Goal: Information Seeking & Learning: Learn about a topic

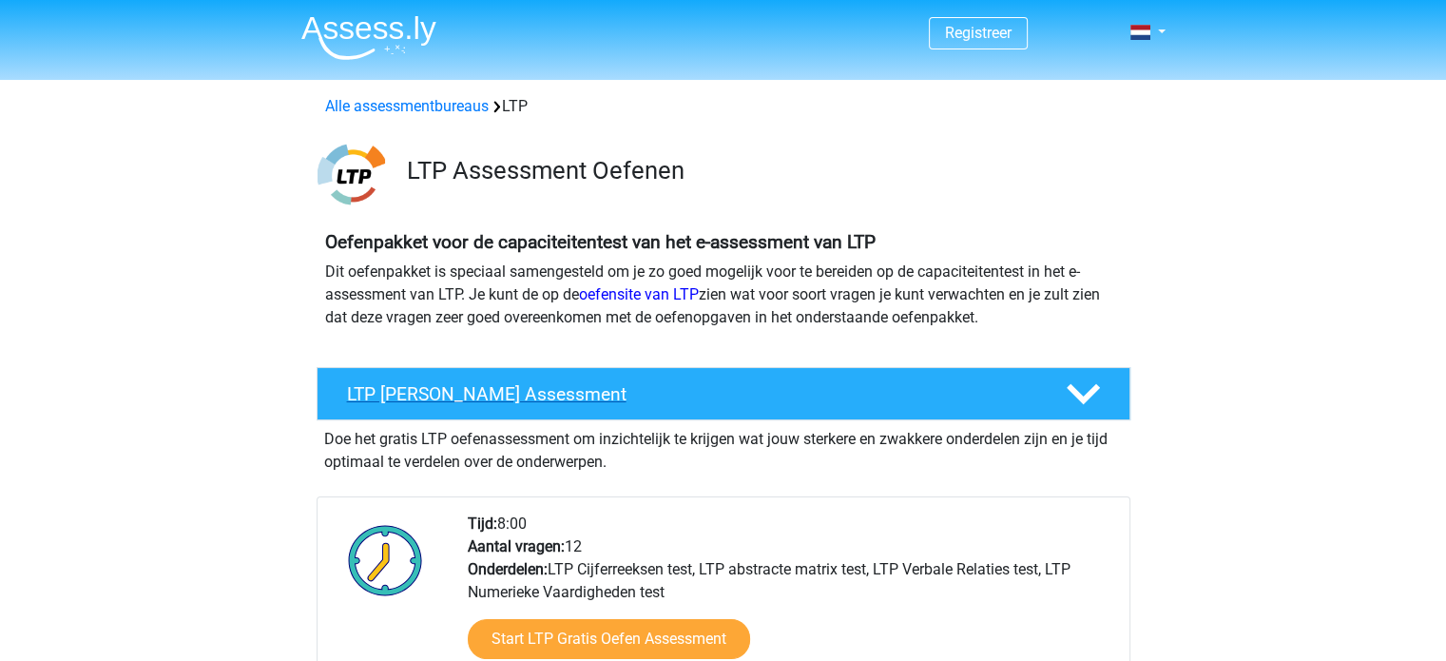
click at [363, 381] on div "LTP [PERSON_NAME] Assessment" at bounding box center [723, 393] width 814 height 53
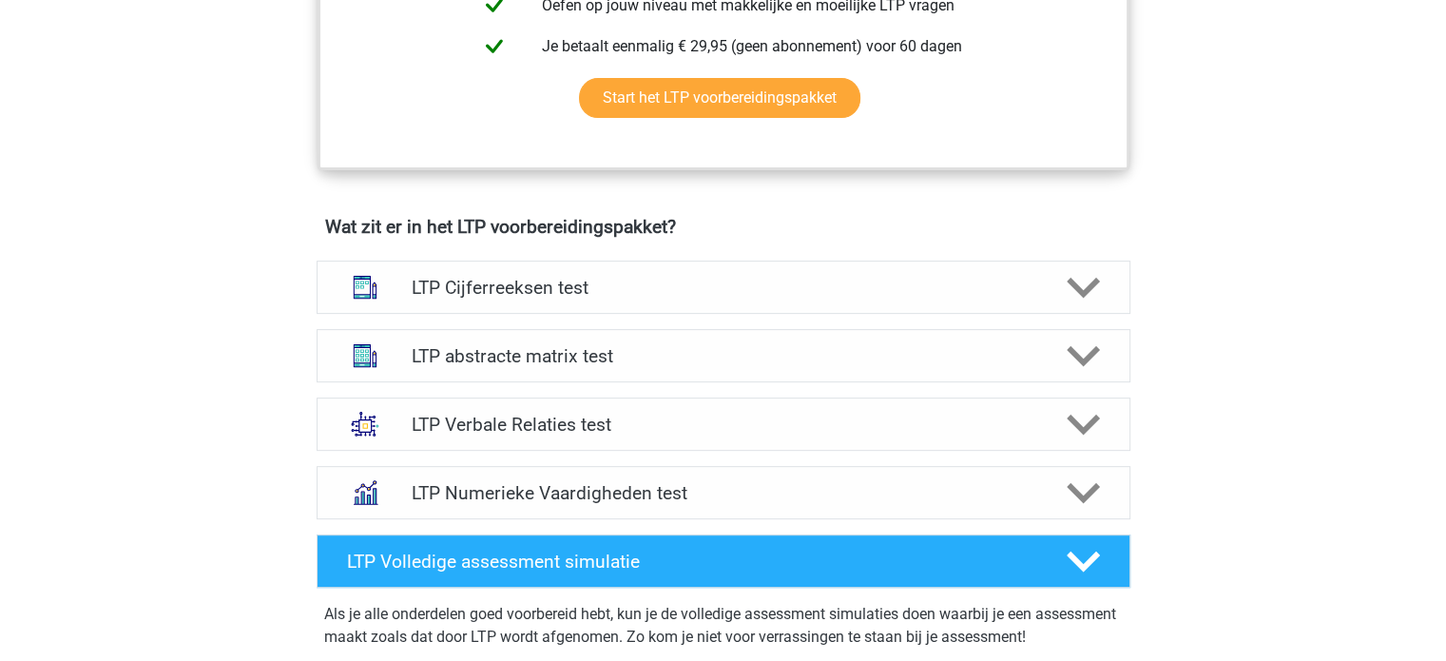
scroll to position [686, 0]
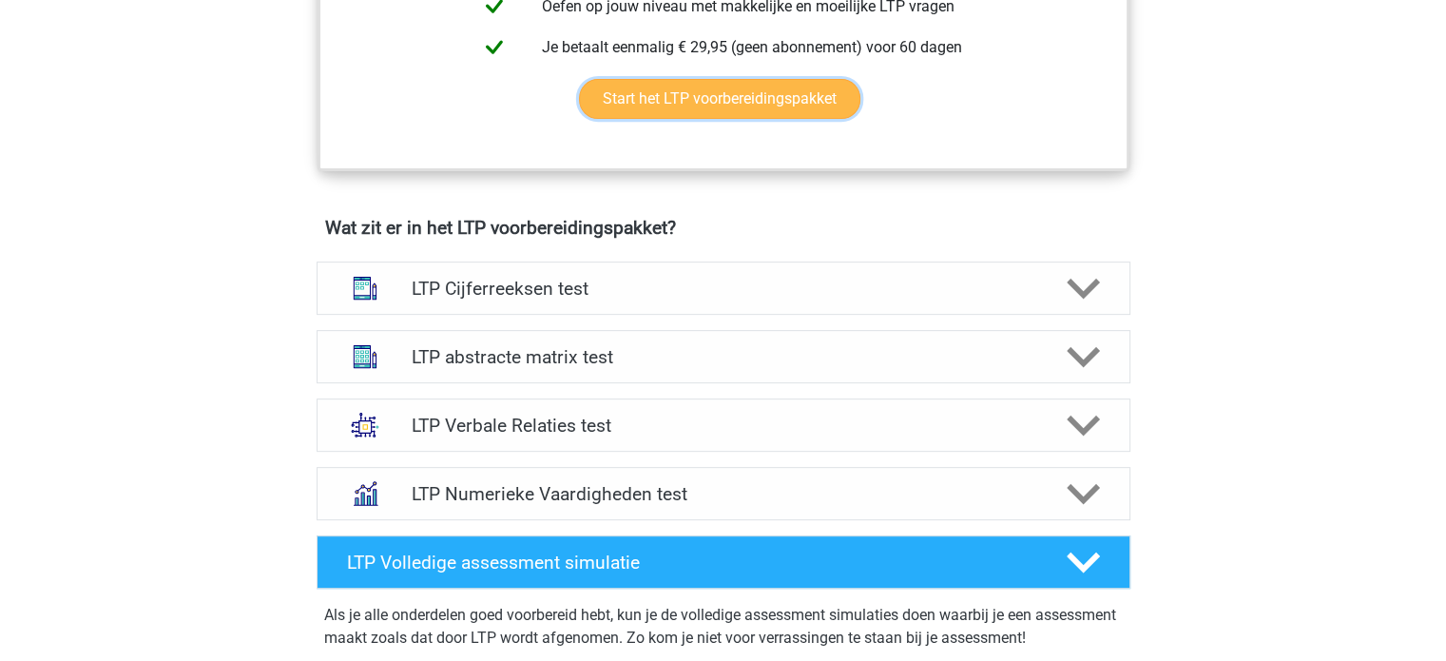
click at [634, 107] on link "Start het LTP voorbereidingspakket" at bounding box center [719, 99] width 281 height 40
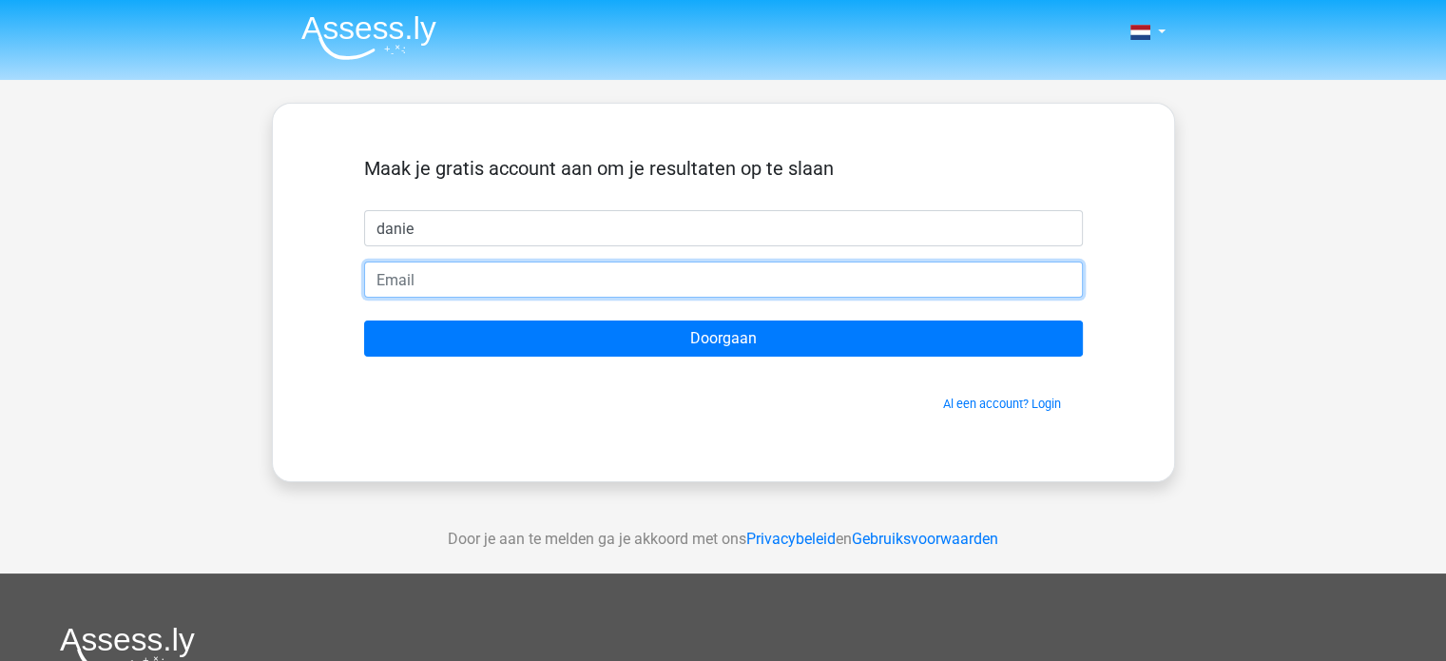
click at [548, 279] on input "email" at bounding box center [723, 279] width 719 height 36
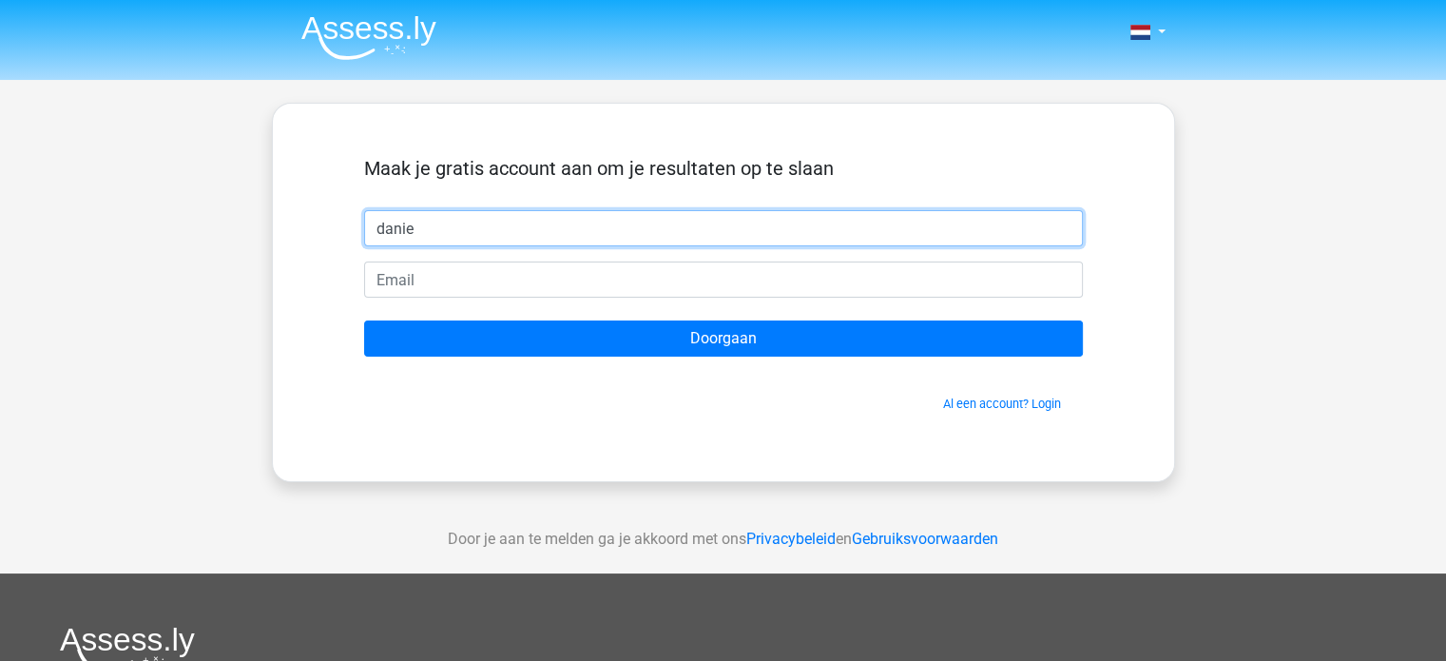
click at [567, 231] on input "danie" at bounding box center [723, 228] width 719 height 36
type input "[PERSON_NAME]"
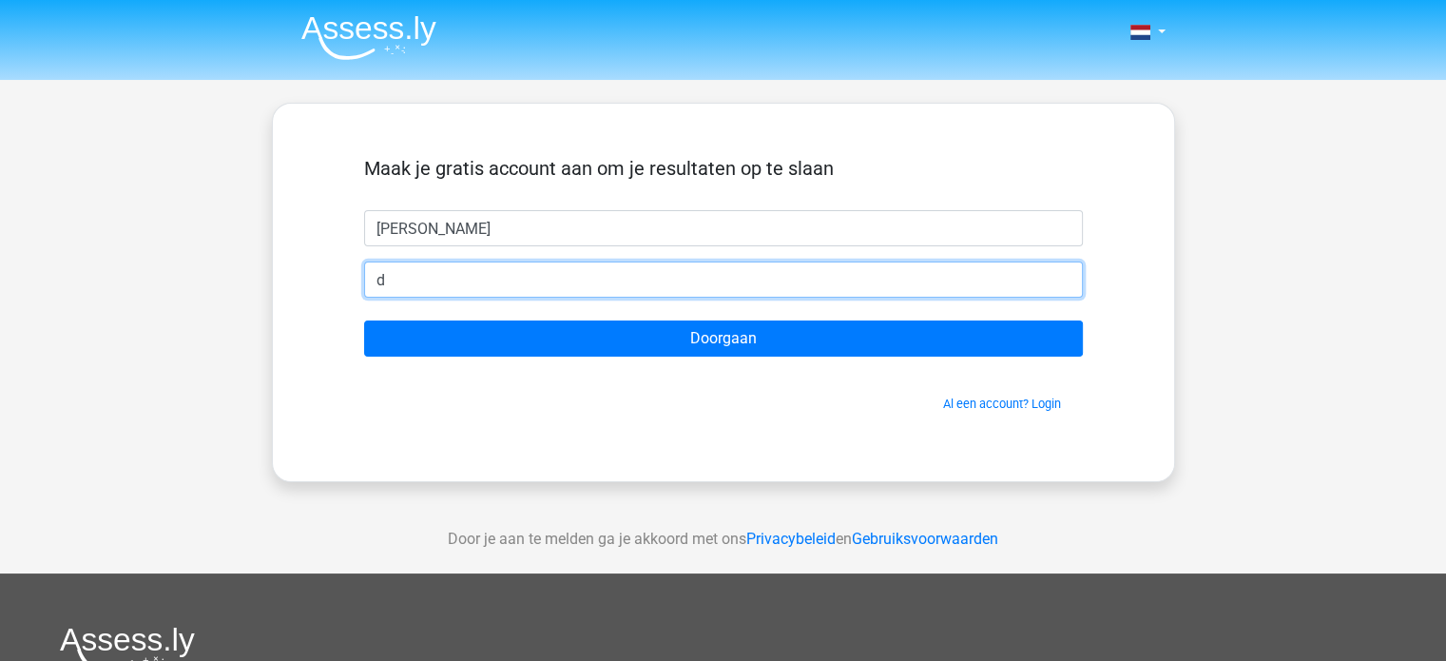
click at [538, 265] on input "d" at bounding box center [723, 279] width 719 height 36
type input "[PERSON_NAME][EMAIL_ADDRESS][DOMAIN_NAME]"
click at [364, 320] on input "Doorgaan" at bounding box center [723, 338] width 719 height 36
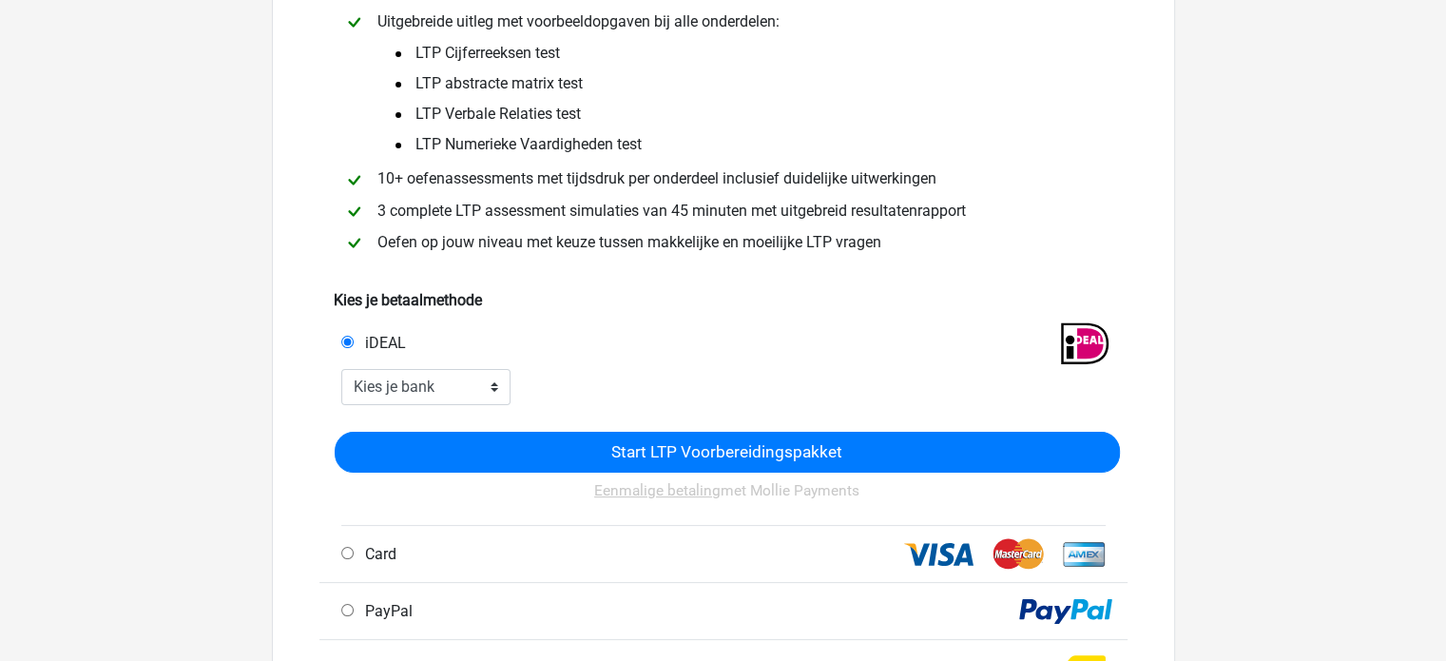
scroll to position [186, 0]
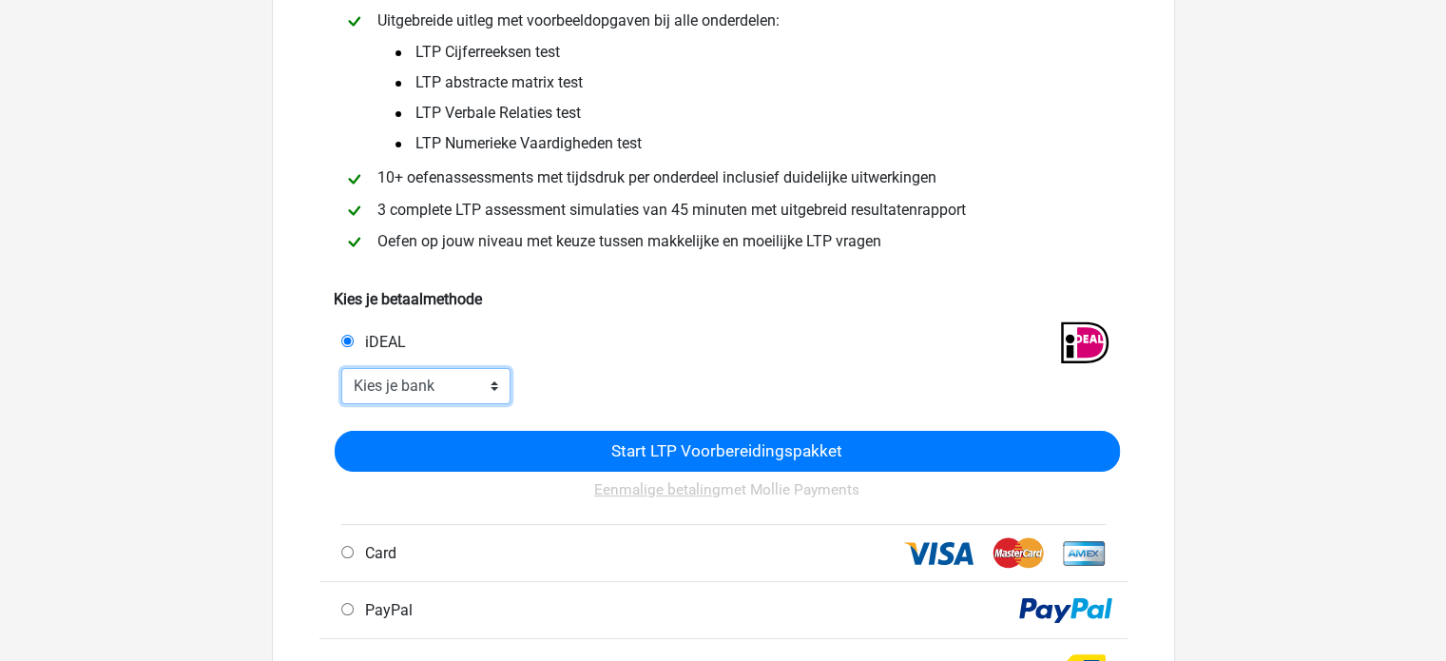
click at [470, 393] on select "Kies je bank ABN AMRO ING Rabobank ASN Bank bunq Knab N26 NN Regiobank Revolut …" at bounding box center [426, 386] width 170 height 36
select select "ideal_INGBNL2A"
click at [341, 370] on select "Kies je bank ABN AMRO ING Rabobank ASN Bank bunq Knab N26 NN Regiobank Revolut …" at bounding box center [426, 386] width 170 height 36
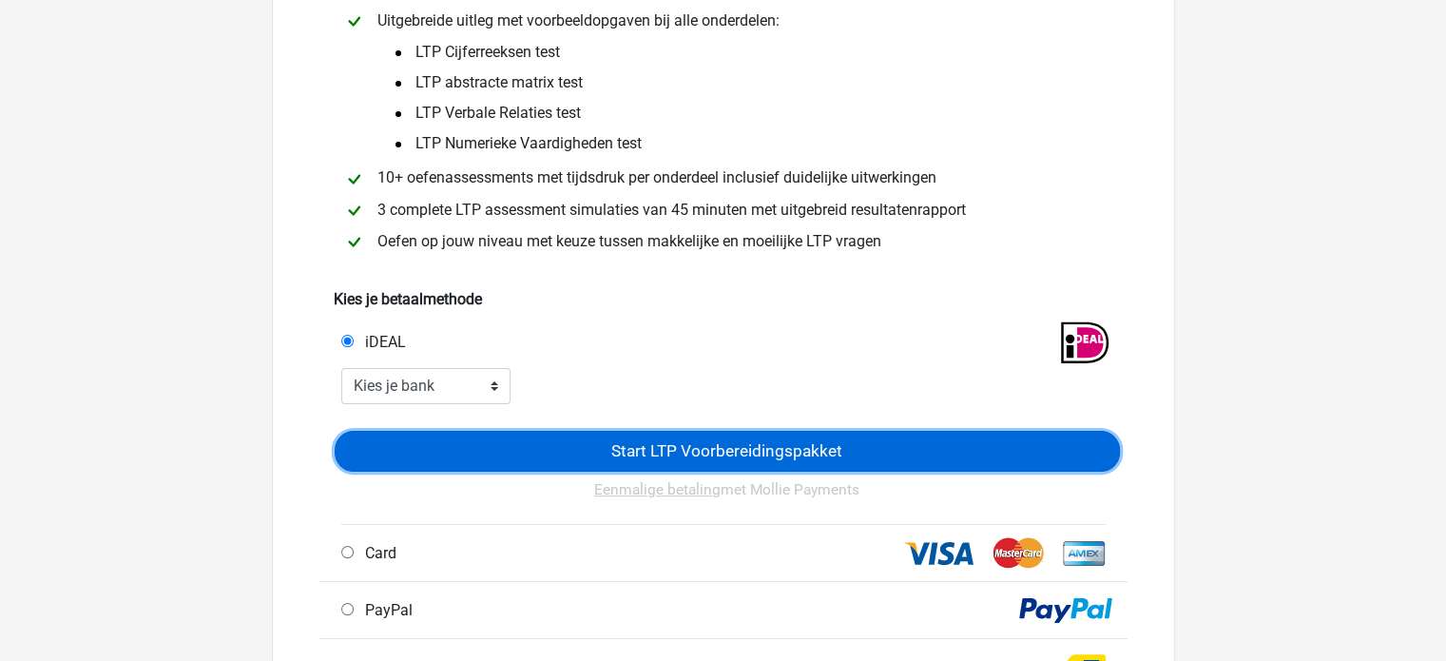
click at [642, 467] on input "Start LTP Voorbereidingspakket" at bounding box center [727, 451] width 785 height 41
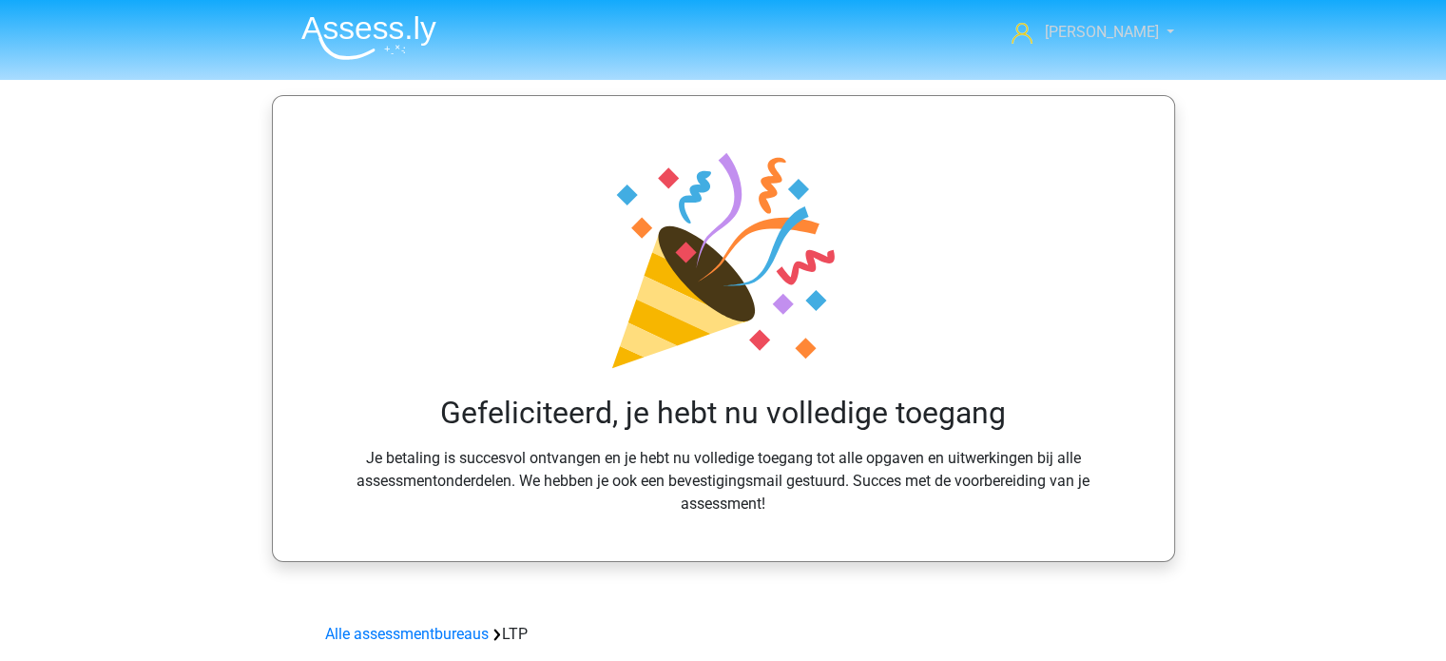
click at [1095, 26] on span "[PERSON_NAME]" at bounding box center [1101, 32] width 114 height 18
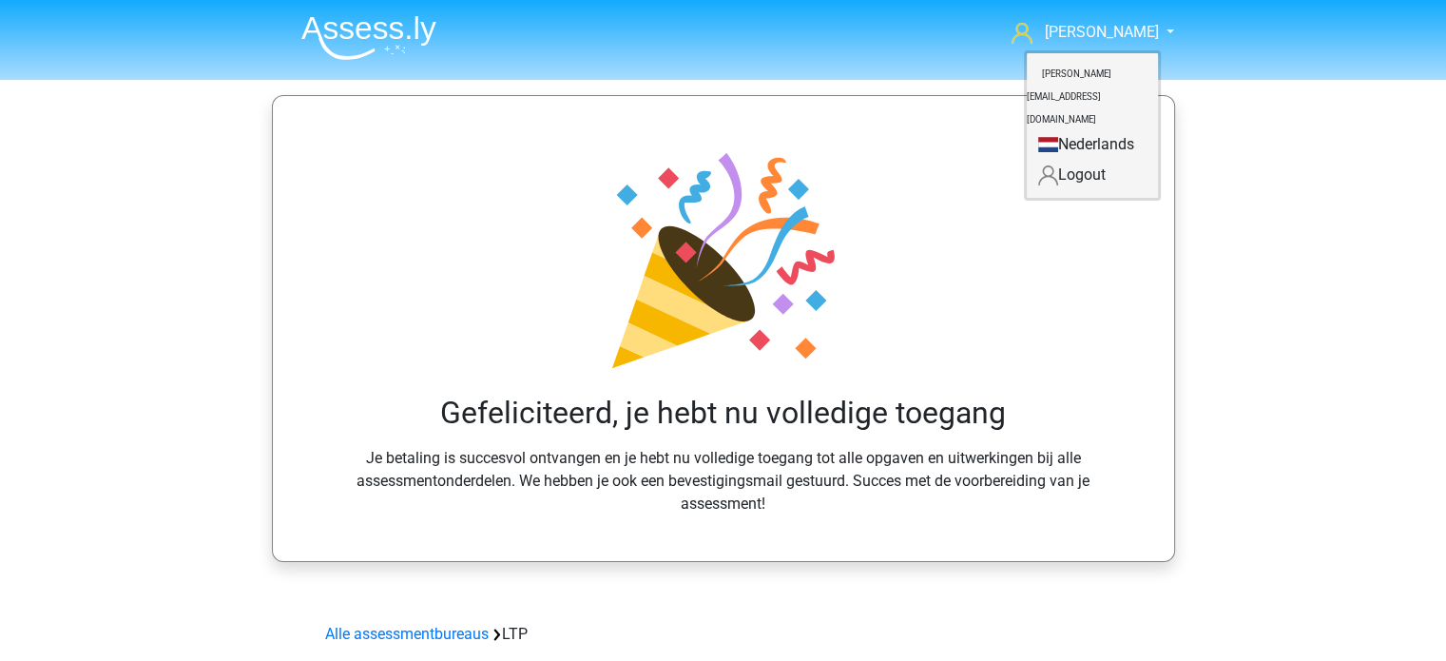
click at [369, 26] on img at bounding box center [368, 37] width 135 height 45
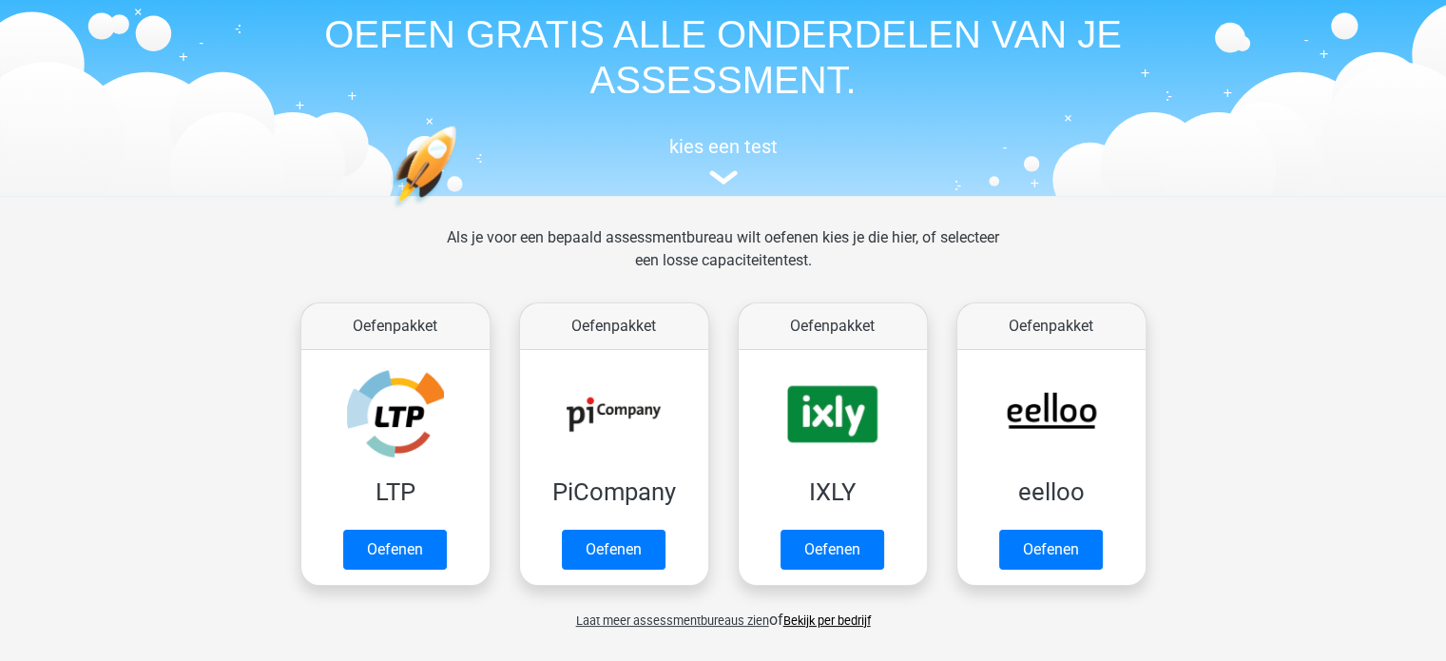
scroll to position [76, 0]
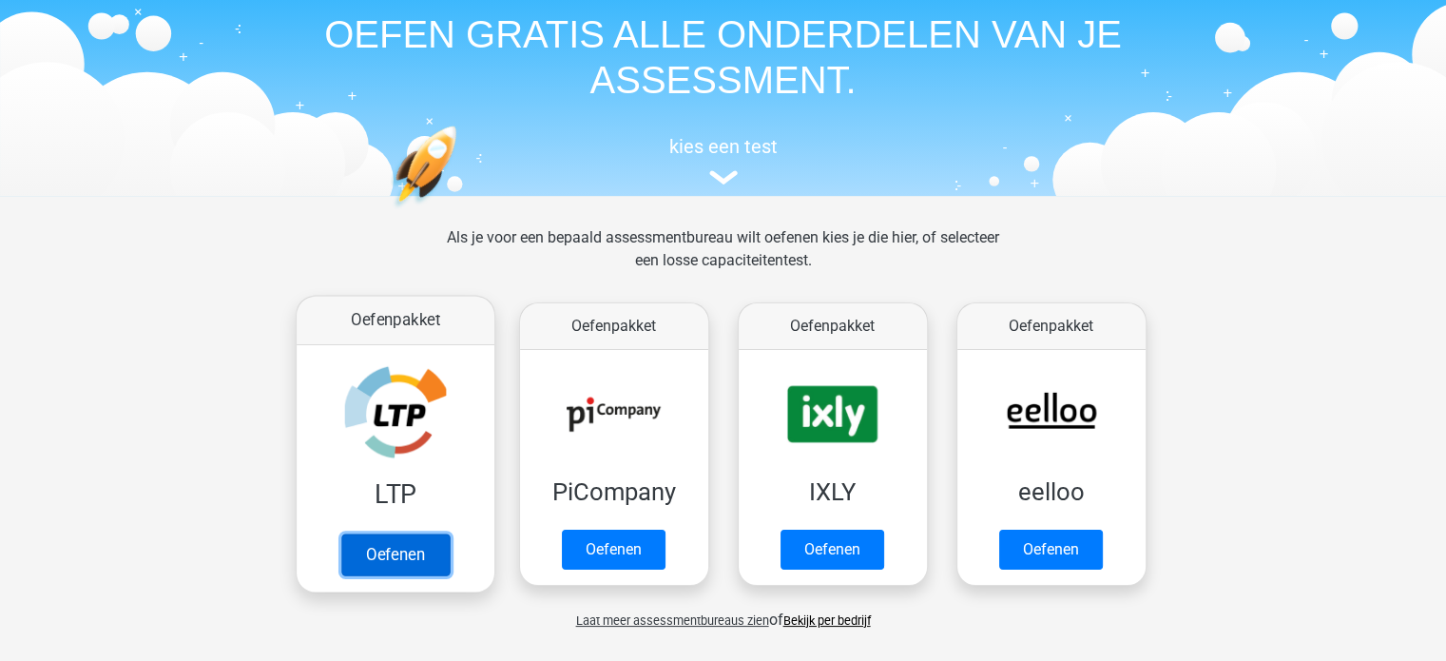
click at [399, 546] on link "Oefenen" at bounding box center [394, 554] width 108 height 42
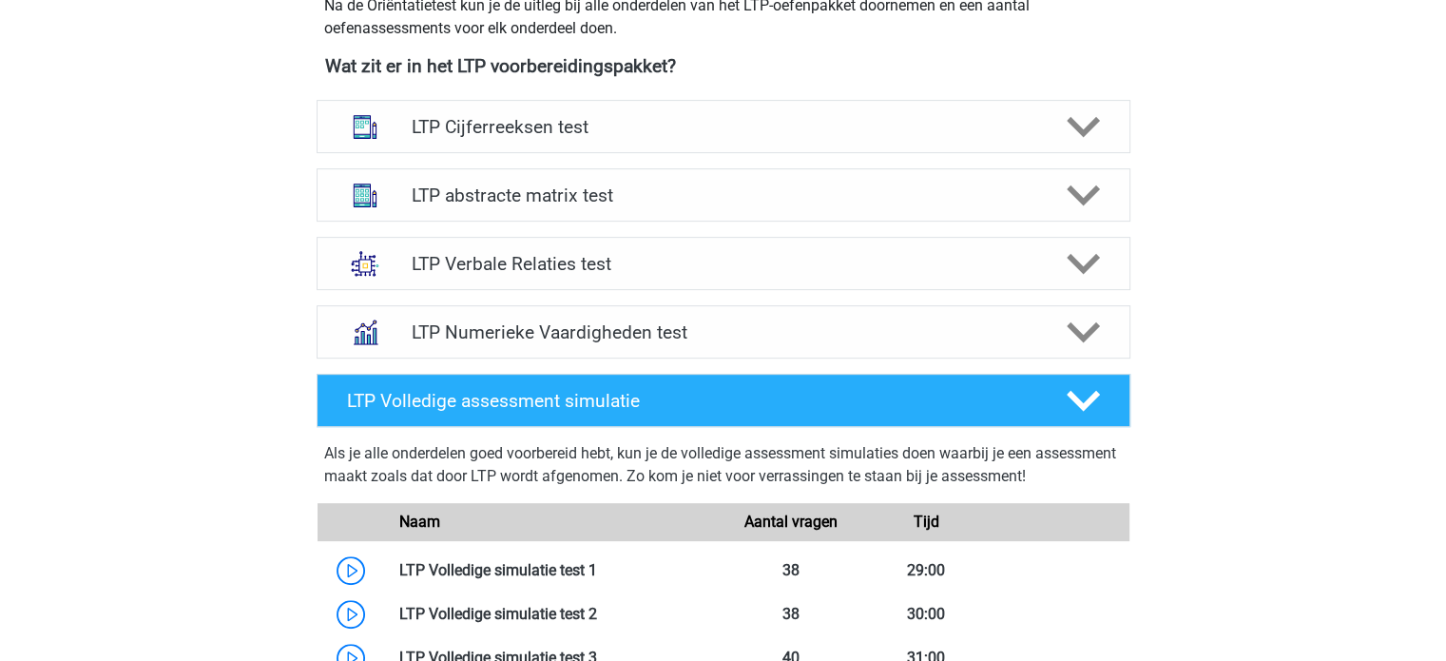
scroll to position [715, 0]
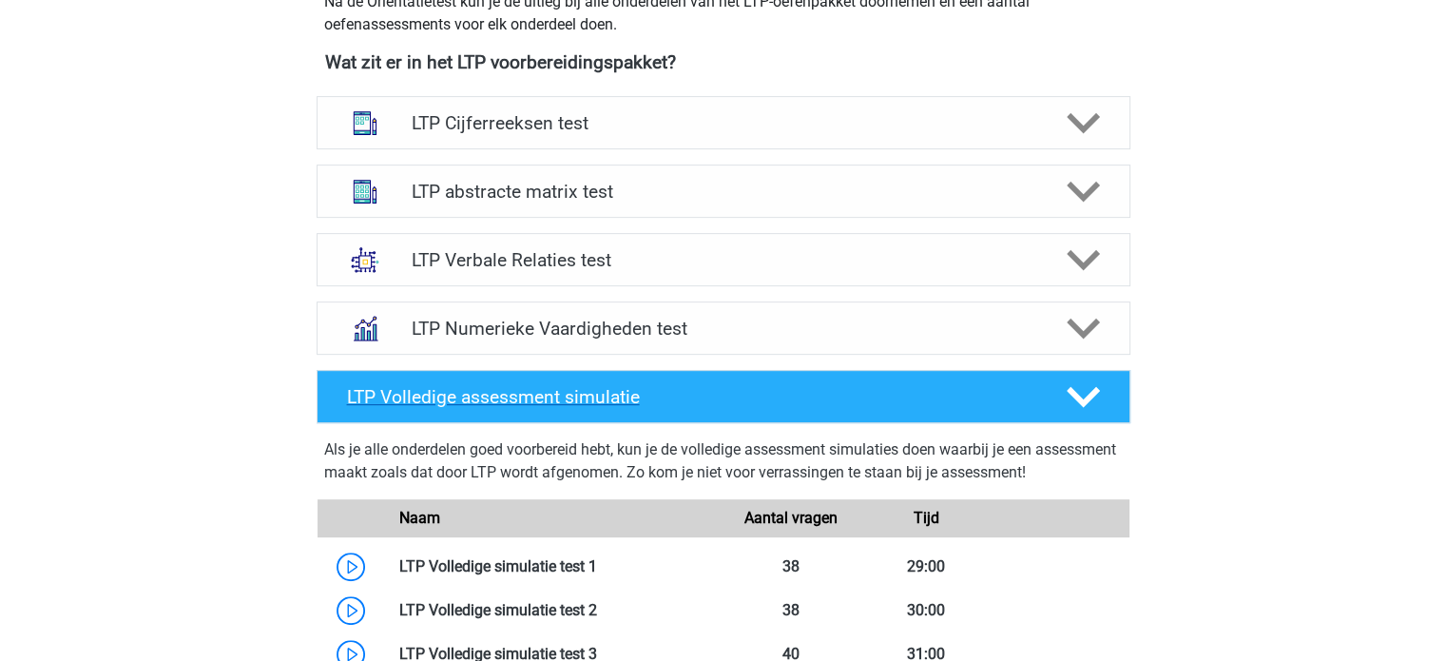
click at [496, 406] on h4 "LTP Volledige assessment simulatie" at bounding box center [691, 397] width 688 height 22
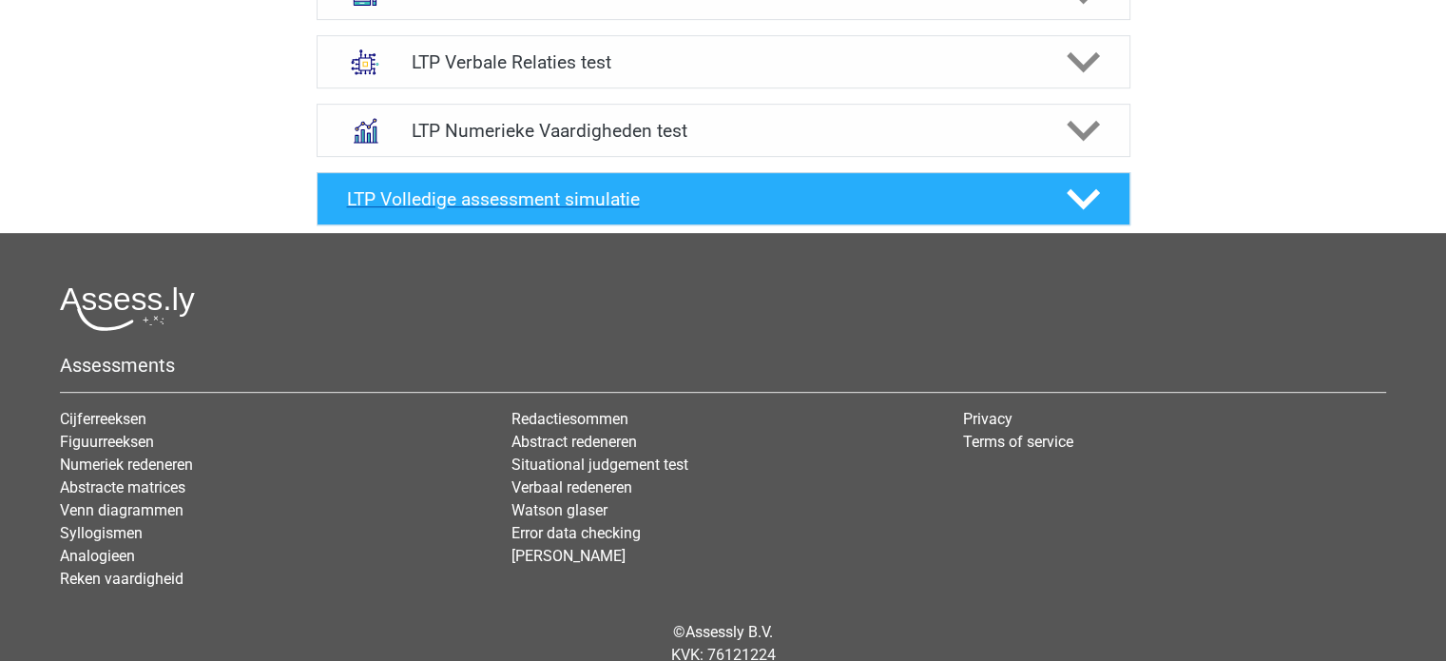
scroll to position [986, 0]
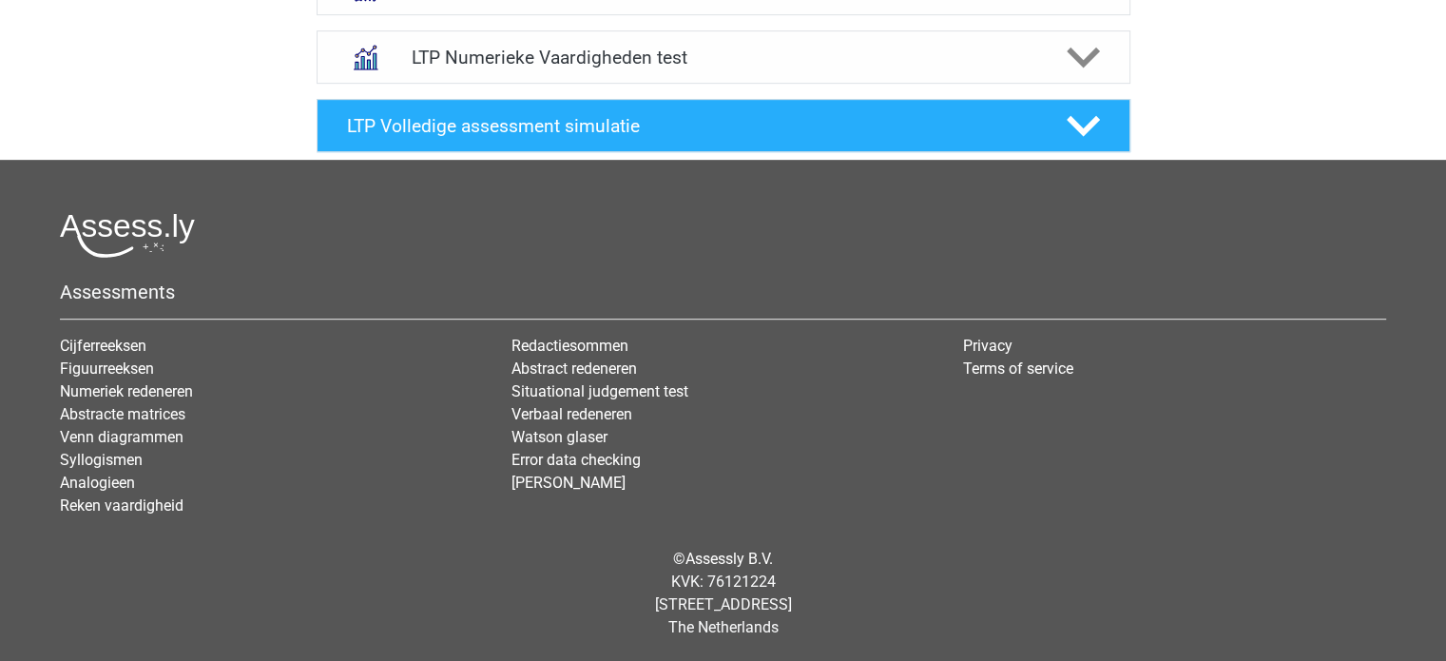
click at [1071, 115] on icon at bounding box center [1082, 125] width 33 height 33
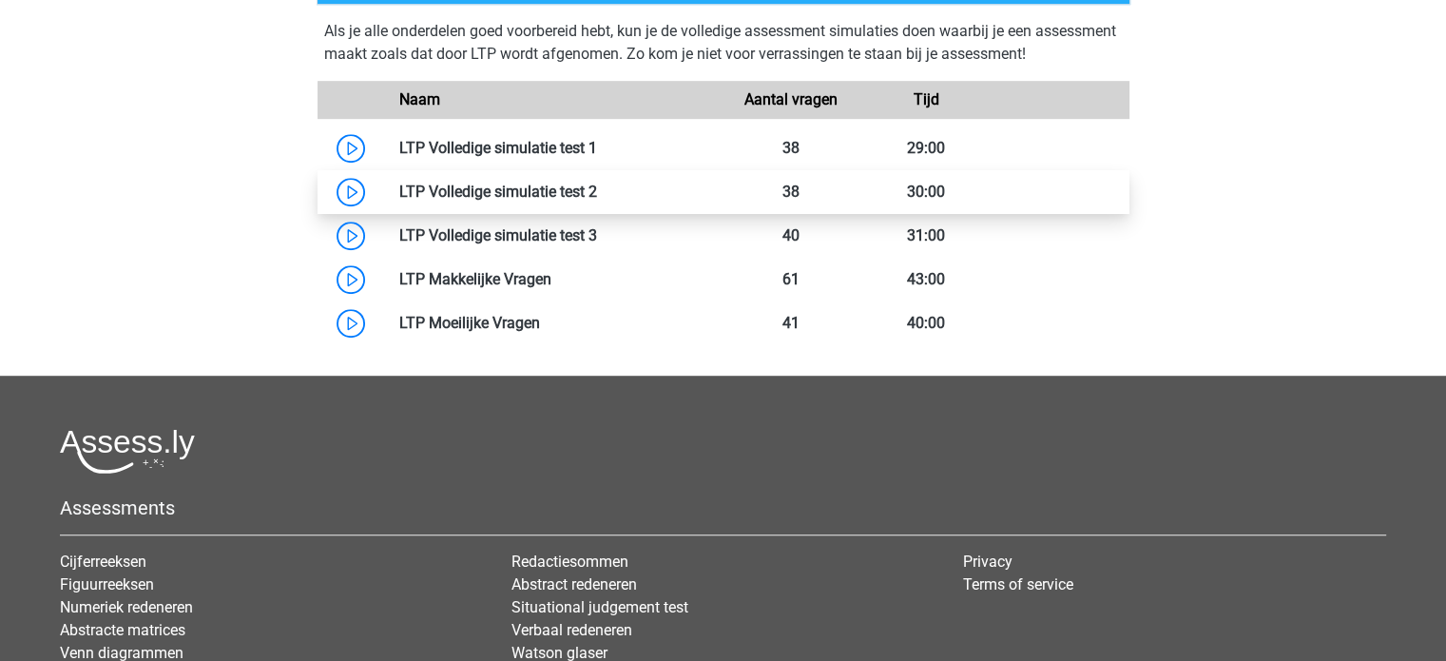
scroll to position [1131, 0]
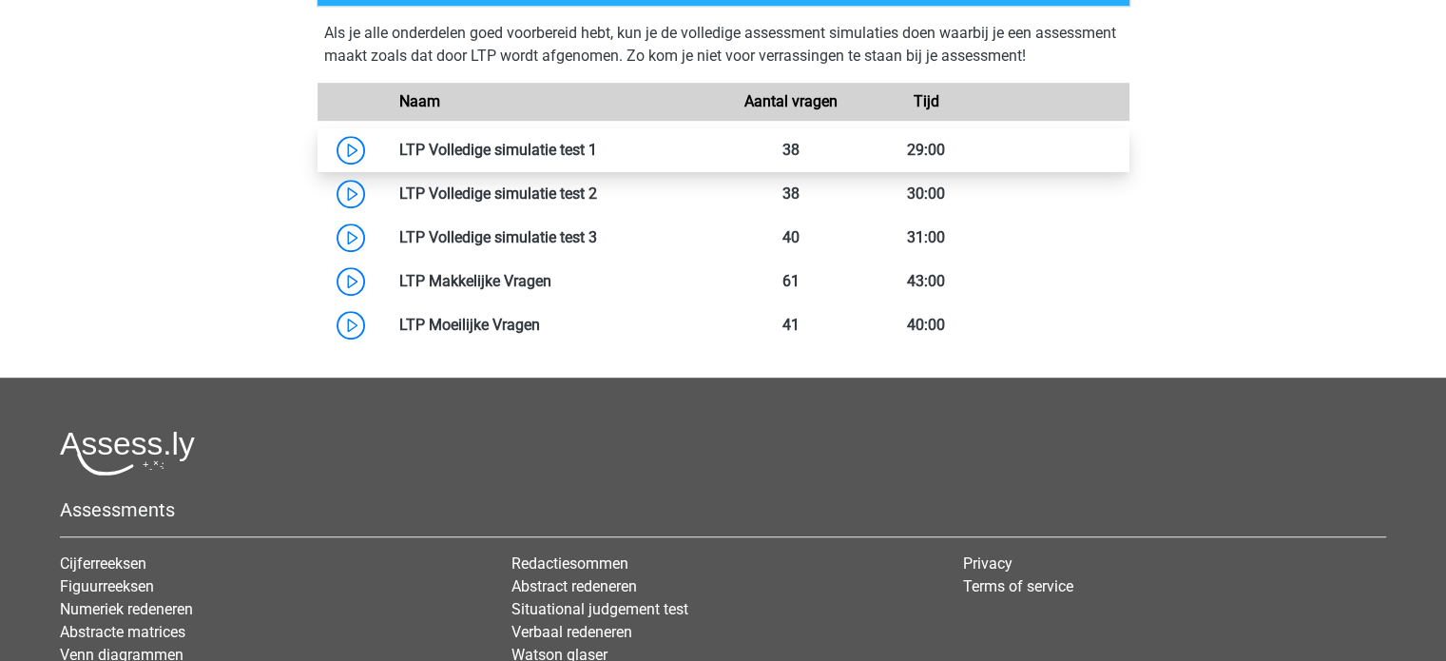
click at [597, 151] on link at bounding box center [597, 150] width 0 height 18
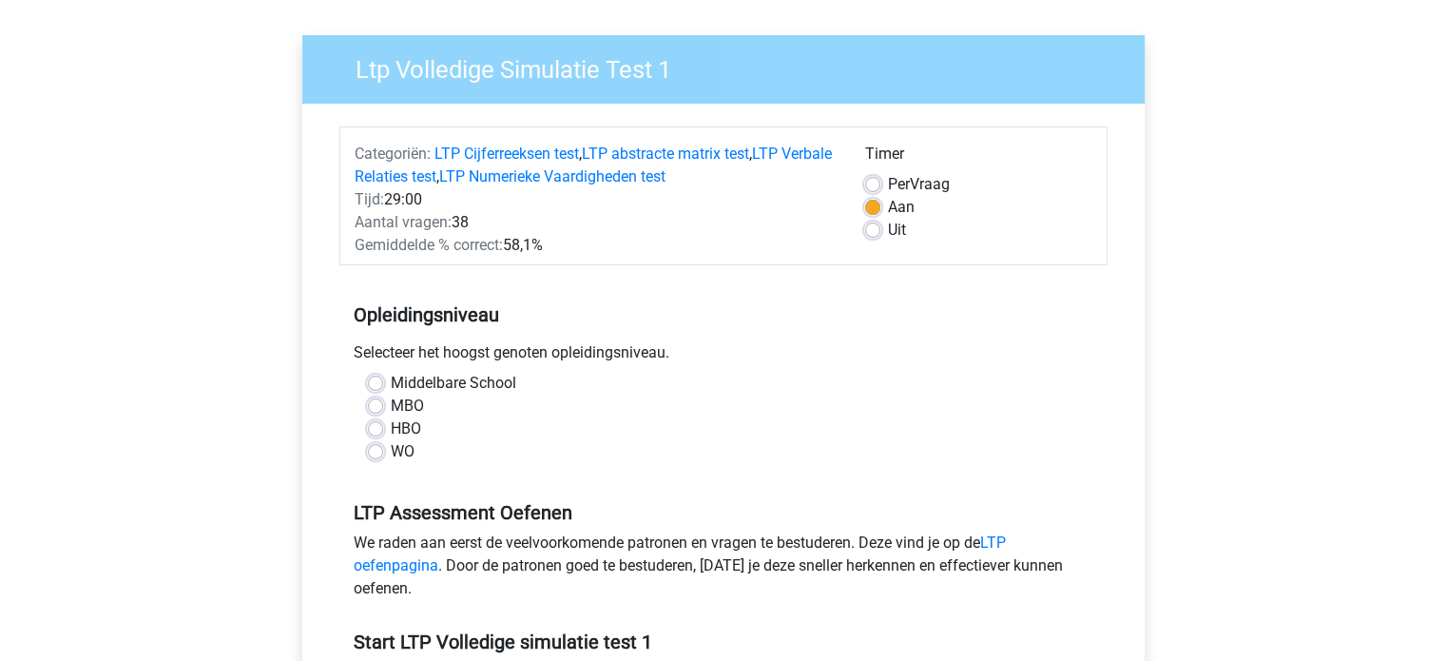
scroll to position [170, 0]
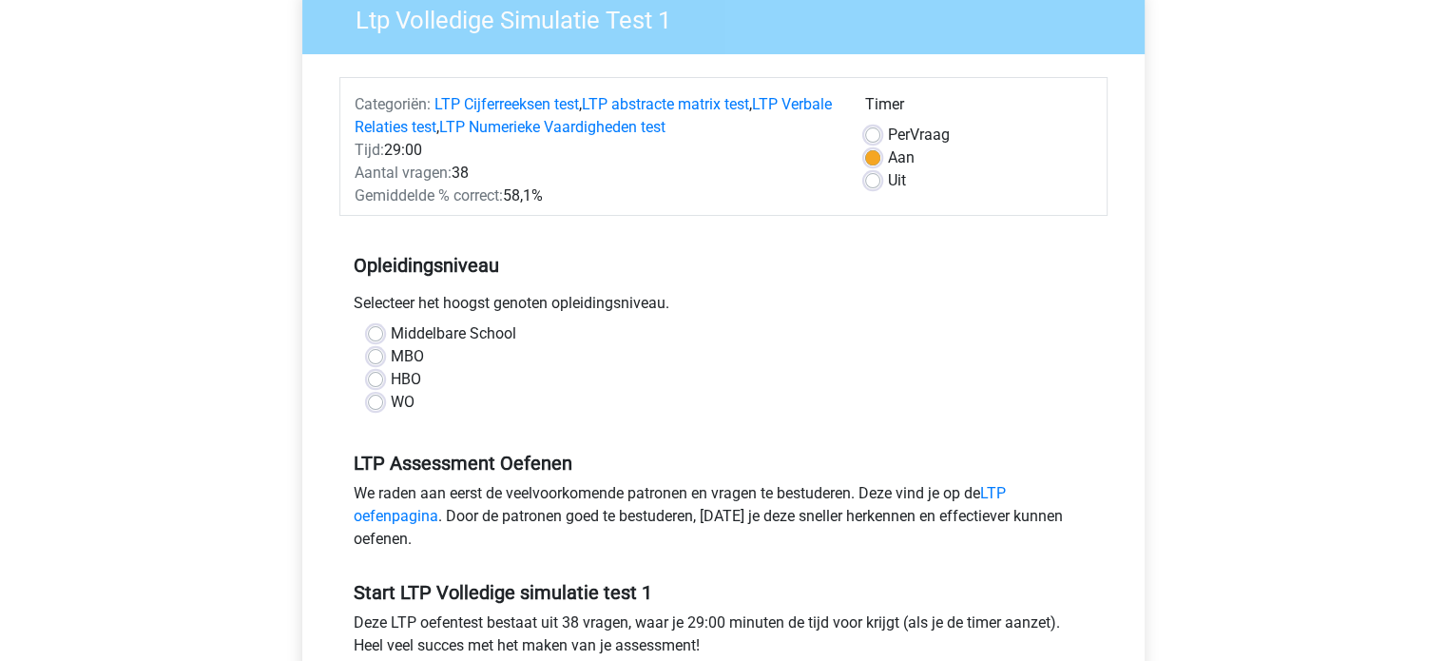
click at [391, 398] on label "WO" at bounding box center [403, 402] width 24 height 23
click at [373, 398] on input "WO" at bounding box center [375, 400] width 15 height 19
radio input "true"
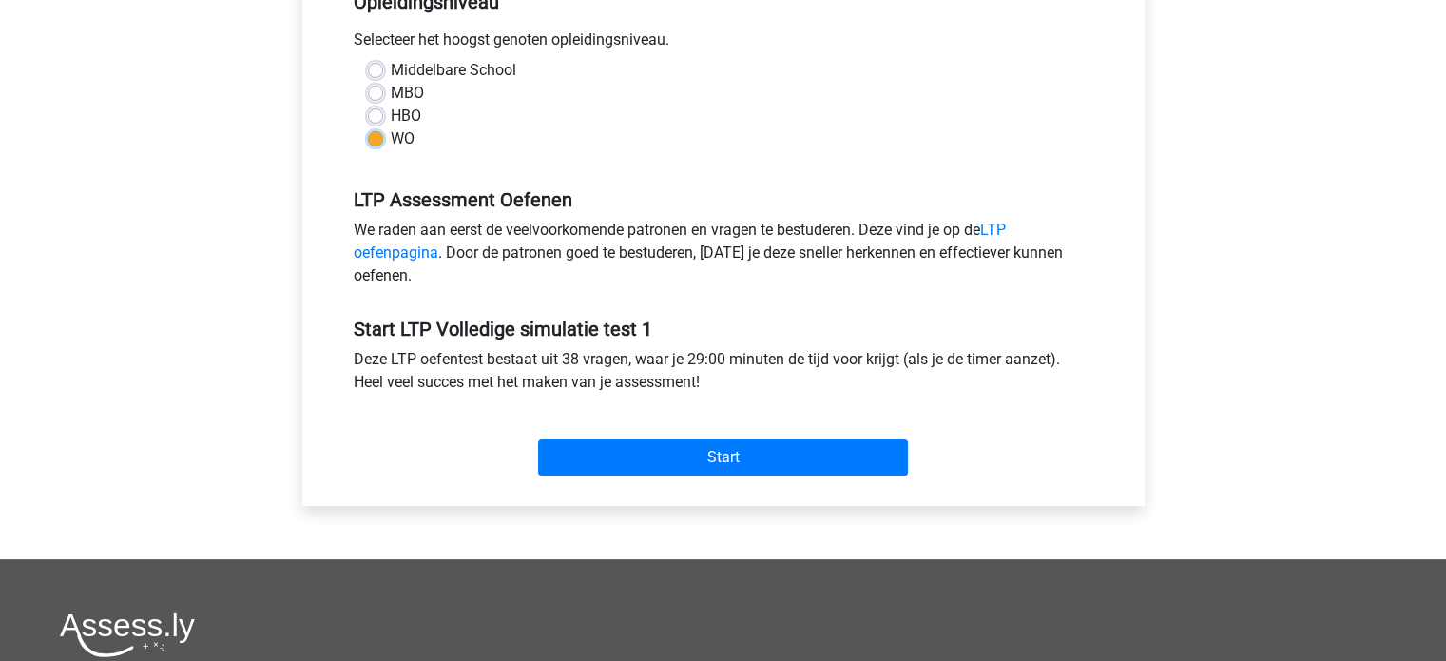
scroll to position [432, 0]
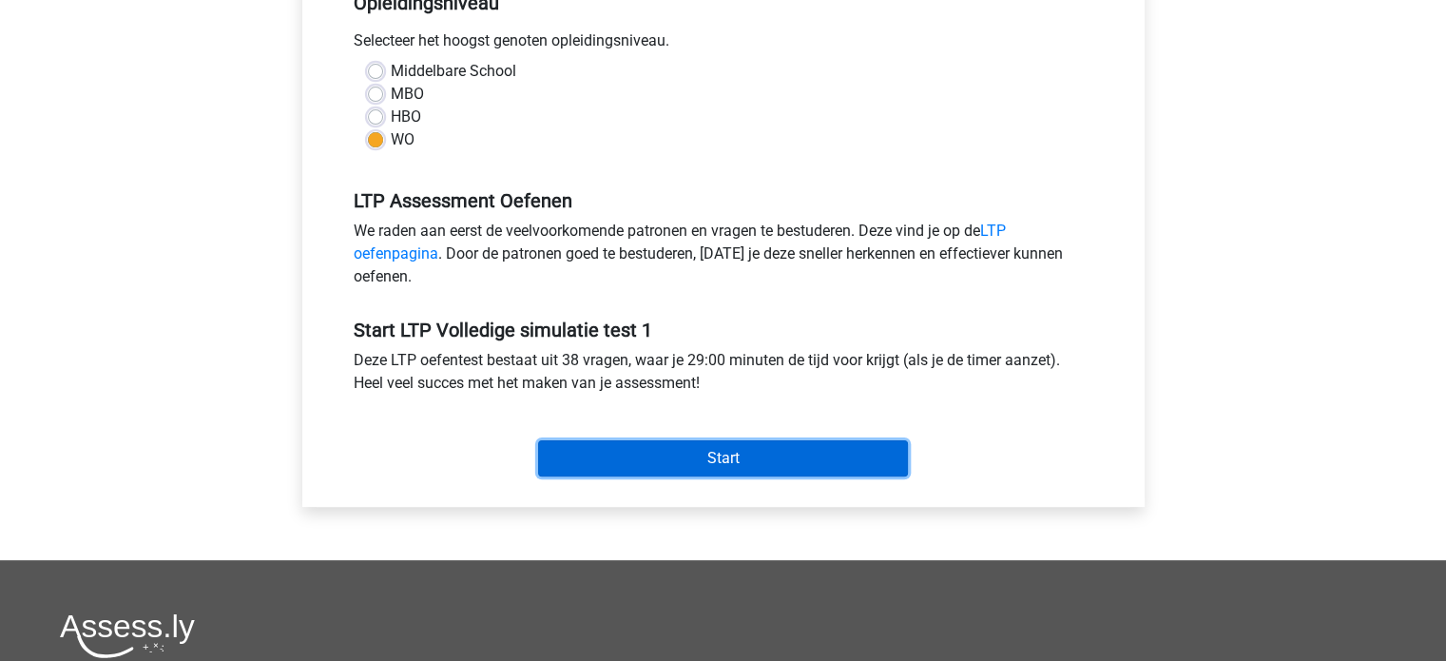
click at [612, 460] on input "Start" at bounding box center [723, 458] width 370 height 36
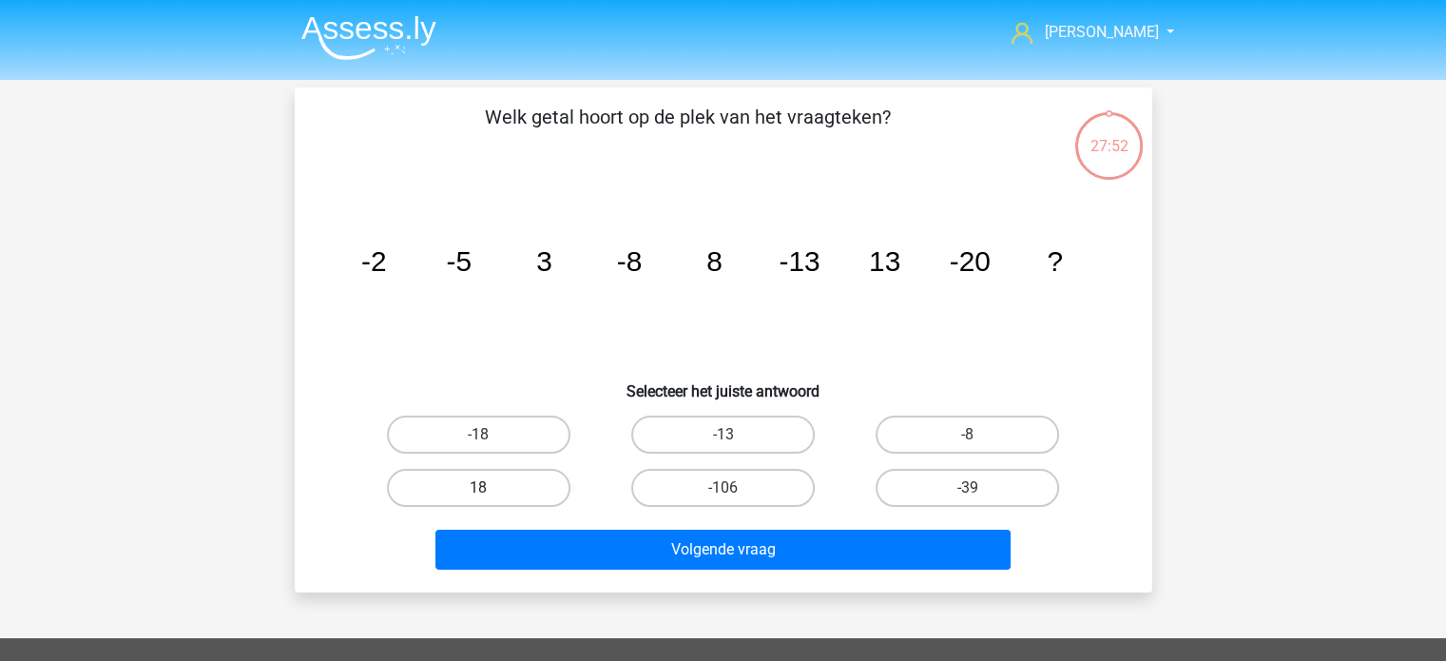
click at [474, 490] on label "18" at bounding box center [478, 488] width 183 height 38
click at [478, 490] on input "18" at bounding box center [484, 494] width 12 height 12
radio input "true"
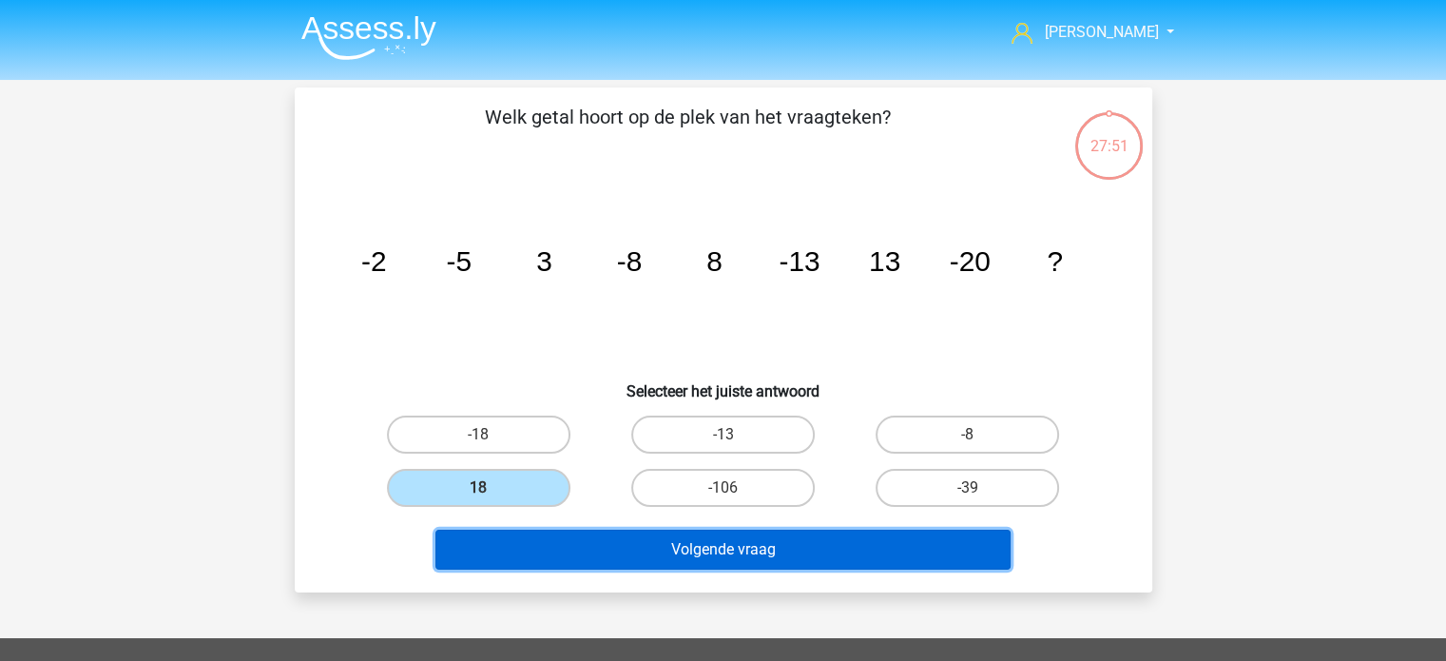
click at [710, 545] on button "Volgende vraag" at bounding box center [722, 549] width 575 height 40
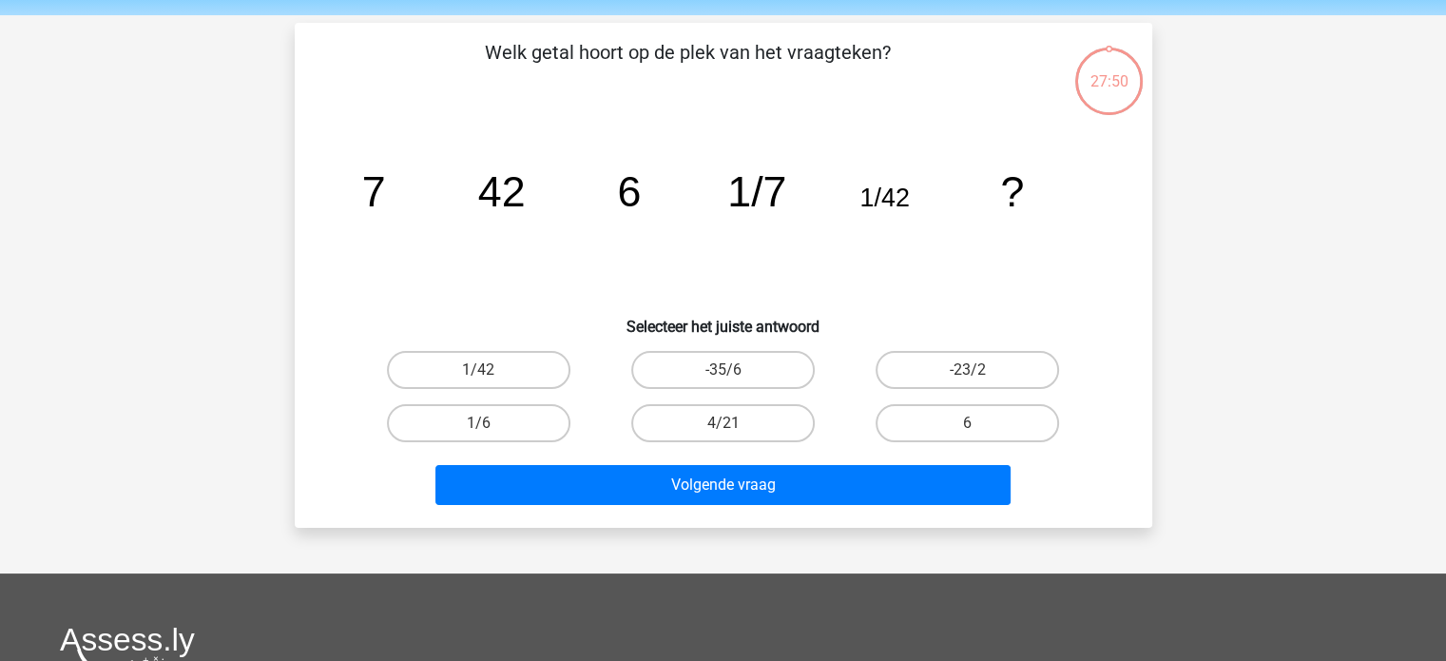
scroll to position [87, 0]
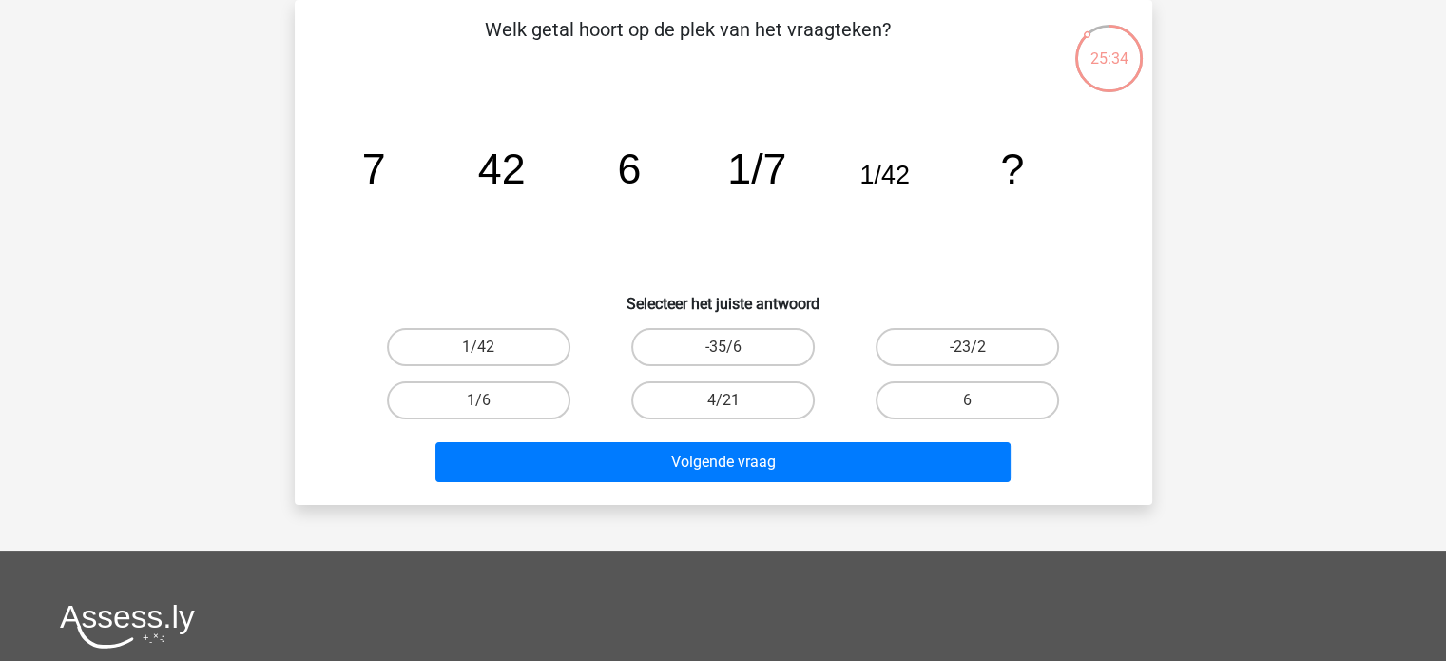
click at [483, 400] on input "1/6" at bounding box center [484, 406] width 12 height 12
radio input "true"
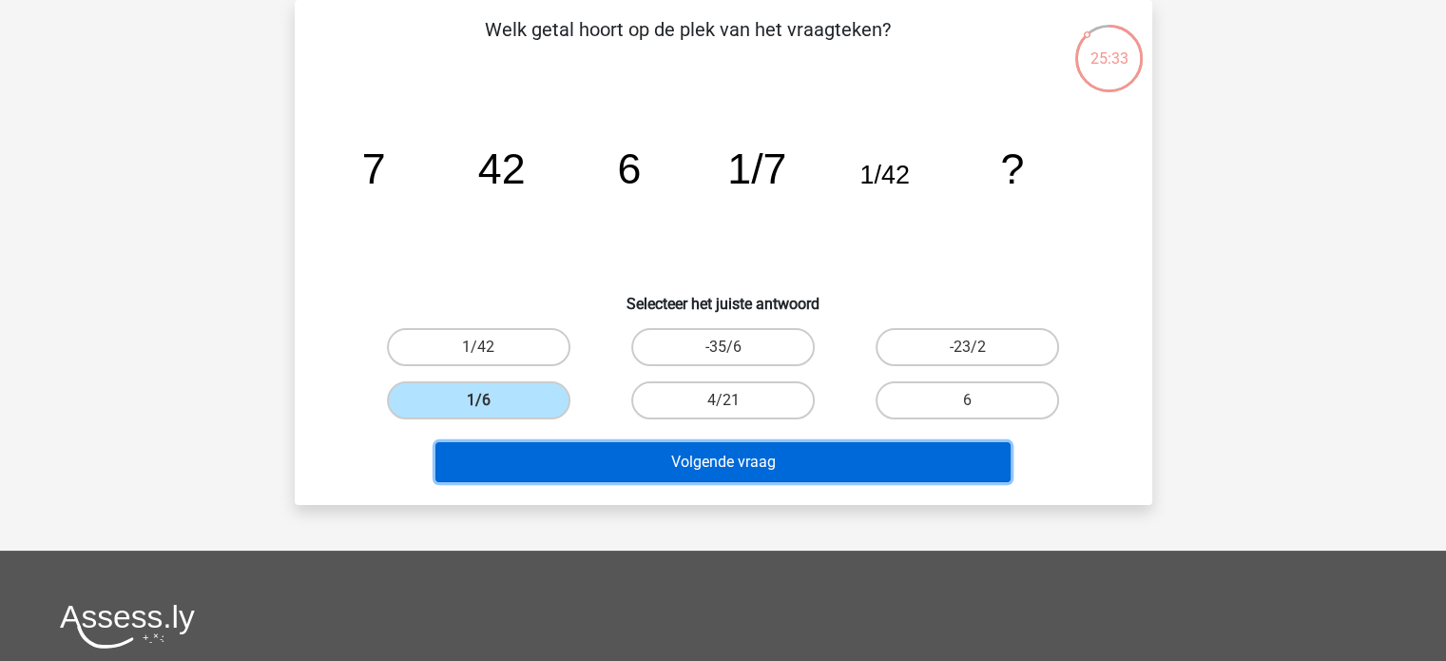
click at [690, 462] on button "Volgende vraag" at bounding box center [722, 462] width 575 height 40
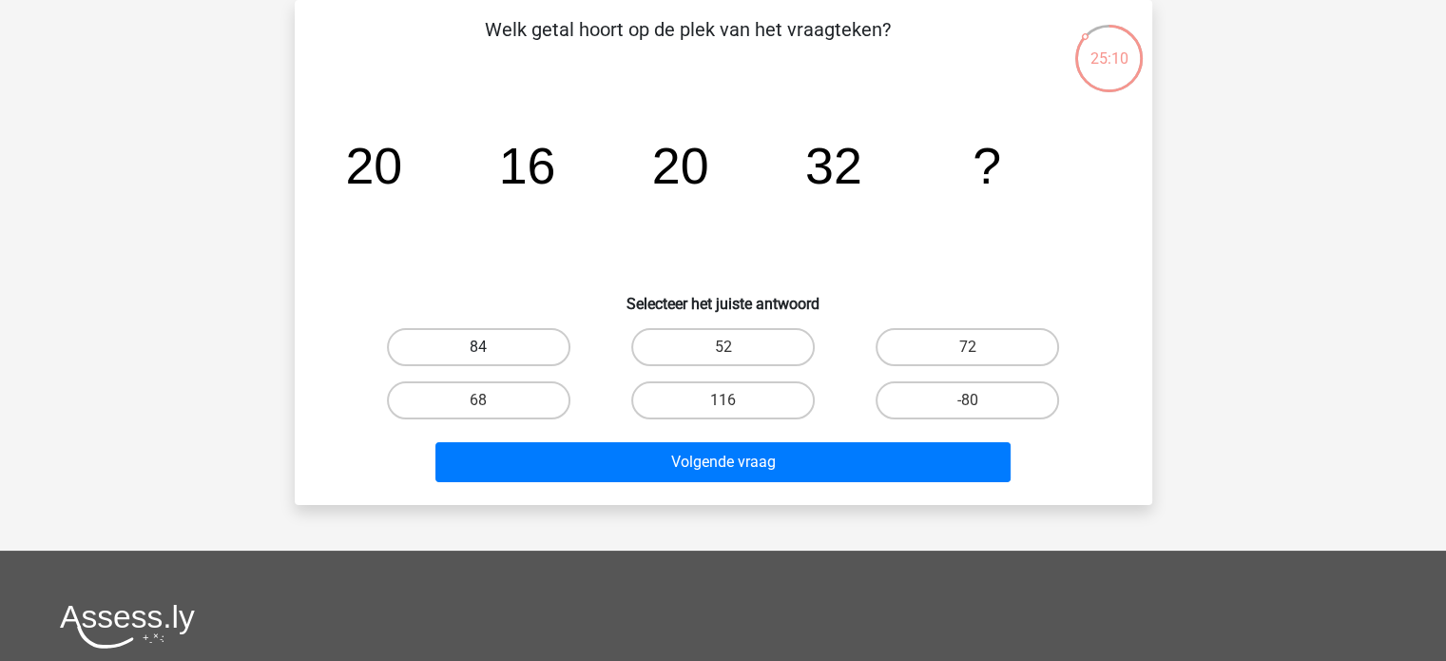
click at [540, 348] on label "84" at bounding box center [478, 347] width 183 height 38
click at [490, 348] on input "84" at bounding box center [484, 353] width 12 height 12
radio input "true"
click at [688, 337] on label "52" at bounding box center [722, 347] width 183 height 38
click at [722, 347] on input "52" at bounding box center [728, 353] width 12 height 12
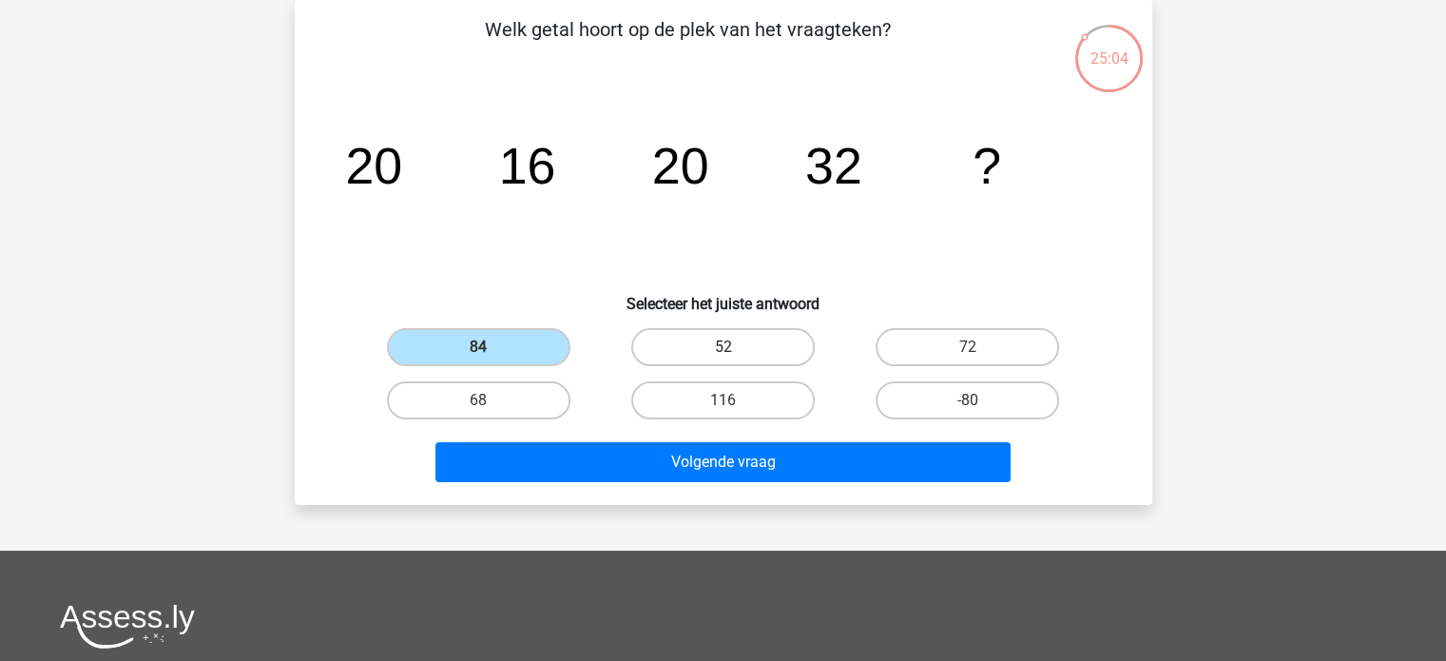
radio input "true"
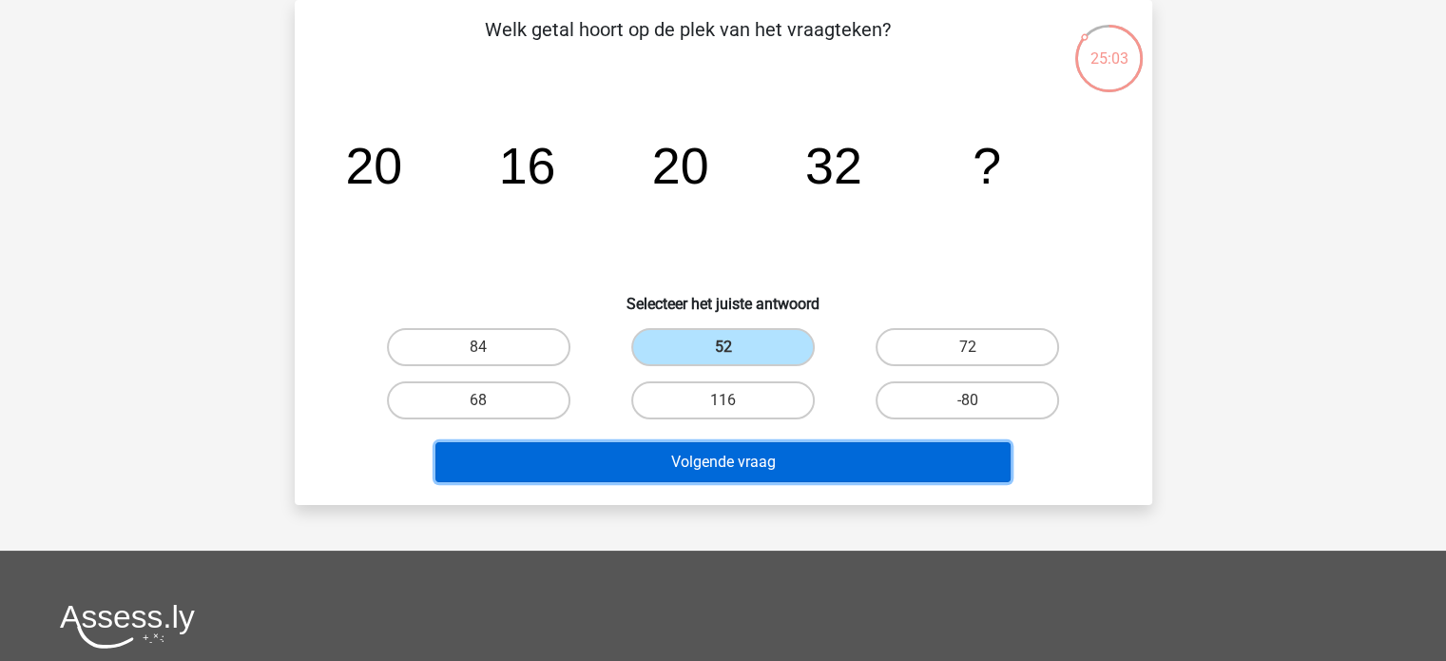
click at [721, 463] on button "Volgende vraag" at bounding box center [722, 462] width 575 height 40
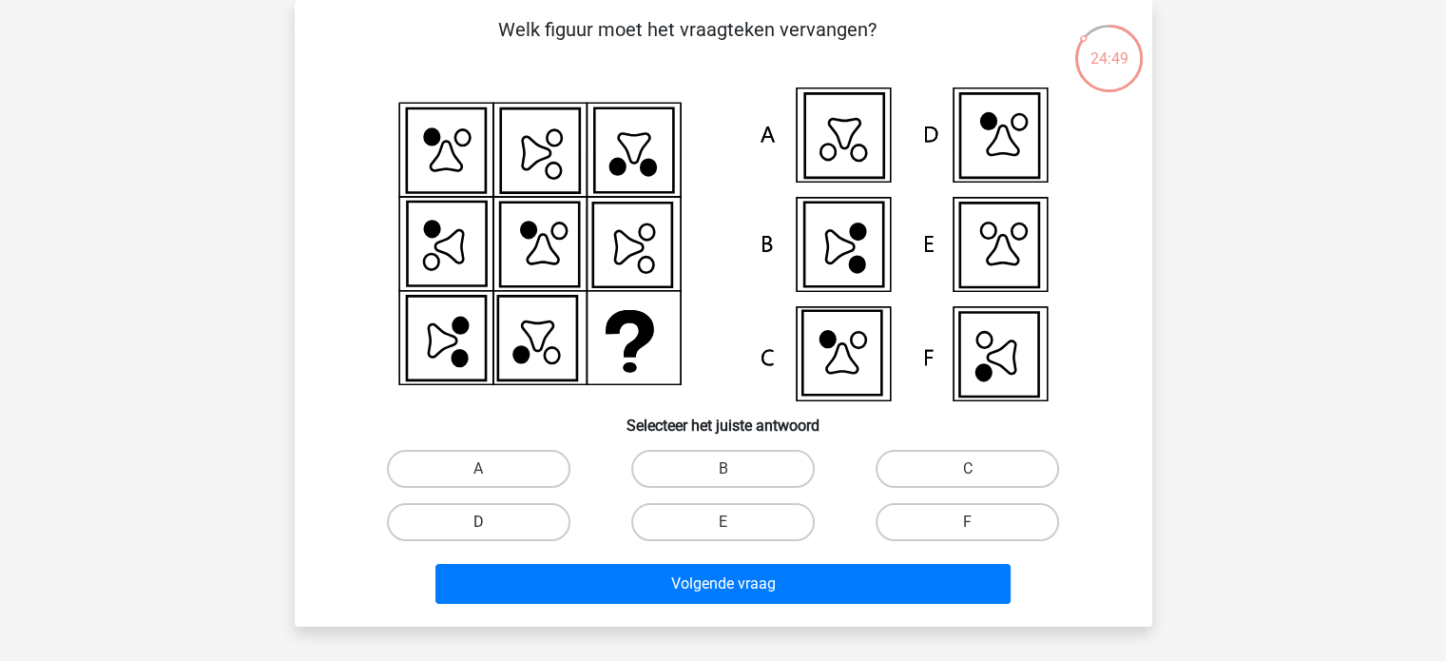
click at [521, 523] on label "D" at bounding box center [478, 522] width 183 height 38
click at [490, 523] on input "D" at bounding box center [484, 528] width 12 height 12
radio input "true"
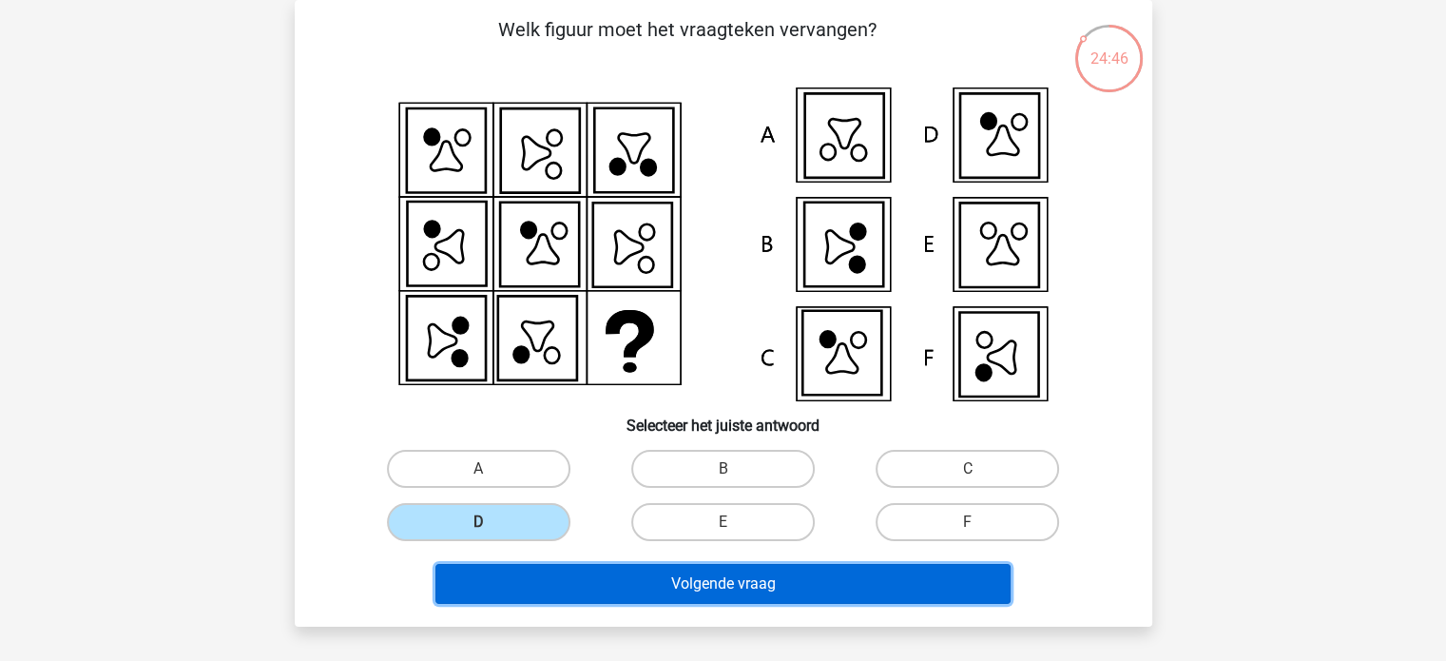
click at [746, 596] on button "Volgende vraag" at bounding box center [722, 584] width 575 height 40
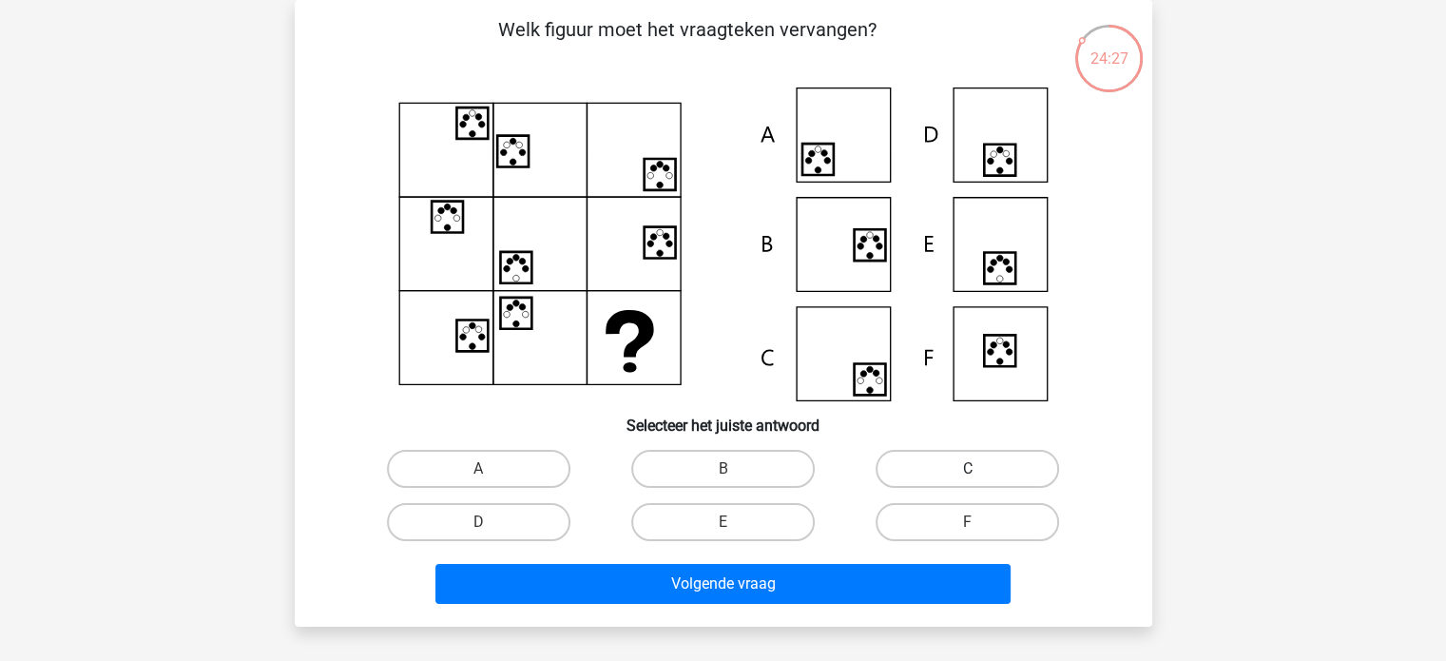
click at [935, 462] on label "C" at bounding box center [966, 469] width 183 height 38
click at [968, 469] on input "C" at bounding box center [974, 475] width 12 height 12
radio input "true"
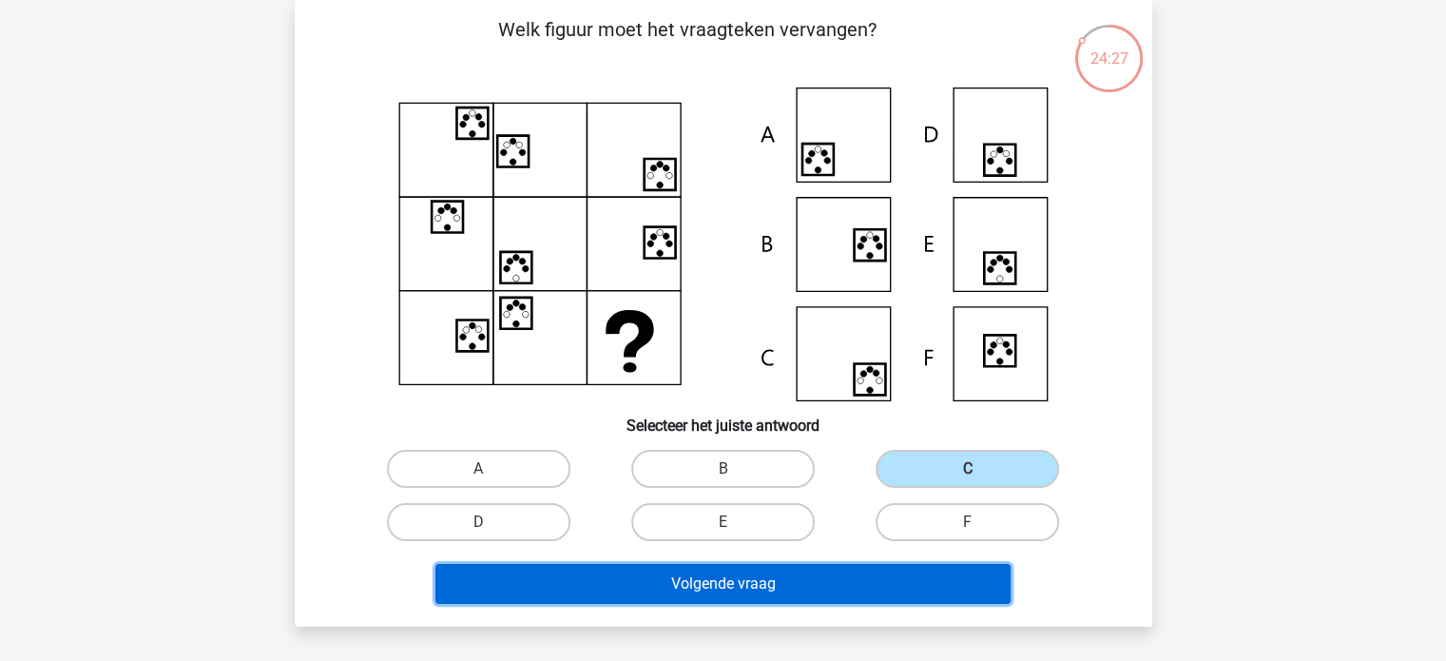
click at [748, 592] on button "Volgende vraag" at bounding box center [722, 584] width 575 height 40
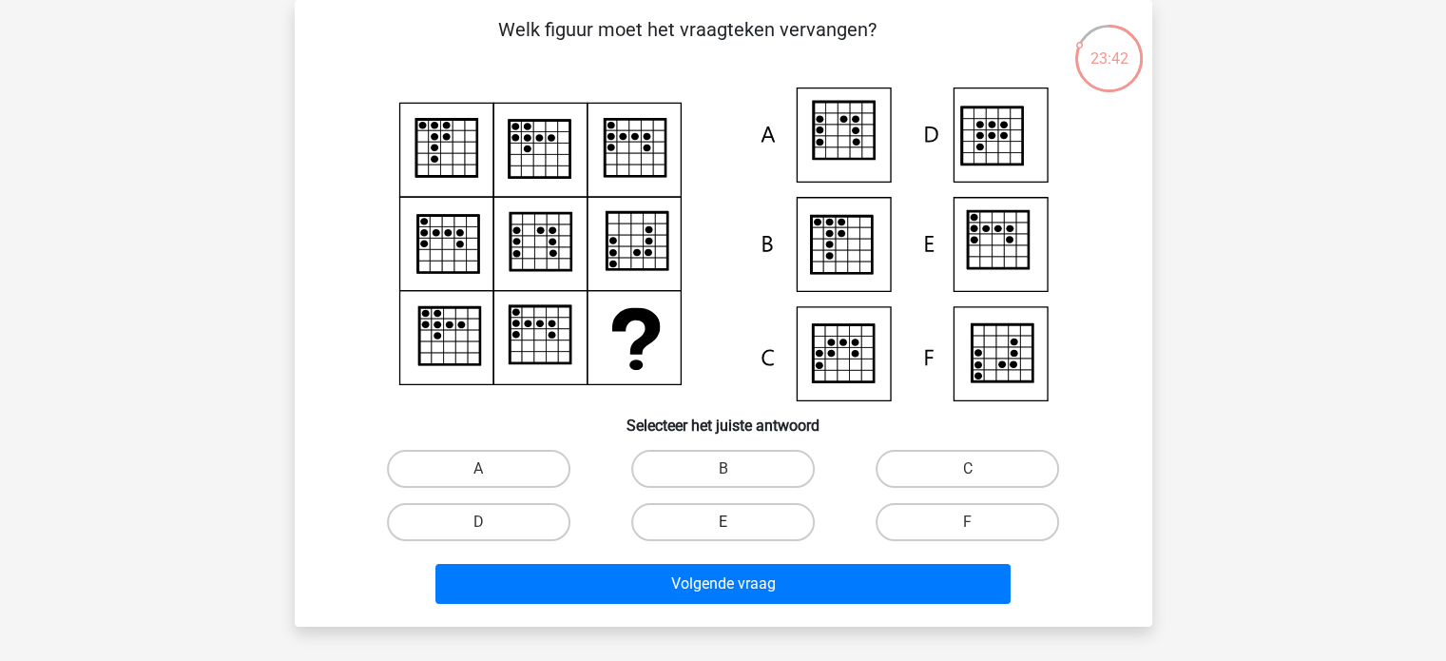
click at [745, 539] on label "E" at bounding box center [722, 522] width 183 height 38
click at [735, 534] on input "E" at bounding box center [728, 528] width 12 height 12
radio input "true"
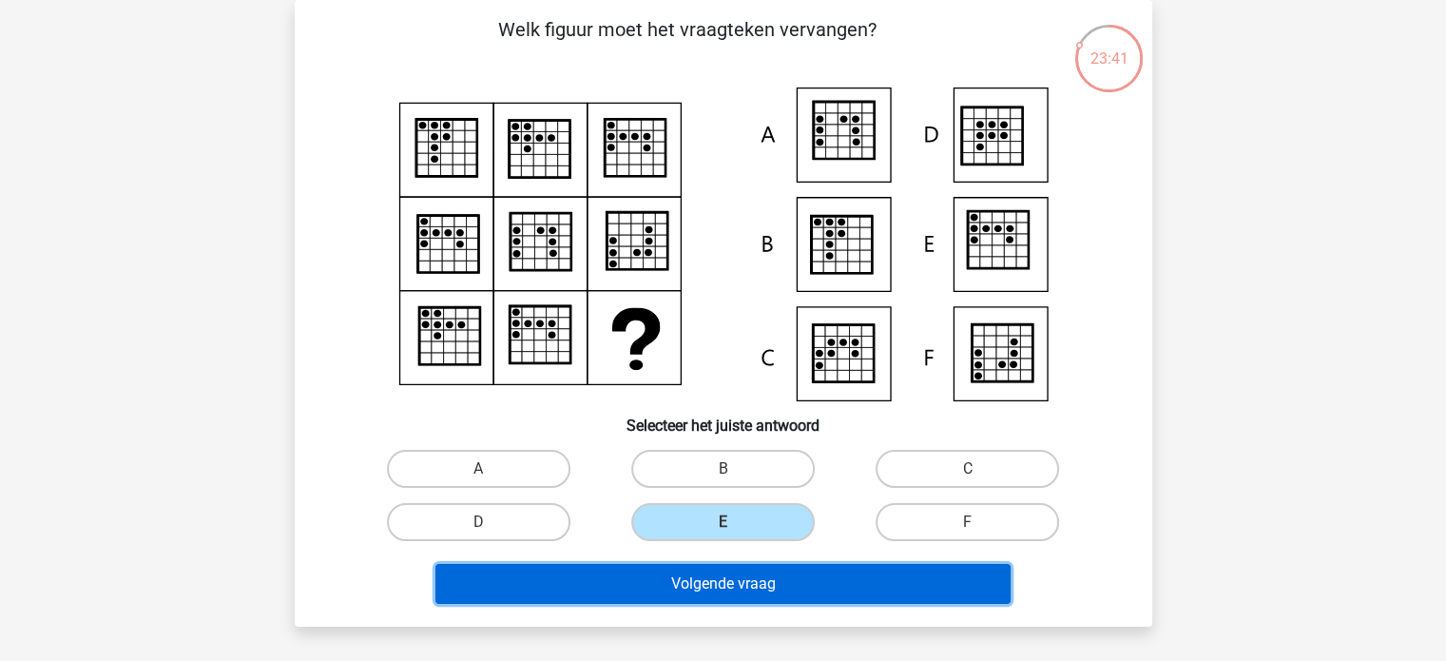
click at [739, 578] on button "Volgende vraag" at bounding box center [722, 584] width 575 height 40
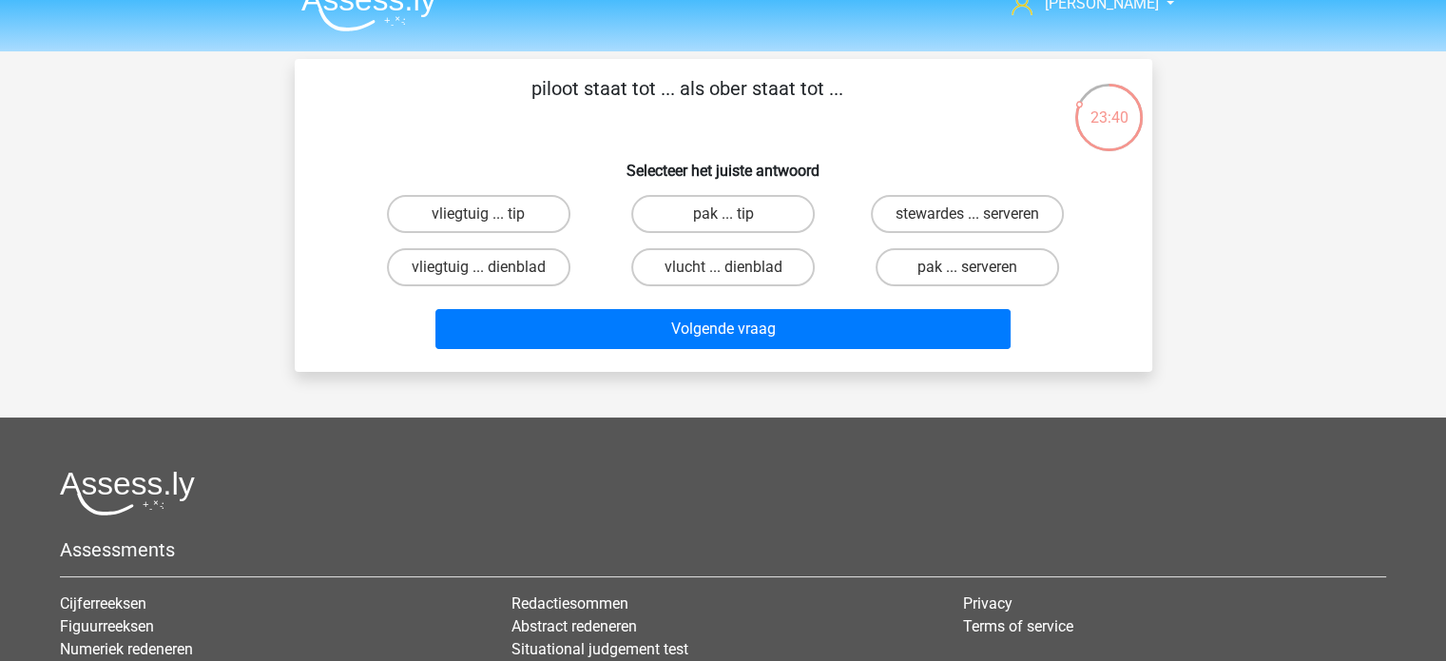
scroll to position [0, 0]
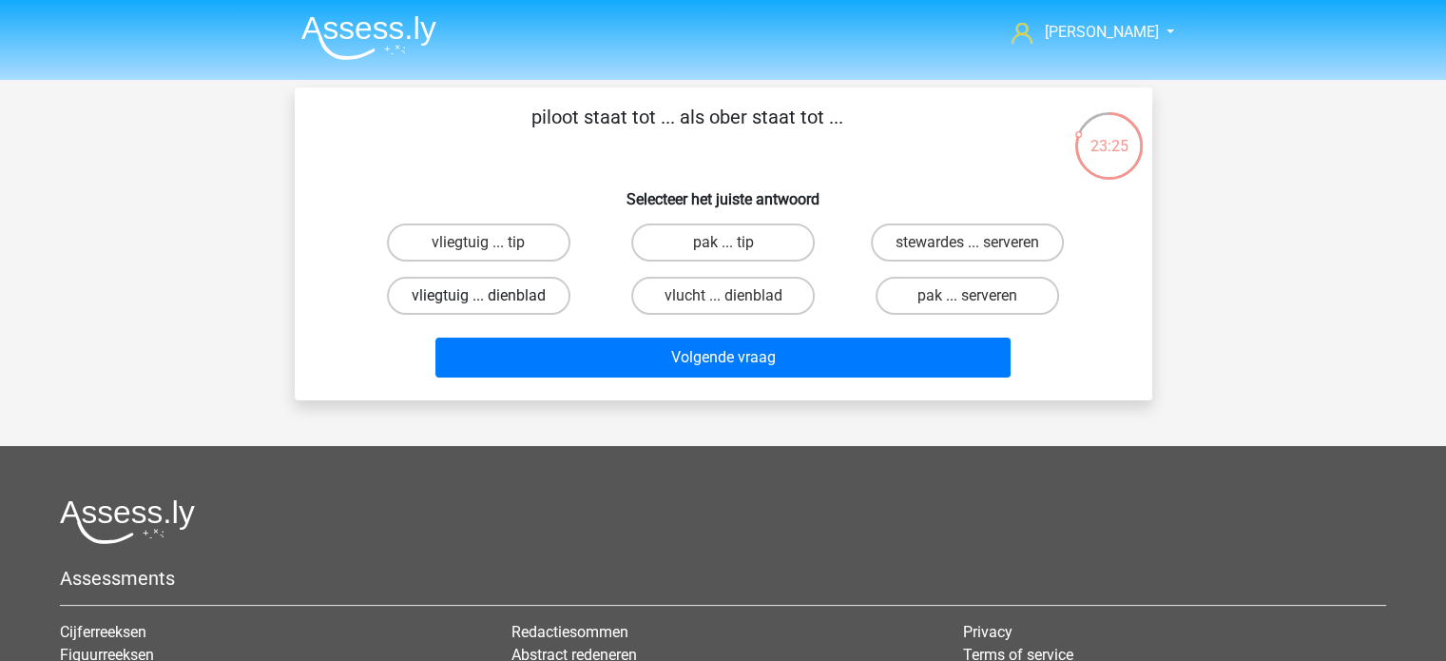
click at [513, 307] on label "vliegtuig ... dienblad" at bounding box center [478, 296] width 183 height 38
click at [490, 307] on input "vliegtuig ... dienblad" at bounding box center [484, 302] width 12 height 12
radio input "true"
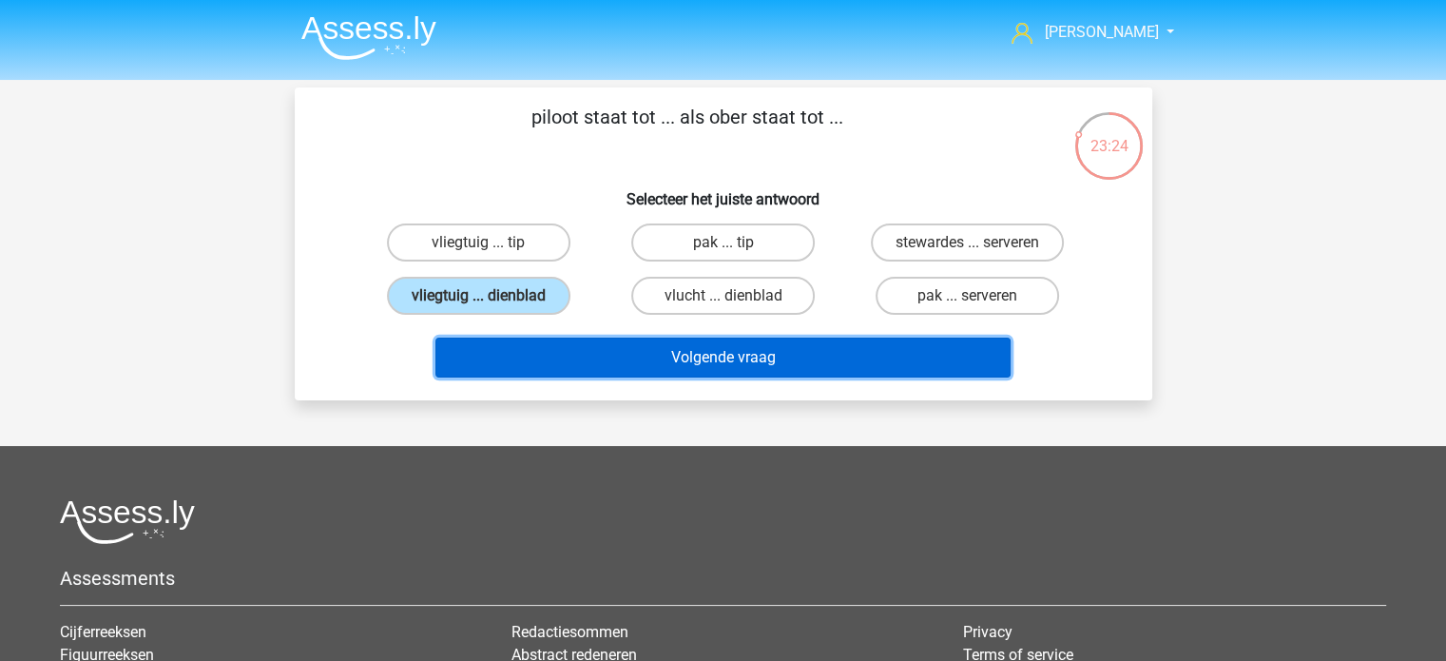
click at [733, 355] on button "Volgende vraag" at bounding box center [722, 357] width 575 height 40
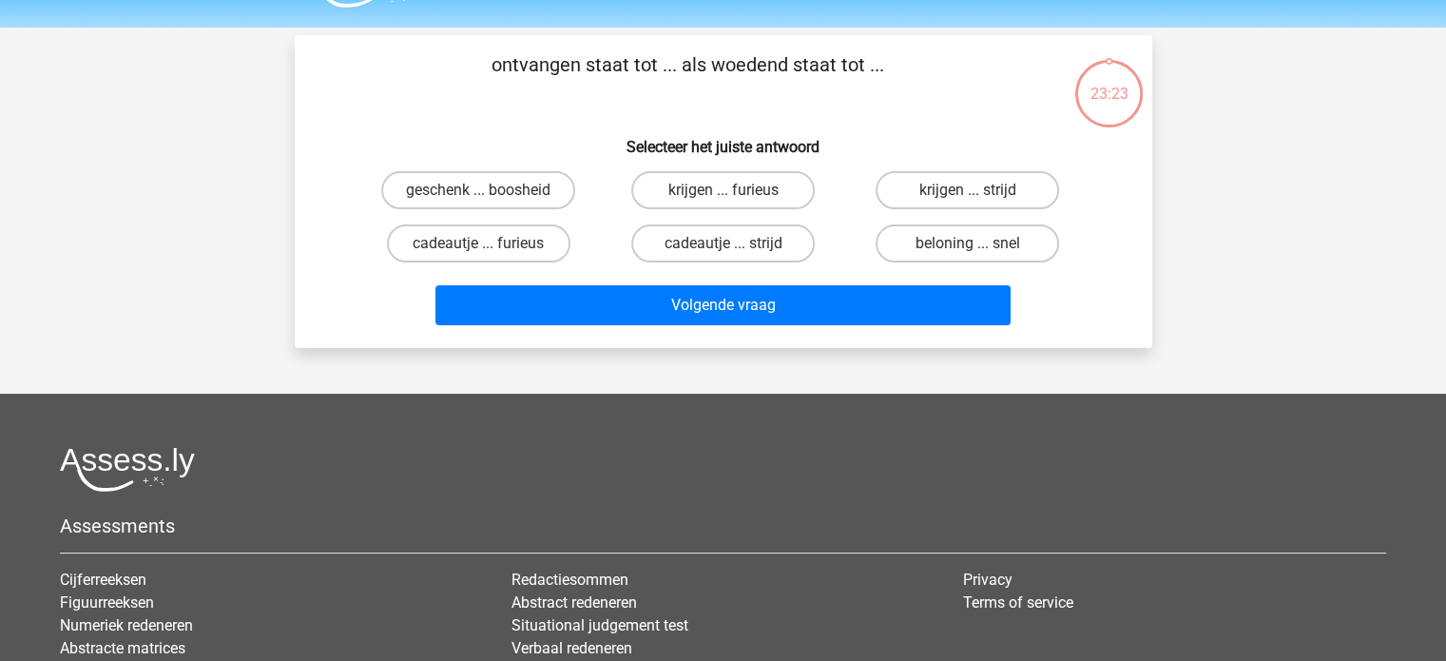
scroll to position [87, 0]
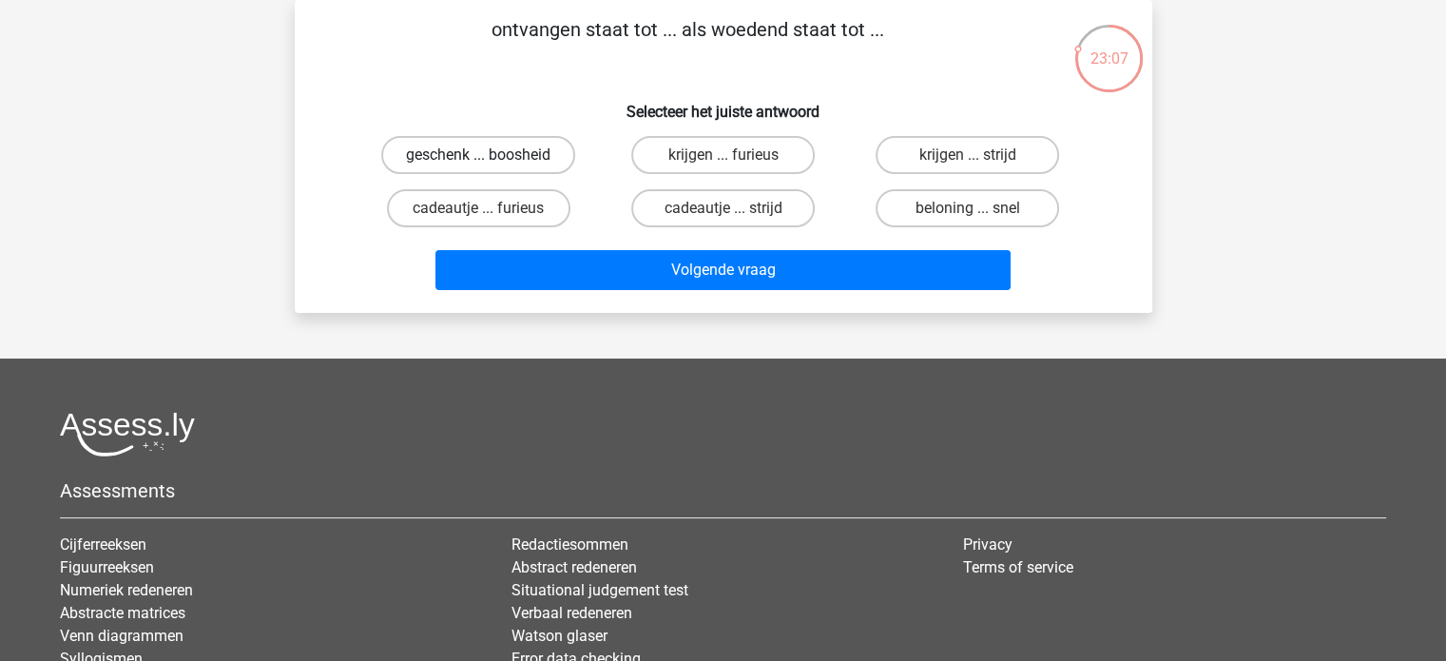
click at [528, 155] on label "geschenk ... boosheid" at bounding box center [478, 155] width 194 height 38
click at [490, 155] on input "geschenk ... boosheid" at bounding box center [484, 161] width 12 height 12
radio input "true"
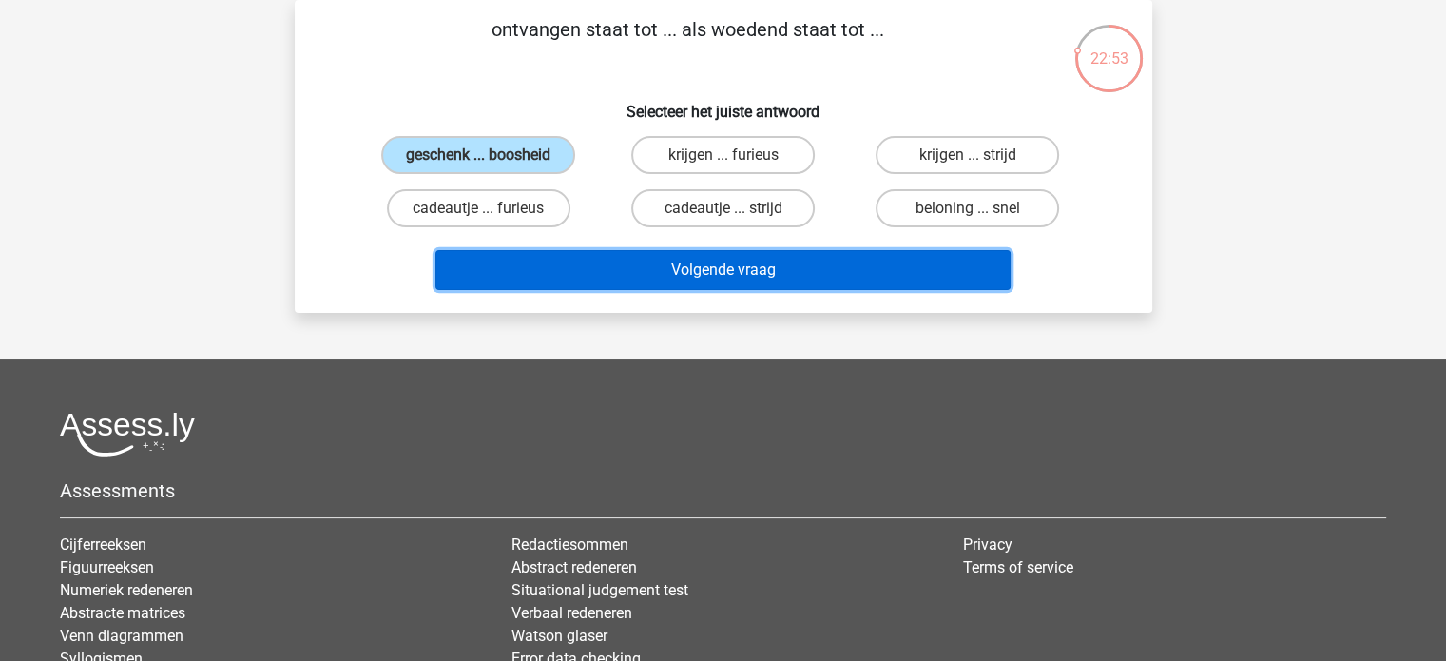
click at [821, 258] on button "Volgende vraag" at bounding box center [722, 270] width 575 height 40
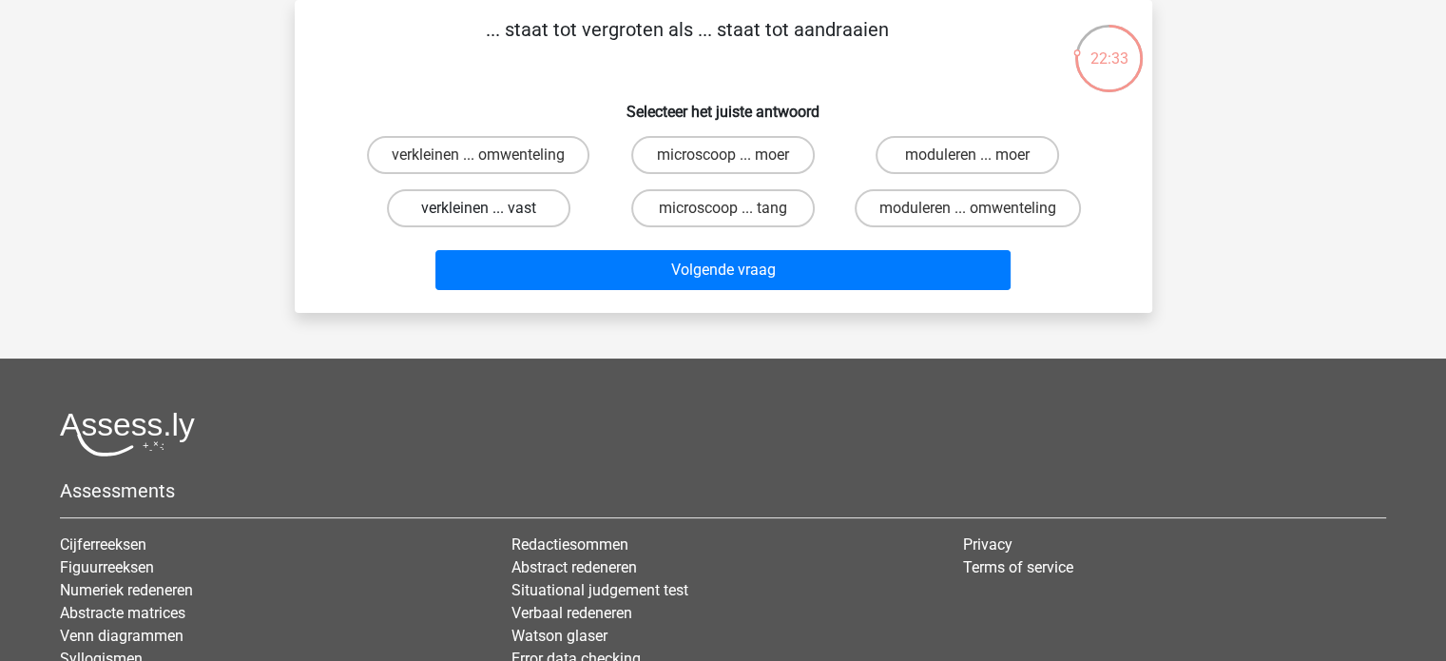
click at [552, 211] on label "verkleinen ... vast" at bounding box center [478, 208] width 183 height 38
click at [490, 211] on input "verkleinen ... vast" at bounding box center [484, 214] width 12 height 12
radio input "true"
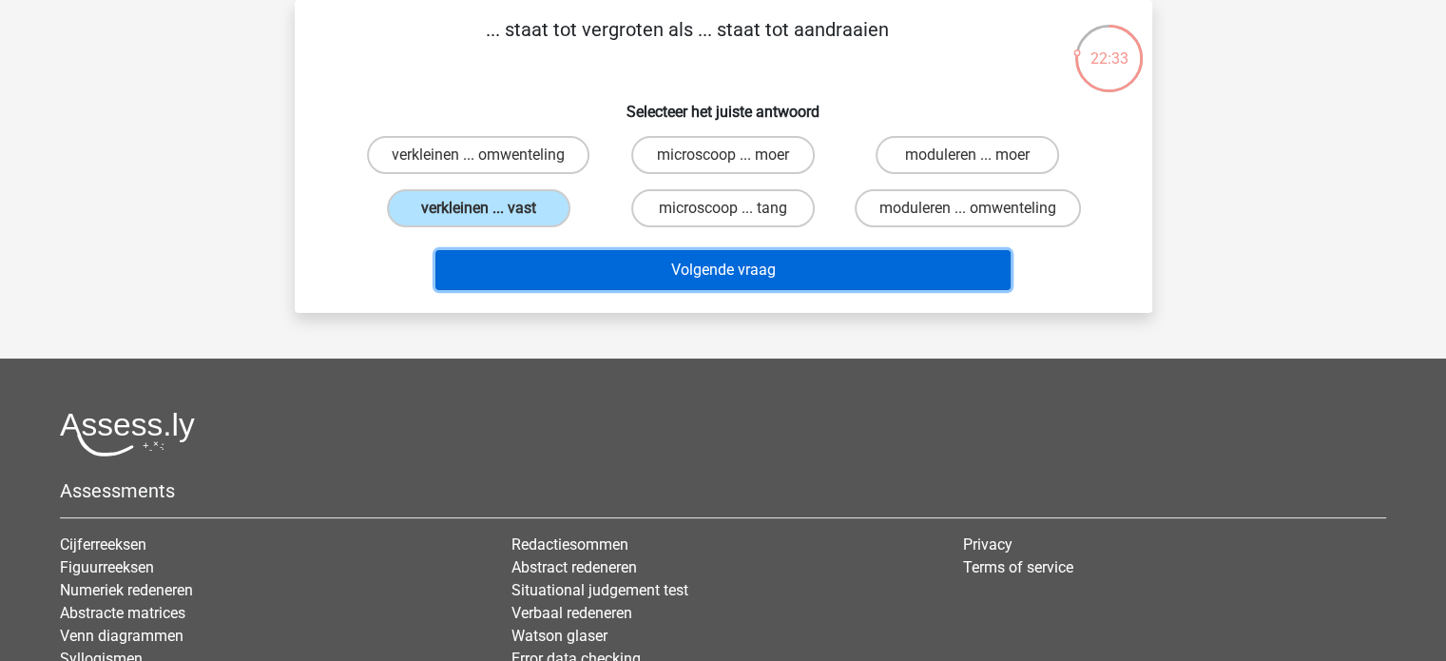
click at [697, 262] on button "Volgende vraag" at bounding box center [722, 270] width 575 height 40
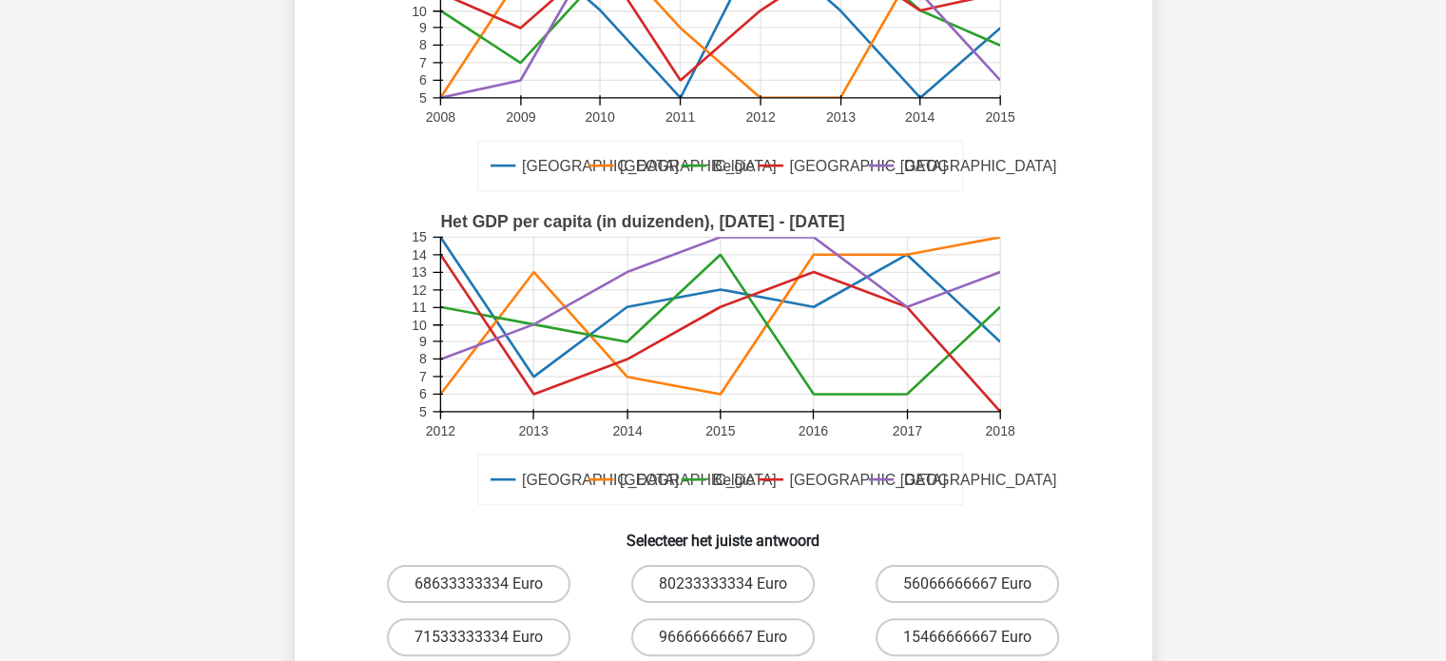
scroll to position [475, 0]
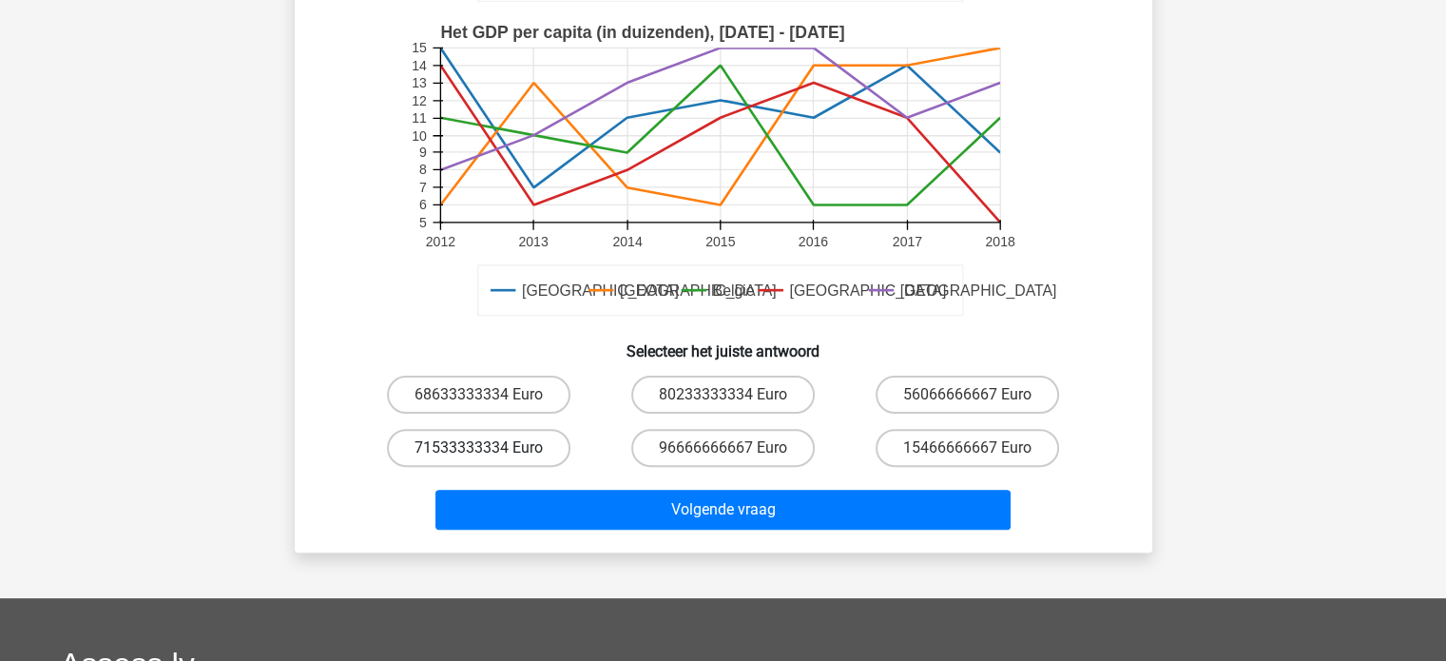
click at [550, 440] on label "71533333334 Euro" at bounding box center [478, 448] width 183 height 38
click at [490, 448] on input "71533333334 Euro" at bounding box center [484, 454] width 12 height 12
radio input "true"
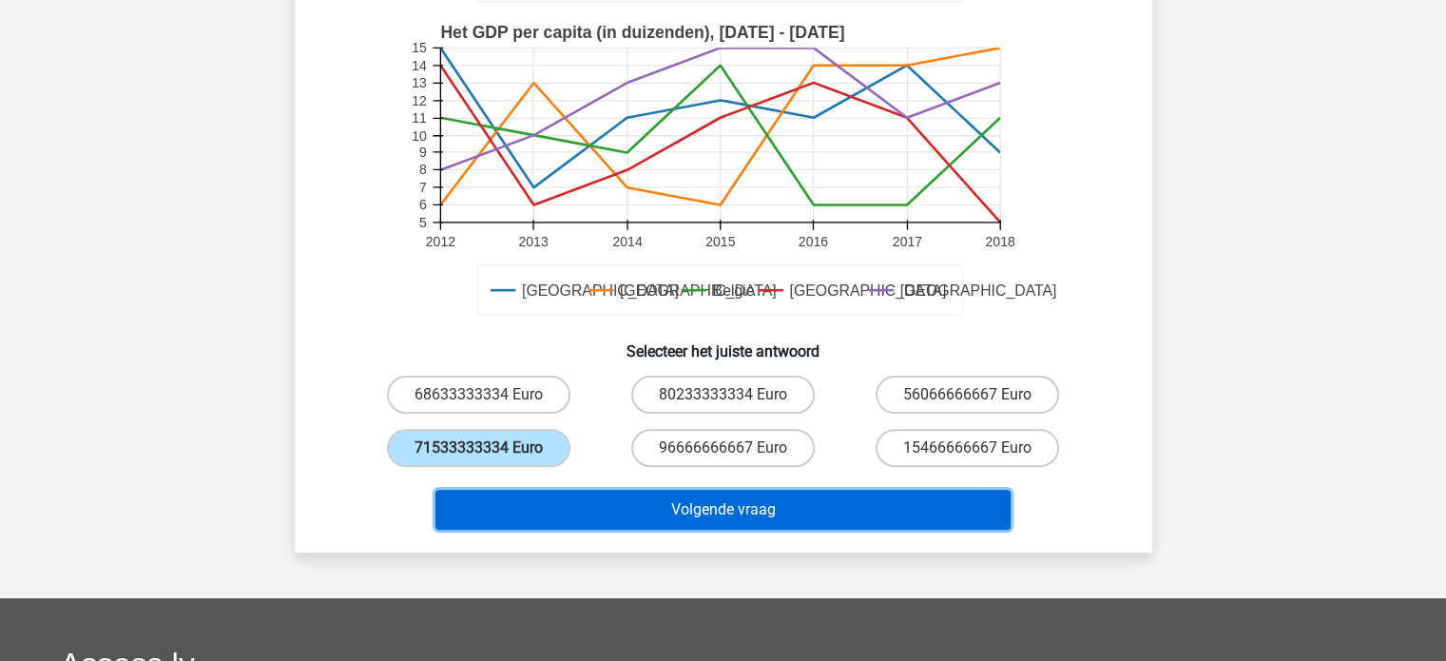
click at [698, 497] on button "Volgende vraag" at bounding box center [722, 509] width 575 height 40
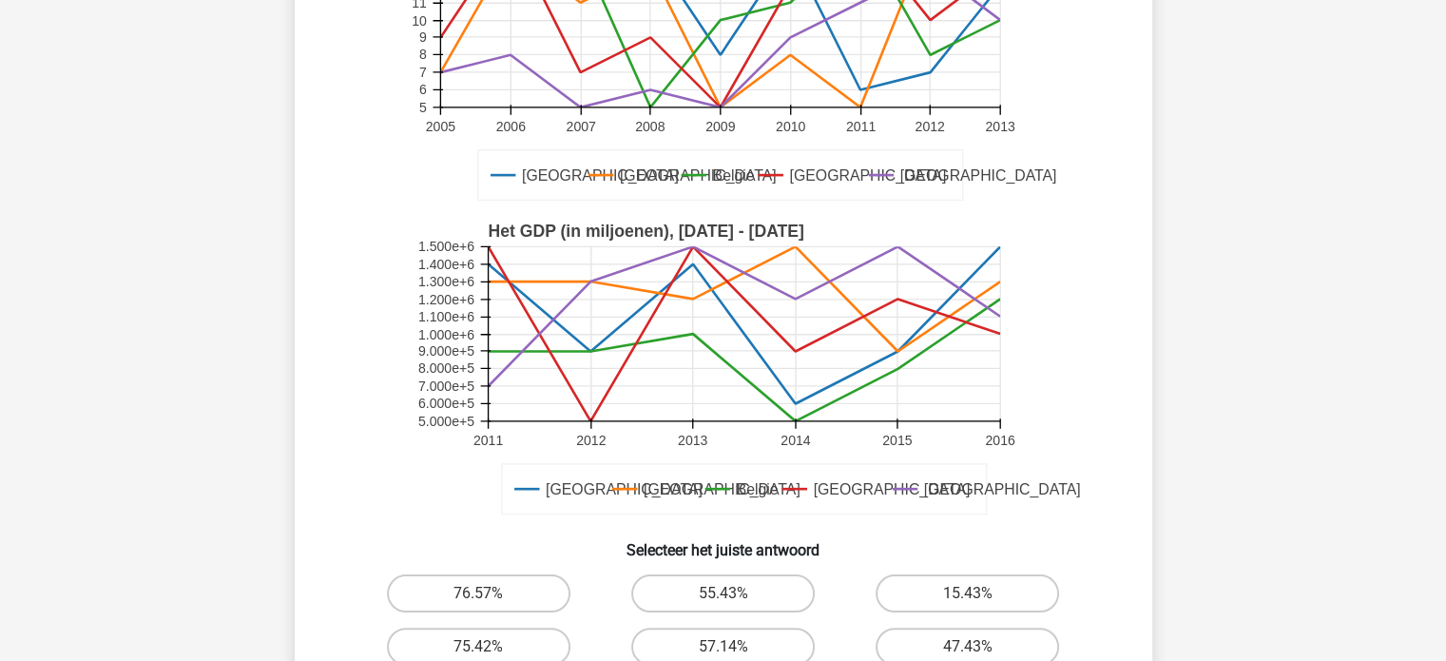
scroll to position [380, 0]
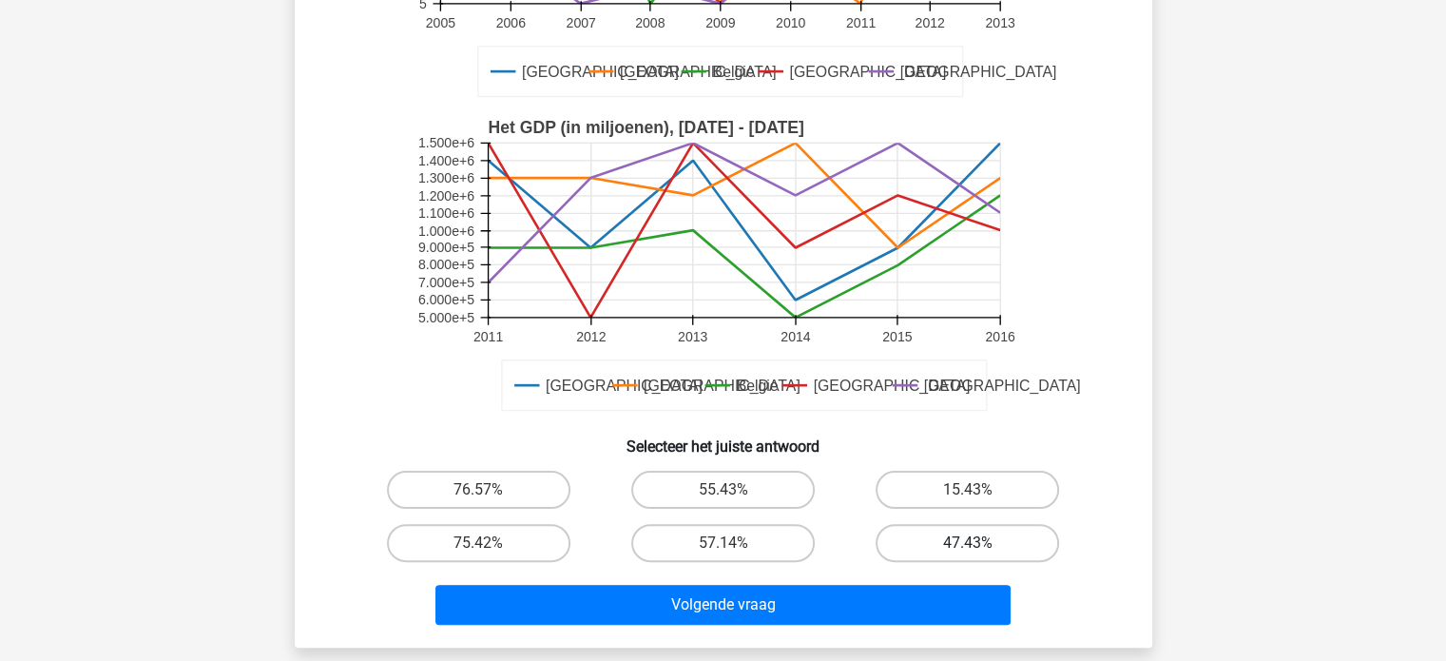
drag, startPoint x: 1003, startPoint y: 538, endPoint x: 988, endPoint y: 542, distance: 14.8
click at [1002, 538] on label "47.43%" at bounding box center [966, 543] width 183 height 38
click at [980, 543] on input "47.43%" at bounding box center [974, 549] width 12 height 12
radio input "true"
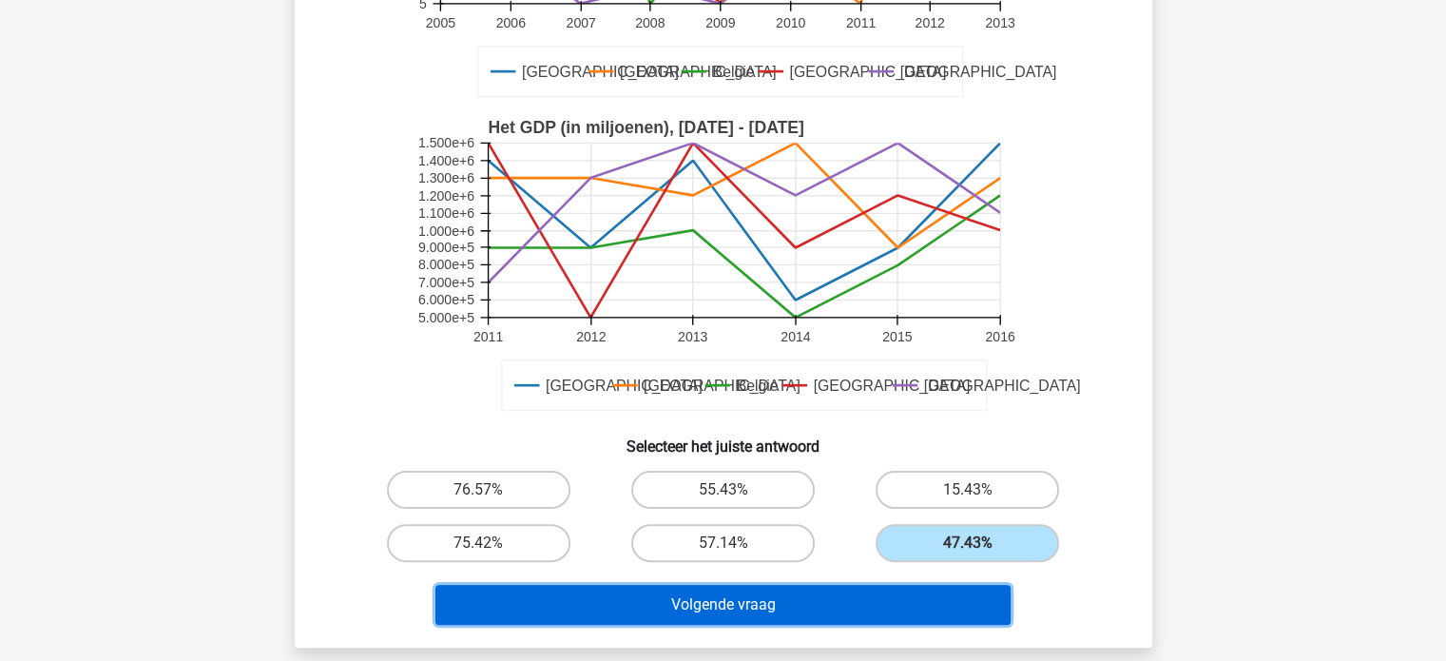
click at [839, 604] on button "Volgende vraag" at bounding box center [722, 605] width 575 height 40
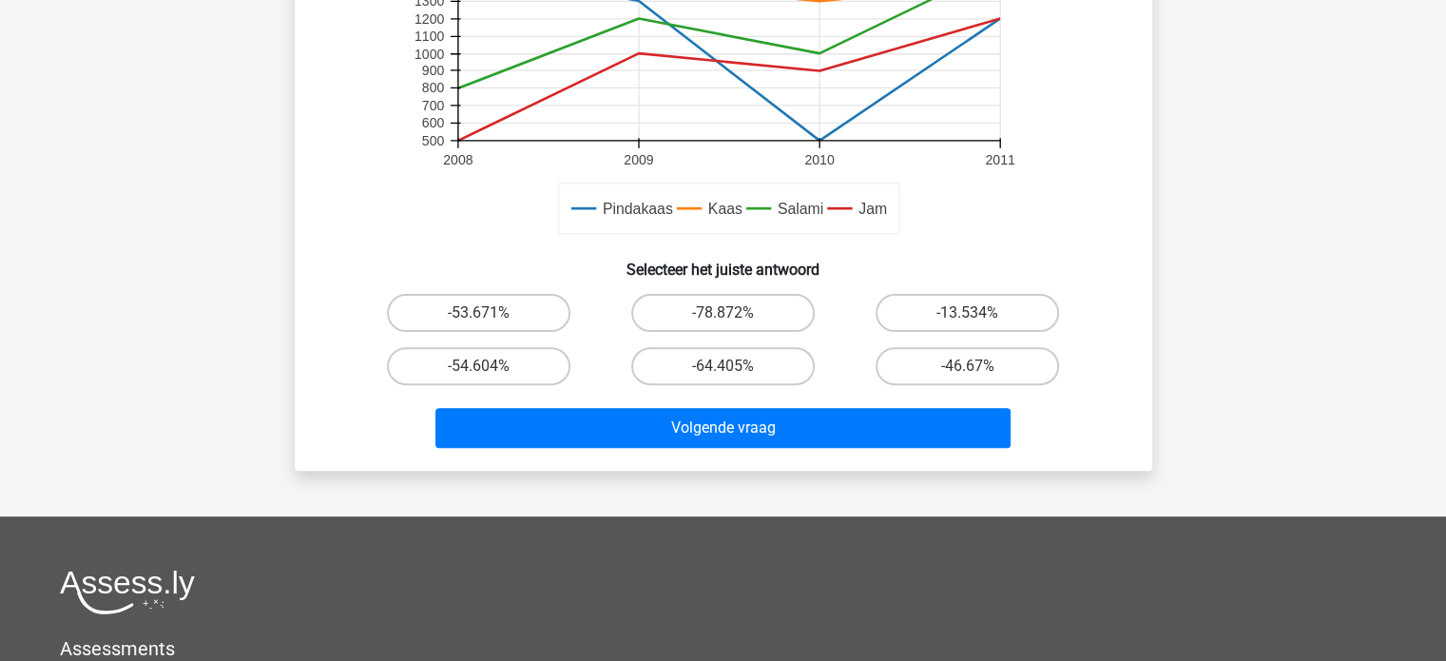
scroll to position [563, 0]
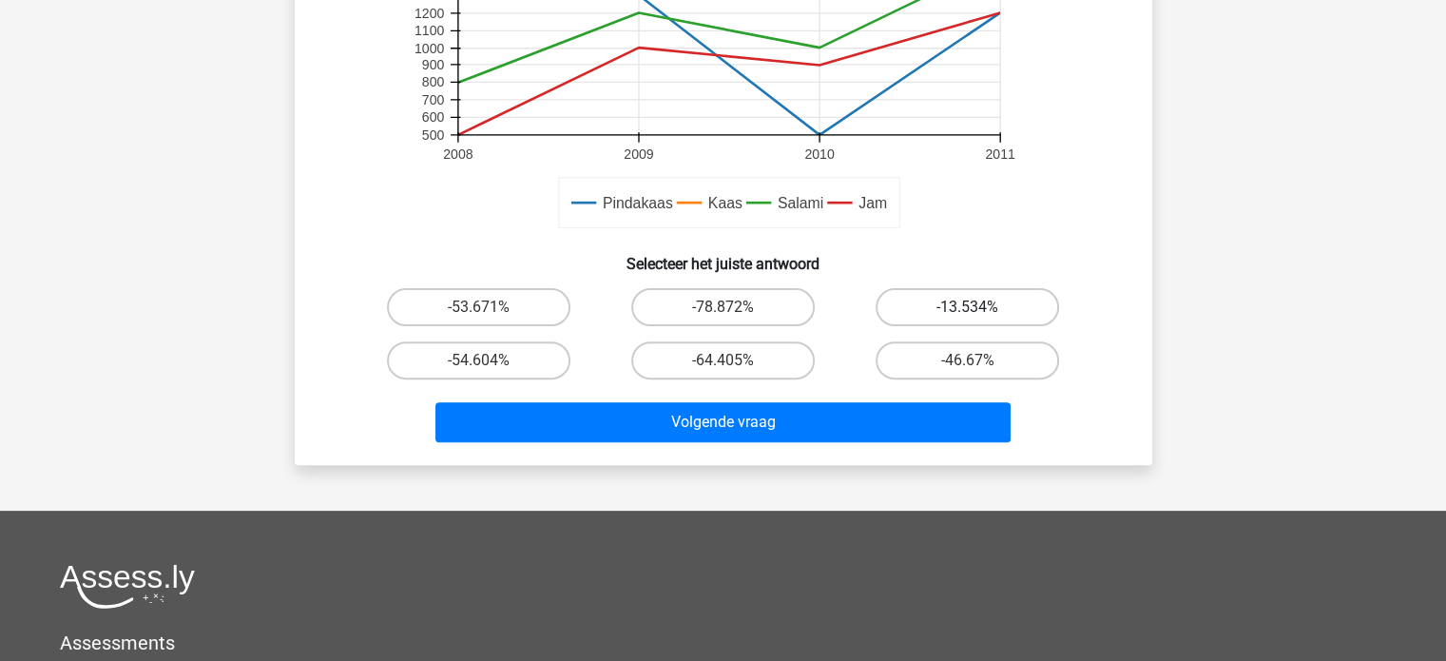
click at [1003, 288] on label "-13.534%" at bounding box center [966, 307] width 183 height 38
click at [980, 307] on input "-13.534%" at bounding box center [974, 313] width 12 height 12
radio input "true"
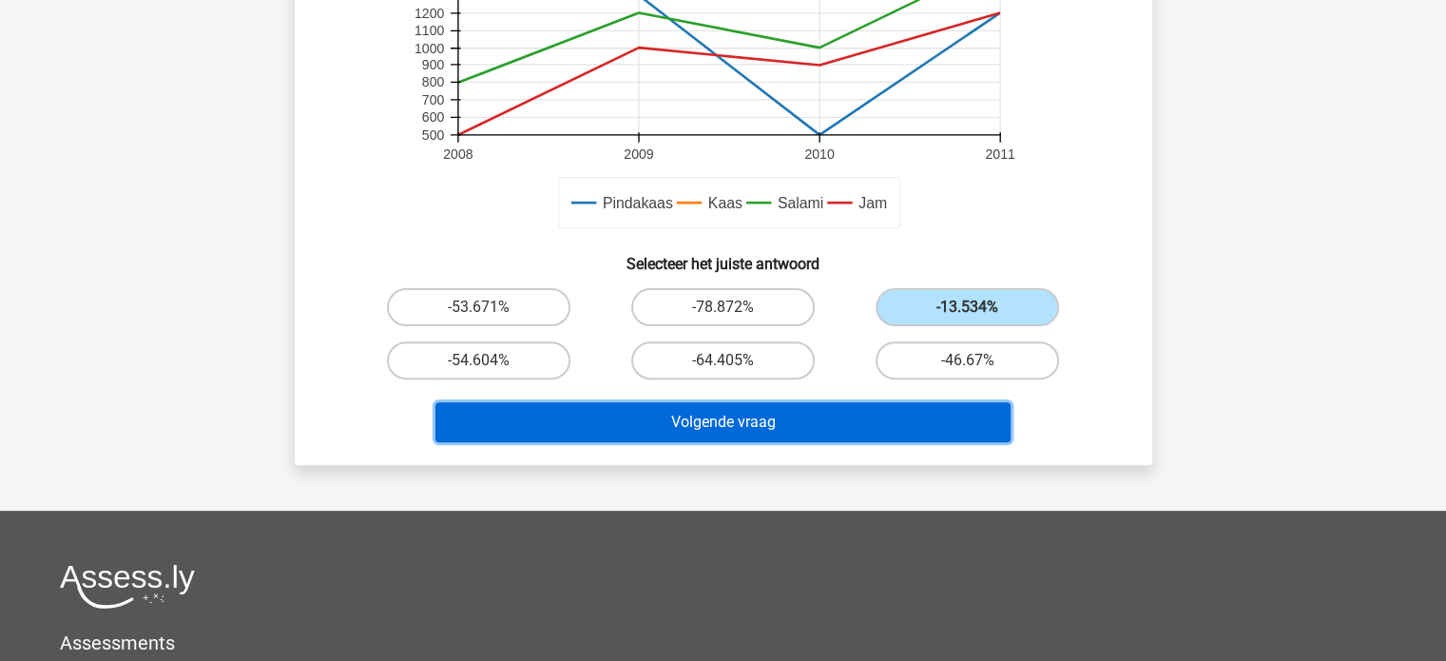
click at [793, 416] on button "Volgende vraag" at bounding box center [722, 422] width 575 height 40
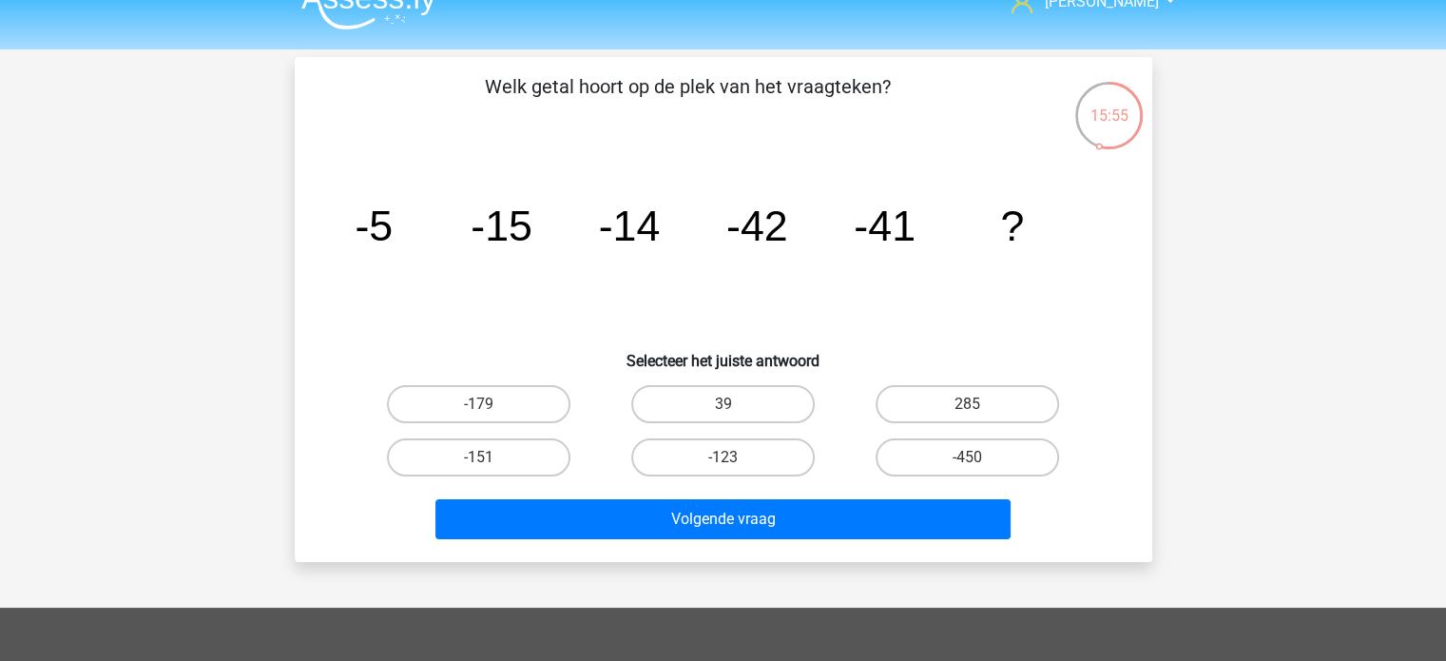
scroll to position [0, 0]
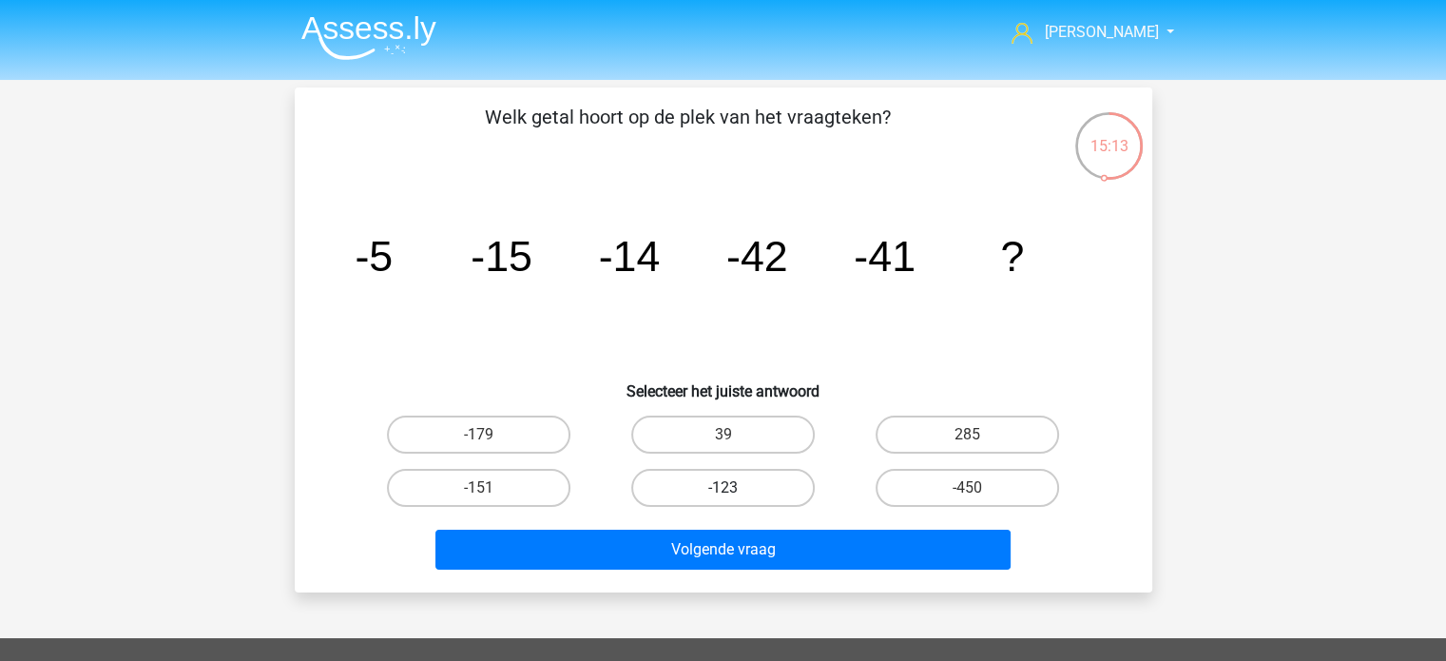
click at [669, 477] on label "-123" at bounding box center [722, 488] width 183 height 38
click at [722, 488] on input "-123" at bounding box center [728, 494] width 12 height 12
radio input "true"
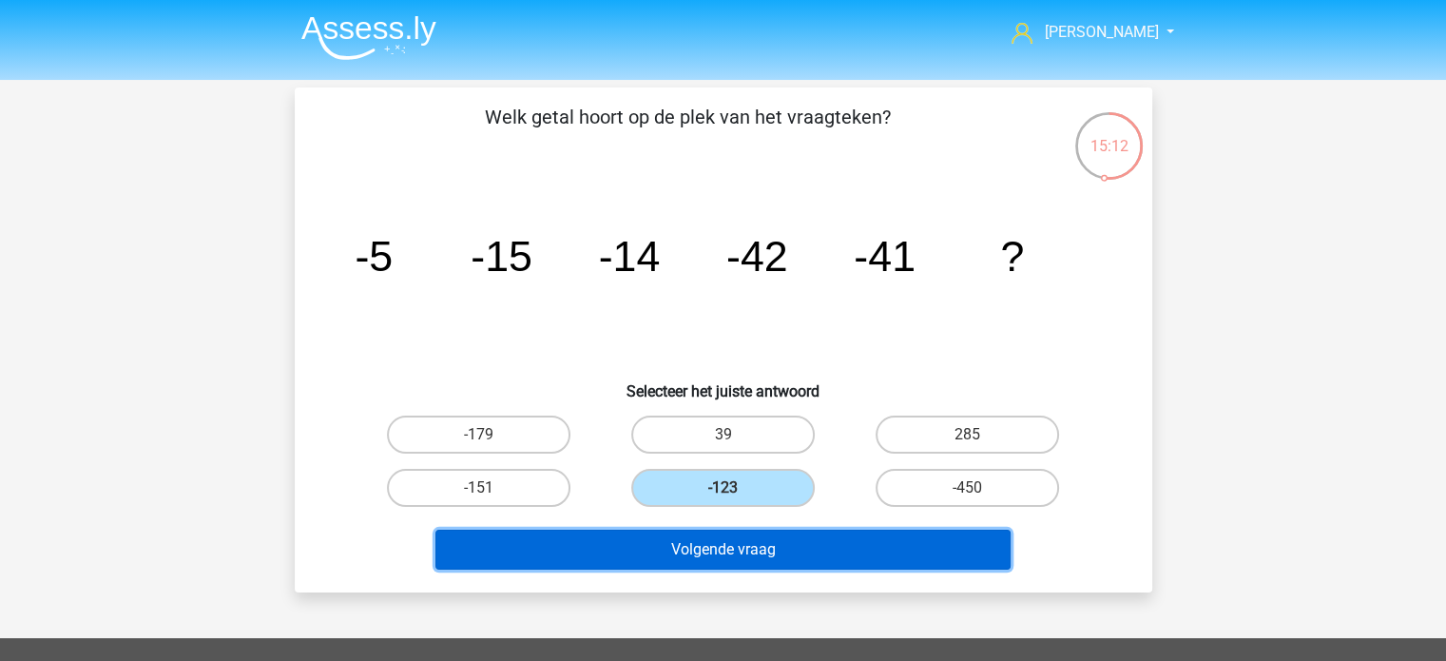
click at [711, 546] on button "Volgende vraag" at bounding box center [722, 549] width 575 height 40
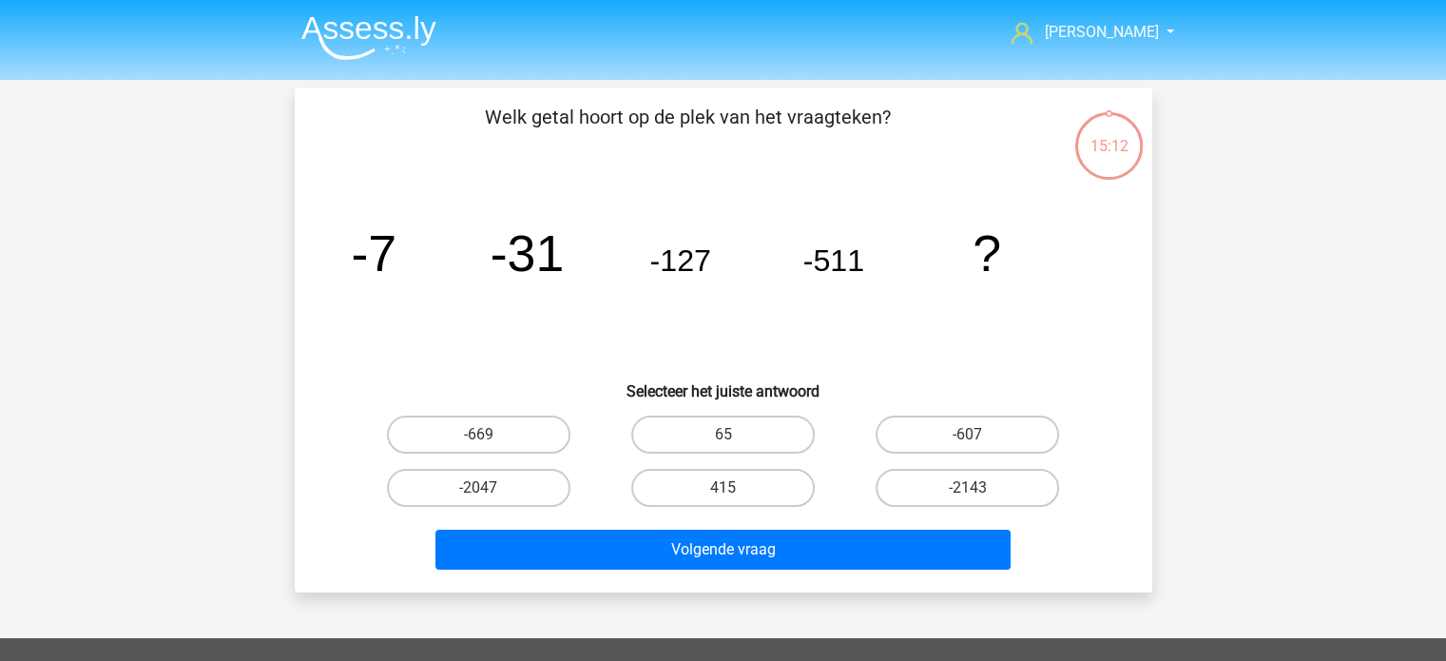
scroll to position [87, 0]
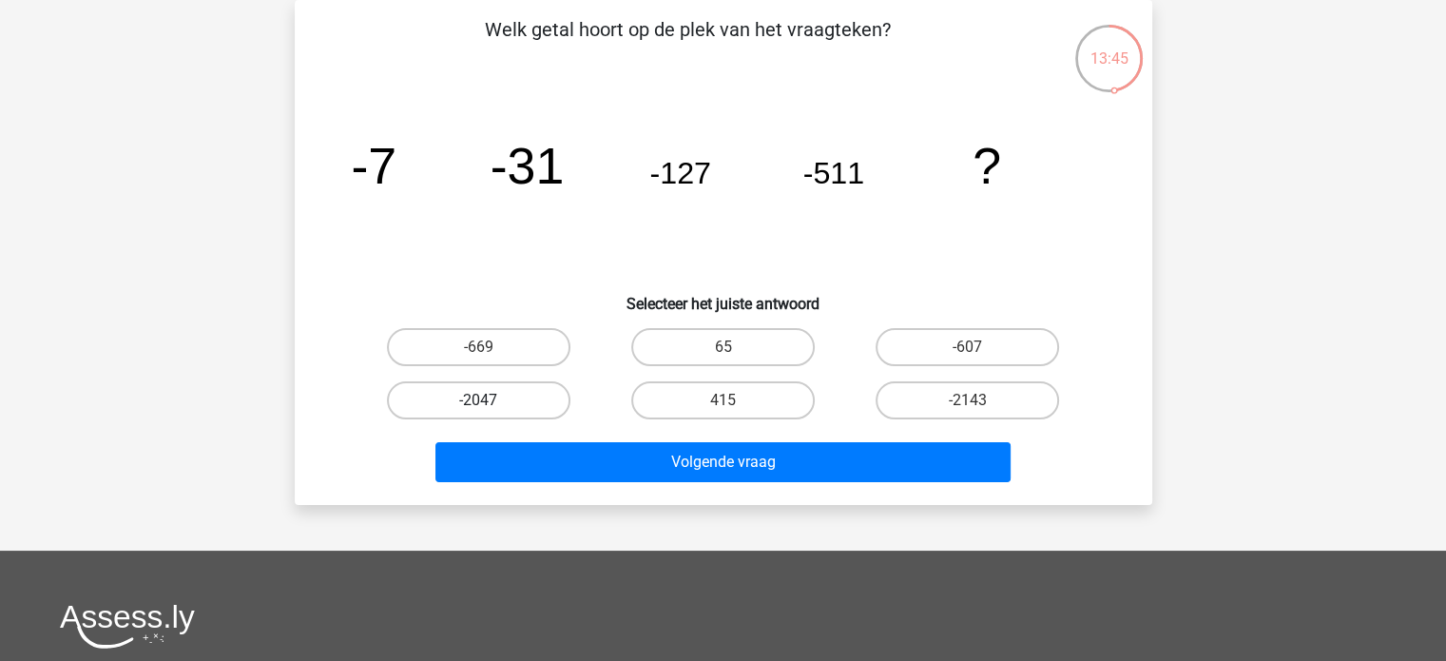
click at [550, 384] on label "-2047" at bounding box center [478, 400] width 183 height 38
click at [490, 400] on input "-2047" at bounding box center [484, 406] width 12 height 12
radio input "true"
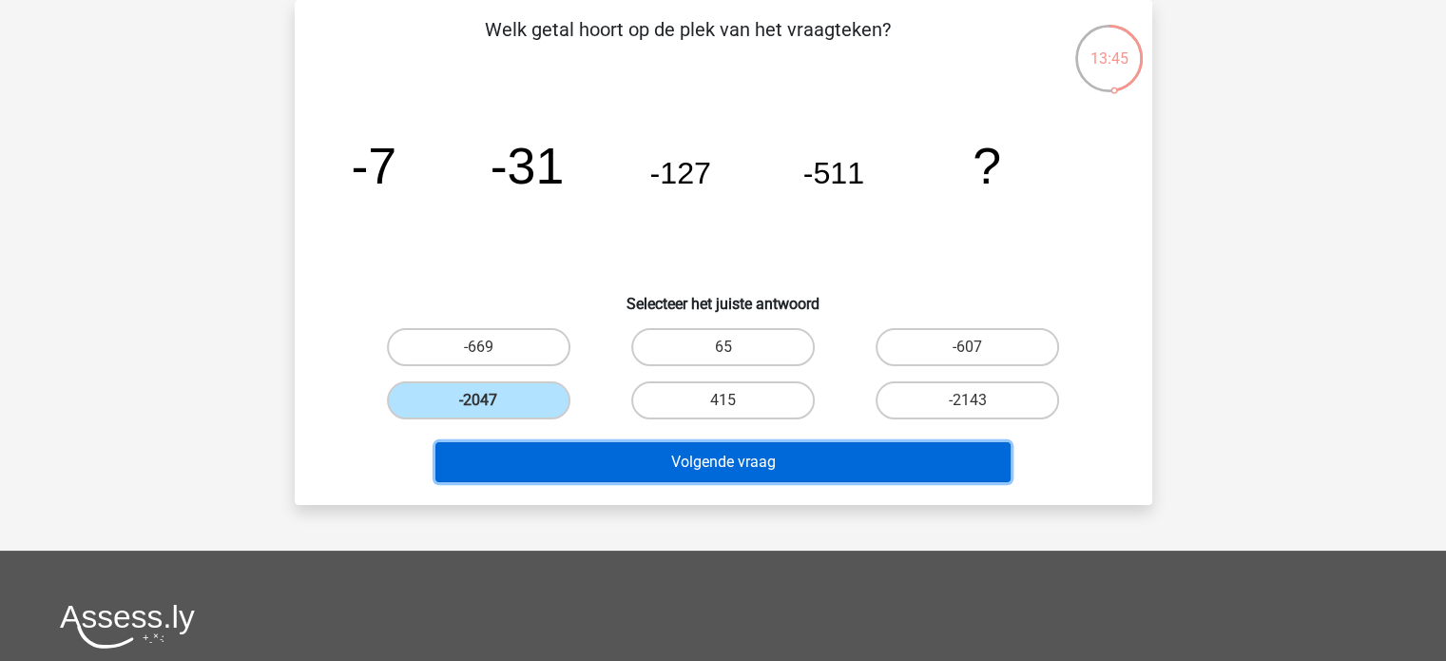
click at [620, 452] on button "Volgende vraag" at bounding box center [722, 462] width 575 height 40
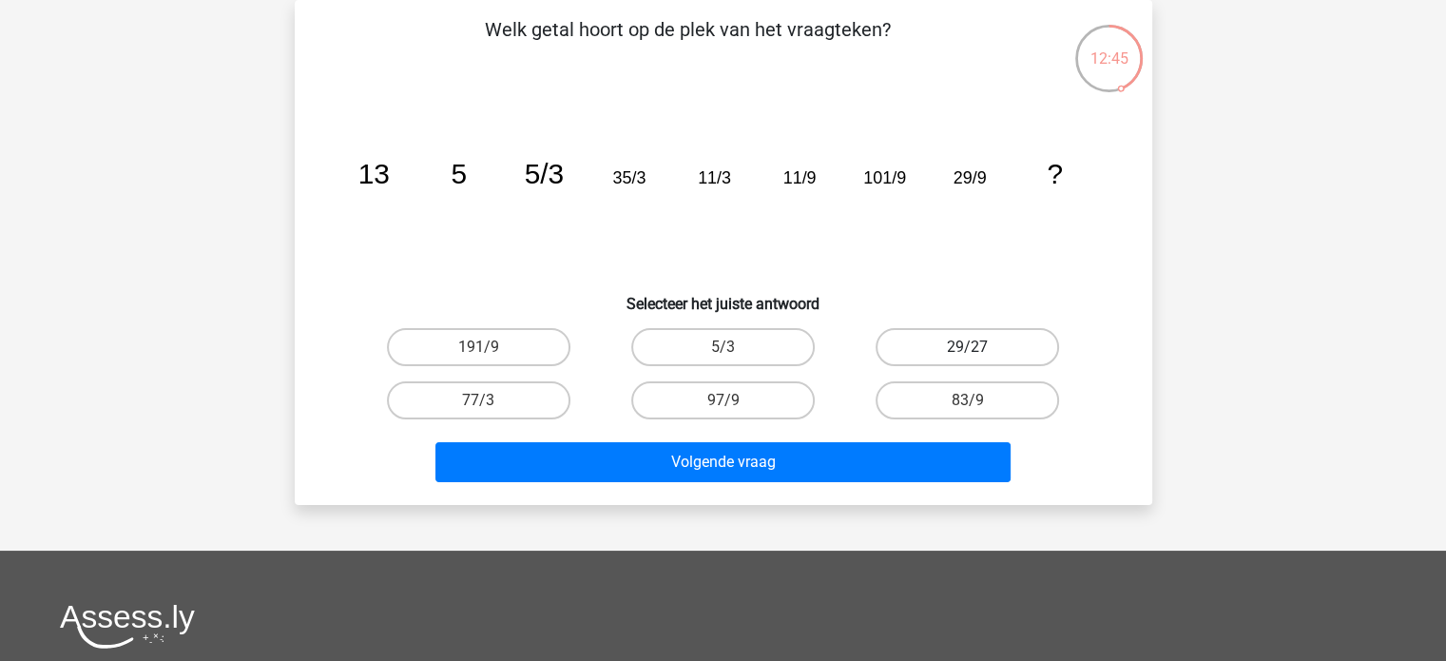
click at [911, 344] on label "29/27" at bounding box center [966, 347] width 183 height 38
click at [968, 347] on input "29/27" at bounding box center [974, 353] width 12 height 12
radio input "true"
click at [862, 438] on div "Volgende vraag" at bounding box center [723, 458] width 796 height 63
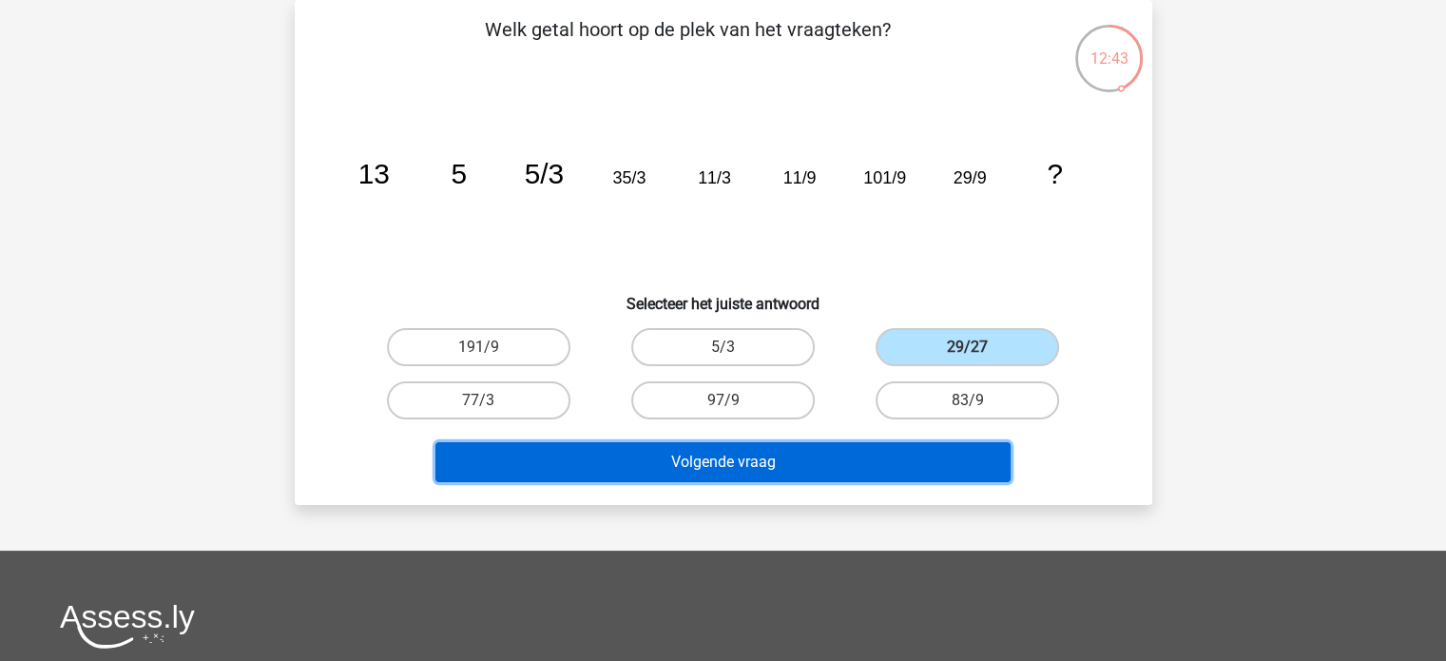
click at [829, 459] on button "Volgende vraag" at bounding box center [722, 462] width 575 height 40
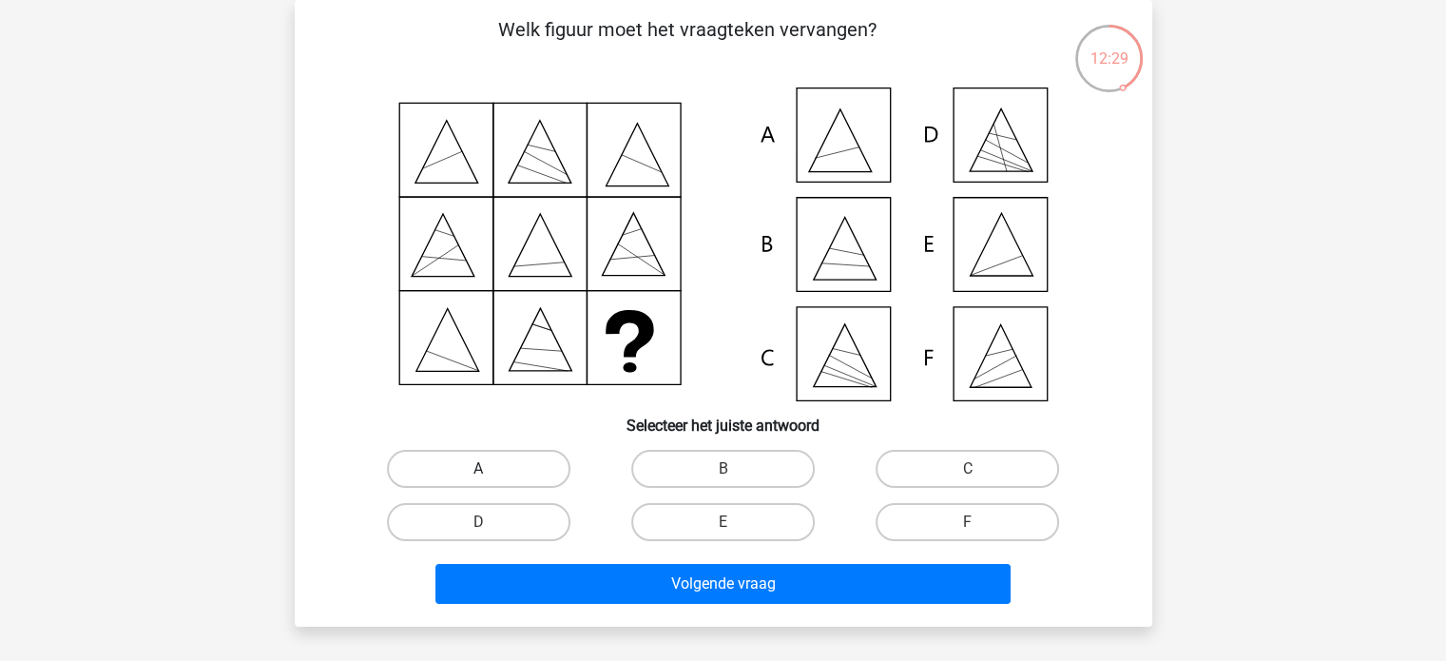
click at [502, 482] on label "A" at bounding box center [478, 469] width 183 height 38
click at [490, 481] on input "A" at bounding box center [484, 475] width 12 height 12
radio input "true"
click at [719, 531] on label "E" at bounding box center [722, 522] width 183 height 38
click at [722, 531] on input "E" at bounding box center [728, 528] width 12 height 12
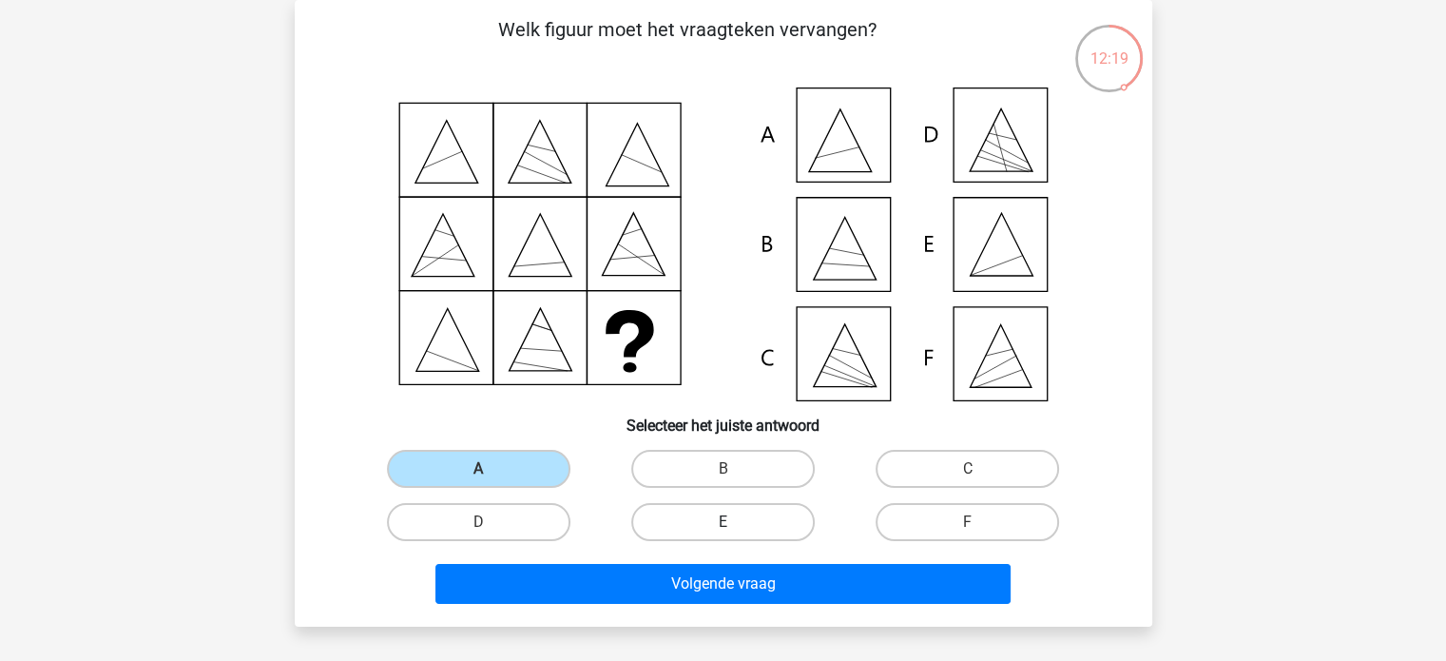
radio input "true"
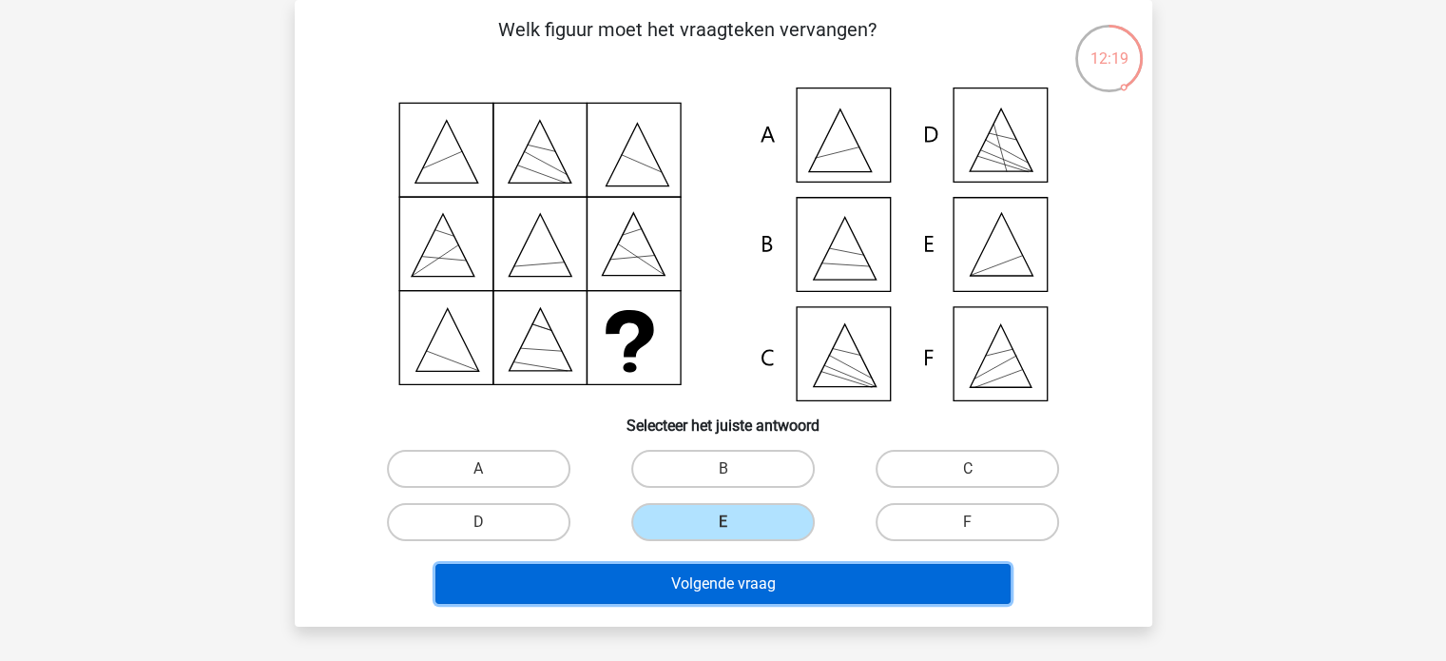
click at [708, 573] on button "Volgende vraag" at bounding box center [722, 584] width 575 height 40
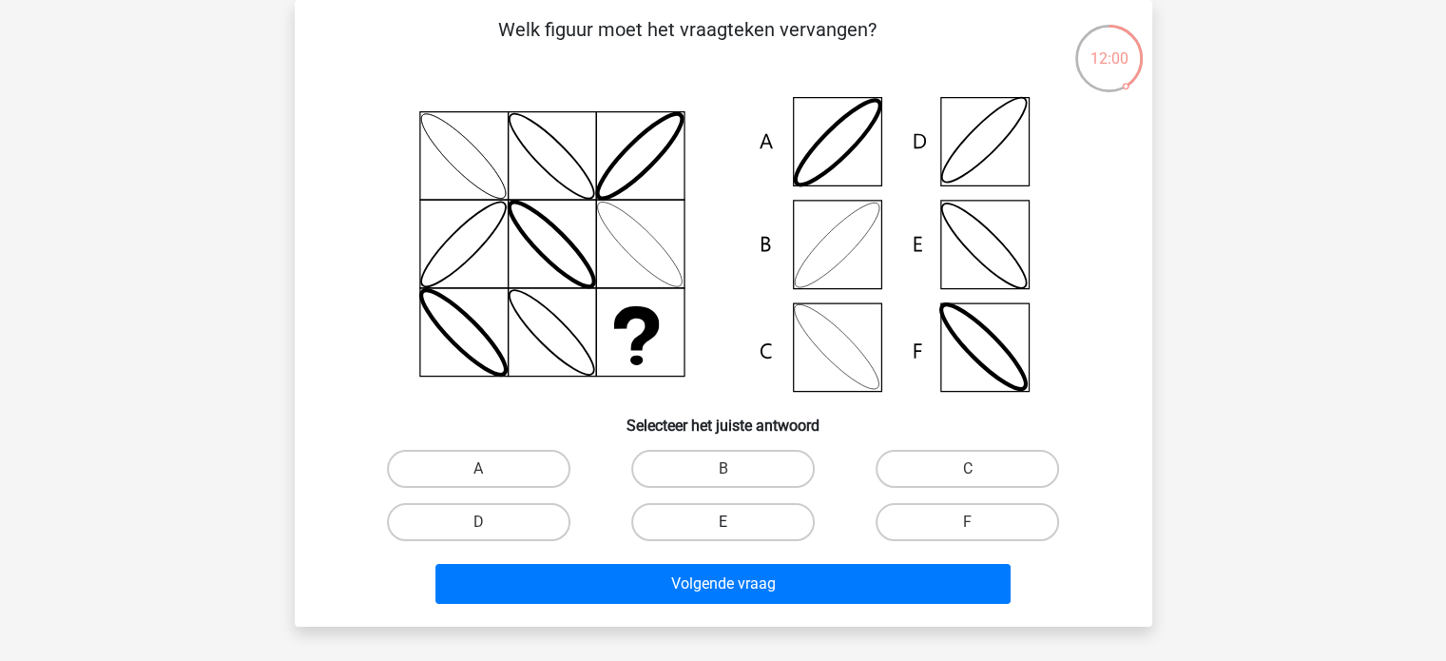
click at [712, 523] on label "E" at bounding box center [722, 522] width 183 height 38
click at [722, 523] on input "E" at bounding box center [728, 528] width 12 height 12
radio input "true"
click at [541, 504] on label "D" at bounding box center [478, 522] width 183 height 38
click at [490, 522] on input "D" at bounding box center [484, 528] width 12 height 12
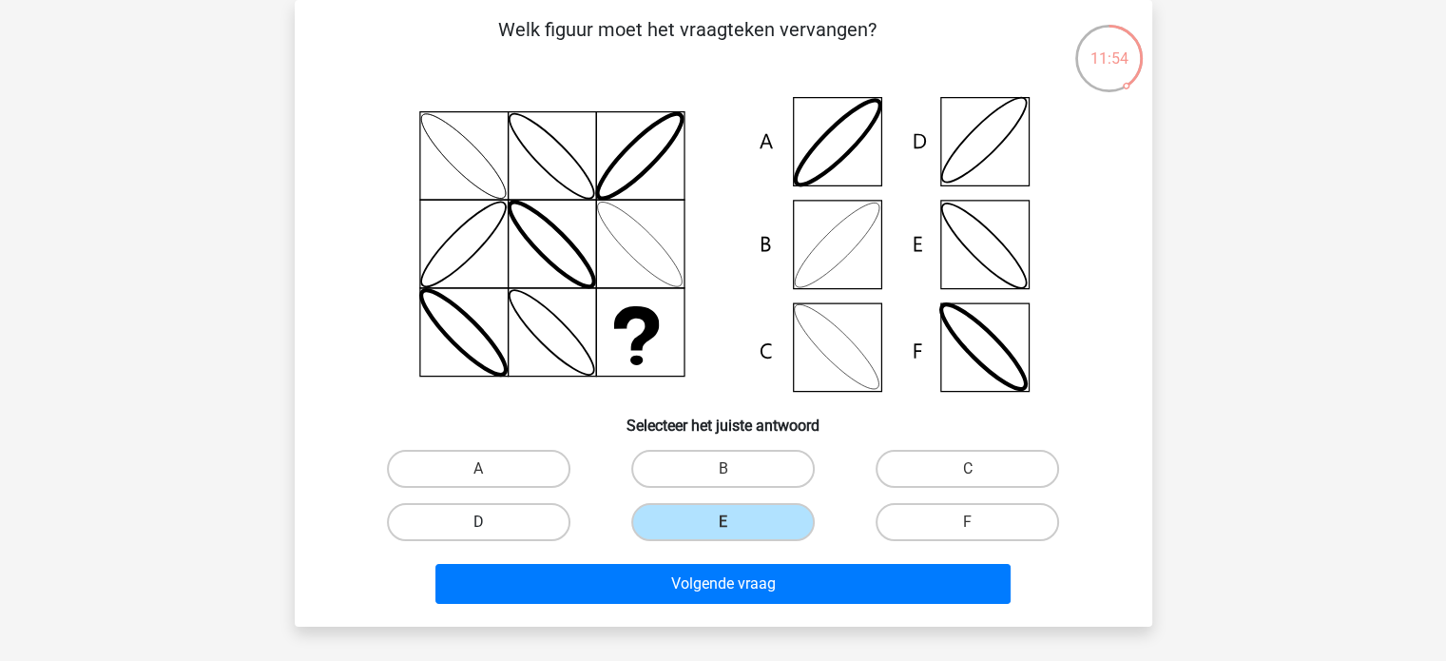
radio input "true"
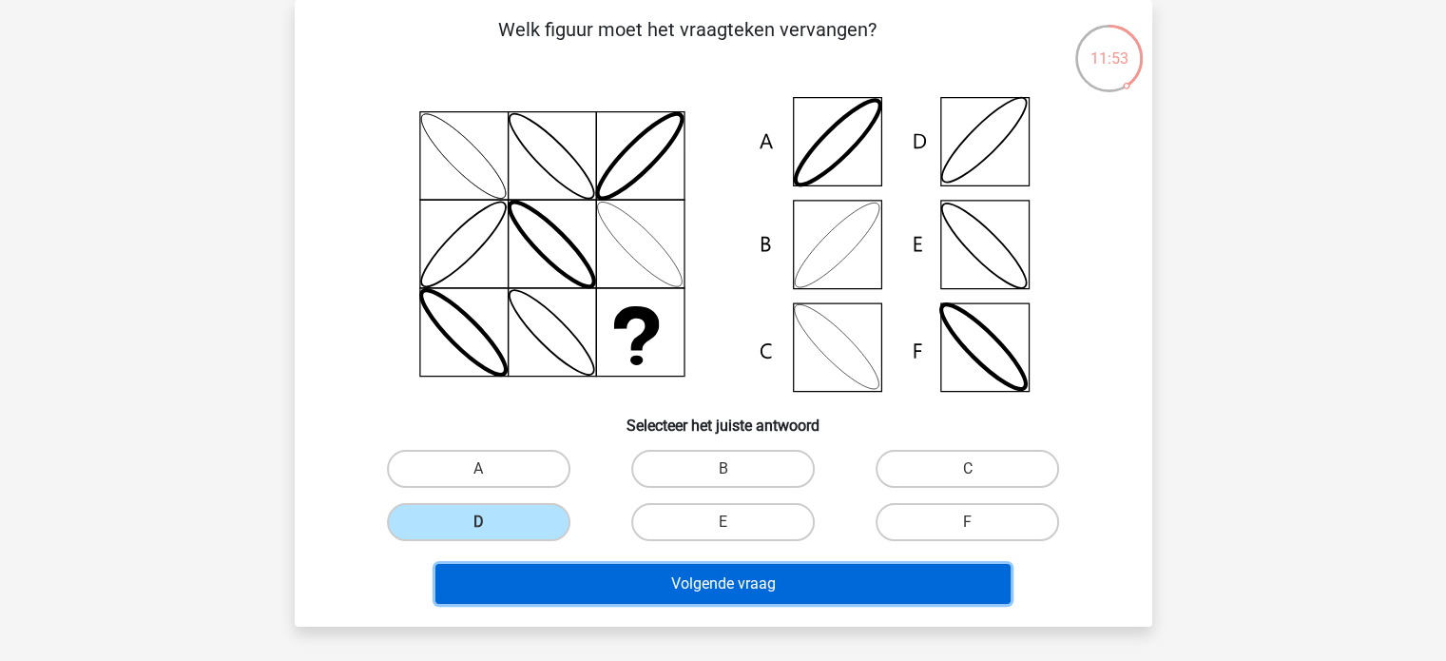
click at [633, 577] on button "Volgende vraag" at bounding box center [722, 584] width 575 height 40
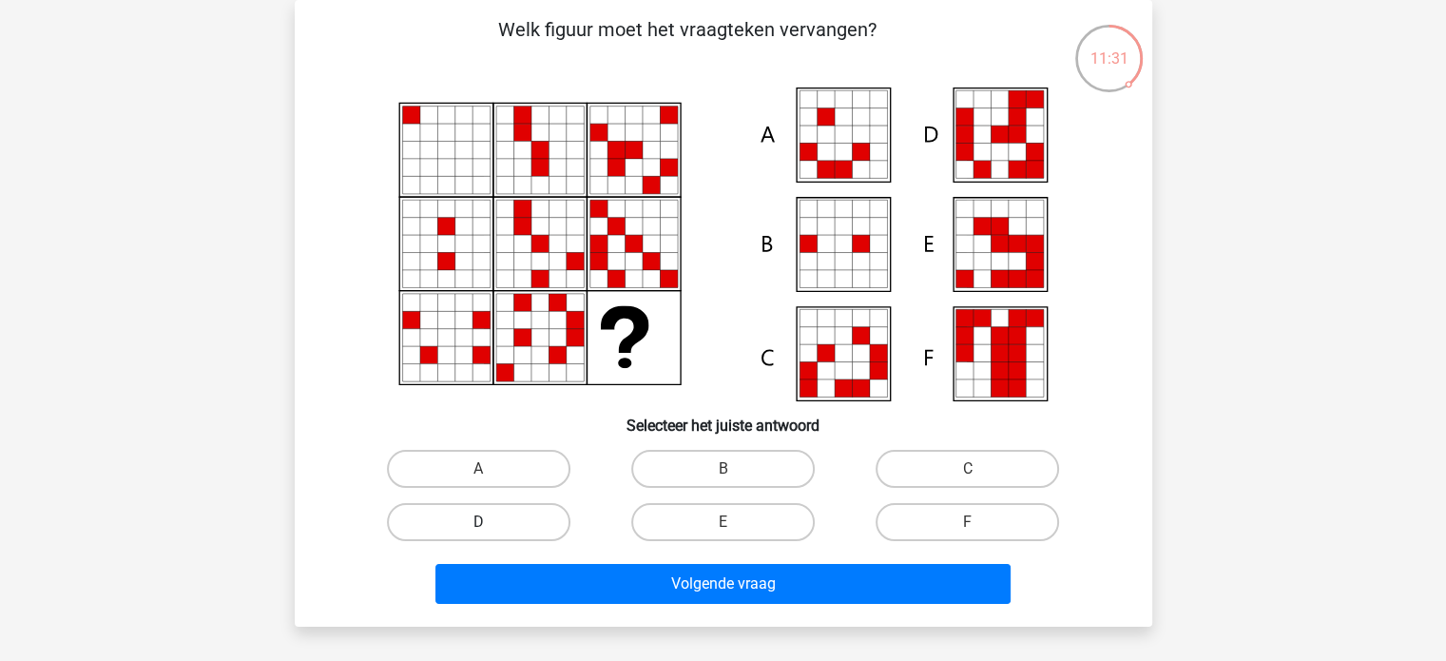
drag, startPoint x: 556, startPoint y: 514, endPoint x: 590, endPoint y: 525, distance: 35.8
click at [555, 514] on label "D" at bounding box center [478, 522] width 183 height 38
click at [490, 522] on input "D" at bounding box center [484, 528] width 12 height 12
radio input "true"
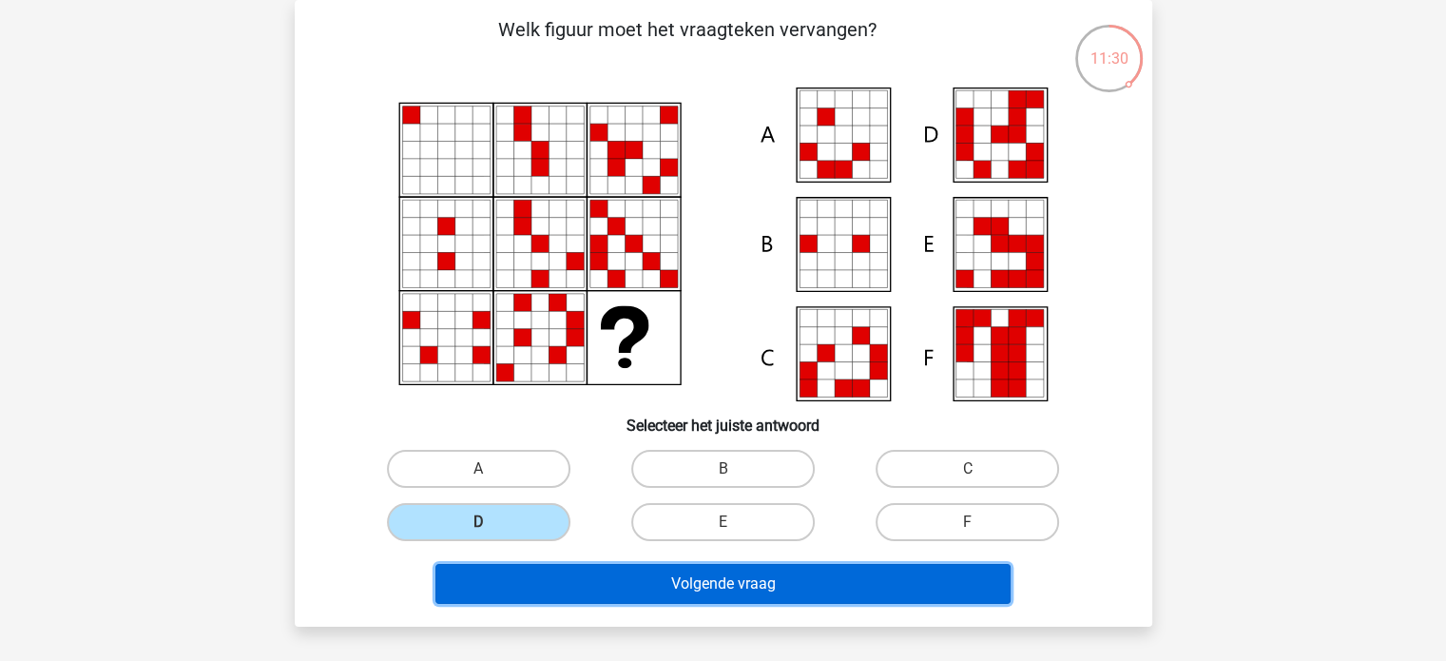
click at [724, 584] on button "Volgende vraag" at bounding box center [722, 584] width 575 height 40
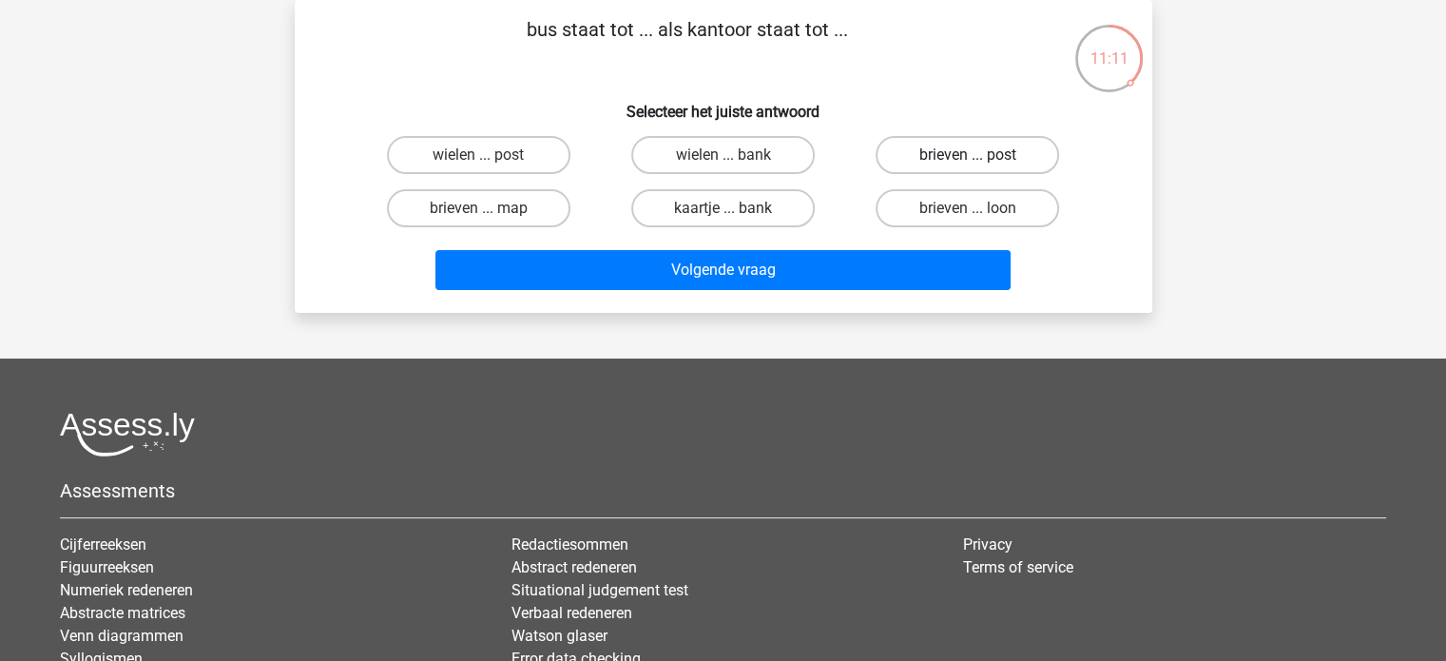
click at [903, 155] on label "brieven ... post" at bounding box center [966, 155] width 183 height 38
click at [968, 155] on input "brieven ... post" at bounding box center [974, 161] width 12 height 12
radio input "true"
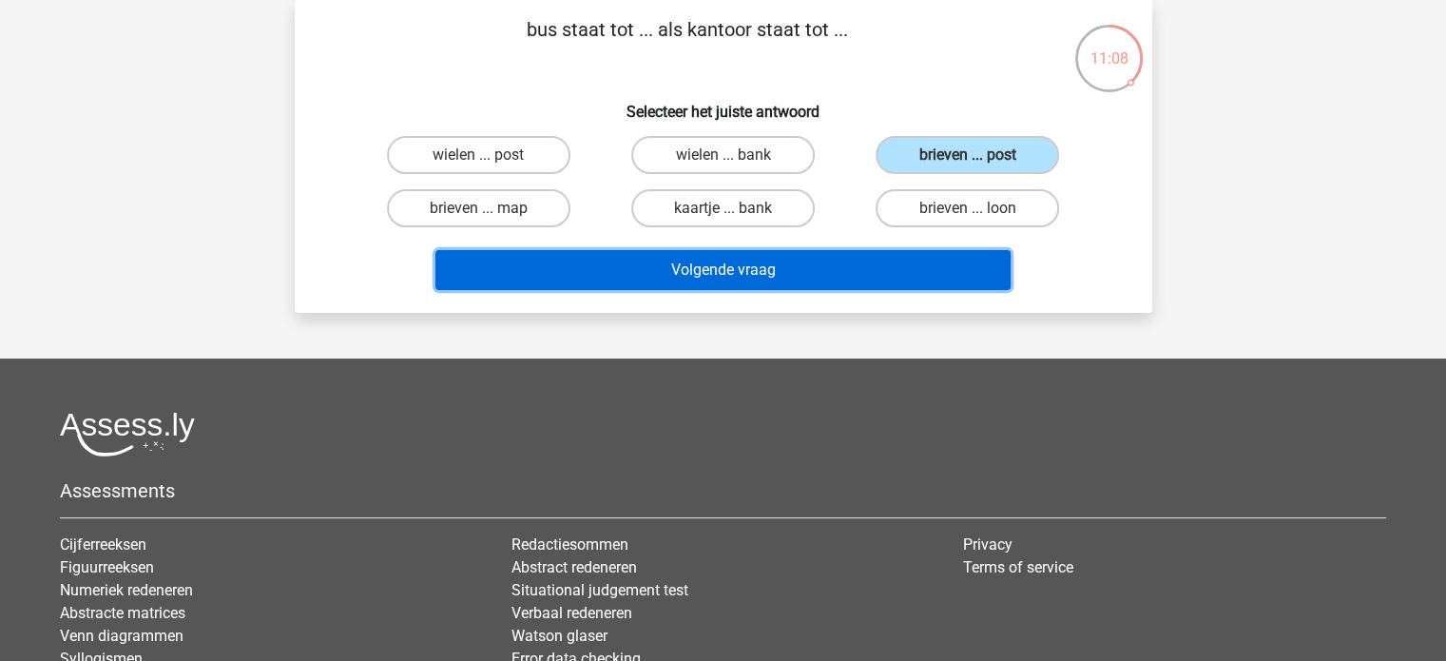
click at [844, 264] on button "Volgende vraag" at bounding box center [722, 270] width 575 height 40
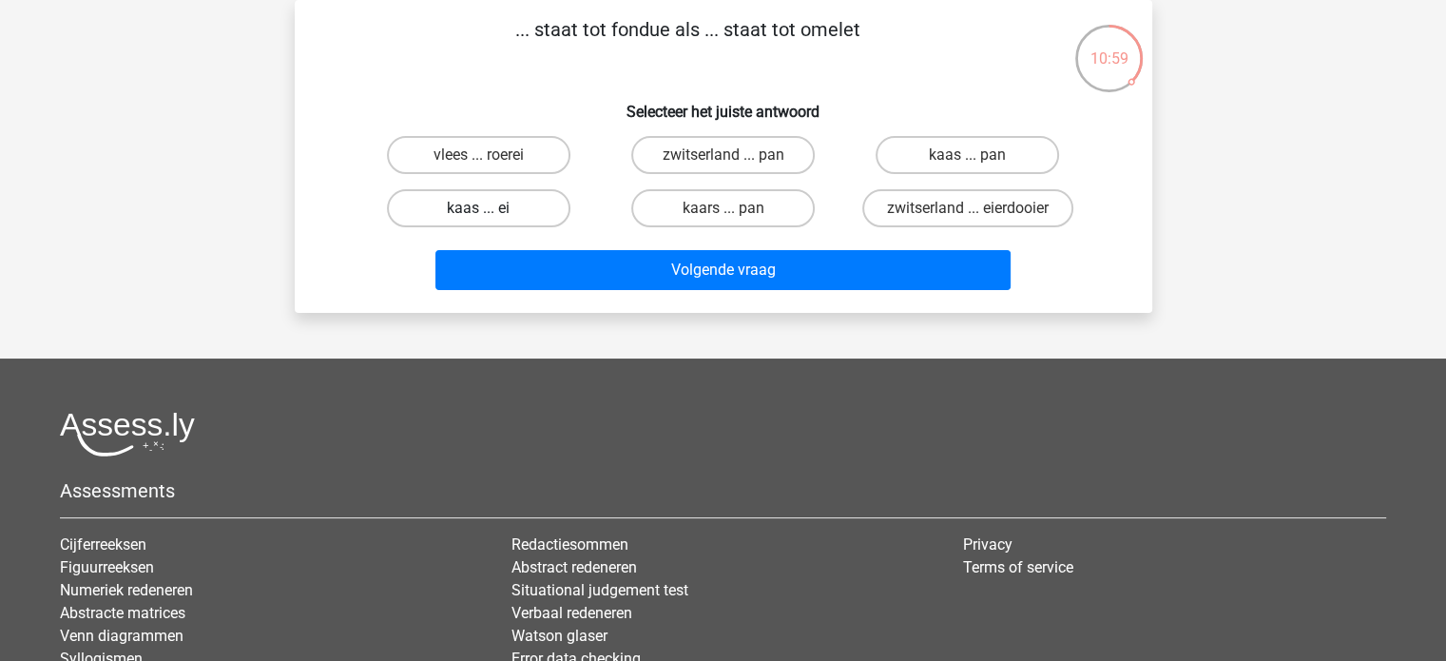
click at [508, 215] on label "kaas ... ei" at bounding box center [478, 208] width 183 height 38
click at [490, 215] on input "kaas ... ei" at bounding box center [484, 214] width 12 height 12
radio input "true"
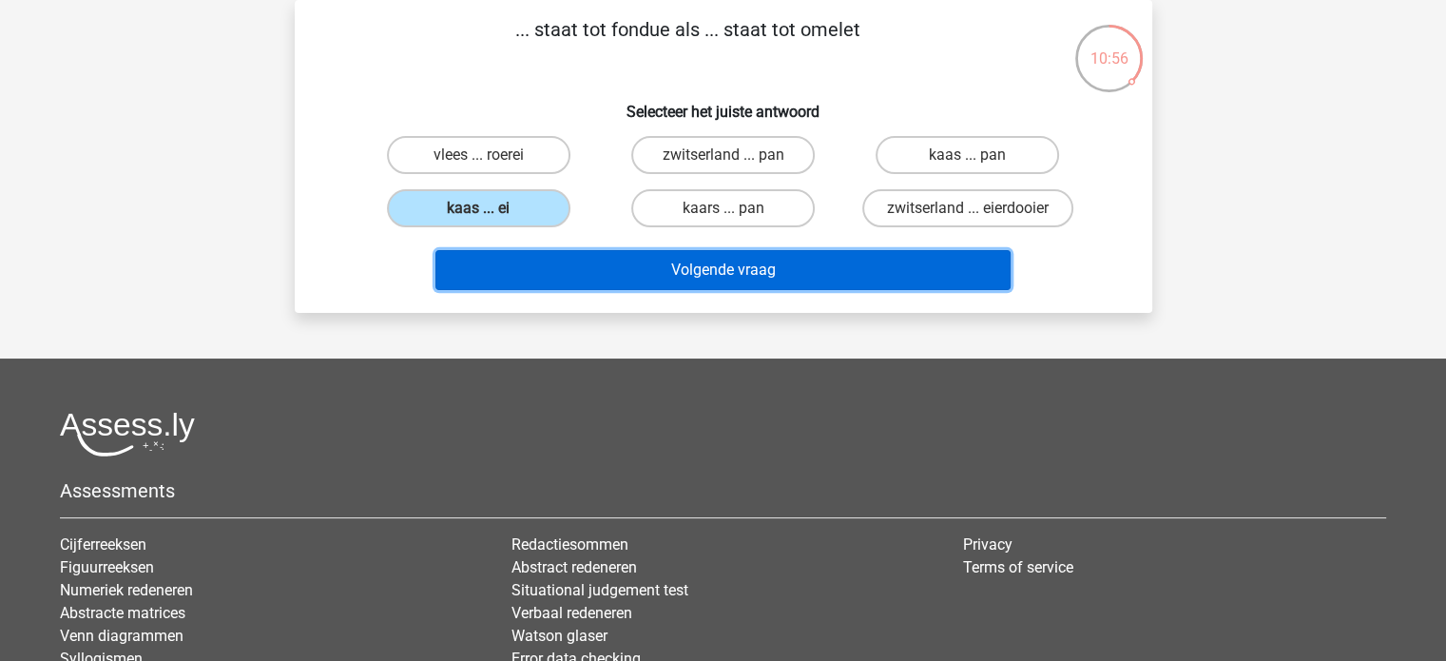
click at [683, 253] on button "Volgende vraag" at bounding box center [722, 270] width 575 height 40
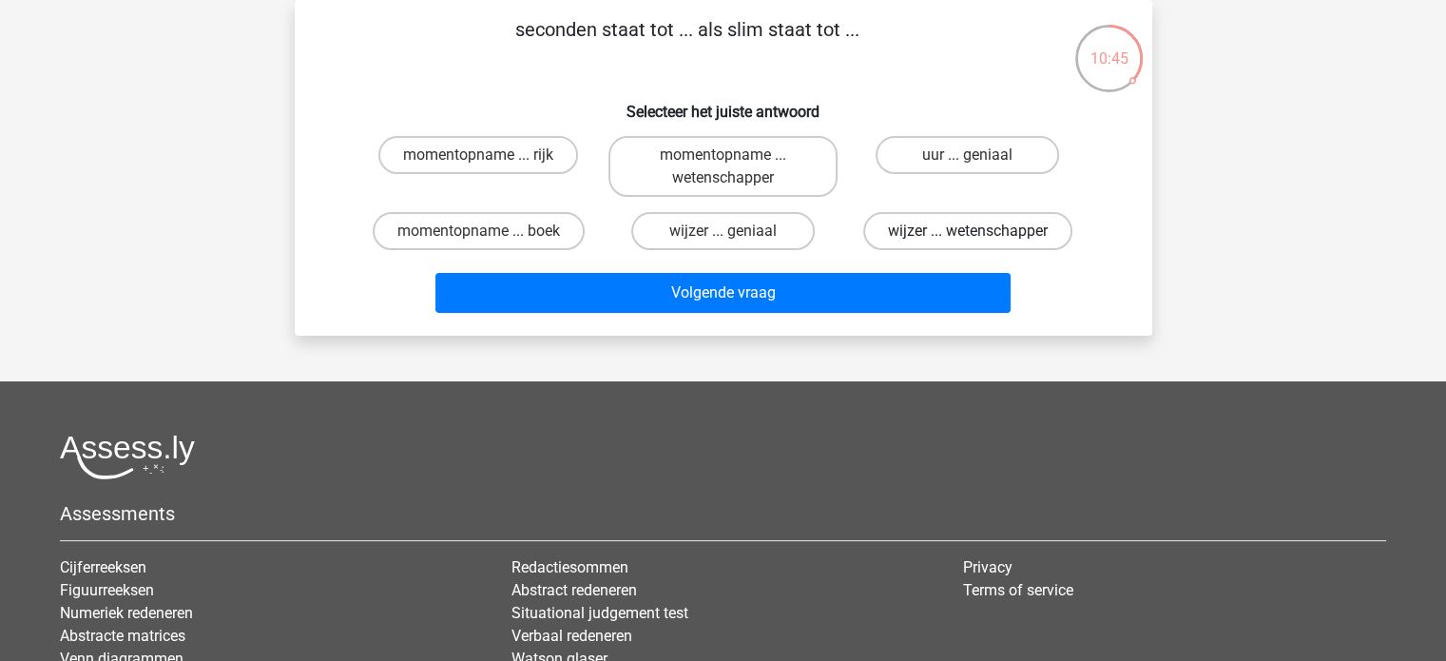
click at [1004, 235] on label "wijzer ... wetenschapper" at bounding box center [967, 231] width 209 height 38
click at [980, 235] on input "wijzer ... wetenschapper" at bounding box center [974, 237] width 12 height 12
radio input "true"
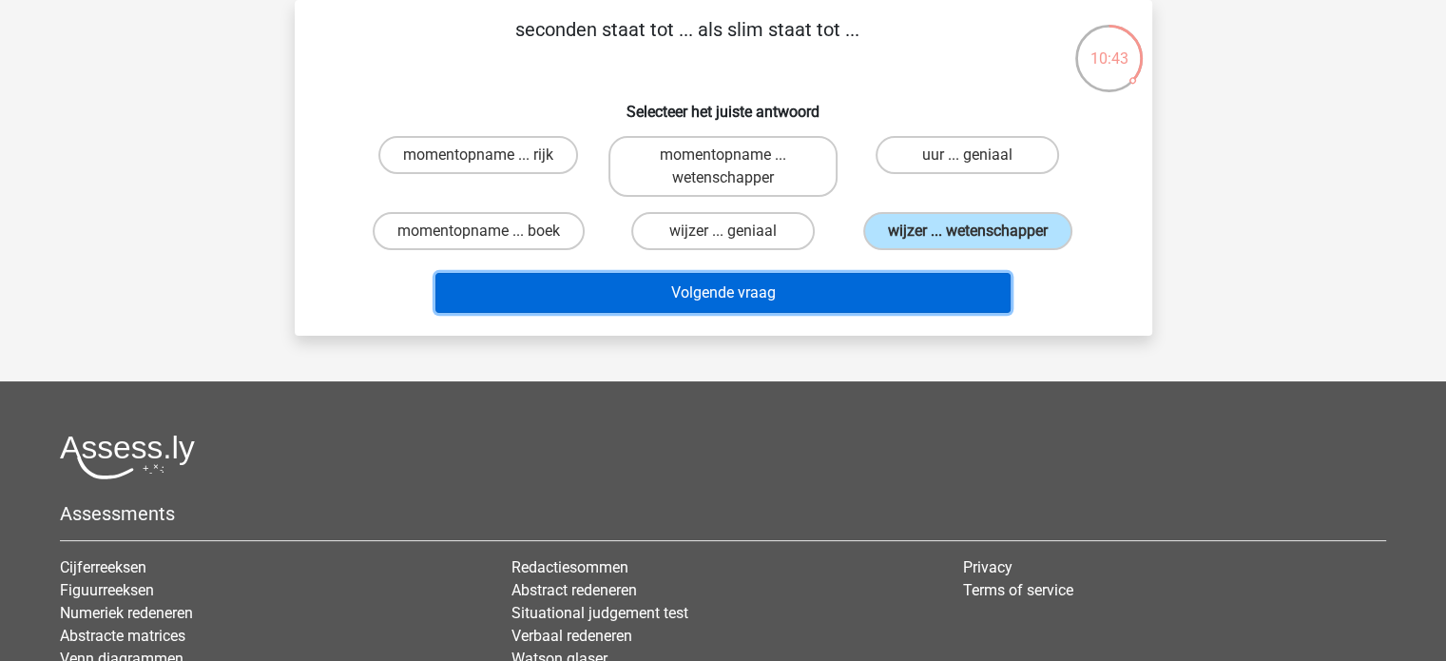
click at [905, 288] on button "Volgende vraag" at bounding box center [722, 293] width 575 height 40
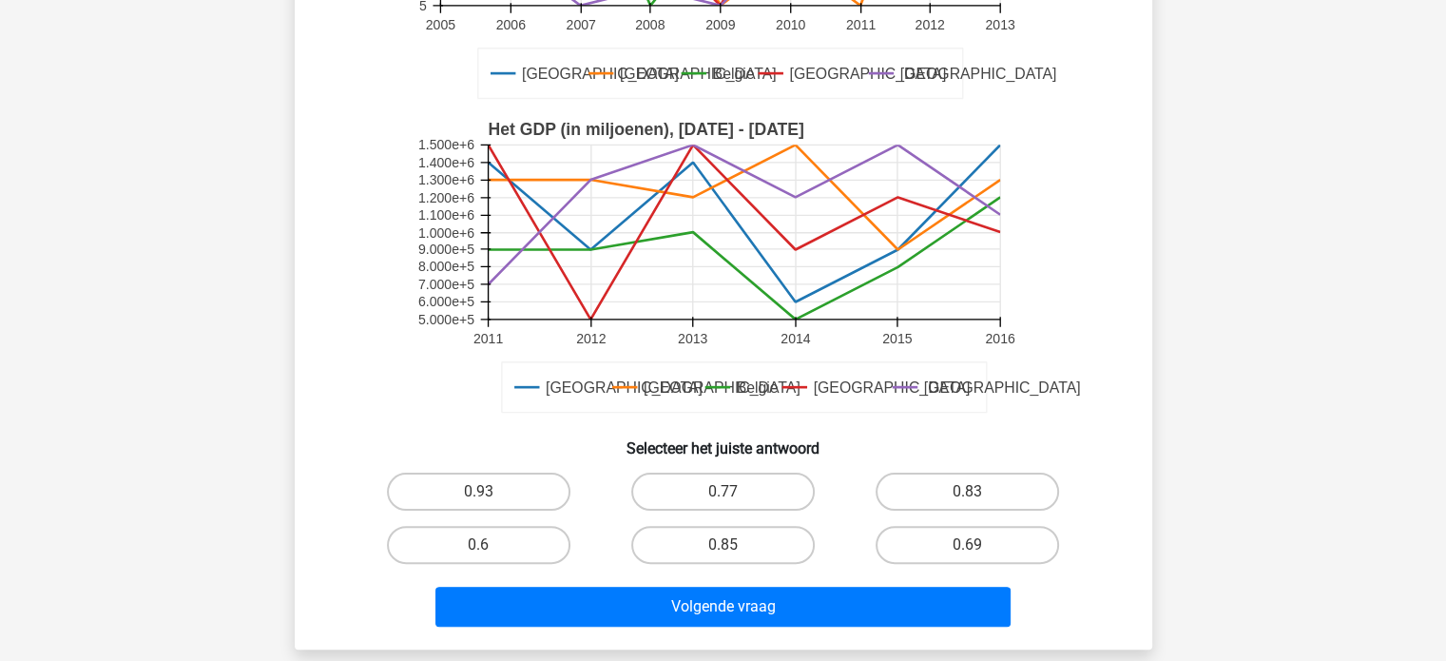
scroll to position [380, 0]
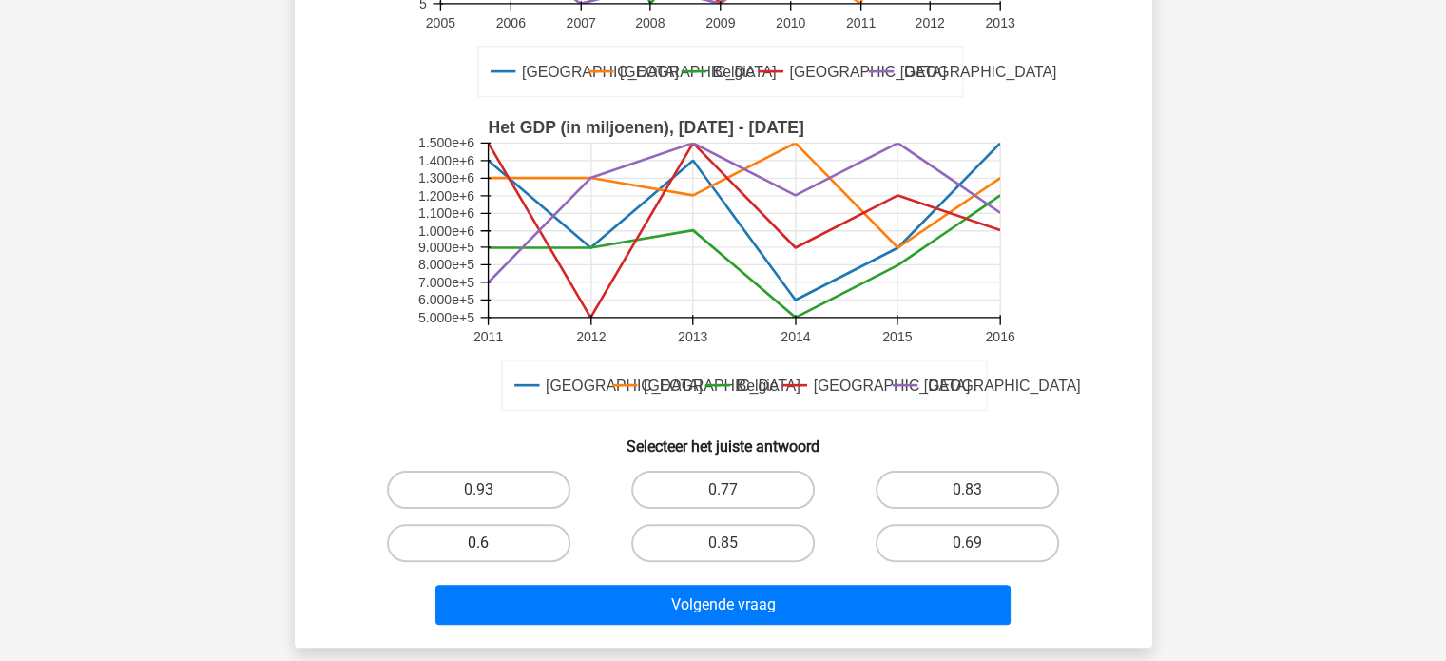
click at [551, 539] on label "0.6" at bounding box center [478, 543] width 183 height 38
click at [490, 543] on input "0.6" at bounding box center [484, 549] width 12 height 12
radio input "true"
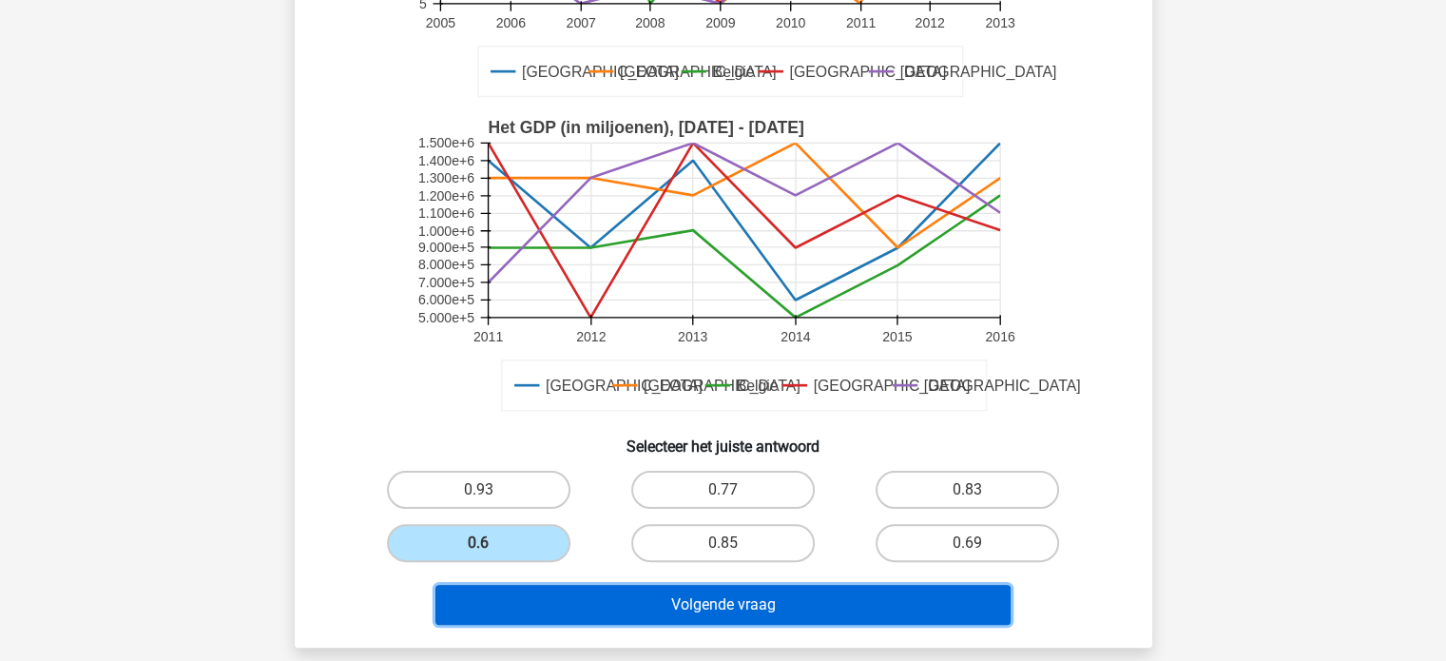
click at [828, 601] on button "Volgende vraag" at bounding box center [722, 605] width 575 height 40
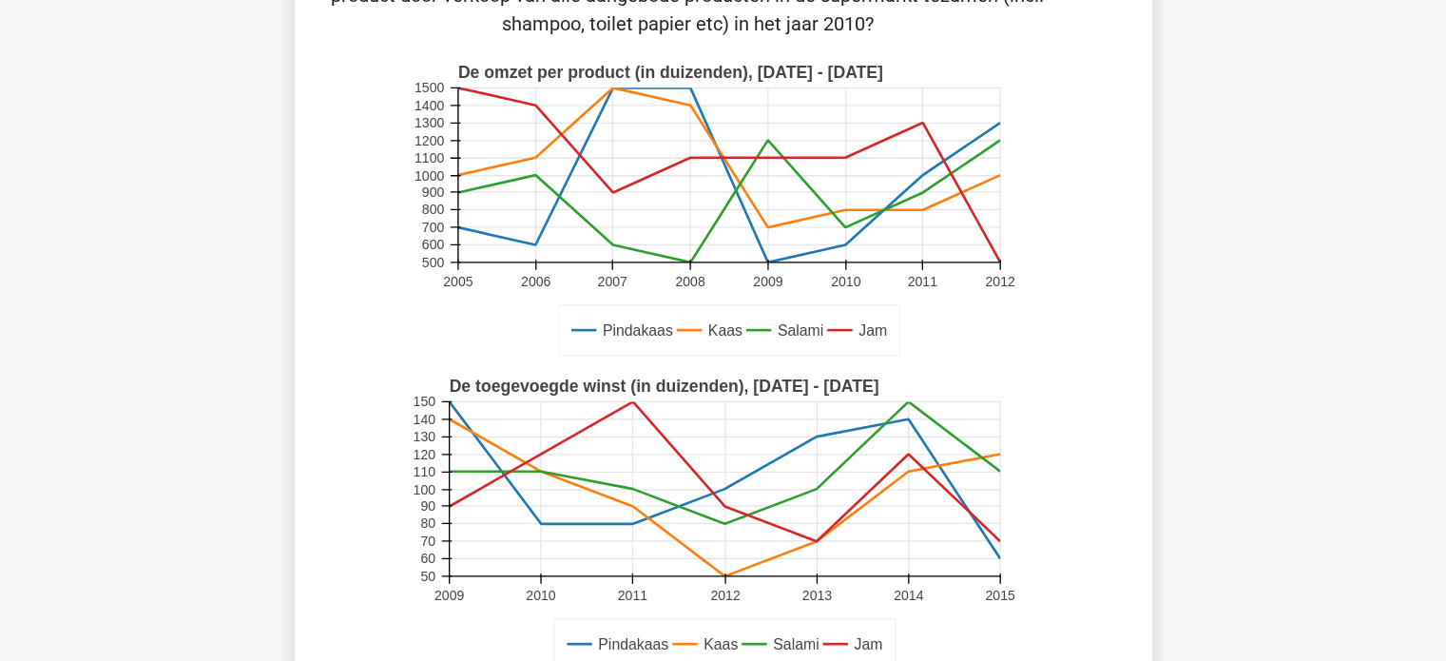
scroll to position [468, 0]
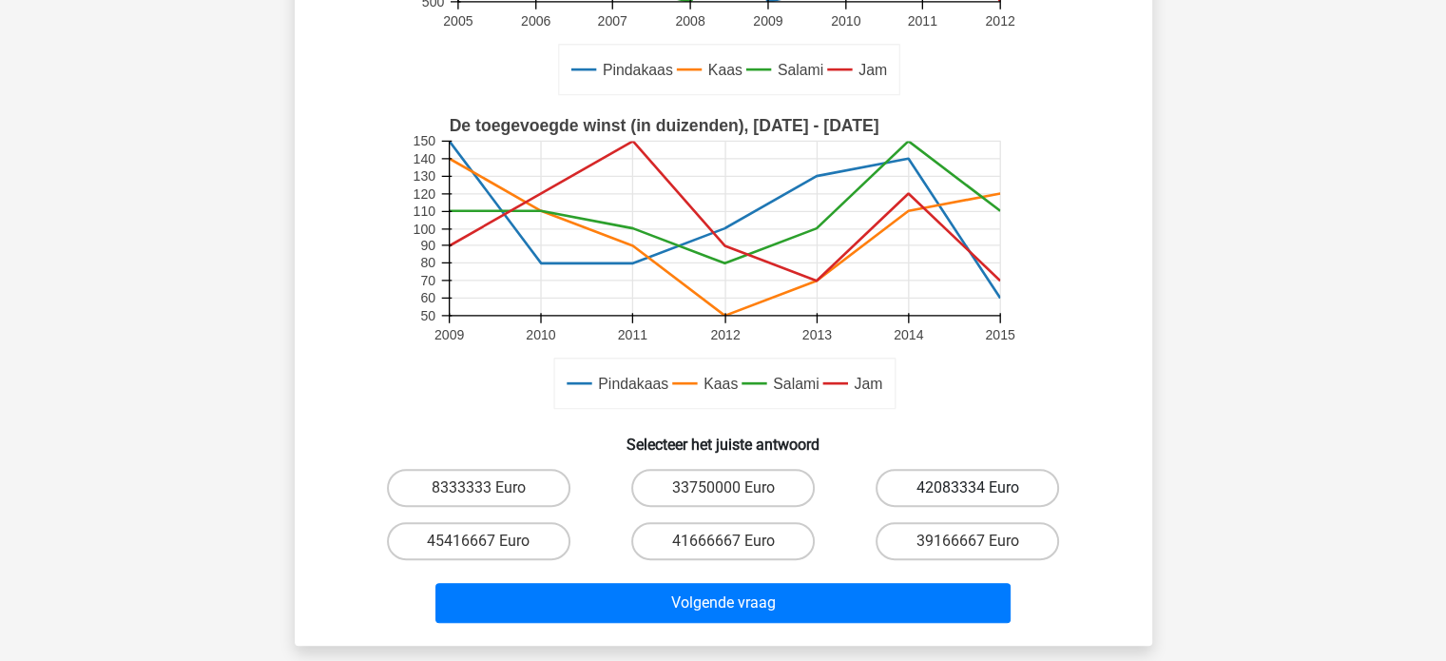
click at [894, 496] on label "42083334 Euro" at bounding box center [966, 488] width 183 height 38
click at [968, 496] on input "42083334 Euro" at bounding box center [974, 494] width 12 height 12
radio input "true"
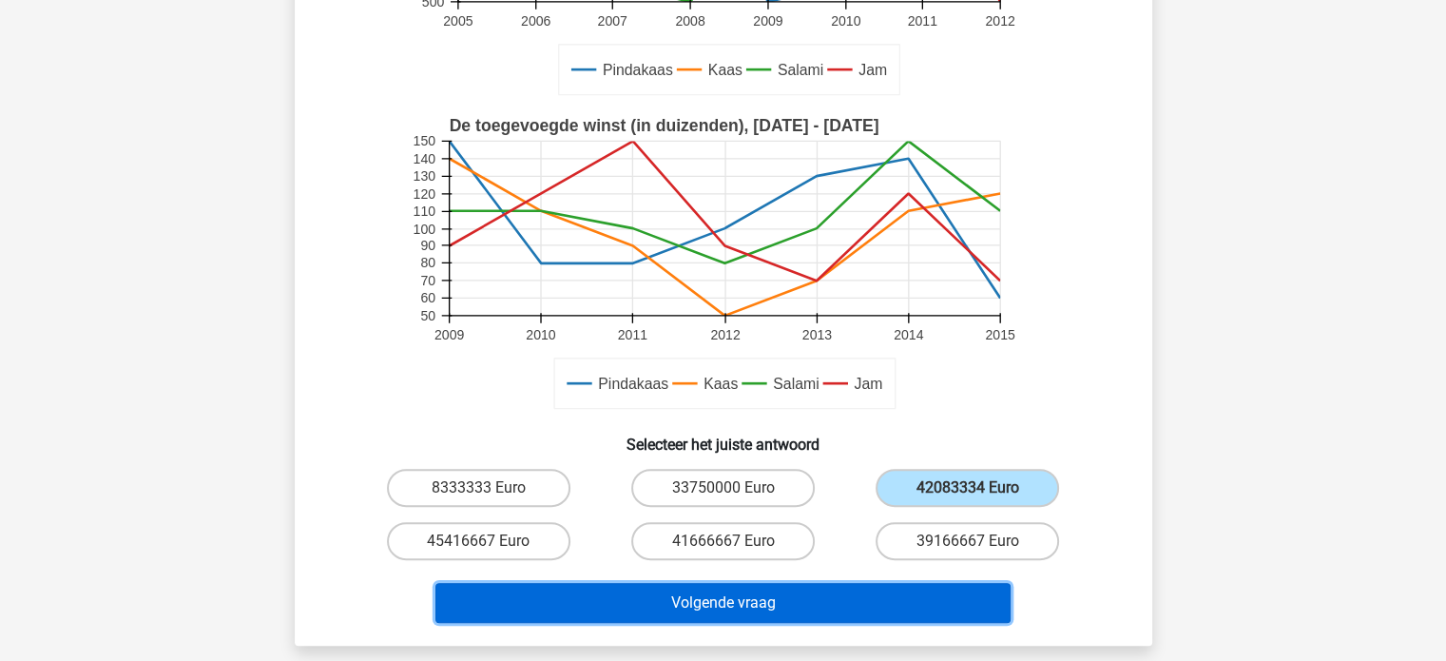
click at [874, 615] on button "Volgende vraag" at bounding box center [722, 603] width 575 height 40
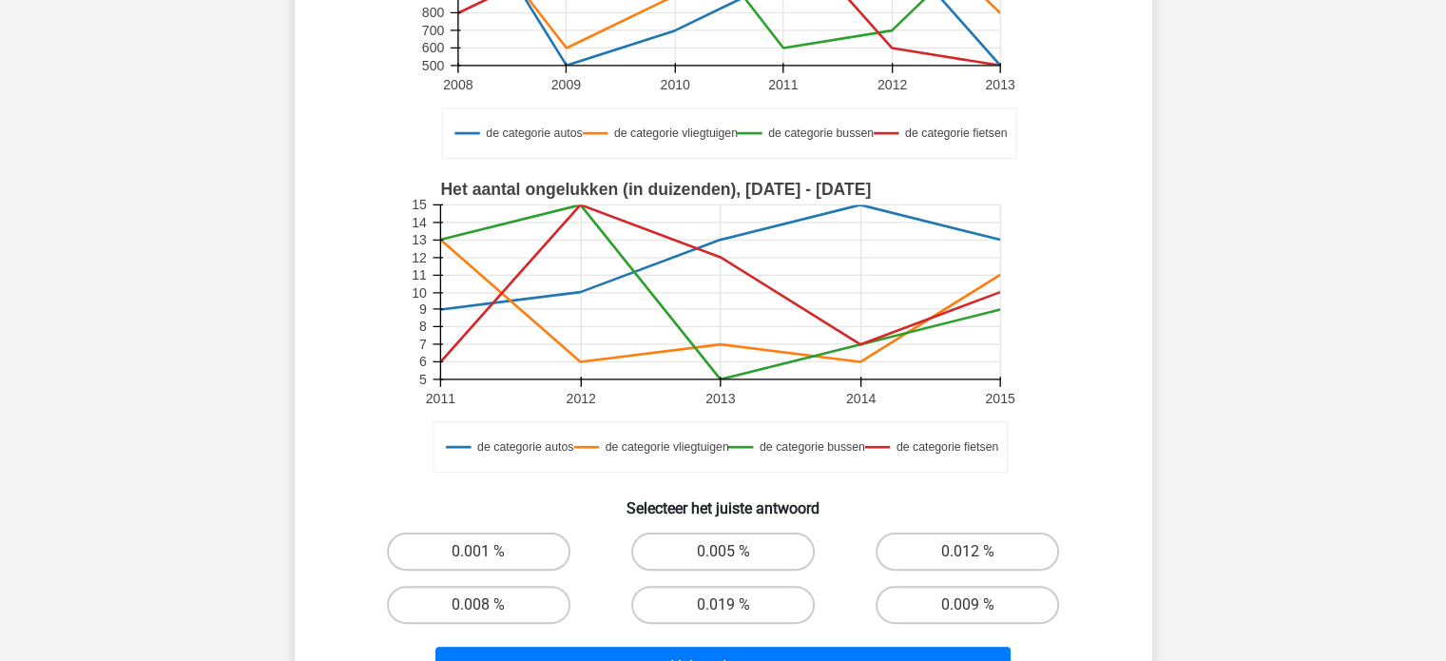
scroll to position [380, 0]
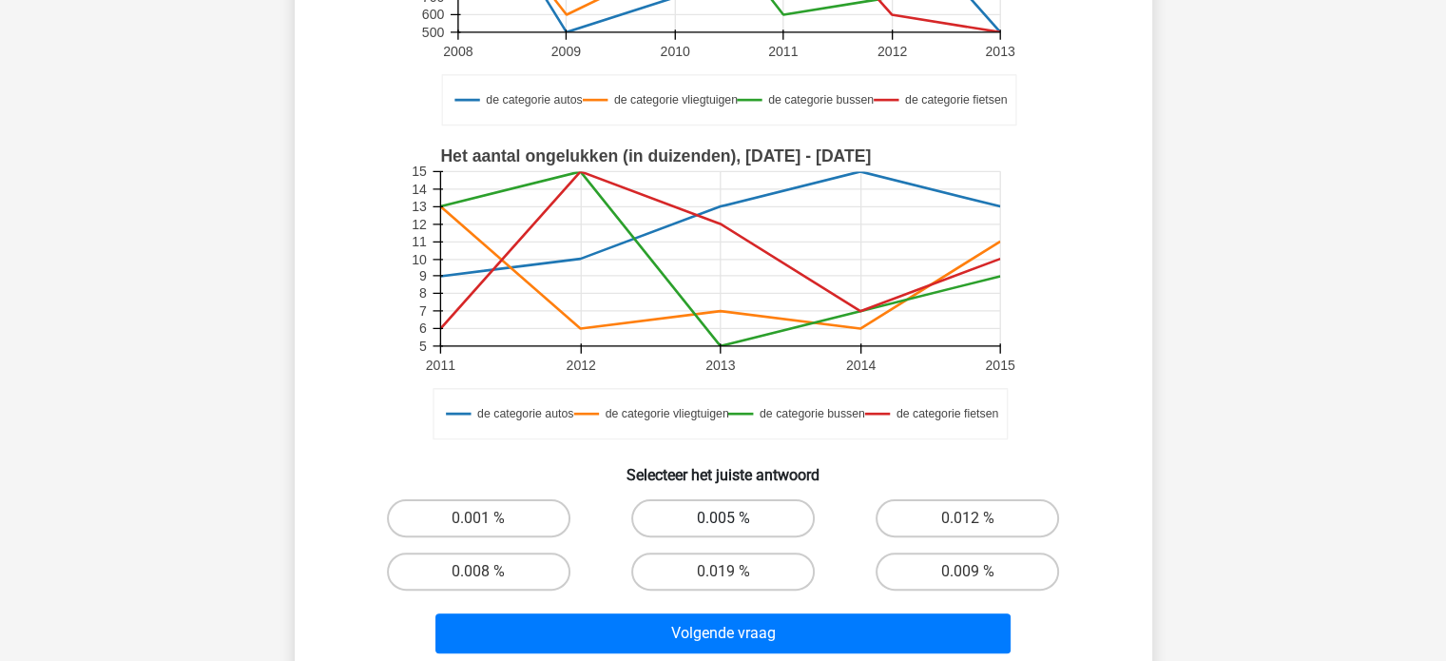
click at [789, 516] on label "0.005 %" at bounding box center [722, 518] width 183 height 38
click at [735, 518] on input "0.005 %" at bounding box center [728, 524] width 12 height 12
radio input "true"
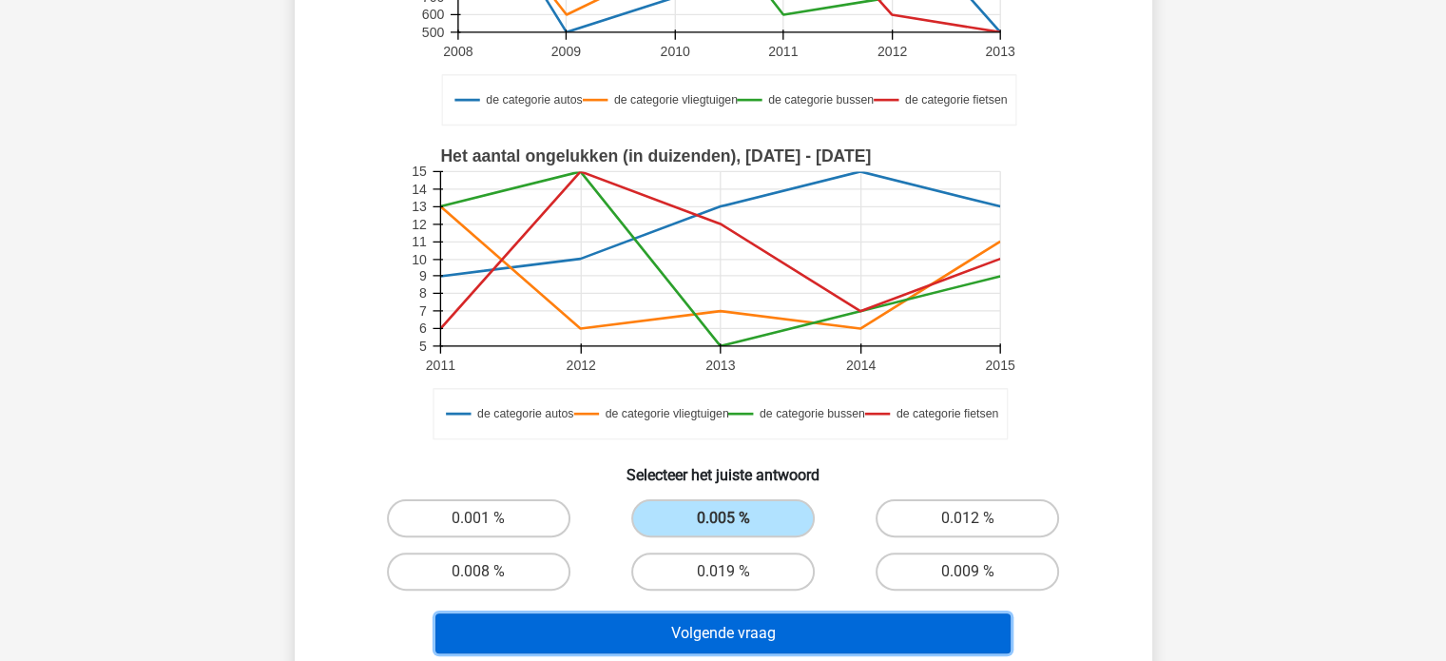
click at [806, 628] on button "Volgende vraag" at bounding box center [722, 633] width 575 height 40
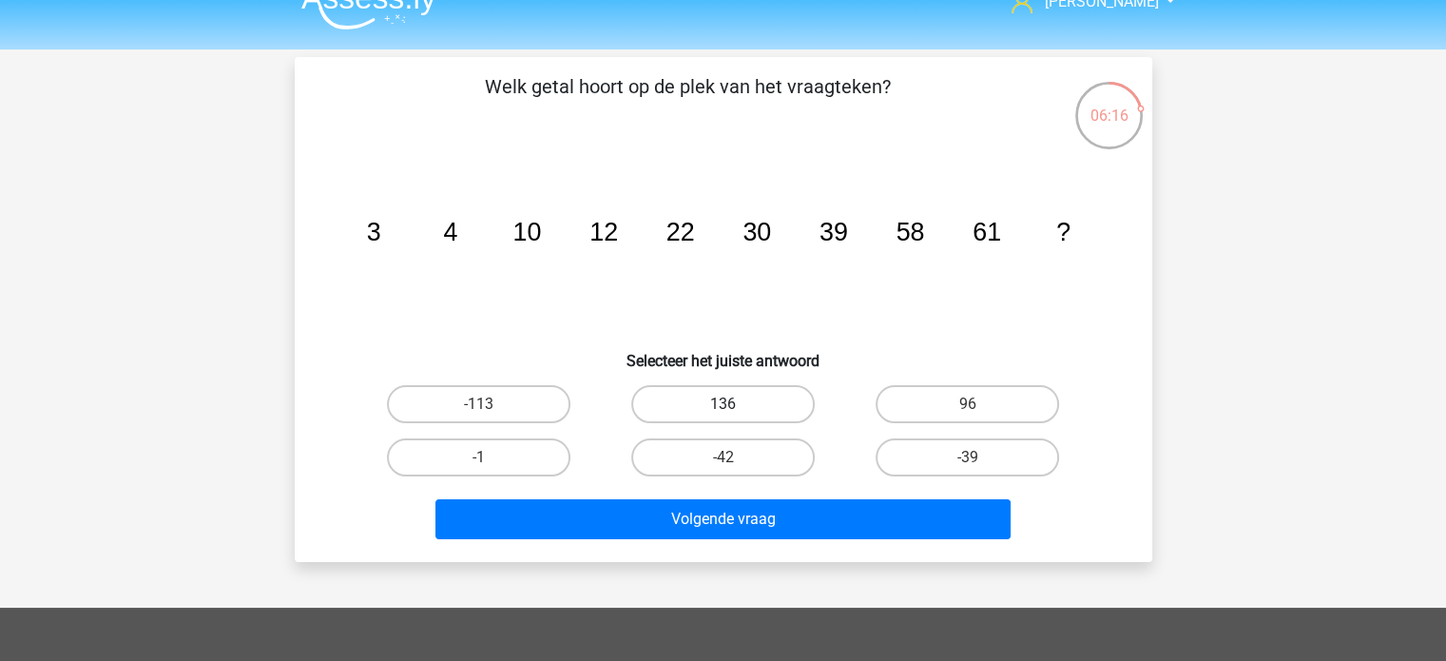
scroll to position [0, 0]
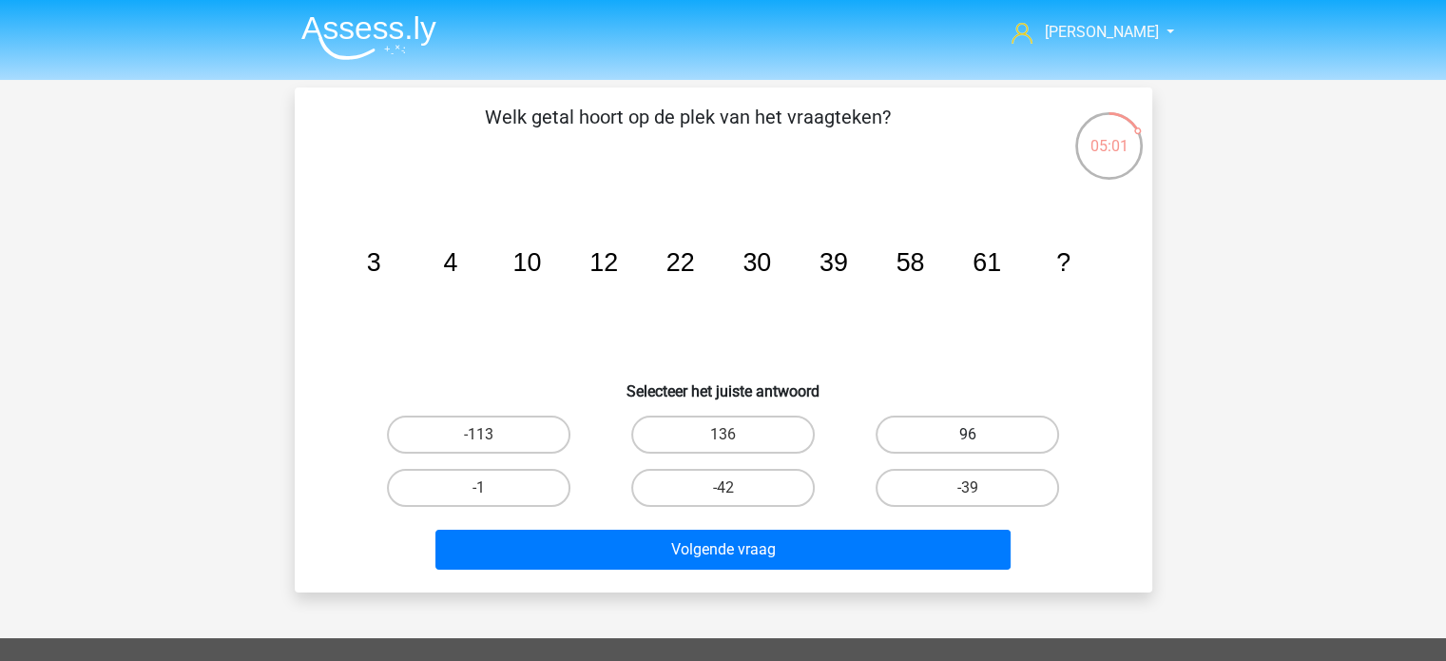
click at [910, 438] on label "96" at bounding box center [966, 434] width 183 height 38
click at [968, 438] on input "96" at bounding box center [974, 440] width 12 height 12
radio input "true"
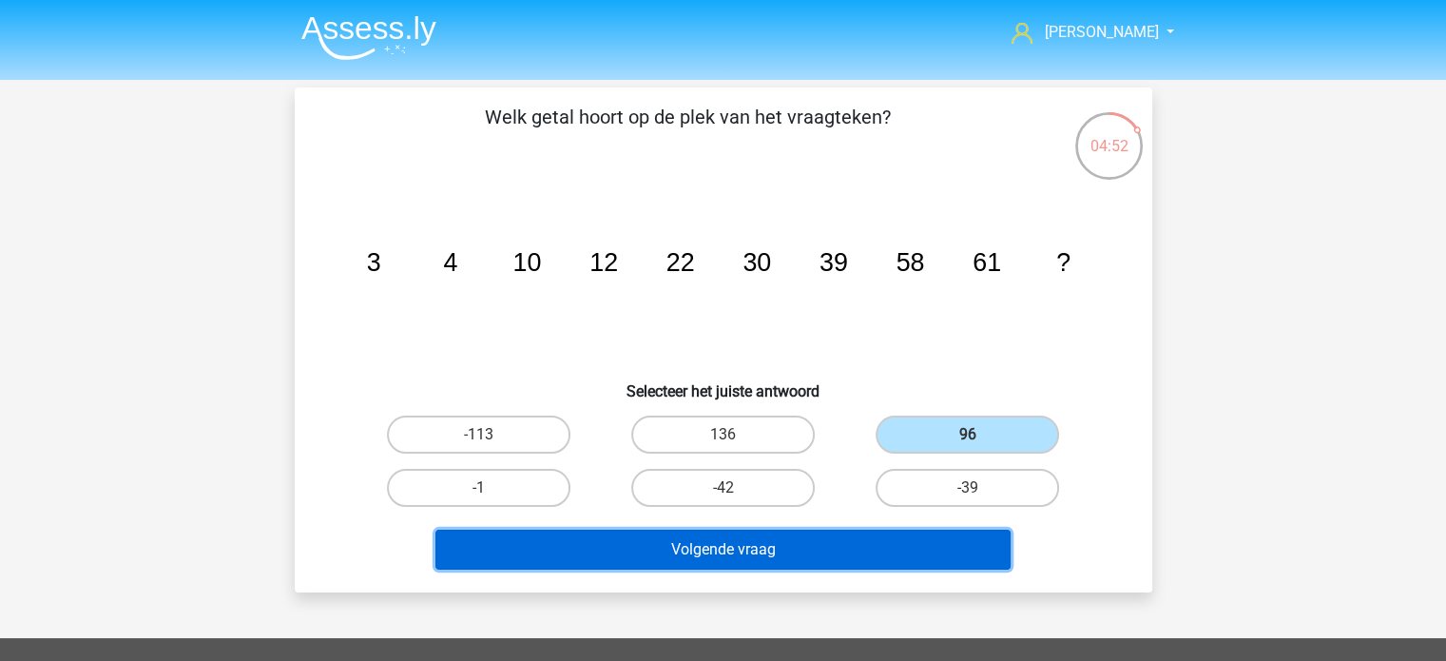
click at [753, 538] on button "Volgende vraag" at bounding box center [722, 549] width 575 height 40
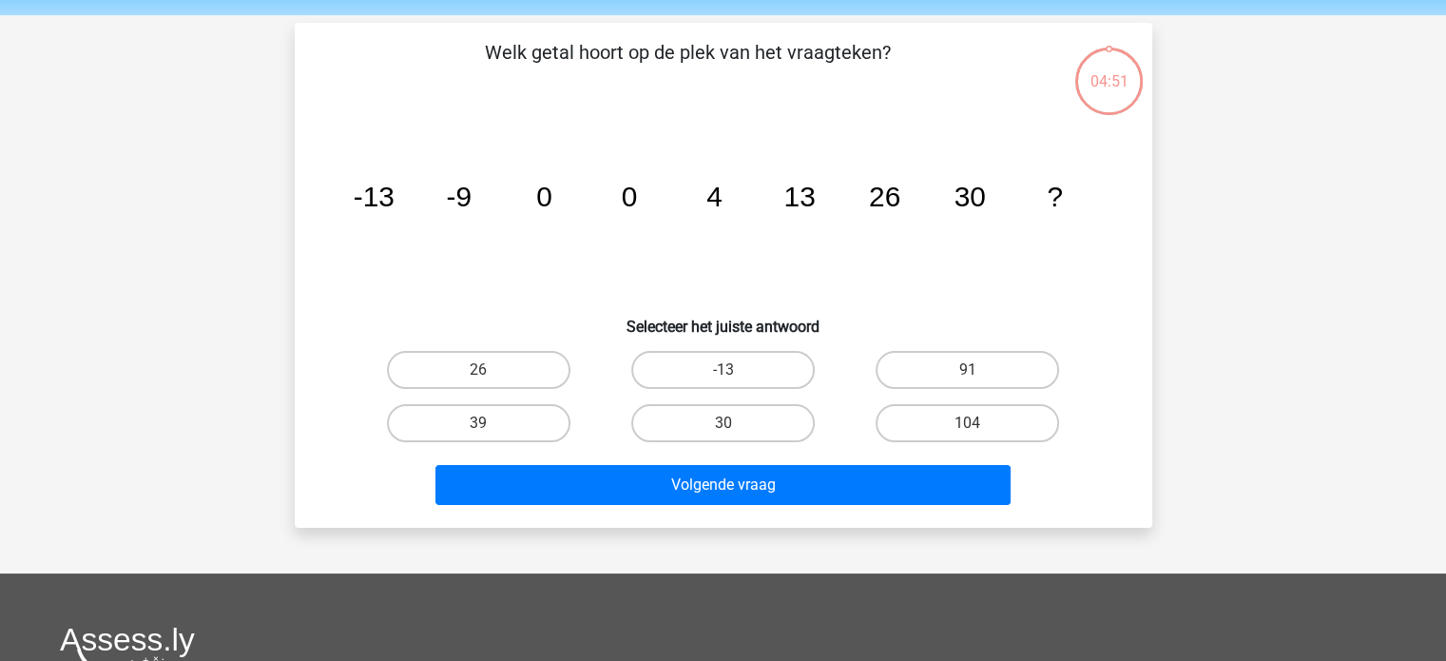
scroll to position [87, 0]
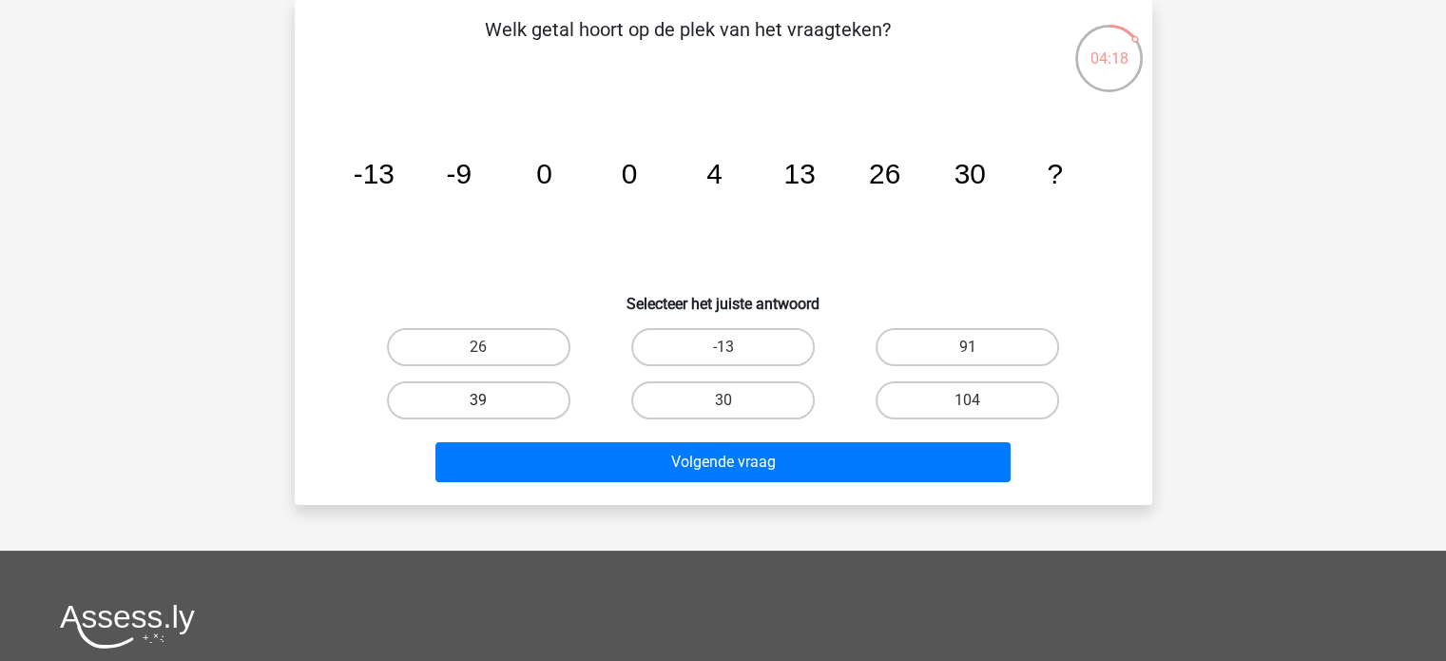
click at [509, 389] on label "39" at bounding box center [478, 400] width 183 height 38
click at [490, 400] on input "39" at bounding box center [484, 406] width 12 height 12
radio input "true"
click at [661, 437] on div "Volgende vraag" at bounding box center [723, 458] width 796 height 63
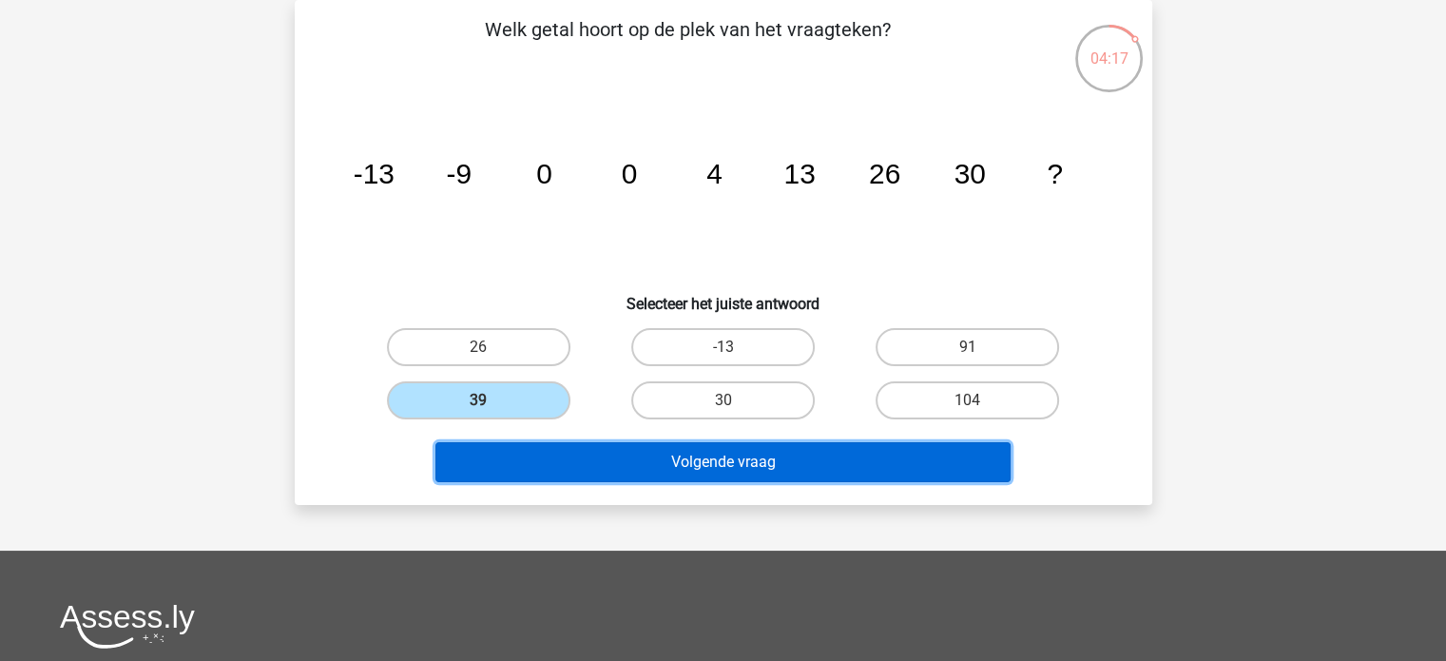
click at [678, 452] on button "Volgende vraag" at bounding box center [722, 462] width 575 height 40
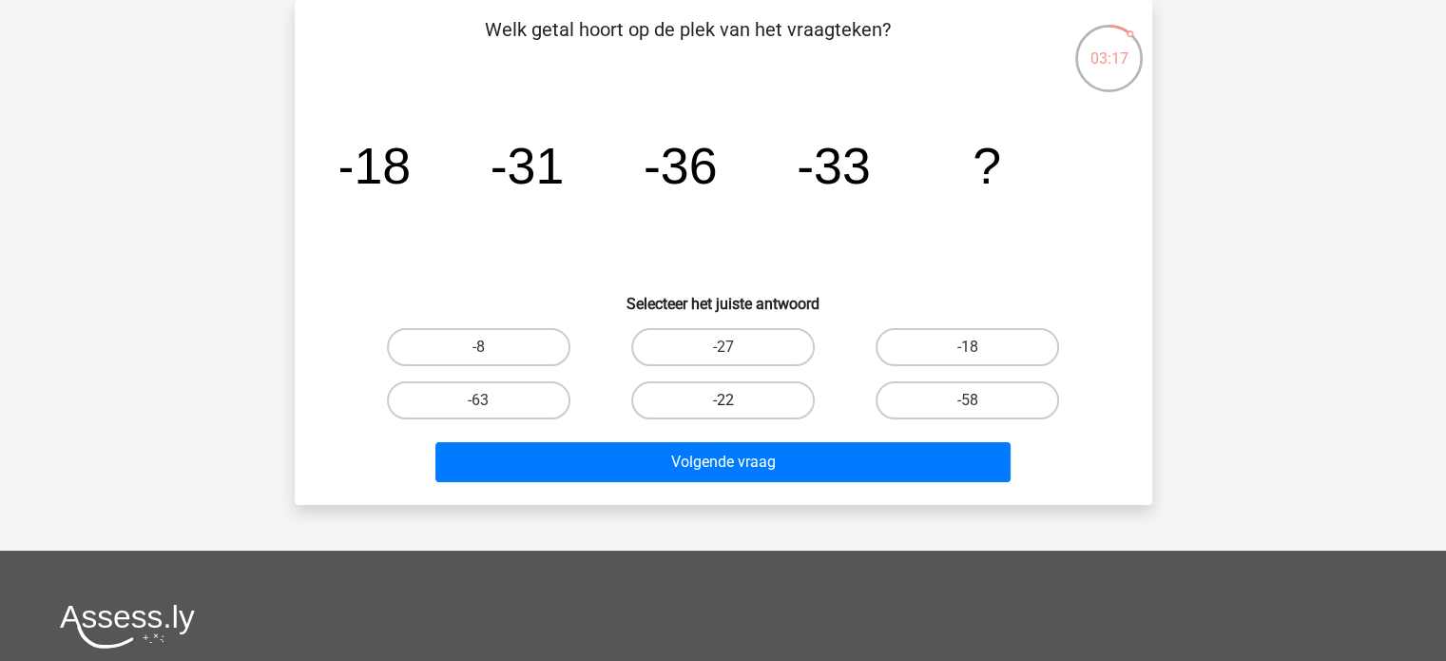
click at [736, 391] on label "-22" at bounding box center [722, 400] width 183 height 38
click at [735, 400] on input "-22" at bounding box center [728, 406] width 12 height 12
radio input "true"
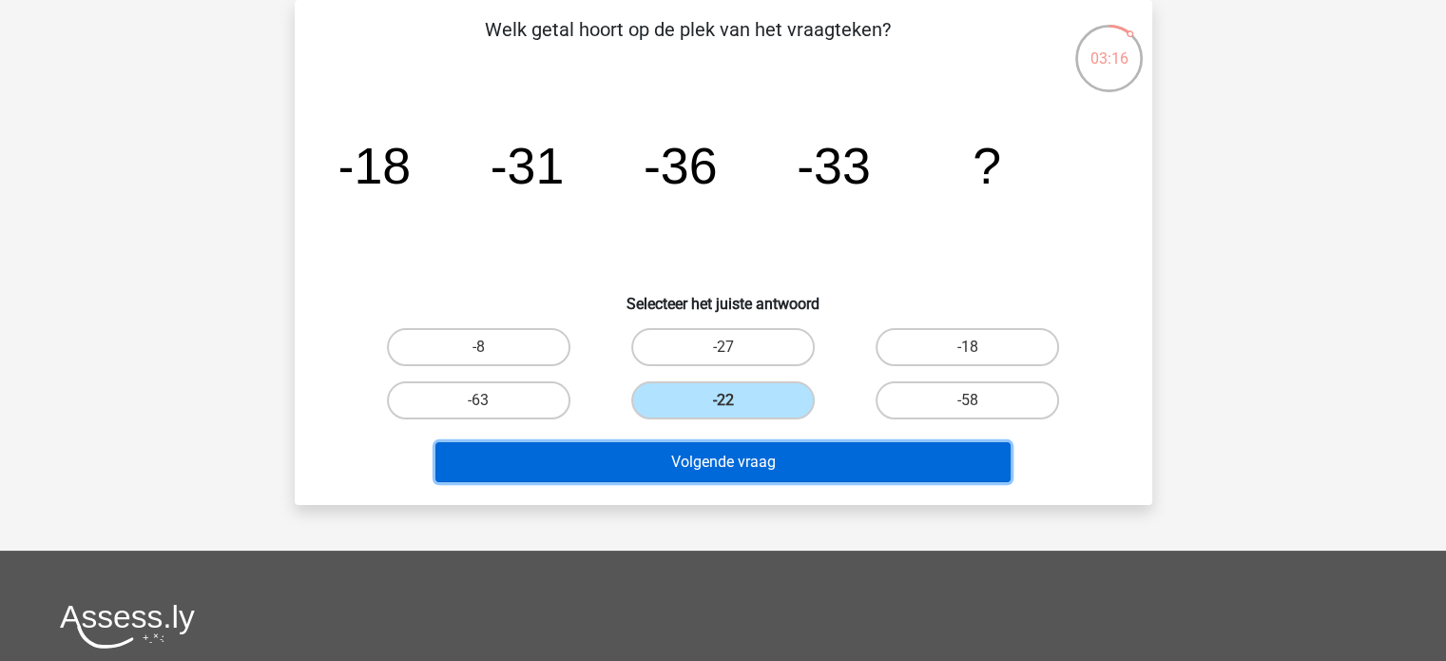
click at [733, 451] on button "Volgende vraag" at bounding box center [722, 462] width 575 height 40
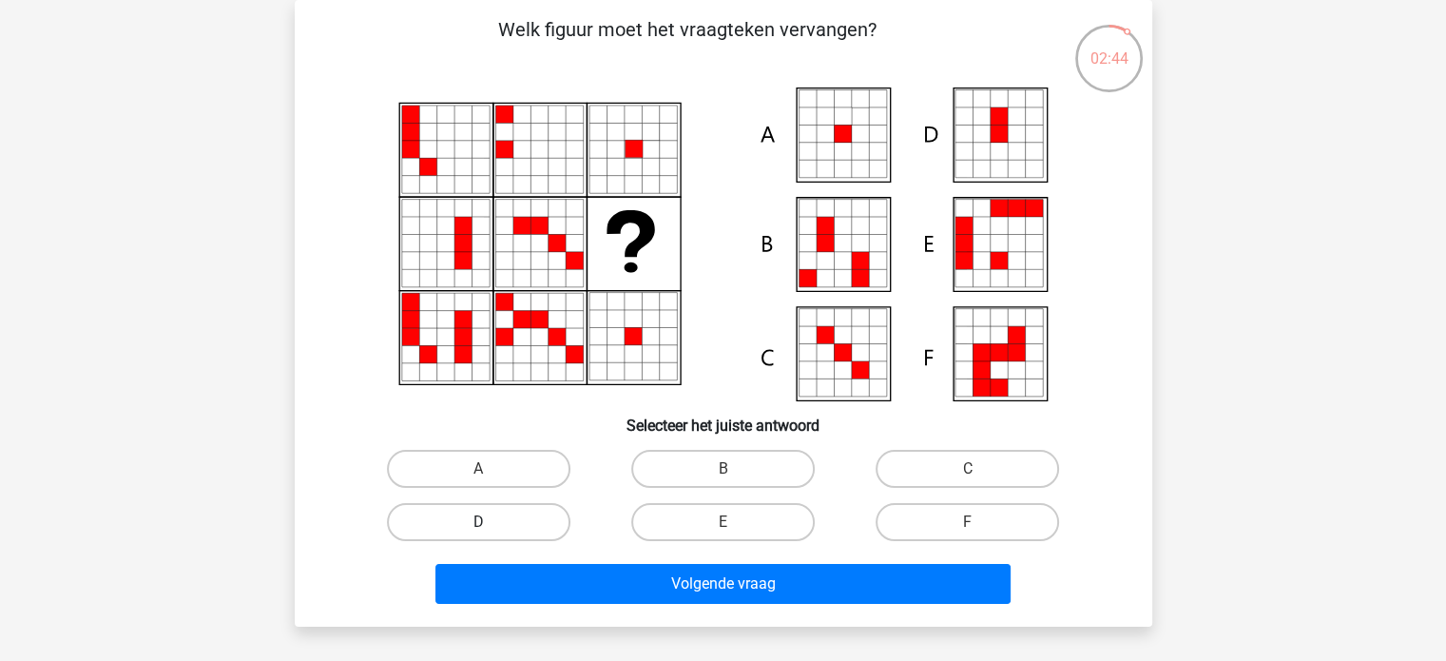
click at [528, 510] on label "D" at bounding box center [478, 522] width 183 height 38
click at [490, 522] on input "D" at bounding box center [484, 528] width 12 height 12
radio input "true"
click at [521, 483] on label "A" at bounding box center [478, 469] width 183 height 38
click at [490, 481] on input "A" at bounding box center [484, 475] width 12 height 12
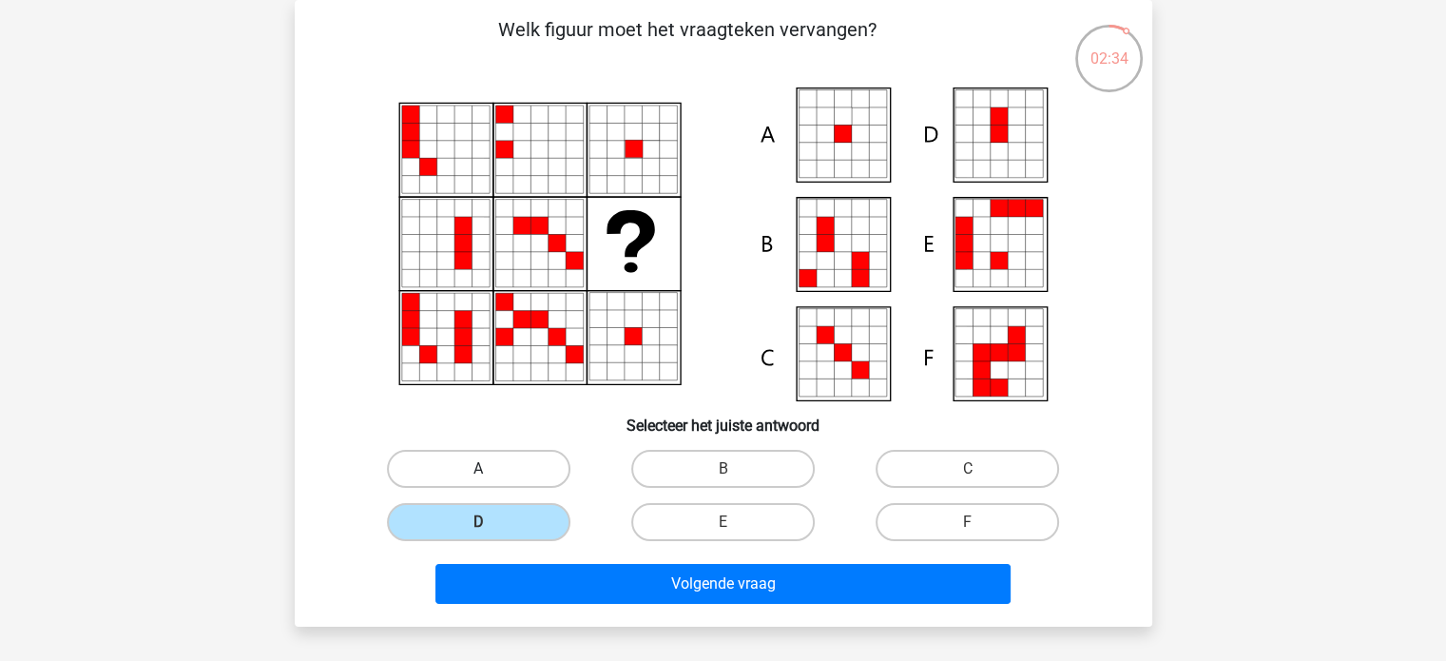
radio input "true"
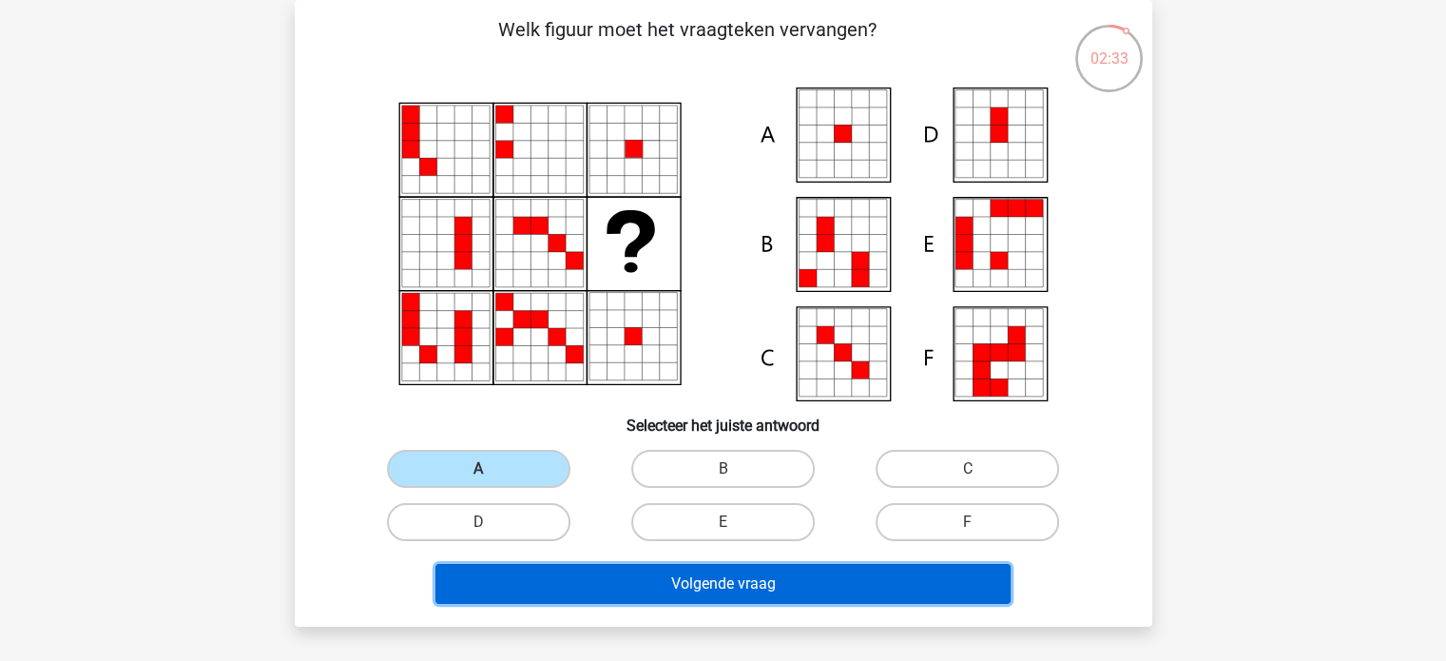
click at [719, 585] on button "Volgende vraag" at bounding box center [722, 584] width 575 height 40
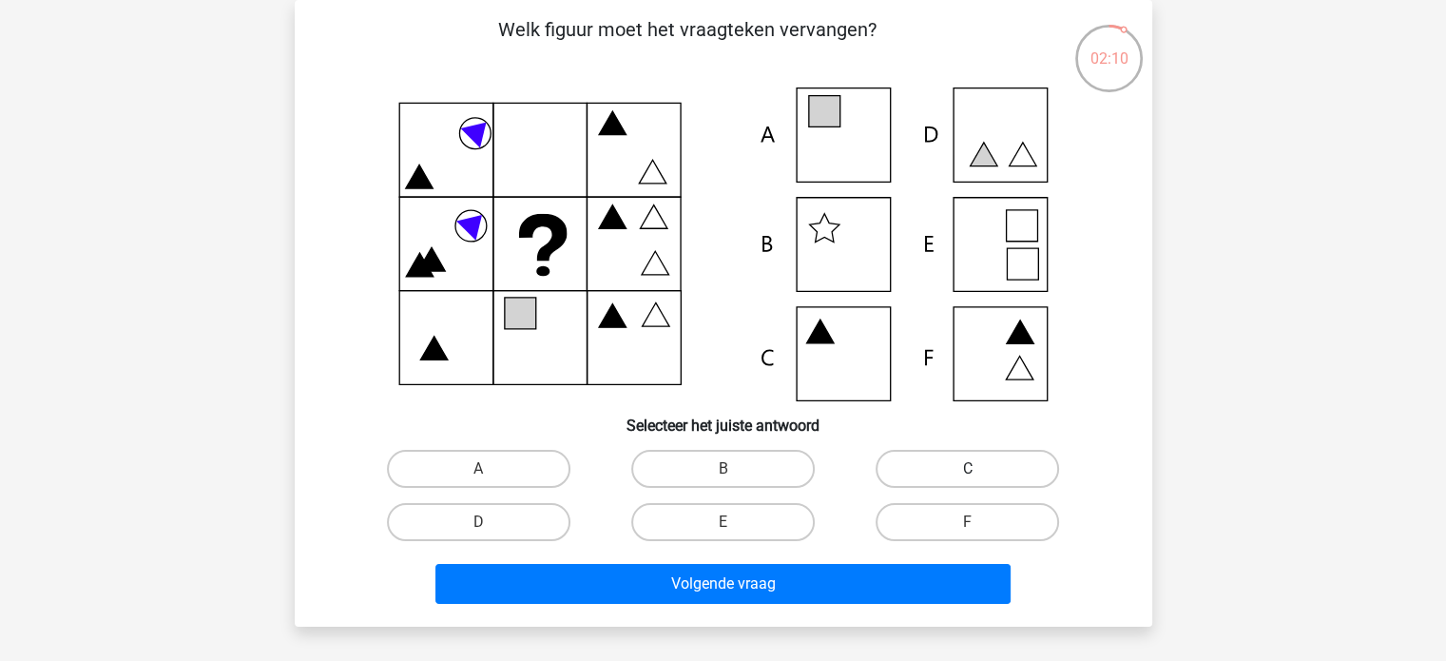
click at [882, 467] on label "C" at bounding box center [966, 469] width 183 height 38
click at [968, 469] on input "C" at bounding box center [974, 475] width 12 height 12
radio input "true"
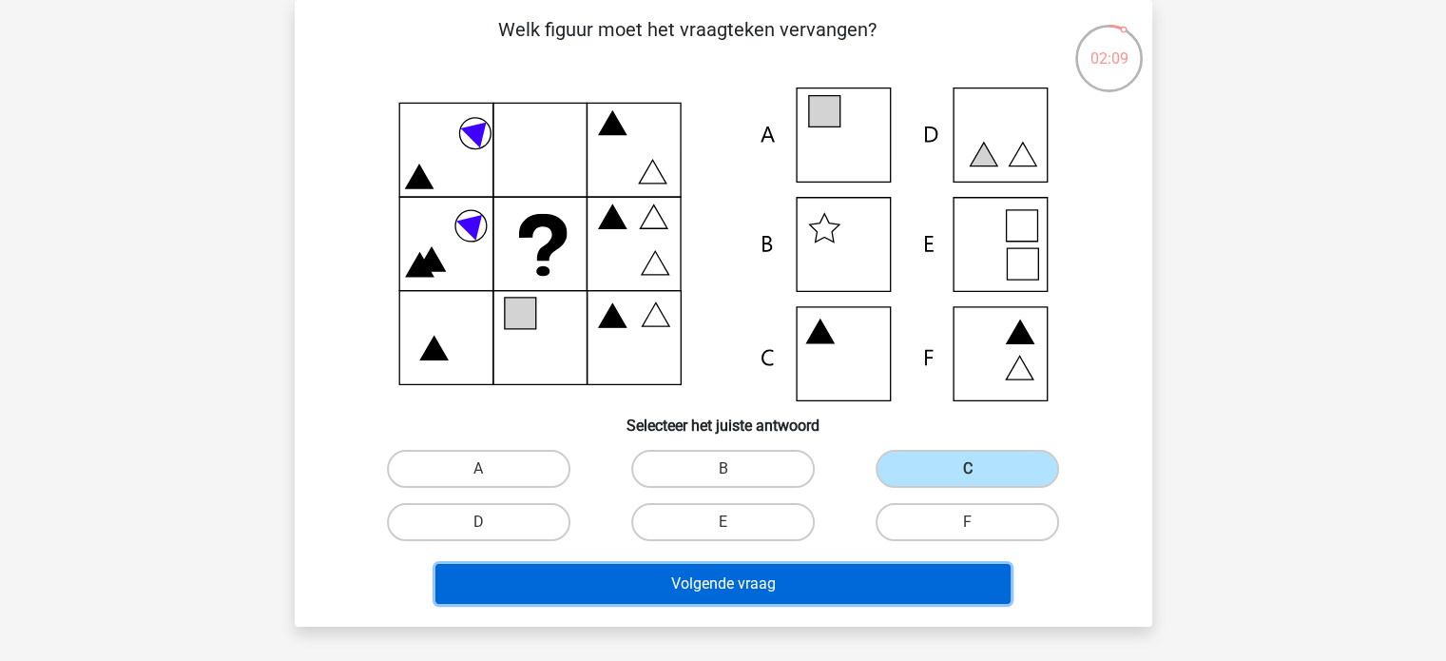
click at [793, 568] on button "Volgende vraag" at bounding box center [722, 584] width 575 height 40
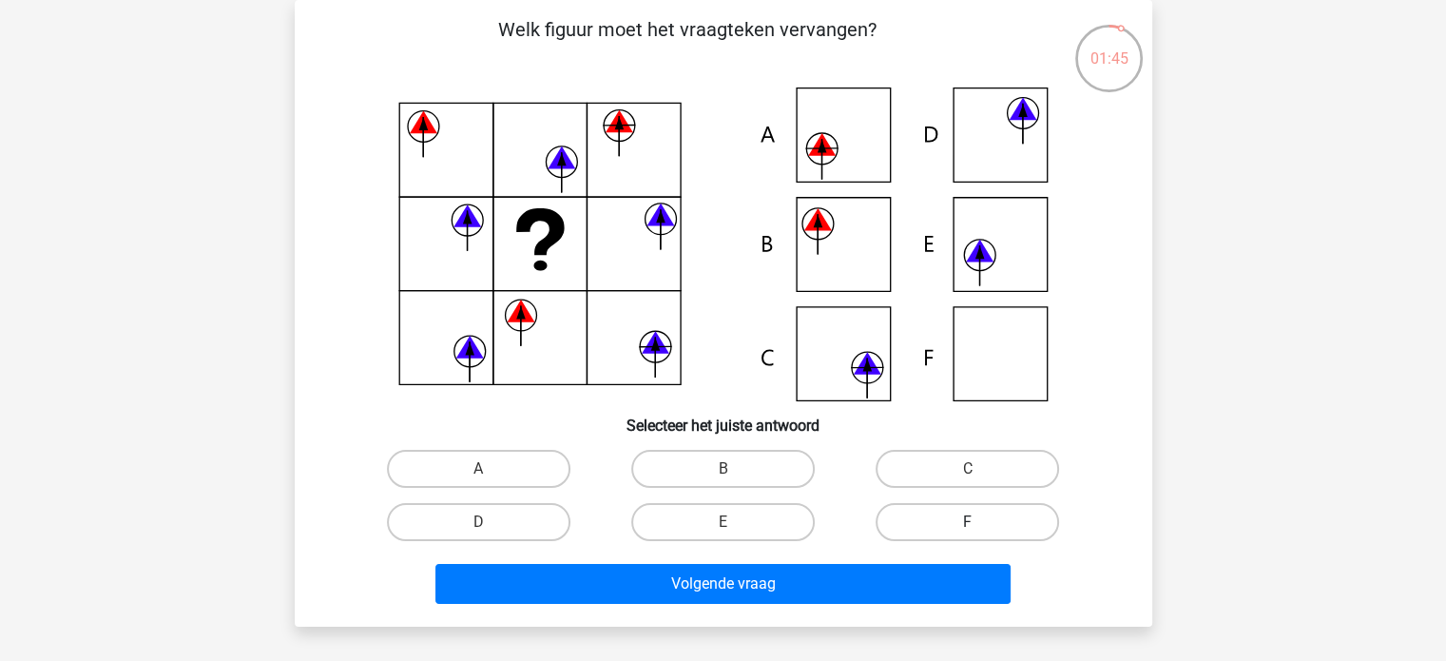
click at [931, 524] on label "F" at bounding box center [966, 522] width 183 height 38
click at [968, 524] on input "F" at bounding box center [974, 528] width 12 height 12
radio input "true"
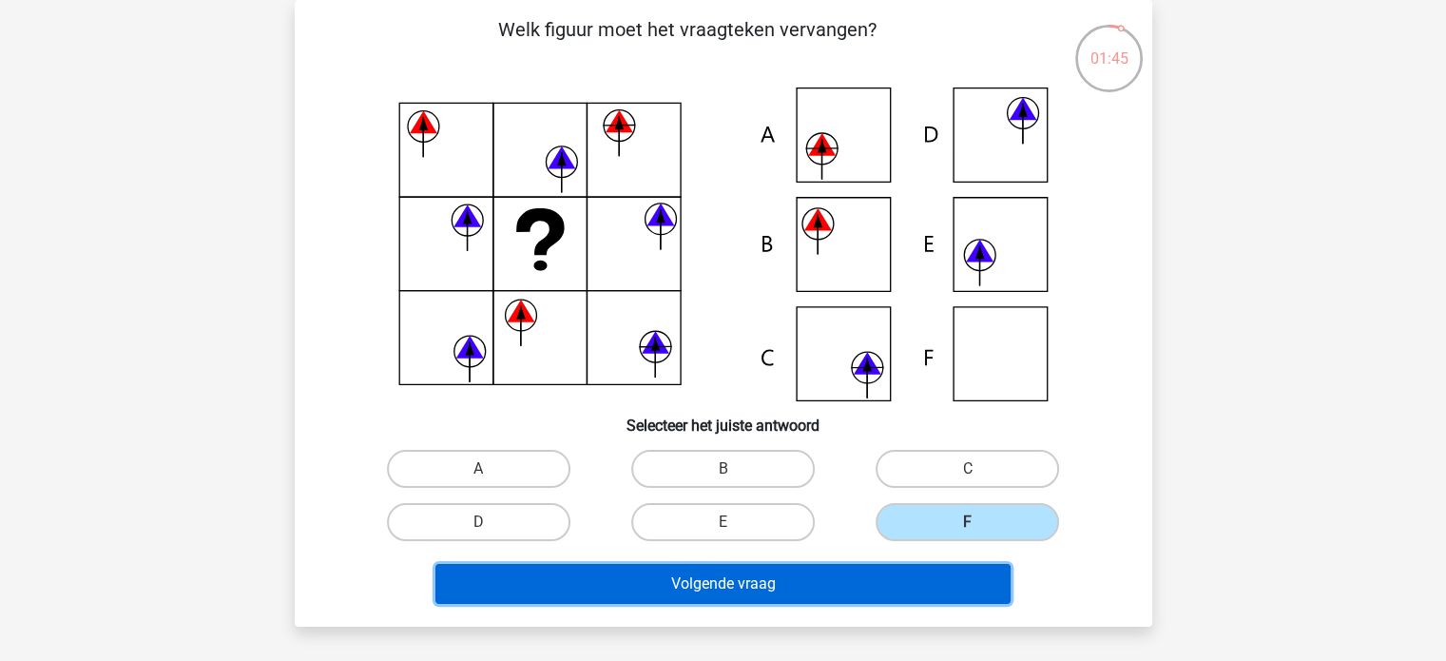
click at [874, 565] on button "Volgende vraag" at bounding box center [722, 584] width 575 height 40
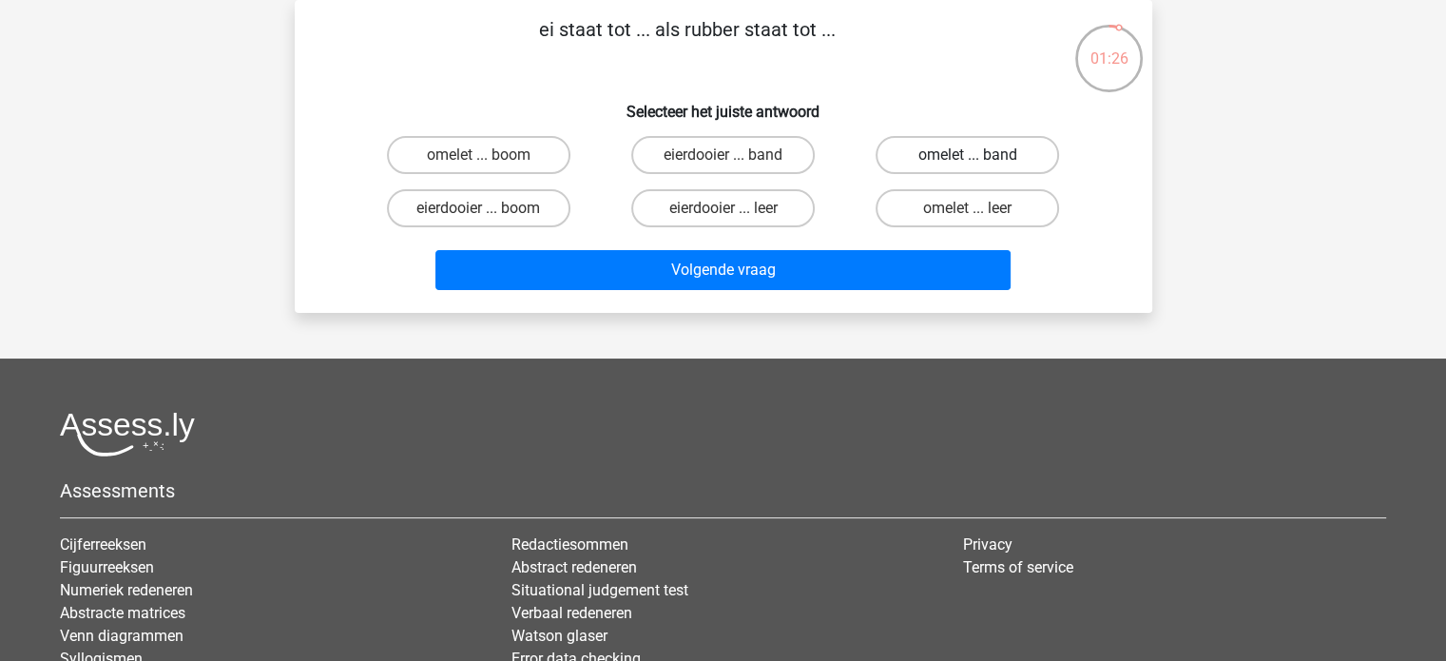
click at [959, 159] on label "omelet ... band" at bounding box center [966, 155] width 183 height 38
click at [968, 159] on input "omelet ... band" at bounding box center [974, 161] width 12 height 12
radio input "true"
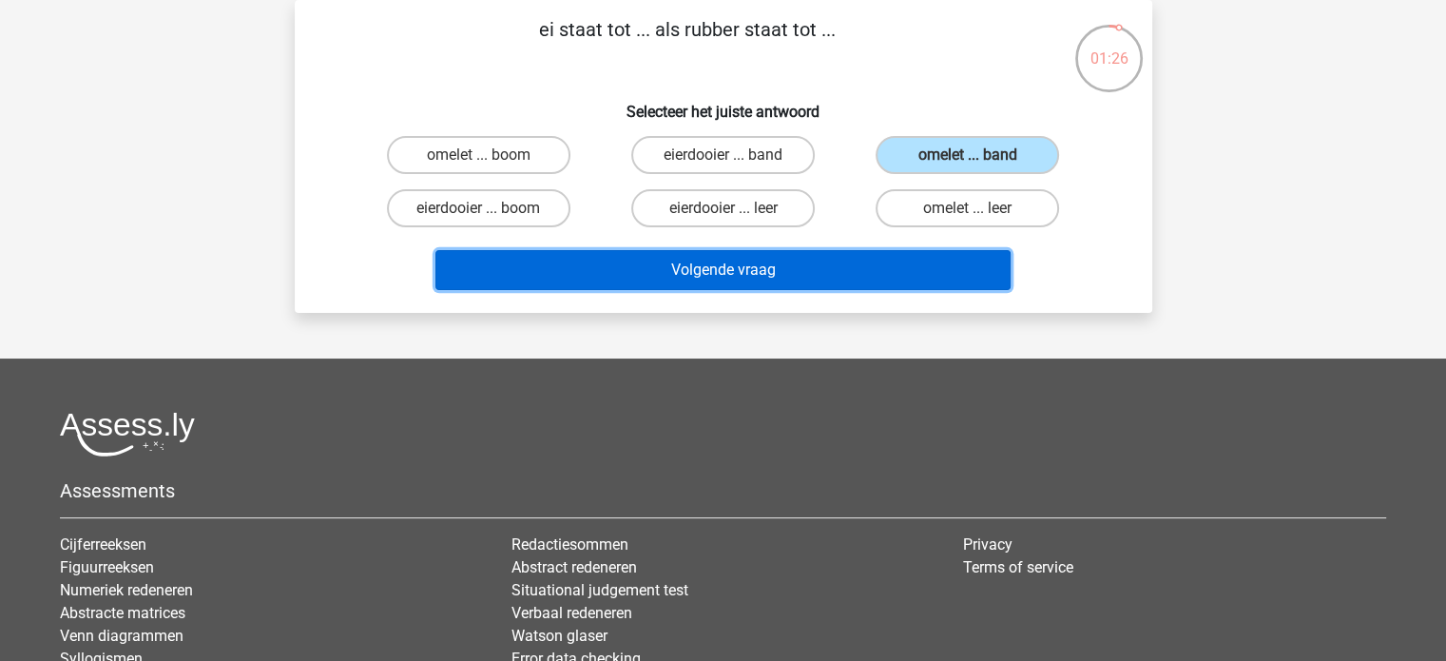
click at [918, 259] on button "Volgende vraag" at bounding box center [722, 270] width 575 height 40
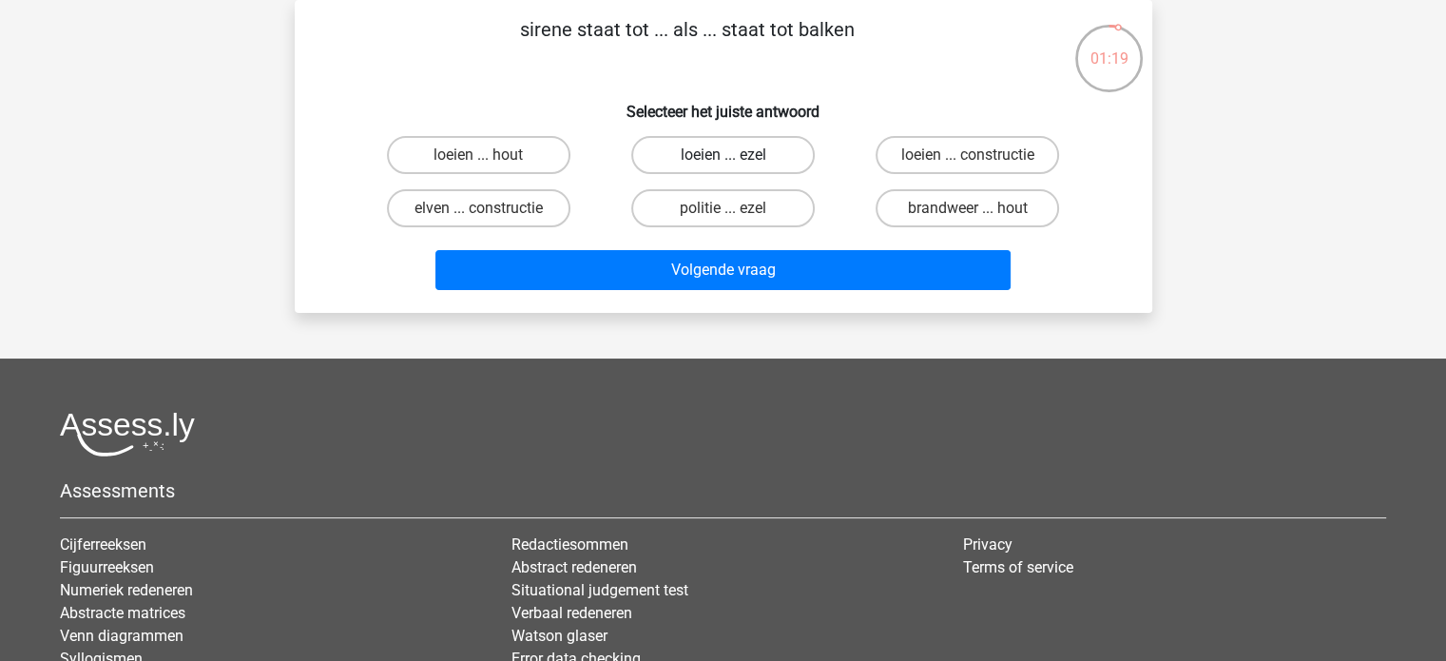
click at [703, 151] on label "loeien ... ezel" at bounding box center [722, 155] width 183 height 38
click at [722, 155] on input "loeien ... ezel" at bounding box center [728, 161] width 12 height 12
radio input "true"
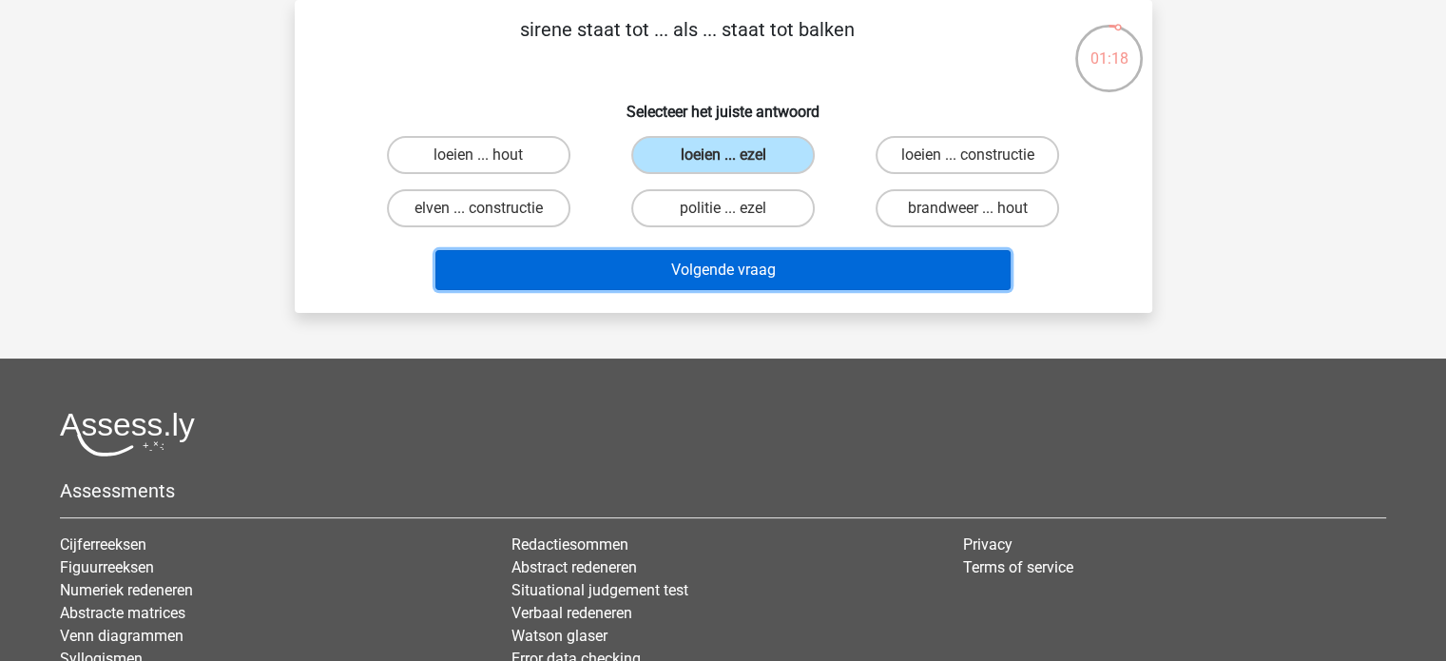
click at [749, 265] on button "Volgende vraag" at bounding box center [722, 270] width 575 height 40
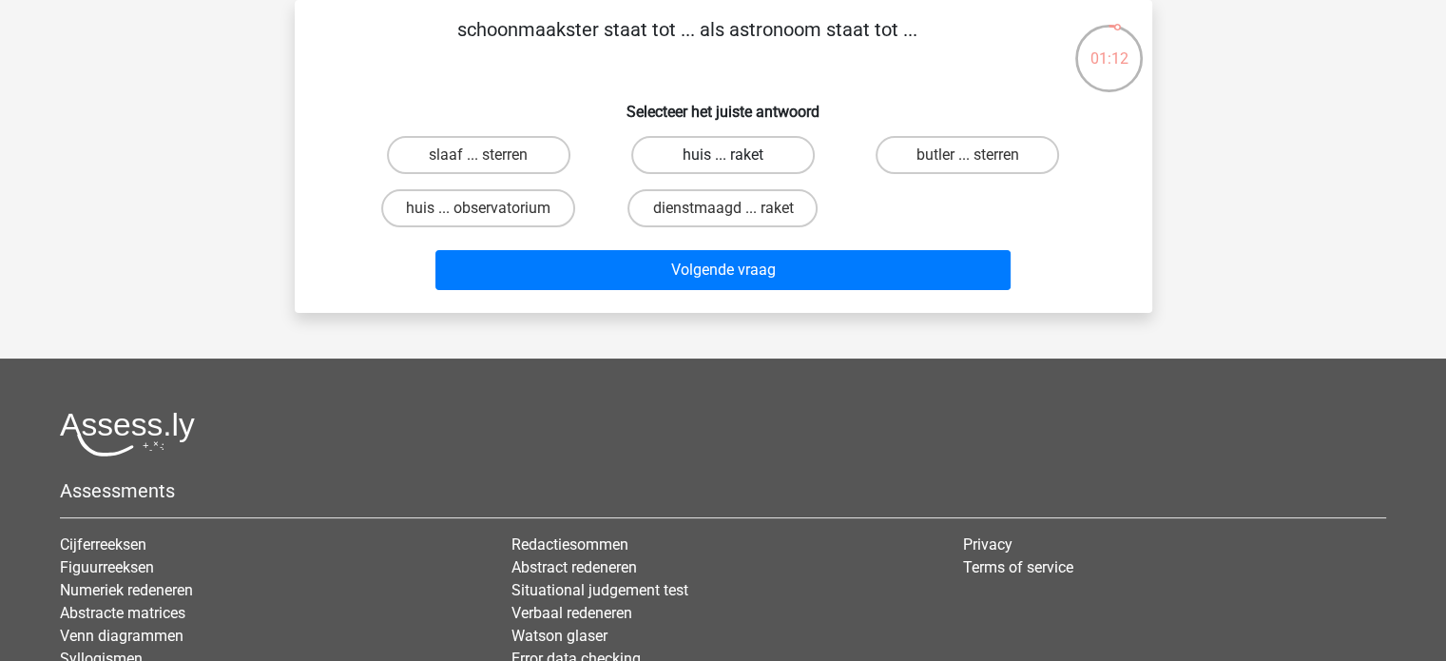
click at [681, 140] on label "huis ... raket" at bounding box center [722, 155] width 183 height 38
click at [722, 155] on input "huis ... raket" at bounding box center [728, 161] width 12 height 12
radio input "true"
click at [528, 200] on label "huis ... observatorium" at bounding box center [478, 208] width 194 height 38
click at [490, 208] on input "huis ... observatorium" at bounding box center [484, 214] width 12 height 12
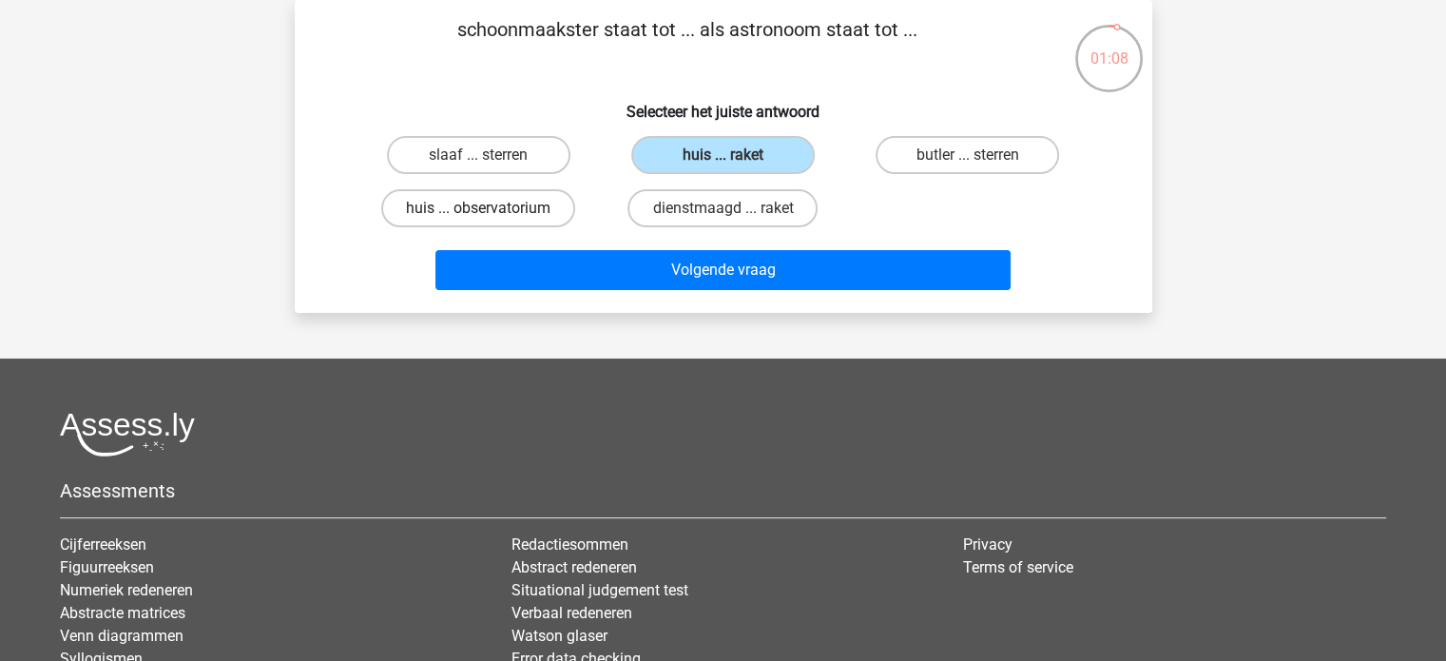
radio input "true"
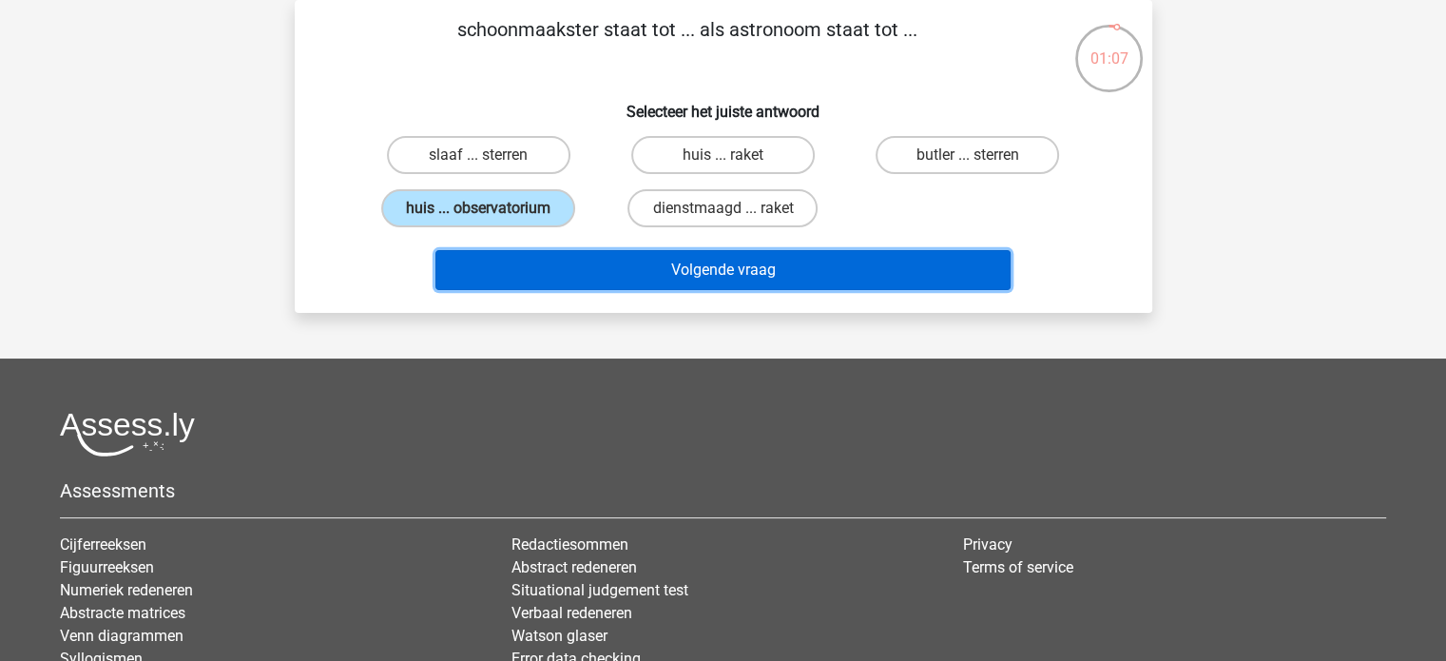
click at [703, 270] on button "Volgende vraag" at bounding box center [722, 270] width 575 height 40
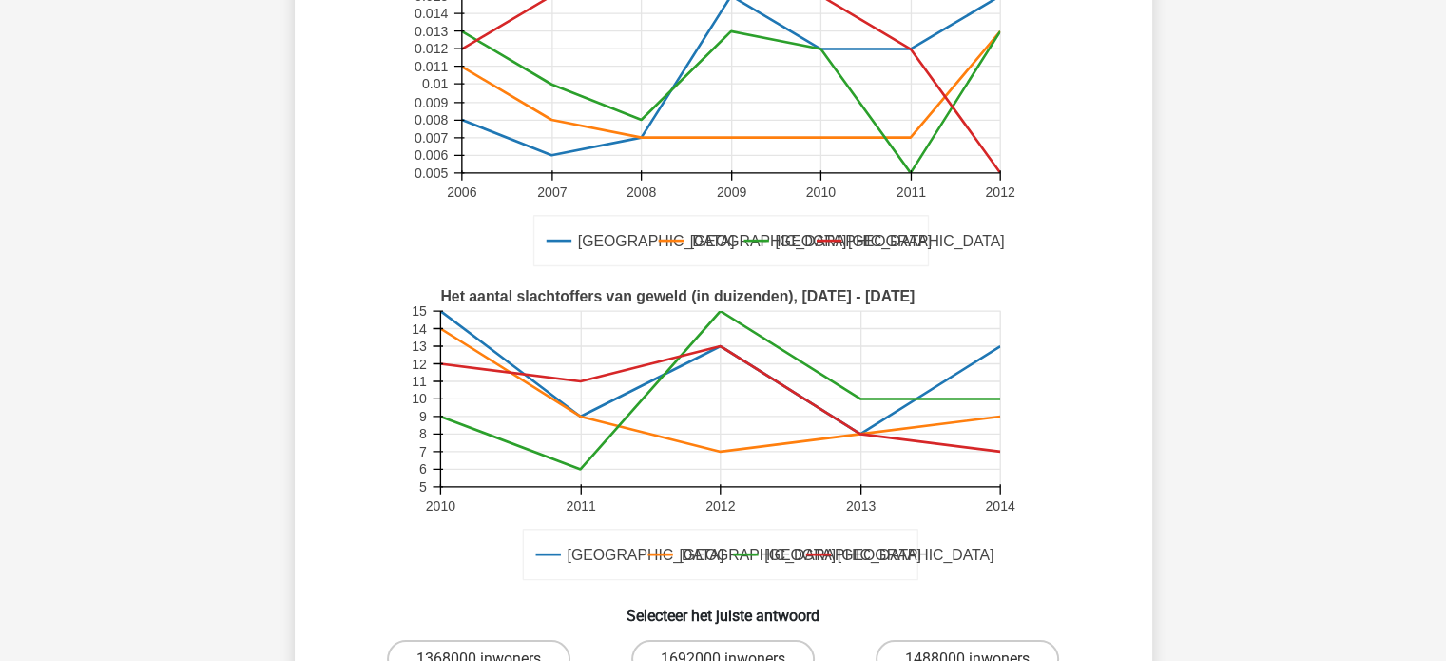
scroll to position [373, 0]
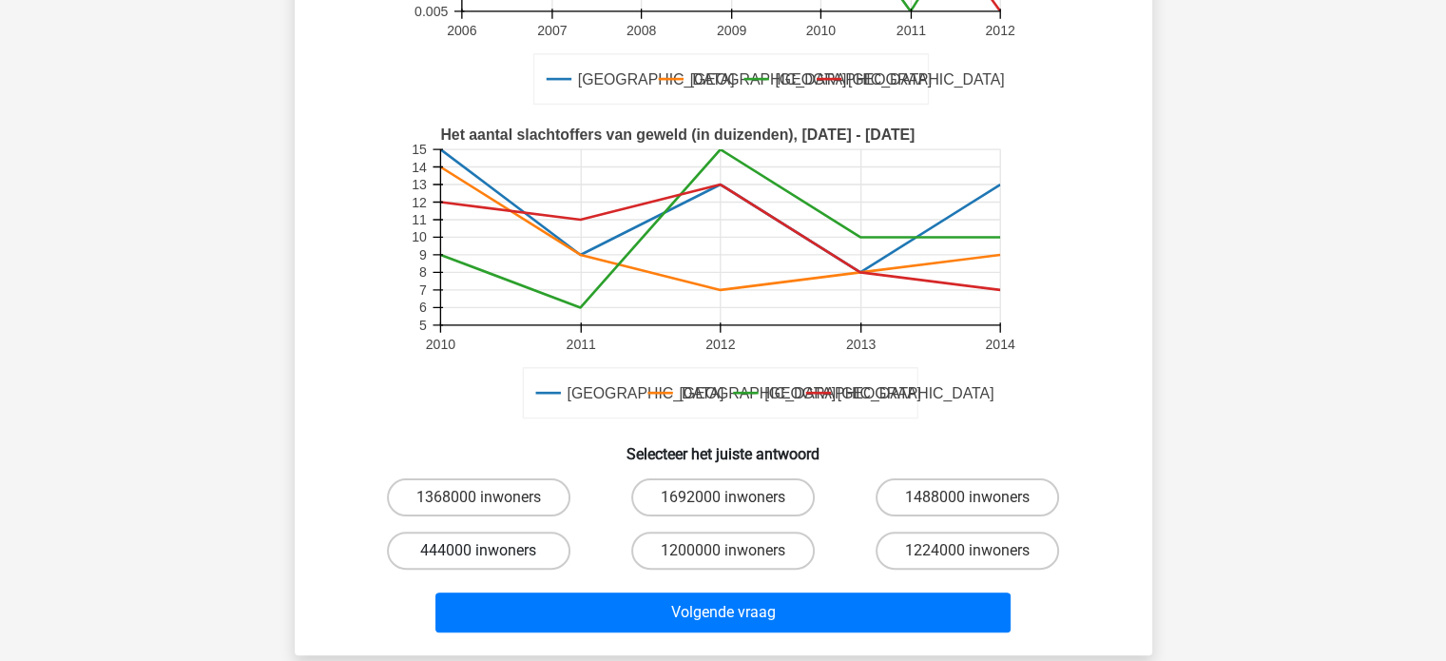
click at [524, 536] on label "444000 inwoners" at bounding box center [478, 550] width 183 height 38
click at [490, 550] on input "444000 inwoners" at bounding box center [484, 556] width 12 height 12
radio input "true"
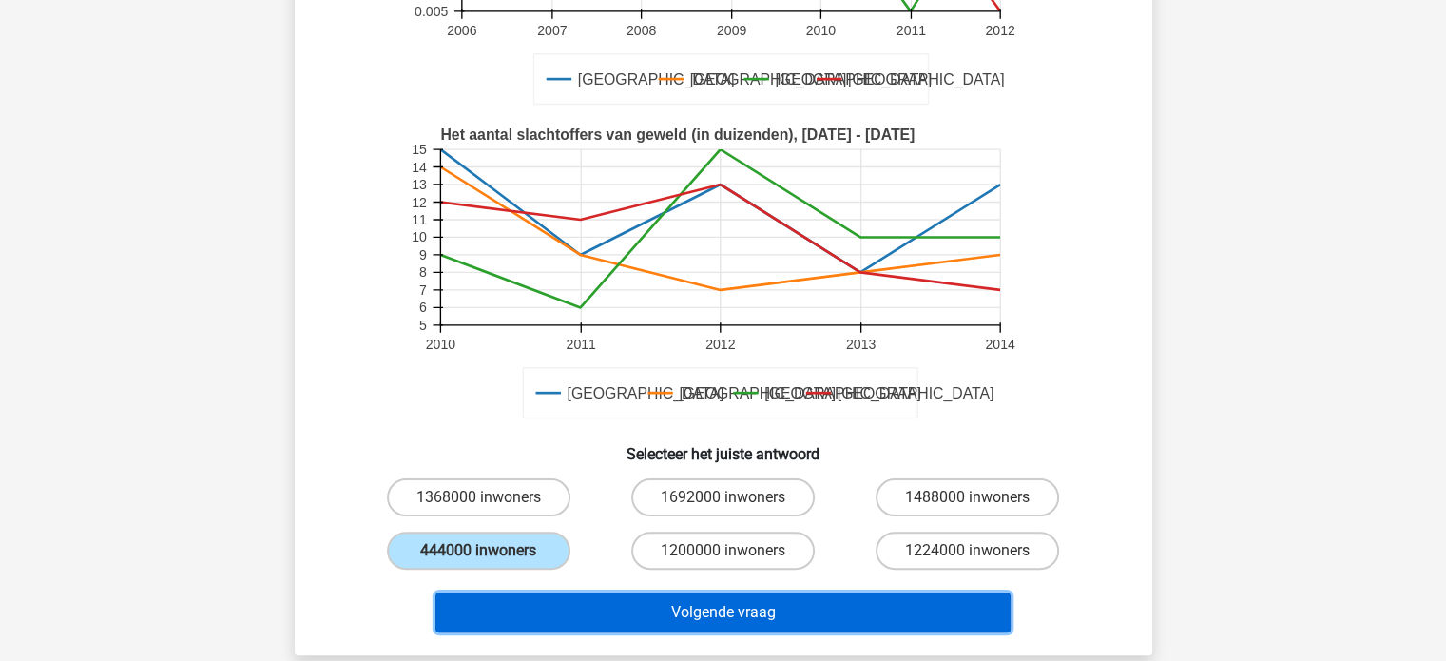
click at [651, 618] on button "Volgende vraag" at bounding box center [722, 612] width 575 height 40
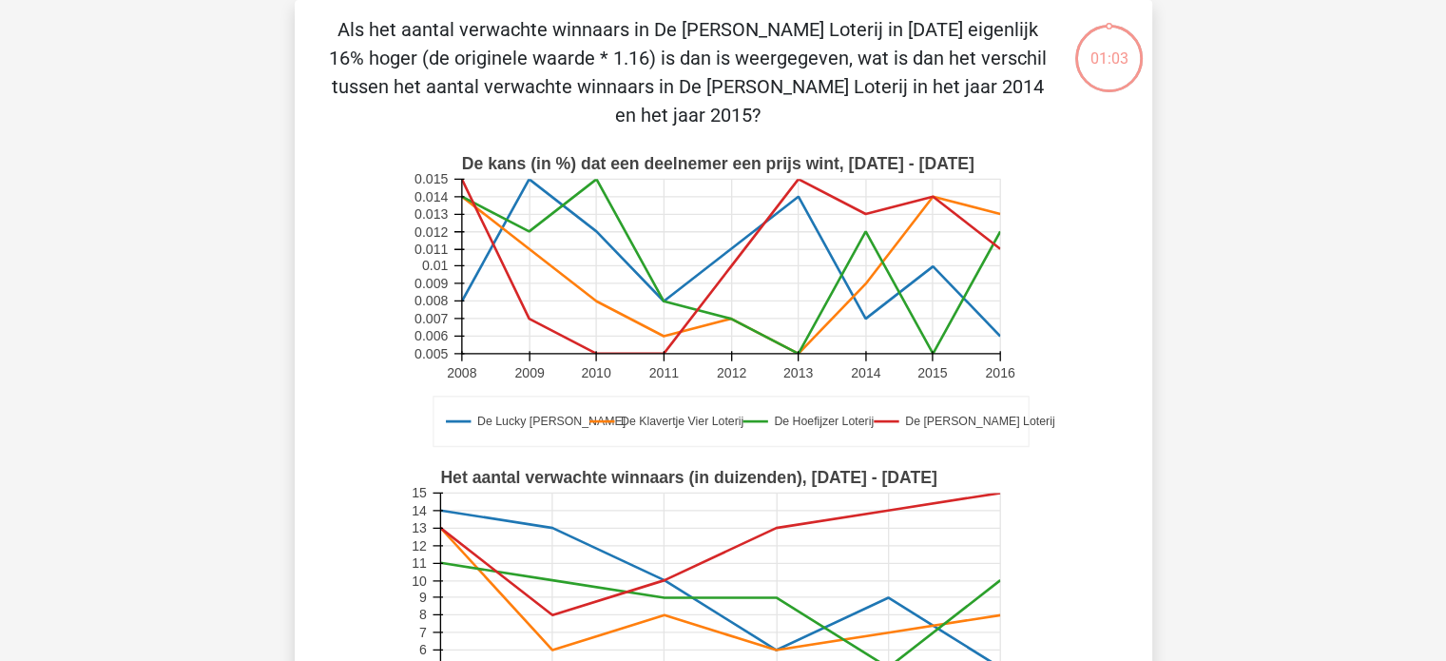
scroll to position [468, 0]
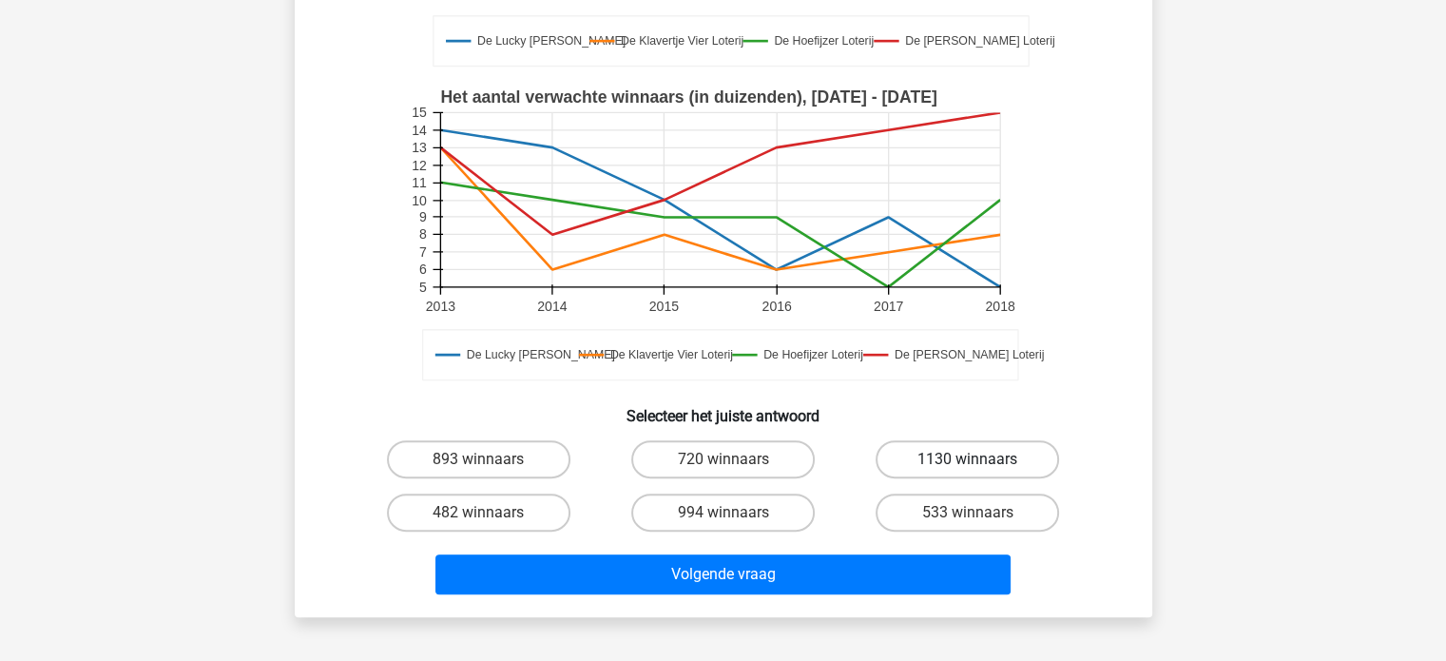
click at [894, 456] on label "1130 winnaars" at bounding box center [966, 459] width 183 height 38
click at [968, 459] on input "1130 winnaars" at bounding box center [974, 465] width 12 height 12
radio input "true"
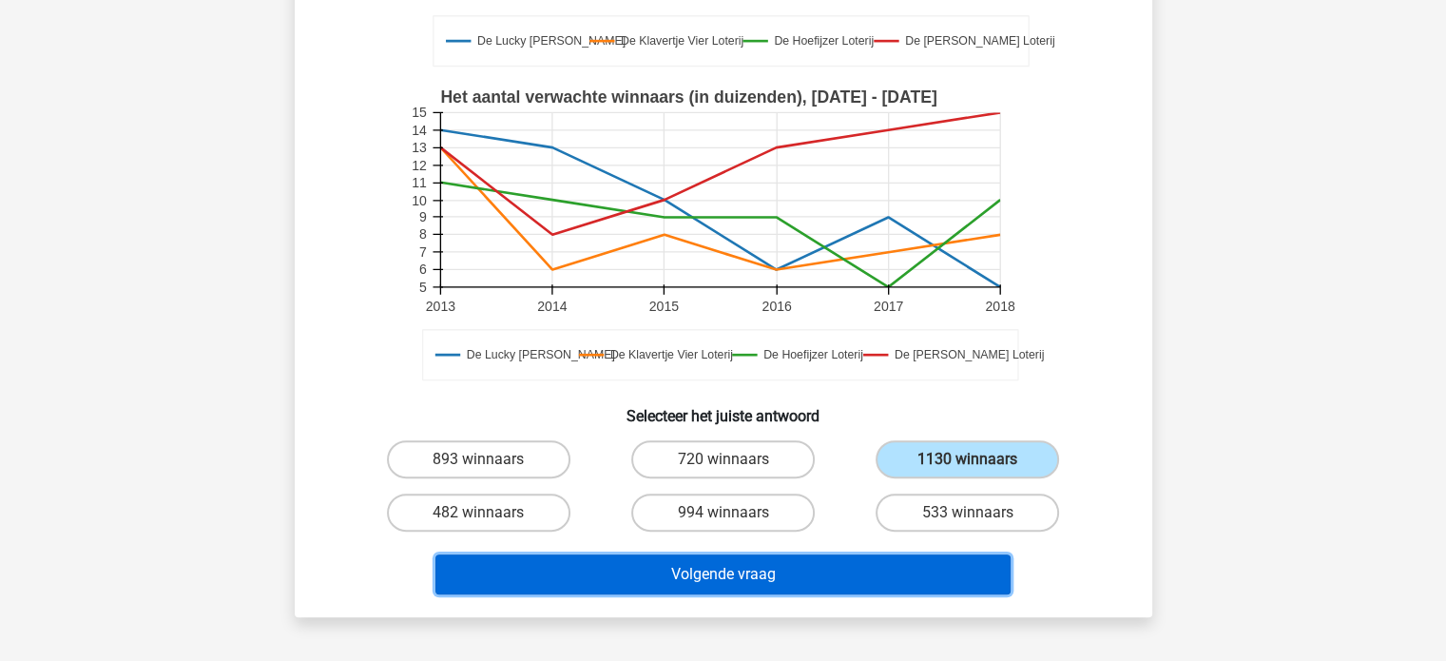
click at [855, 568] on button "Volgende vraag" at bounding box center [722, 574] width 575 height 40
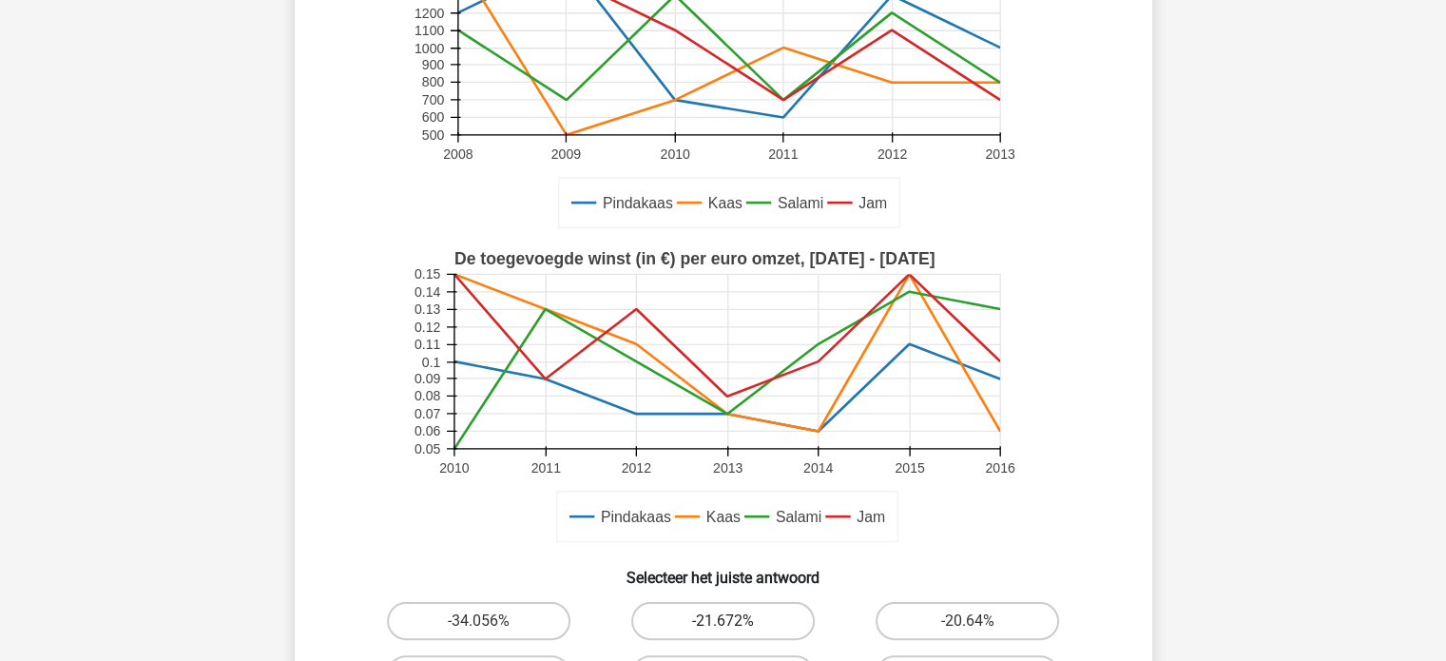
drag, startPoint x: 699, startPoint y: 607, endPoint x: 691, endPoint y: 459, distance: 148.5
click at [700, 607] on label "-21.672%" at bounding box center [722, 621] width 183 height 38
click at [722, 621] on input "-21.672%" at bounding box center [728, 627] width 12 height 12
radio input "true"
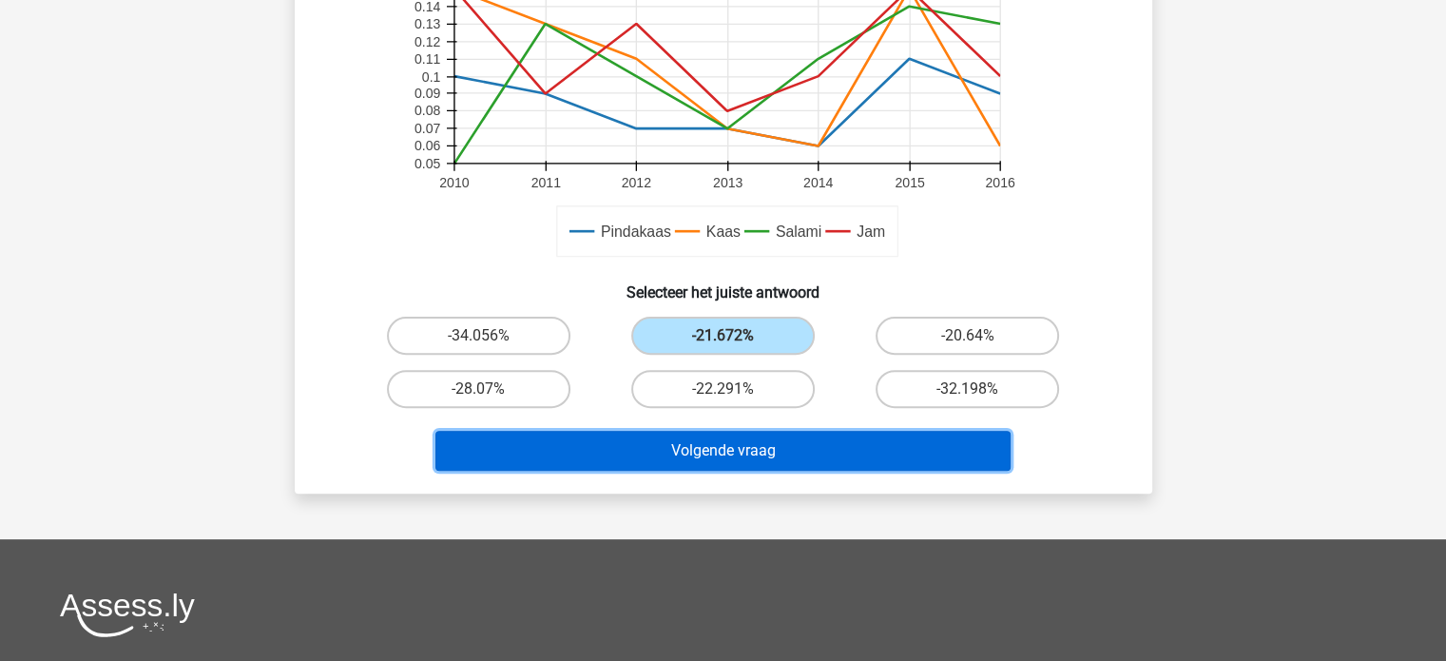
click at [734, 438] on button "Volgende vraag" at bounding box center [722, 451] width 575 height 40
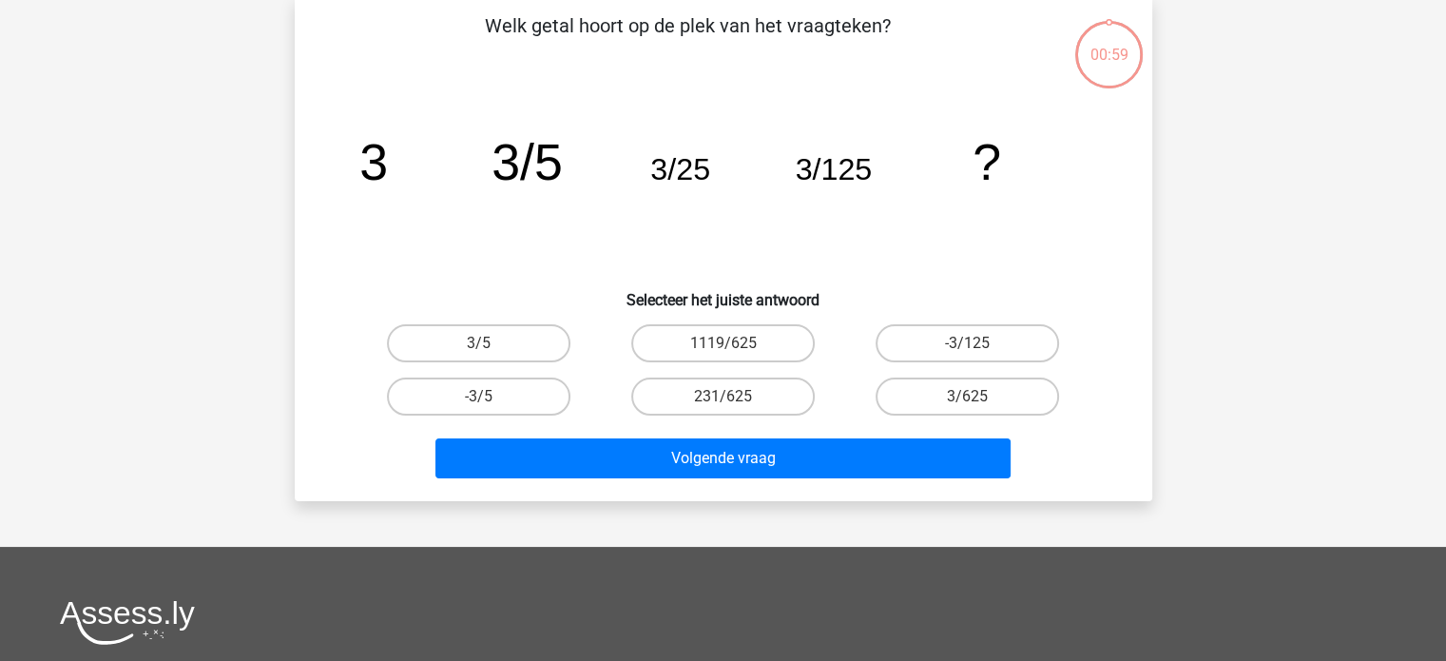
scroll to position [87, 0]
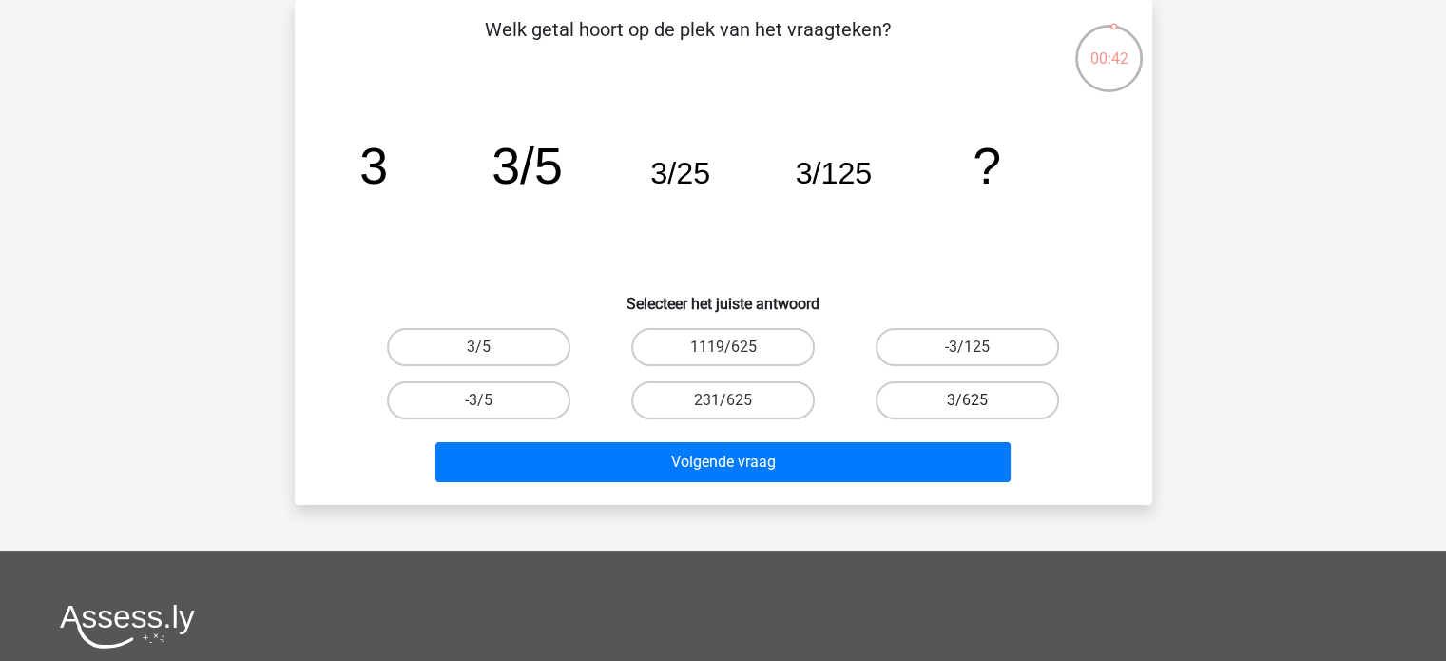
click at [908, 404] on label "3/625" at bounding box center [966, 400] width 183 height 38
click at [968, 404] on input "3/625" at bounding box center [974, 406] width 12 height 12
radio input "true"
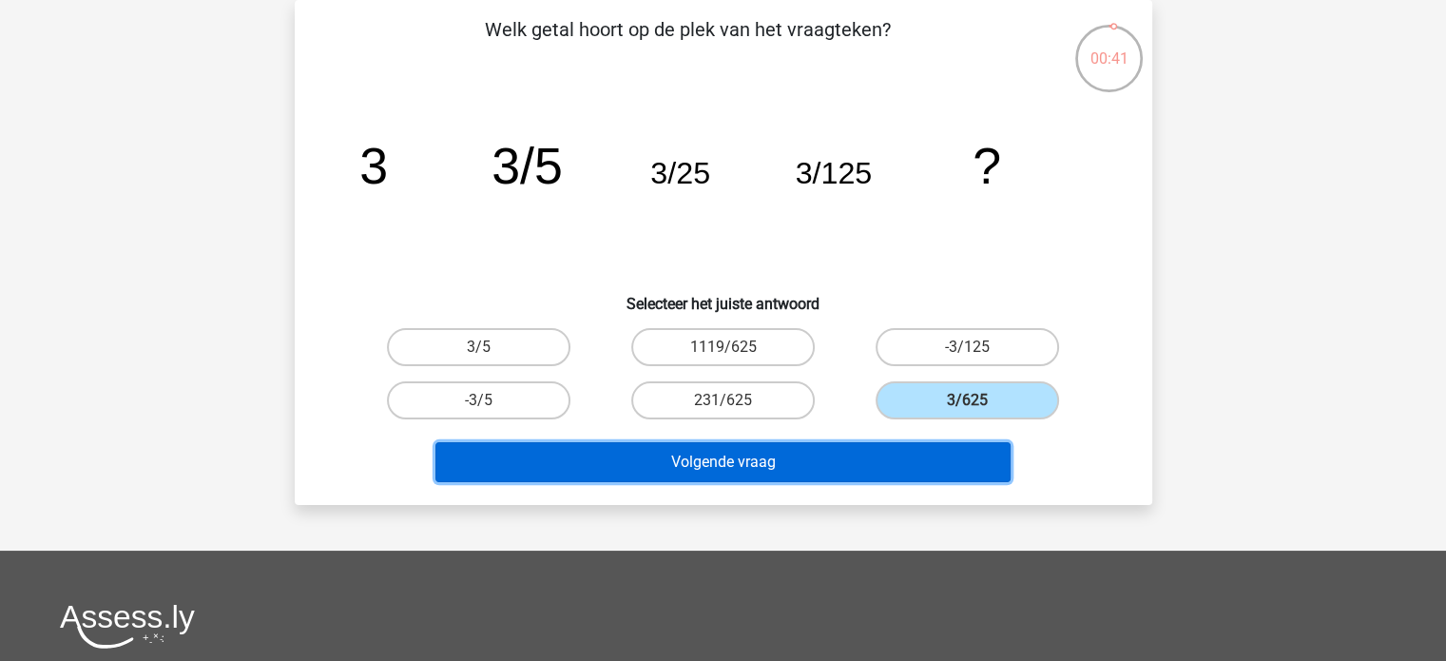
click at [872, 447] on button "Volgende vraag" at bounding box center [722, 462] width 575 height 40
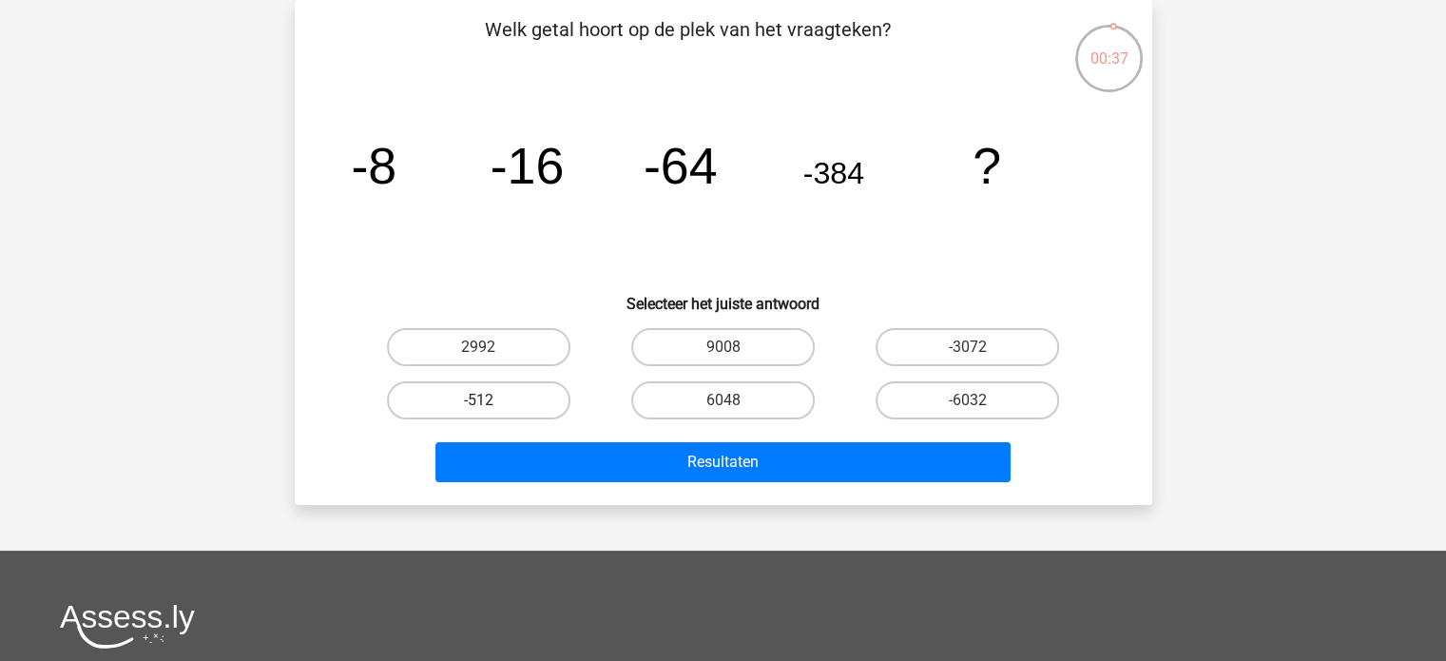
click at [537, 397] on label "-512" at bounding box center [478, 400] width 183 height 38
click at [490, 400] on input "-512" at bounding box center [484, 406] width 12 height 12
radio input "true"
click at [934, 351] on label "-3072" at bounding box center [966, 347] width 183 height 38
click at [968, 351] on input "-3072" at bounding box center [974, 353] width 12 height 12
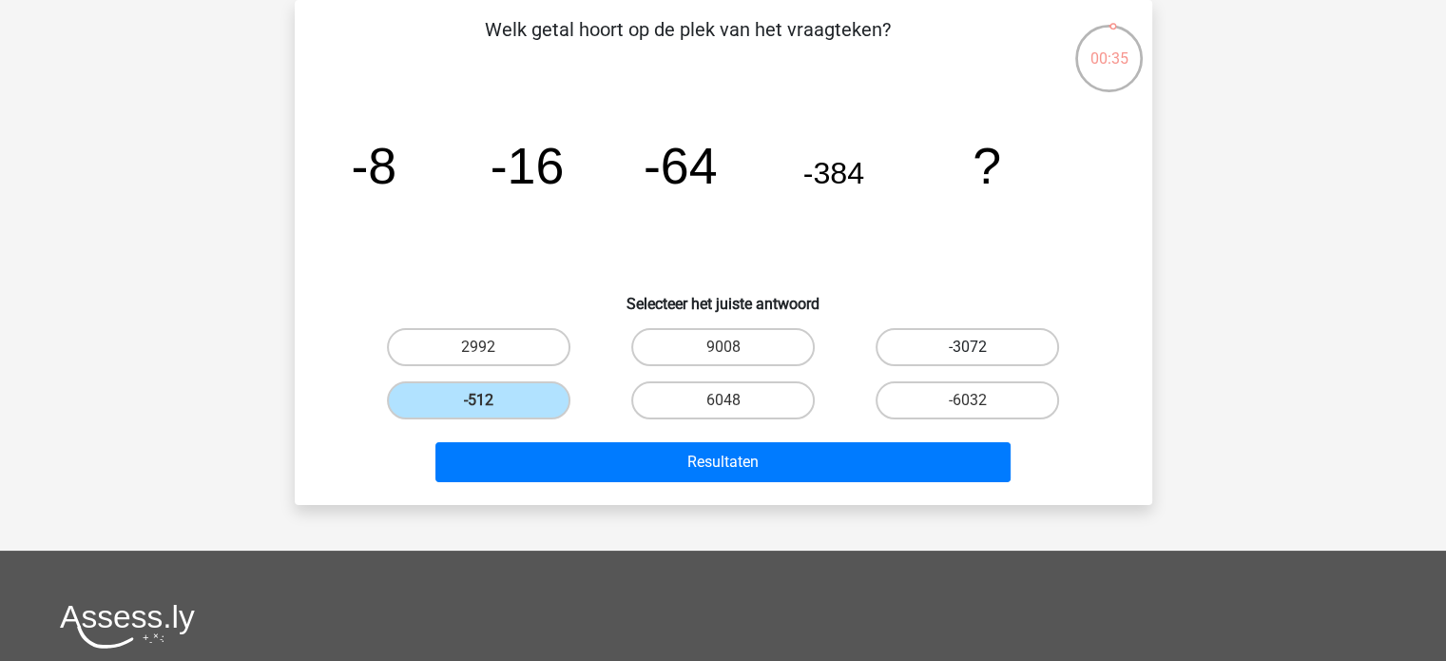
radio input "true"
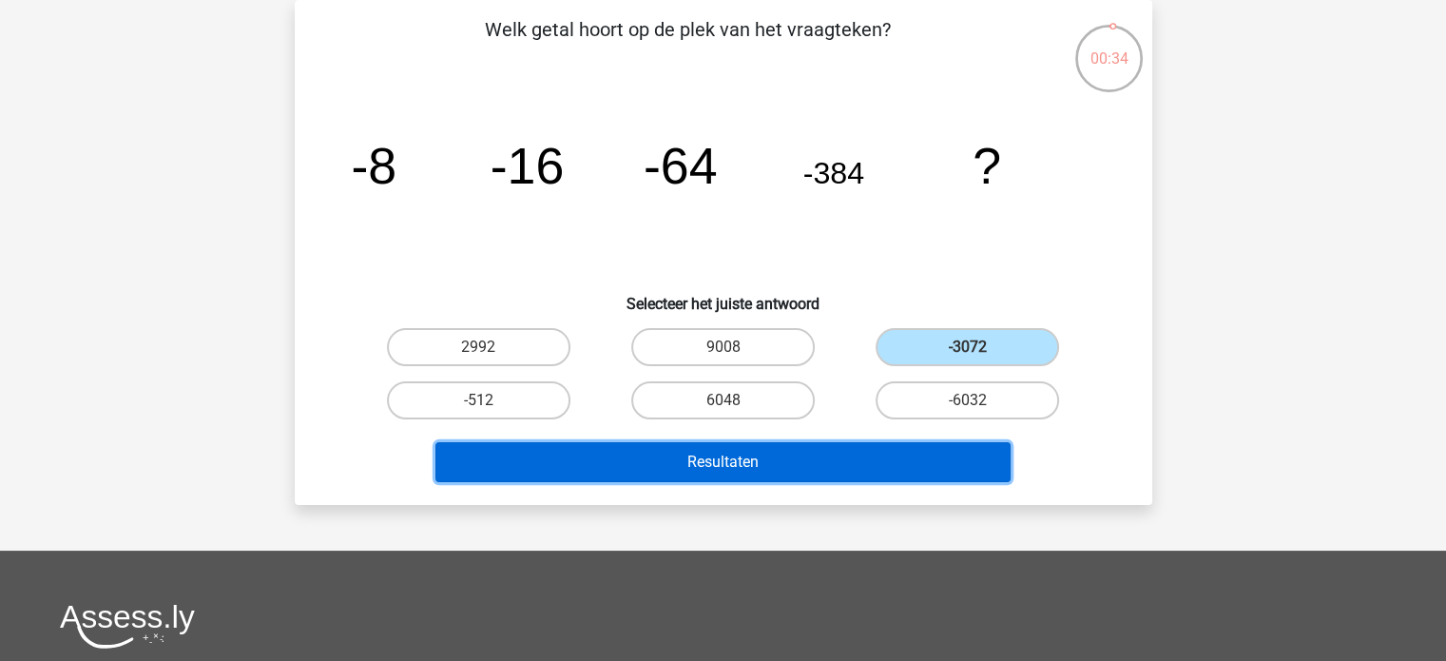
click at [840, 455] on button "Resultaten" at bounding box center [722, 462] width 575 height 40
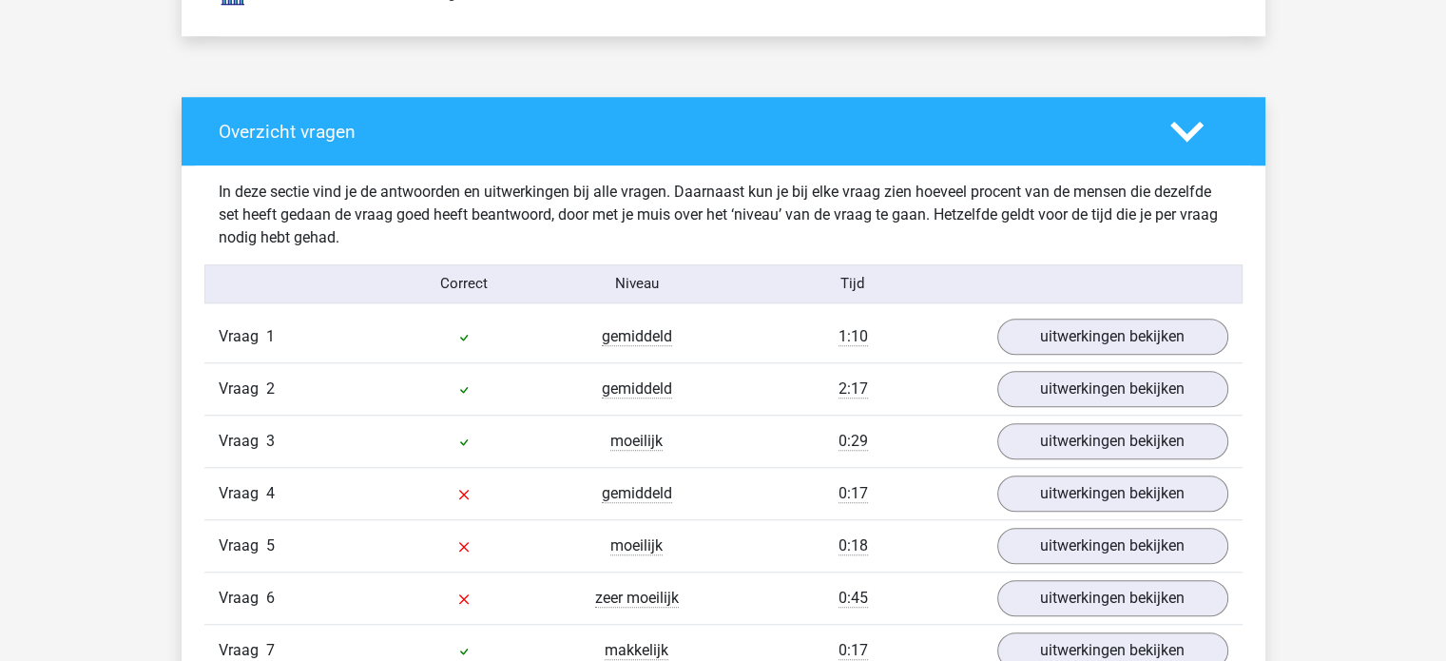
scroll to position [1521, 0]
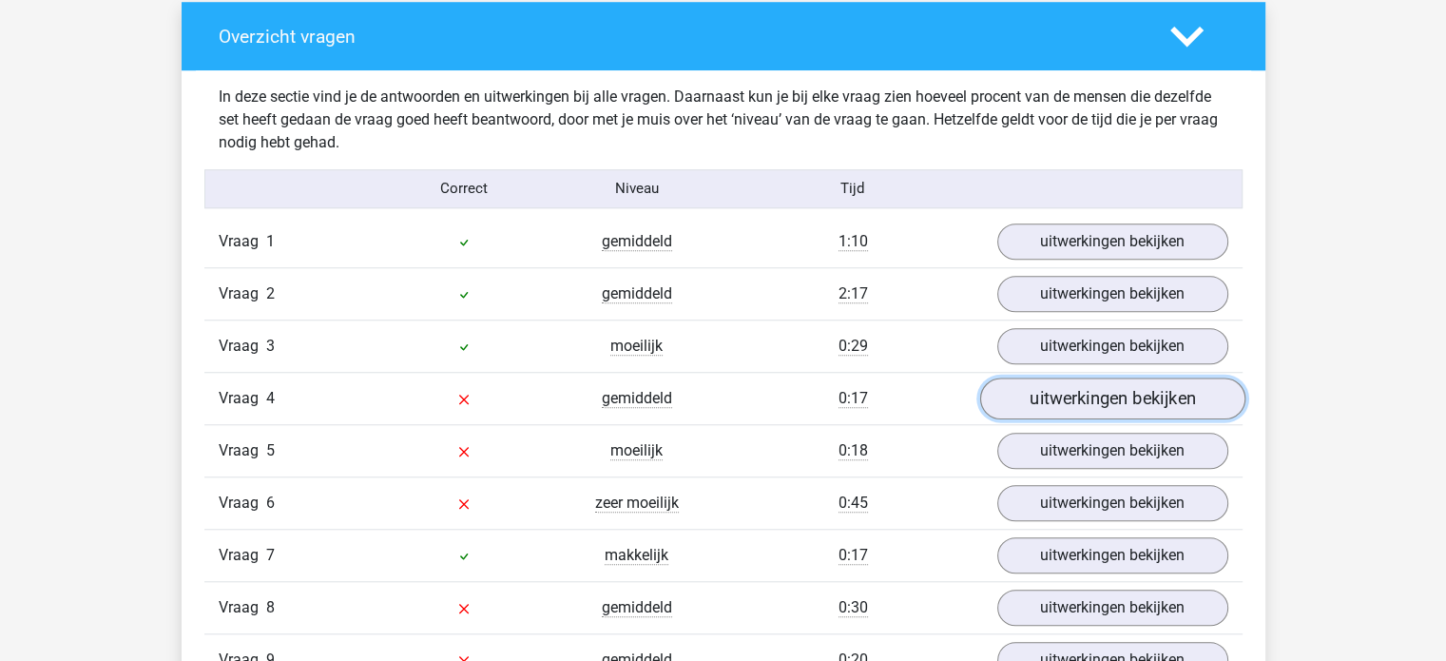
click at [1026, 401] on link "uitwerkingen bekijken" at bounding box center [1111, 398] width 265 height 42
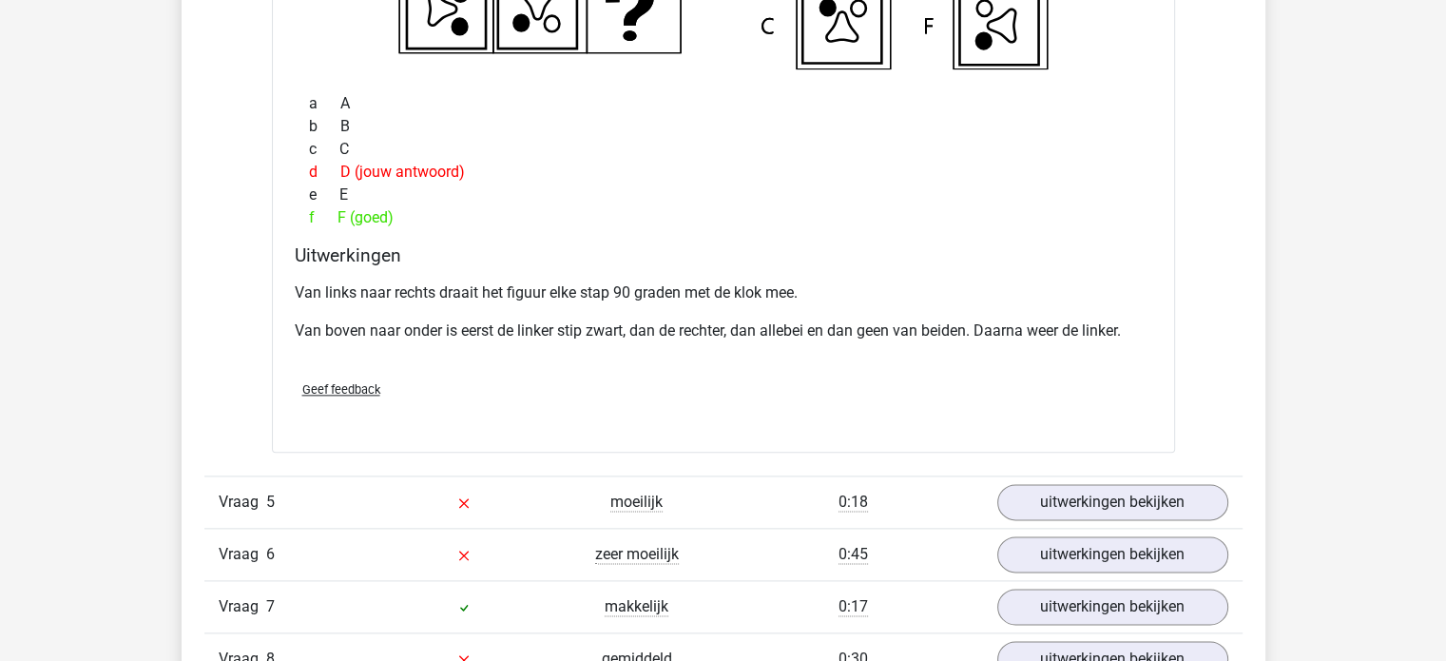
scroll to position [2281, 0]
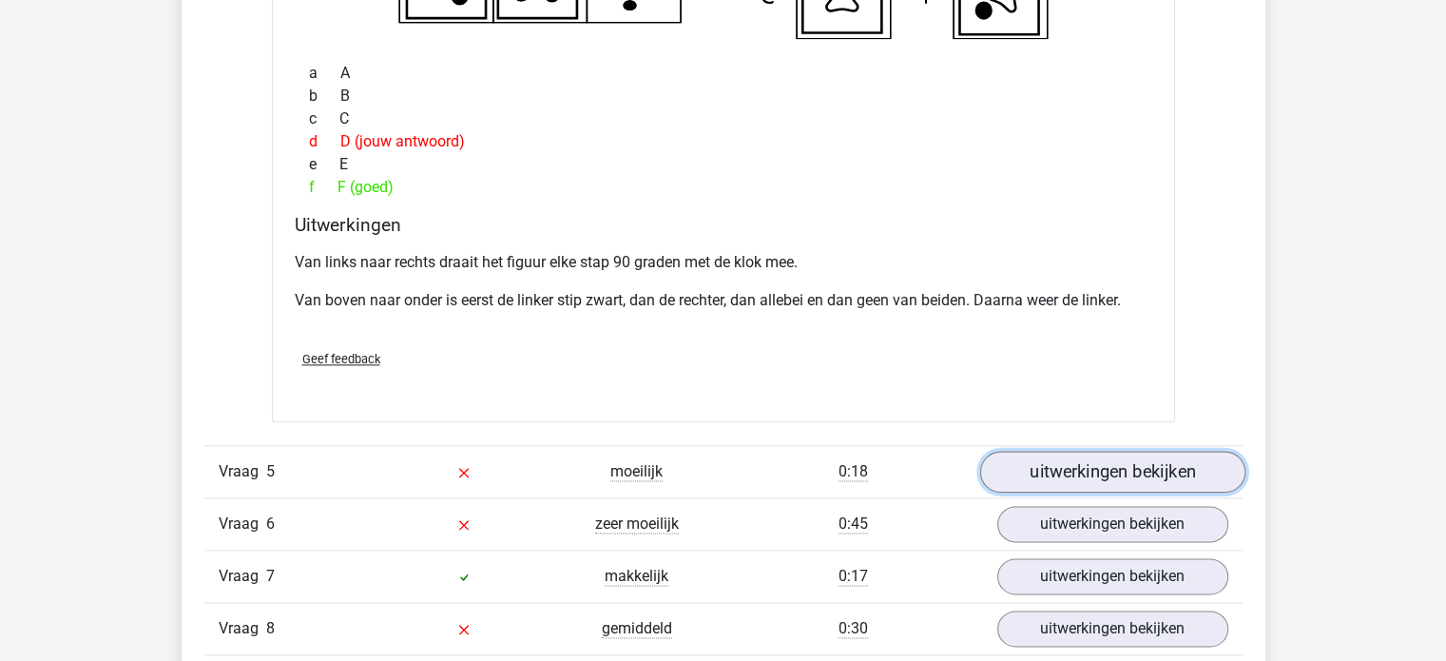
click at [1037, 481] on link "uitwerkingen bekijken" at bounding box center [1111, 472] width 265 height 42
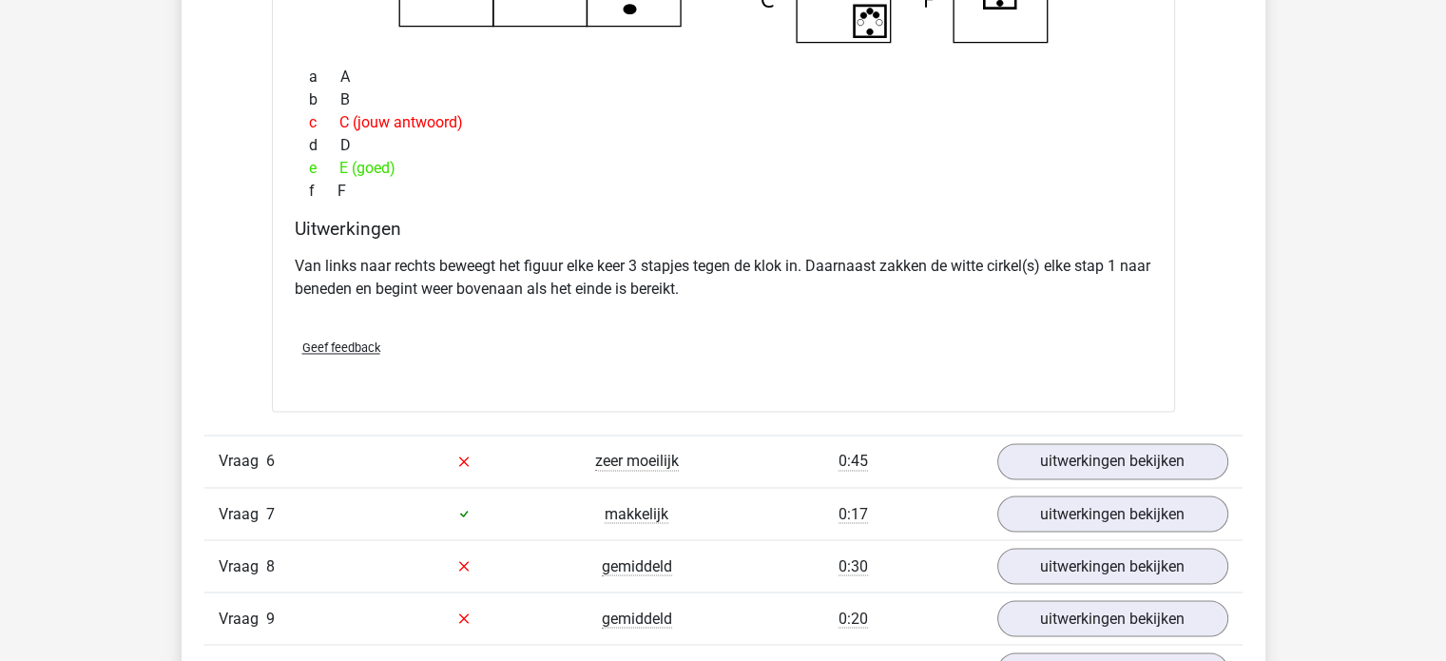
scroll to position [3326, 0]
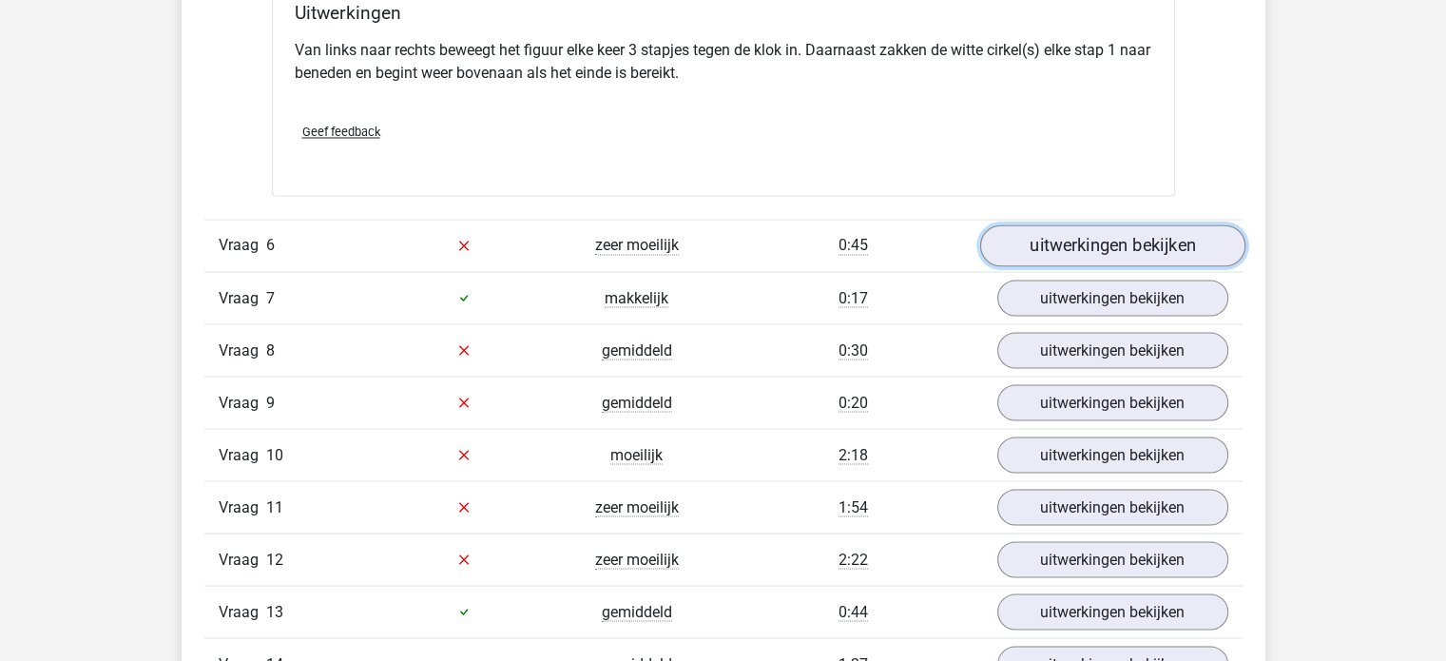
click at [1017, 245] on link "uitwerkingen bekijken" at bounding box center [1111, 245] width 265 height 42
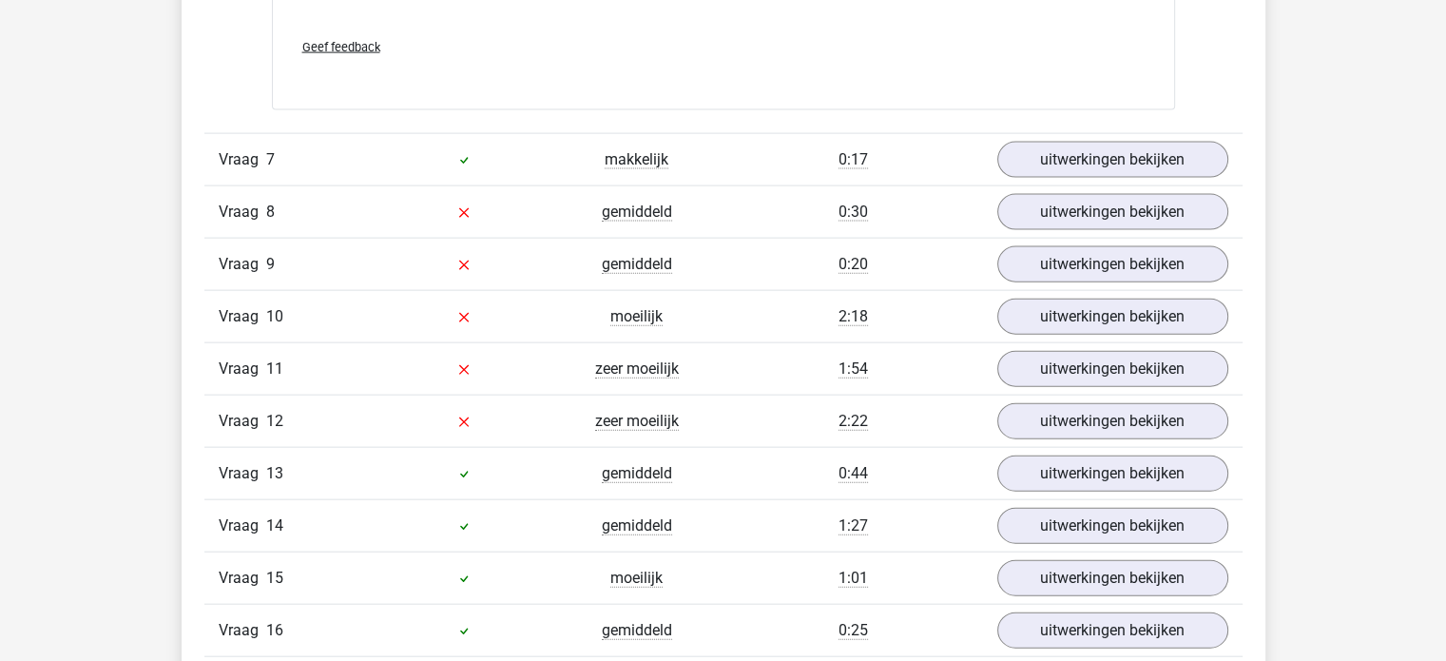
scroll to position [4277, 0]
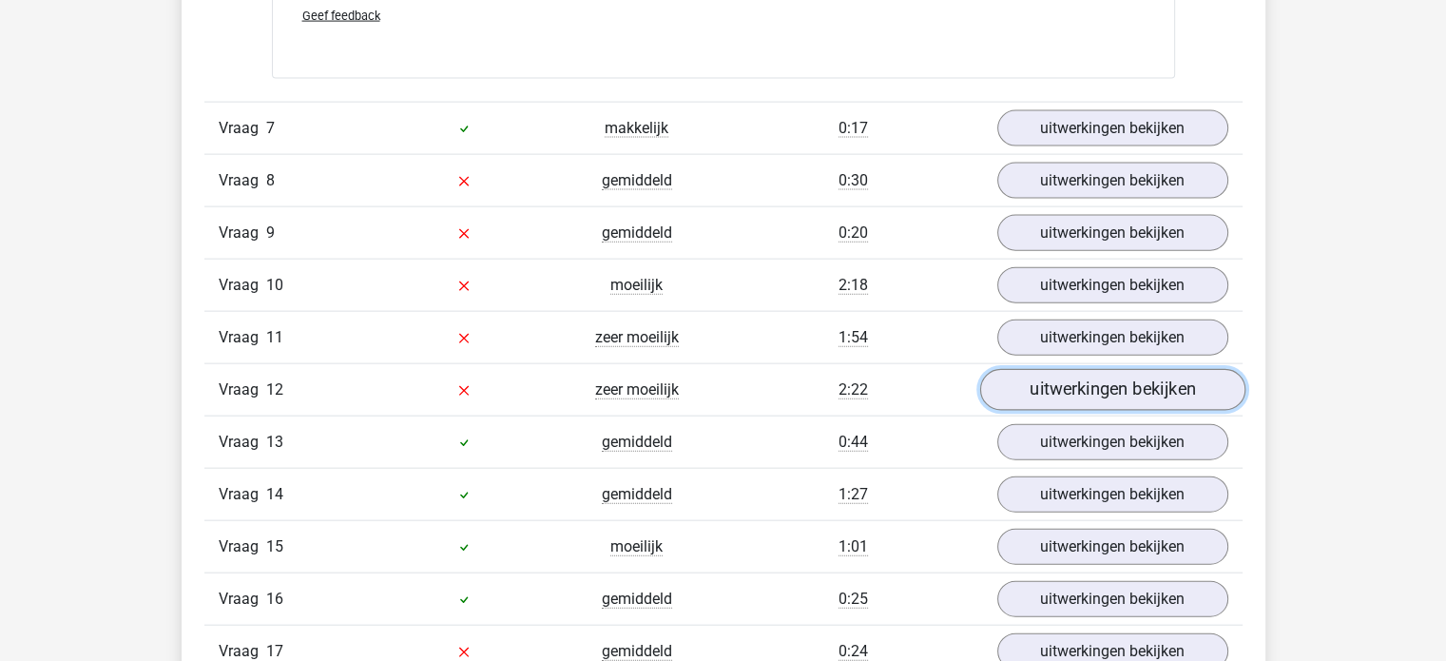
click at [1049, 369] on link "uitwerkingen bekijken" at bounding box center [1111, 390] width 265 height 42
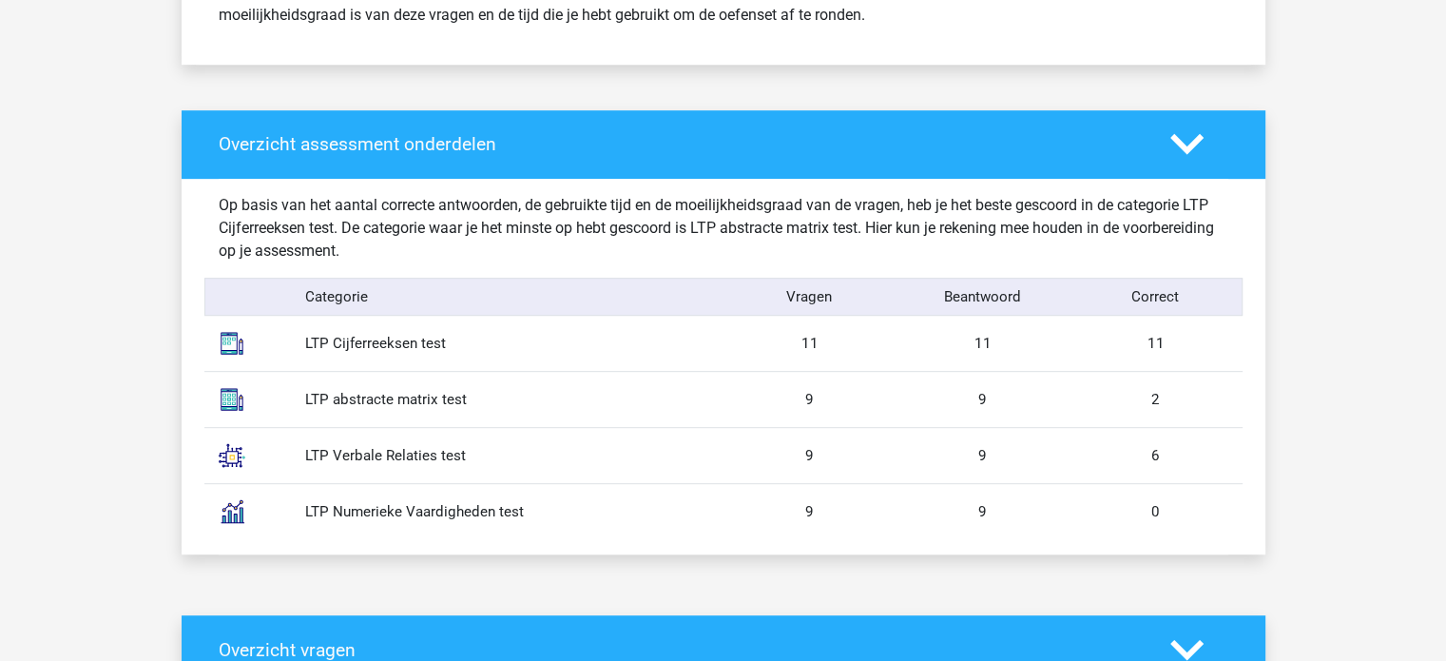
scroll to position [950, 0]
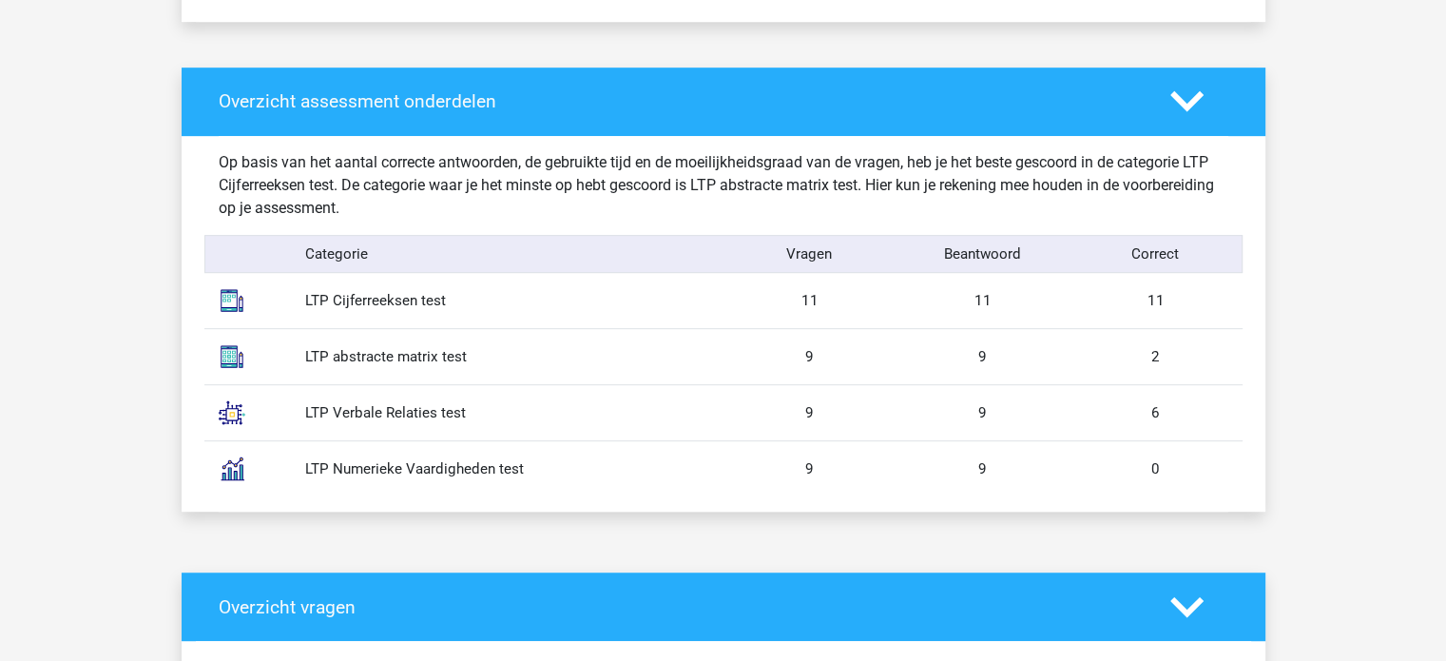
click at [603, 358] on div "LTP abstracte matrix test" at bounding box center [507, 357] width 432 height 22
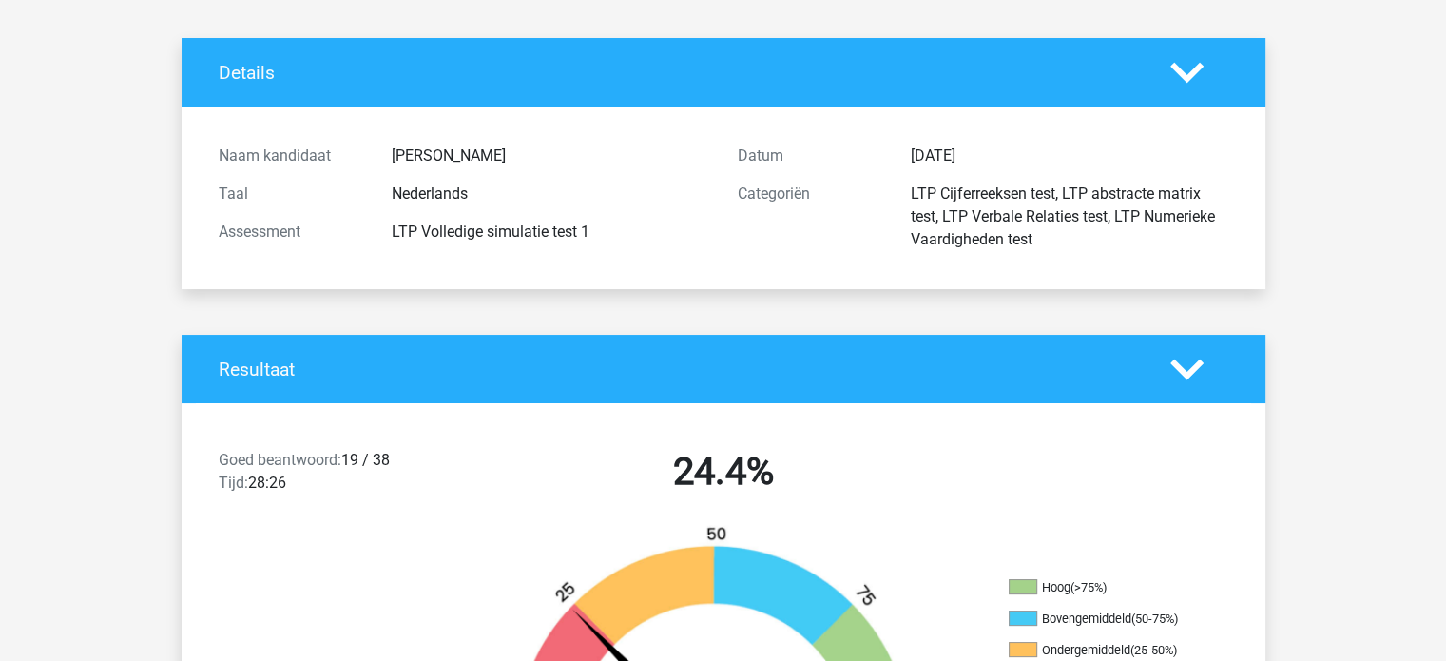
scroll to position [0, 0]
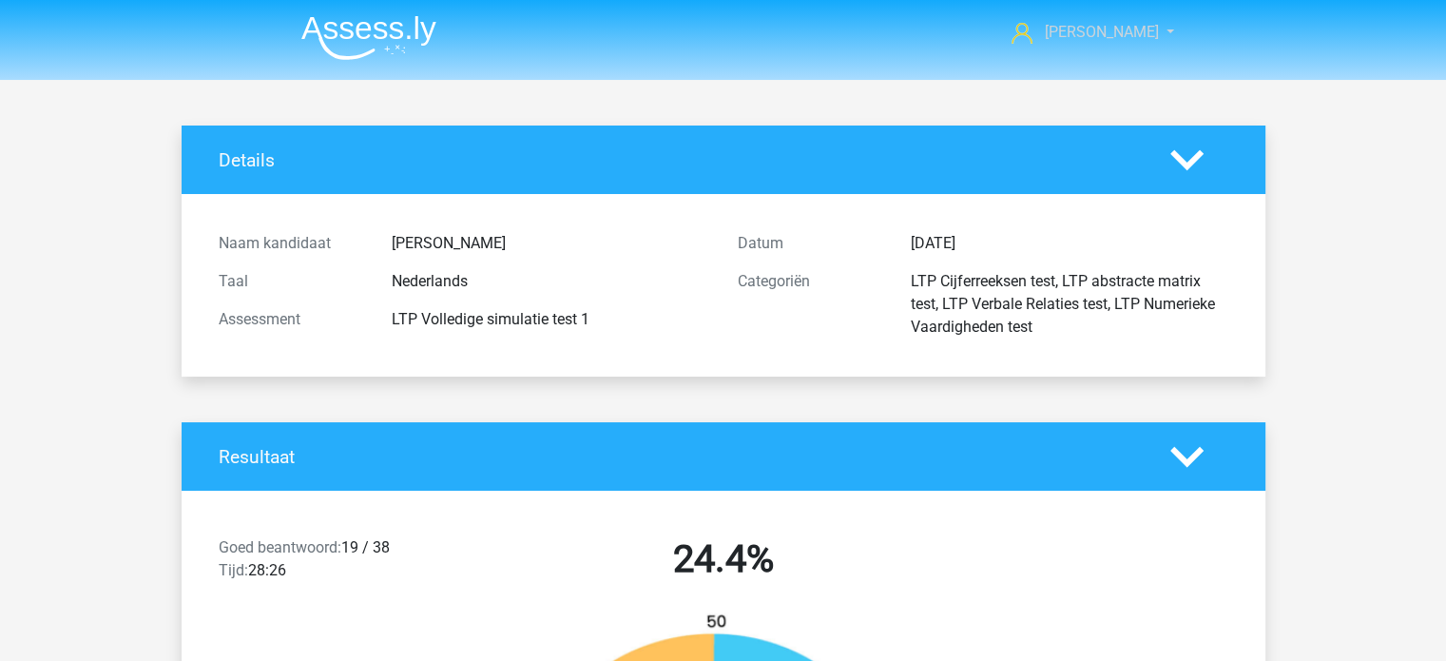
click at [1129, 25] on span "[PERSON_NAME]" at bounding box center [1101, 32] width 114 height 18
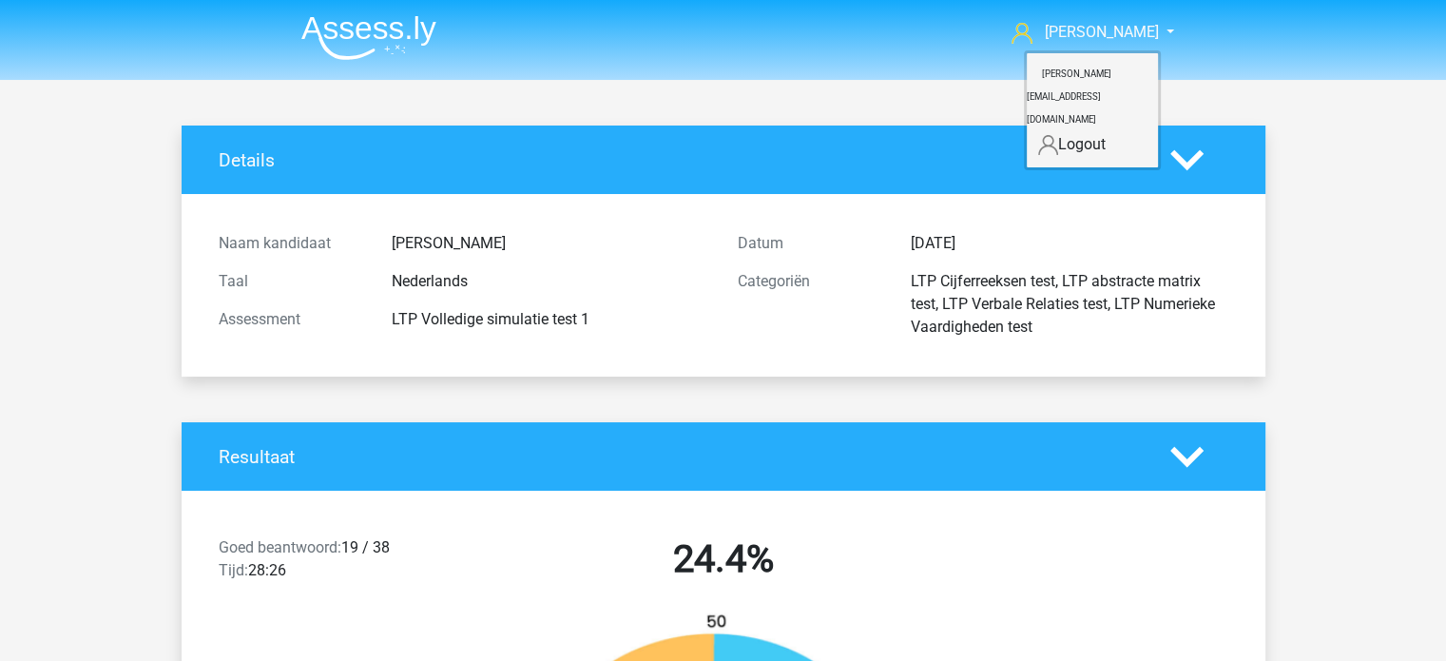
click at [358, 24] on img at bounding box center [368, 37] width 135 height 45
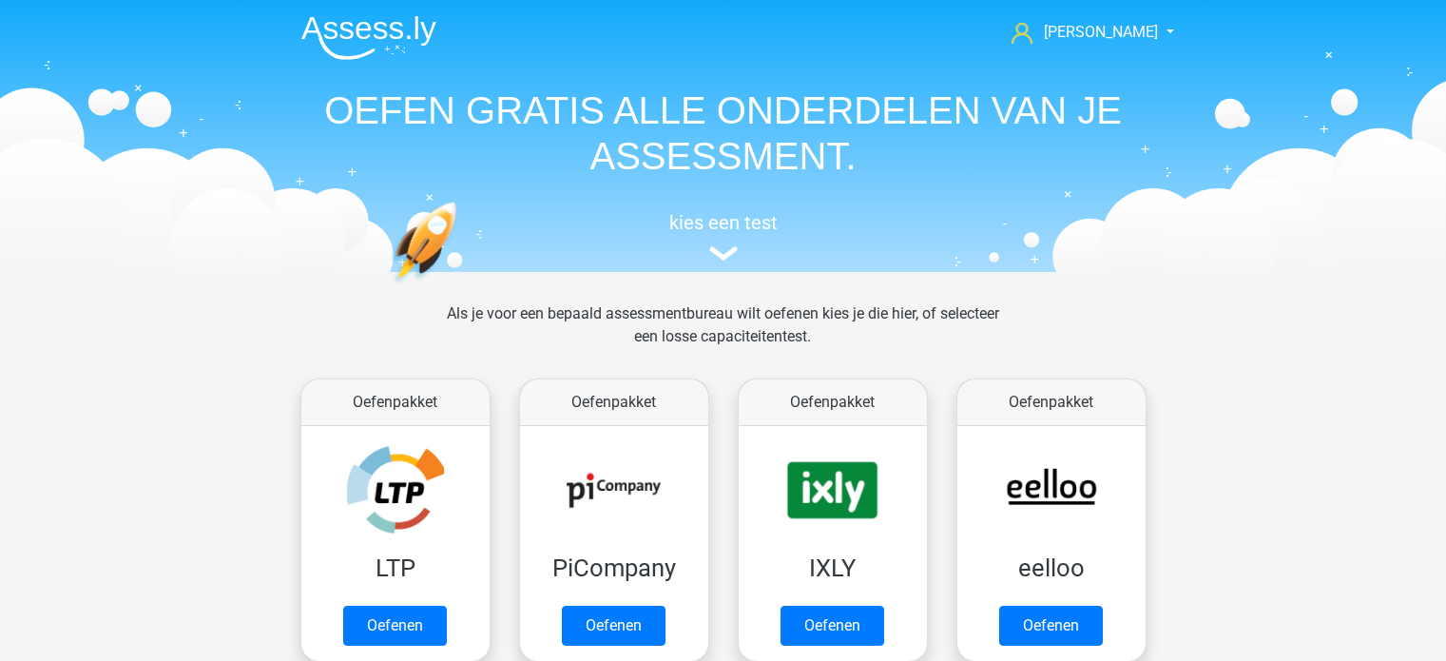
scroll to position [190, 0]
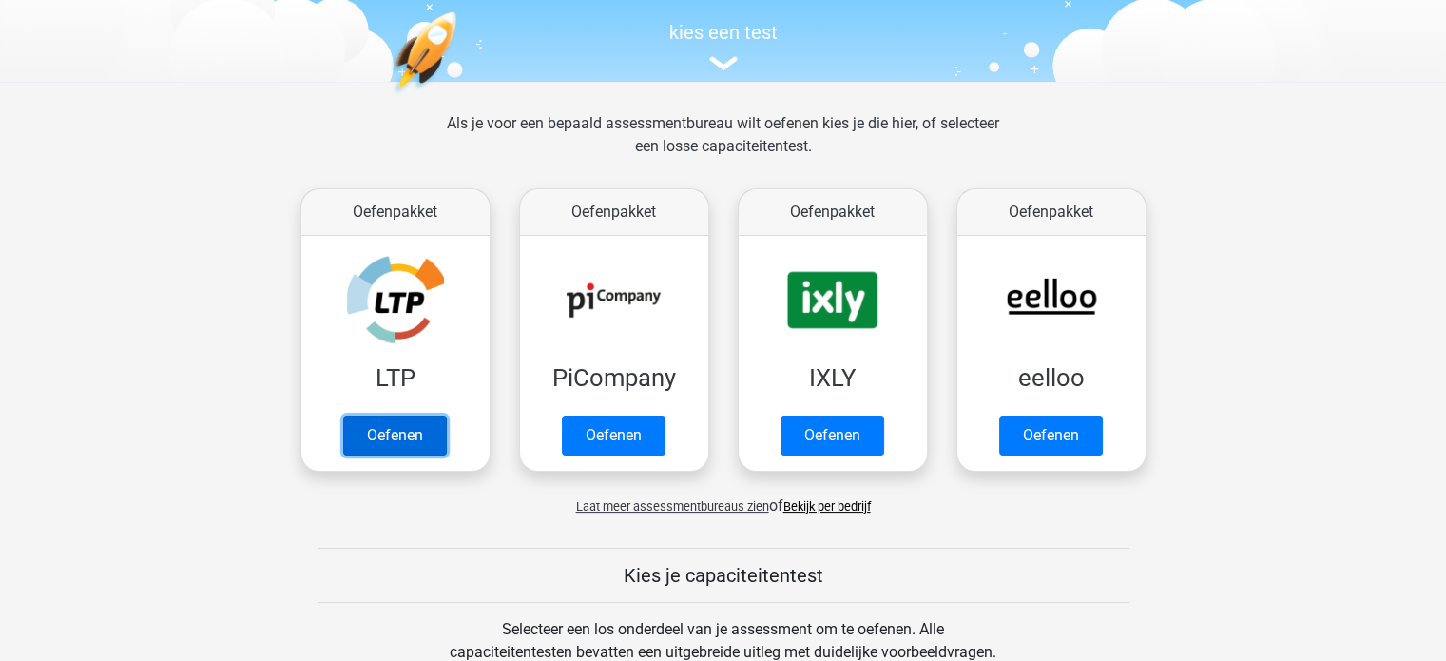
click at [401, 423] on link "Oefenen" at bounding box center [395, 435] width 104 height 40
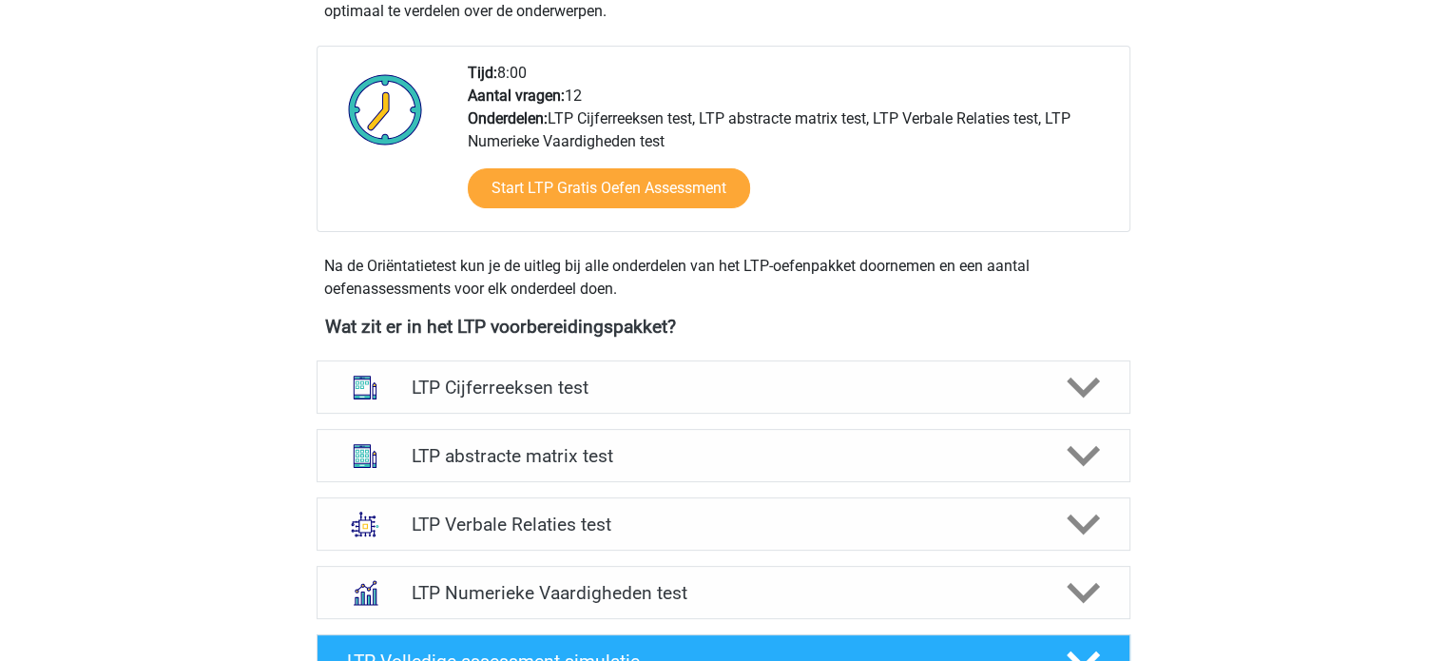
scroll to position [475, 0]
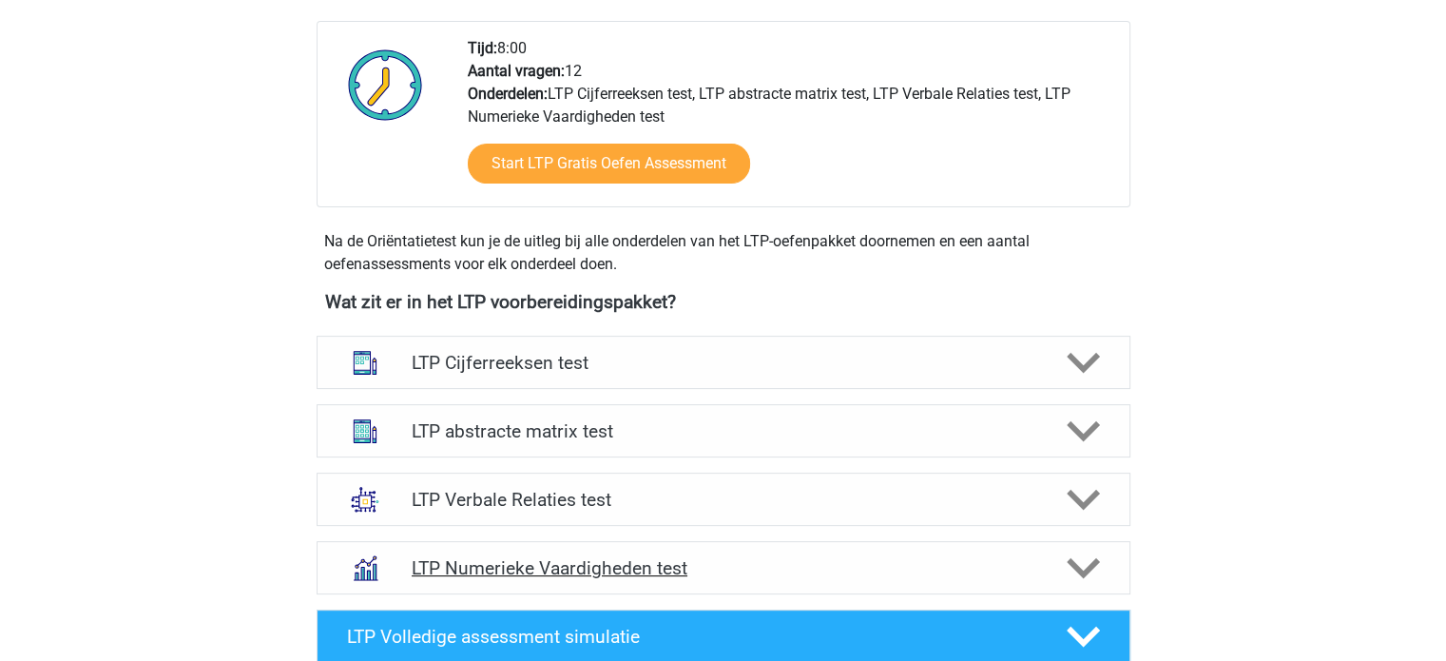
click at [560, 557] on h4 "LTP Numerieke Vaardigheden test" at bounding box center [723, 568] width 623 height 22
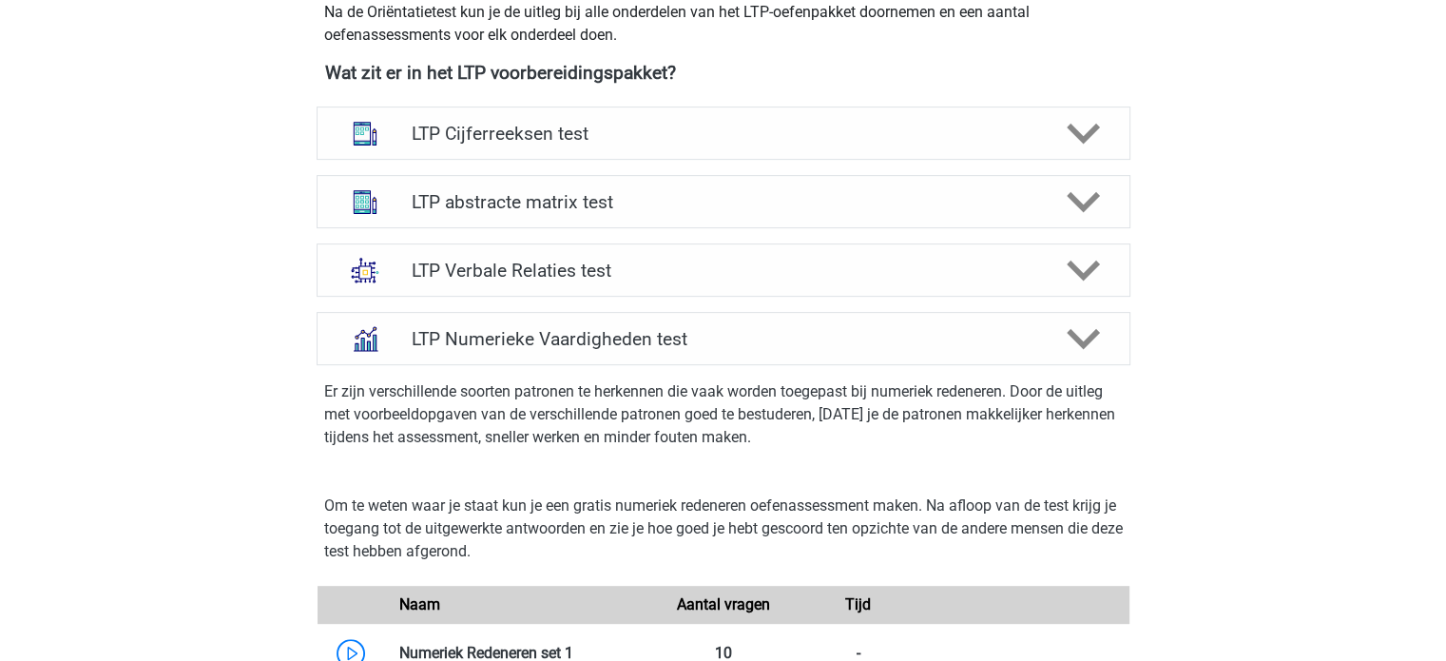
scroll to position [855, 0]
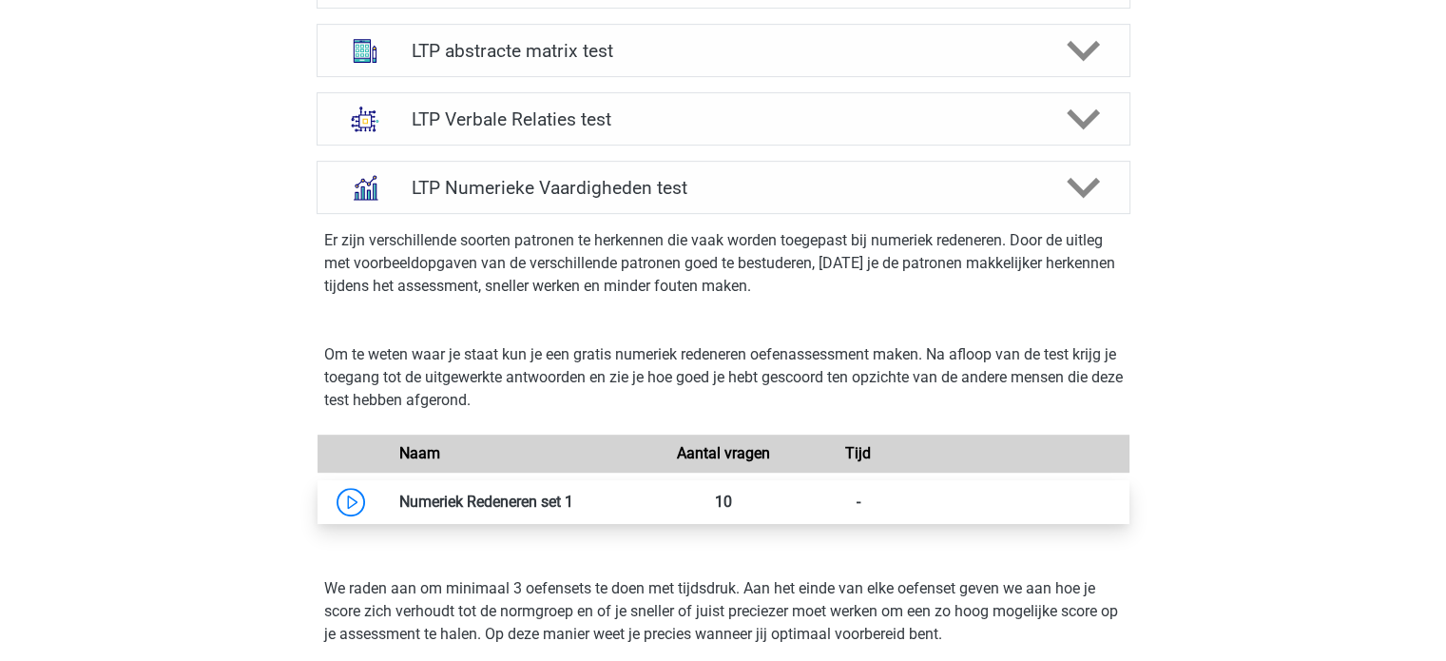
click at [573, 507] on link at bounding box center [573, 501] width 0 height 18
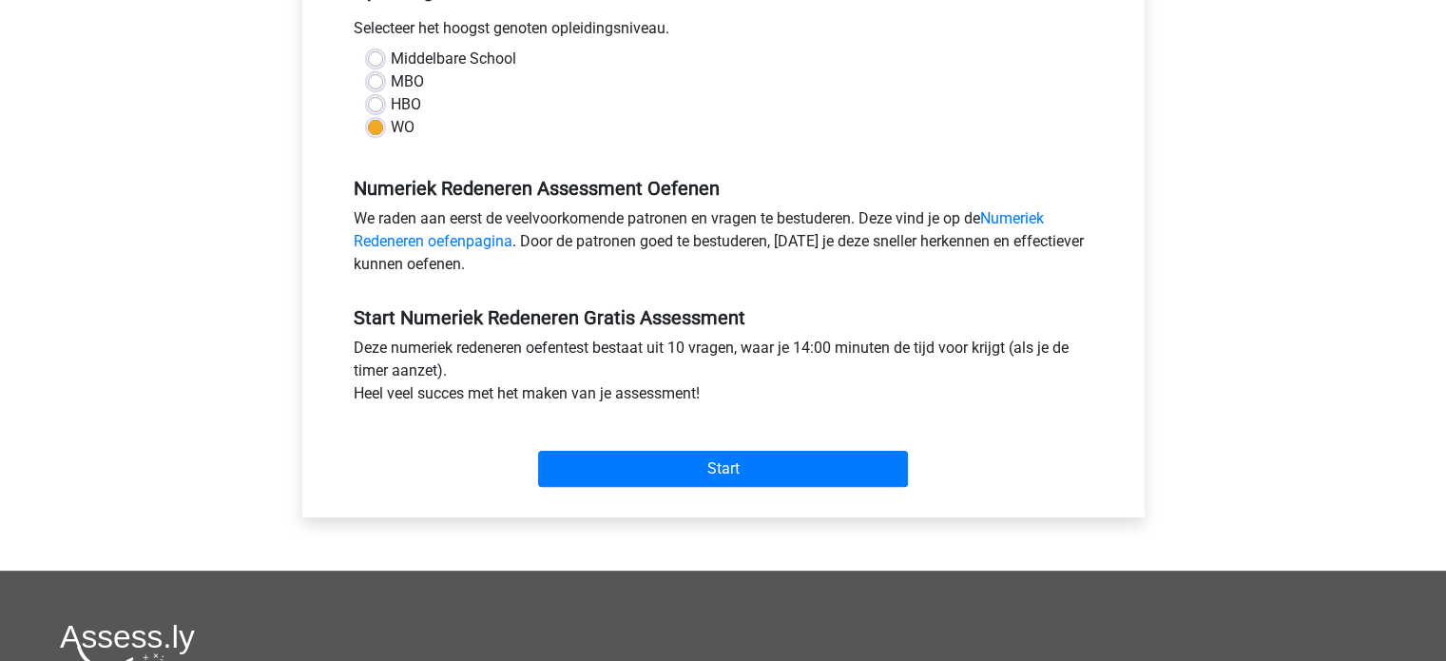
scroll to position [570, 0]
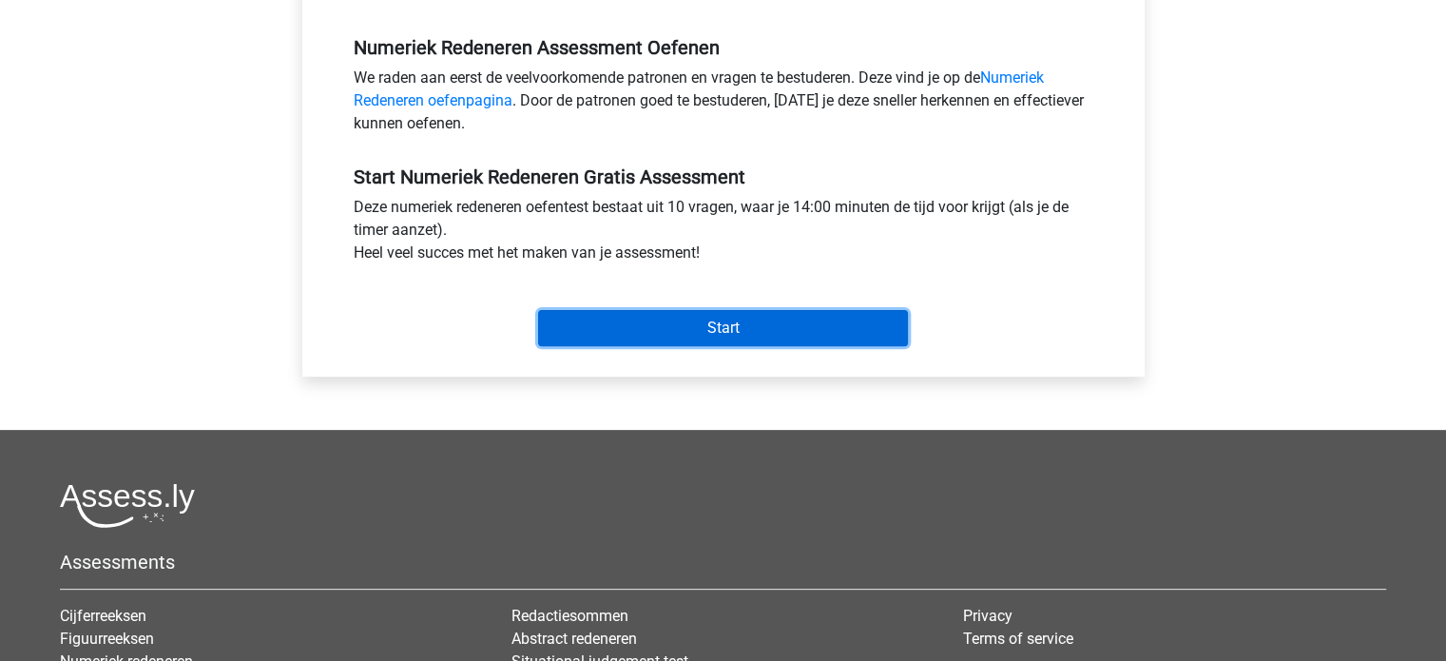
click at [597, 320] on input "Start" at bounding box center [723, 328] width 370 height 36
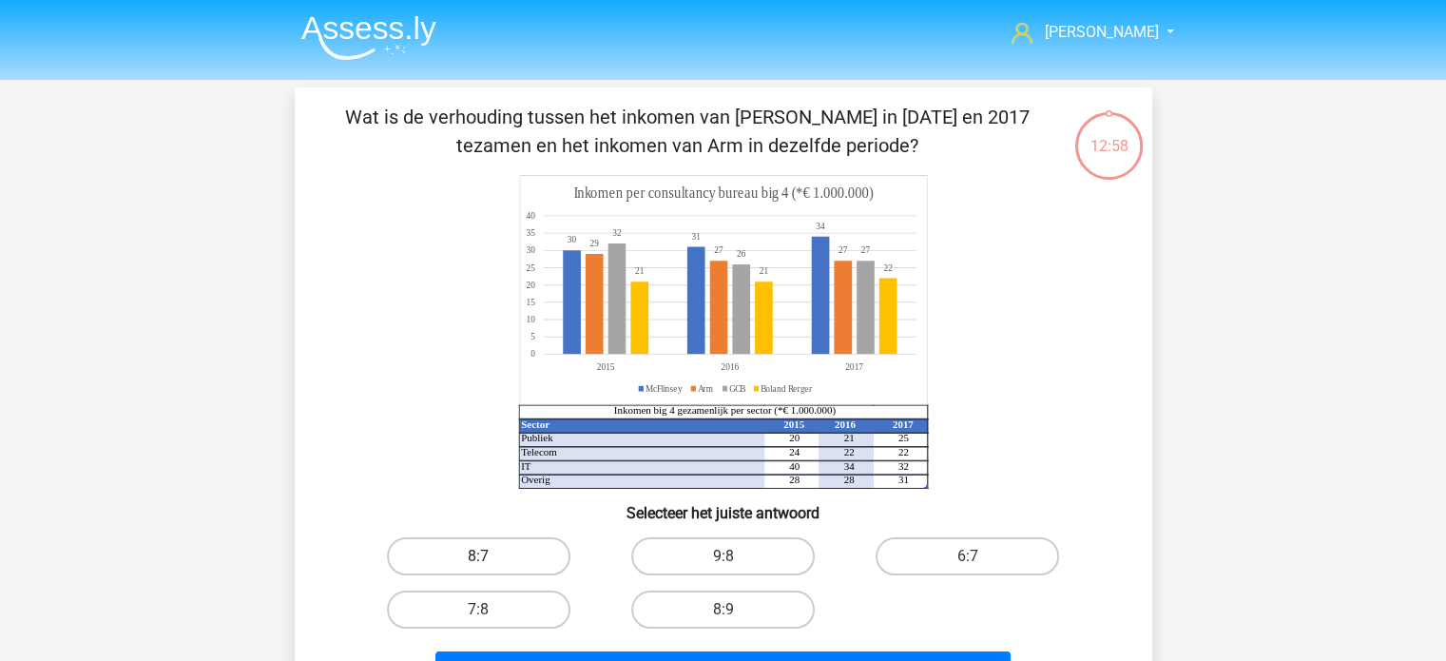
click at [547, 561] on label "8:7" at bounding box center [478, 556] width 183 height 38
click at [490, 561] on input "8:7" at bounding box center [484, 562] width 12 height 12
radio input "true"
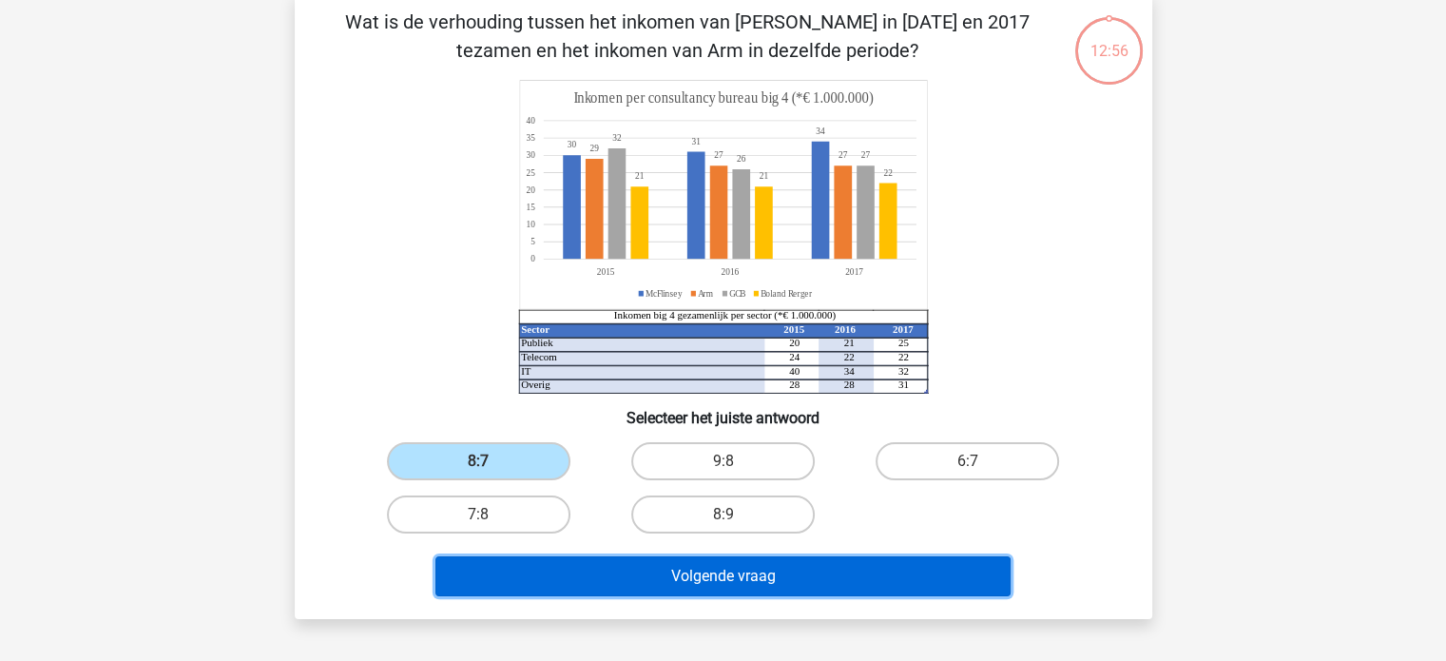
click at [778, 572] on button "Volgende vraag" at bounding box center [722, 576] width 575 height 40
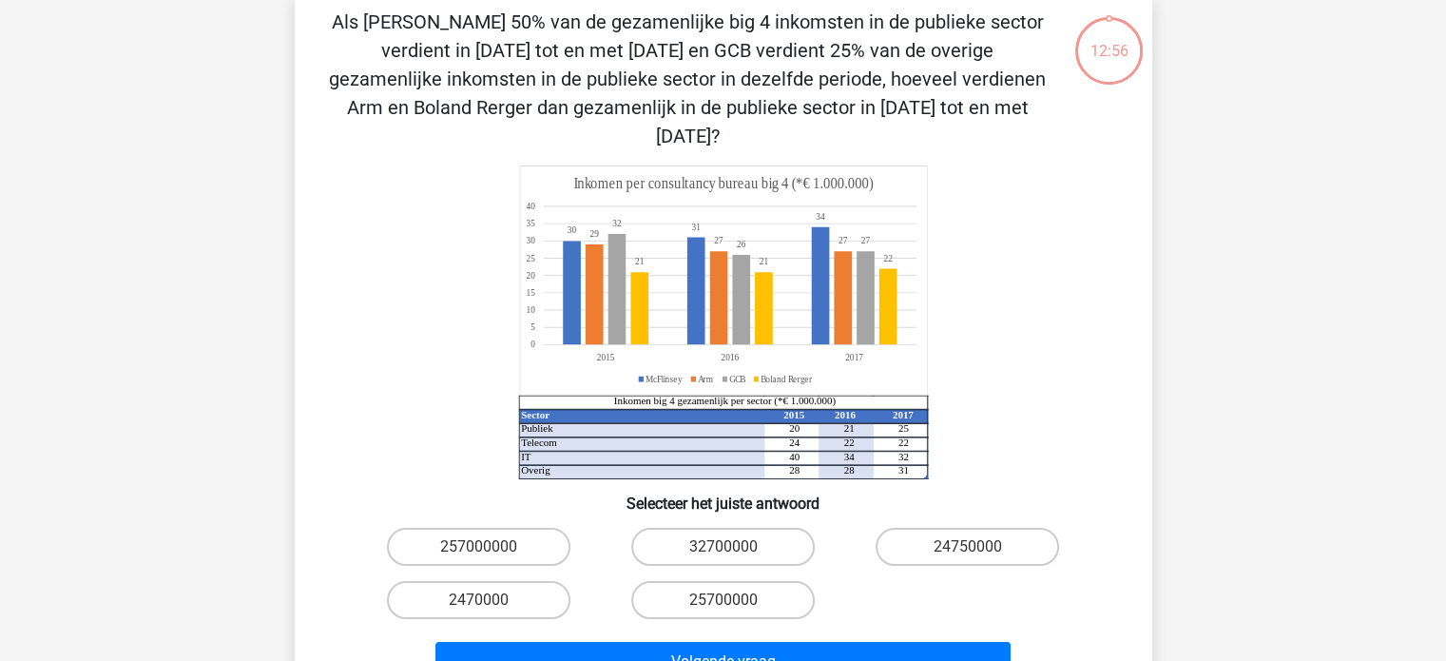
scroll to position [87, 0]
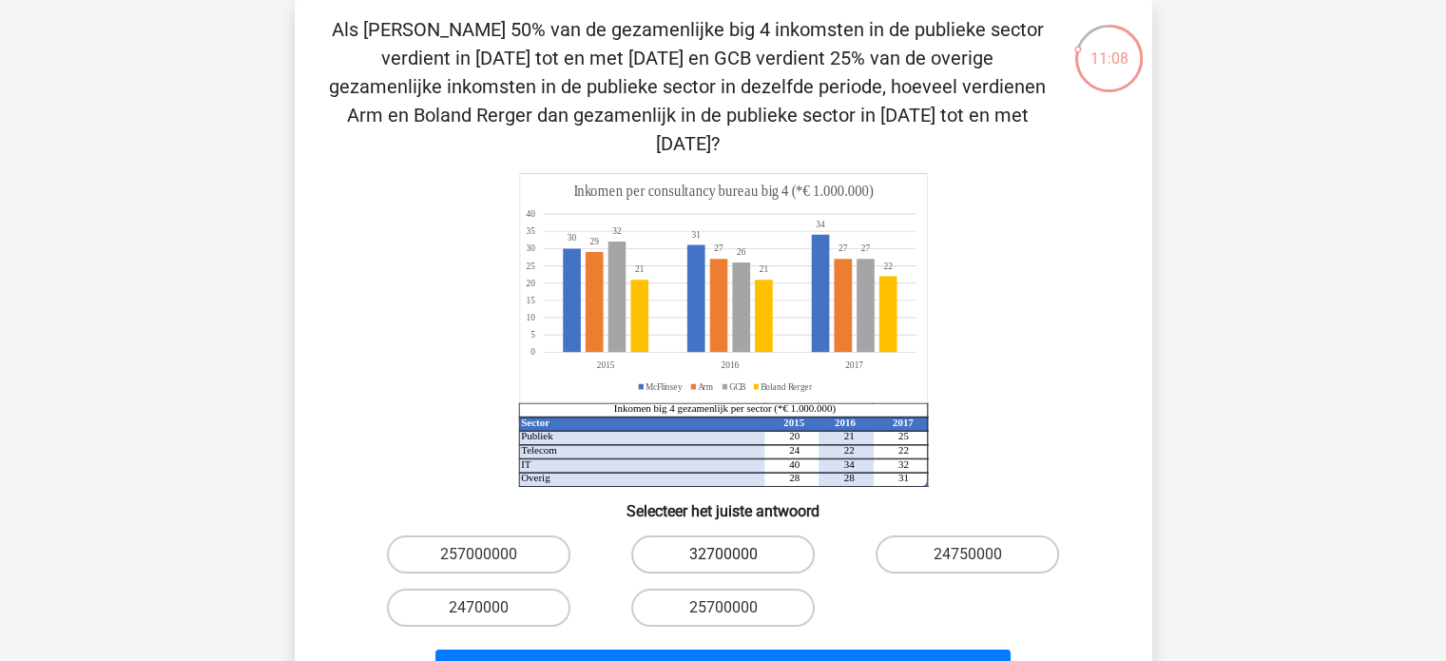
click at [772, 535] on label "32700000" at bounding box center [722, 554] width 183 height 38
click at [735, 554] on input "32700000" at bounding box center [728, 560] width 12 height 12
radio input "true"
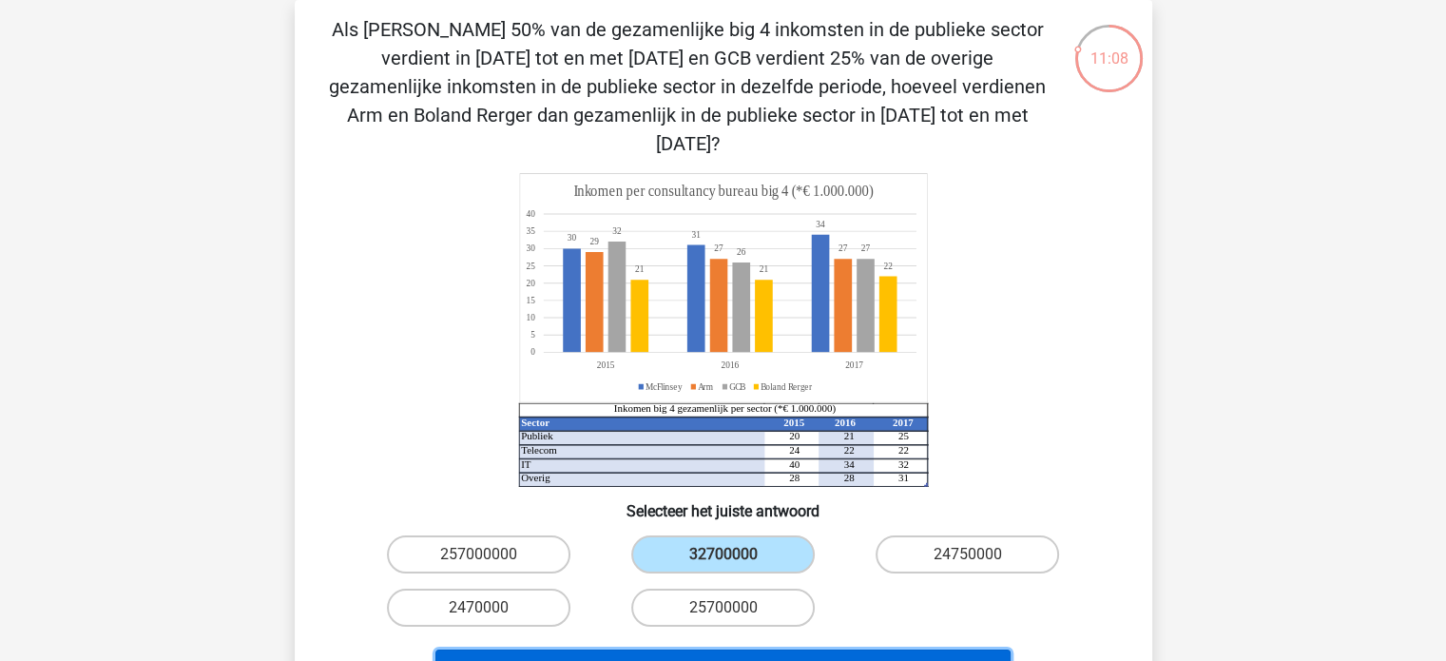
click at [780, 649] on button "Volgende vraag" at bounding box center [722, 669] width 575 height 40
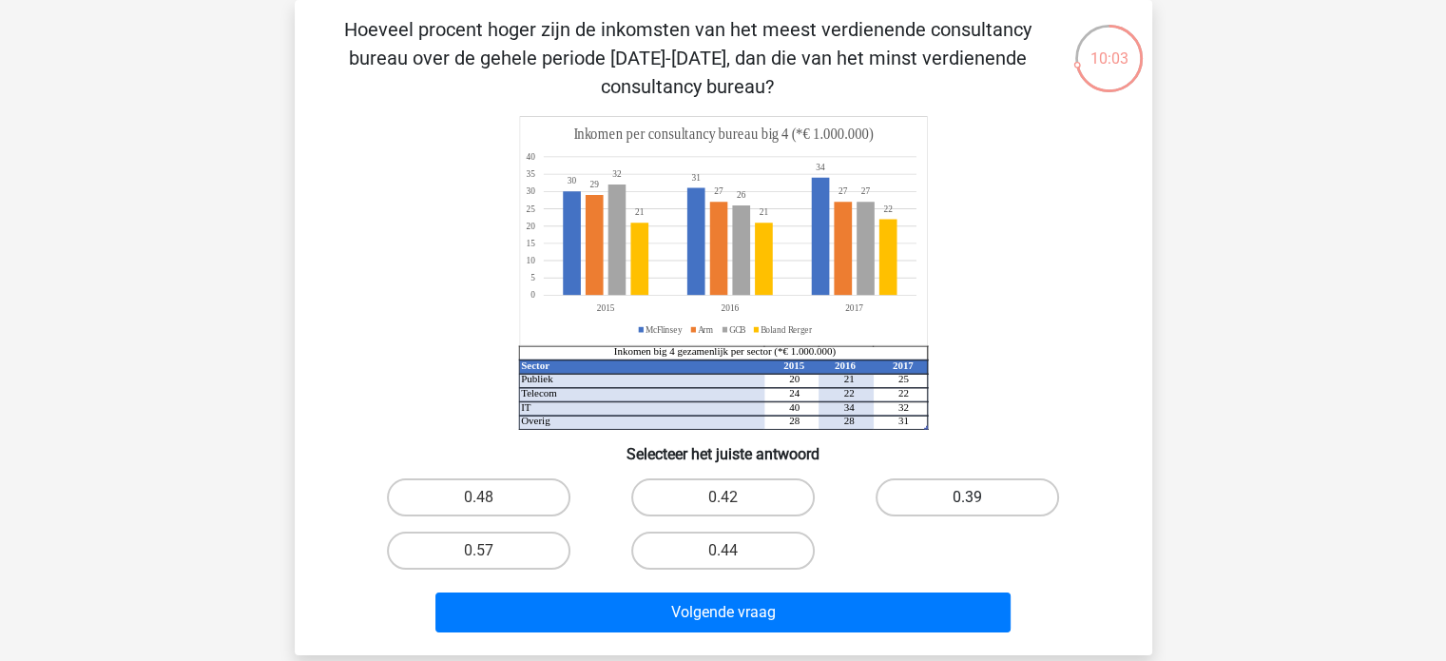
click at [960, 482] on label "0.39" at bounding box center [966, 497] width 183 height 38
click at [968, 497] on input "0.39" at bounding box center [974, 503] width 12 height 12
radio input "true"
drag, startPoint x: 725, startPoint y: 549, endPoint x: 733, endPoint y: 579, distance: 30.4
click at [722, 550] on input "0.44" at bounding box center [728, 556] width 12 height 12
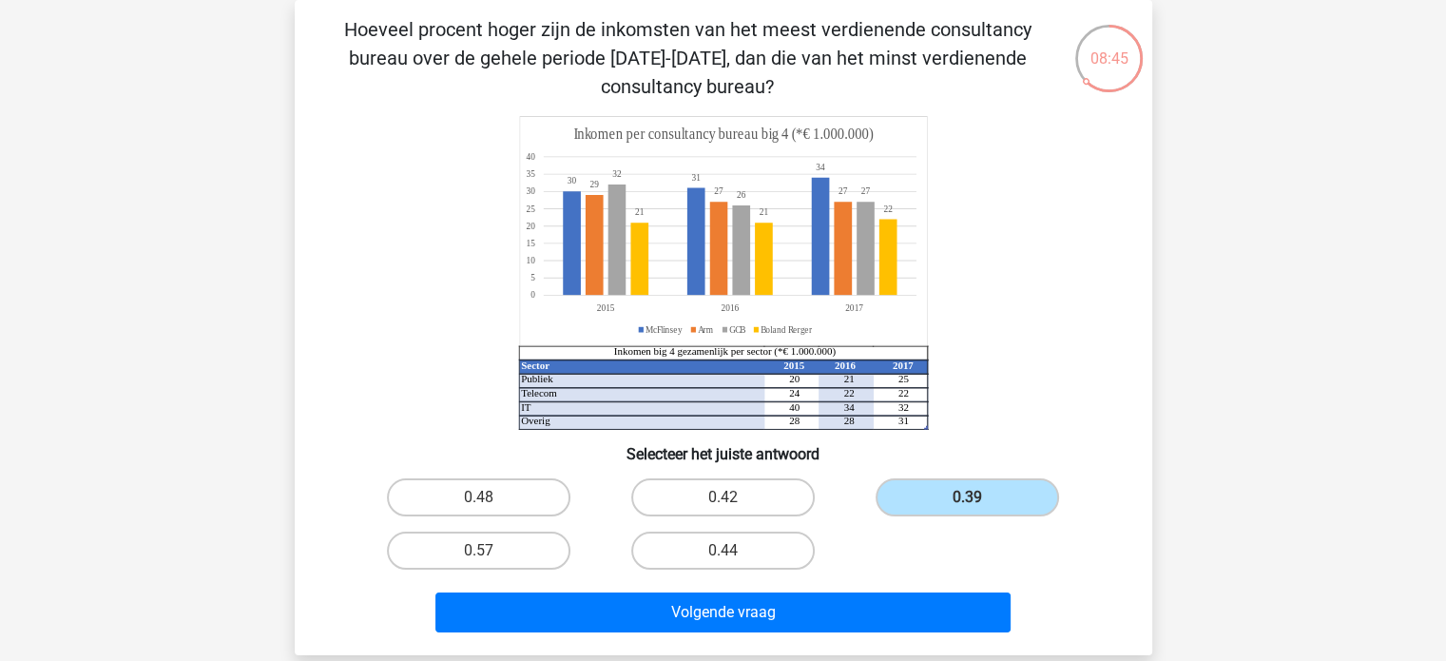
radio input "true"
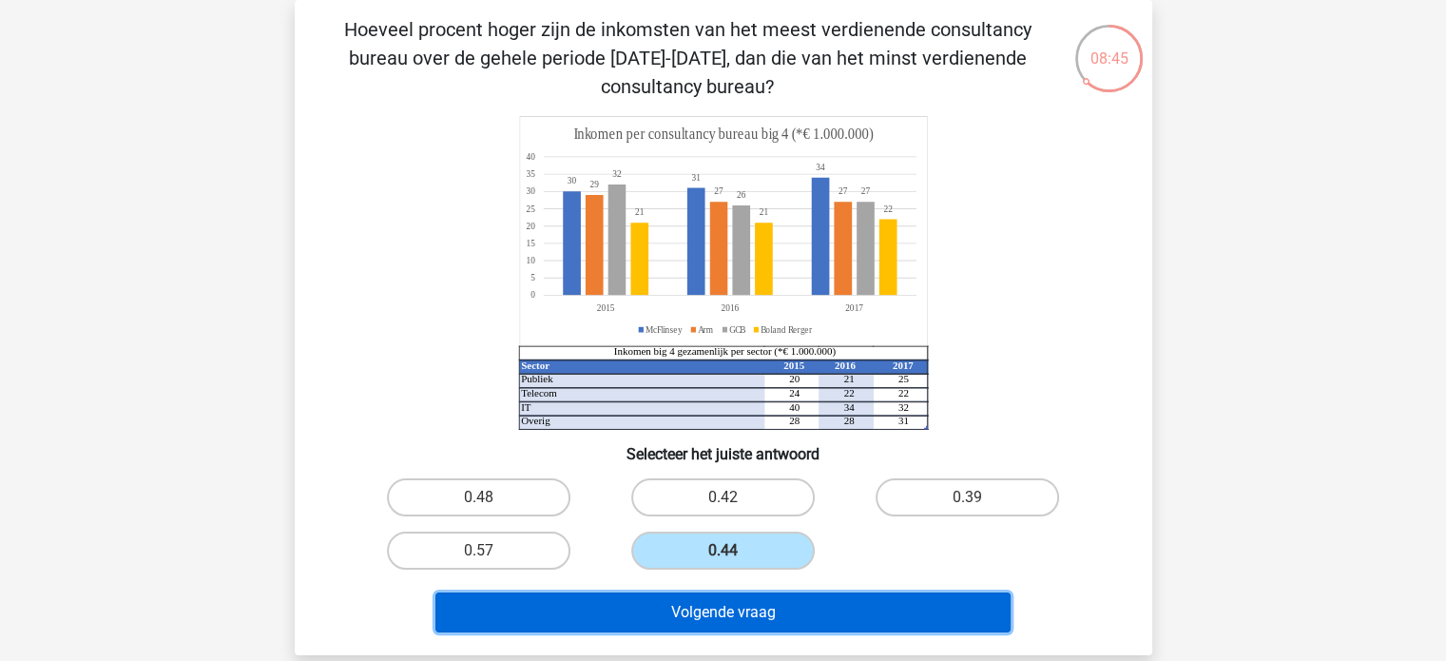
click at [748, 622] on button "Volgende vraag" at bounding box center [722, 612] width 575 height 40
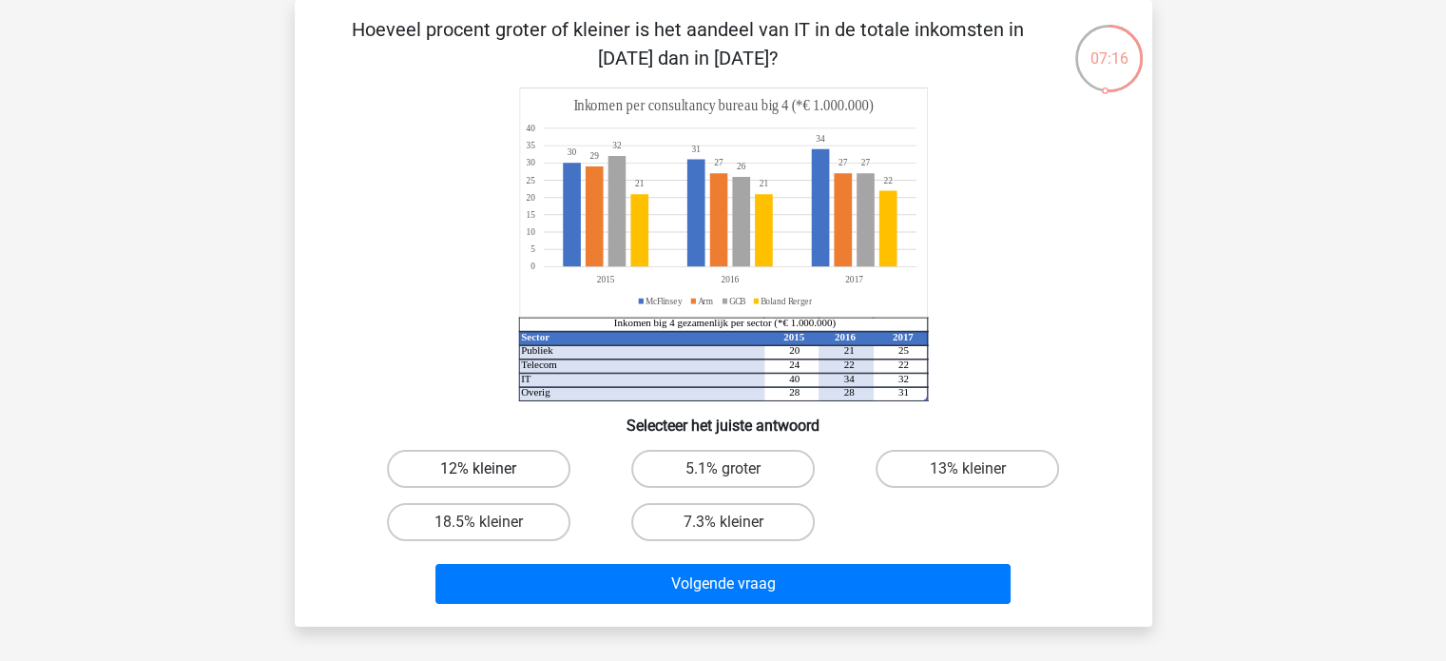
click at [495, 466] on label "12% kleiner" at bounding box center [478, 469] width 183 height 38
click at [490, 469] on input "12% kleiner" at bounding box center [484, 475] width 12 height 12
radio input "true"
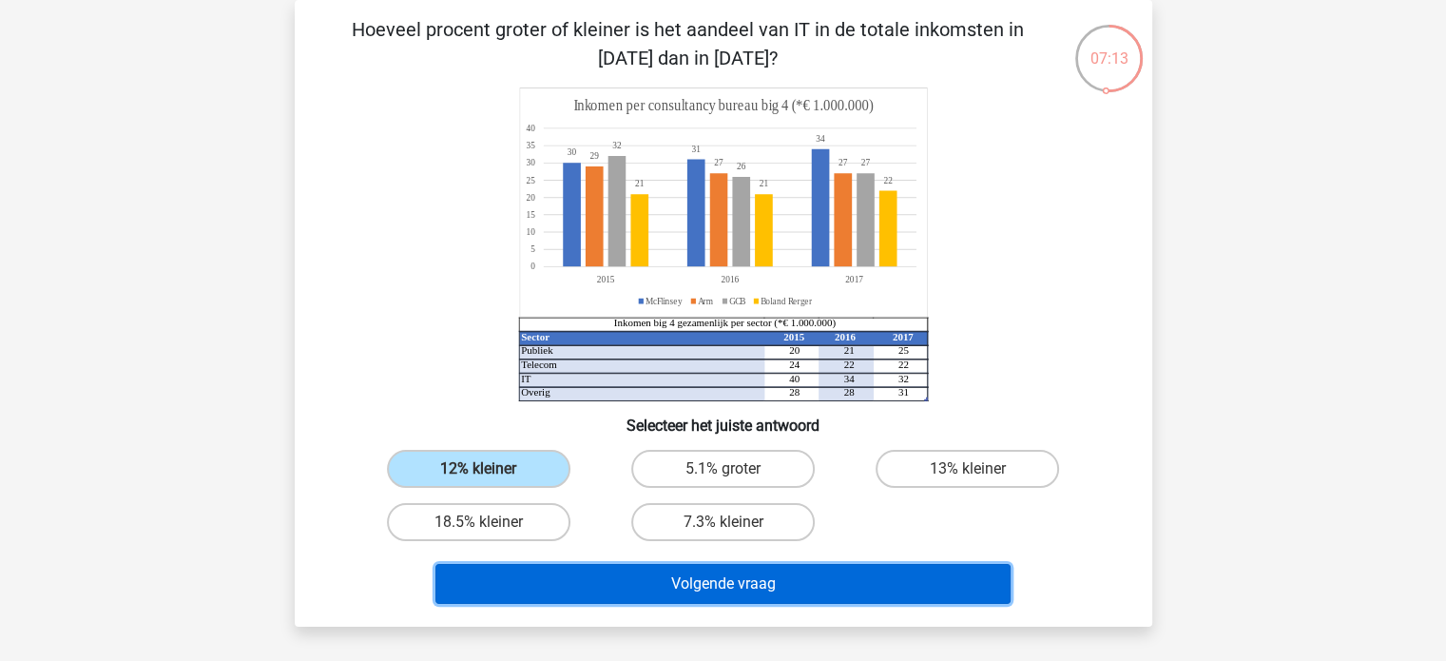
click at [750, 574] on button "Volgende vraag" at bounding box center [722, 584] width 575 height 40
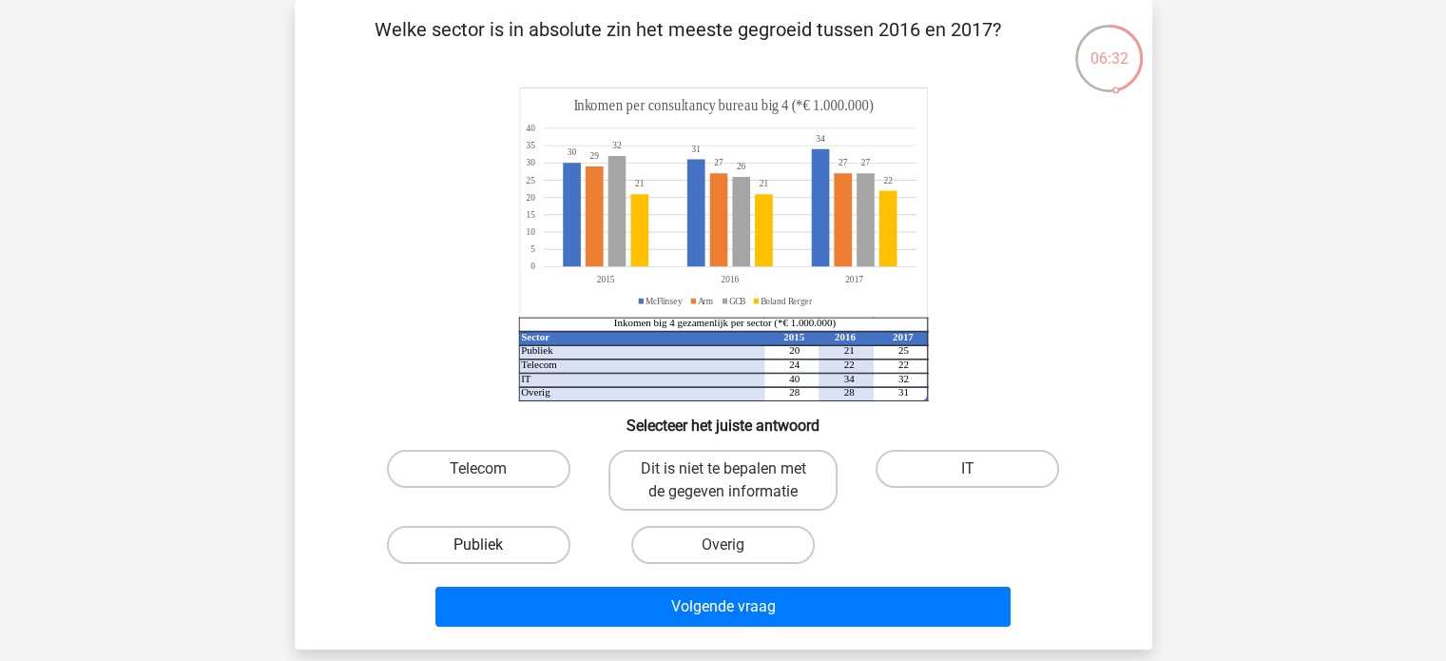
click at [522, 527] on label "Publiek" at bounding box center [478, 545] width 183 height 38
click at [490, 545] on input "Publiek" at bounding box center [484, 551] width 12 height 12
radio input "true"
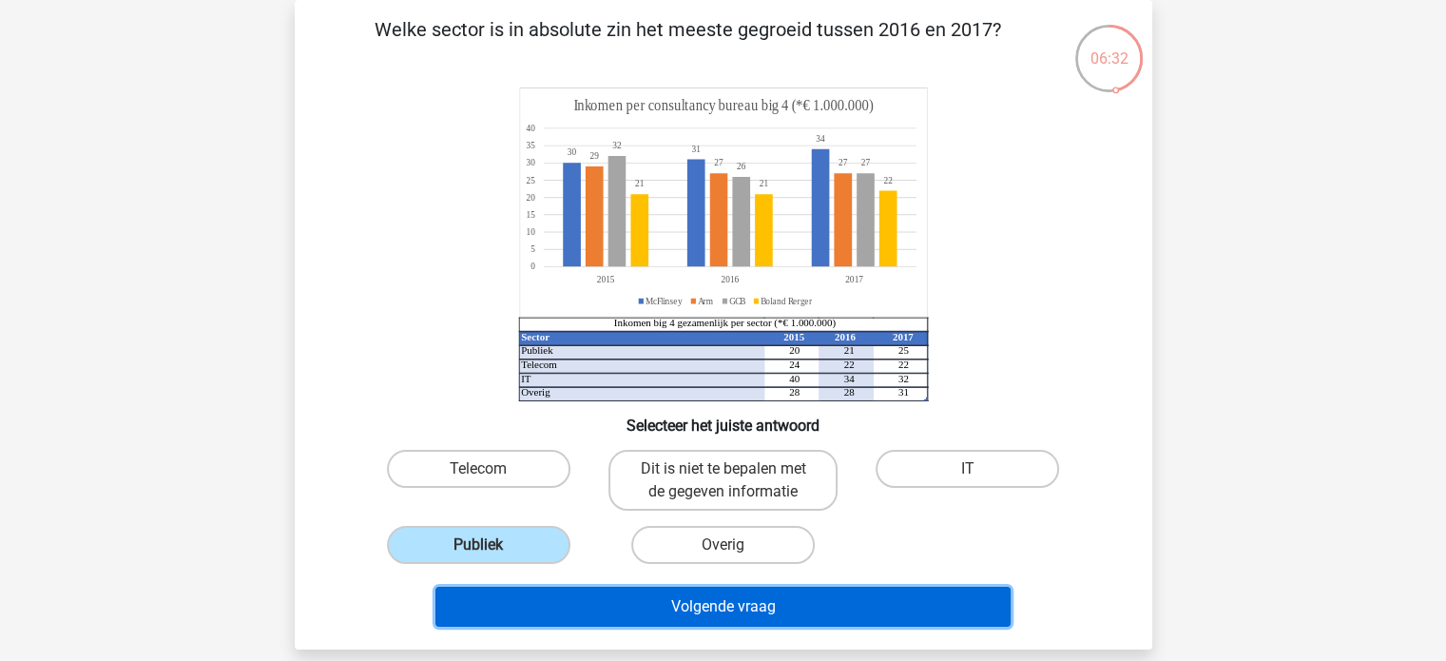
click at [681, 600] on button "Volgende vraag" at bounding box center [722, 606] width 575 height 40
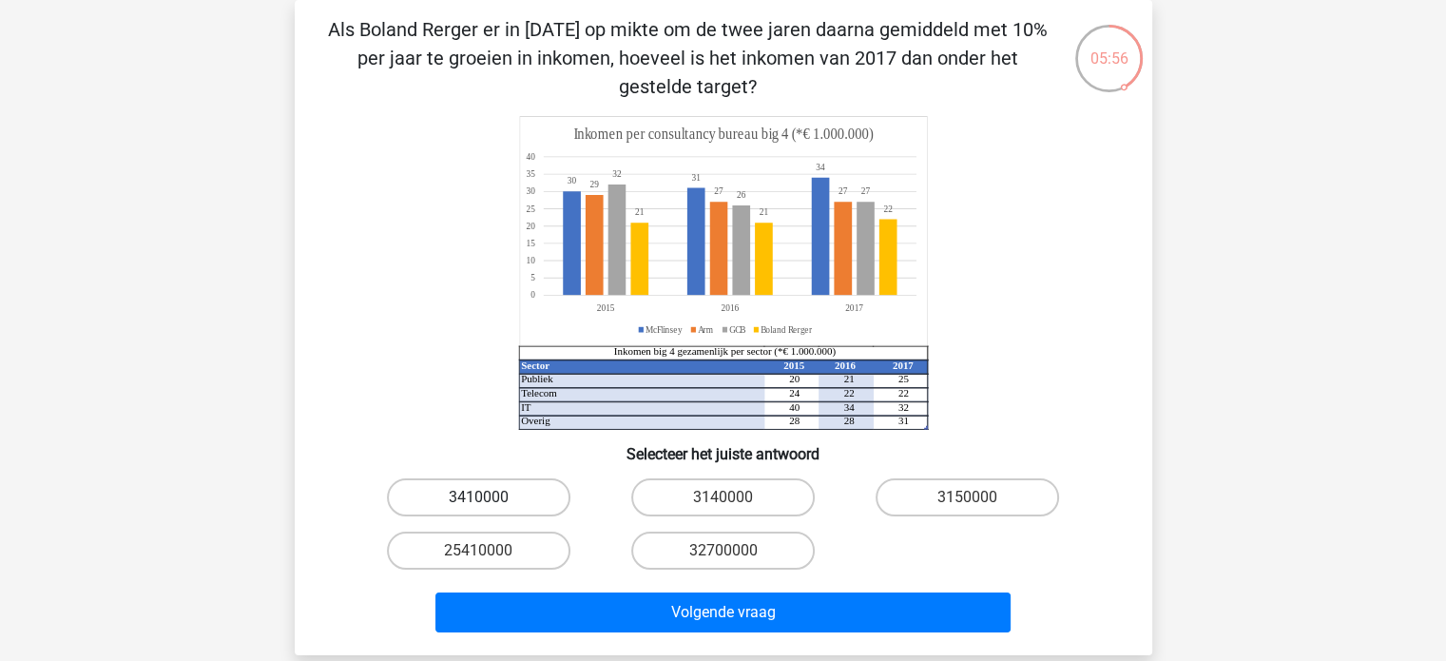
click at [464, 492] on label "3410000" at bounding box center [478, 497] width 183 height 38
click at [478, 497] on input "3410000" at bounding box center [484, 503] width 12 height 12
radio input "true"
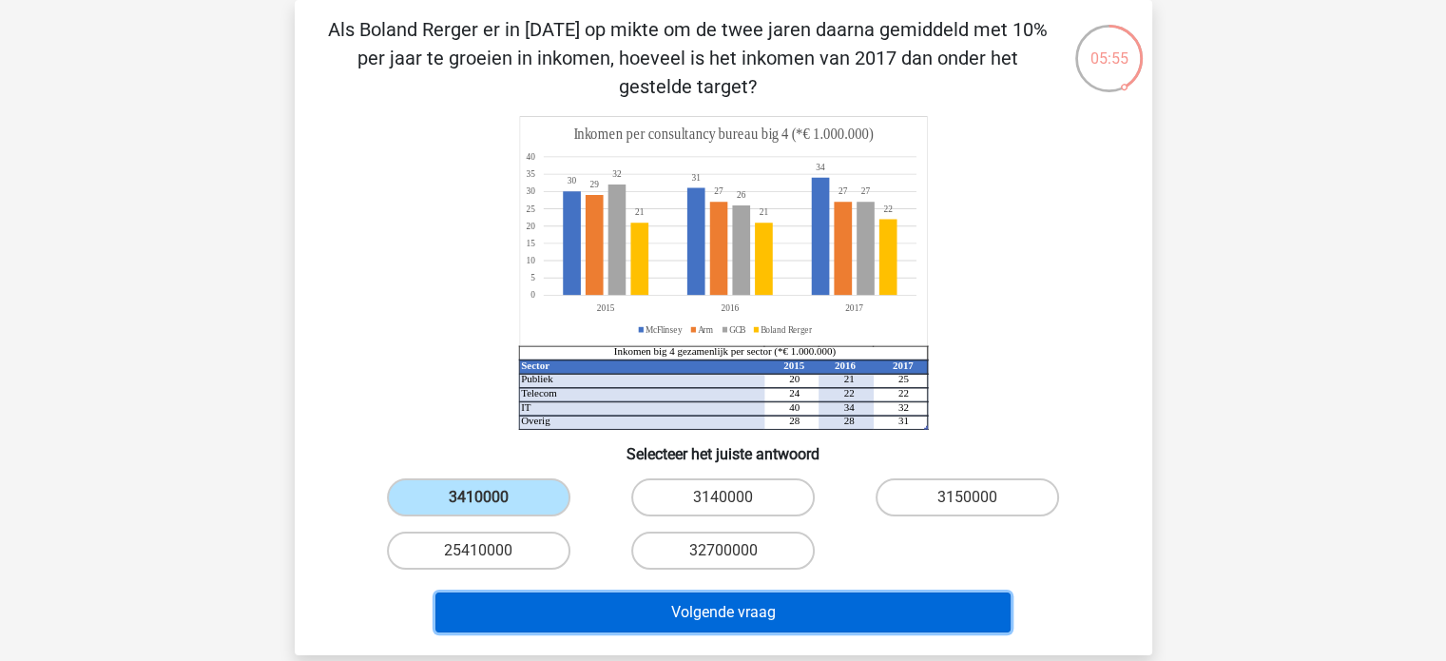
click at [594, 592] on button "Volgende vraag" at bounding box center [722, 612] width 575 height 40
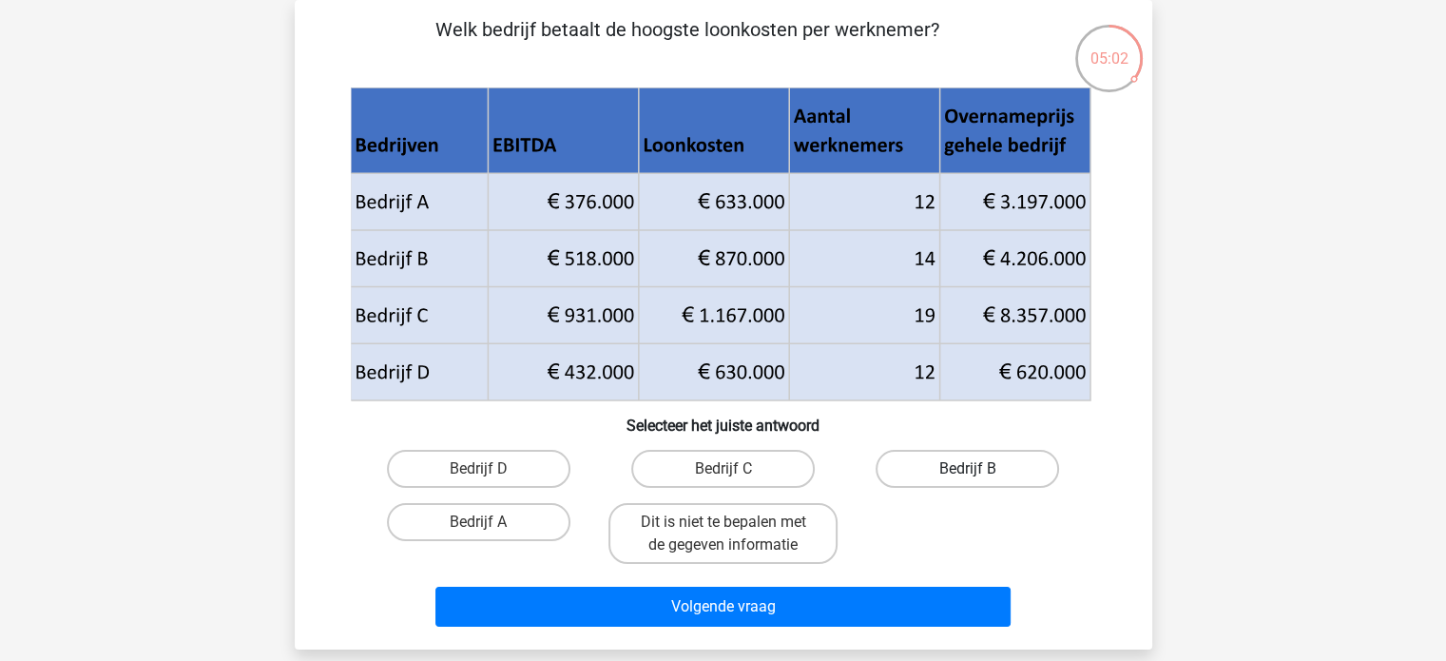
click at [999, 476] on label "Bedrijf B" at bounding box center [966, 469] width 183 height 38
click at [980, 476] on input "Bedrijf B" at bounding box center [974, 475] width 12 height 12
radio input "true"
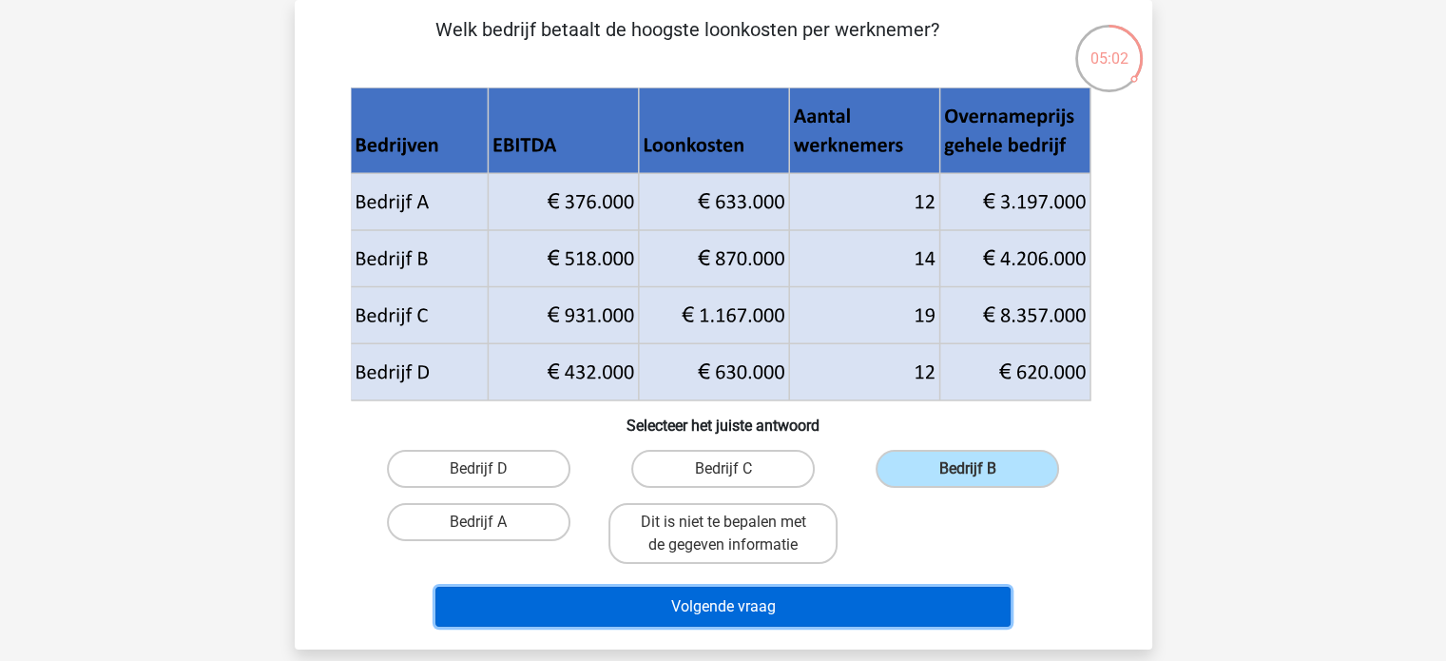
click at [872, 609] on button "Volgende vraag" at bounding box center [722, 606] width 575 height 40
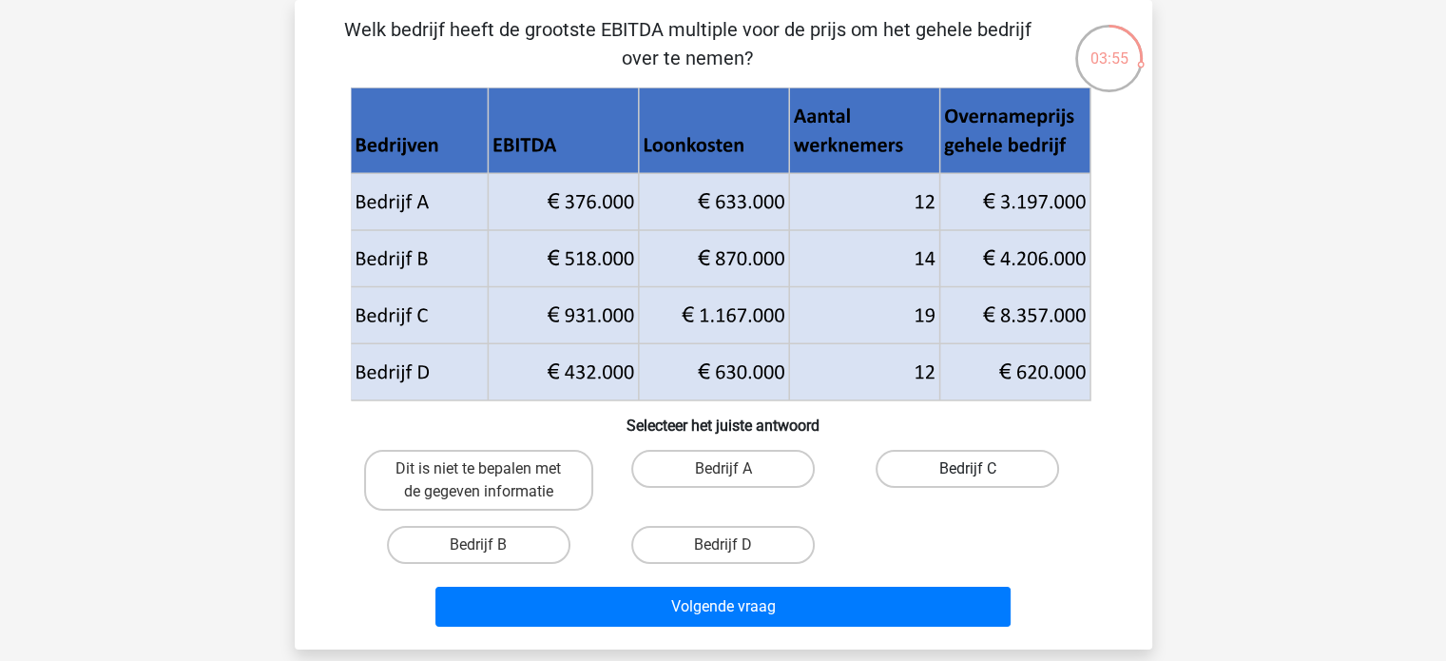
click at [915, 460] on label "Bedrijf C" at bounding box center [966, 469] width 183 height 38
click at [968, 469] on input "Bedrijf C" at bounding box center [974, 475] width 12 height 12
radio input "true"
click at [844, 625] on div "Volgende vraag" at bounding box center [723, 610] width 734 height 48
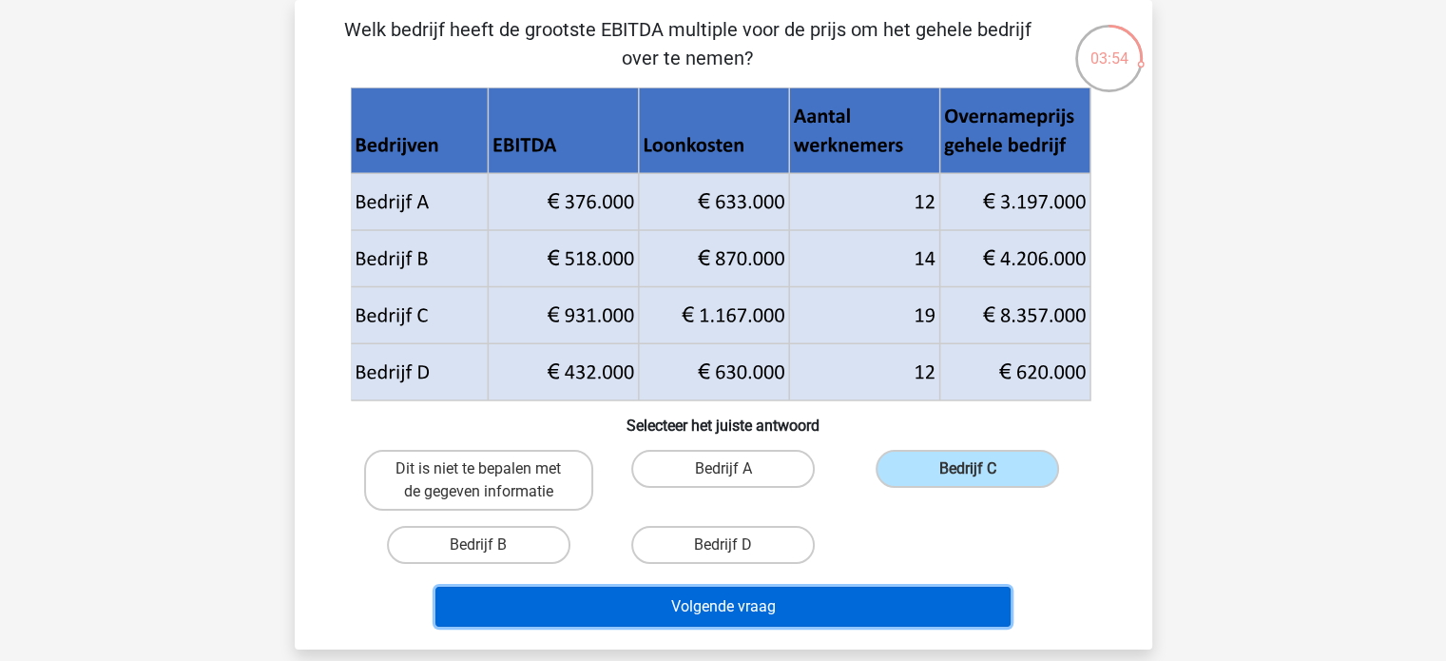
click at [845, 604] on button "Volgende vraag" at bounding box center [722, 606] width 575 height 40
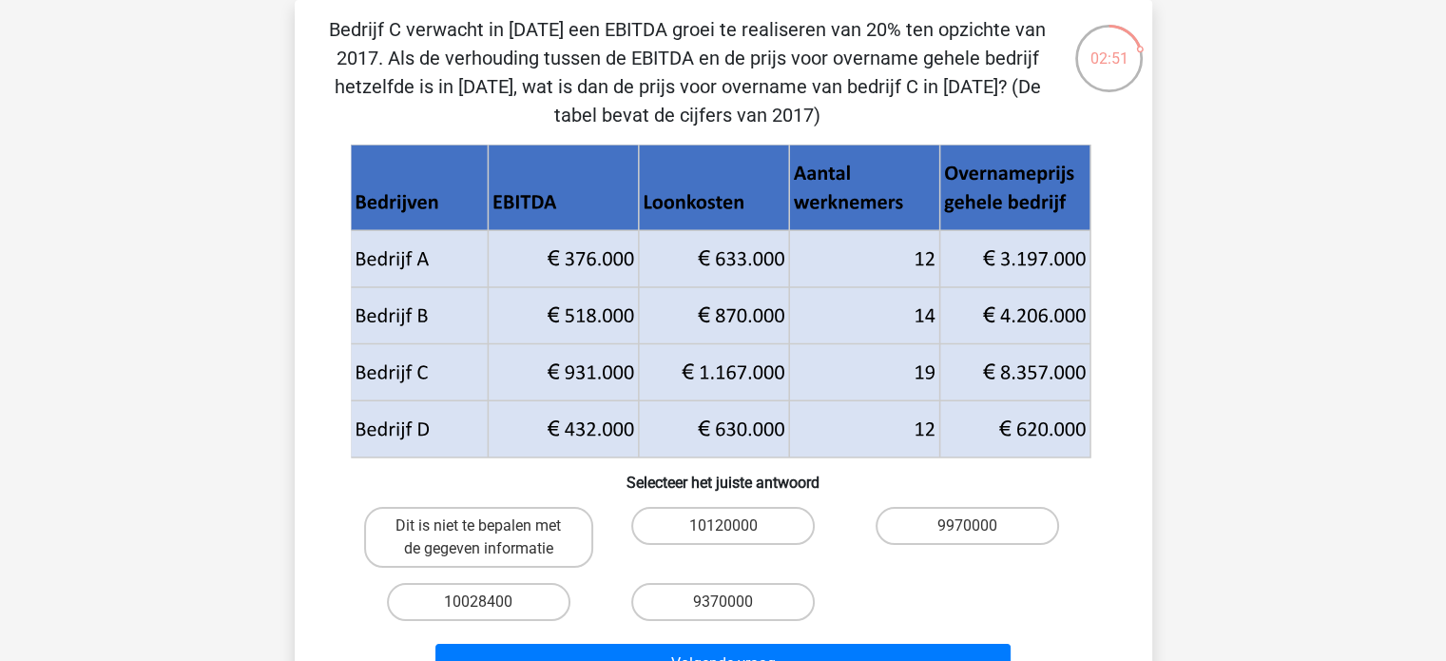
click at [480, 603] on input "10028400" at bounding box center [484, 608] width 12 height 12
radio input "true"
click at [529, 634] on div "Volgende vraag" at bounding box center [723, 659] width 796 height 63
click at [532, 638] on div "Volgende vraag" at bounding box center [723, 659] width 796 height 63
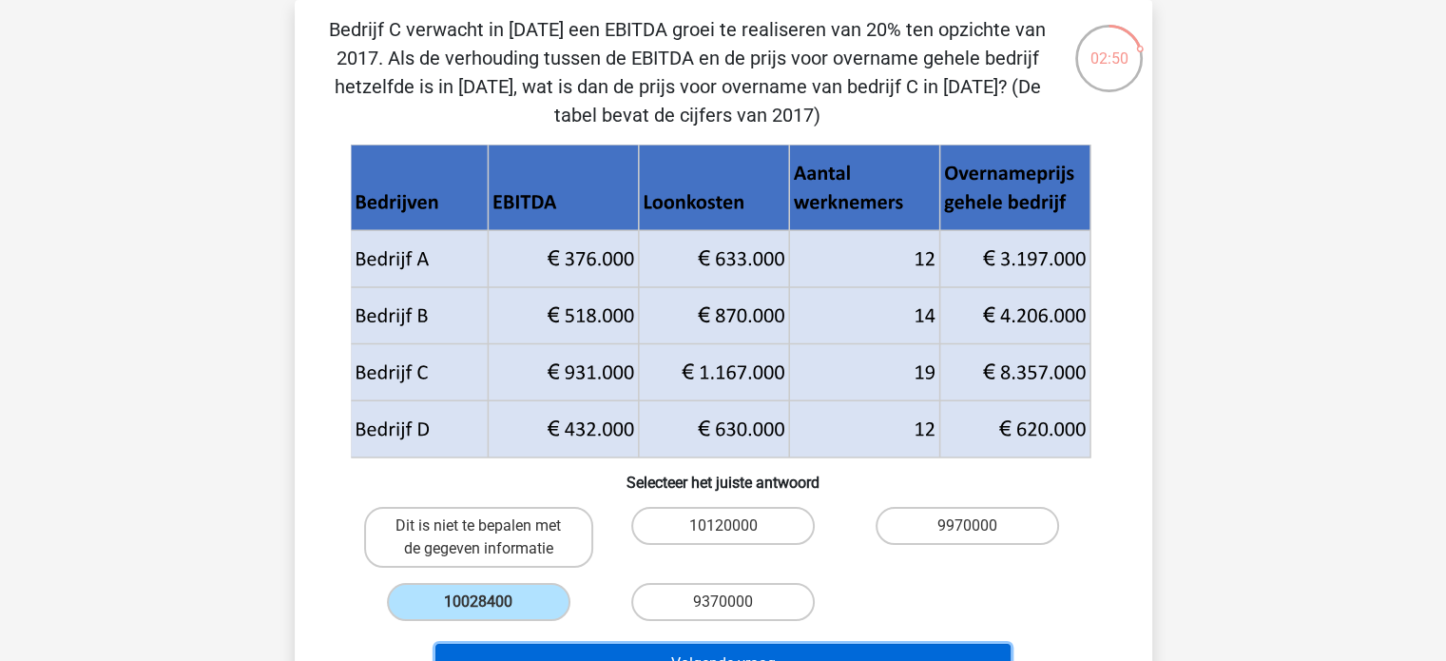
click at [532, 645] on button "Volgende vraag" at bounding box center [722, 663] width 575 height 40
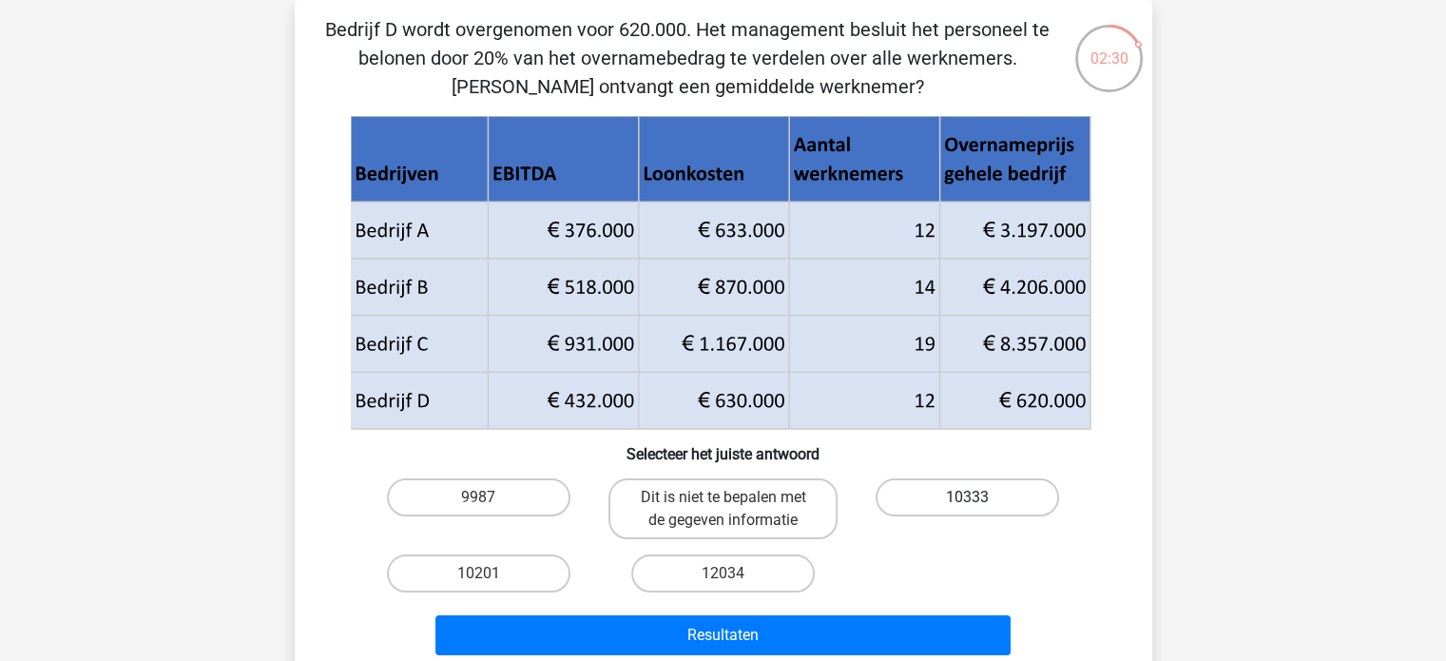
click at [896, 487] on label "10333" at bounding box center [966, 497] width 183 height 38
click at [968, 497] on input "10333" at bounding box center [974, 503] width 12 height 12
radio input "true"
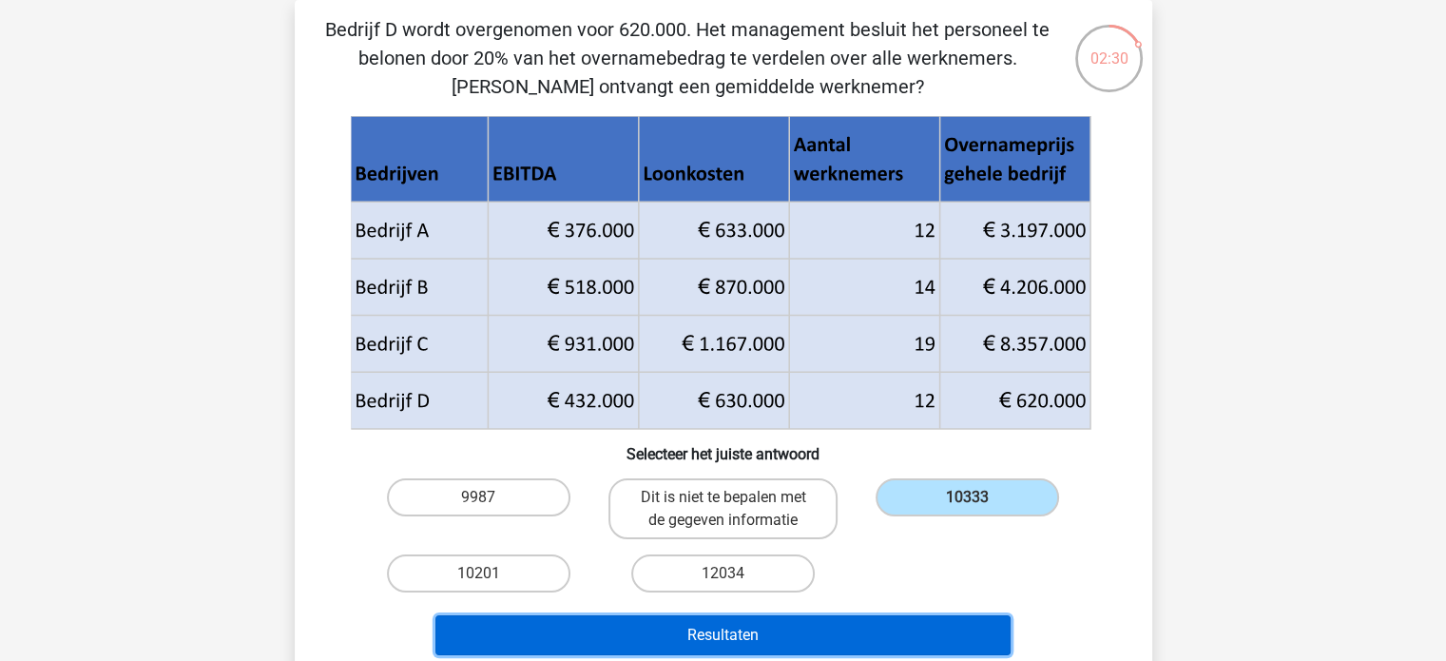
click at [845, 638] on button "Resultaten" at bounding box center [722, 635] width 575 height 40
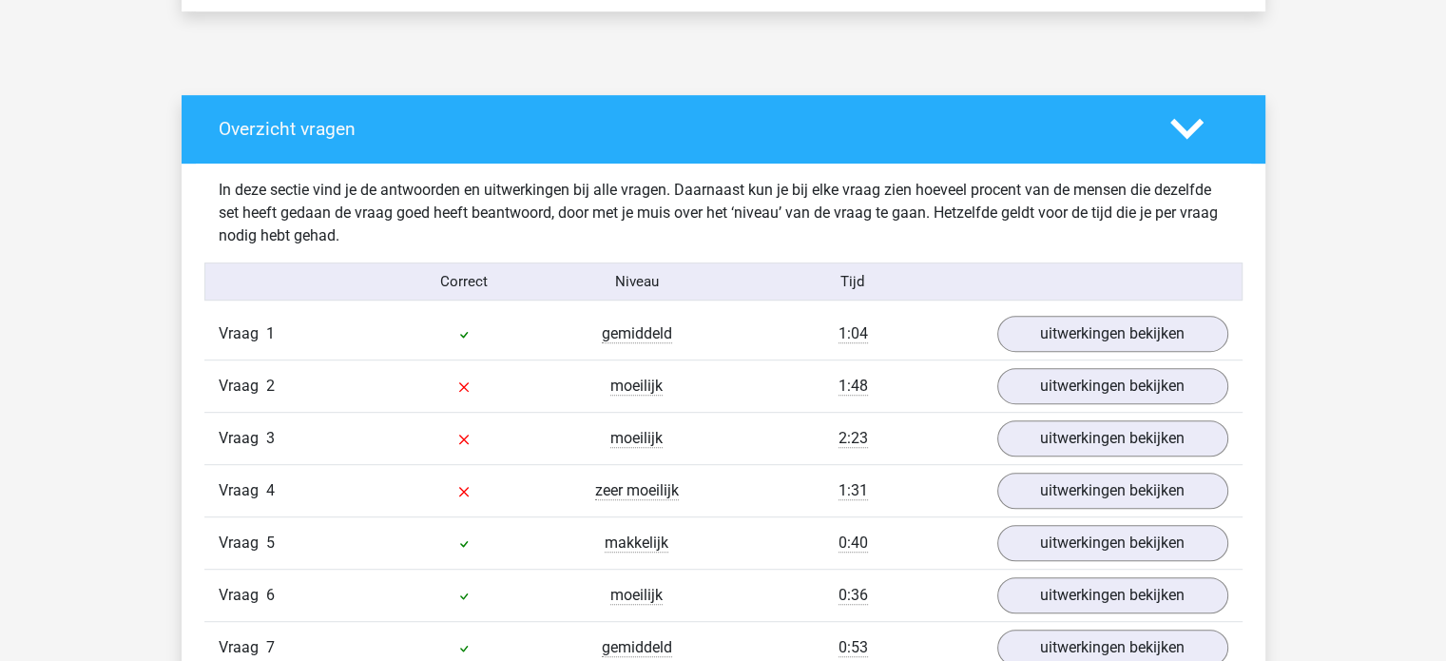
scroll to position [1045, 0]
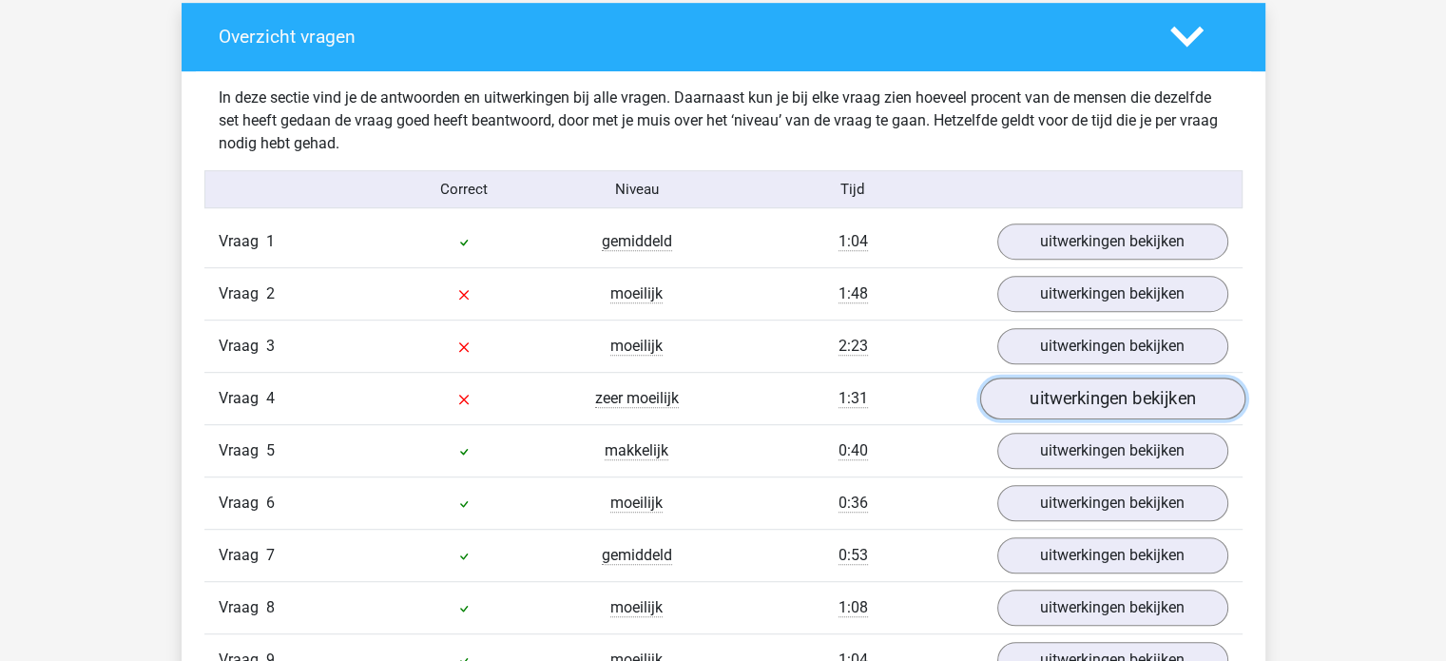
click at [1062, 401] on link "uitwerkingen bekijken" at bounding box center [1111, 399] width 265 height 42
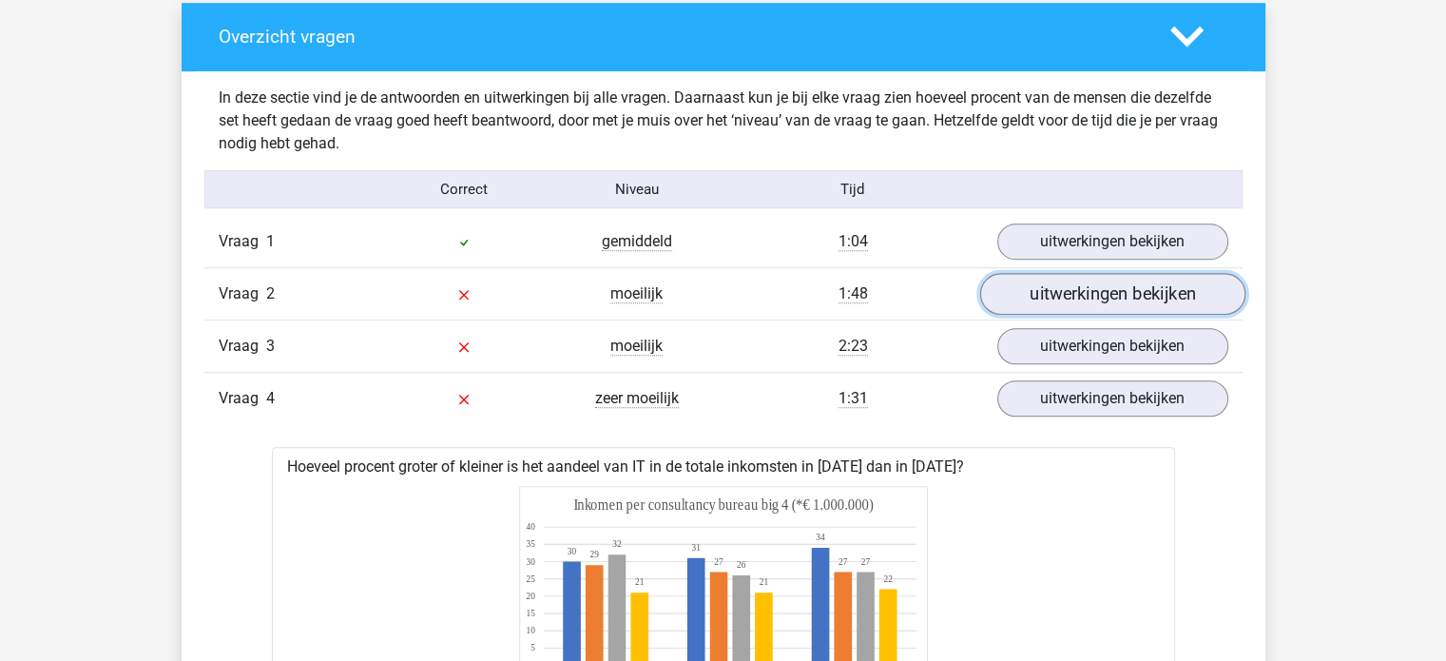
click at [1026, 307] on link "uitwerkingen bekijken" at bounding box center [1111, 295] width 265 height 42
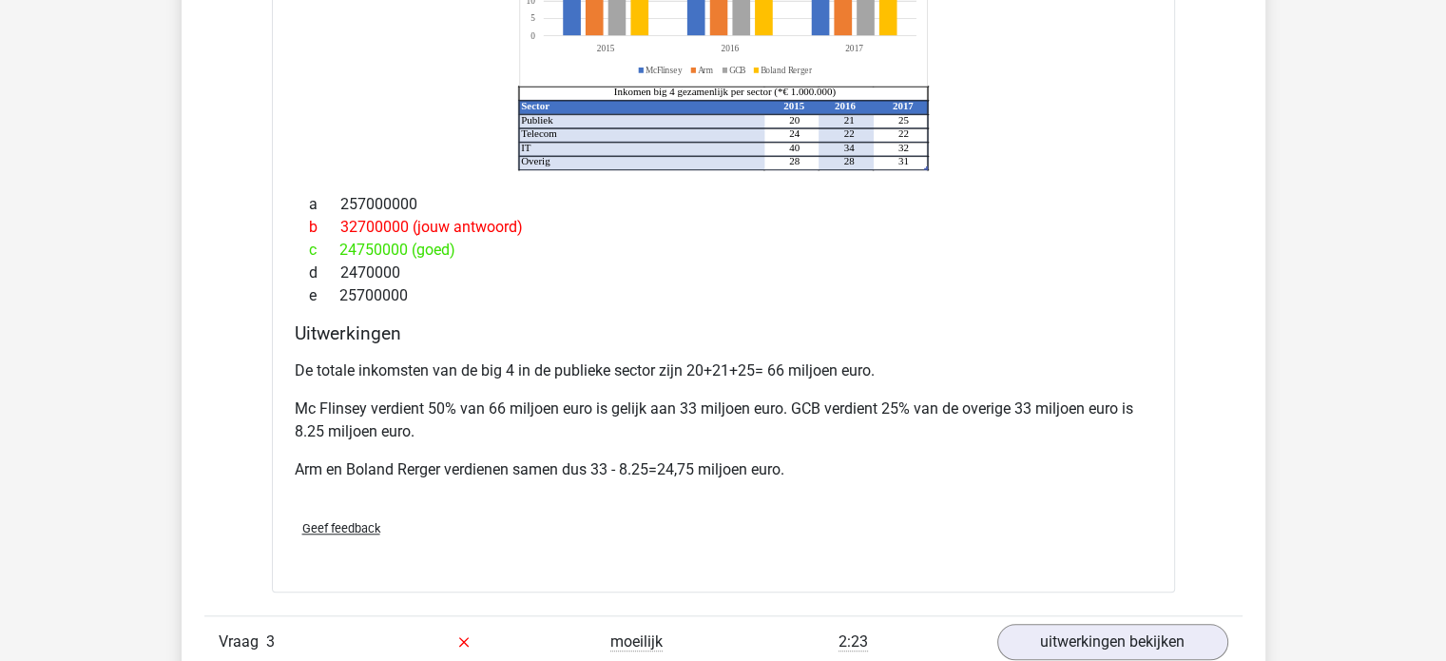
scroll to position [1996, 0]
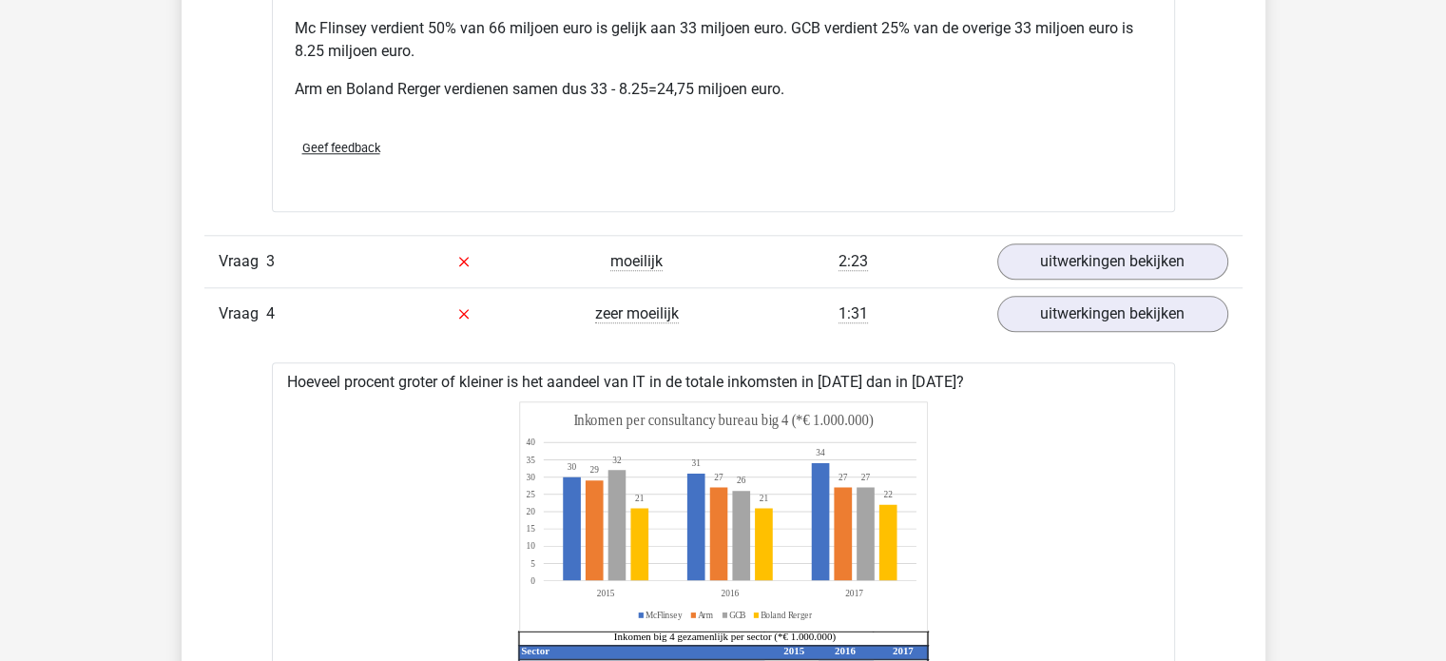
click at [1061, 281] on div "Vraag 3 moeilijk 2:23 uitwerkingen bekijken" at bounding box center [723, 261] width 1038 height 52
click at [1062, 274] on link "uitwerkingen bekijken" at bounding box center [1111, 261] width 265 height 42
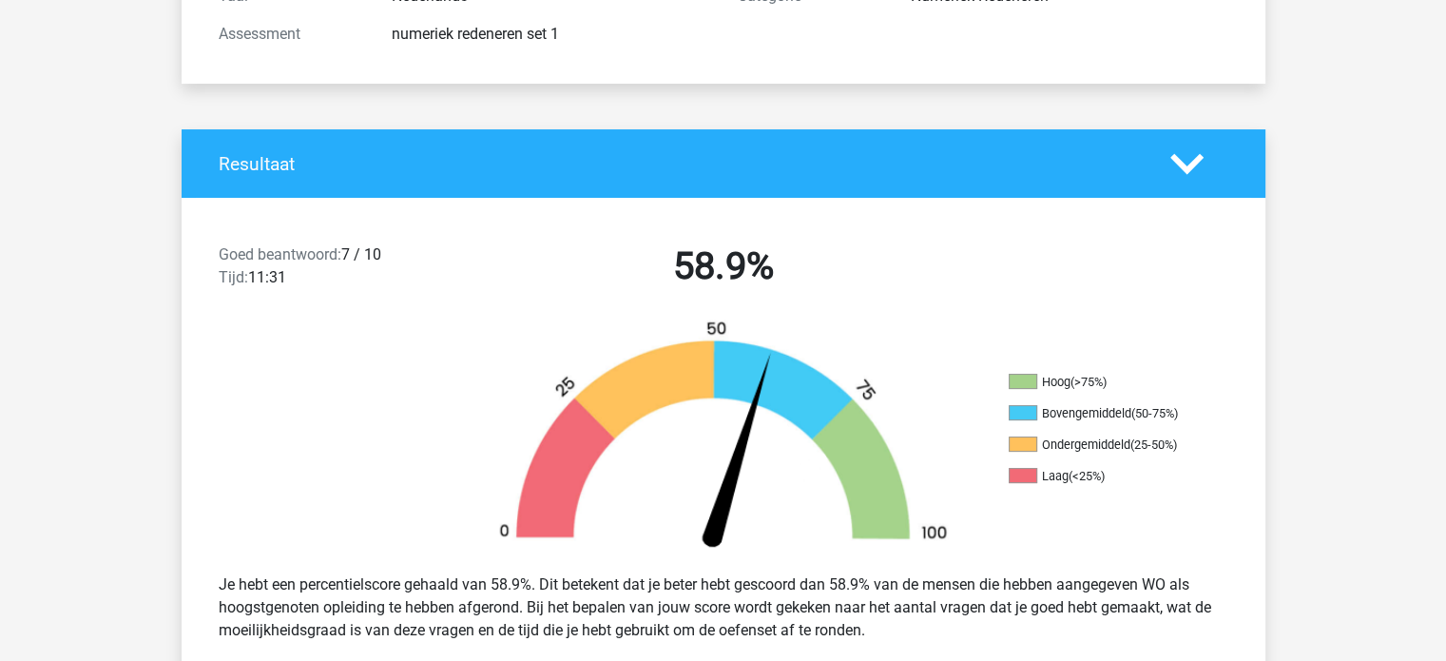
scroll to position [0, 0]
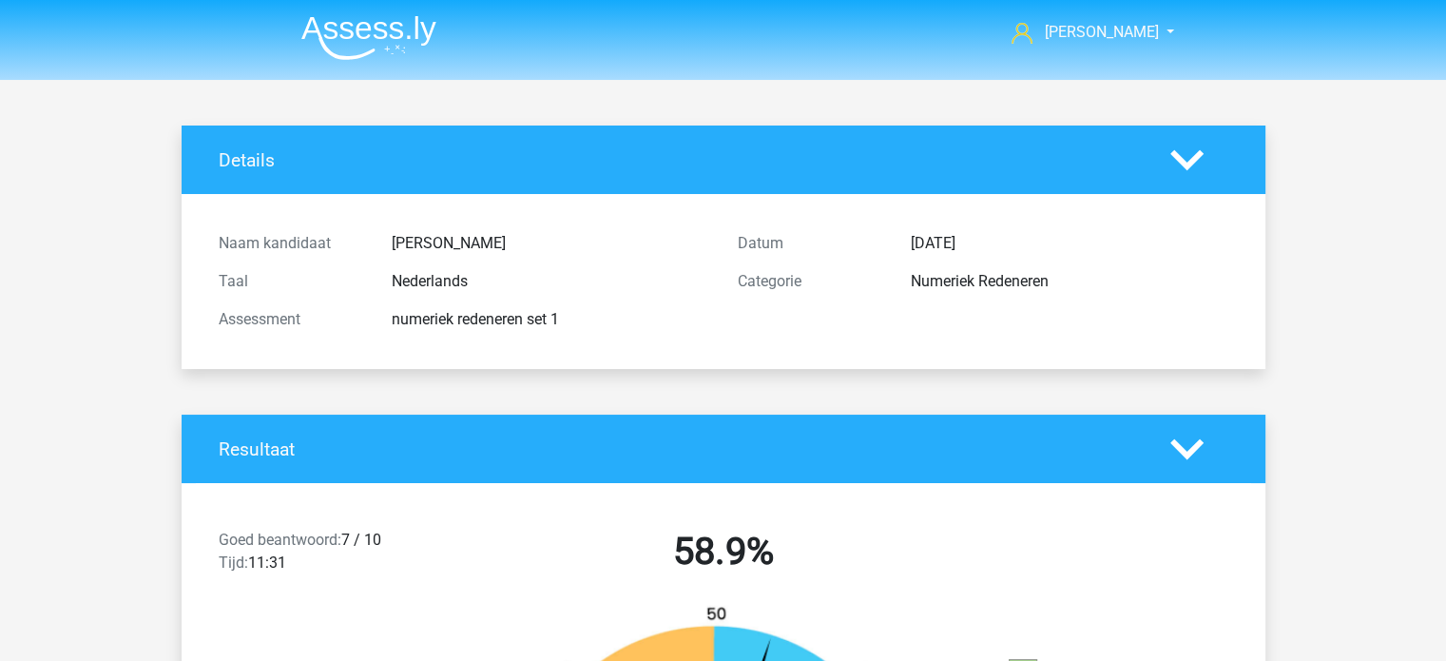
click at [380, 33] on img at bounding box center [368, 37] width 135 height 45
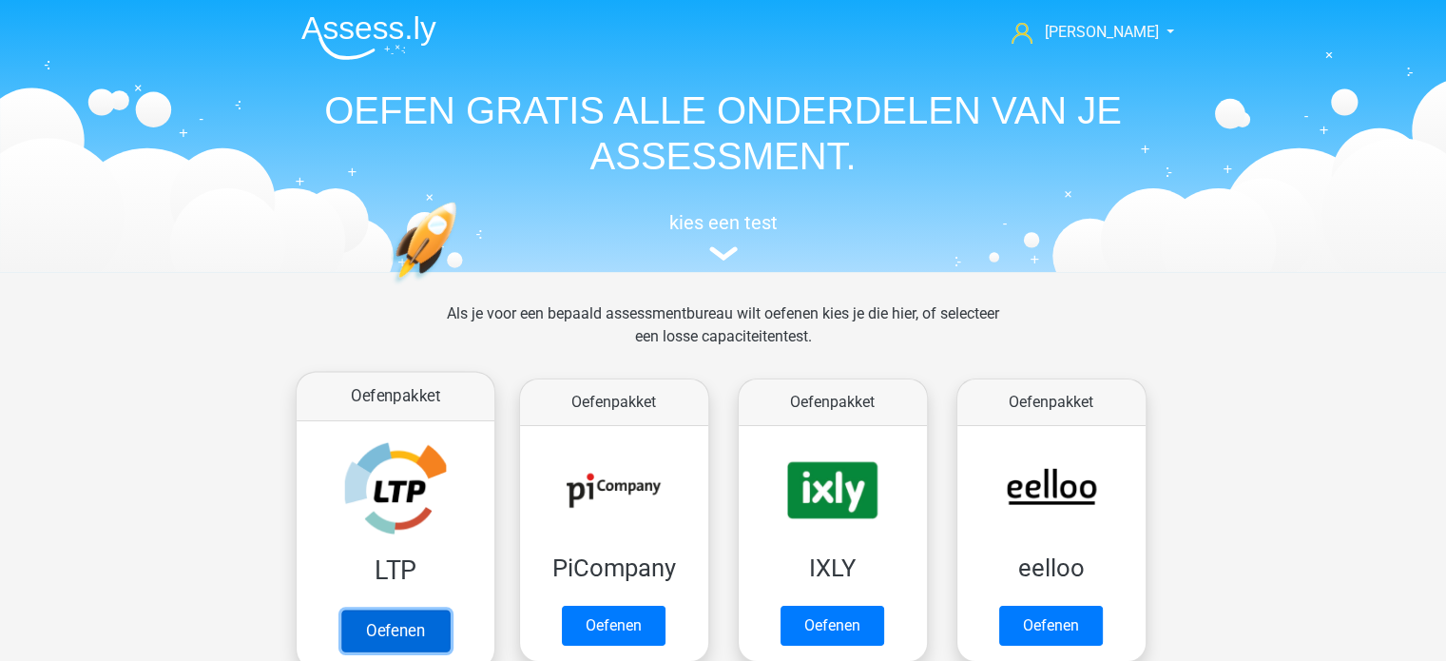
click at [407, 626] on link "Oefenen" at bounding box center [394, 630] width 108 height 42
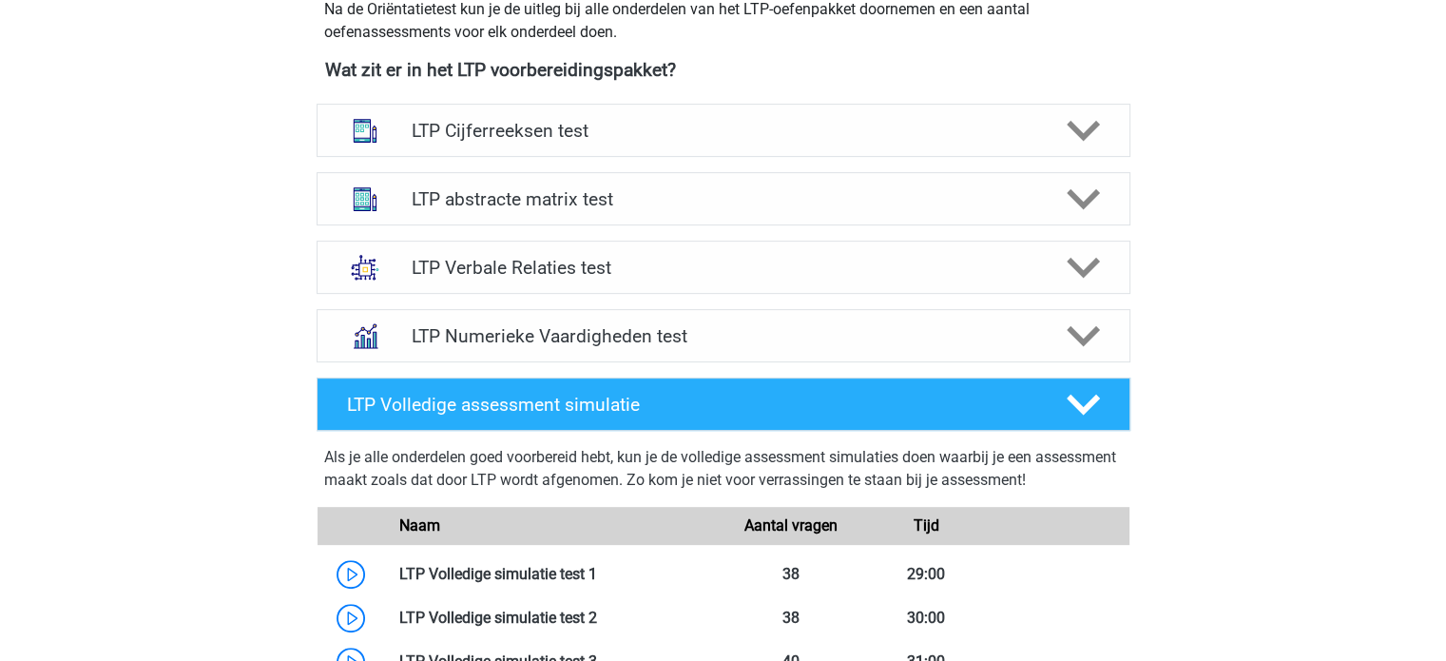
scroll to position [665, 0]
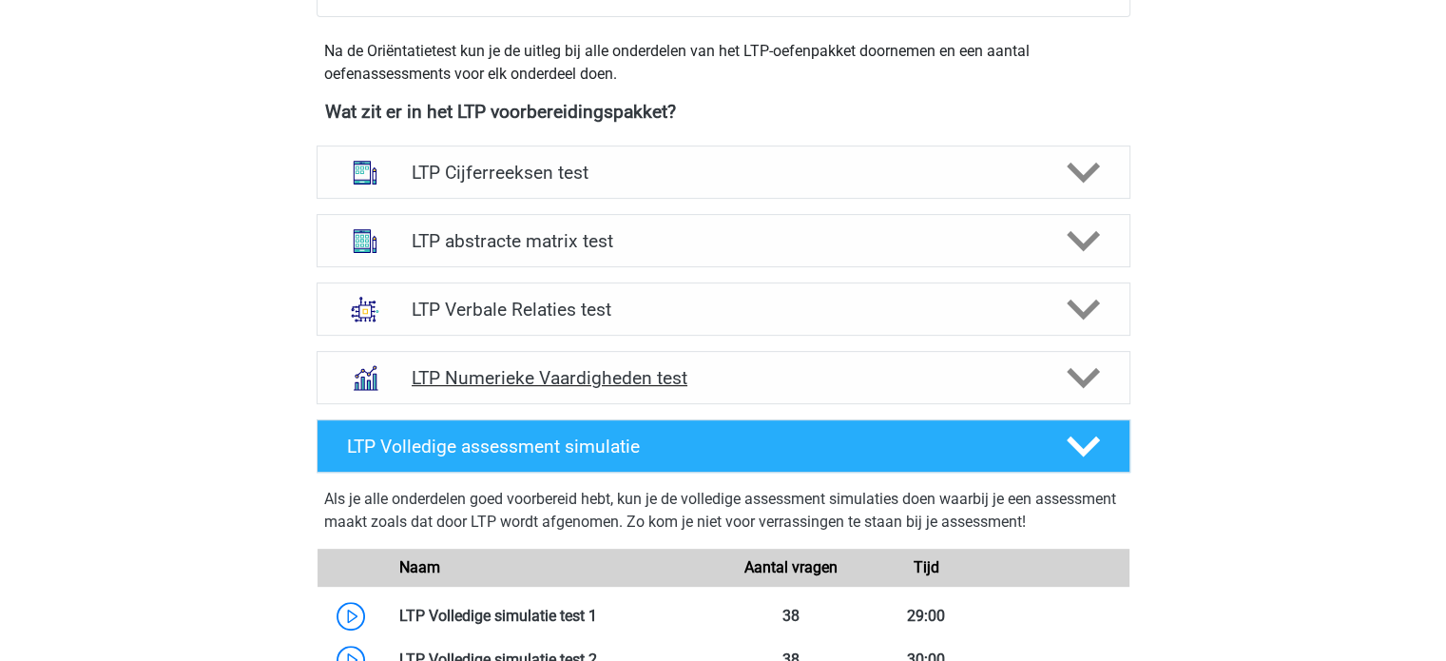
click at [1057, 382] on div at bounding box center [1080, 377] width 65 height 33
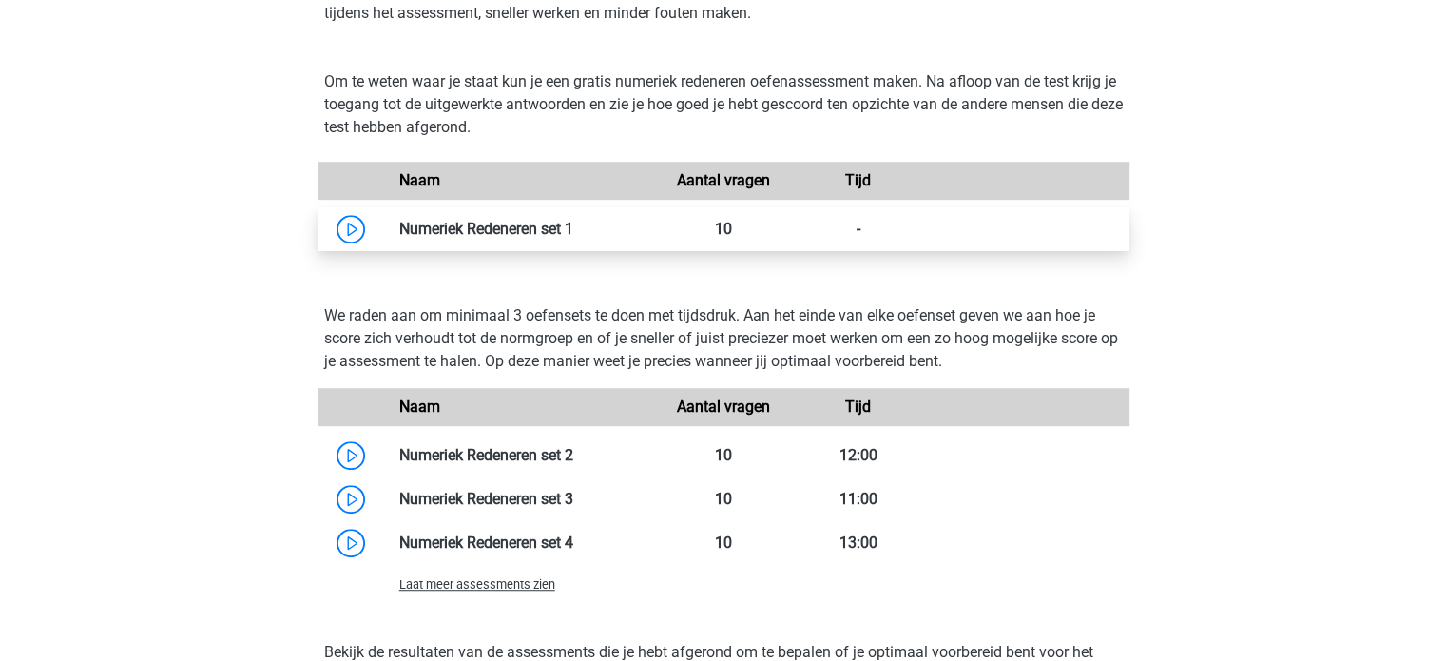
scroll to position [1141, 0]
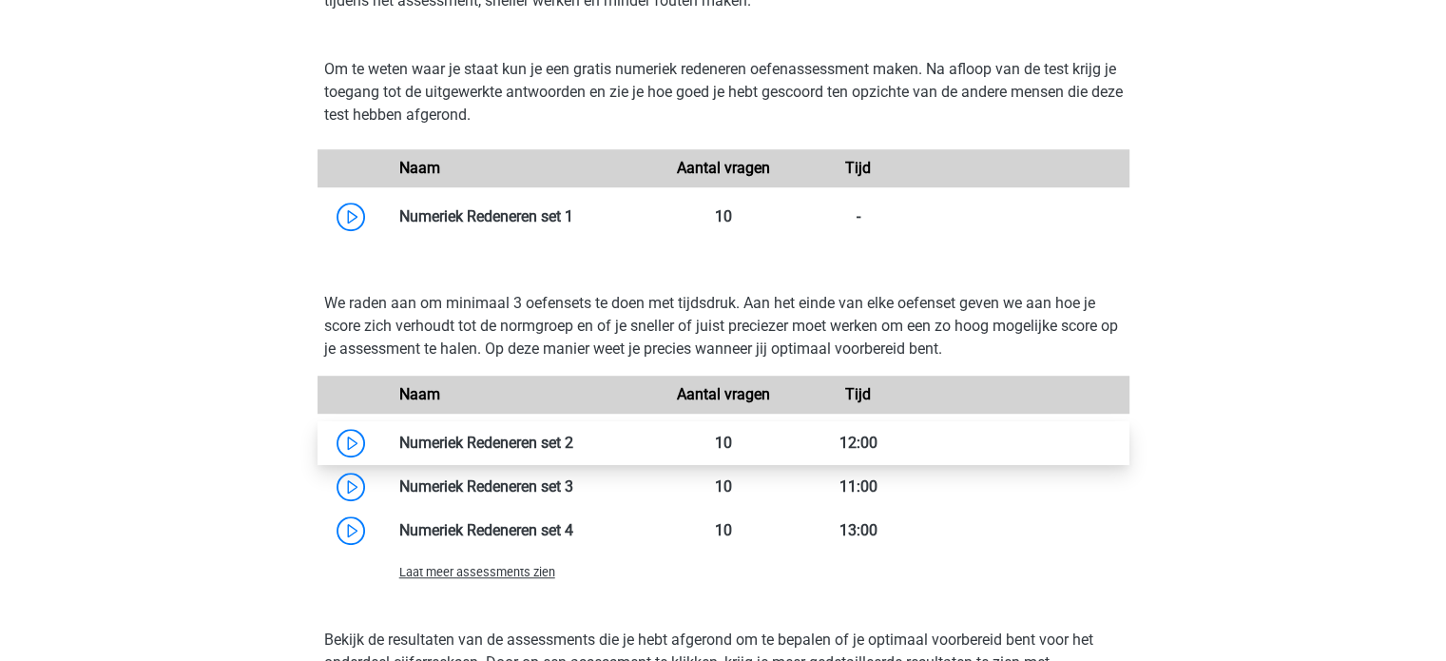
click at [573, 439] on link at bounding box center [573, 442] width 0 height 18
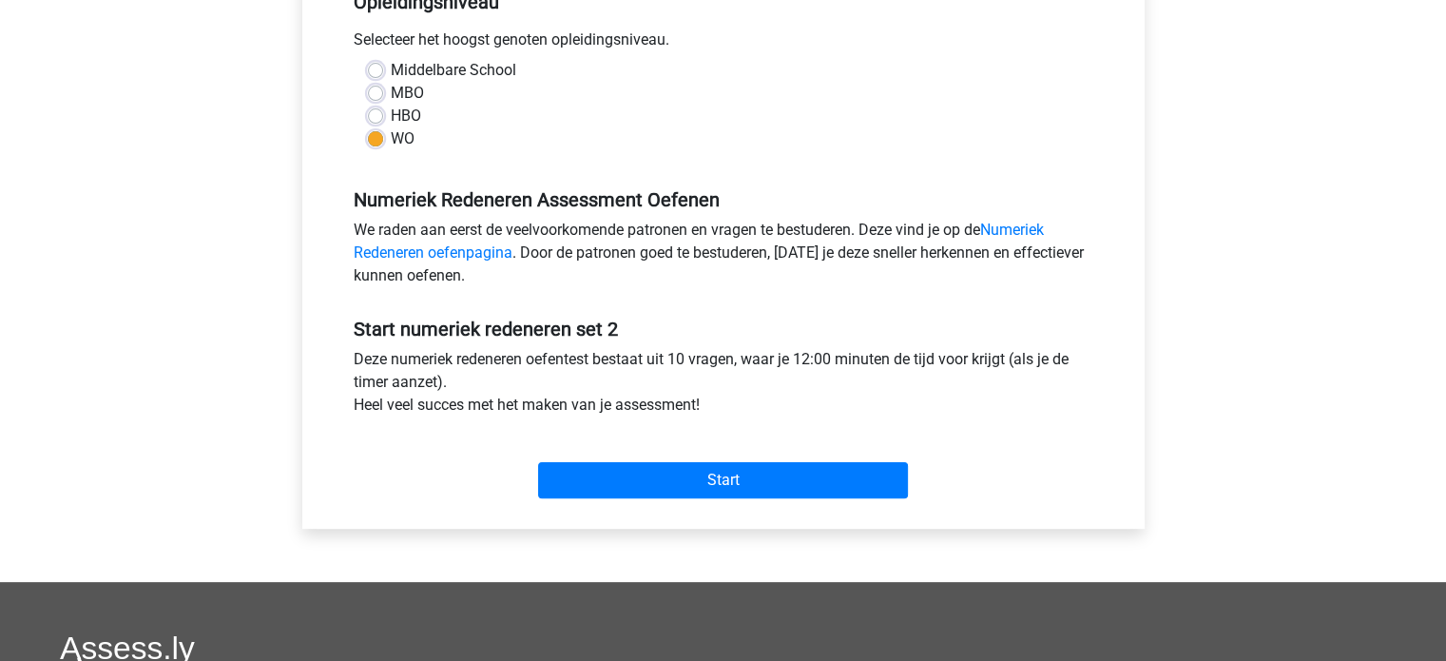
scroll to position [475, 0]
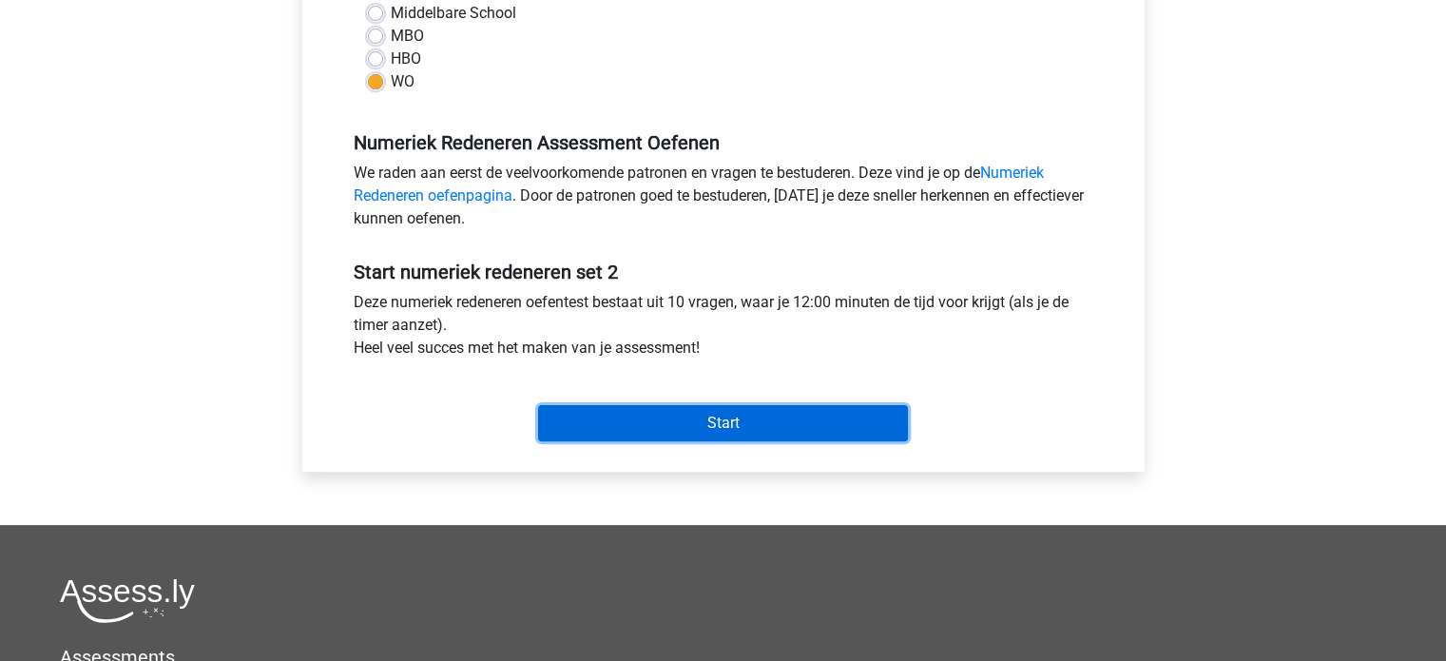
click at [670, 416] on input "Start" at bounding box center [723, 423] width 370 height 36
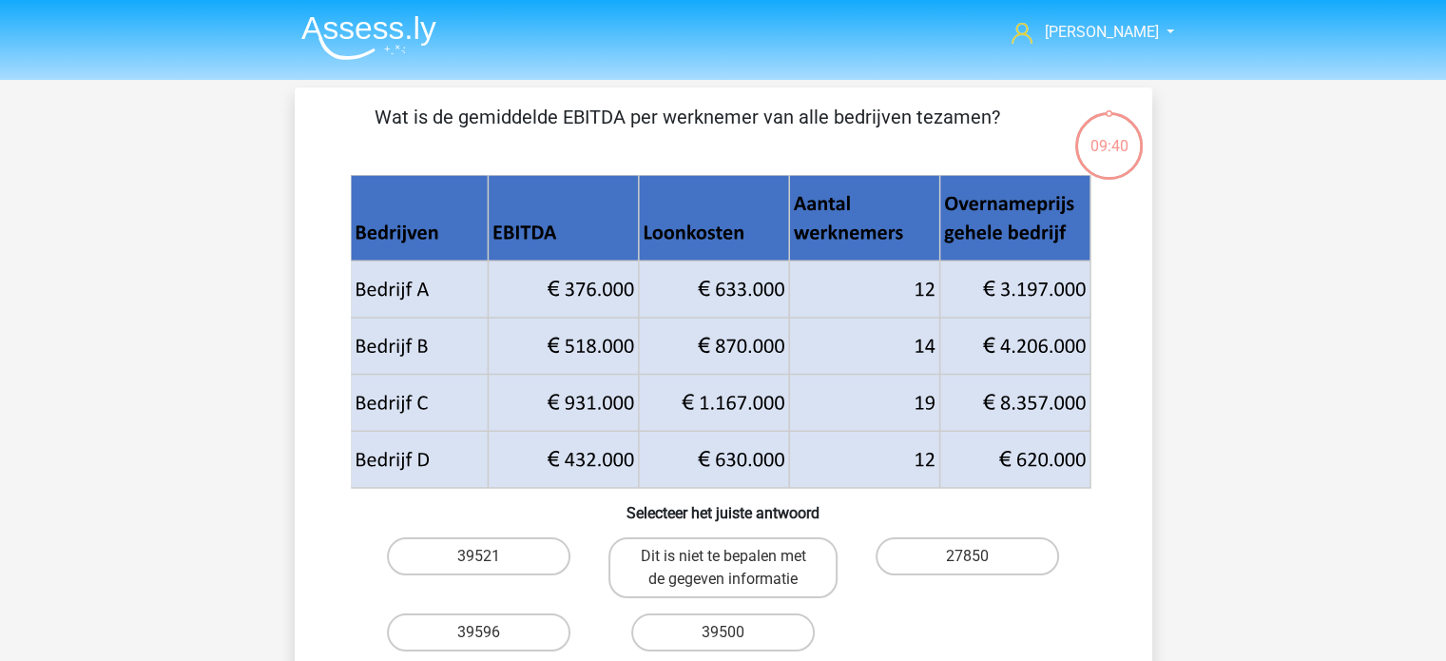
scroll to position [95, 0]
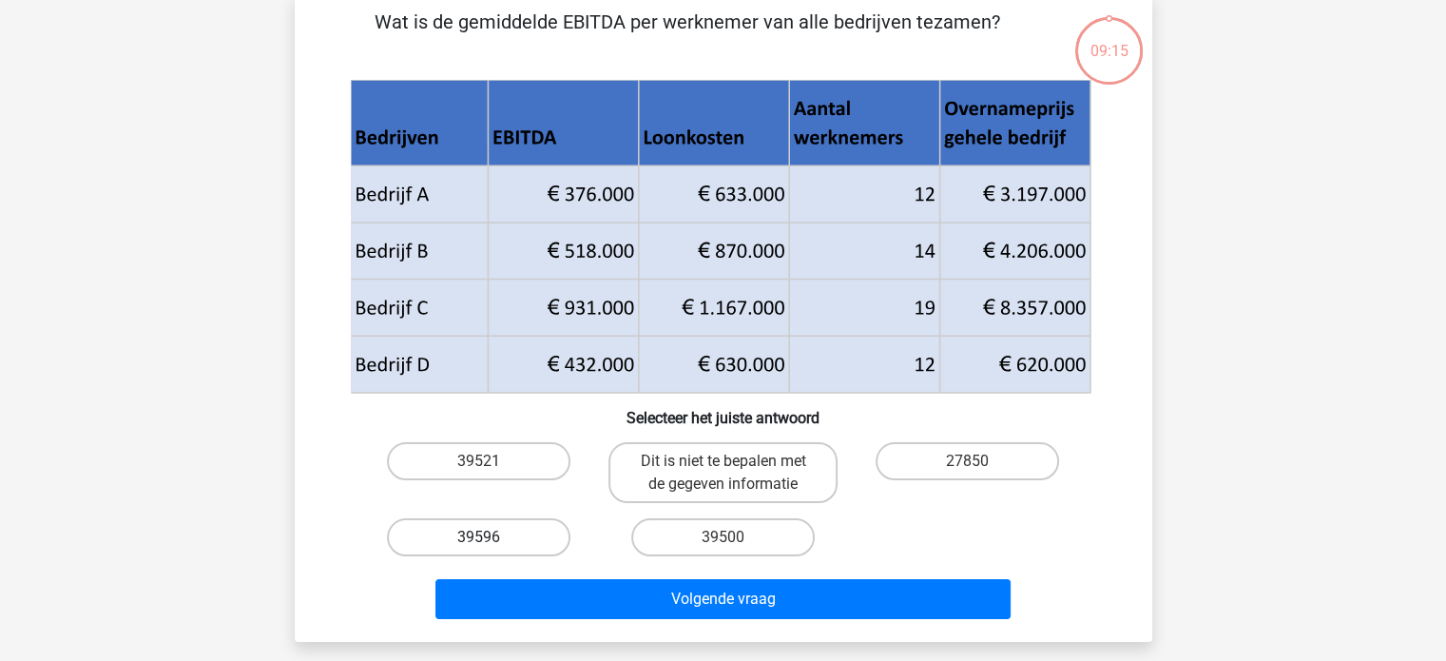
click at [487, 531] on label "39596" at bounding box center [478, 537] width 183 height 38
click at [487, 537] on input "39596" at bounding box center [484, 543] width 12 height 12
radio input "true"
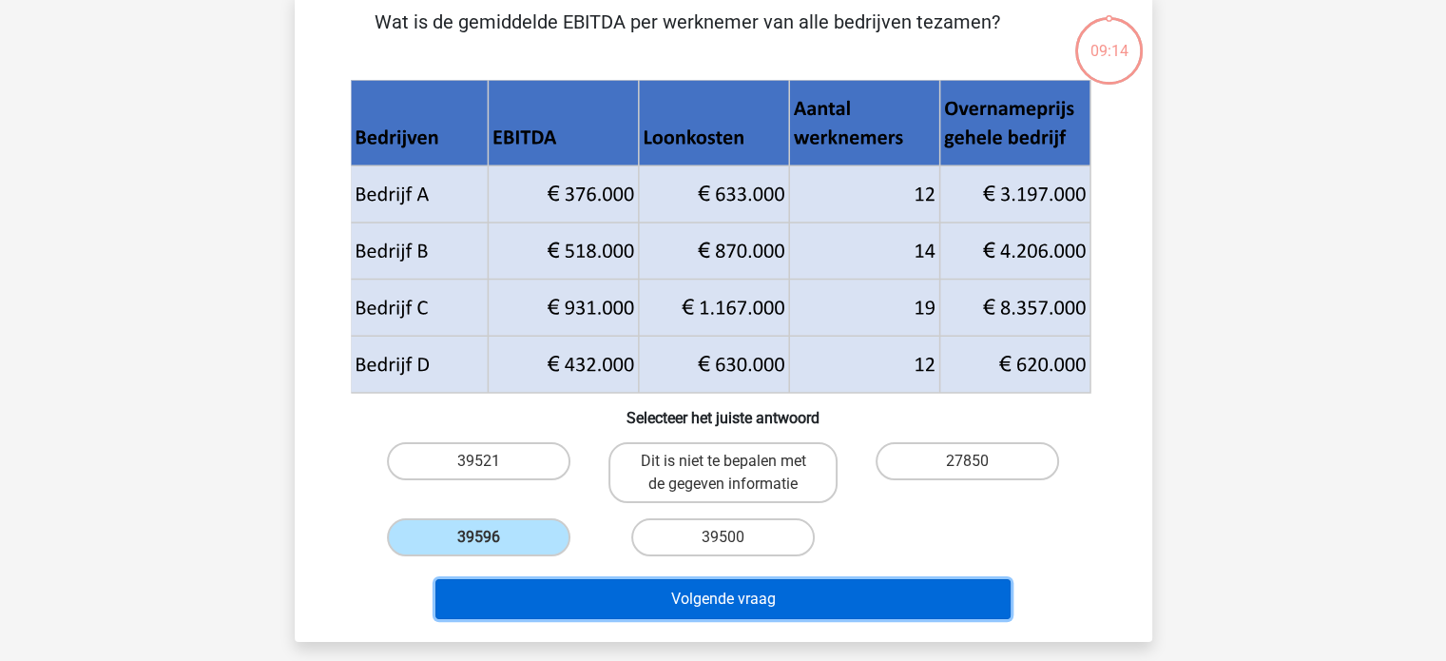
click at [604, 610] on button "Volgende vraag" at bounding box center [722, 599] width 575 height 40
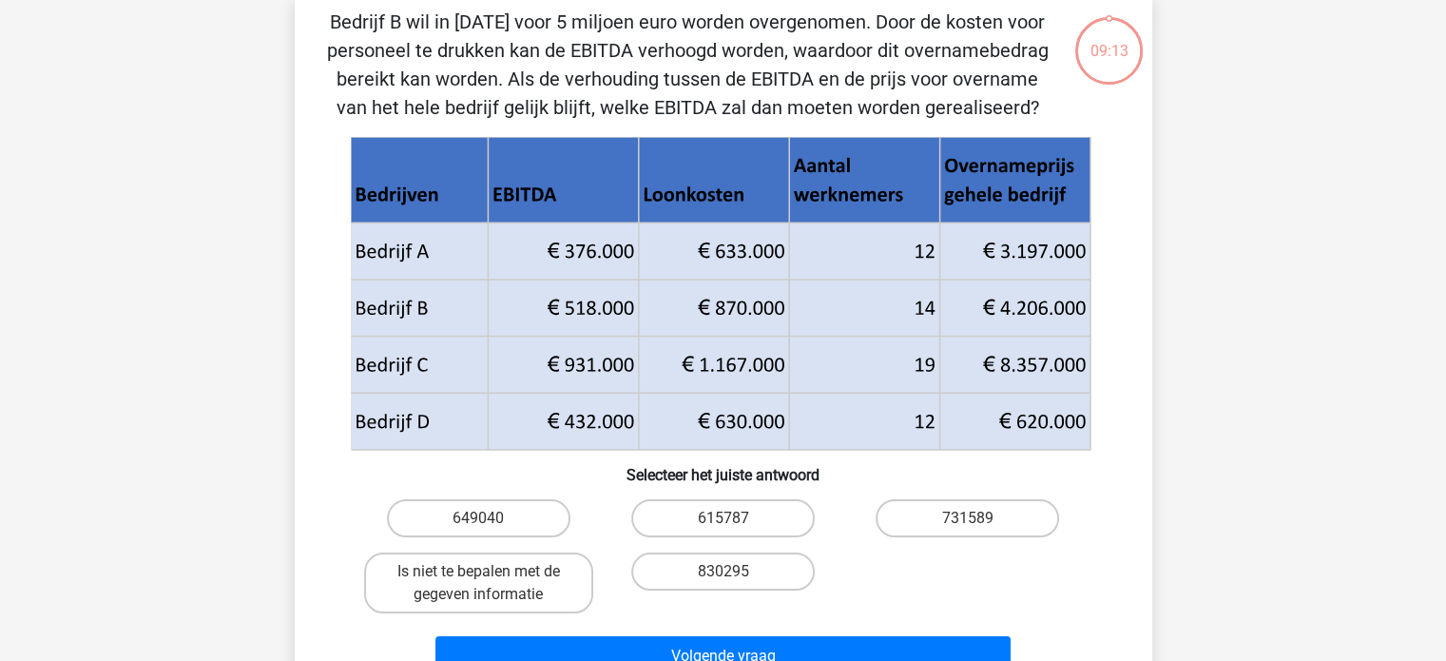
scroll to position [87, 0]
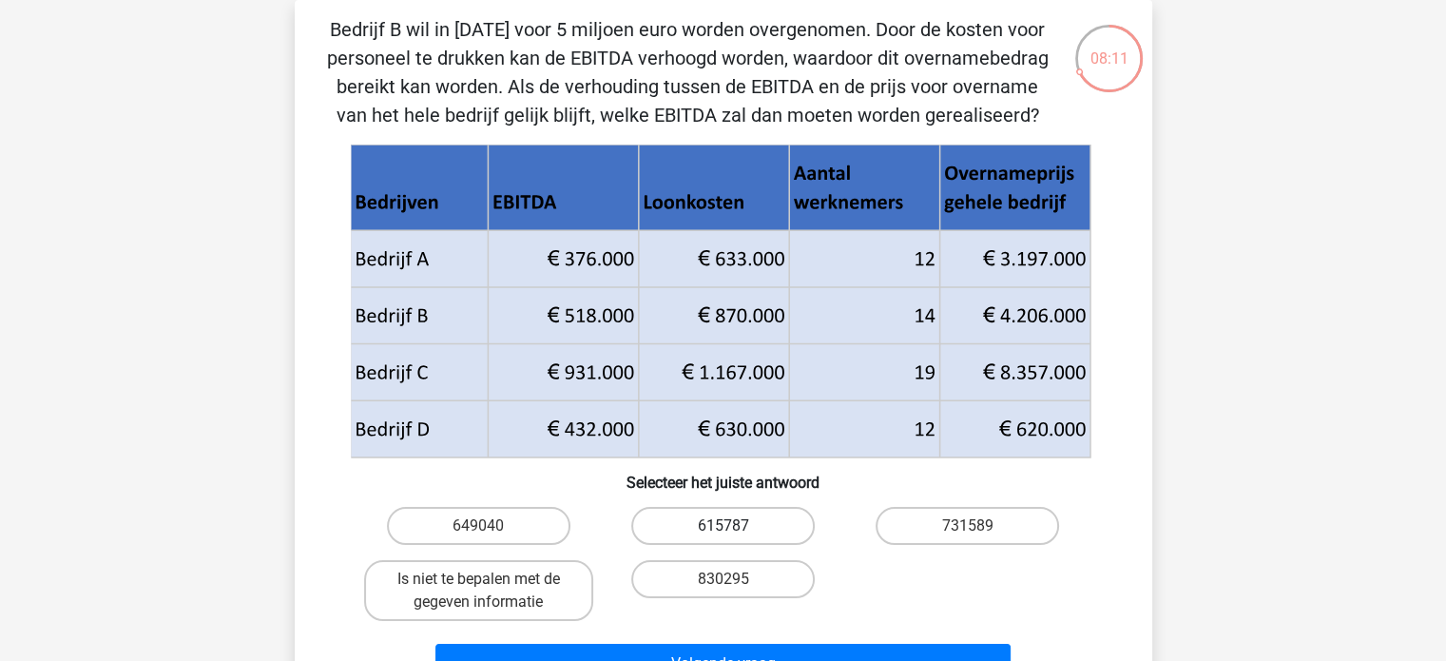
click at [665, 523] on label "615787" at bounding box center [722, 526] width 183 height 38
click at [722, 526] on input "615787" at bounding box center [728, 532] width 12 height 12
radio input "true"
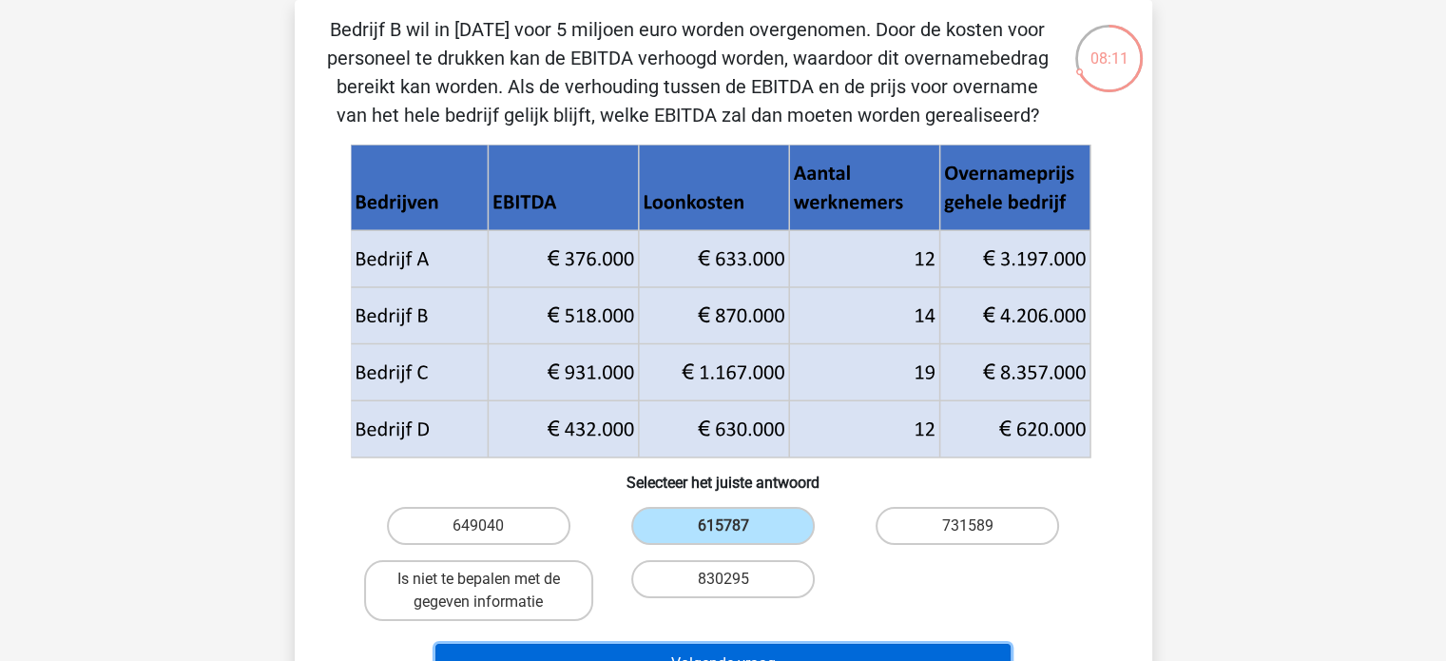
click at [700, 644] on button "Volgende vraag" at bounding box center [722, 663] width 575 height 40
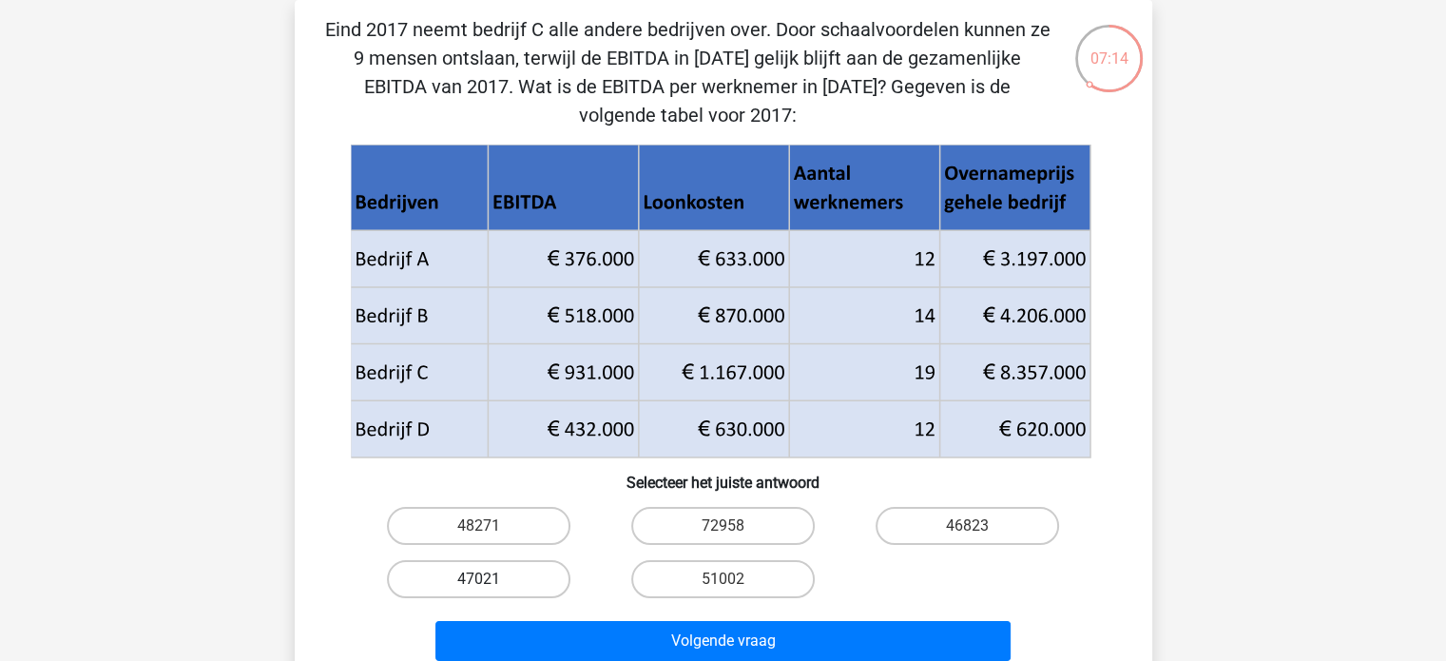
click at [551, 566] on label "47021" at bounding box center [478, 579] width 183 height 38
click at [490, 579] on input "47021" at bounding box center [484, 585] width 12 height 12
radio input "true"
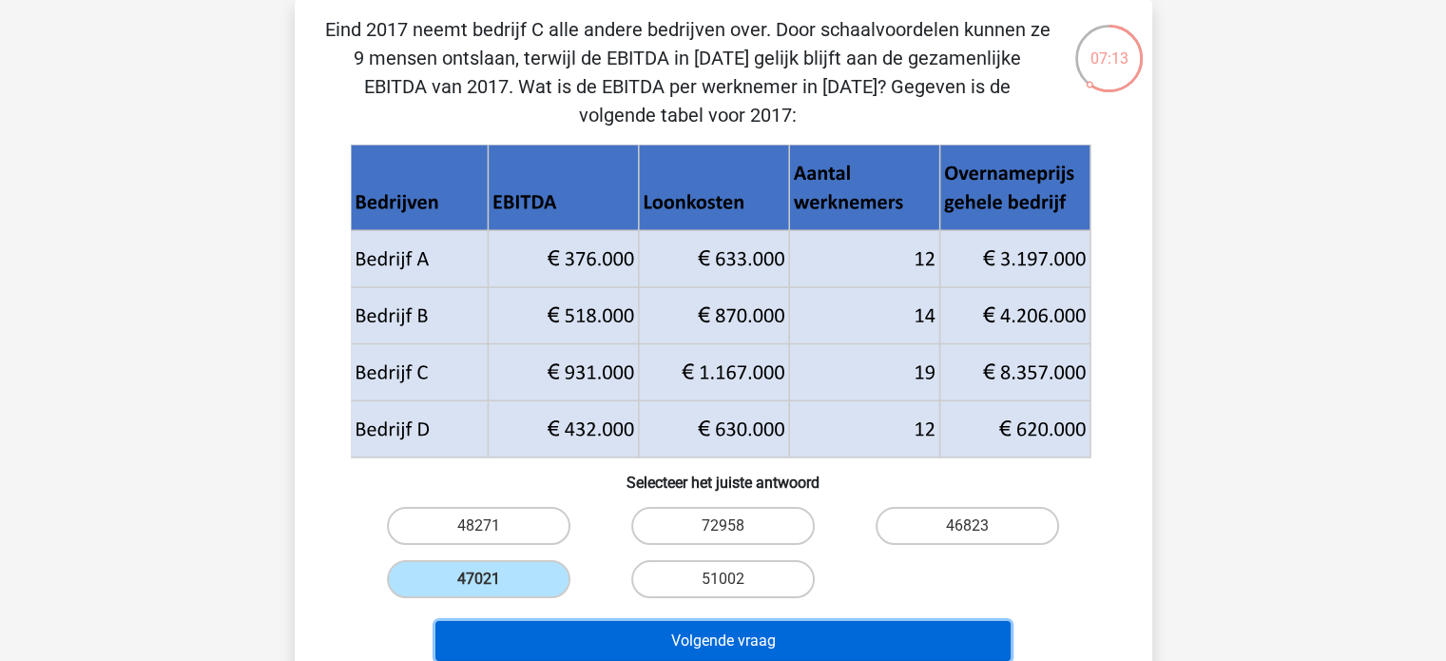
click at [649, 634] on button "Volgende vraag" at bounding box center [722, 641] width 575 height 40
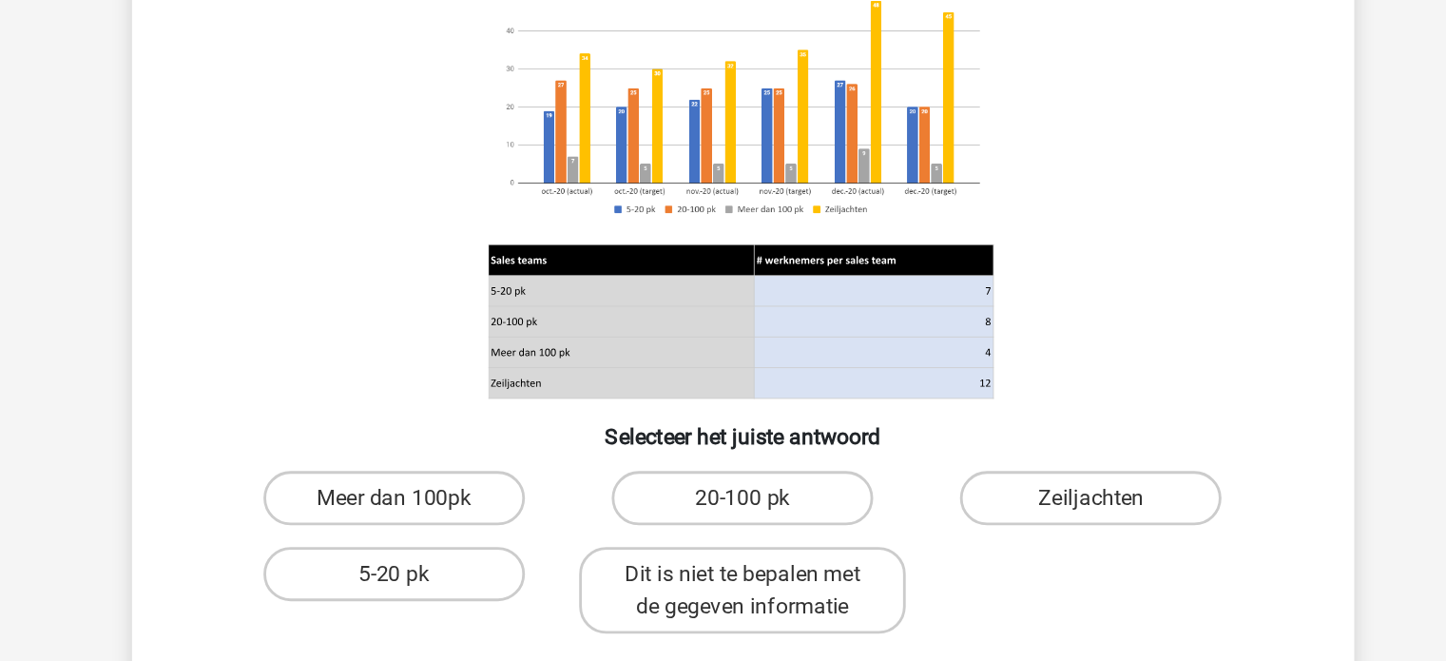
scroll to position [91, 0]
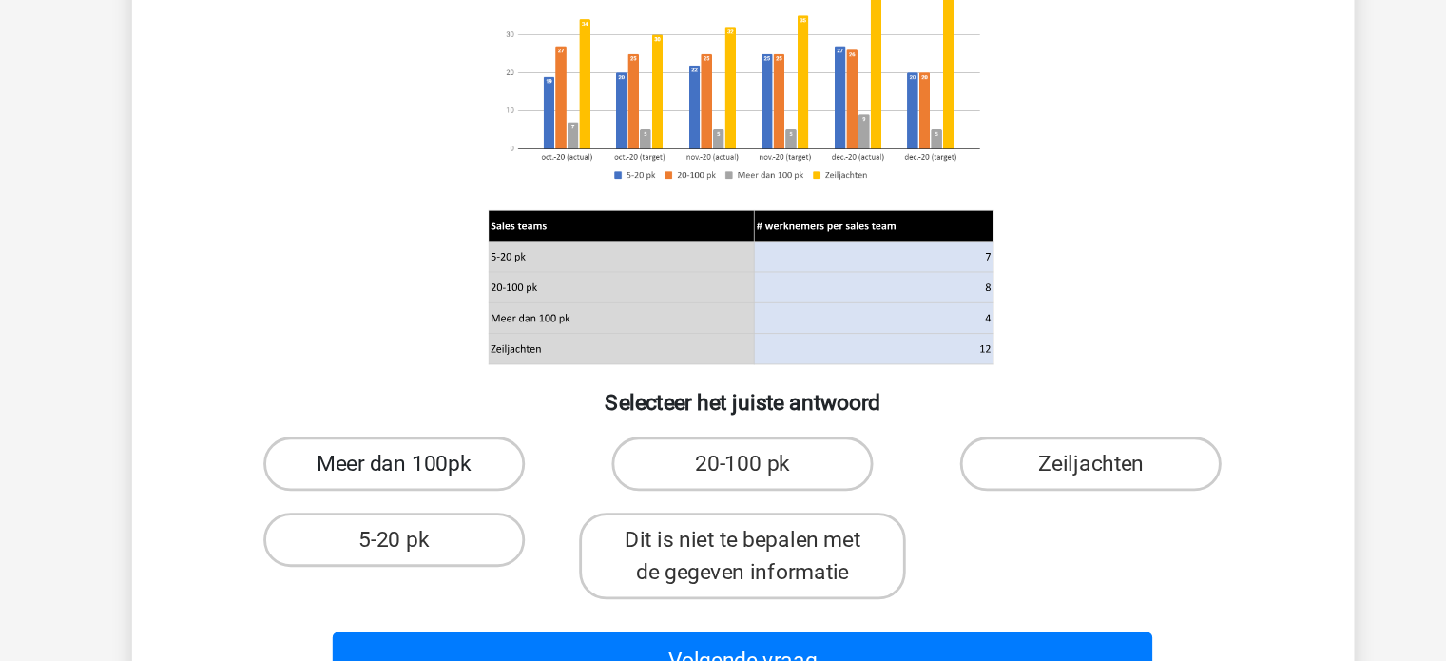
click at [533, 459] on label "Meer dan 100pk" at bounding box center [478, 465] width 183 height 38
click at [490, 465] on input "Meer dan 100pk" at bounding box center [484, 471] width 12 height 12
radio input "true"
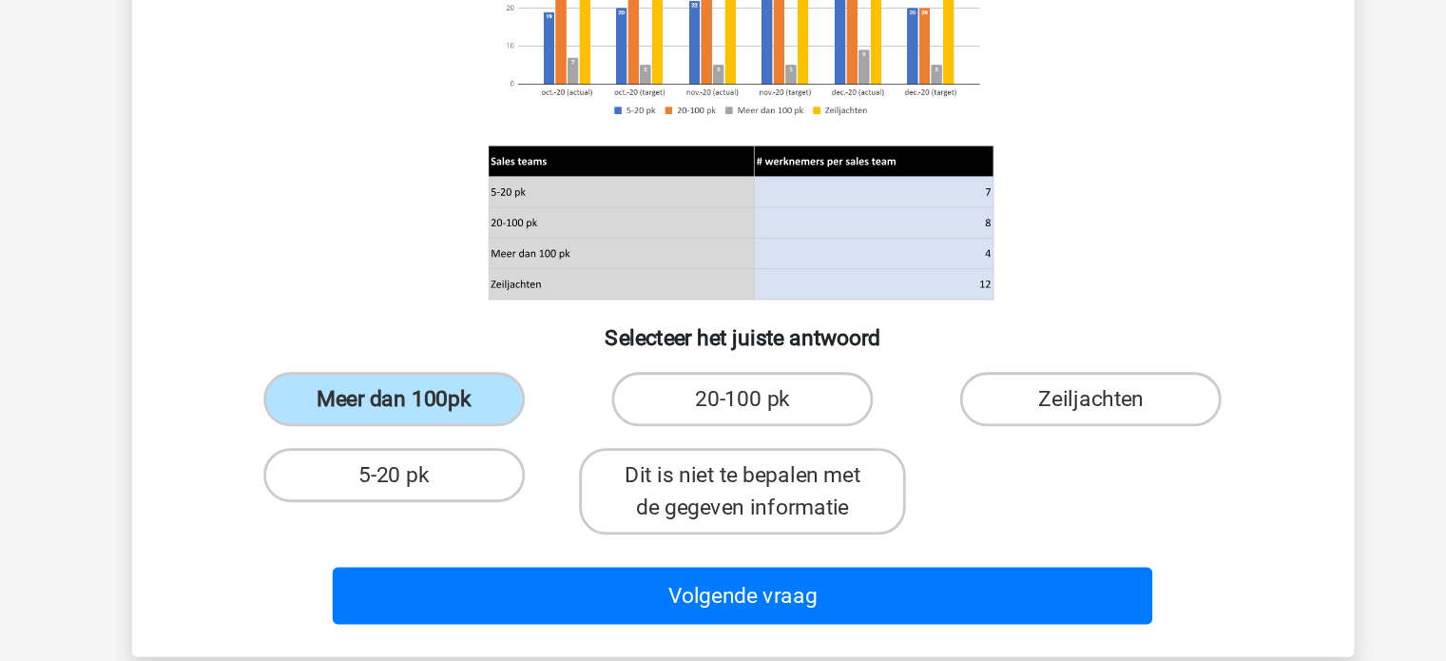
scroll to position [100, 0]
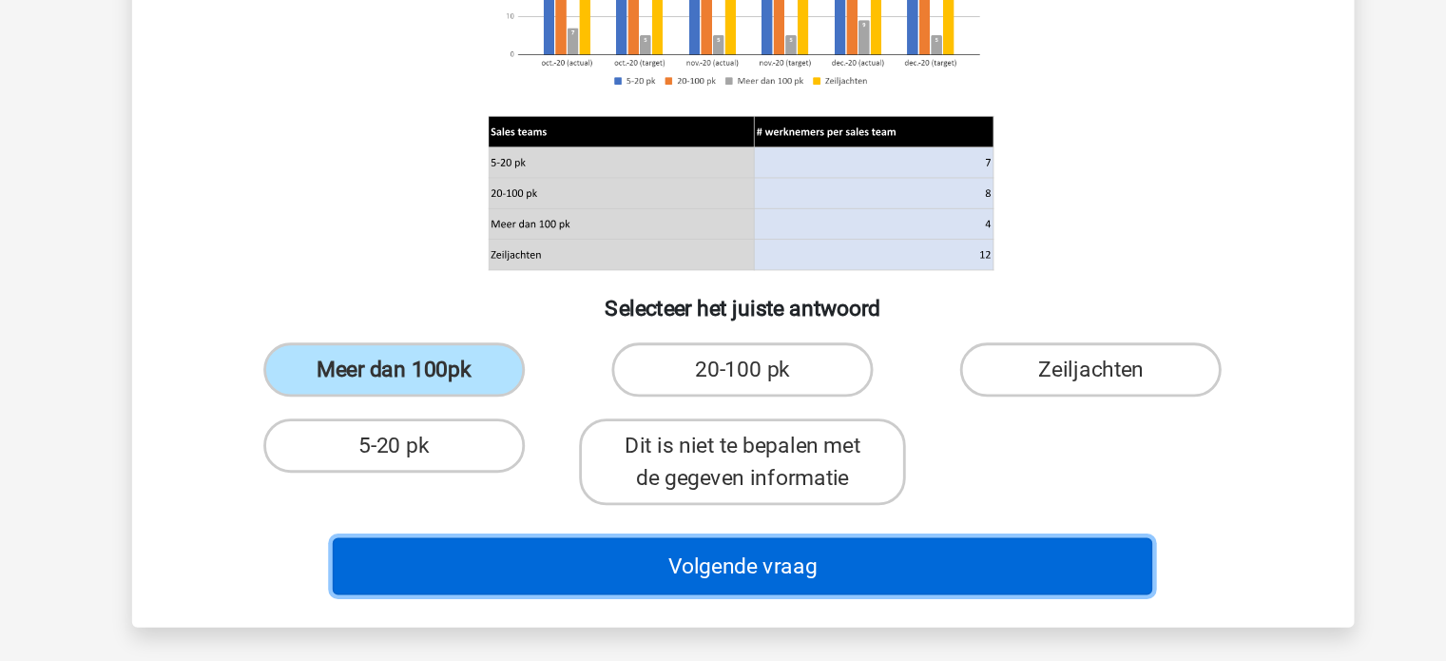
click at [704, 583] on button "Volgende vraag" at bounding box center [722, 594] width 575 height 40
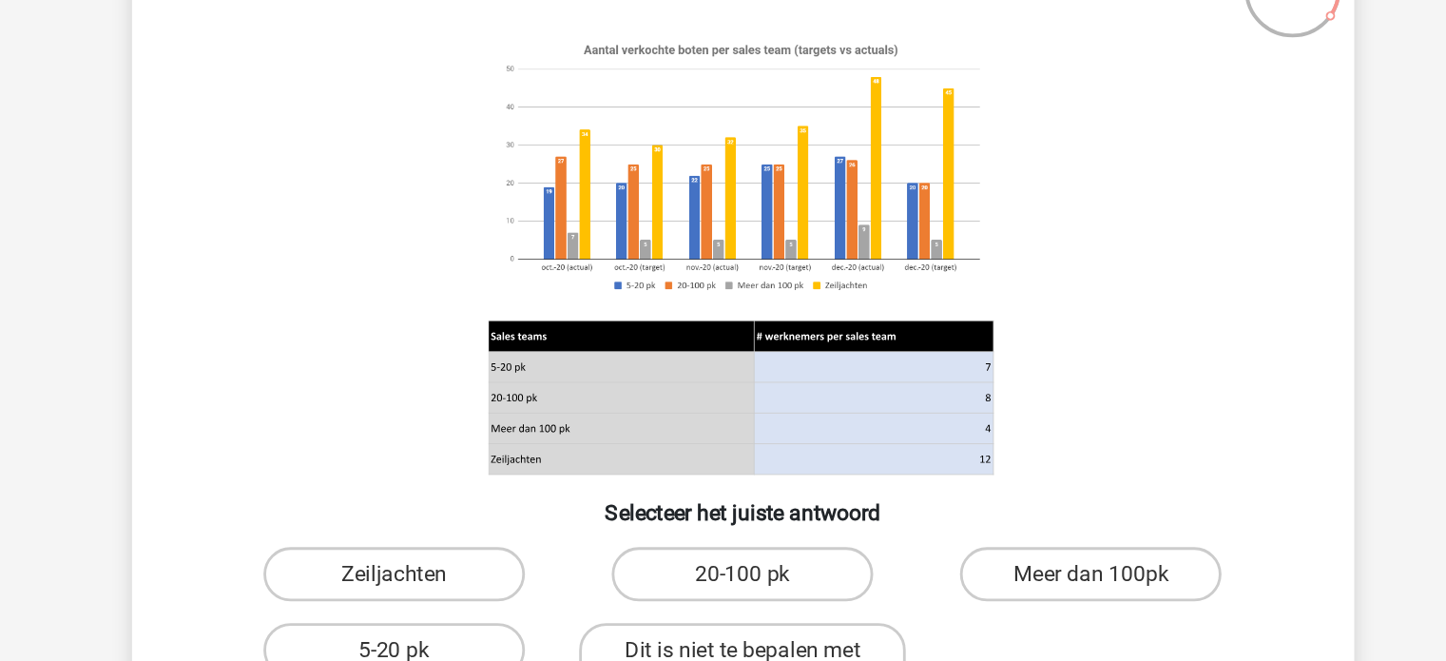
scroll to position [87, 0]
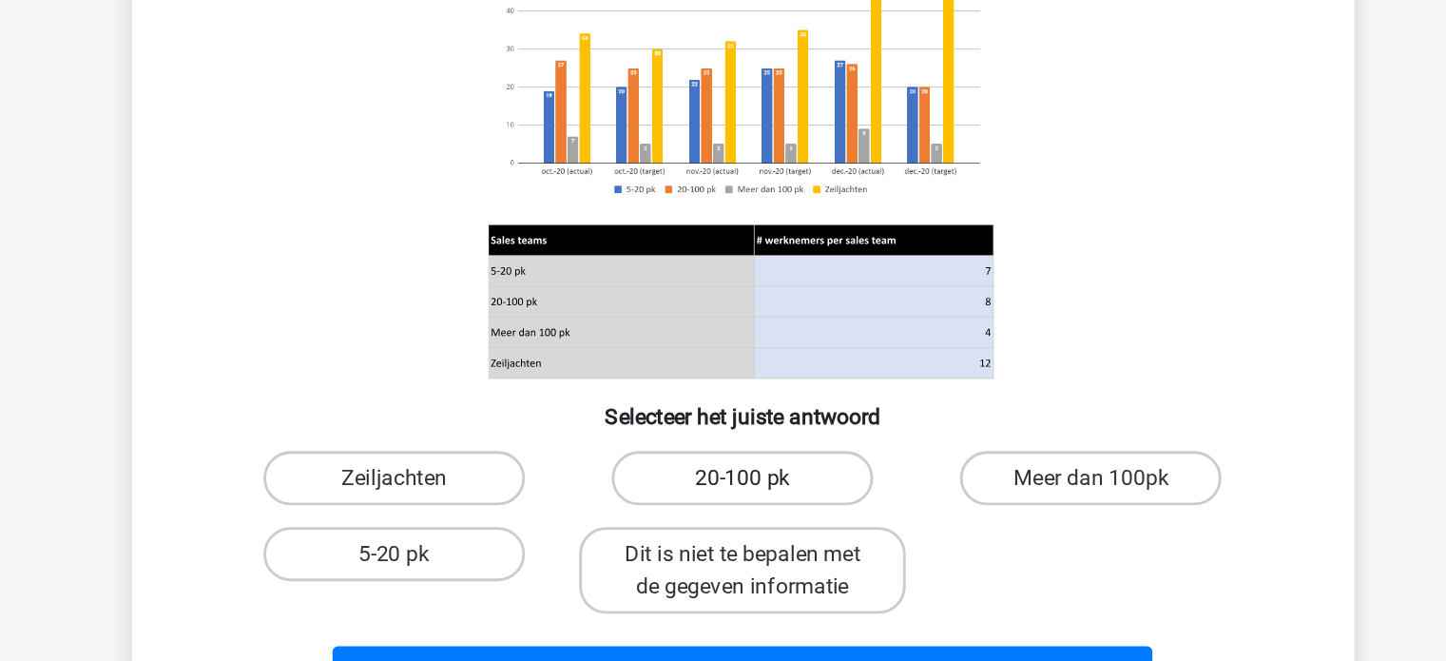
click at [742, 479] on label "20-100 pk" at bounding box center [722, 469] width 183 height 38
click at [735, 479] on input "20-100 pk" at bounding box center [728, 475] width 12 height 12
radio input "true"
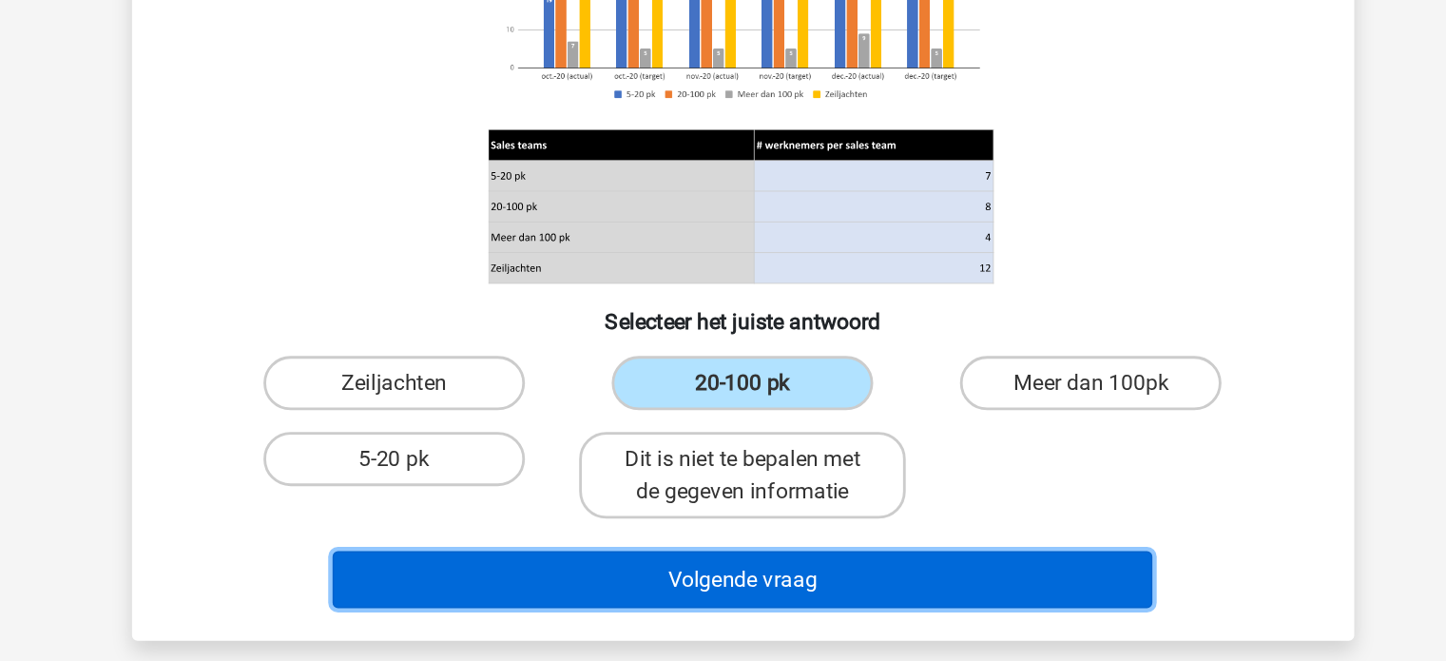
click at [725, 604] on button "Volgende vraag" at bounding box center [722, 604] width 575 height 40
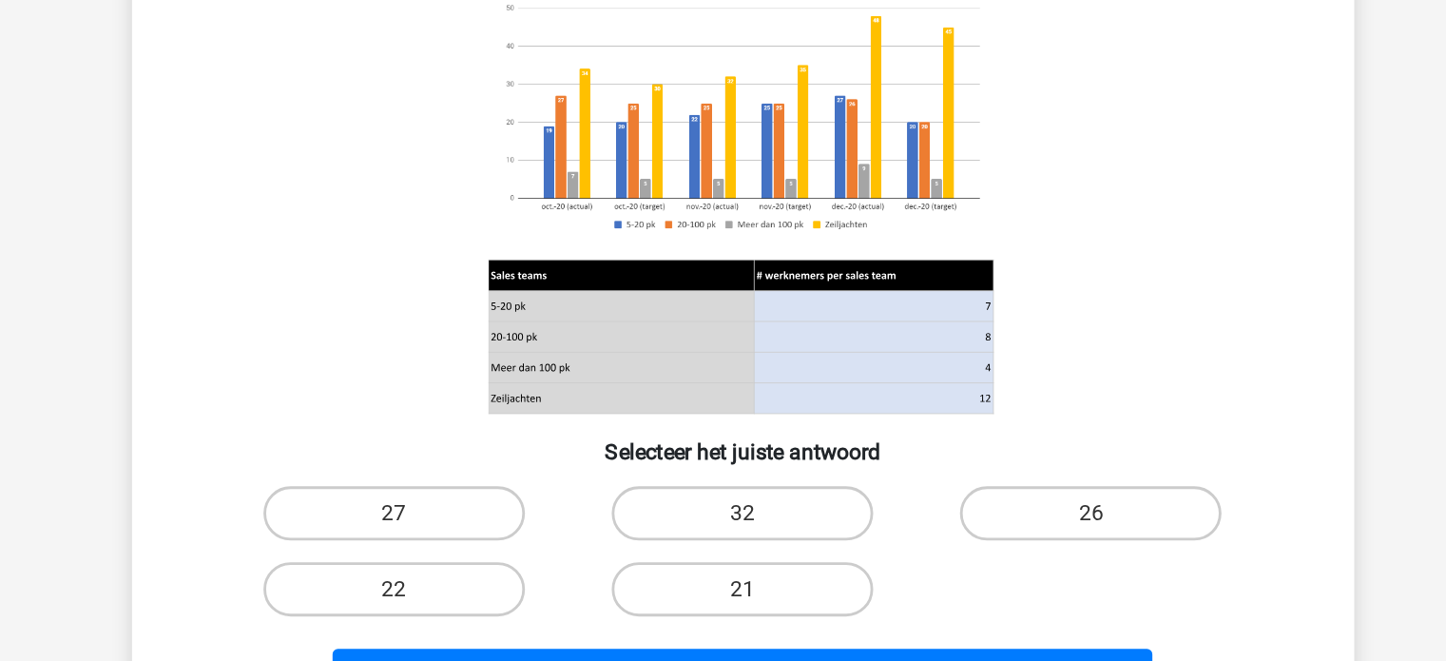
scroll to position [62, 0]
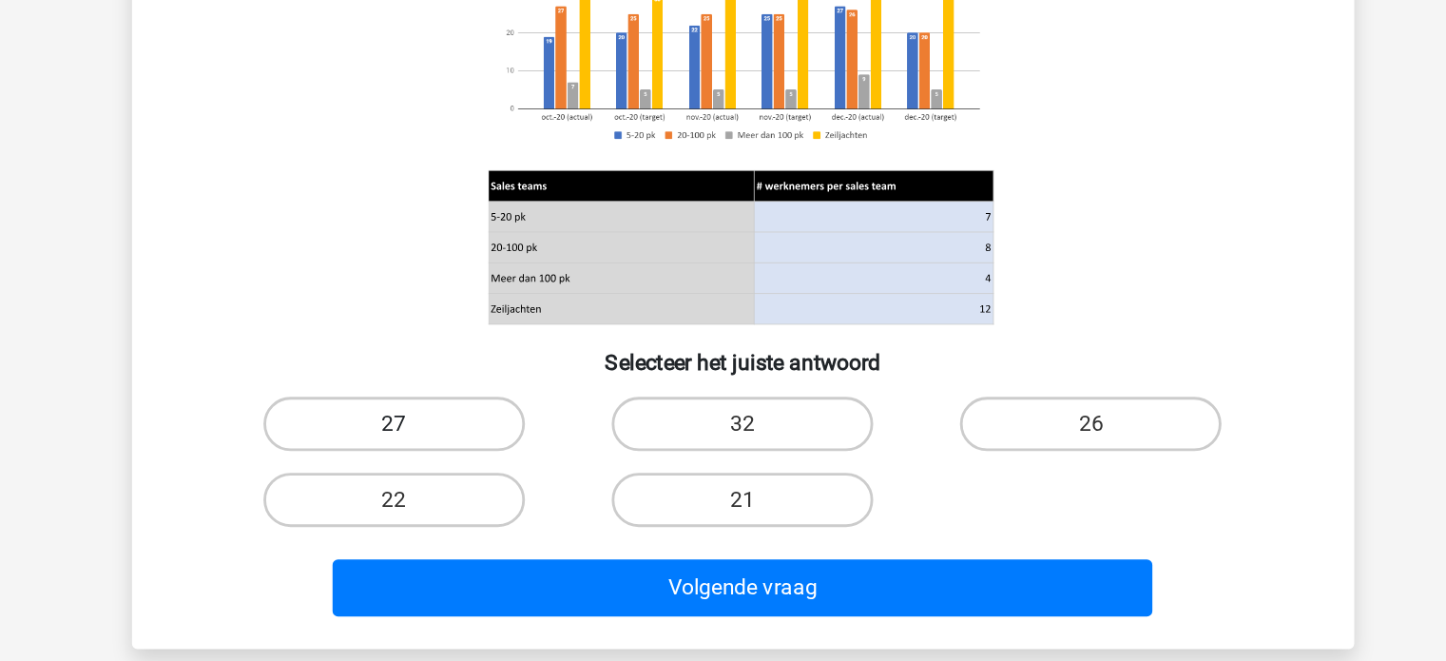
click at [514, 489] on label "27" at bounding box center [478, 494] width 183 height 38
click at [490, 494] on input "27" at bounding box center [484, 500] width 12 height 12
radio input "true"
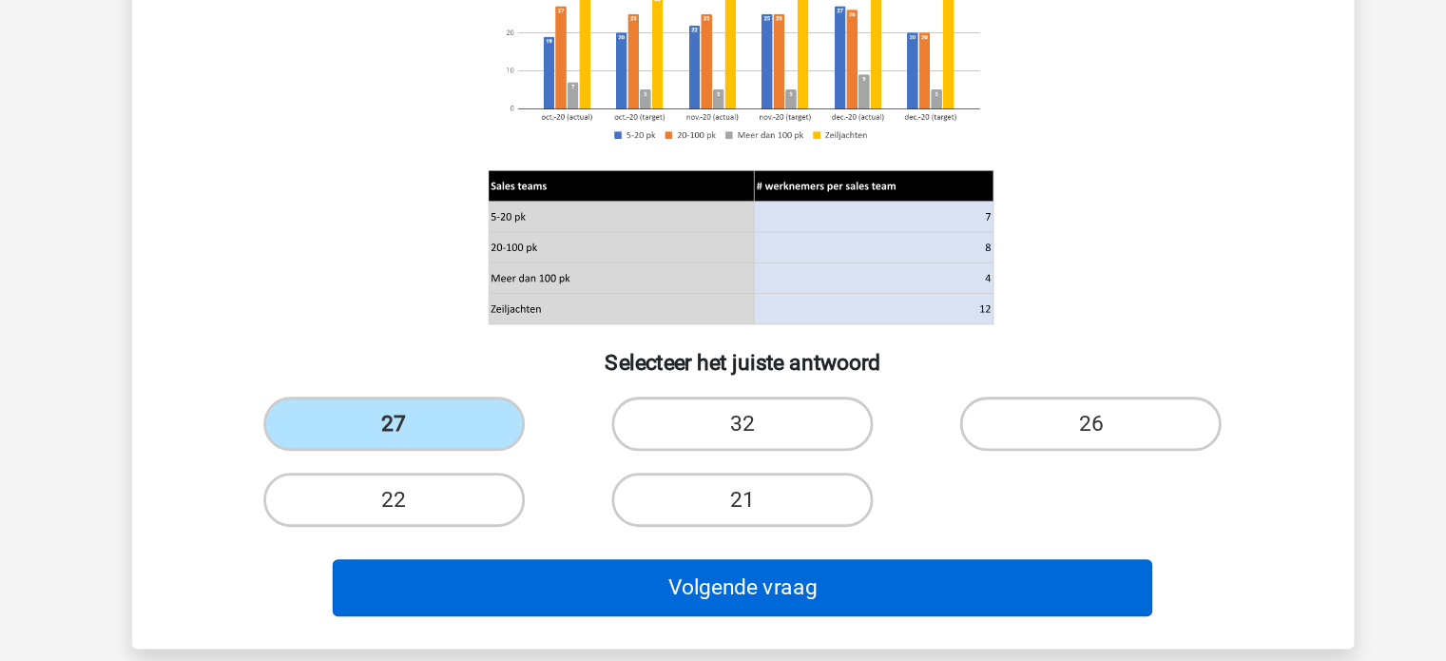
click at [670, 584] on div "Volgende vraag" at bounding box center [723, 605] width 796 height 63
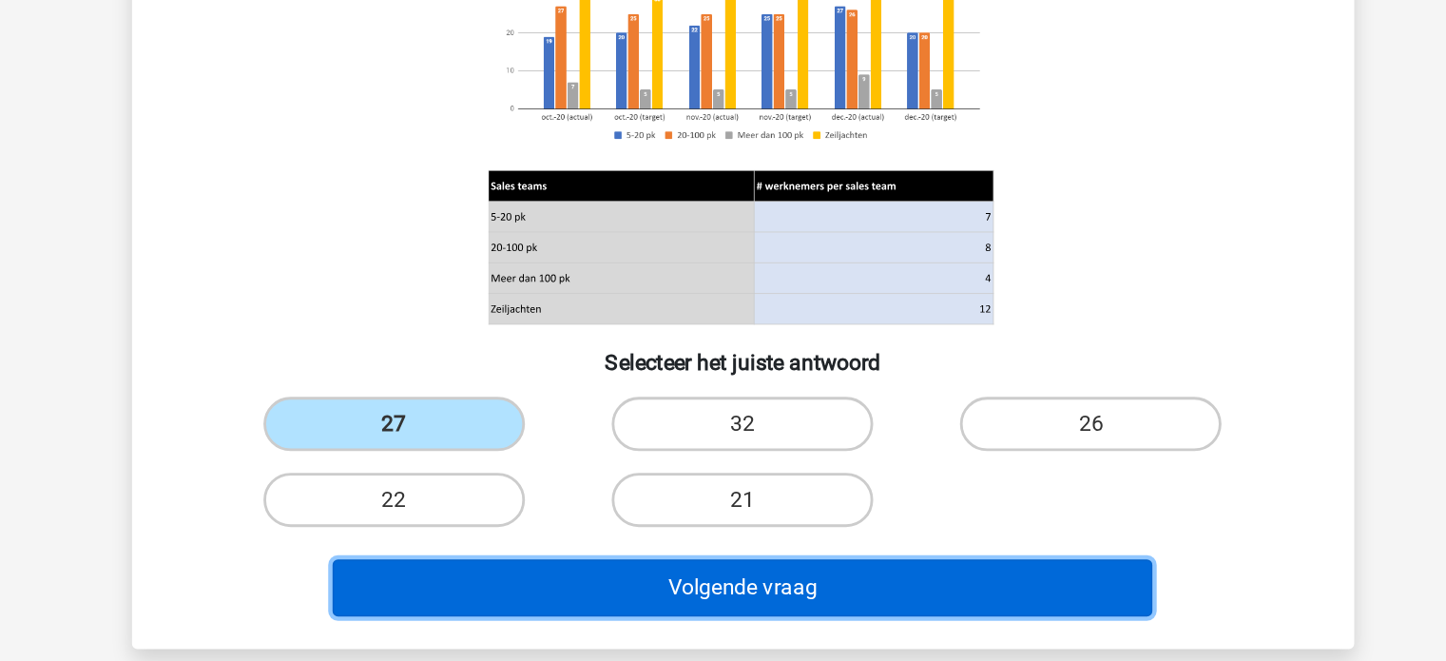
click at [682, 602] on button "Volgende vraag" at bounding box center [722, 609] width 575 height 40
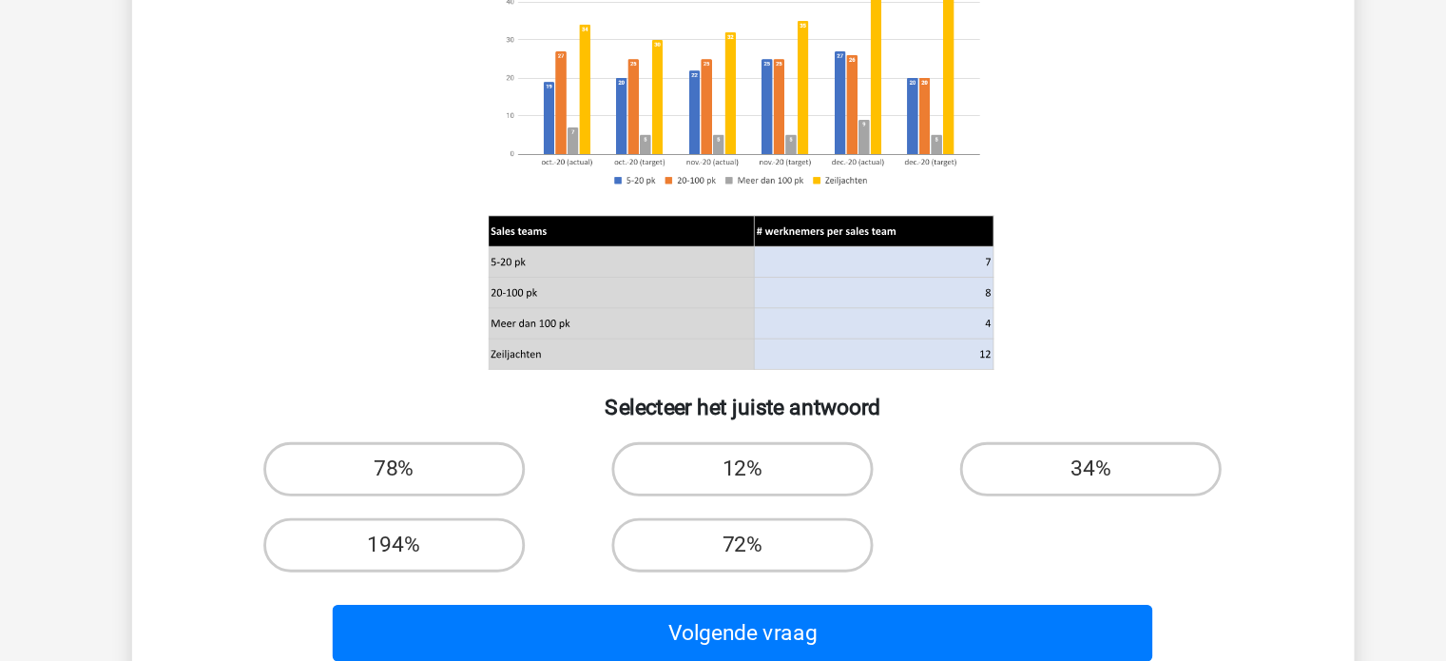
scroll to position [133, 0]
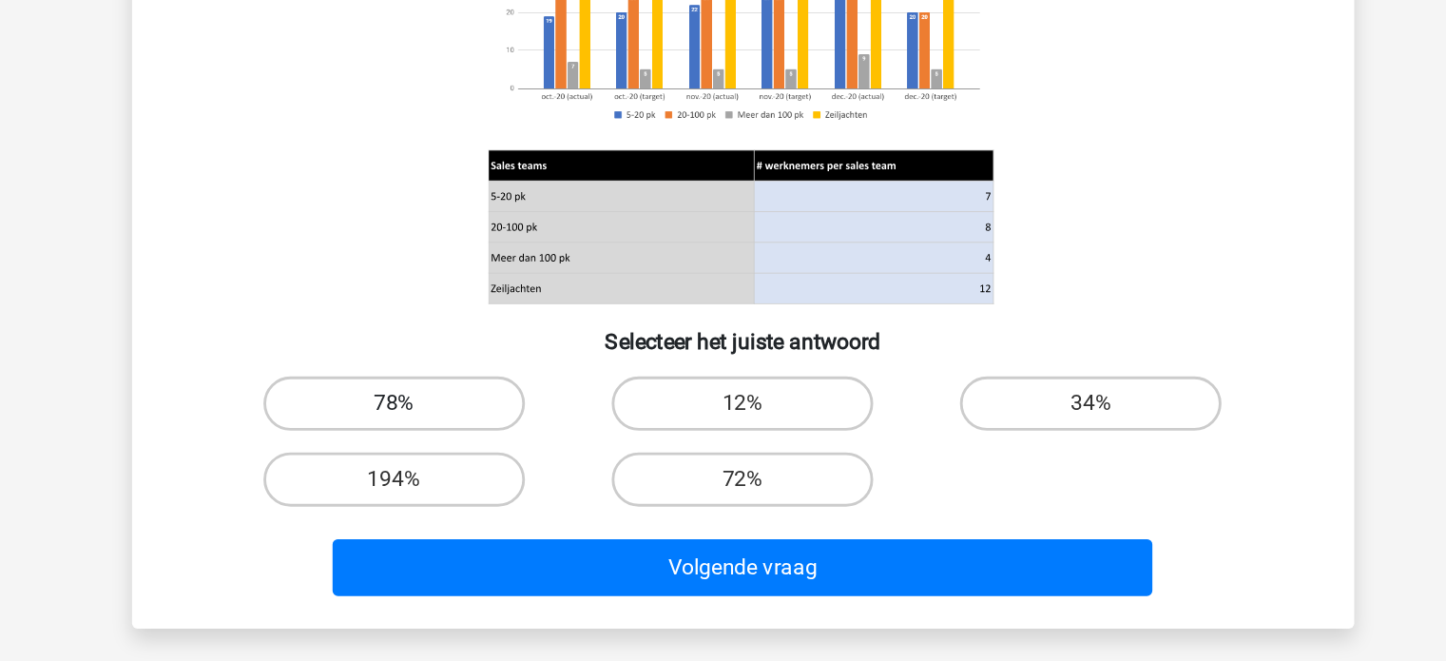
click at [527, 486] on label "78%" at bounding box center [478, 480] width 183 height 38
click at [490, 486] on input "78%" at bounding box center [484, 486] width 12 height 12
radio input "true"
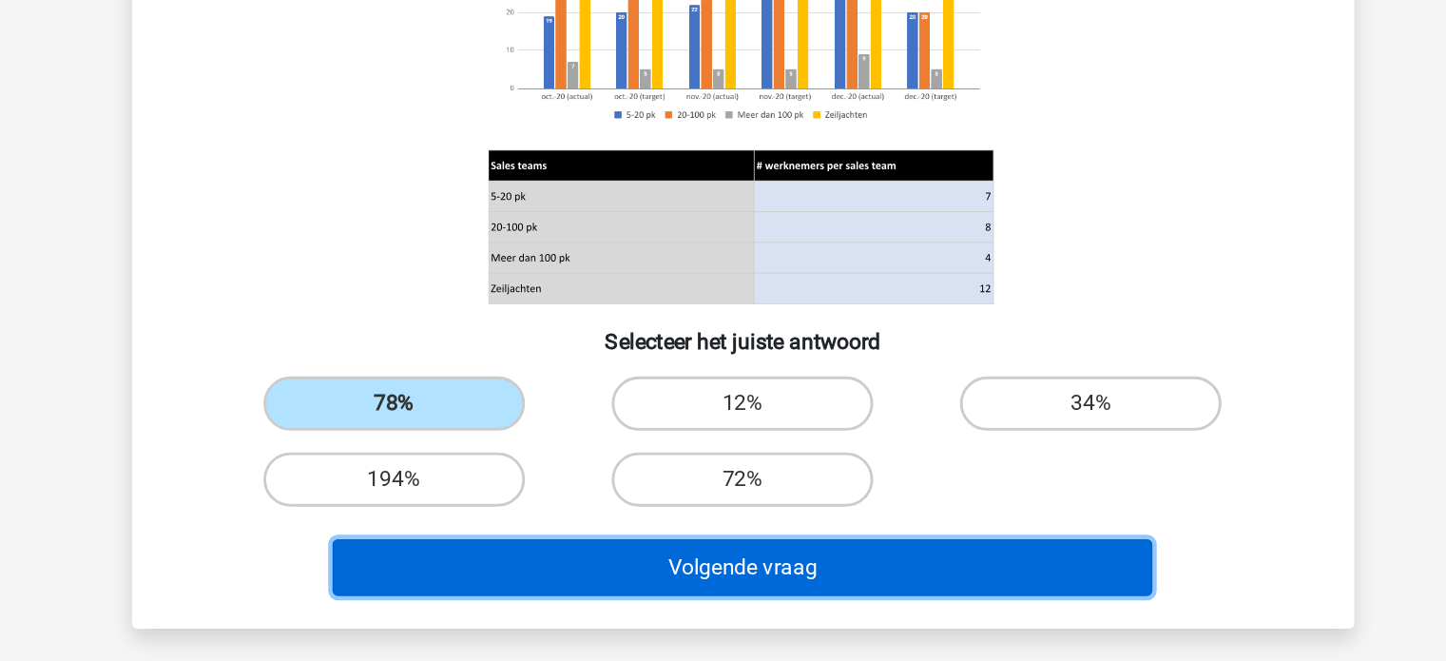
click at [684, 582] on button "Volgende vraag" at bounding box center [722, 595] width 575 height 40
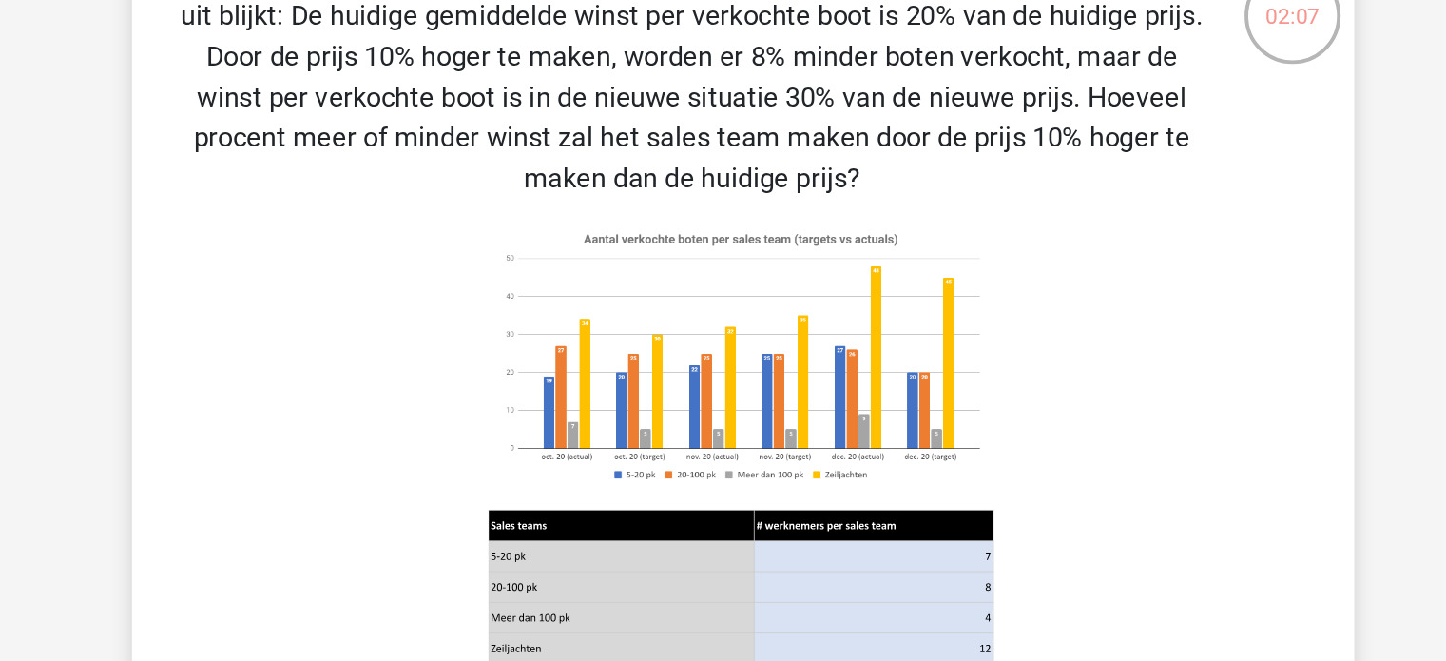
scroll to position [86, 0]
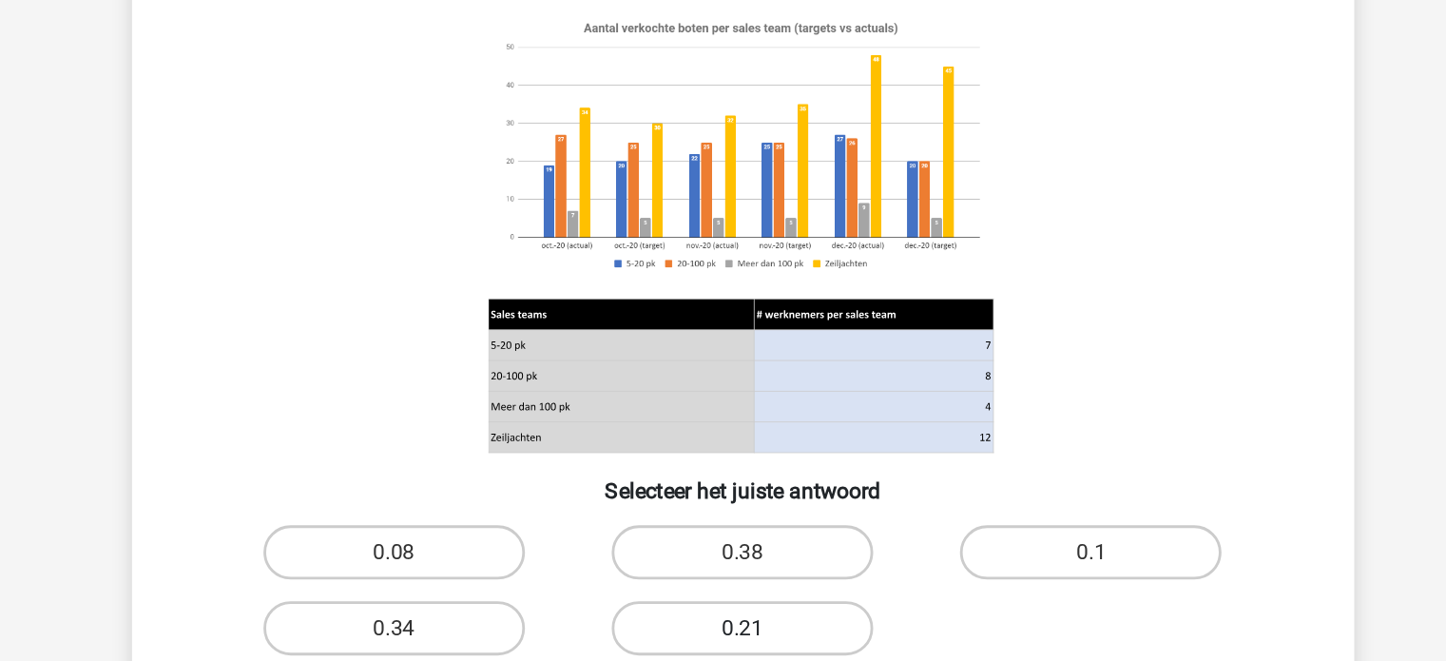
click at [797, 640] on label "0.21" at bounding box center [722, 638] width 183 height 38
click at [735, 640] on input "0.21" at bounding box center [728, 644] width 12 height 12
radio input "true"
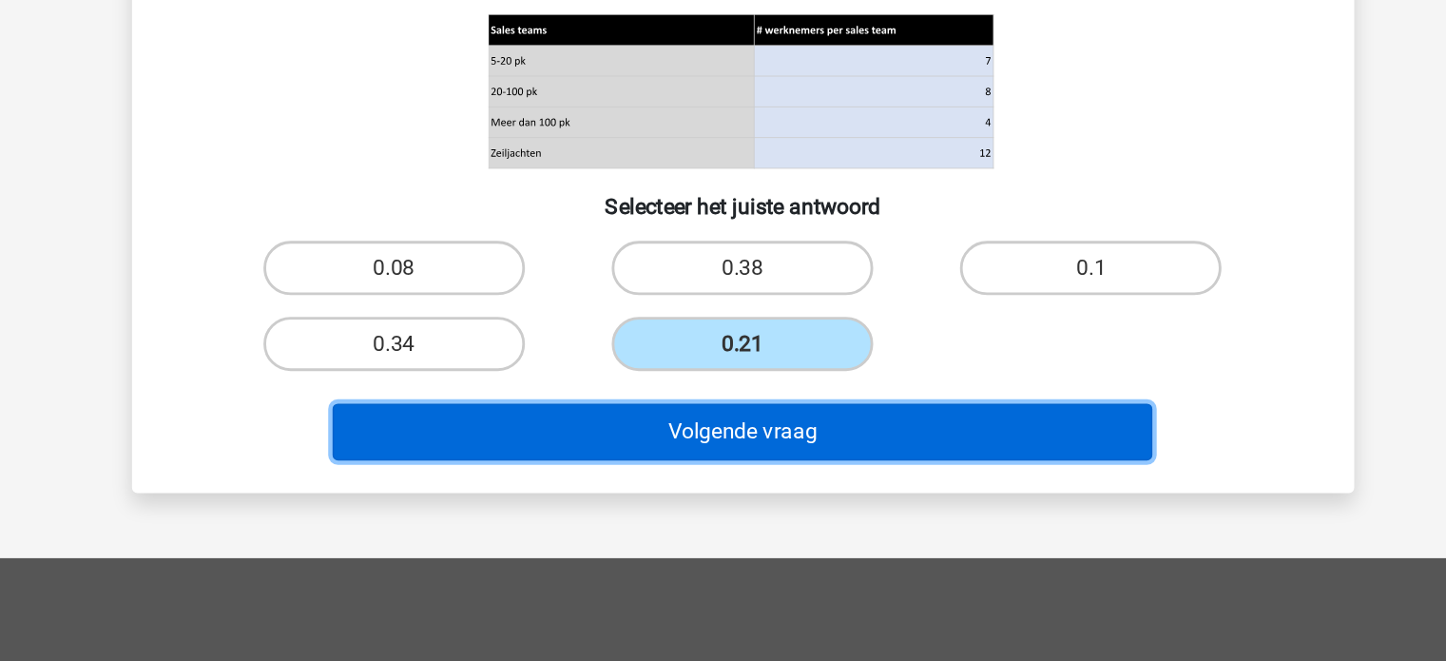
click at [807, 499] on button "Volgende vraag" at bounding box center [722, 500] width 575 height 40
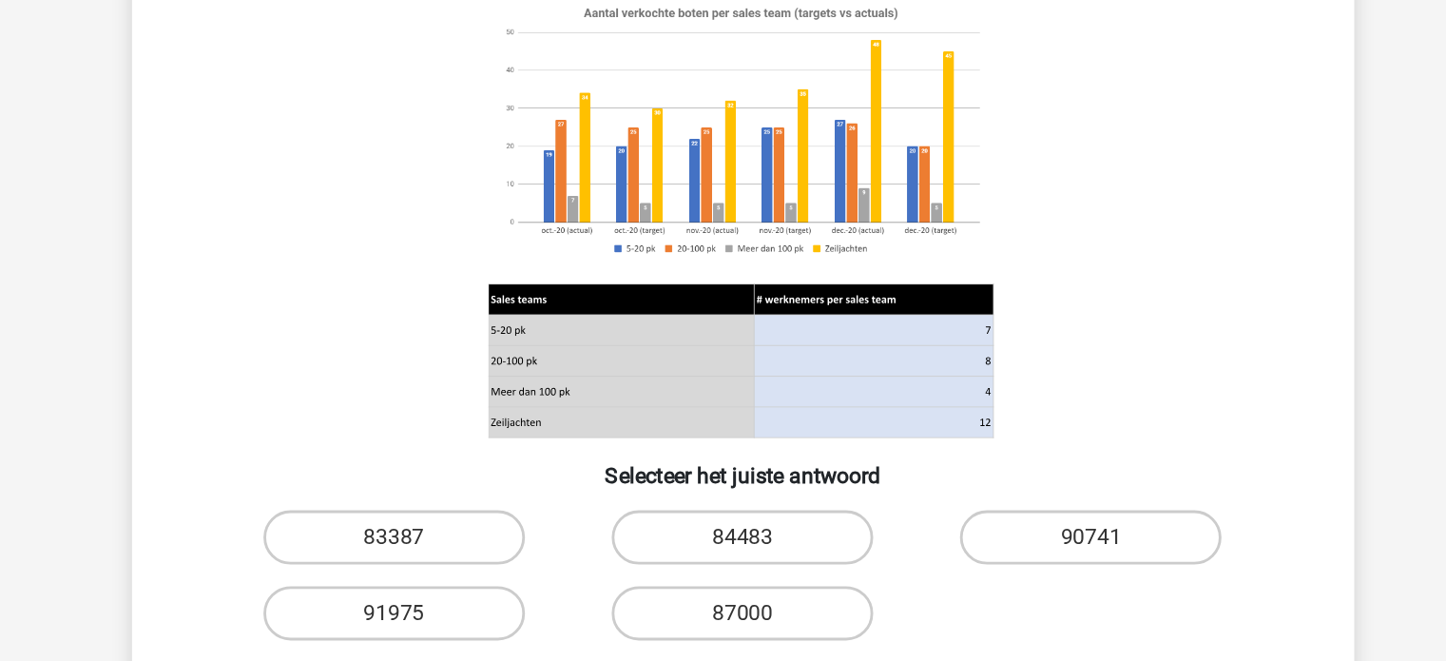
scroll to position [90, 0]
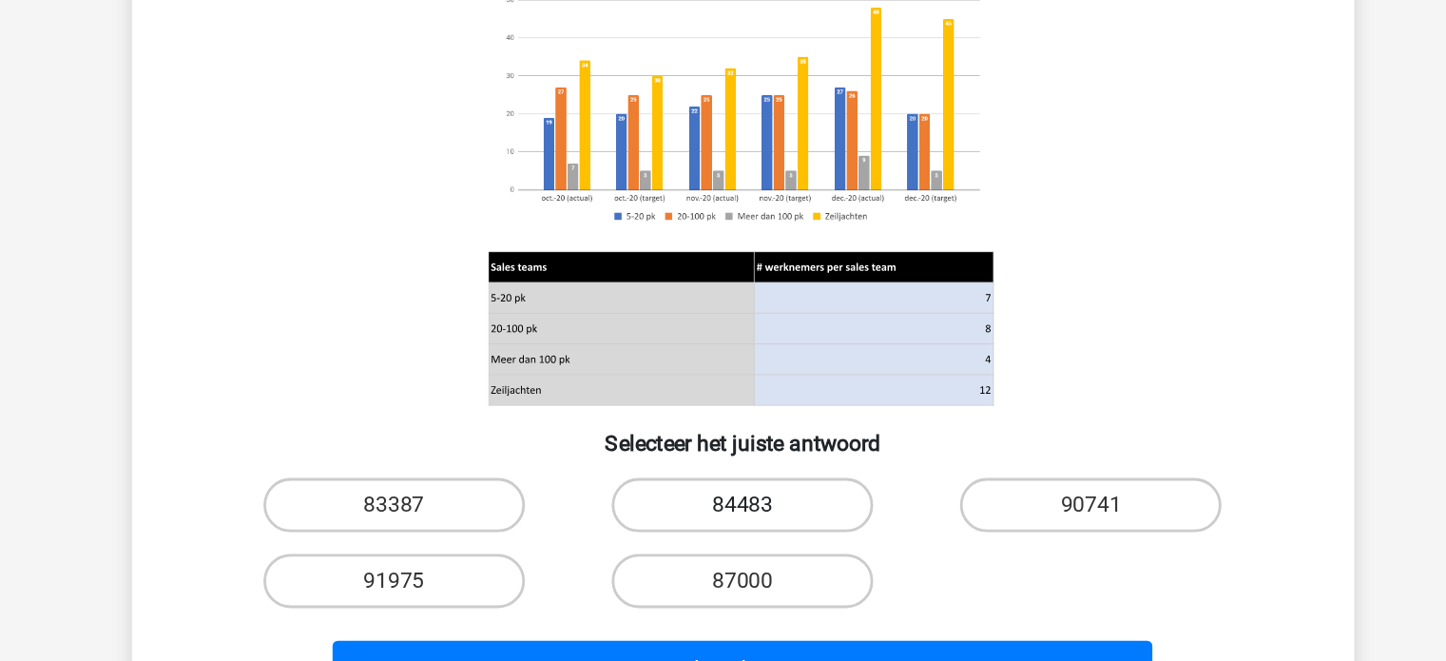
click at [718, 555] on label "84483" at bounding box center [722, 551] width 183 height 38
click at [722, 555] on input "84483" at bounding box center [728, 557] width 12 height 12
radio input "true"
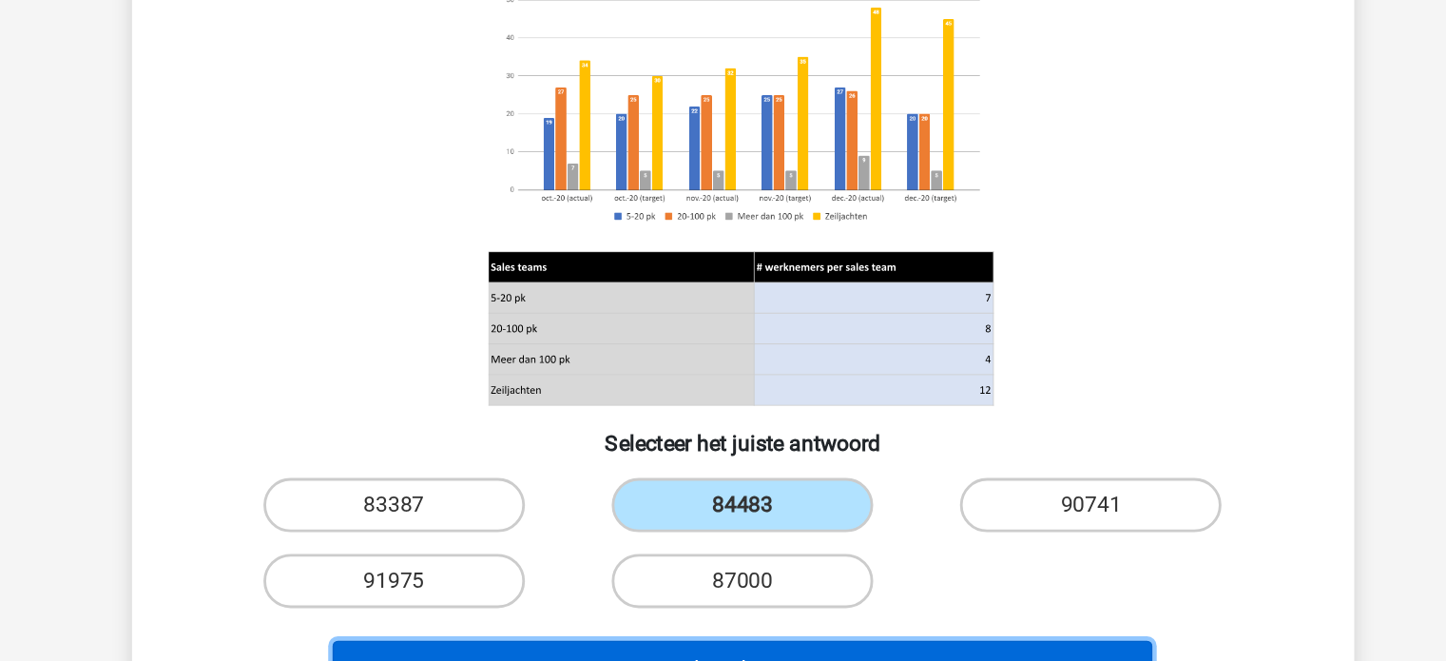
click at [720, 648] on button "Volgende vraag" at bounding box center [722, 666] width 575 height 40
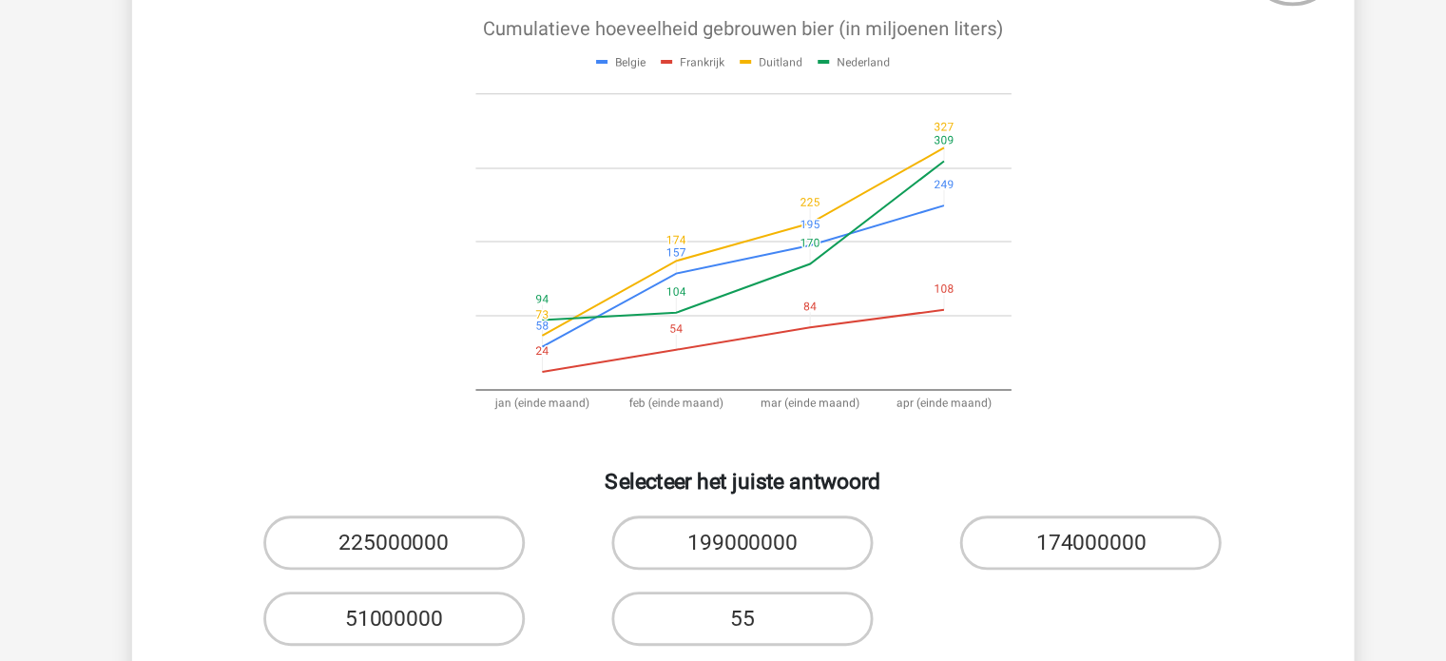
scroll to position [85, 0]
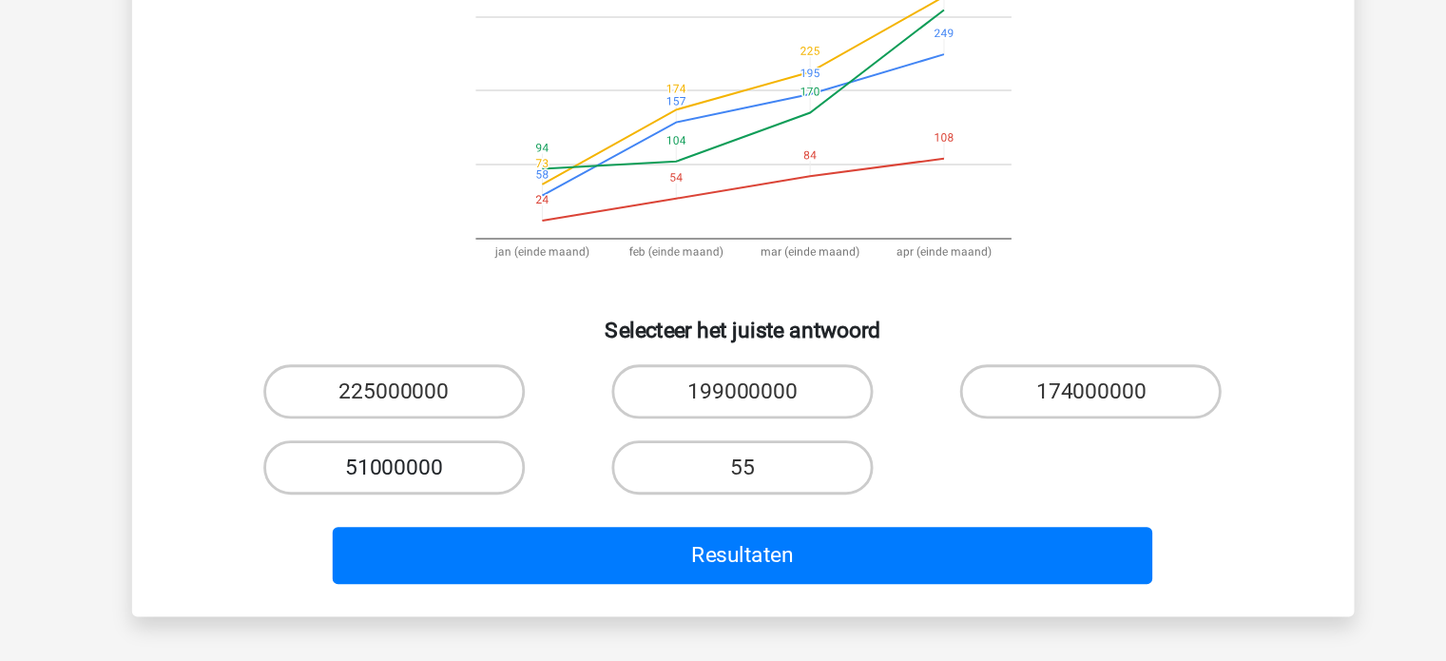
click at [537, 531] on label "51000000" at bounding box center [478, 525] width 183 height 38
click at [490, 531] on input "51000000" at bounding box center [484, 531] width 12 height 12
radio input "true"
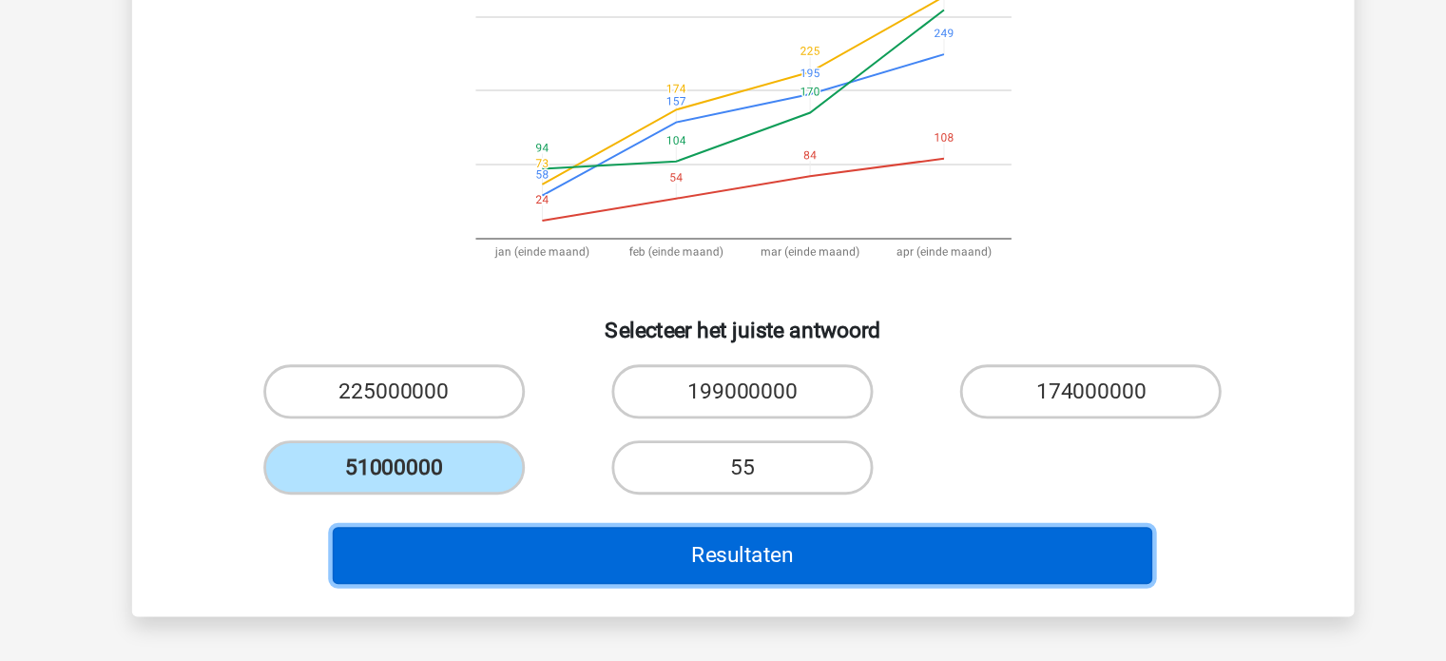
click at [700, 583] on button "Resultaten" at bounding box center [722, 586] width 575 height 40
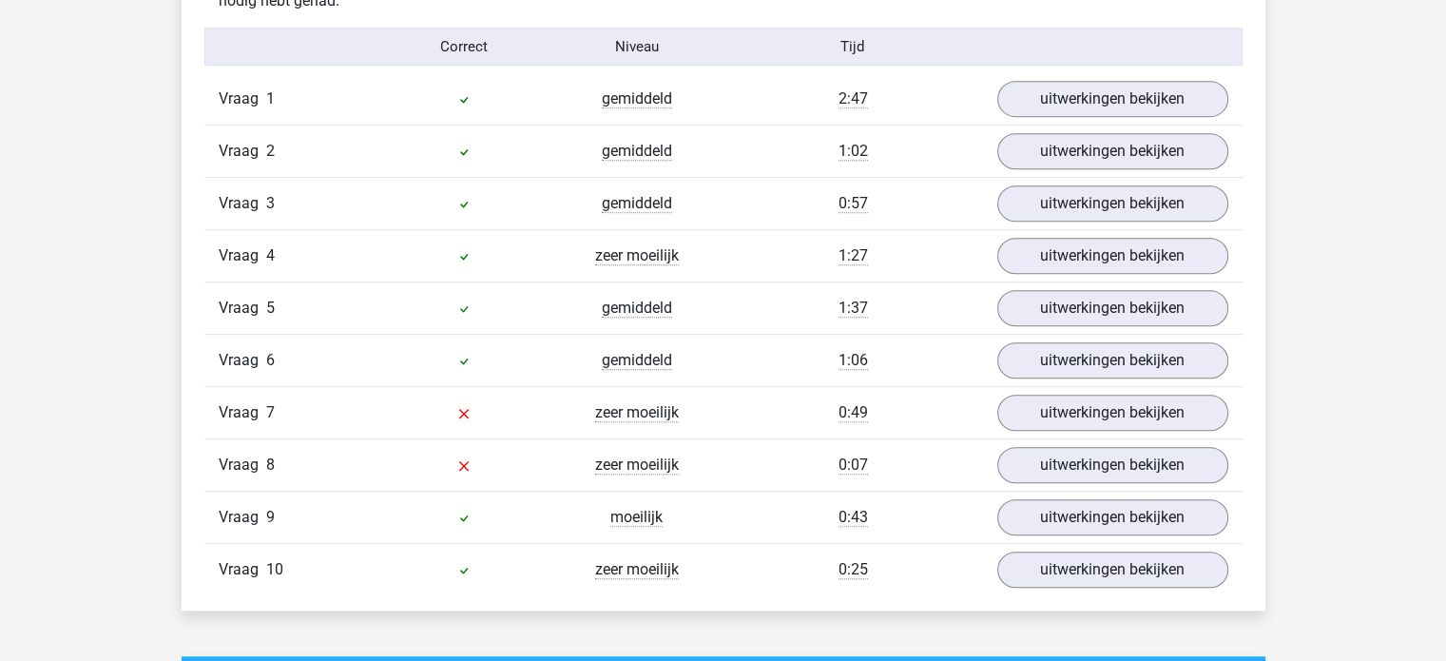
scroll to position [1331, 0]
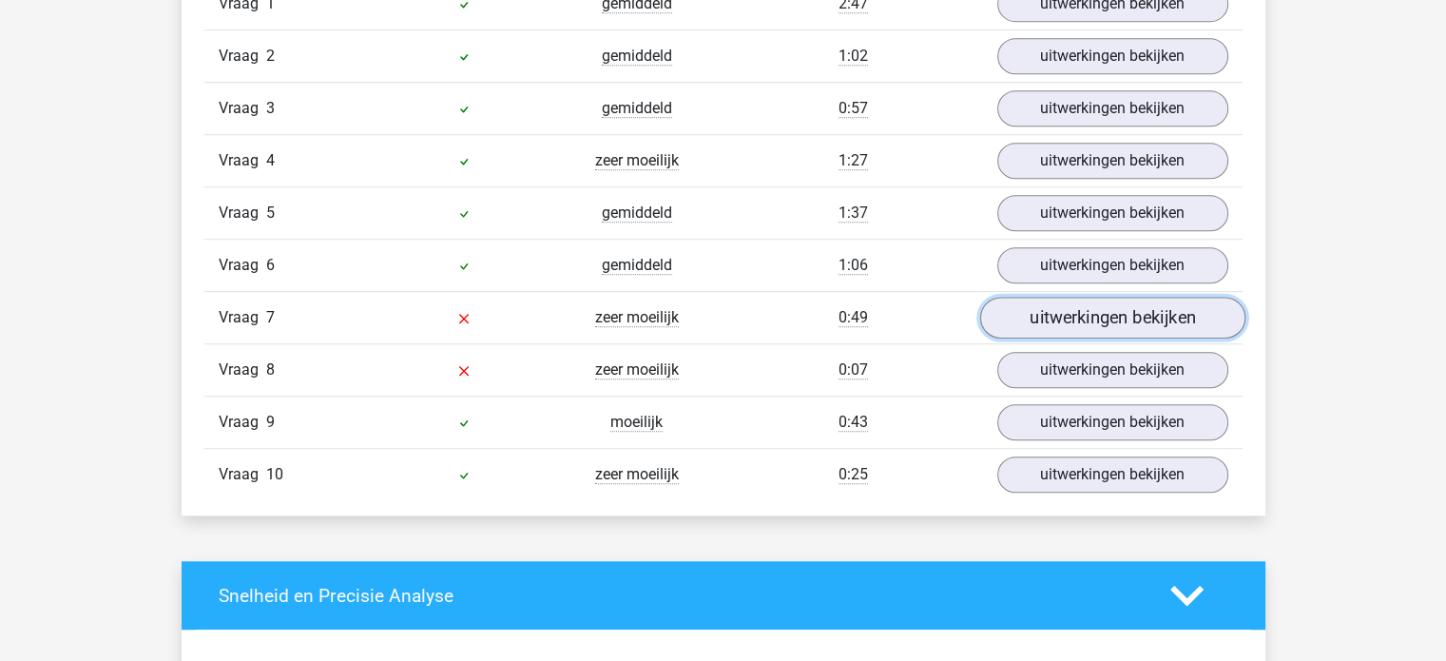
click at [1047, 319] on link "uitwerkingen bekijken" at bounding box center [1111, 318] width 265 height 42
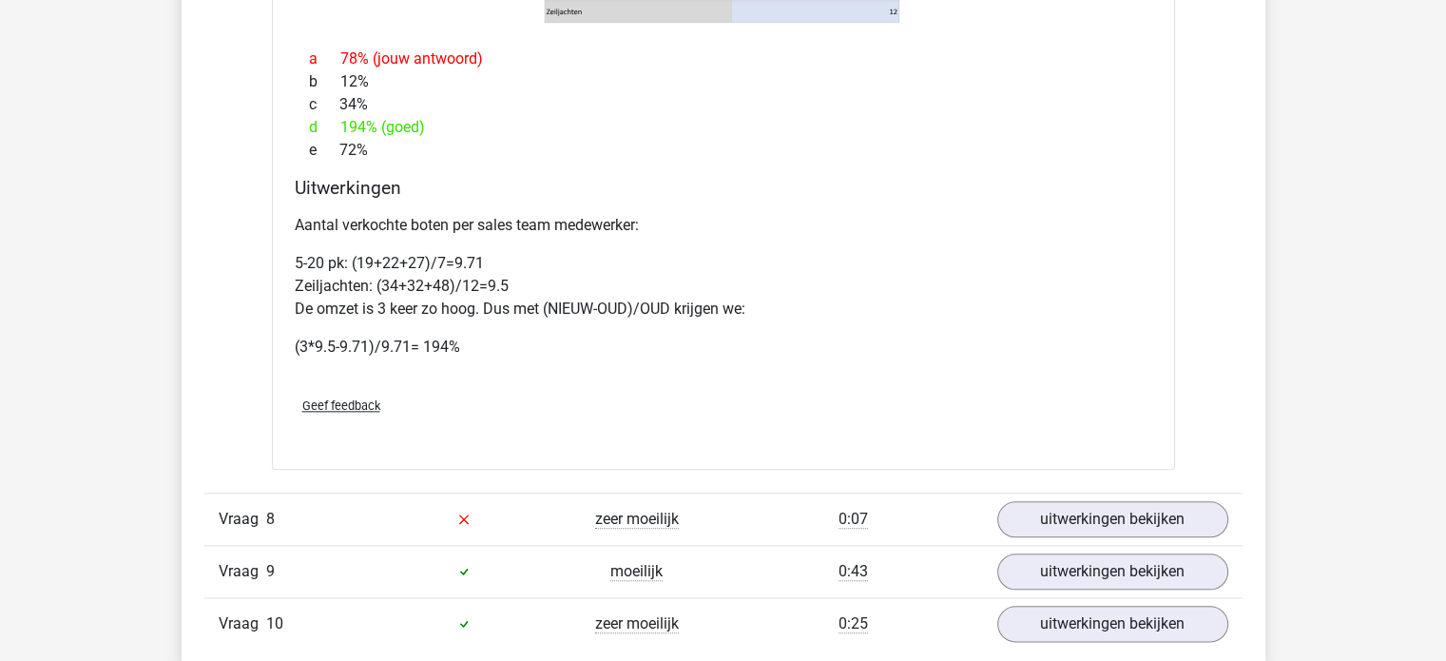
scroll to position [2281, 0]
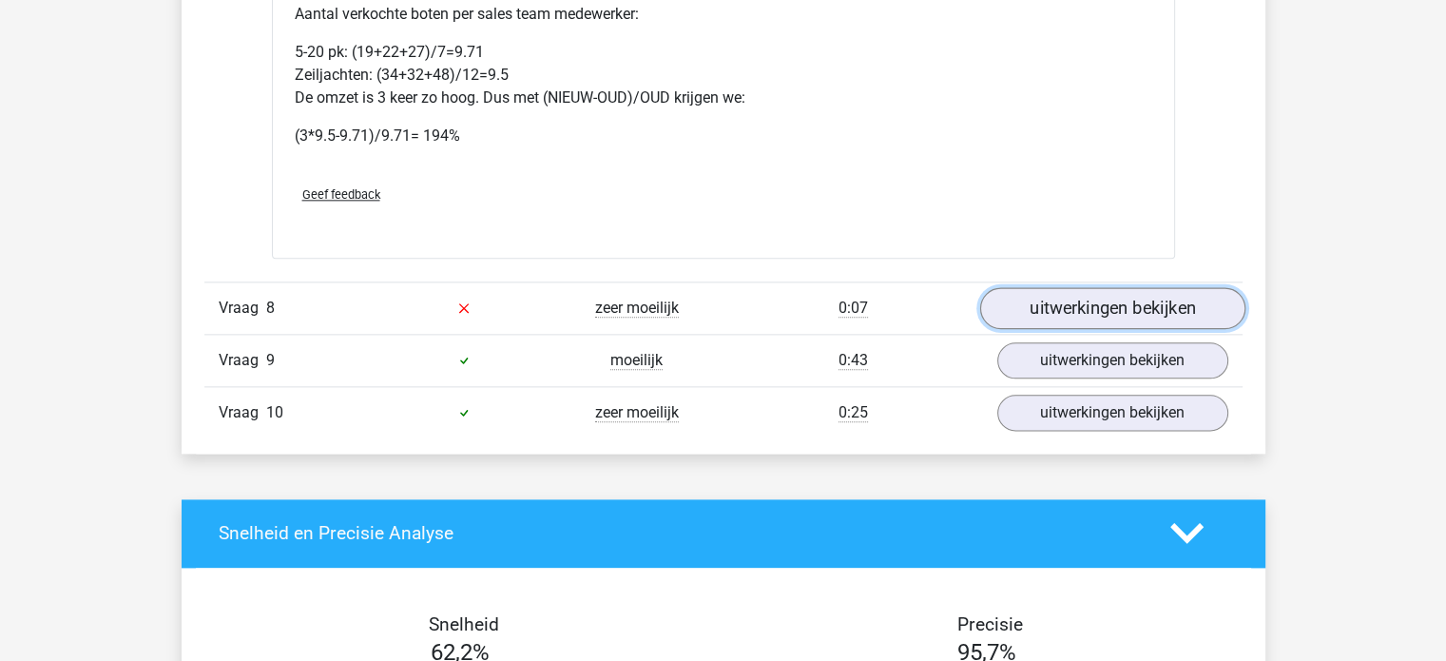
click at [1023, 315] on link "uitwerkingen bekijken" at bounding box center [1111, 308] width 265 height 42
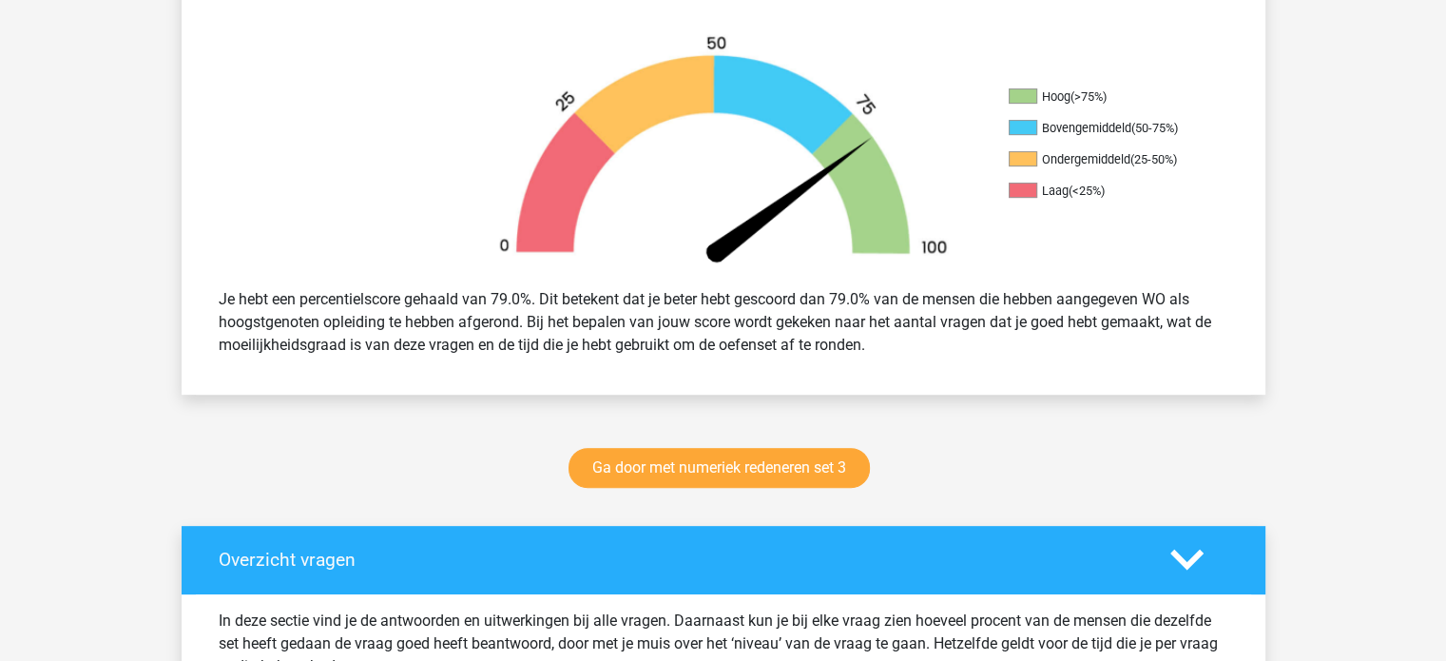
scroll to position [0, 0]
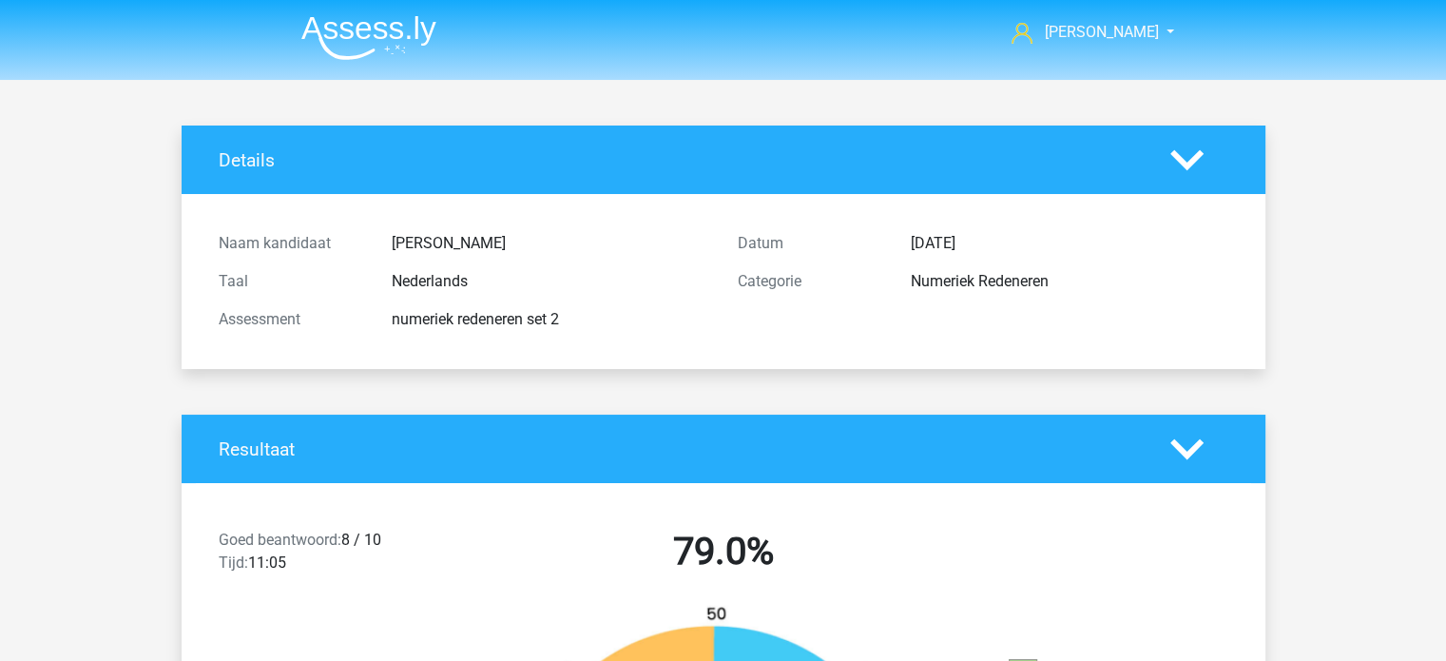
click at [407, 38] on img at bounding box center [368, 37] width 135 height 45
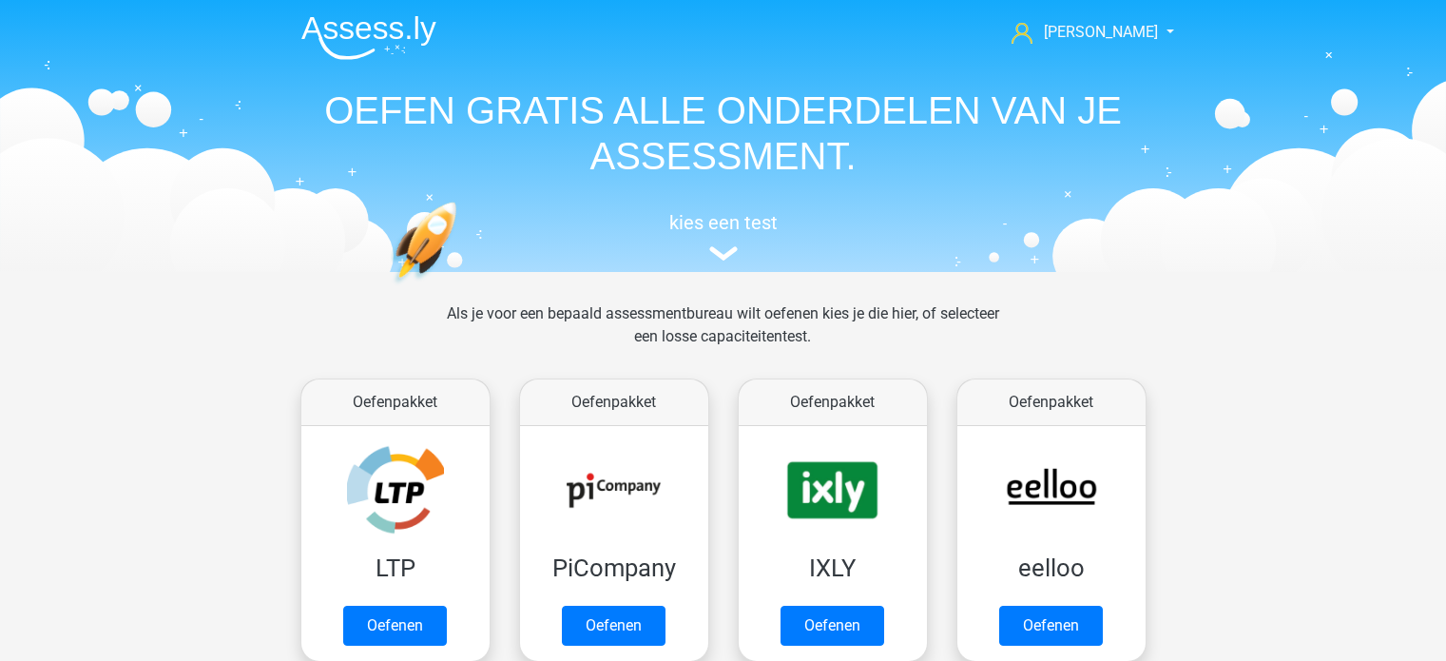
scroll to position [190, 0]
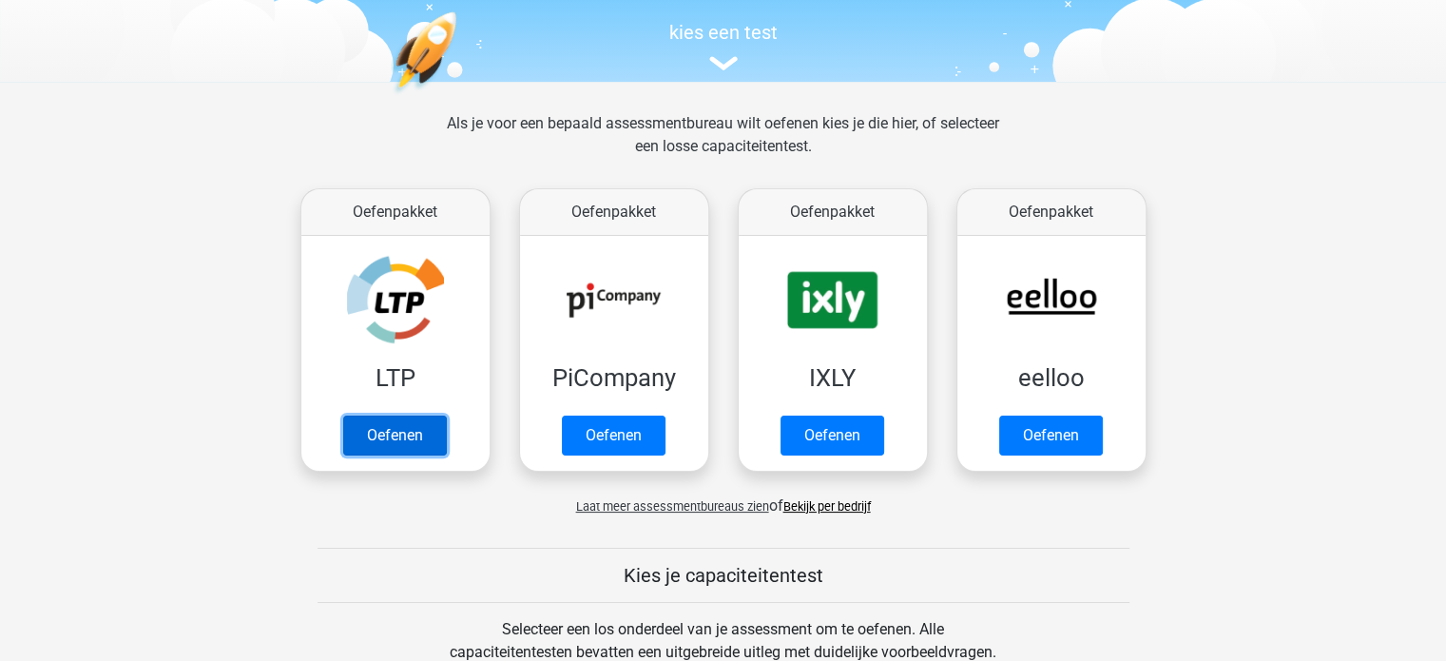
click at [422, 420] on link "Oefenen" at bounding box center [395, 435] width 104 height 40
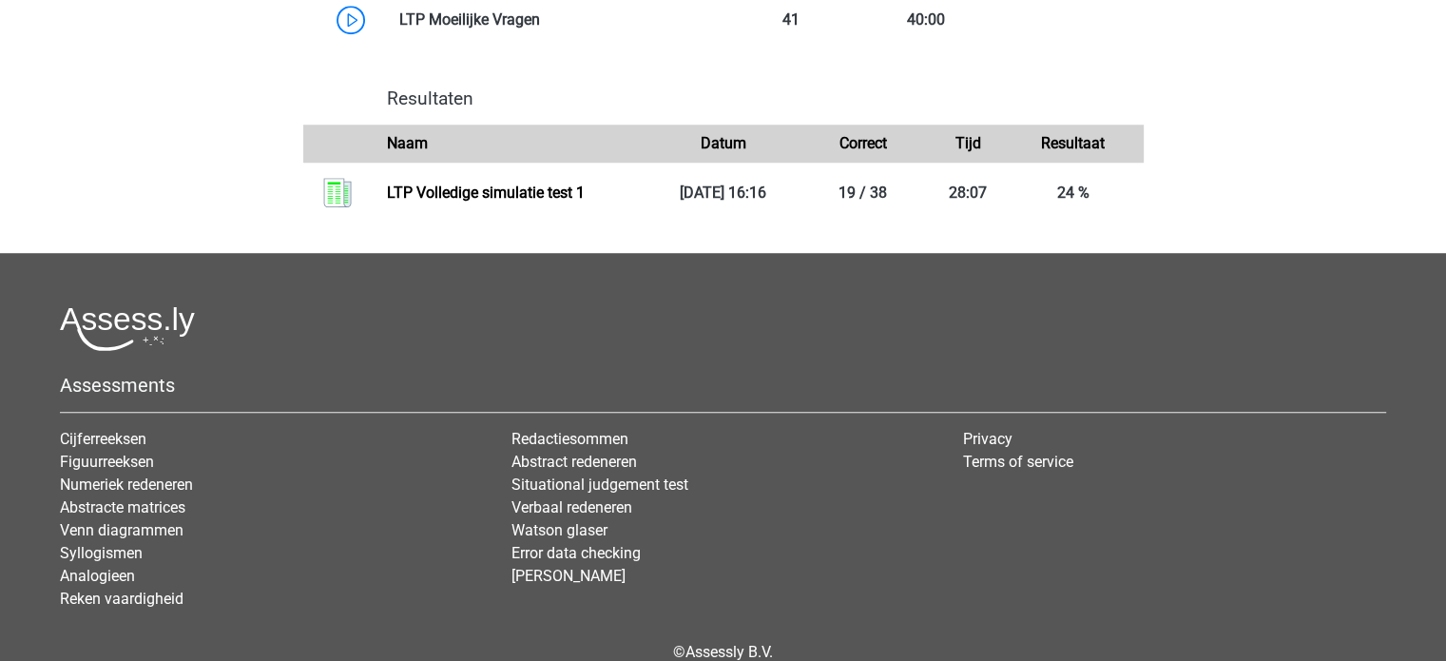
scroll to position [1529, 0]
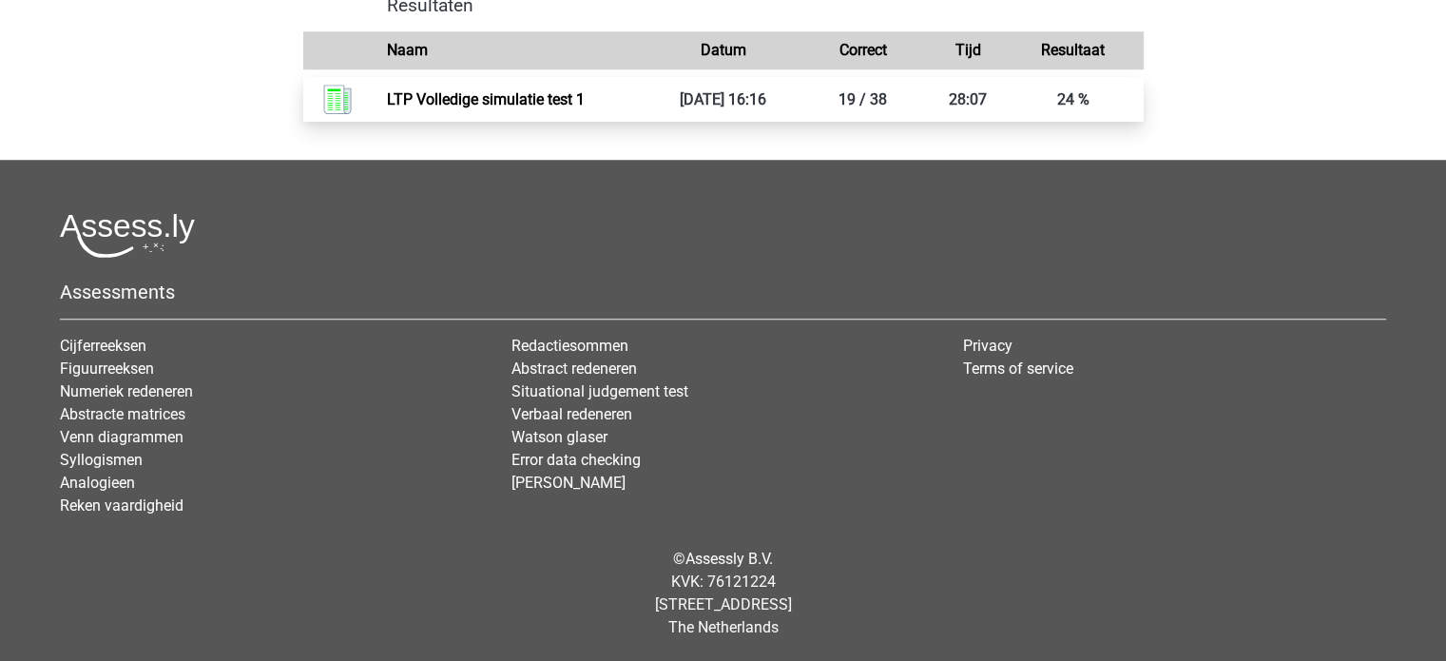
click at [585, 105] on link "LTP Volledige simulatie test 1" at bounding box center [486, 99] width 198 height 18
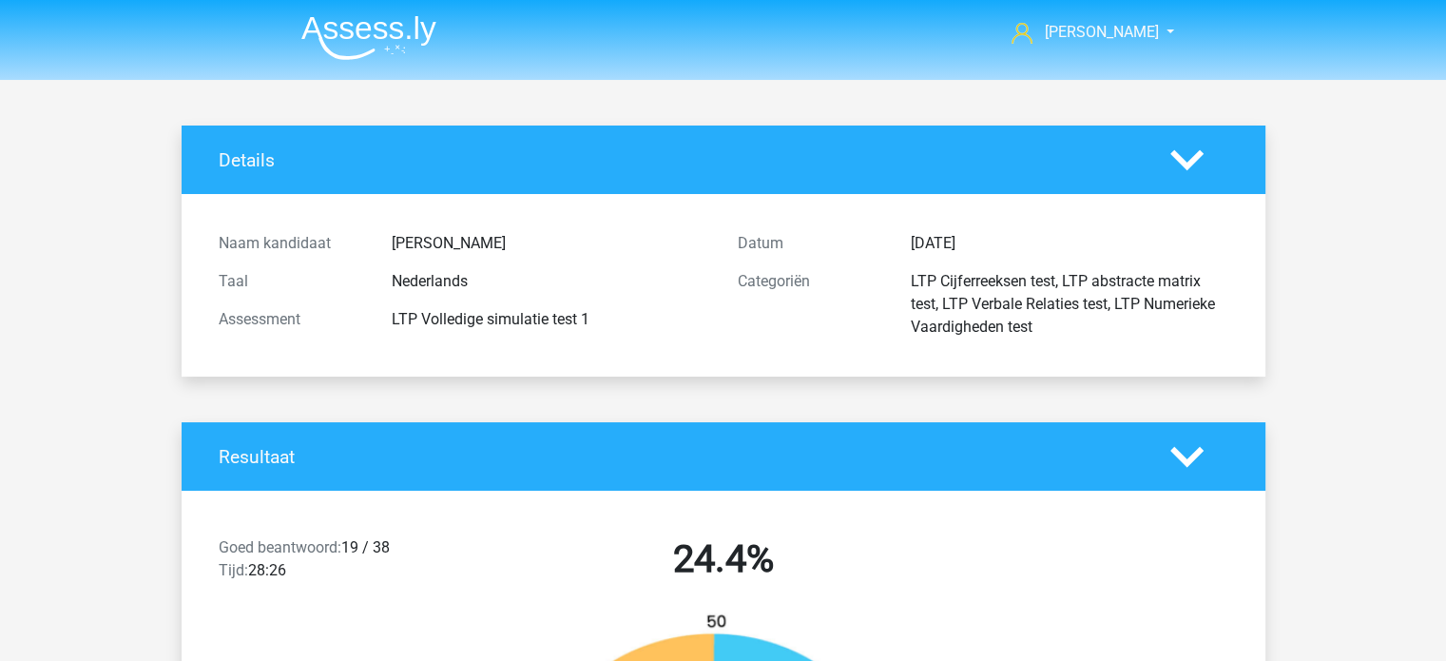
click at [396, 26] on img at bounding box center [368, 37] width 135 height 45
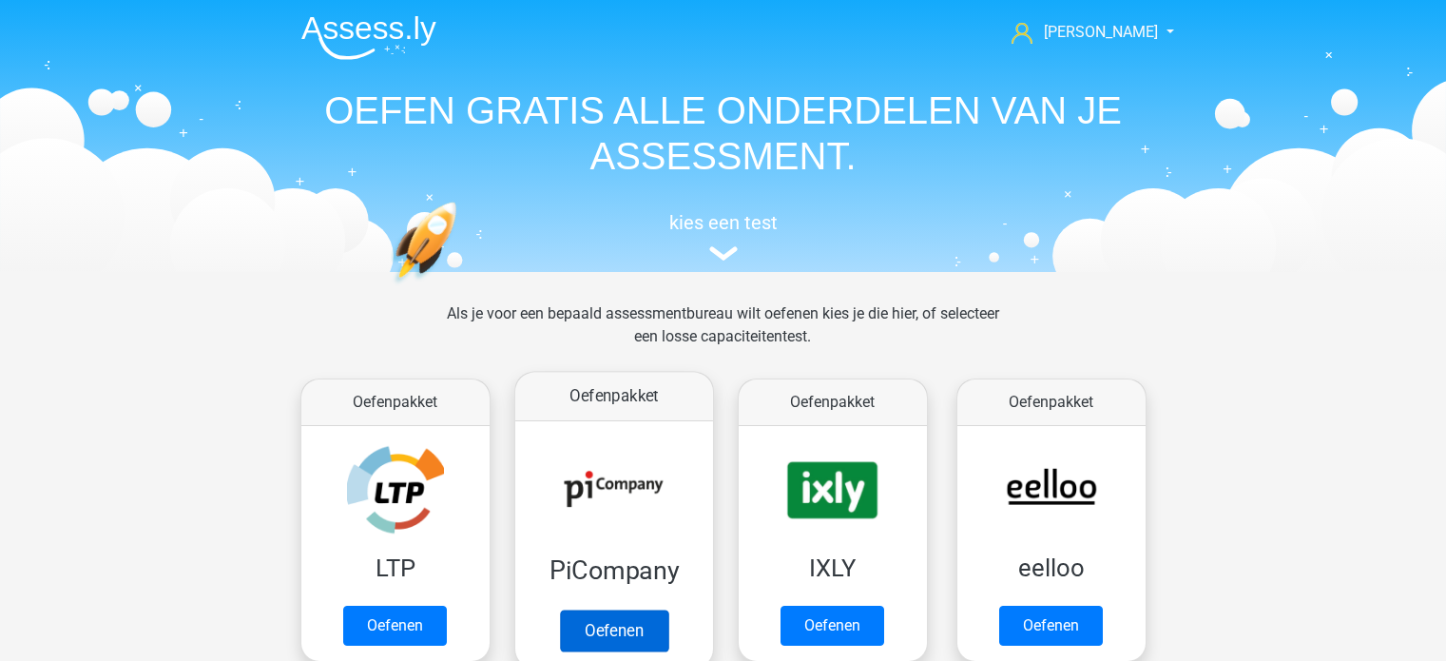
scroll to position [190, 0]
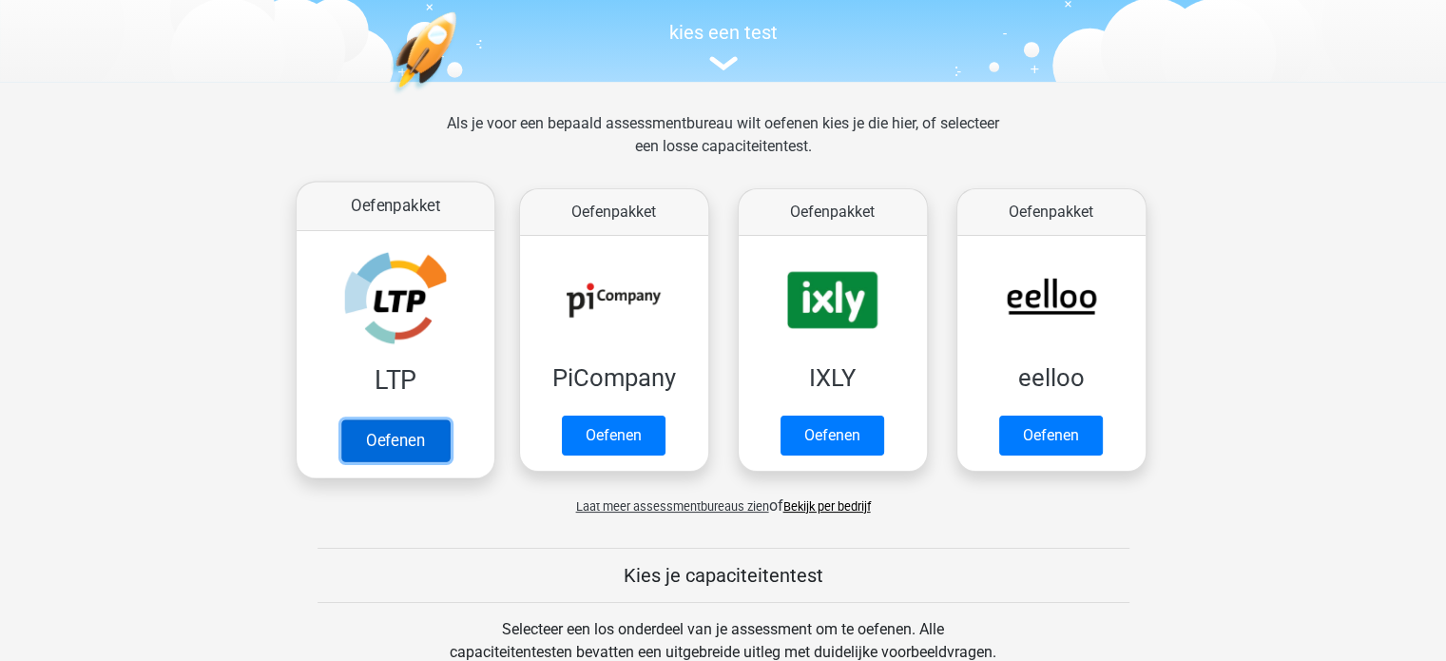
click at [435, 426] on link "Oefenen" at bounding box center [394, 440] width 108 height 42
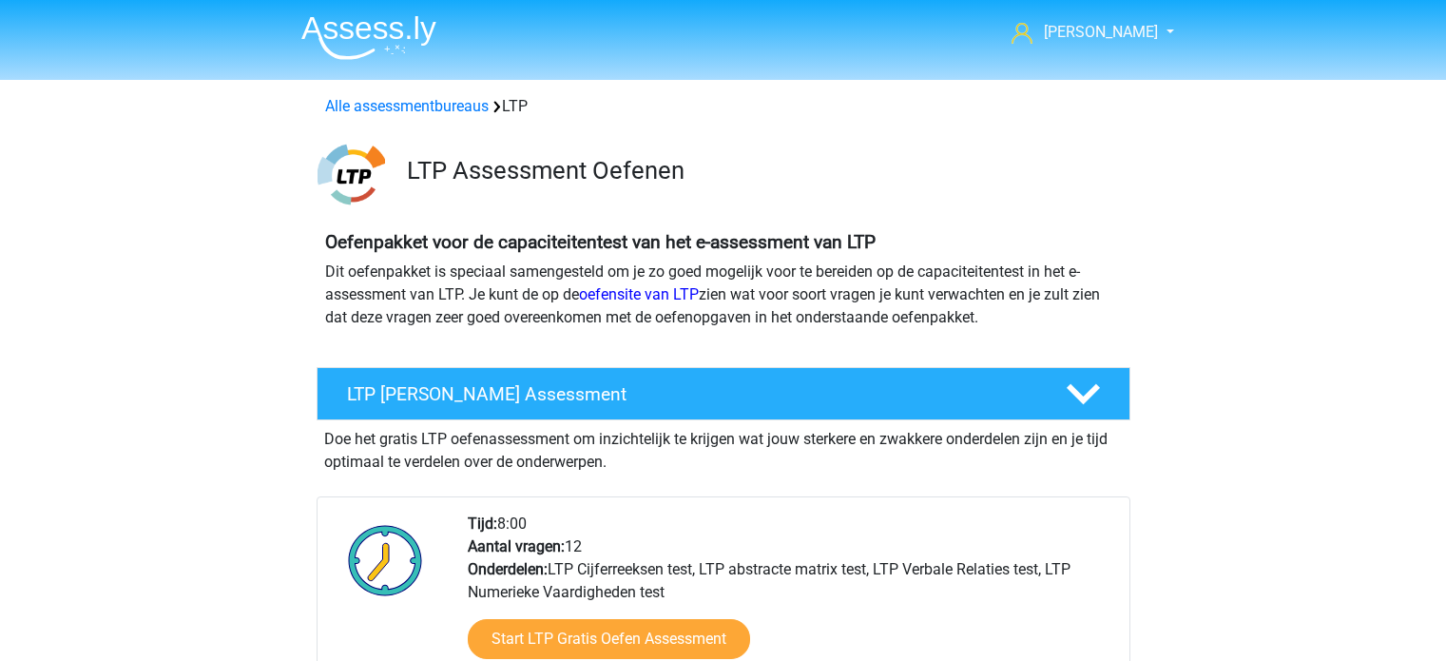
scroll to position [570, 0]
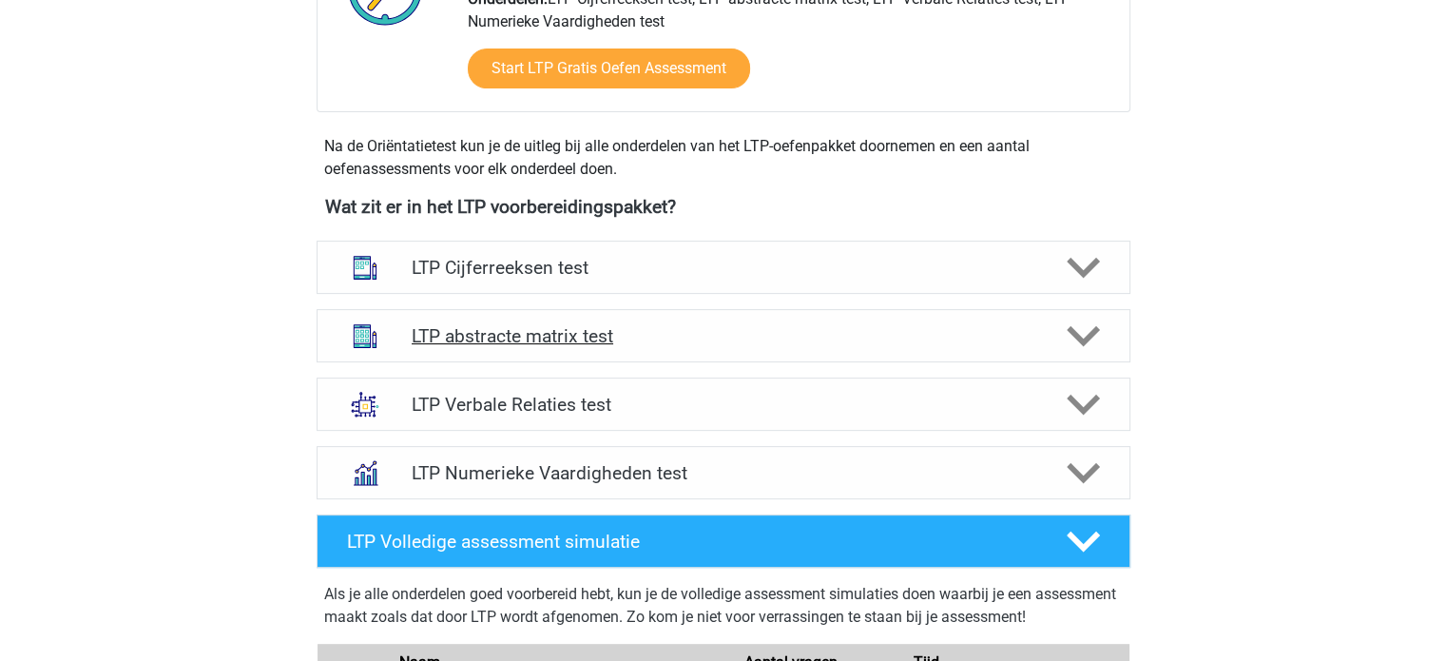
click at [802, 331] on h4 "LTP abstracte matrix test" at bounding box center [723, 336] width 623 height 22
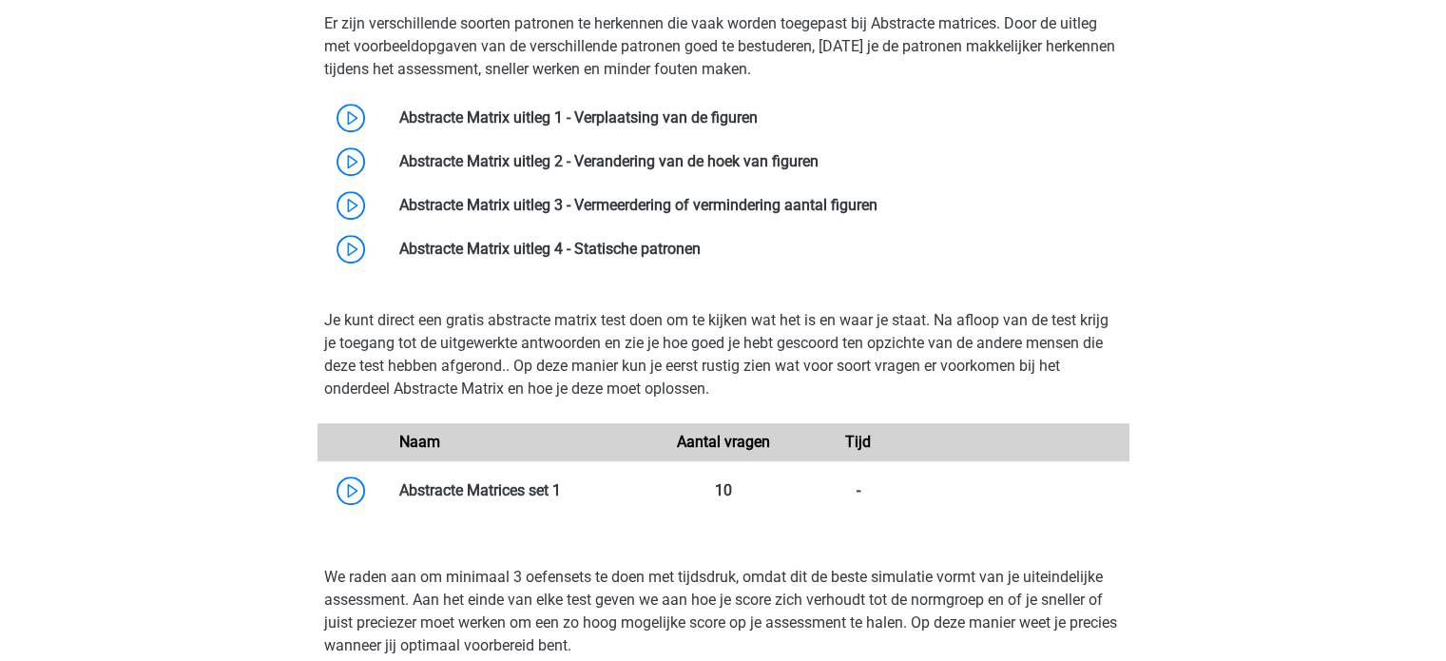
scroll to position [1045, 0]
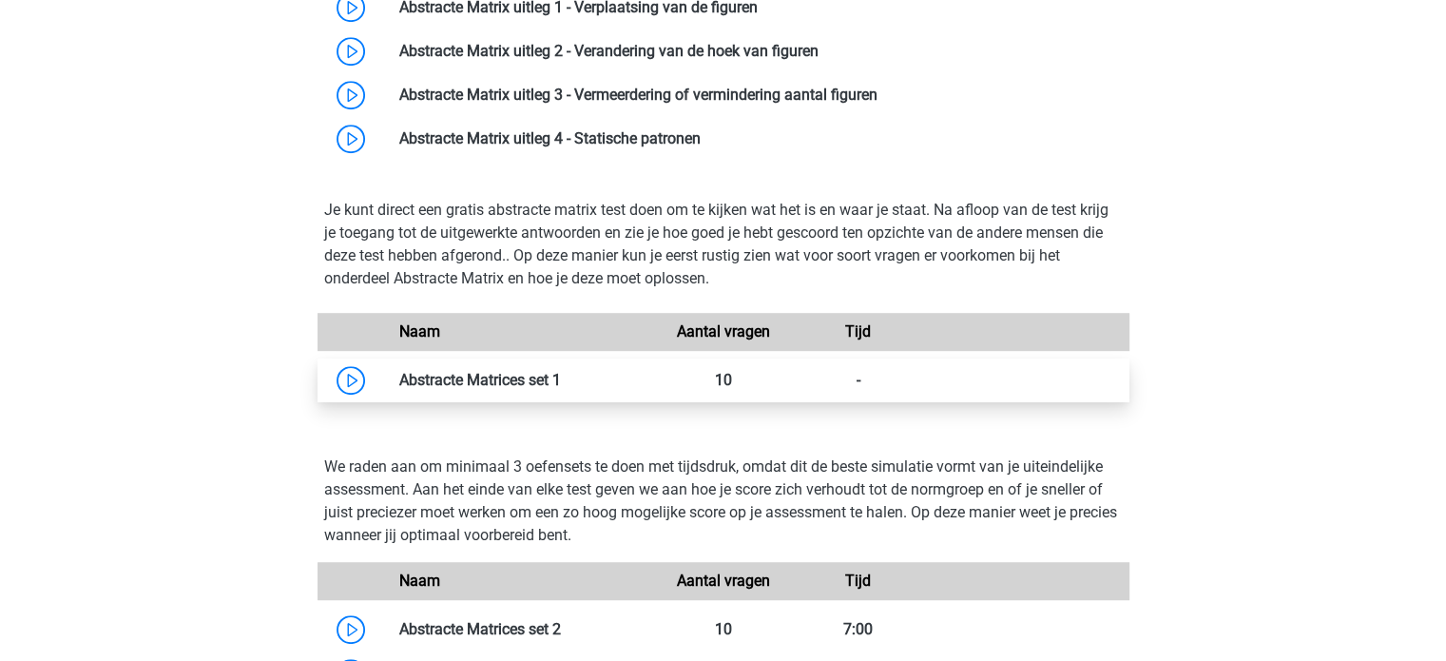
click at [561, 380] on link at bounding box center [561, 380] width 0 height 18
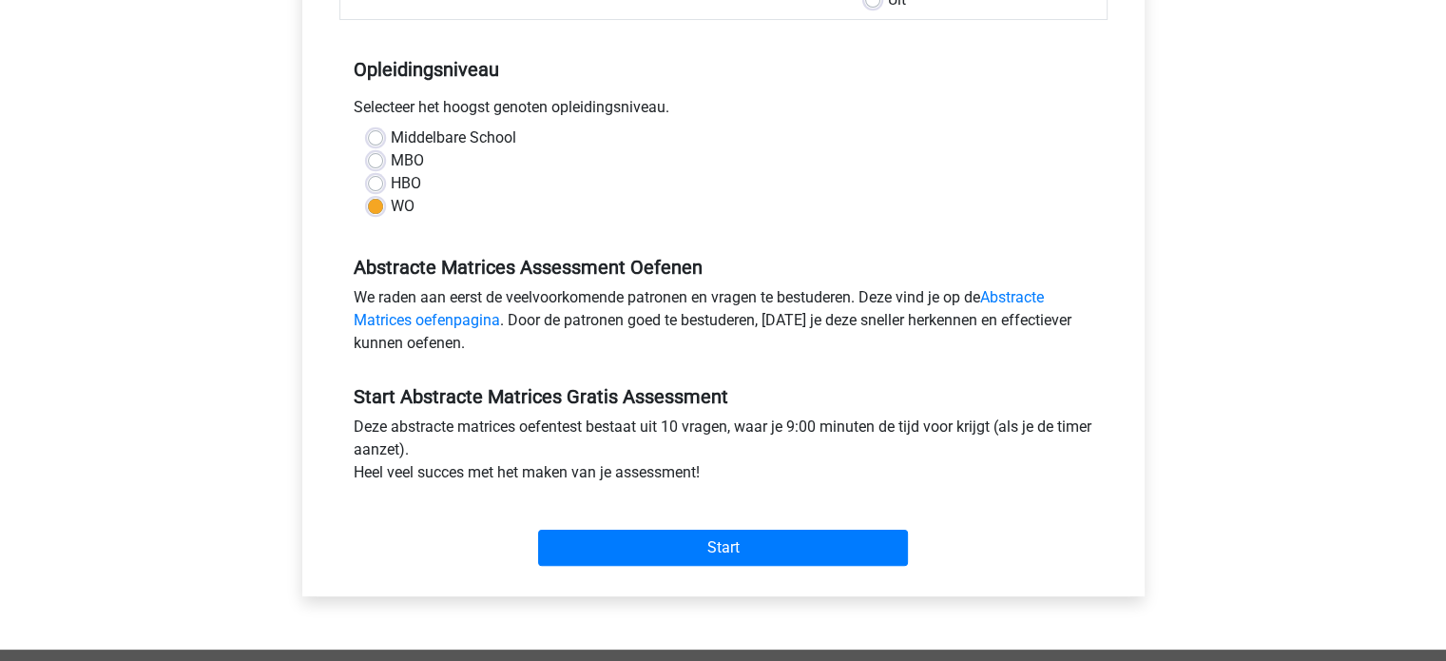
scroll to position [380, 0]
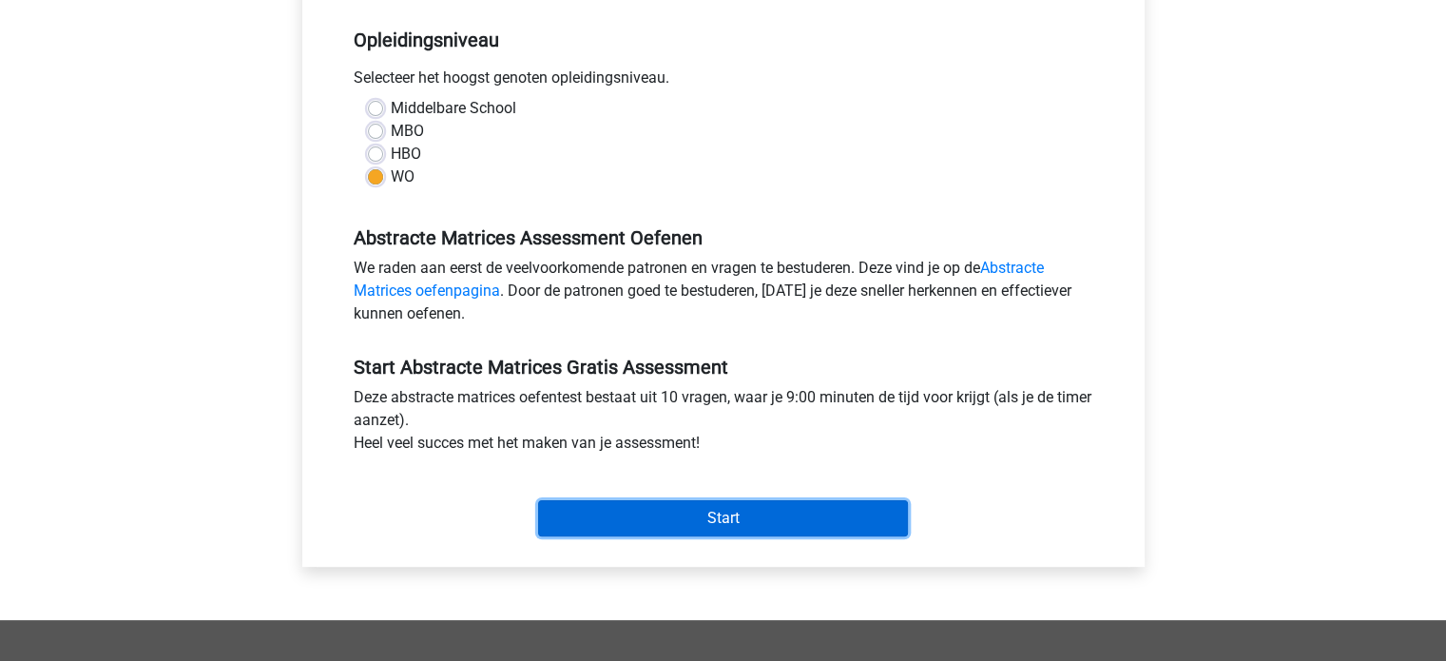
click at [743, 518] on input "Start" at bounding box center [723, 518] width 370 height 36
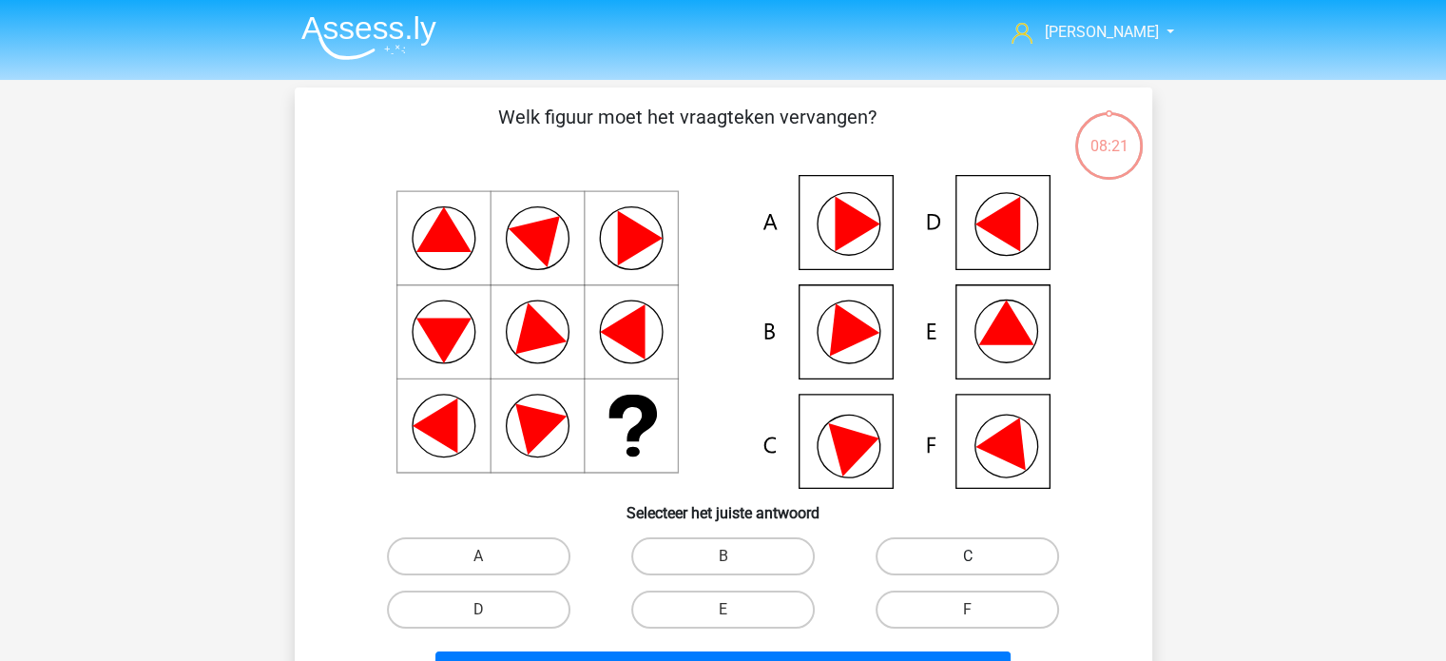
click at [954, 565] on label "C" at bounding box center [966, 556] width 183 height 38
click at [968, 565] on input "C" at bounding box center [974, 562] width 12 height 12
radio input "true"
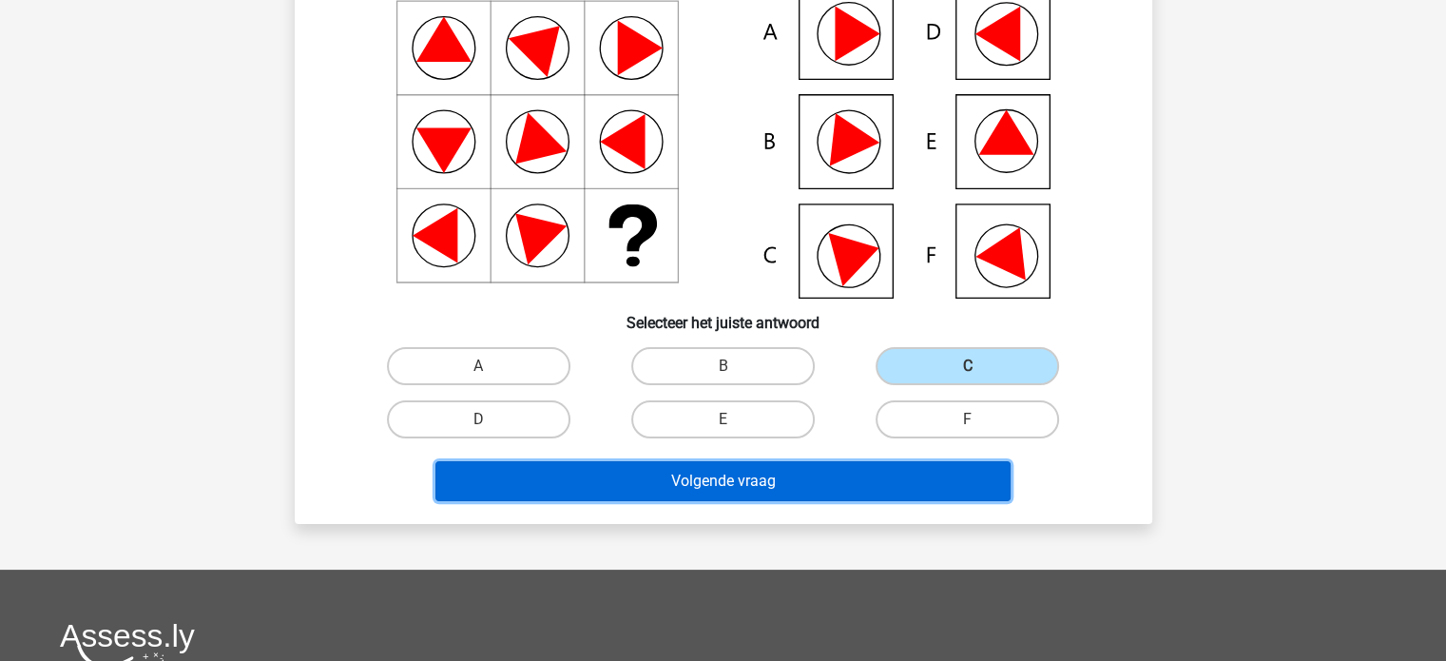
click at [847, 482] on button "Volgende vraag" at bounding box center [722, 481] width 575 height 40
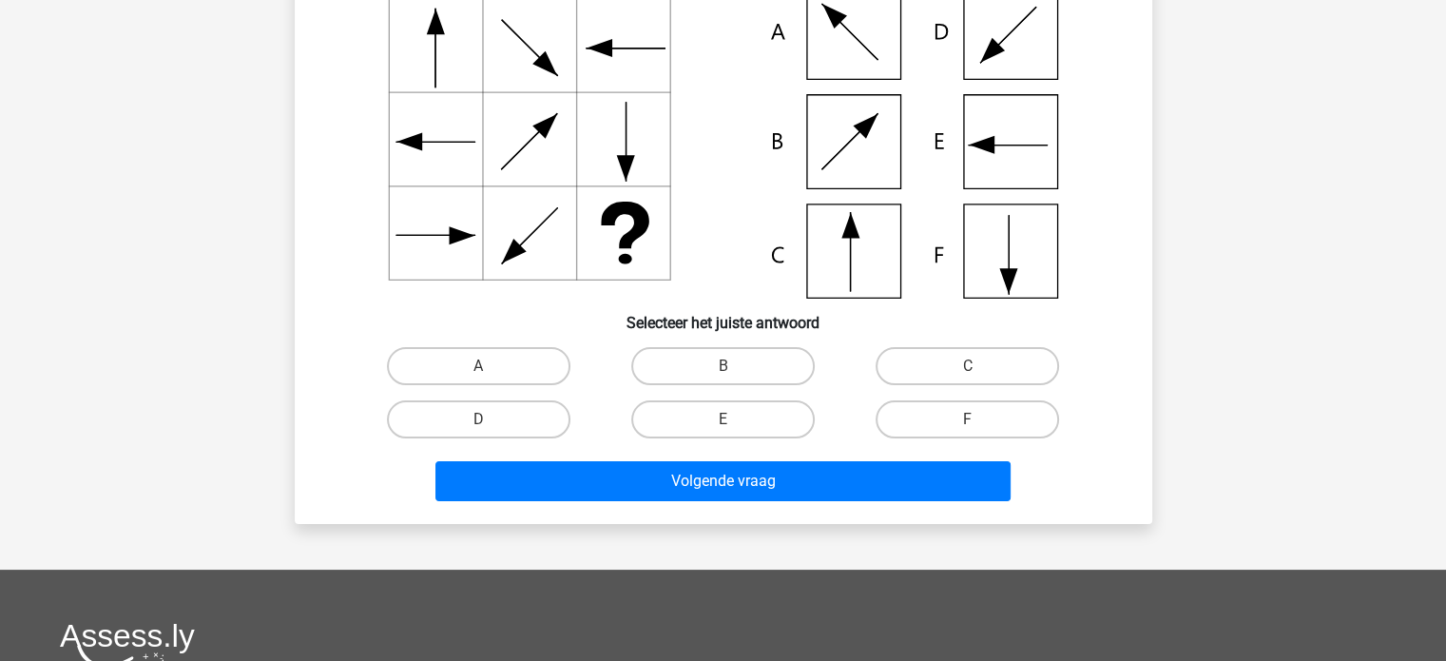
scroll to position [87, 0]
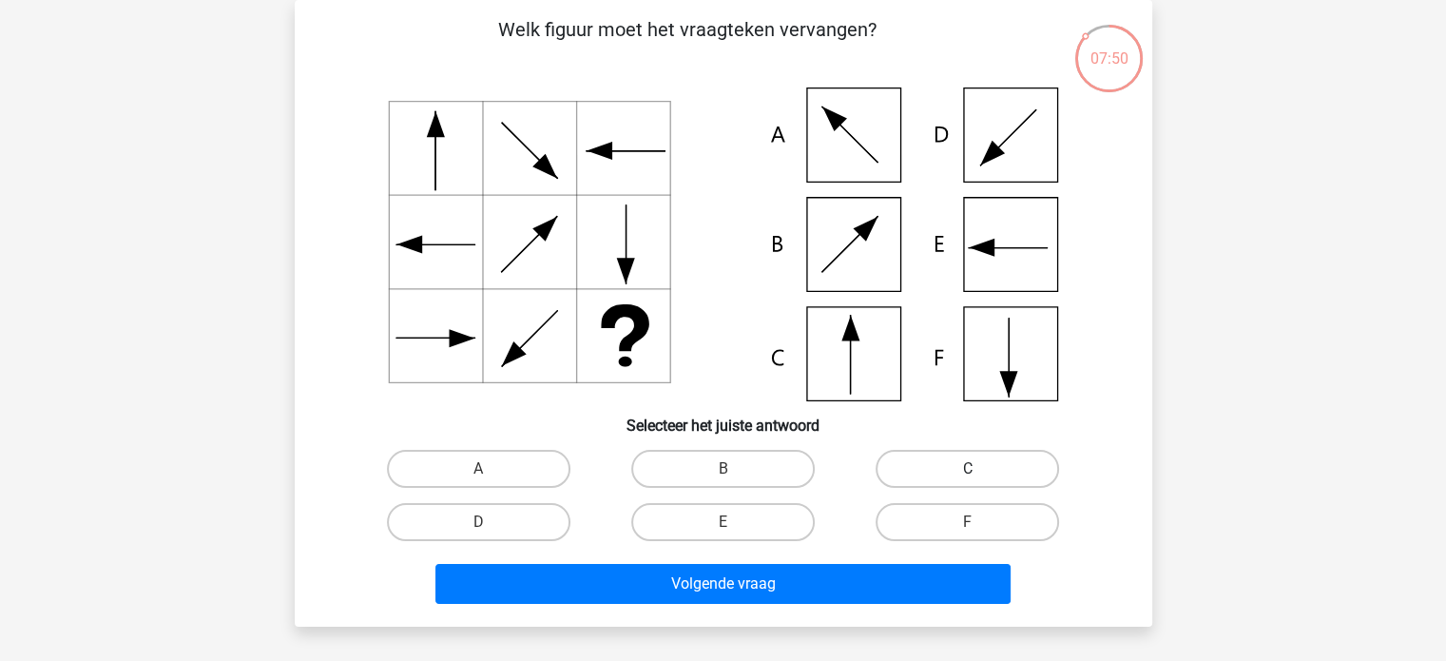
click at [896, 467] on label "C" at bounding box center [966, 469] width 183 height 38
click at [968, 469] on input "C" at bounding box center [974, 475] width 12 height 12
radio input "true"
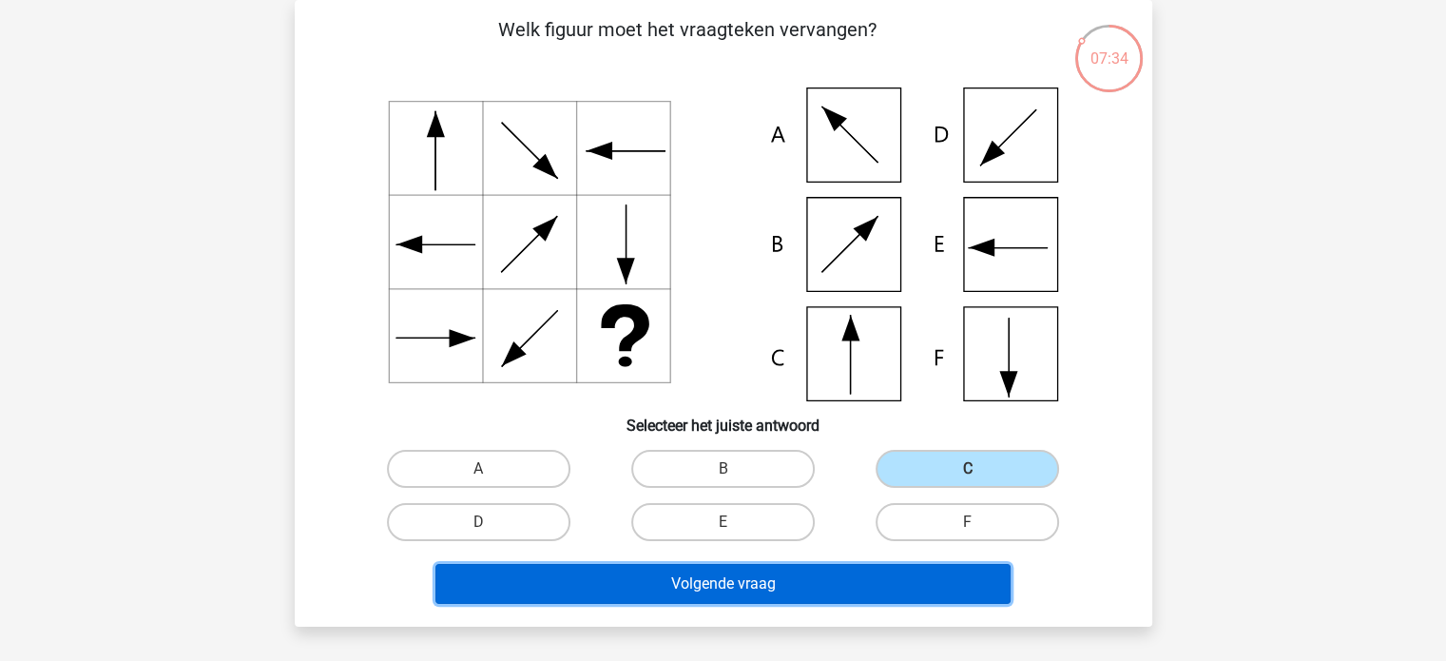
click at [728, 585] on button "Volgende vraag" at bounding box center [722, 584] width 575 height 40
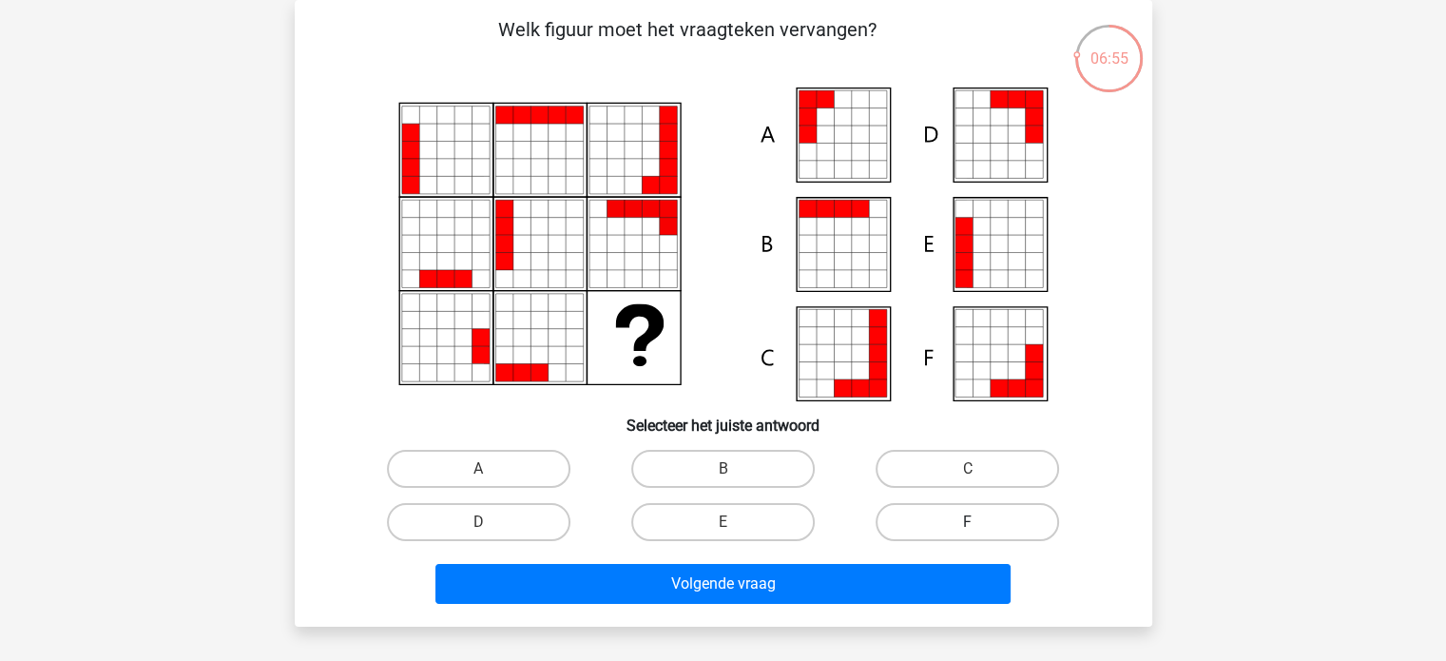
drag, startPoint x: 971, startPoint y: 512, endPoint x: 959, endPoint y: 514, distance: 12.5
click at [969, 512] on label "F" at bounding box center [966, 522] width 183 height 38
click at [969, 522] on input "F" at bounding box center [974, 528] width 12 height 12
radio input "true"
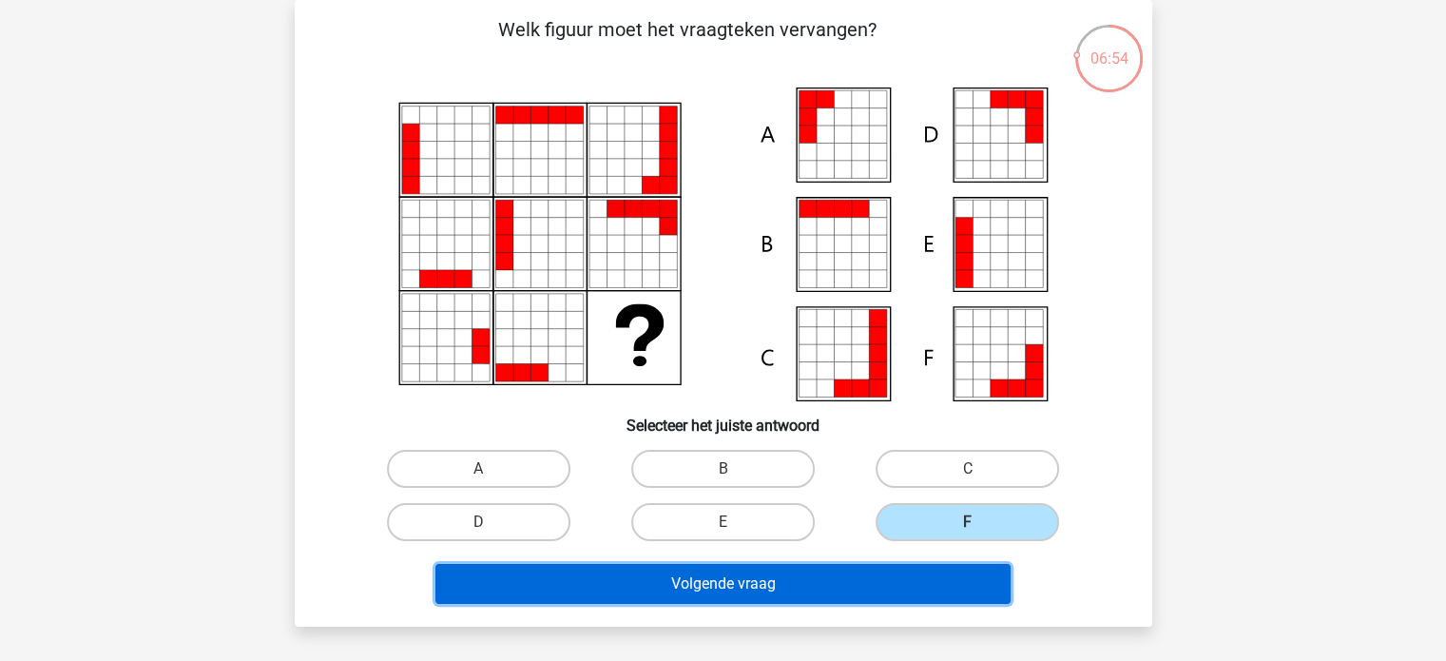
click at [912, 576] on button "Volgende vraag" at bounding box center [722, 584] width 575 height 40
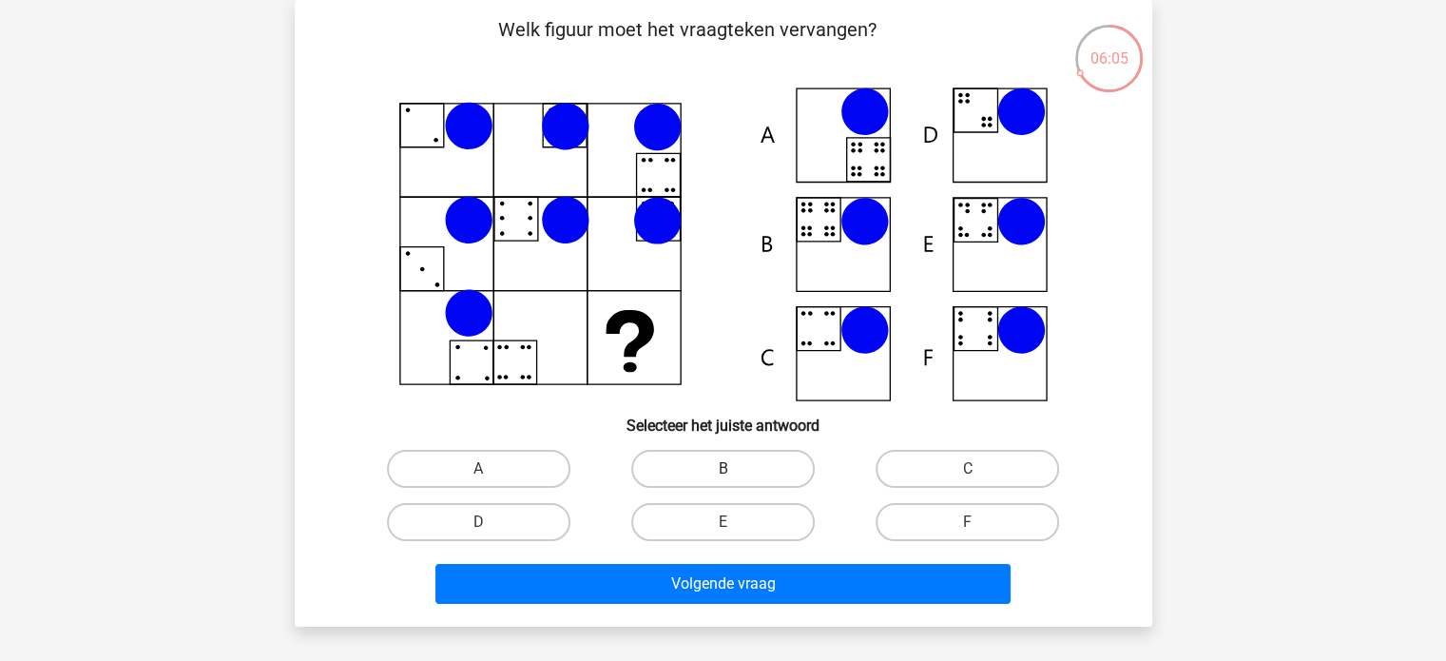
click at [745, 463] on label "B" at bounding box center [722, 469] width 183 height 38
click at [735, 469] on input "B" at bounding box center [728, 475] width 12 height 12
radio input "true"
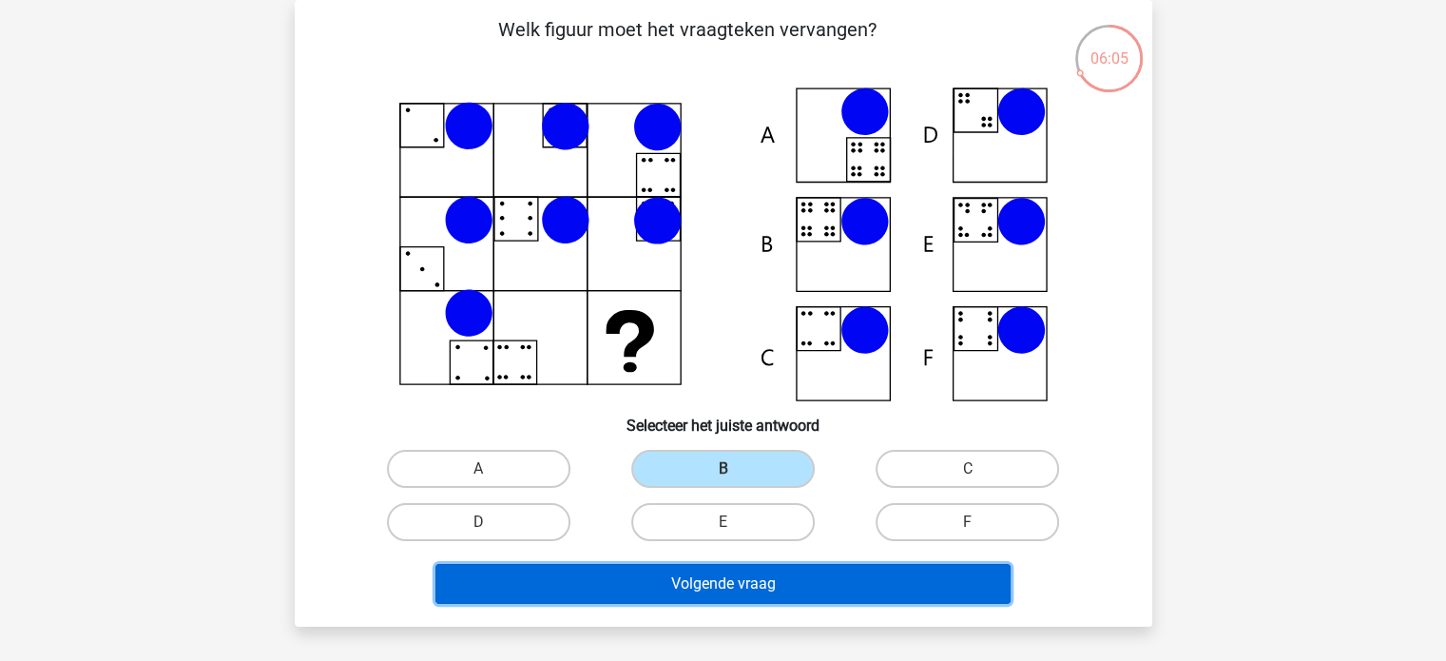
click at [740, 585] on button "Volgende vraag" at bounding box center [722, 584] width 575 height 40
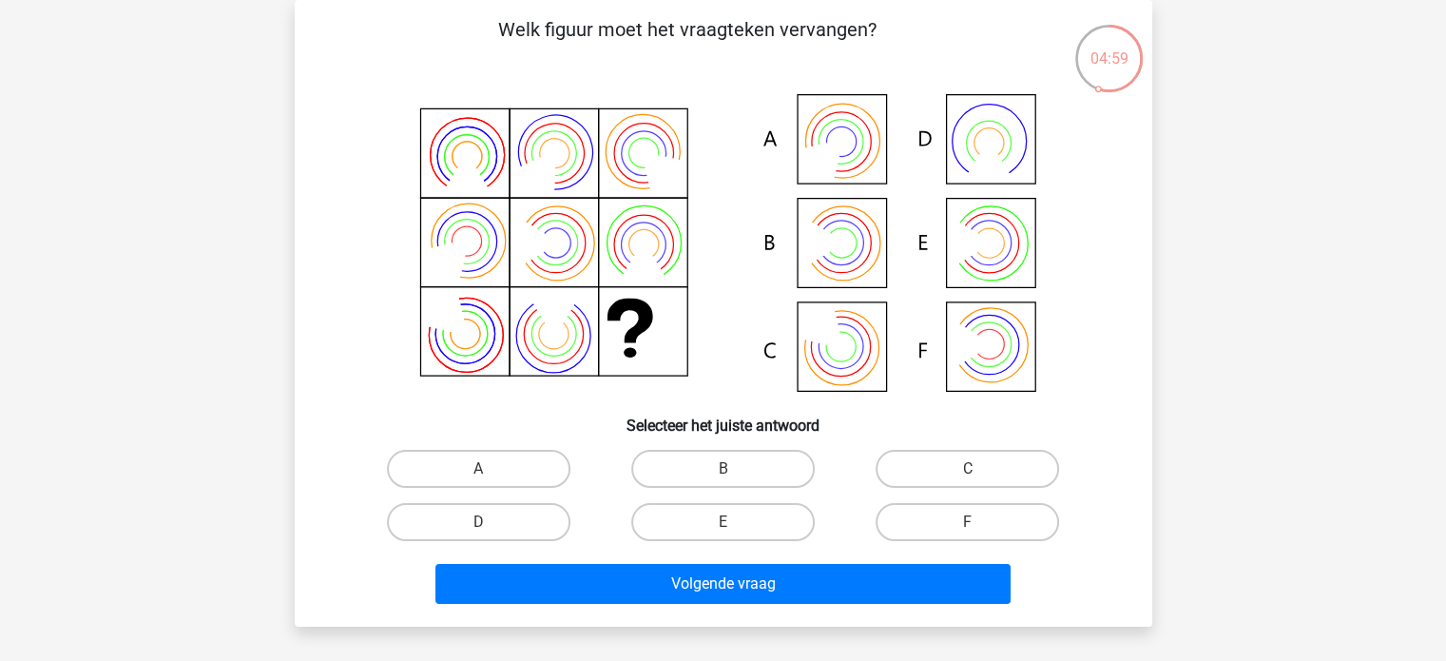
click at [724, 472] on input "B" at bounding box center [728, 475] width 12 height 12
radio input "true"
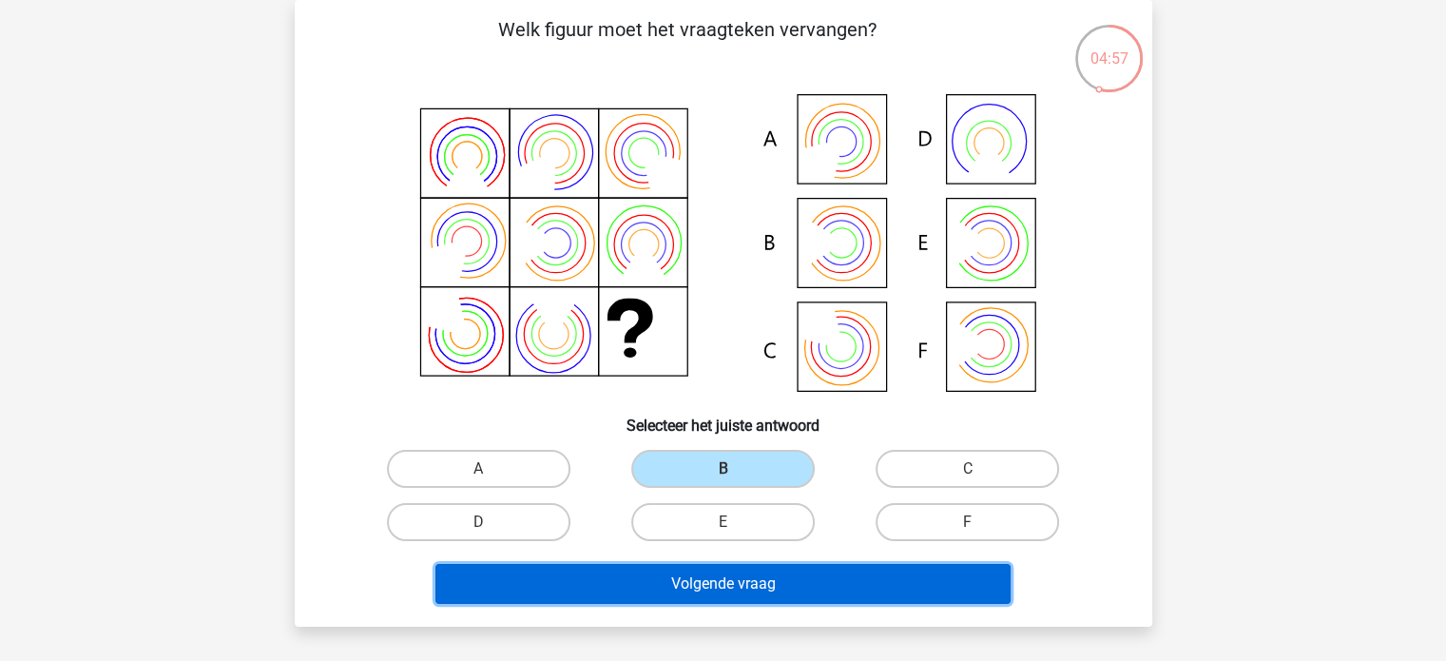
click at [738, 580] on button "Volgende vraag" at bounding box center [722, 584] width 575 height 40
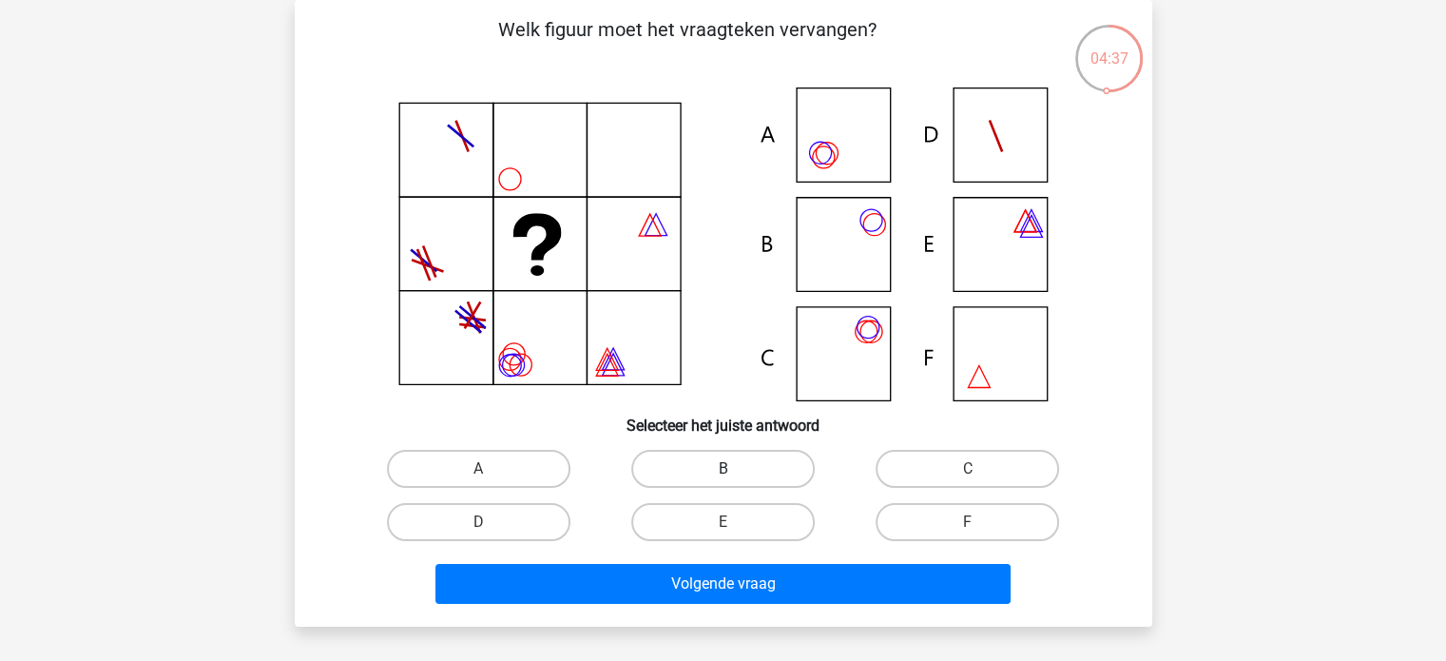
click at [712, 478] on label "B" at bounding box center [722, 469] width 183 height 38
click at [722, 478] on input "B" at bounding box center [728, 475] width 12 height 12
radio input "true"
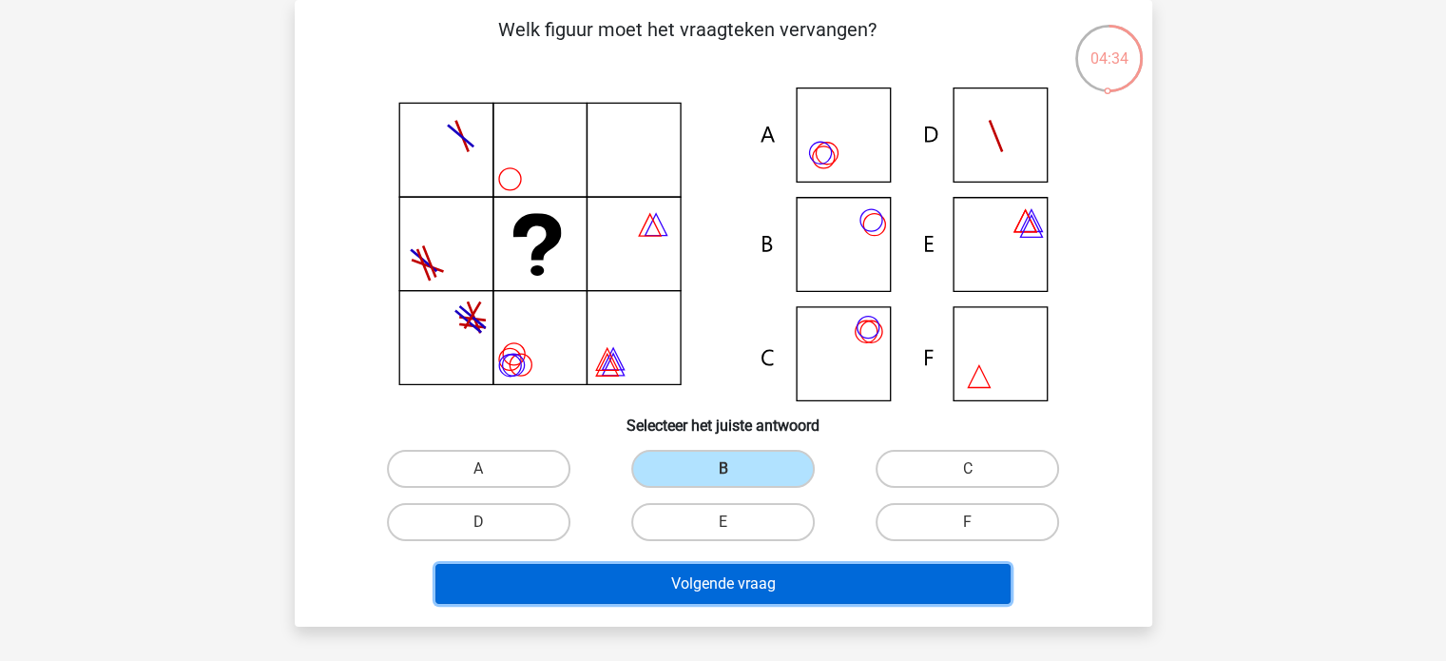
click at [757, 585] on button "Volgende vraag" at bounding box center [722, 584] width 575 height 40
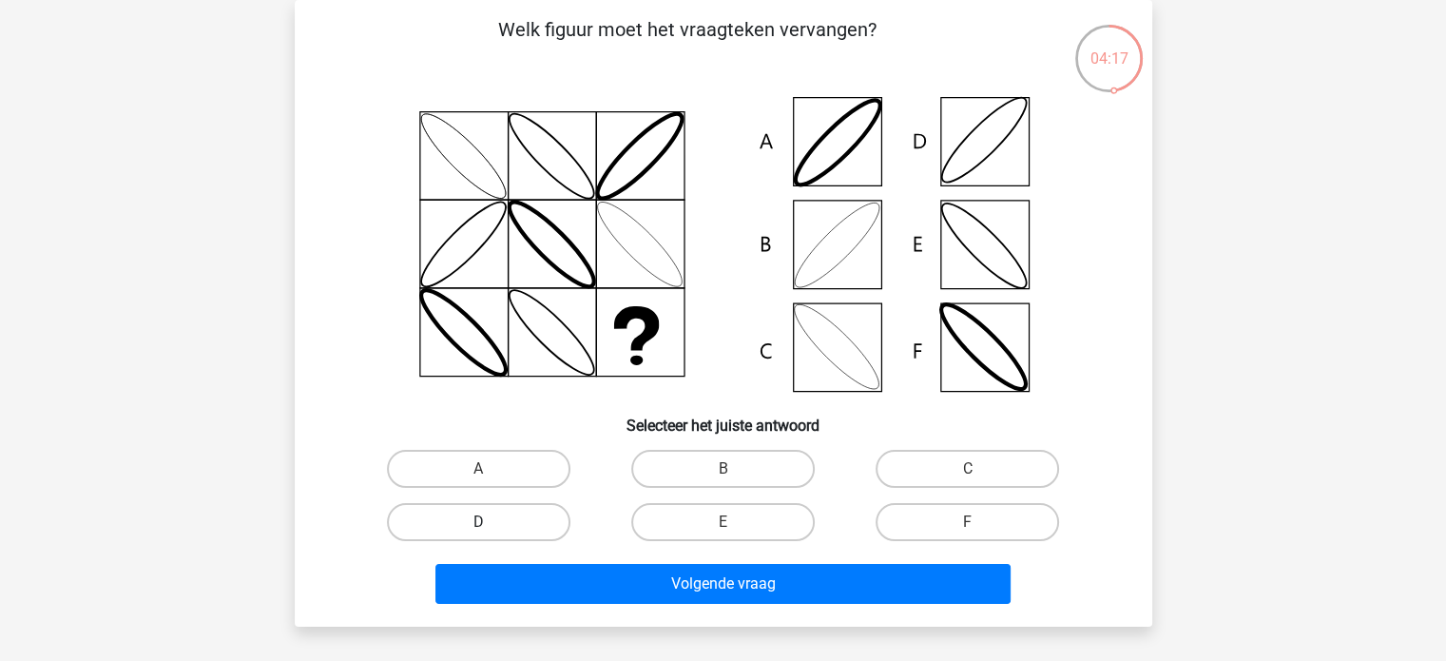
click at [509, 517] on label "D" at bounding box center [478, 522] width 183 height 38
click at [490, 522] on input "D" at bounding box center [484, 528] width 12 height 12
radio input "true"
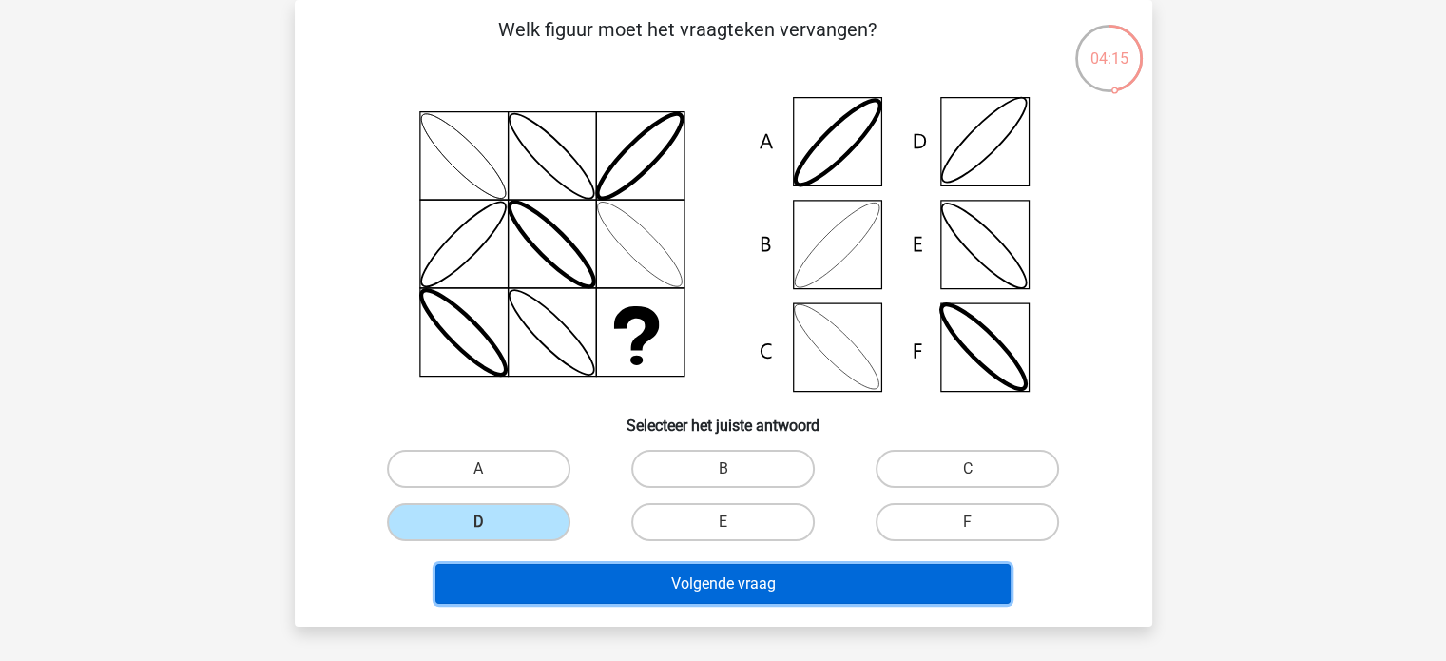
click at [730, 586] on button "Volgende vraag" at bounding box center [722, 584] width 575 height 40
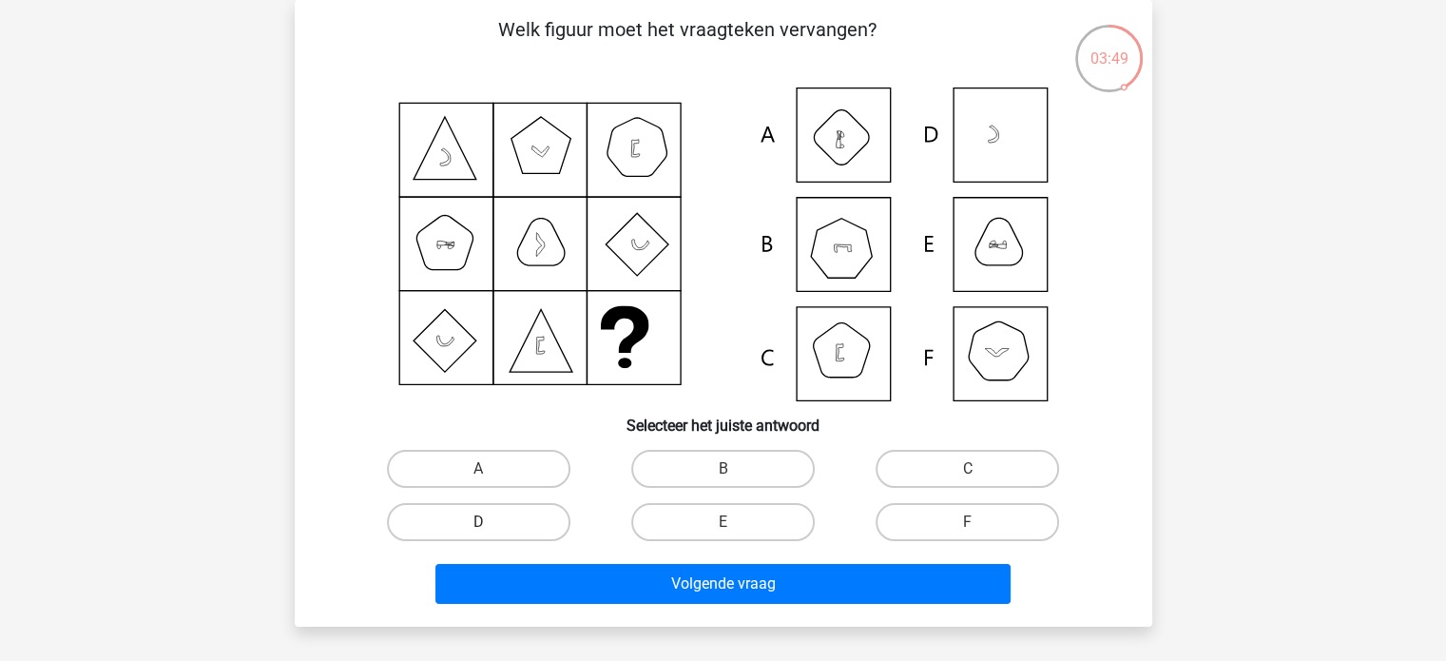
click at [544, 515] on label "D" at bounding box center [478, 522] width 183 height 38
click at [490, 522] on input "D" at bounding box center [484, 528] width 12 height 12
radio input "true"
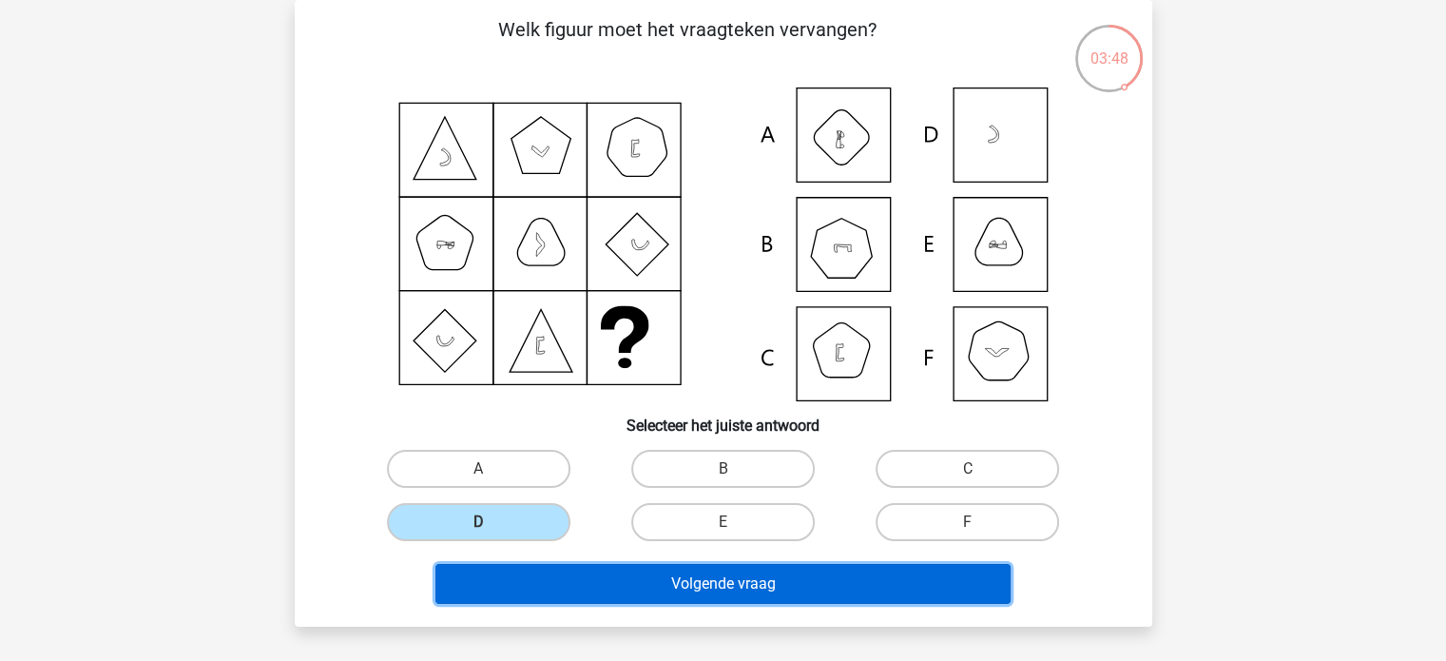
click at [688, 578] on button "Volgende vraag" at bounding box center [722, 584] width 575 height 40
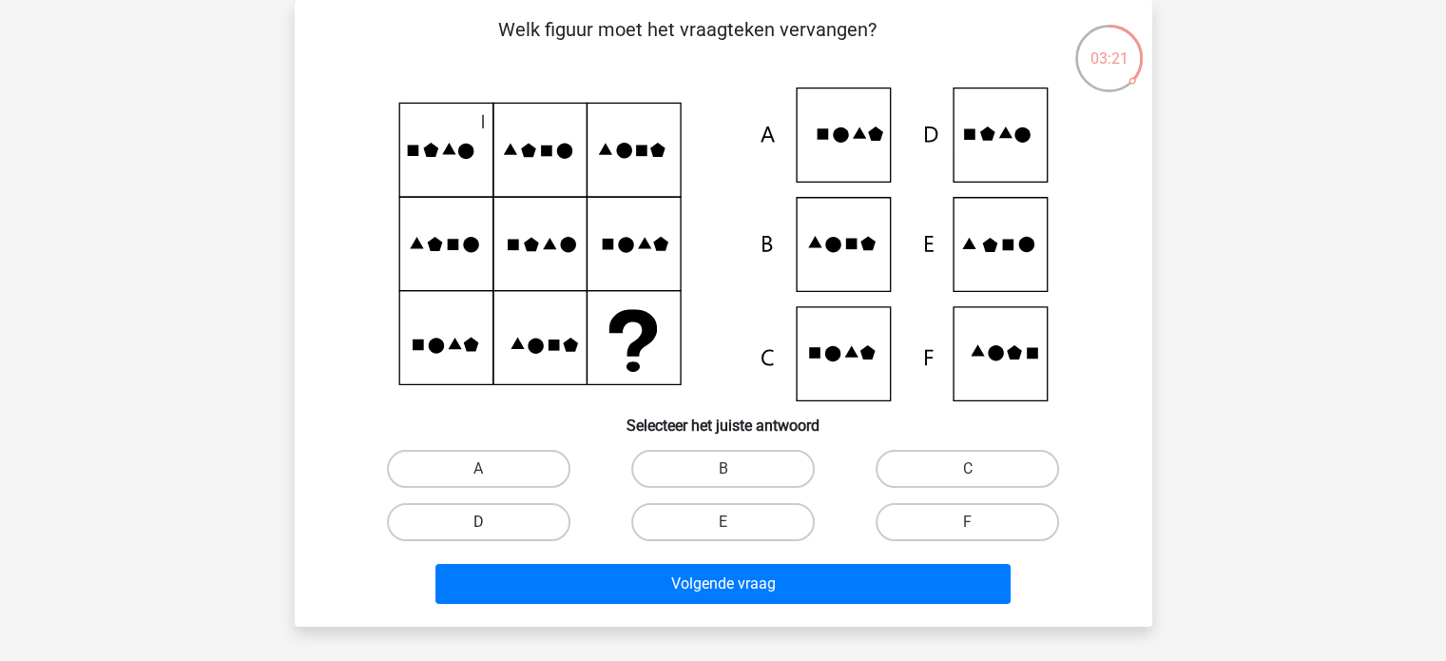
click at [533, 536] on label "D" at bounding box center [478, 522] width 183 height 38
click at [490, 534] on input "D" at bounding box center [484, 528] width 12 height 12
radio input "true"
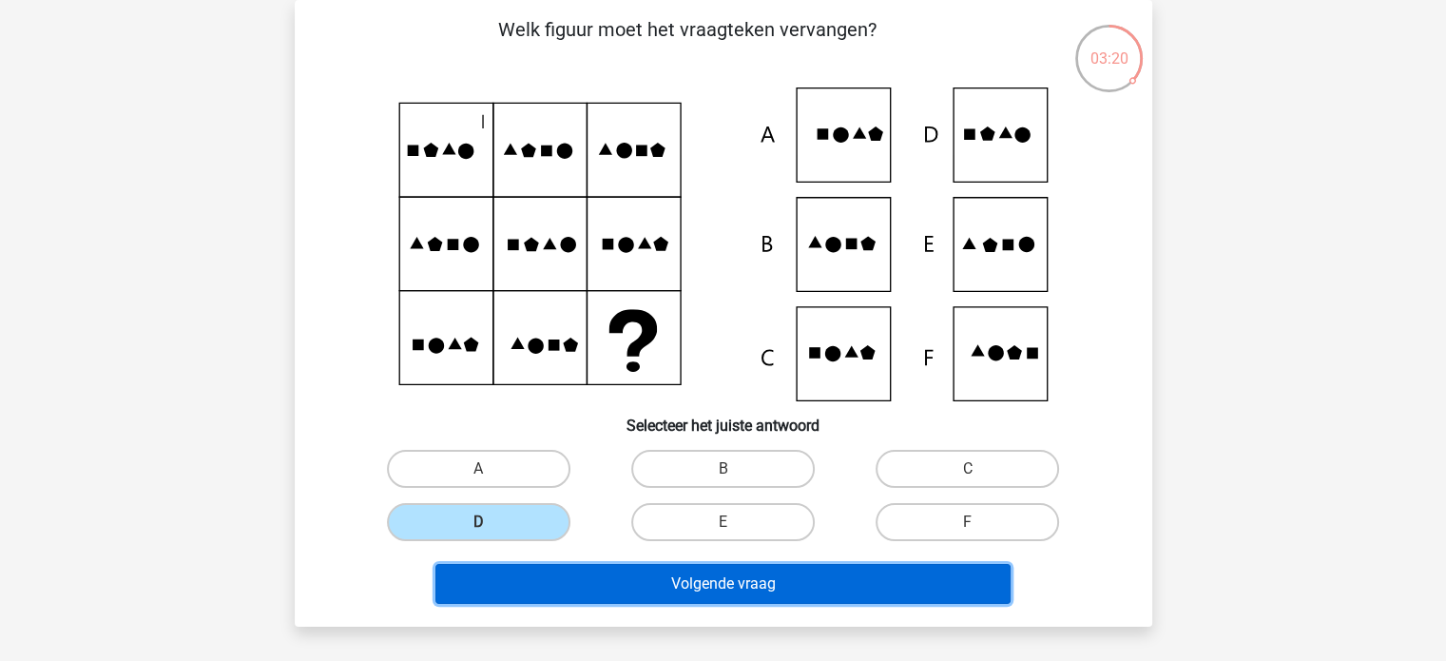
click at [669, 573] on button "Volgende vraag" at bounding box center [722, 584] width 575 height 40
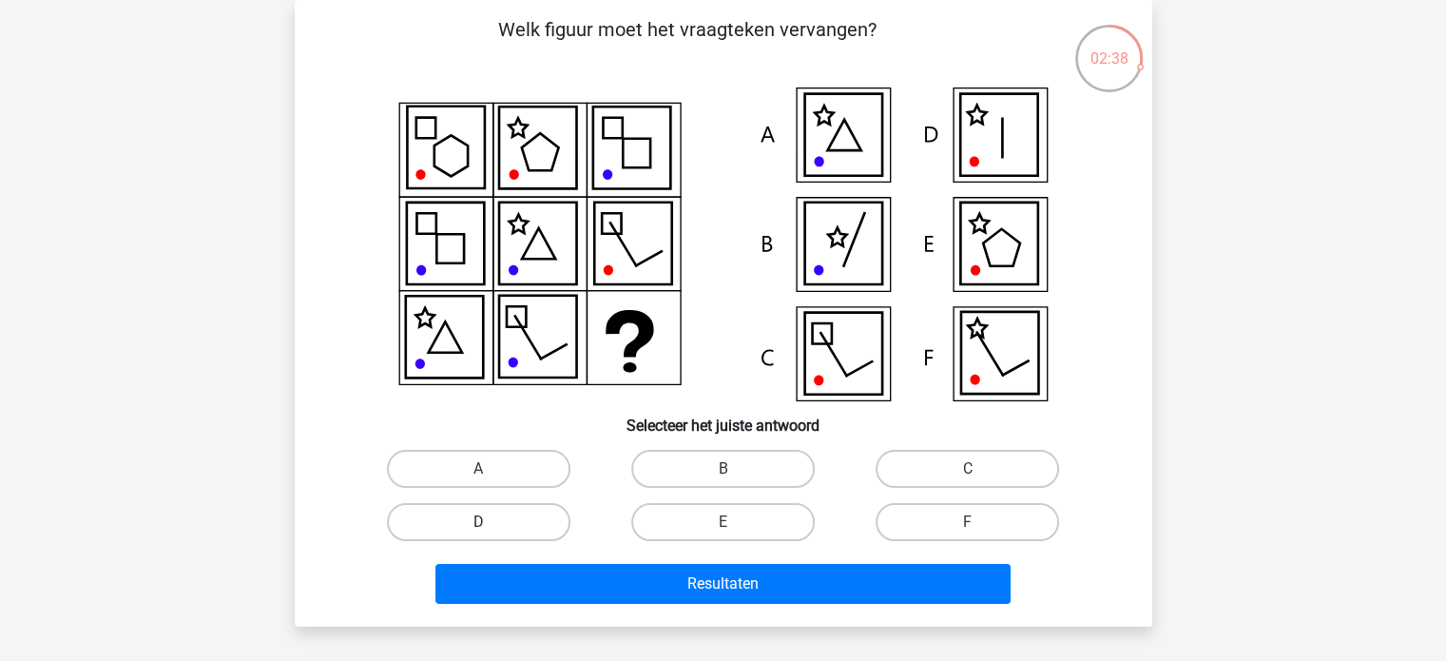
click at [532, 520] on label "D" at bounding box center [478, 522] width 183 height 38
click at [490, 522] on input "D" at bounding box center [484, 528] width 12 height 12
radio input "true"
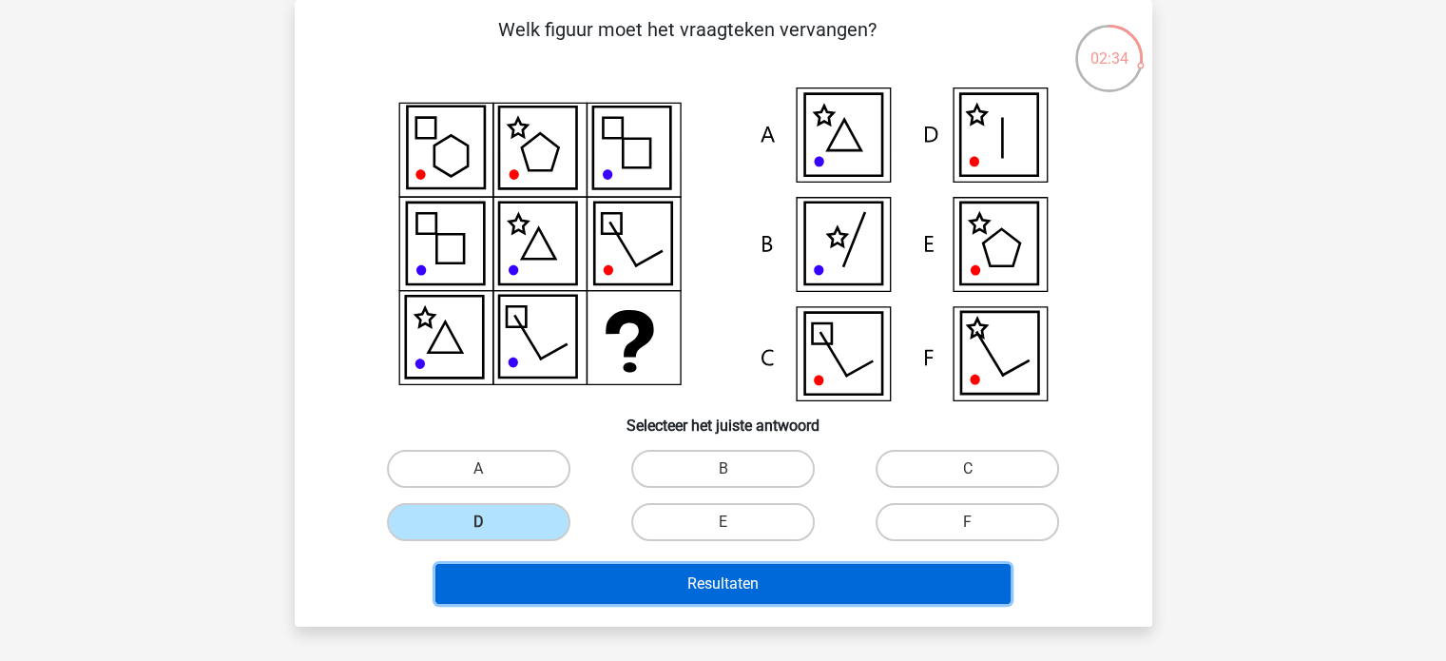
click at [702, 589] on button "Resultaten" at bounding box center [722, 584] width 575 height 40
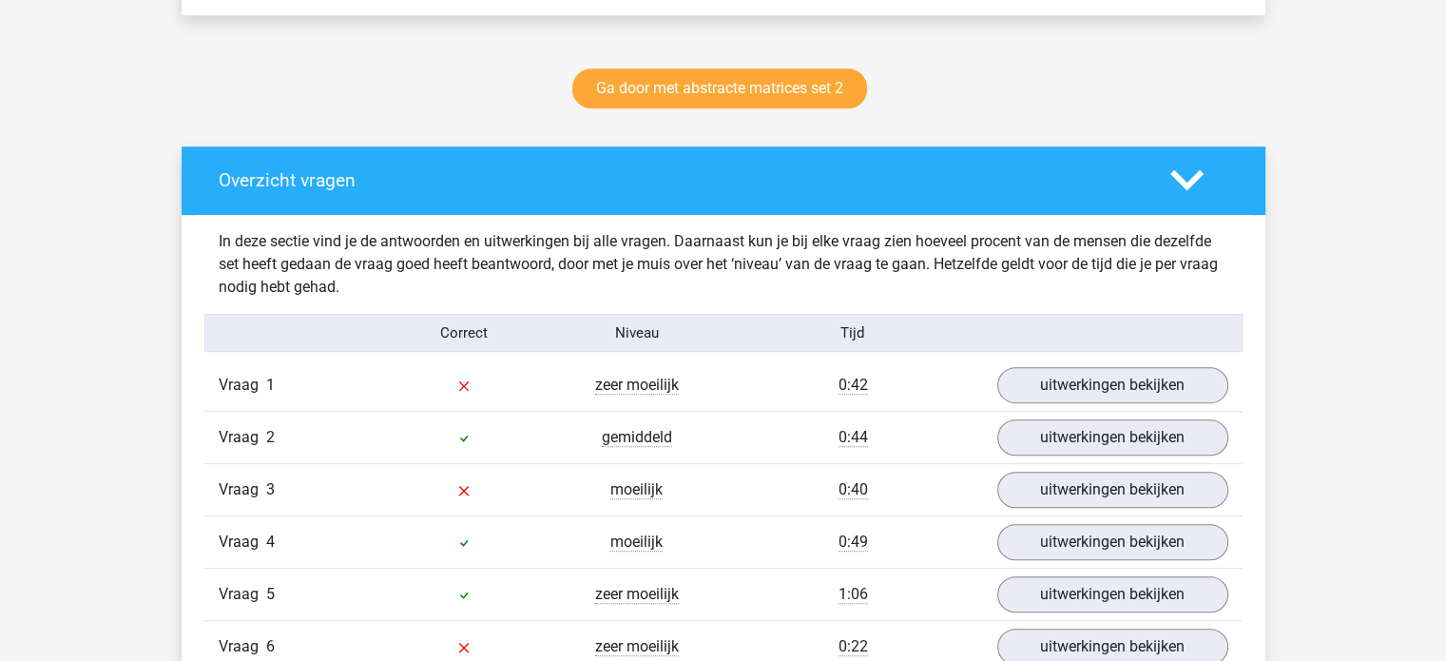
scroll to position [950, 0]
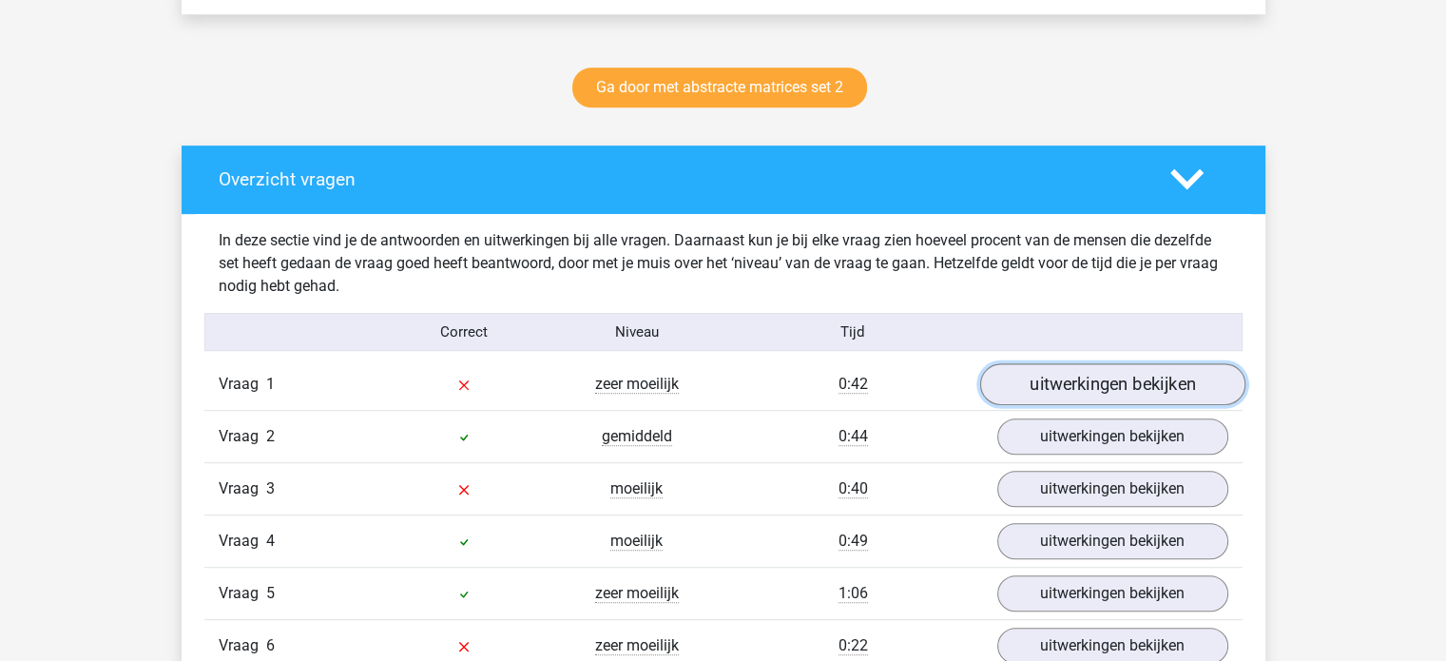
click at [1122, 388] on link "uitwerkingen bekijken" at bounding box center [1111, 385] width 265 height 42
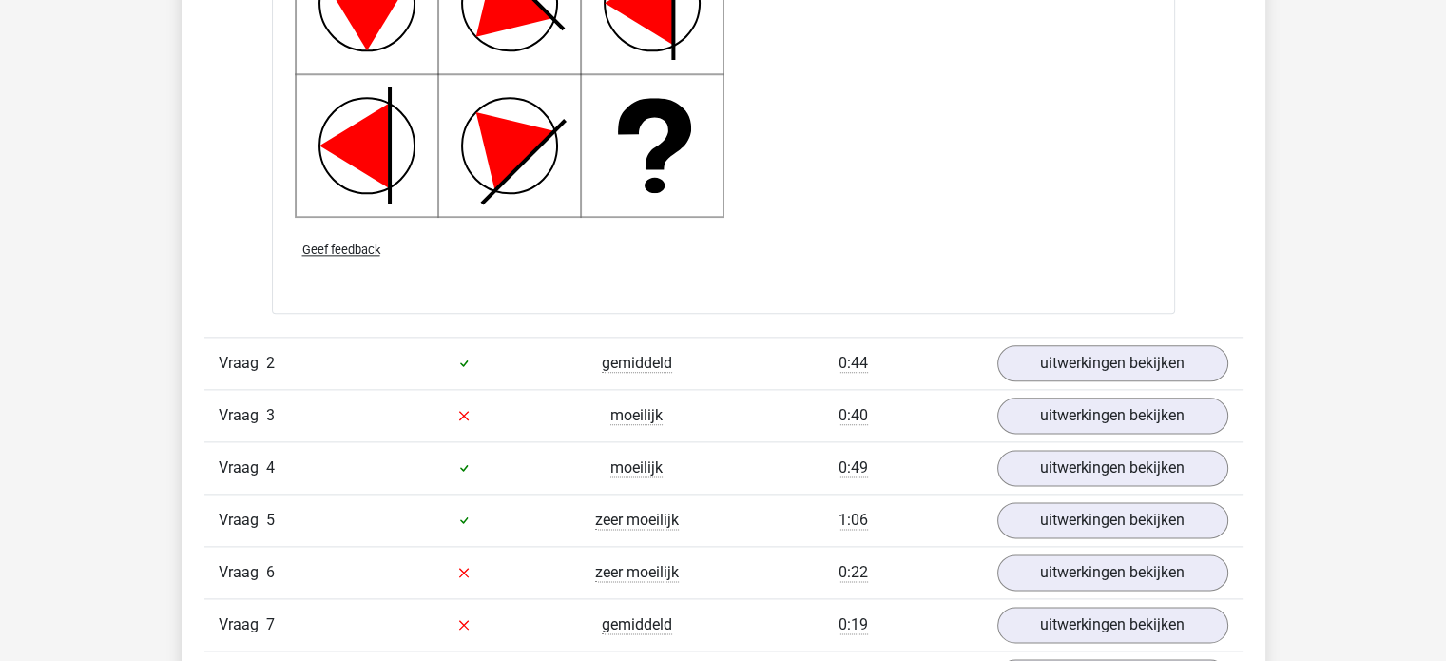
scroll to position [2566, 0]
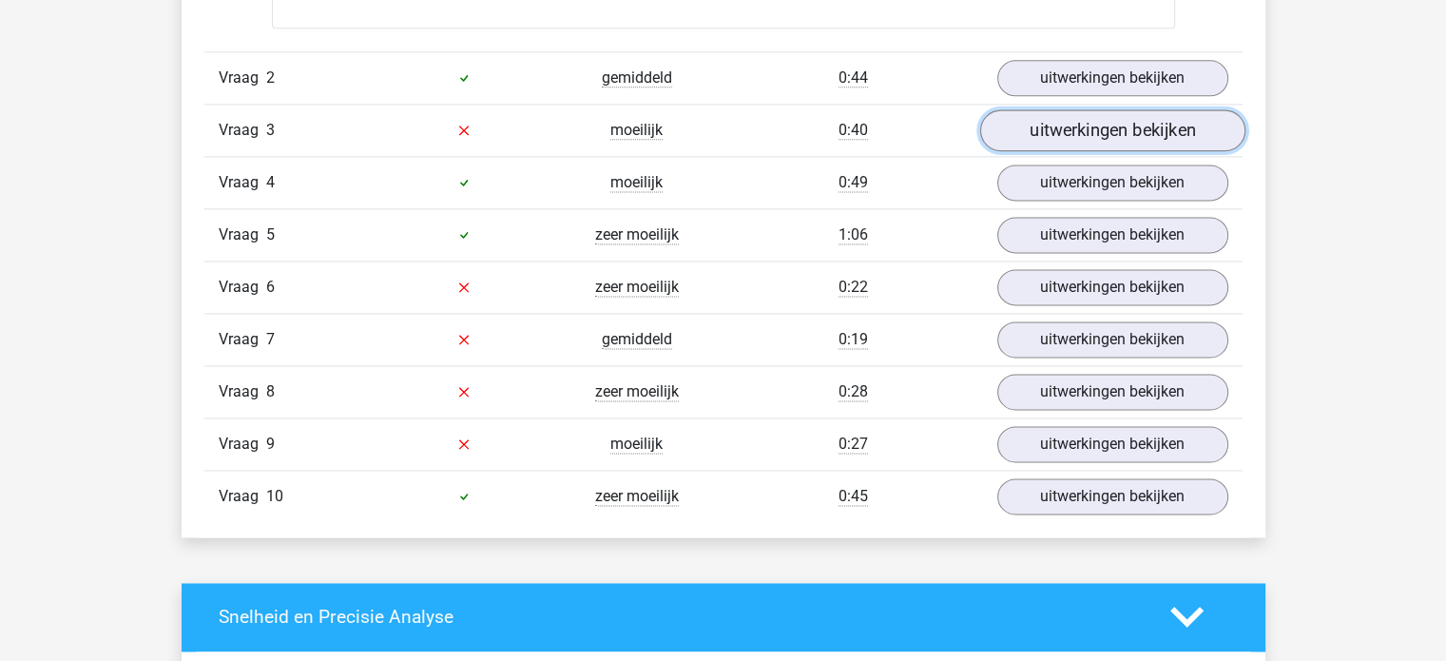
click at [1074, 132] on link "uitwerkingen bekijken" at bounding box center [1111, 130] width 265 height 42
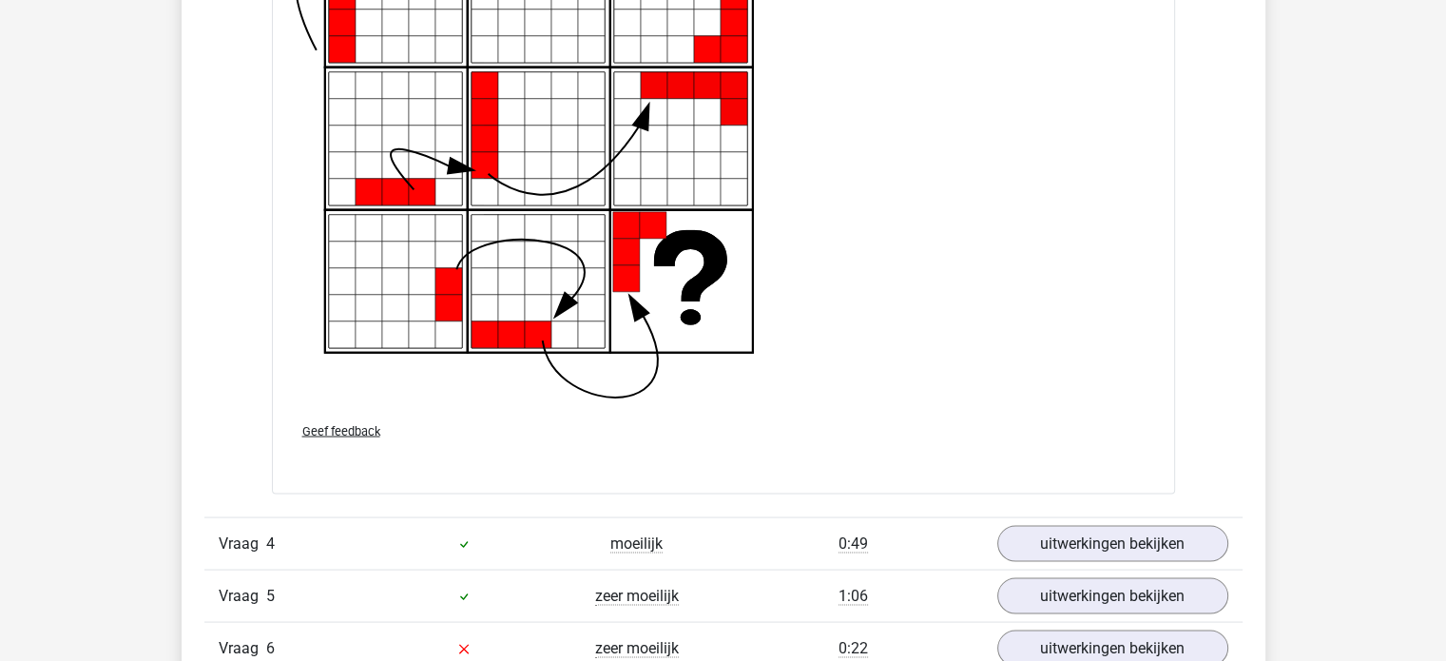
scroll to position [3802, 0]
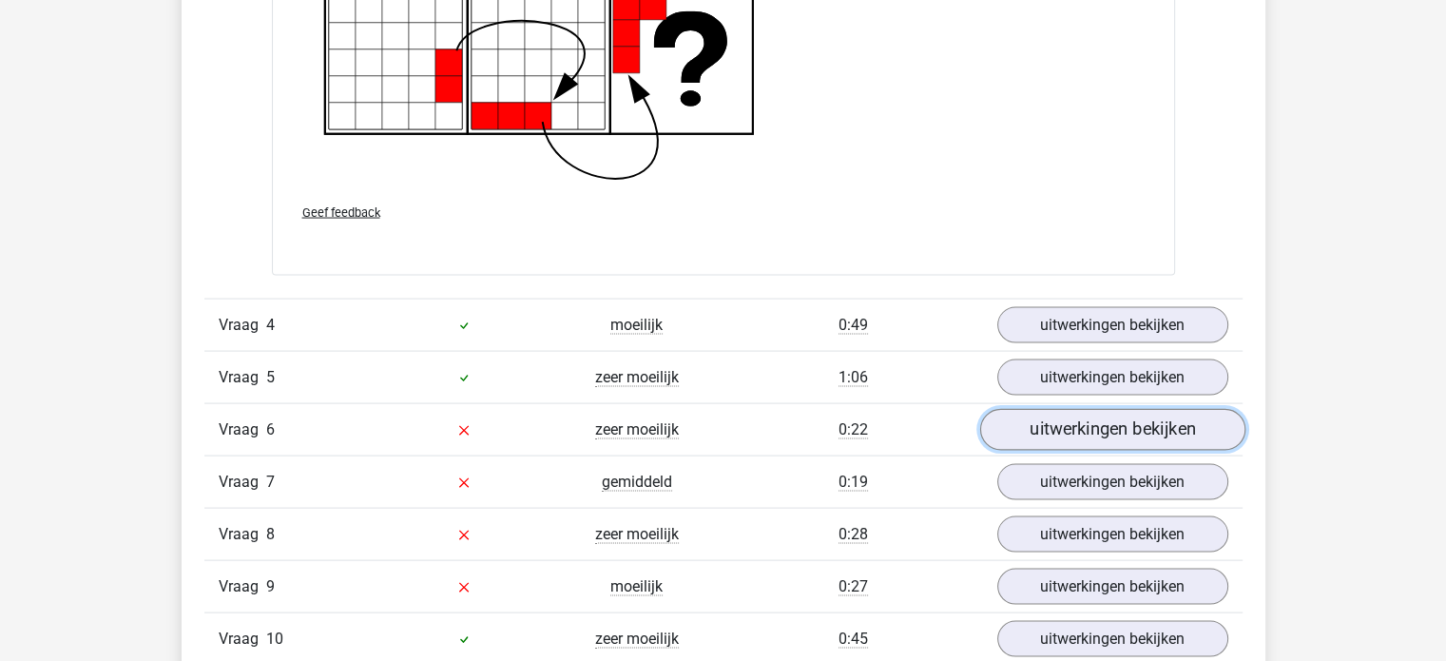
click at [1012, 431] on link "uitwerkingen bekijken" at bounding box center [1111, 430] width 265 height 42
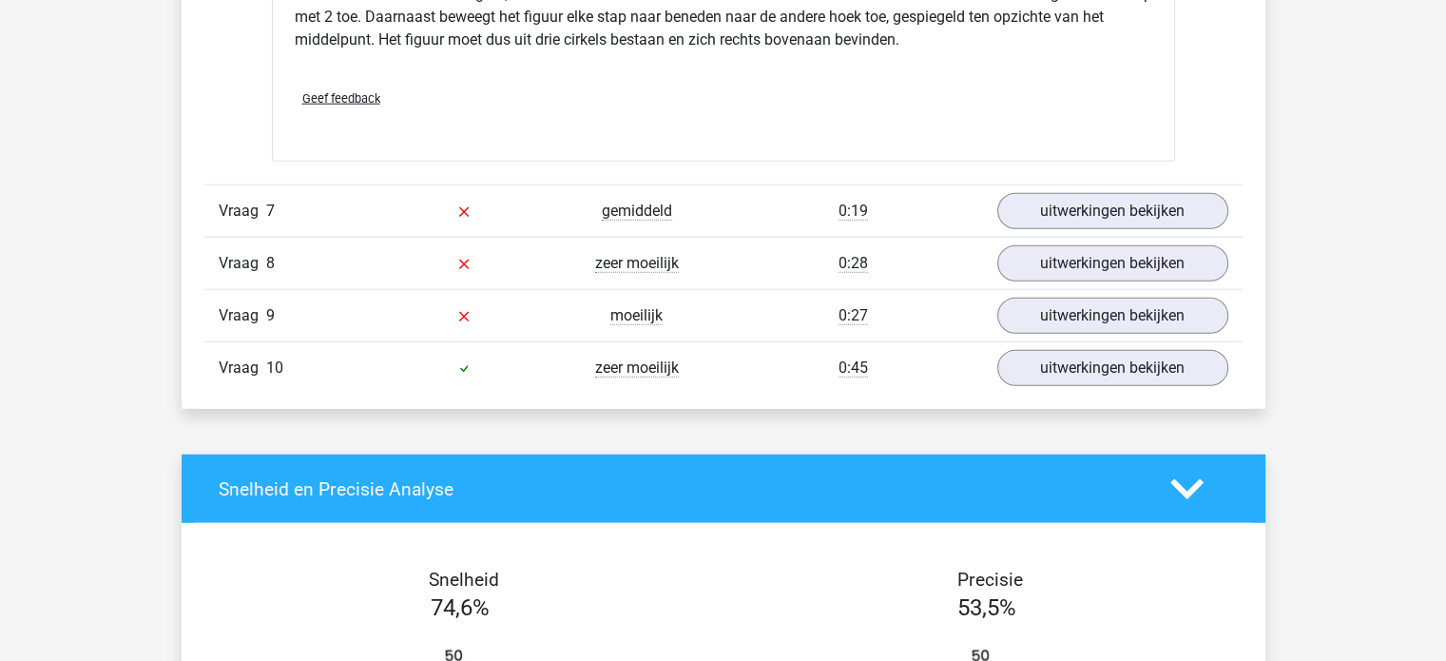
scroll to position [4942, 0]
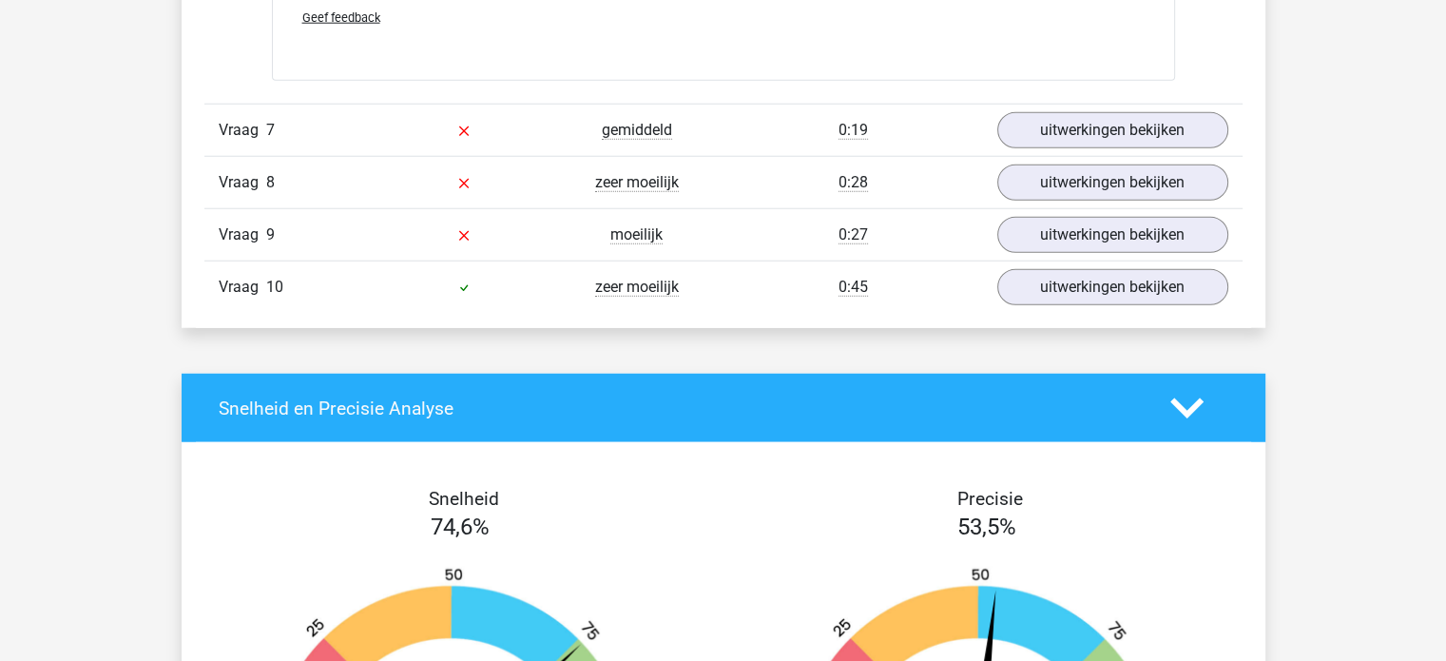
click at [1042, 144] on div "Vraag 7 gemiddeld 0:19 uitwerkingen bekijken" at bounding box center [723, 130] width 1038 height 52
click at [1042, 135] on link "uitwerkingen bekijken" at bounding box center [1111, 130] width 265 height 42
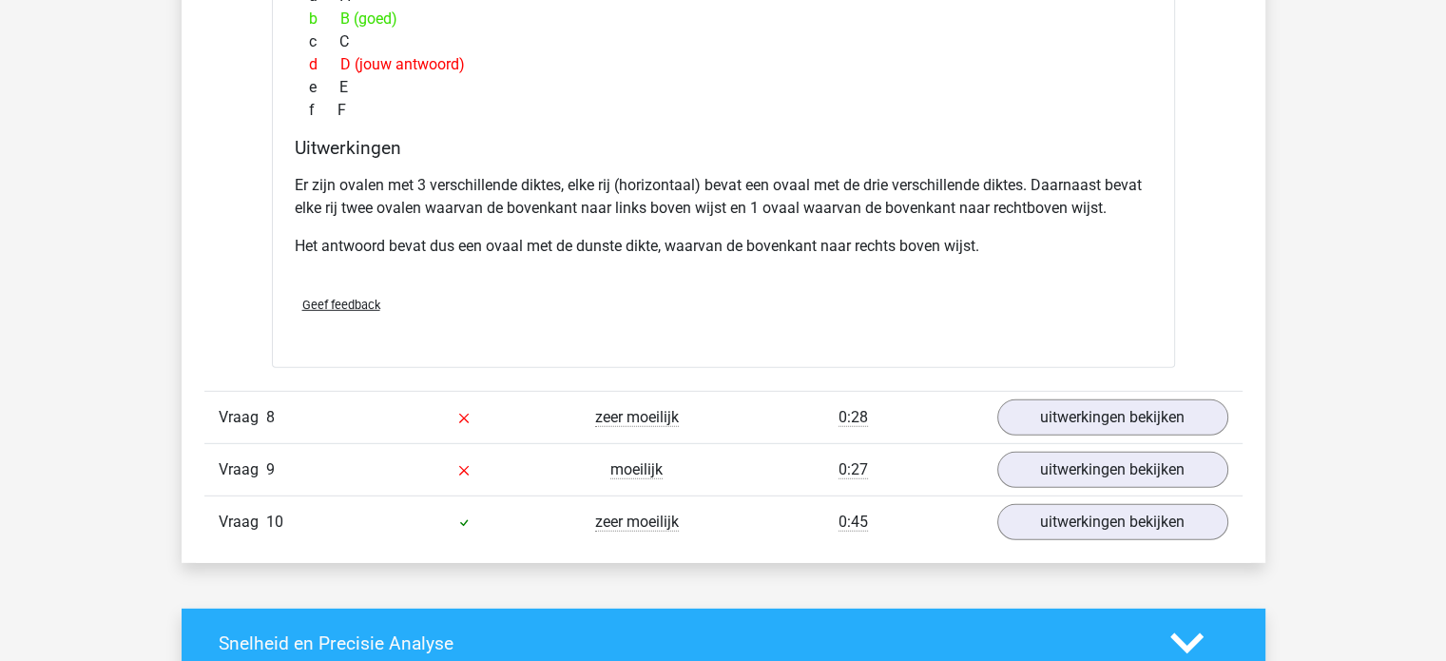
scroll to position [5512, 0]
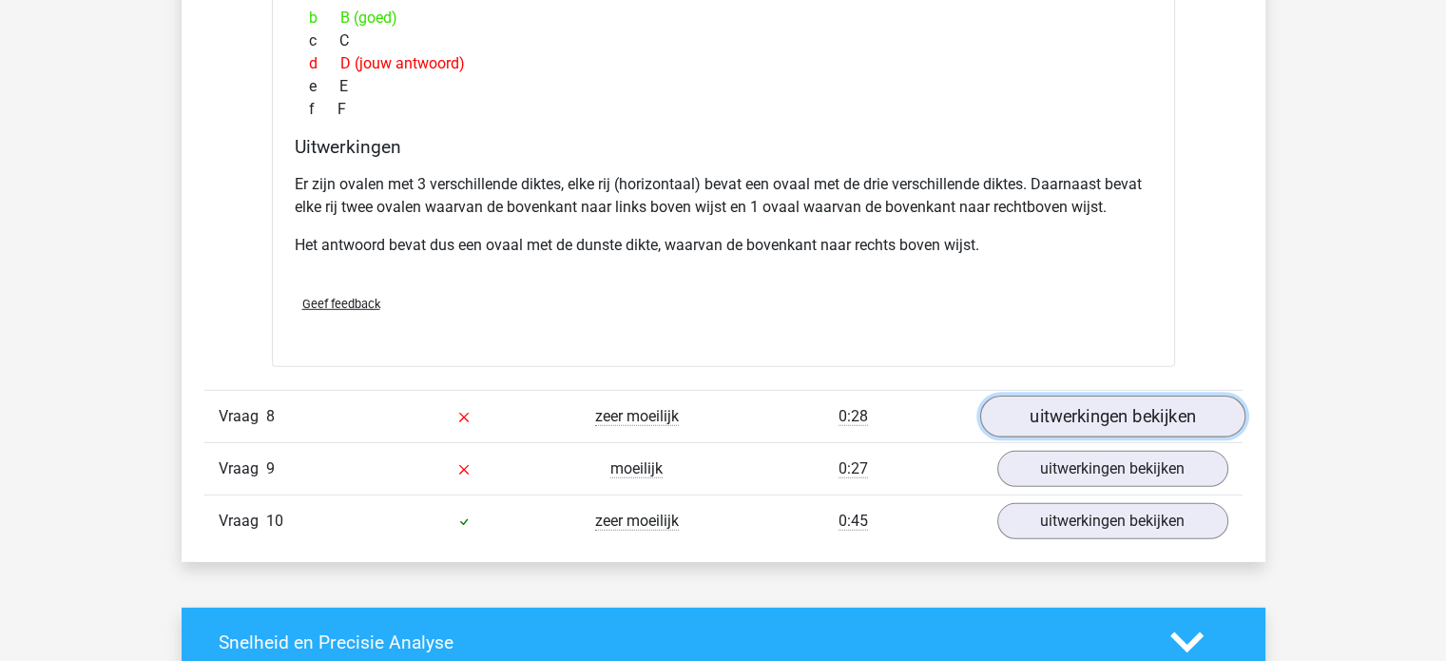
click at [1033, 413] on link "uitwerkingen bekijken" at bounding box center [1111, 416] width 265 height 42
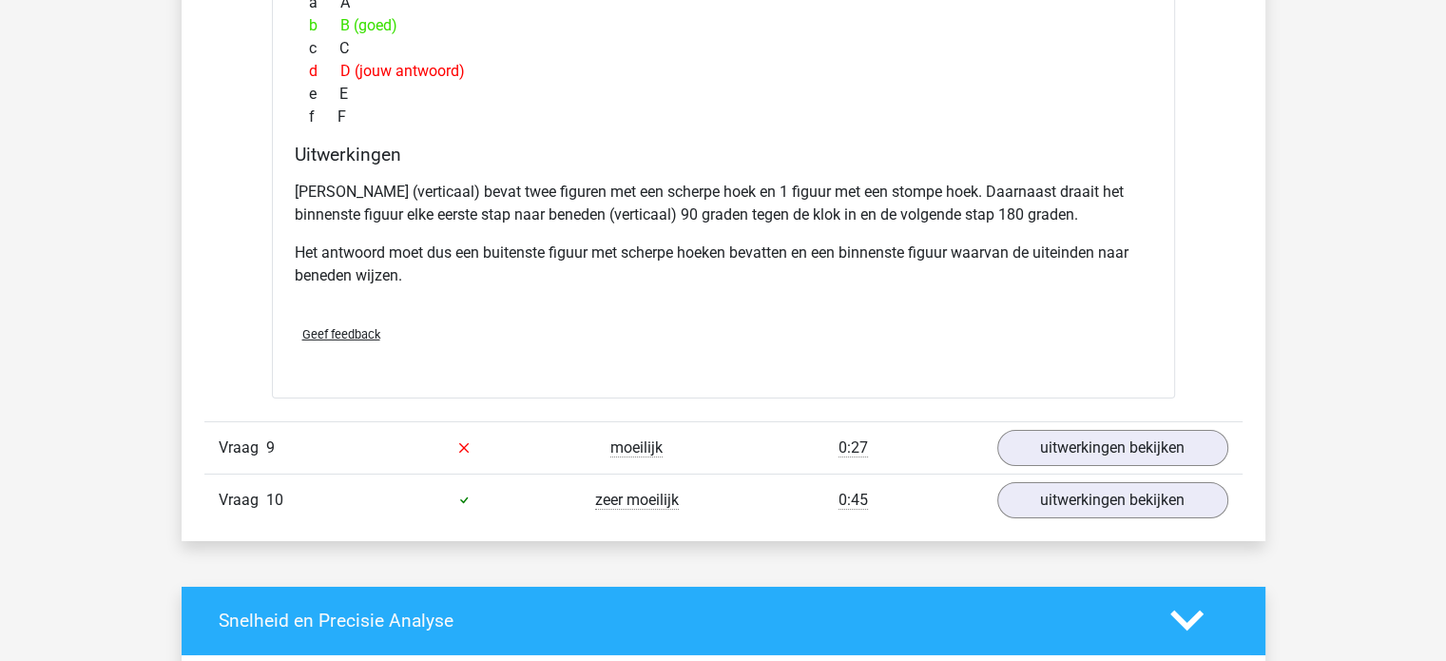
scroll to position [6368, 0]
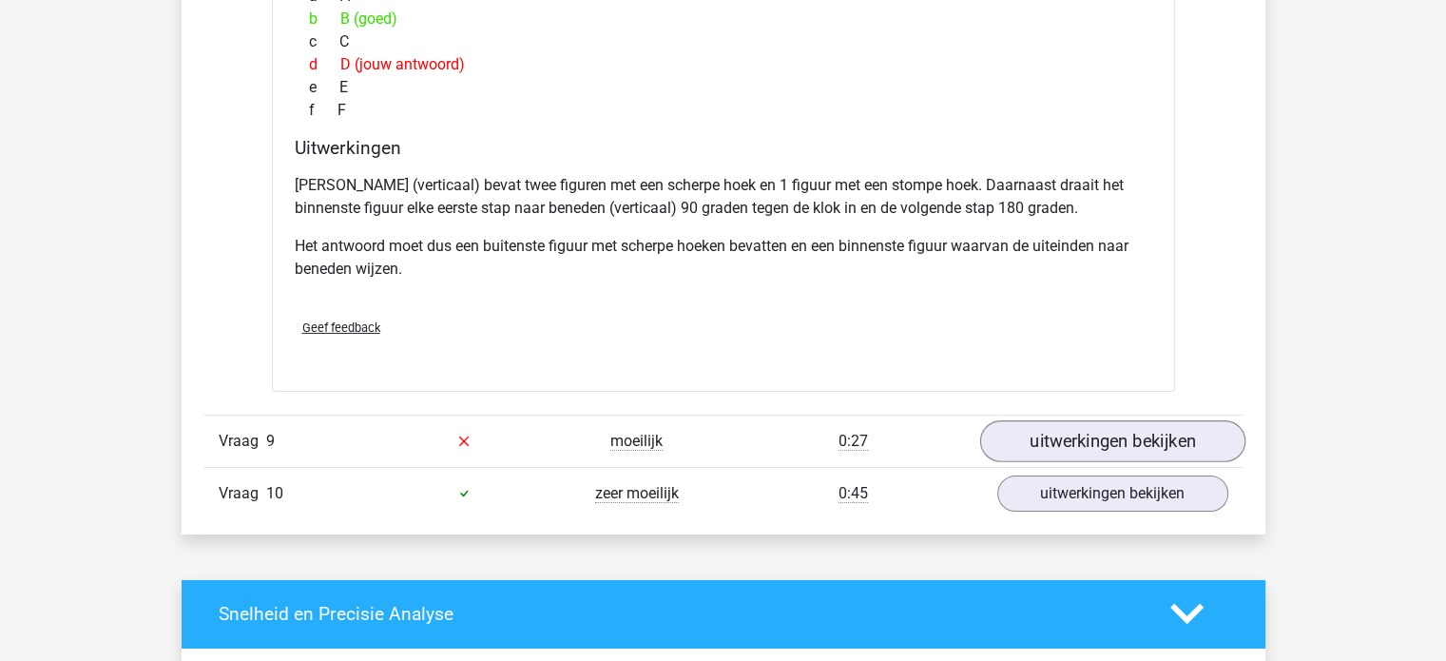
drag, startPoint x: 990, startPoint y: 431, endPoint x: 1007, endPoint y: 432, distance: 16.3
click at [991, 431] on div "uitwerkingen bekijken" at bounding box center [1112, 441] width 259 height 36
click at [992, 429] on div "uitwerkingen bekijken" at bounding box center [1112, 441] width 259 height 36
click at [1011, 435] on link "uitwerkingen bekijken" at bounding box center [1111, 441] width 265 height 42
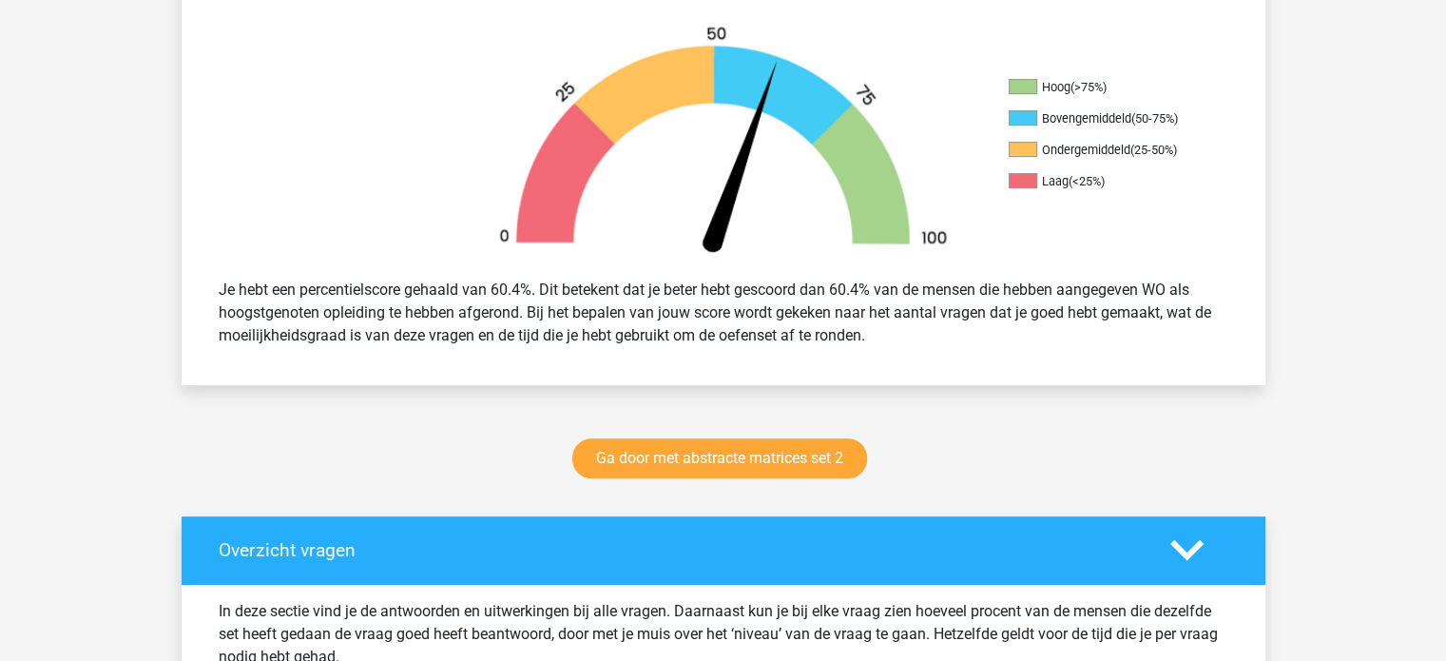
scroll to position [450, 0]
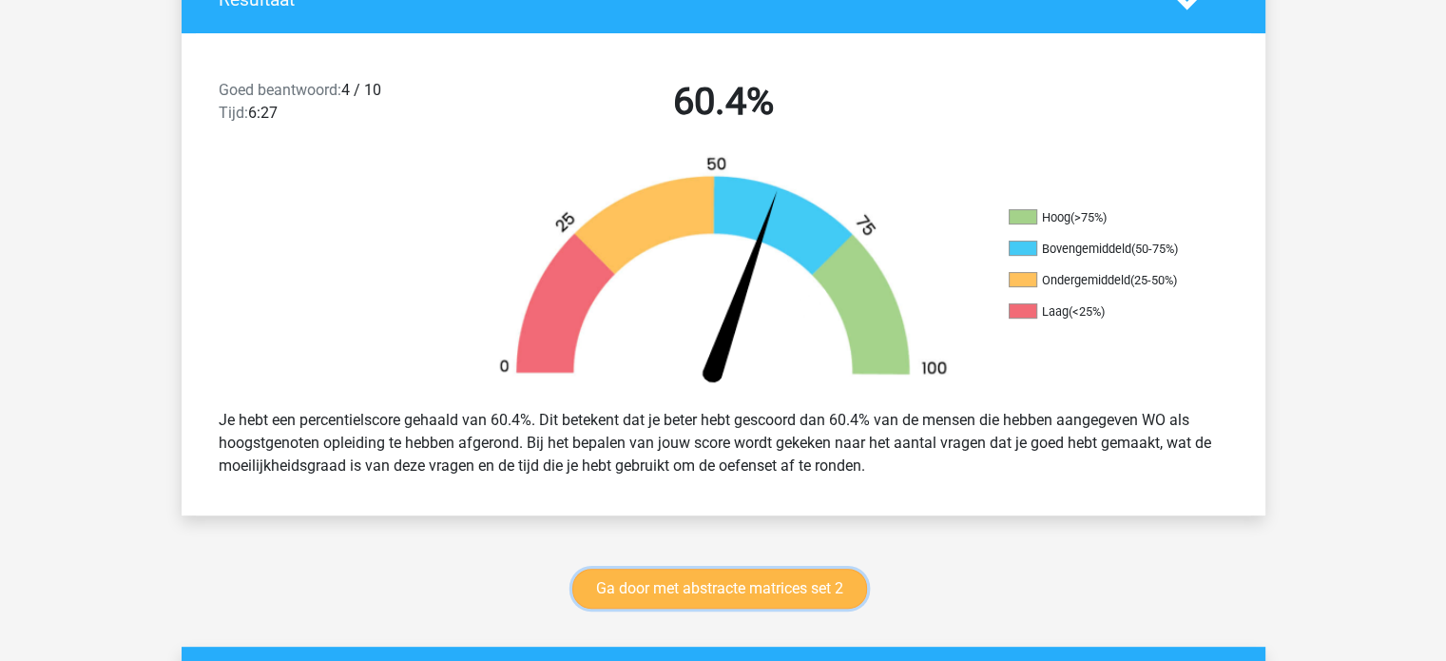
click at [796, 596] on link "Ga door met abstracte matrices set 2" at bounding box center [719, 588] width 295 height 40
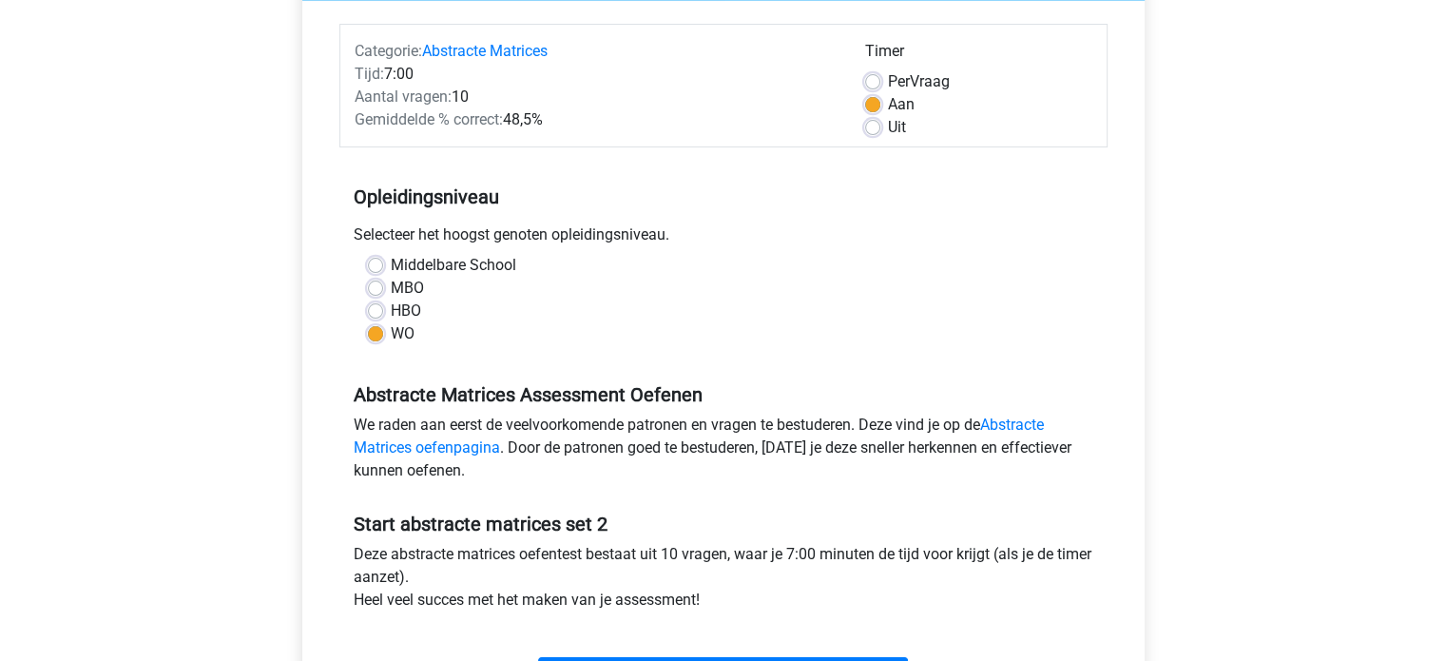
scroll to position [285, 0]
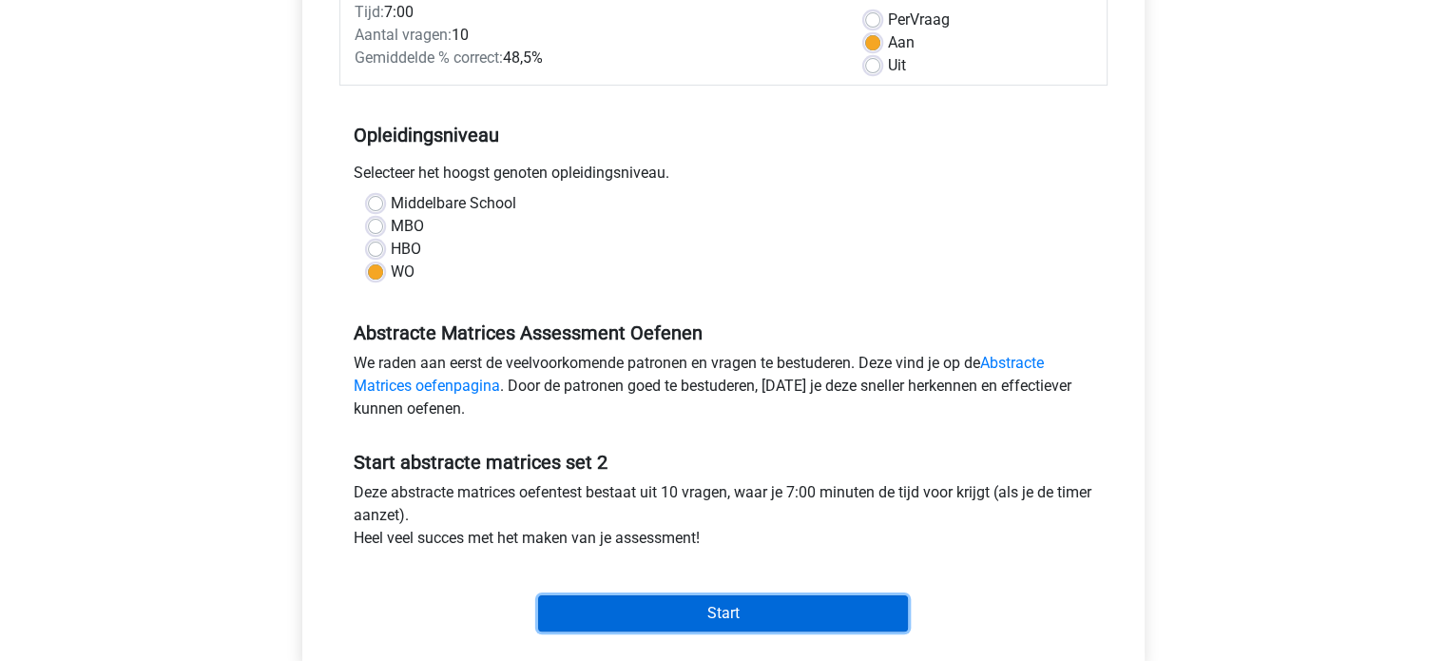
click at [737, 607] on input "Start" at bounding box center [723, 613] width 370 height 36
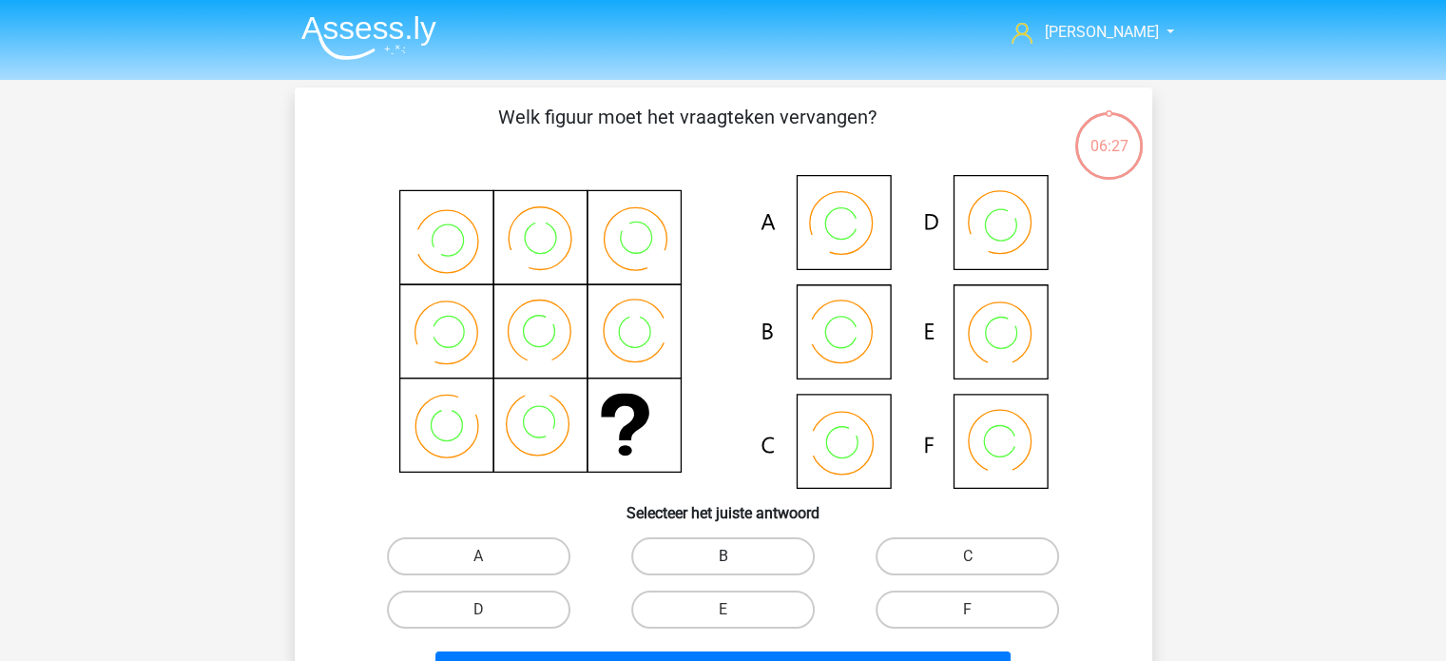
click at [667, 546] on label "B" at bounding box center [722, 556] width 183 height 38
click at [722, 556] on input "B" at bounding box center [728, 562] width 12 height 12
radio input "true"
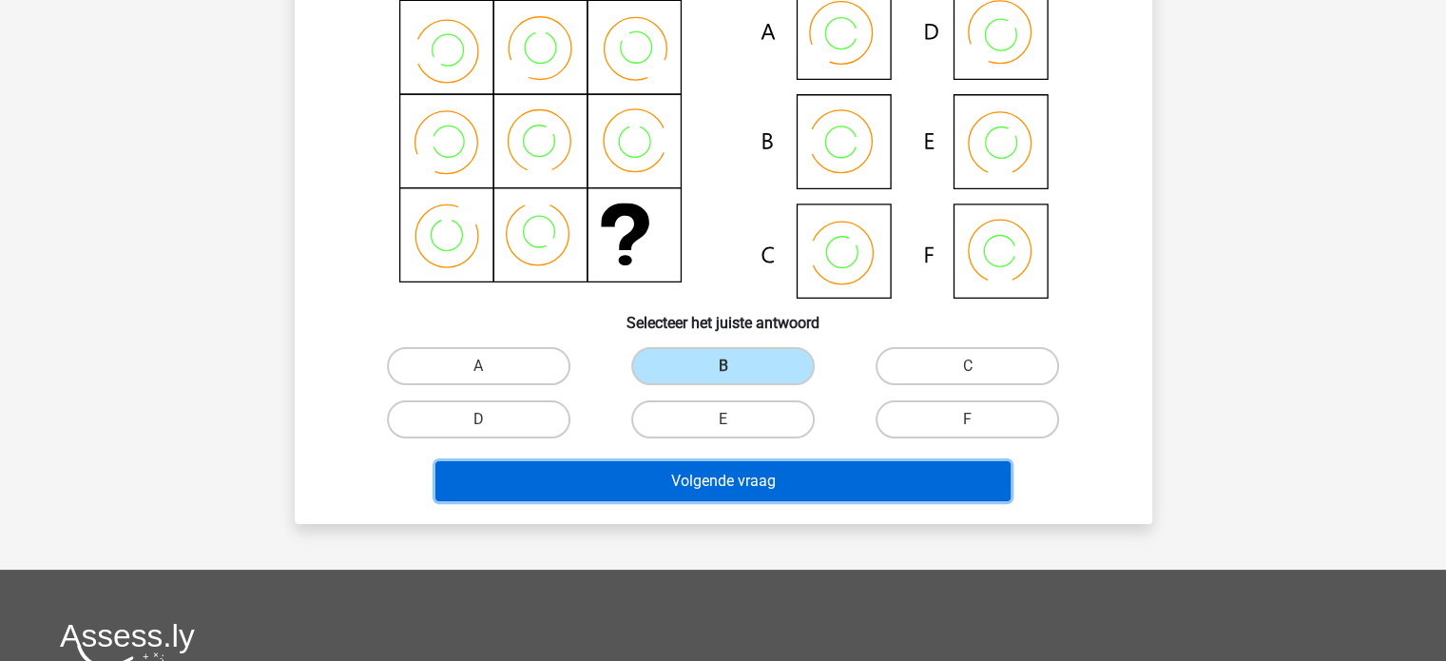
click at [694, 482] on button "Volgende vraag" at bounding box center [722, 481] width 575 height 40
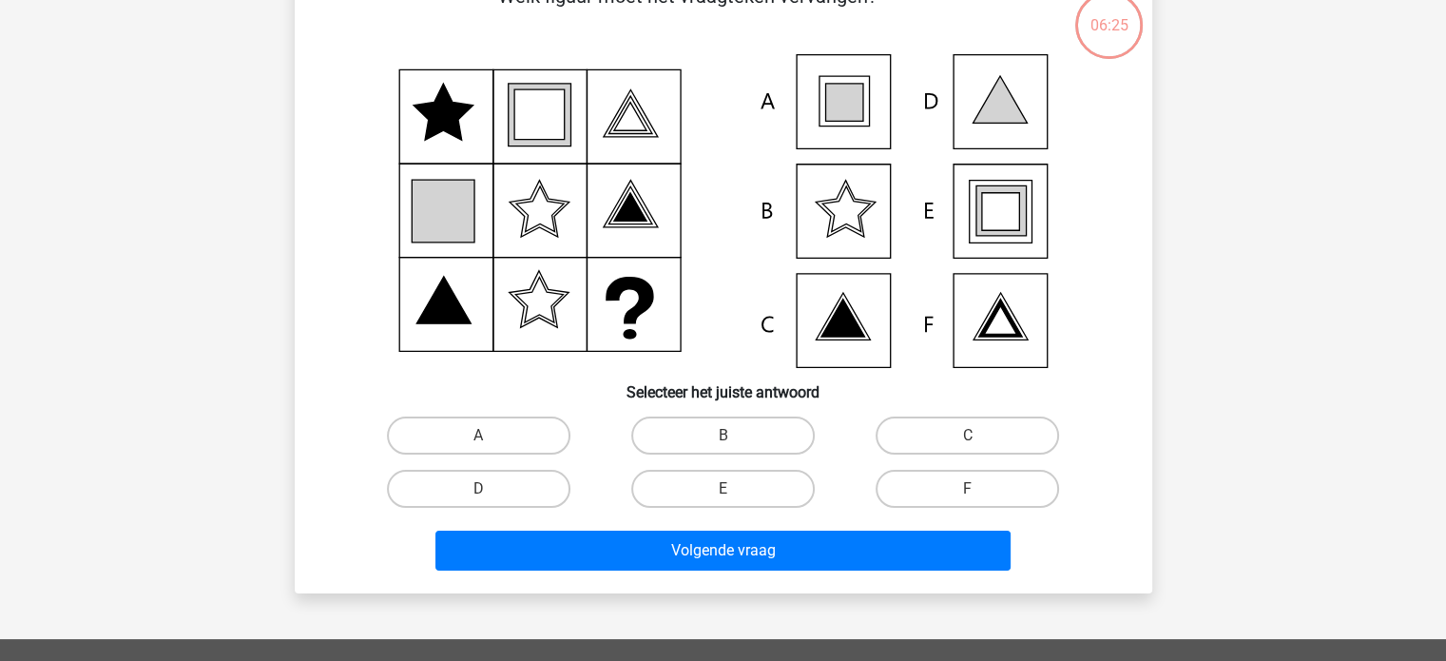
scroll to position [87, 0]
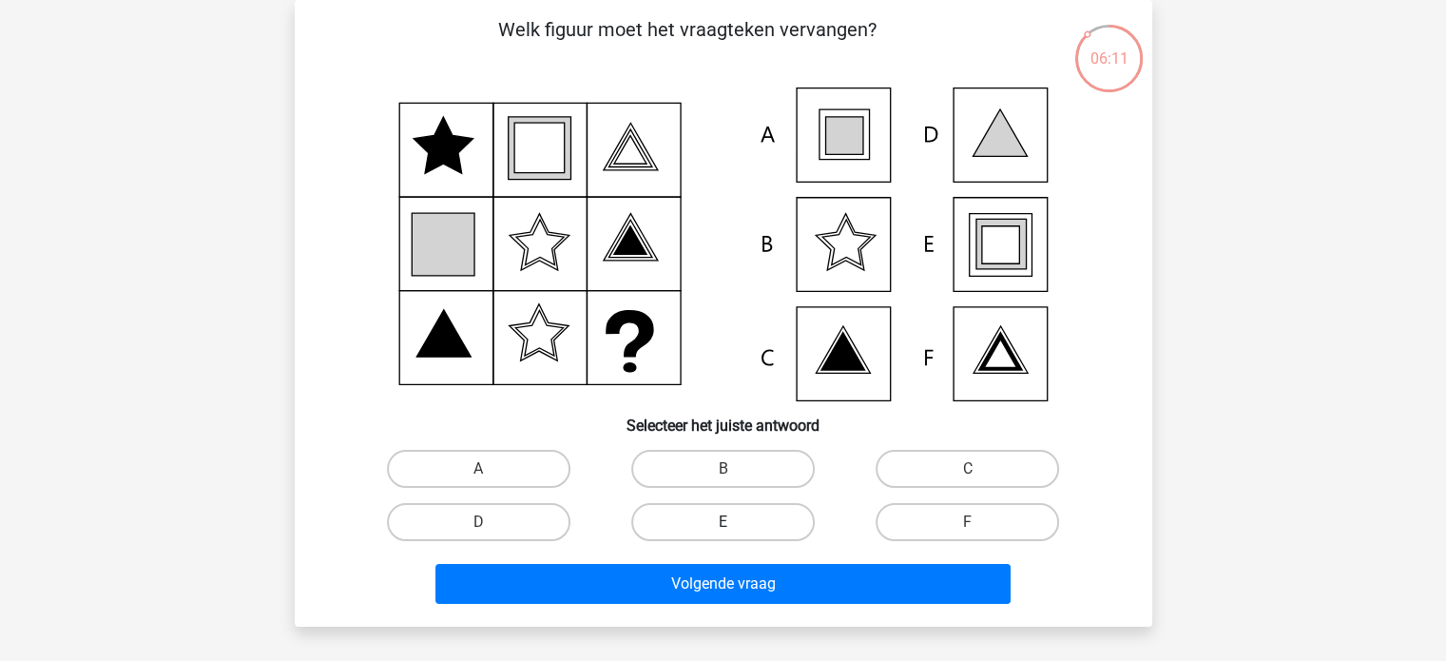
click at [700, 521] on label "E" at bounding box center [722, 522] width 183 height 38
click at [722, 522] on input "E" at bounding box center [728, 528] width 12 height 12
radio input "true"
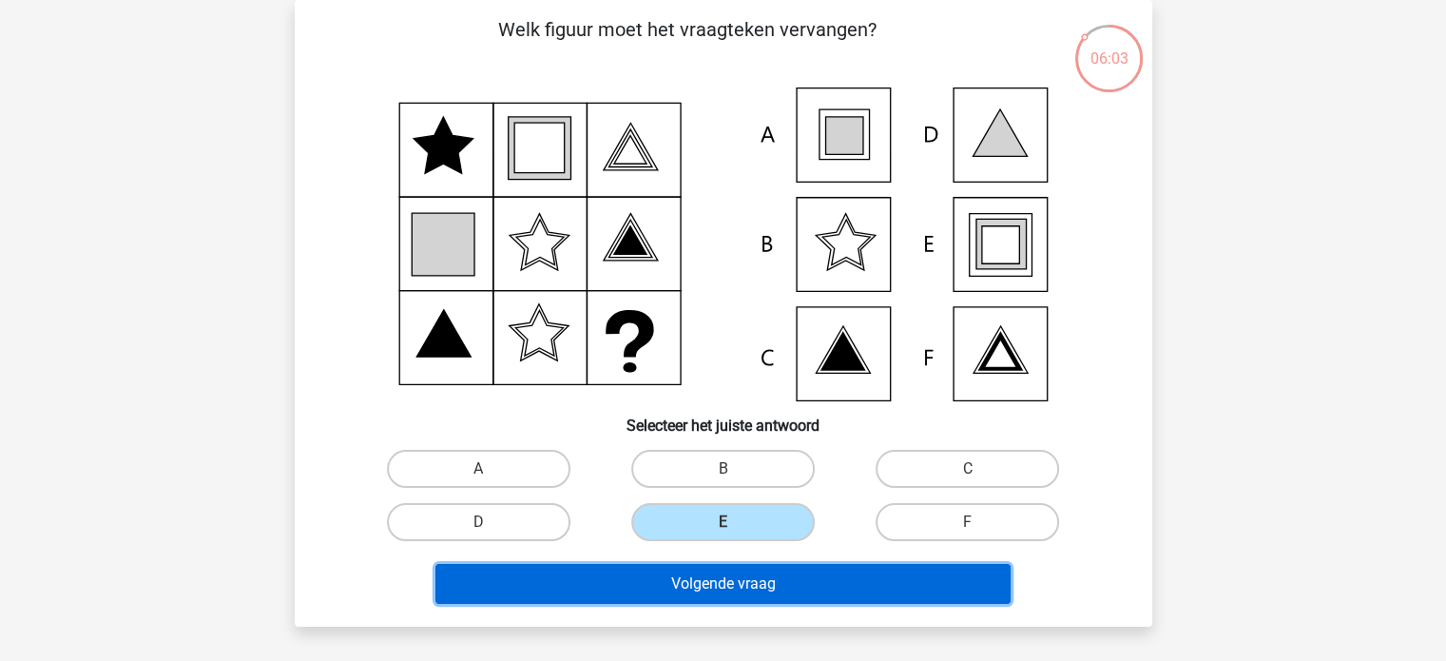
click at [699, 581] on button "Volgende vraag" at bounding box center [722, 584] width 575 height 40
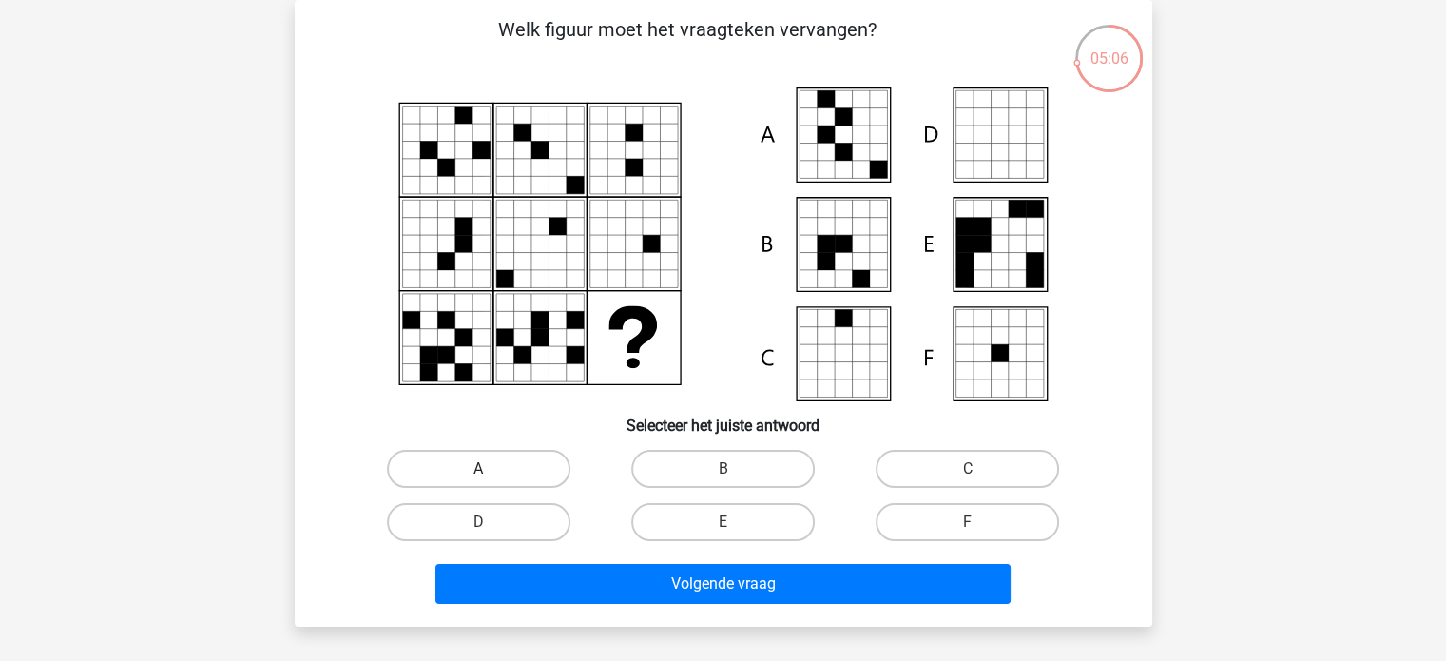
click at [563, 474] on label "A" at bounding box center [478, 469] width 183 height 38
click at [490, 474] on input "A" at bounding box center [484, 475] width 12 height 12
radio input "true"
click at [647, 560] on div "Volgende vraag" at bounding box center [723, 579] width 796 height 63
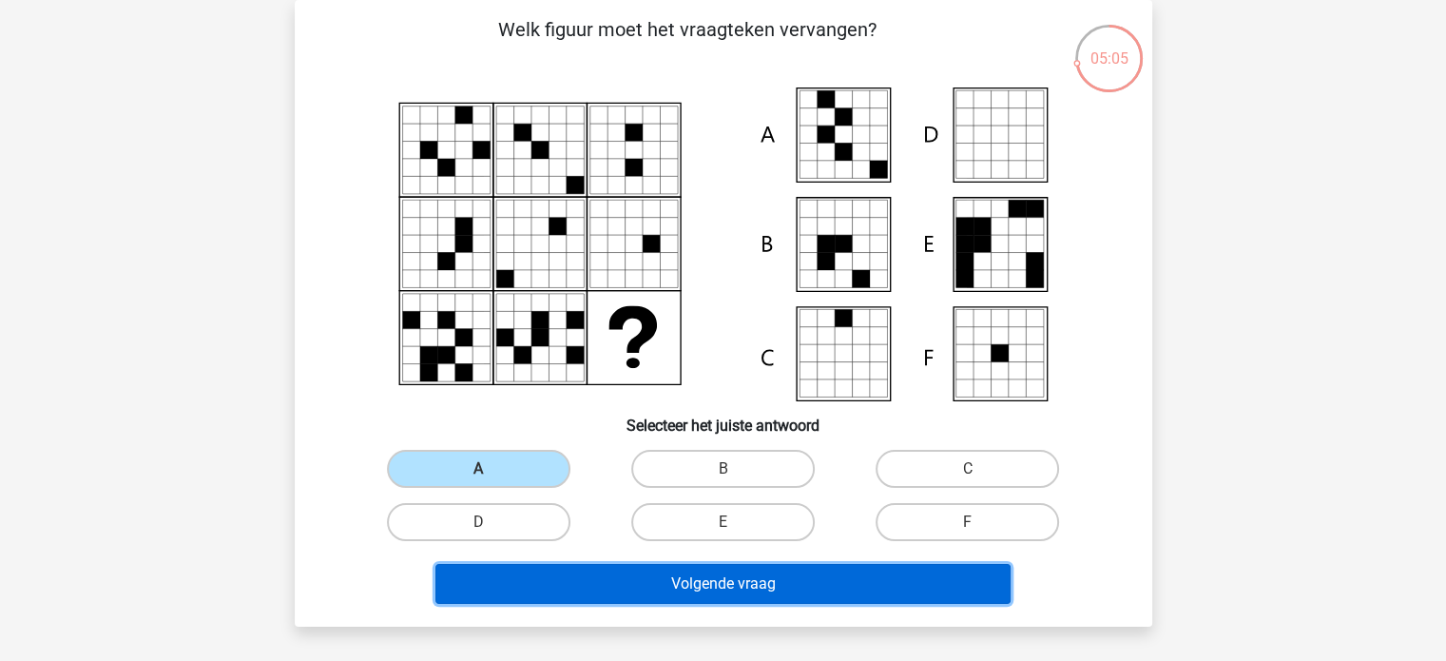
click at [661, 573] on button "Volgende vraag" at bounding box center [722, 584] width 575 height 40
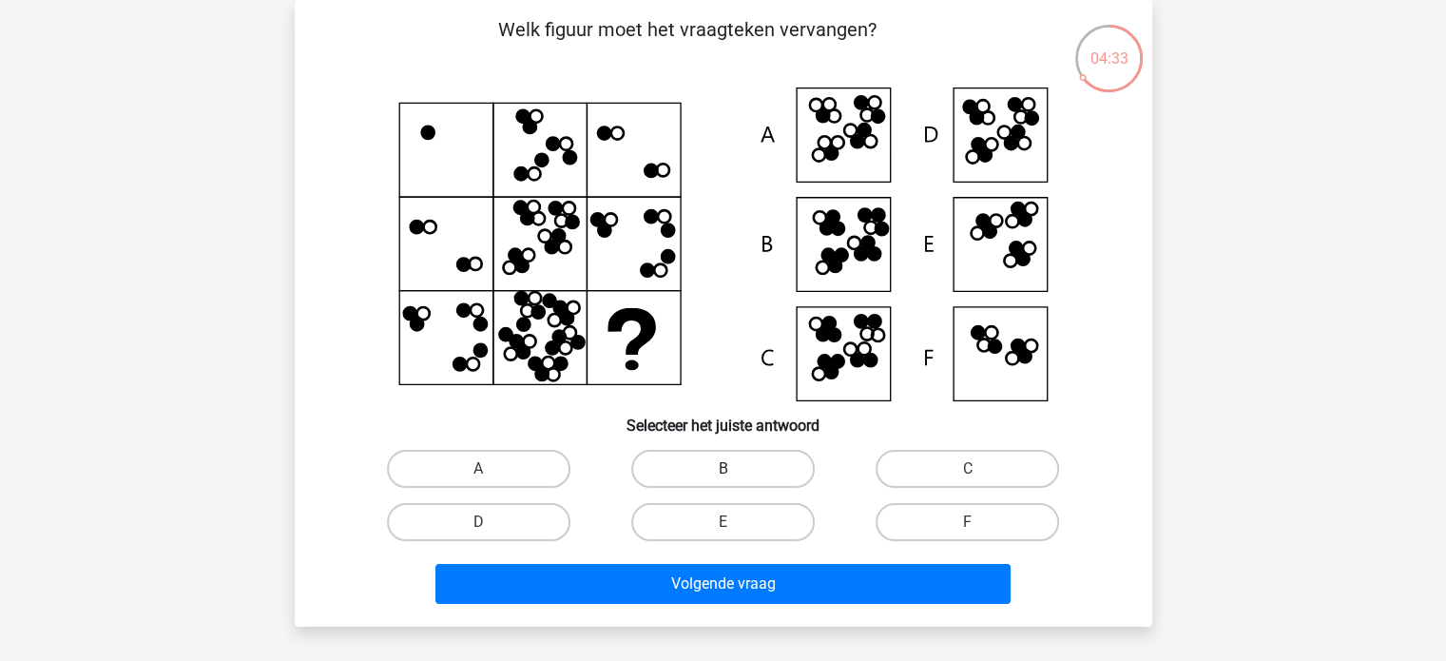
click at [683, 470] on label "B" at bounding box center [722, 469] width 183 height 38
click at [722, 470] on input "B" at bounding box center [728, 475] width 12 height 12
radio input "true"
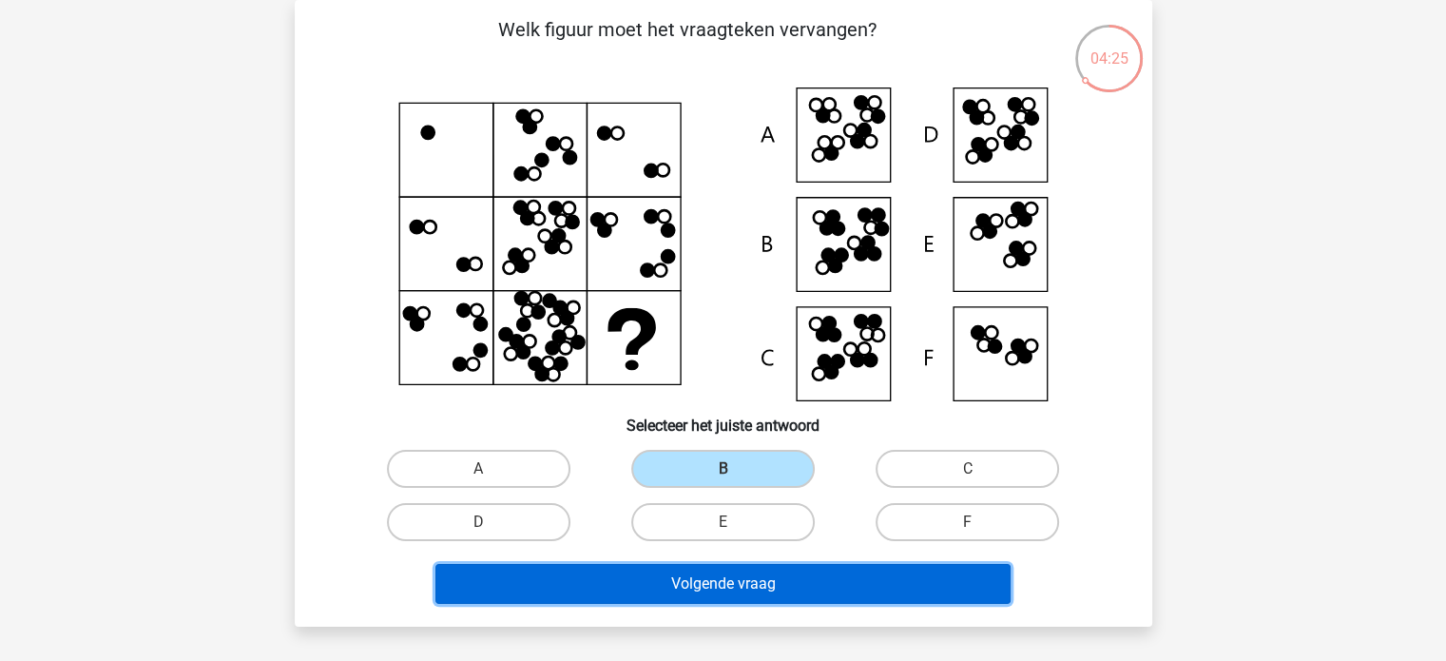
click at [803, 572] on button "Volgende vraag" at bounding box center [722, 584] width 575 height 40
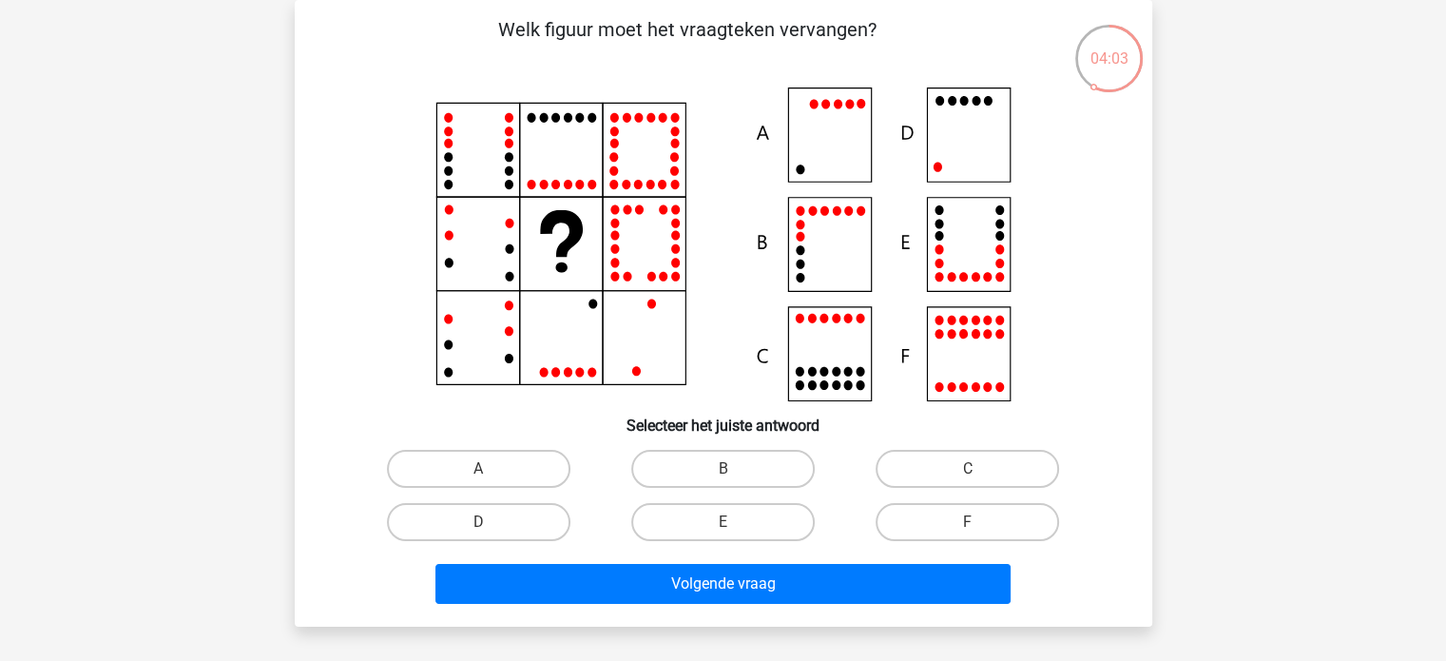
drag, startPoint x: 538, startPoint y: 511, endPoint x: 622, endPoint y: 554, distance: 93.9
click at [544, 513] on label "D" at bounding box center [478, 522] width 183 height 38
click at [490, 522] on input "D" at bounding box center [484, 528] width 12 height 12
radio input "true"
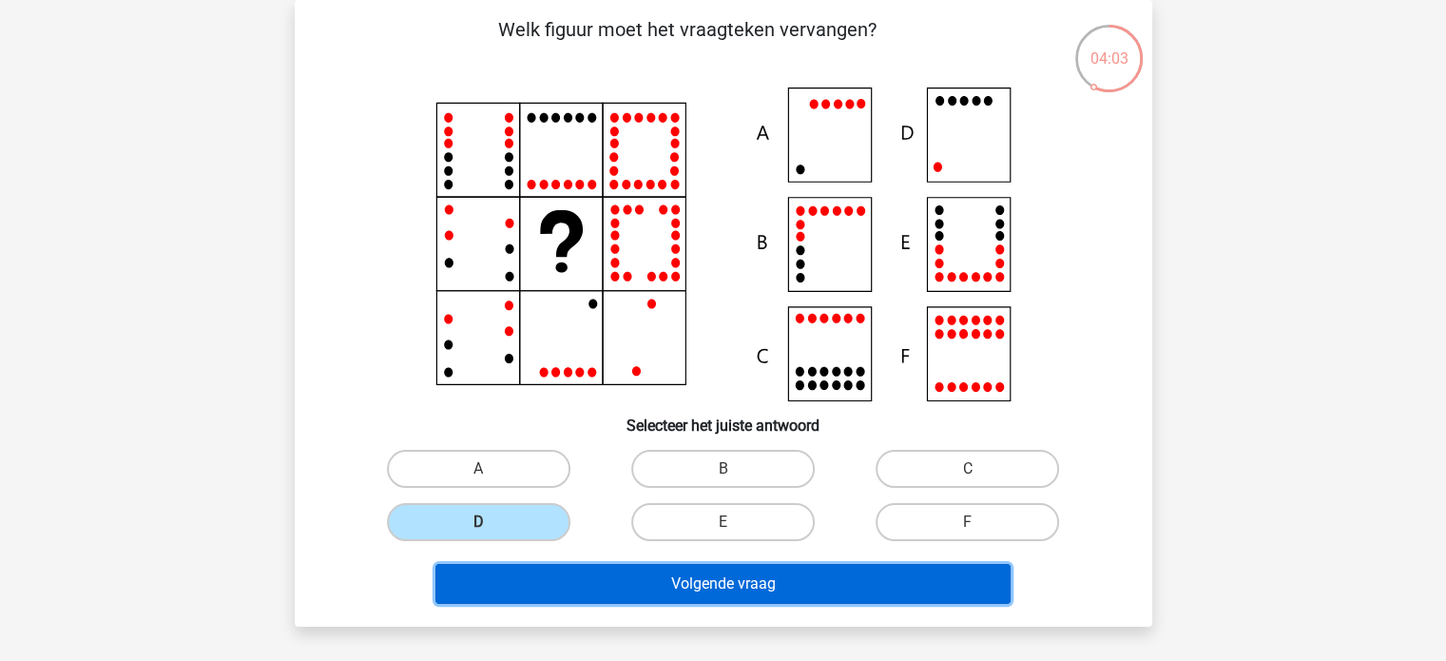
click at [665, 580] on button "Volgende vraag" at bounding box center [722, 584] width 575 height 40
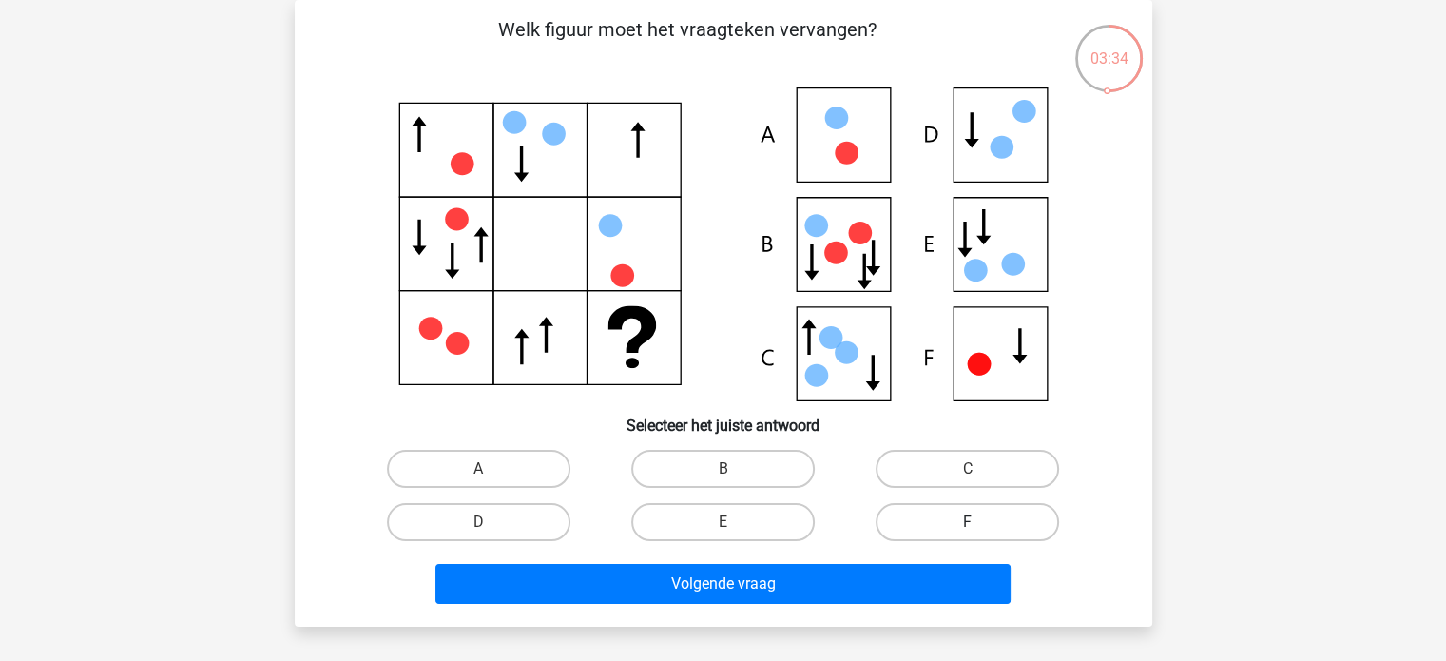
click at [987, 520] on label "F" at bounding box center [966, 522] width 183 height 38
click at [980, 522] on input "F" at bounding box center [974, 528] width 12 height 12
radio input "true"
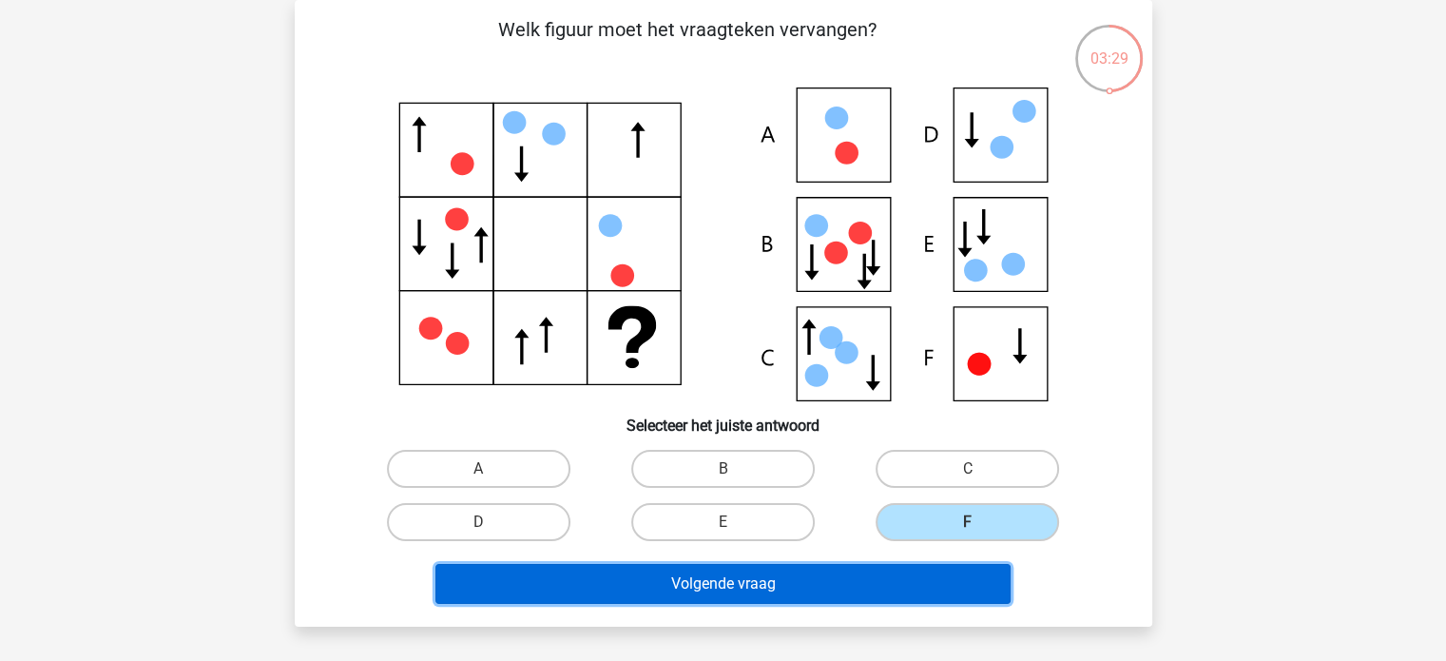
click at [886, 573] on button "Volgende vraag" at bounding box center [722, 584] width 575 height 40
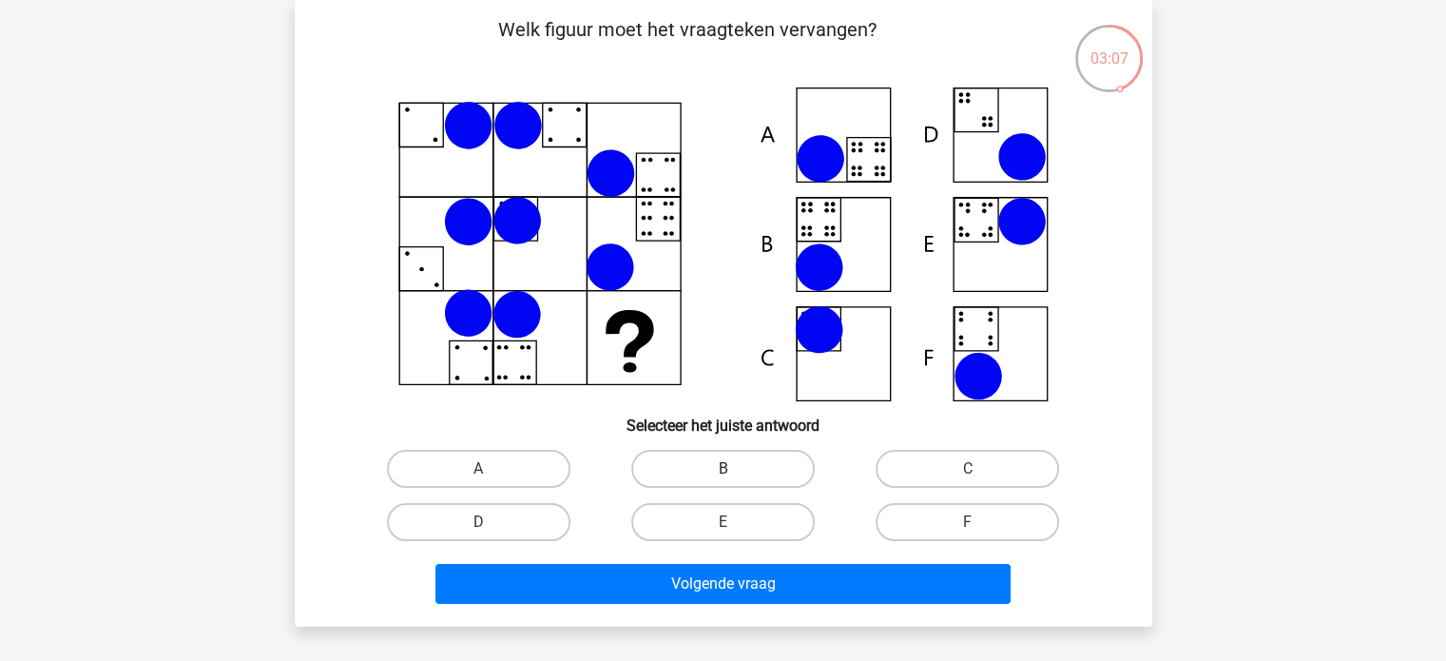
click at [690, 461] on label "B" at bounding box center [722, 469] width 183 height 38
click at [722, 469] on input "B" at bounding box center [728, 475] width 12 height 12
radio input "true"
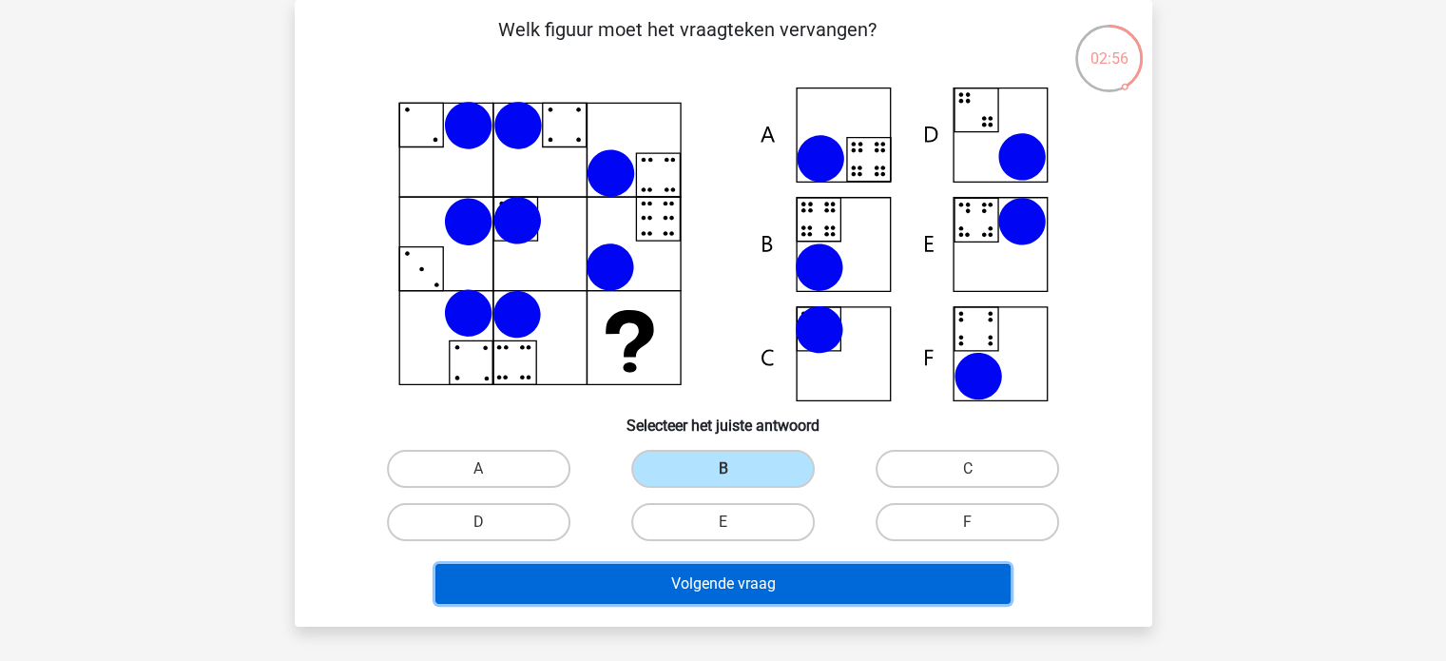
click at [705, 580] on button "Volgende vraag" at bounding box center [722, 584] width 575 height 40
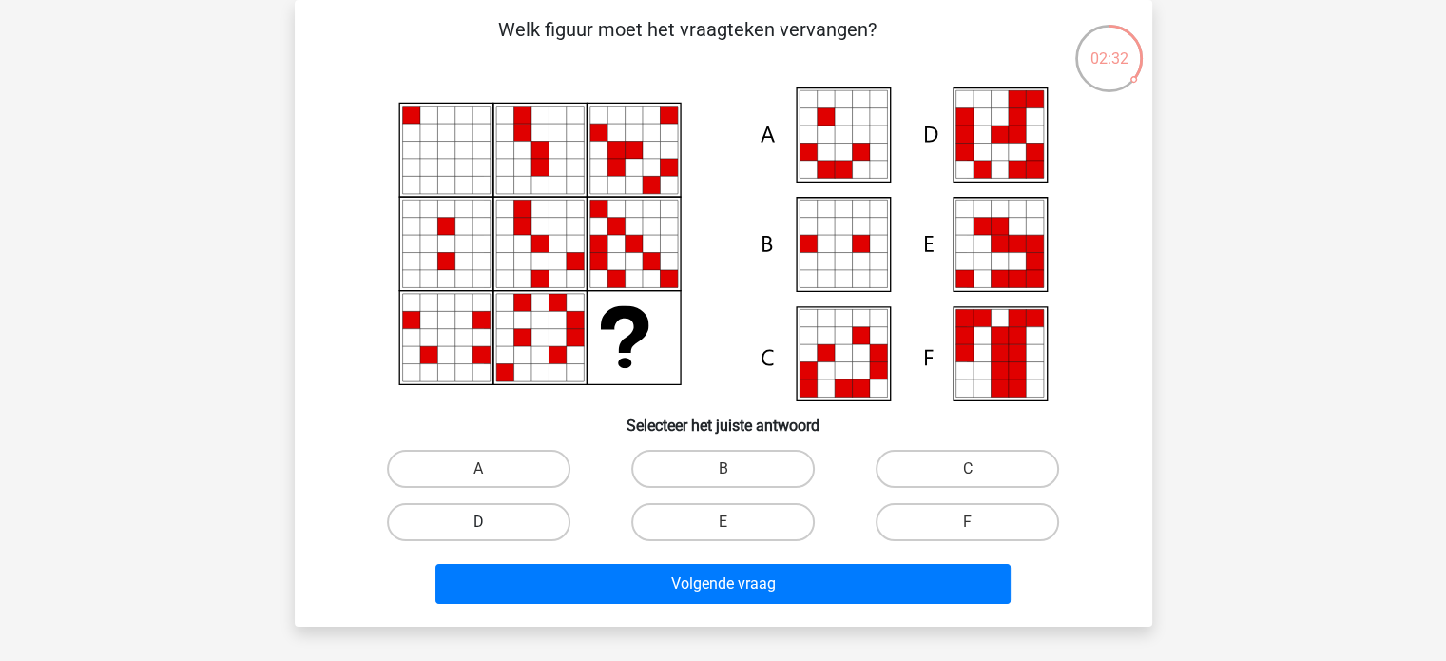
click at [524, 508] on label "D" at bounding box center [478, 522] width 183 height 38
click at [490, 522] on input "D" at bounding box center [484, 528] width 12 height 12
radio input "true"
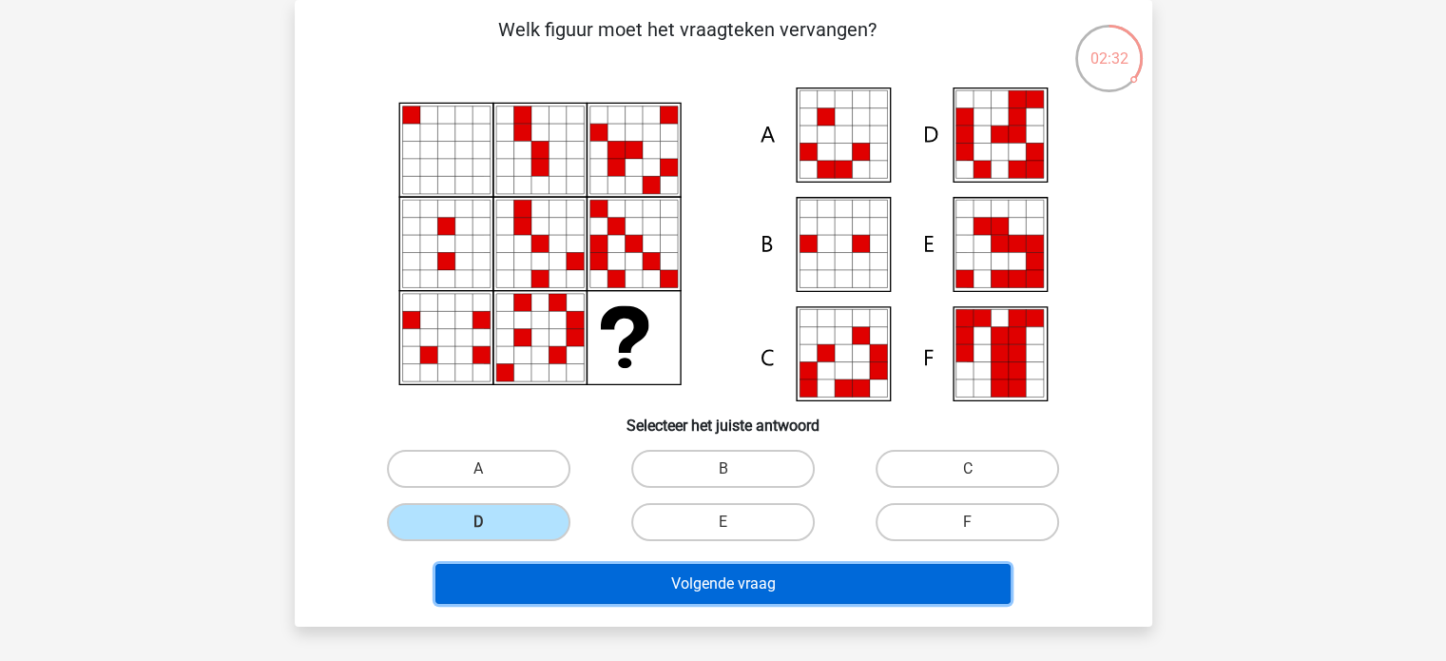
click at [685, 568] on button "Volgende vraag" at bounding box center [722, 584] width 575 height 40
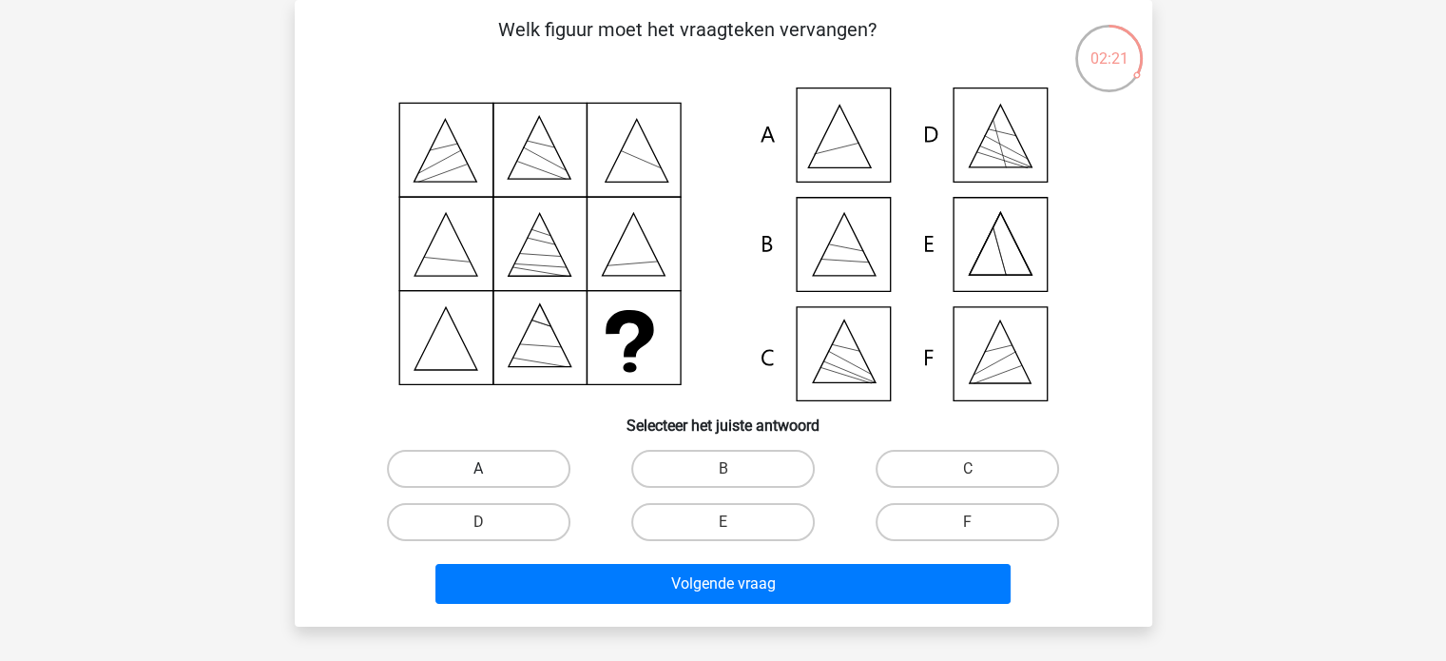
click at [528, 466] on label "A" at bounding box center [478, 469] width 183 height 38
click at [490, 469] on input "A" at bounding box center [484, 475] width 12 height 12
radio input "true"
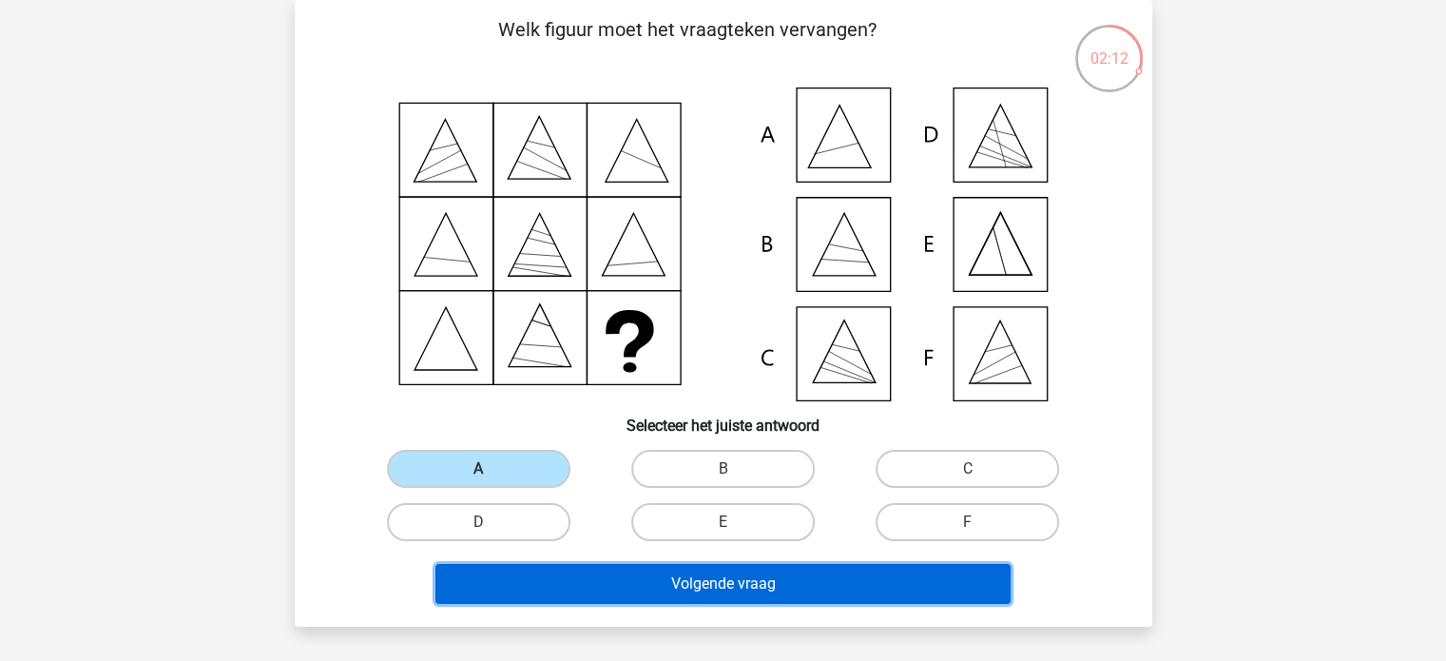
click at [751, 588] on button "Volgende vraag" at bounding box center [722, 584] width 575 height 40
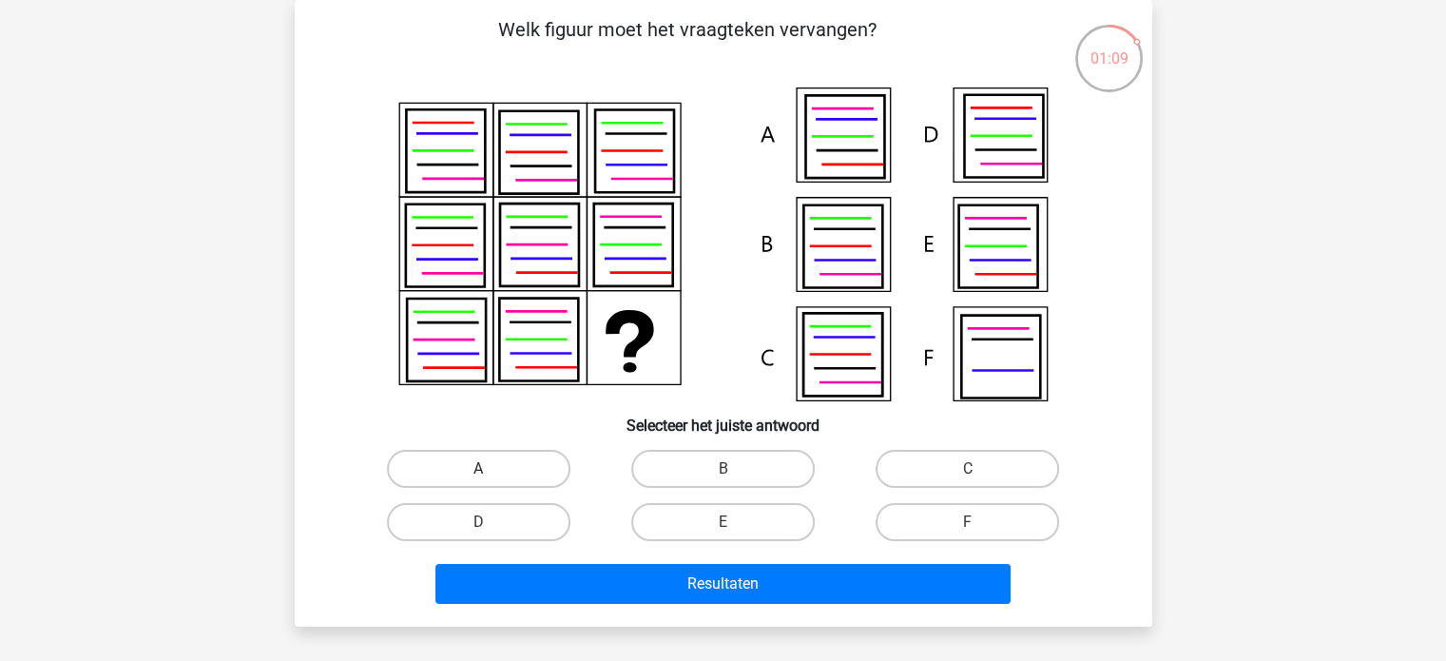
click at [515, 463] on label "A" at bounding box center [478, 469] width 183 height 38
click at [490, 469] on input "A" at bounding box center [484, 475] width 12 height 12
radio input "true"
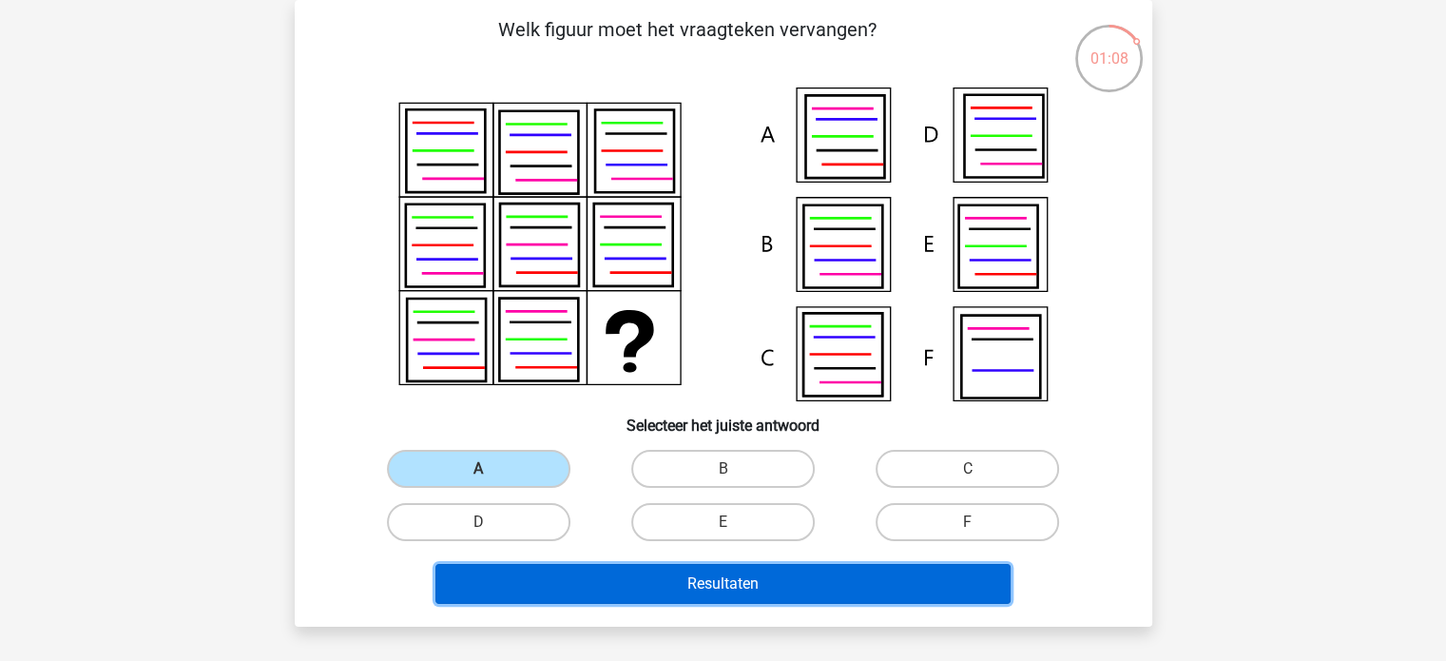
click at [677, 580] on button "Resultaten" at bounding box center [722, 584] width 575 height 40
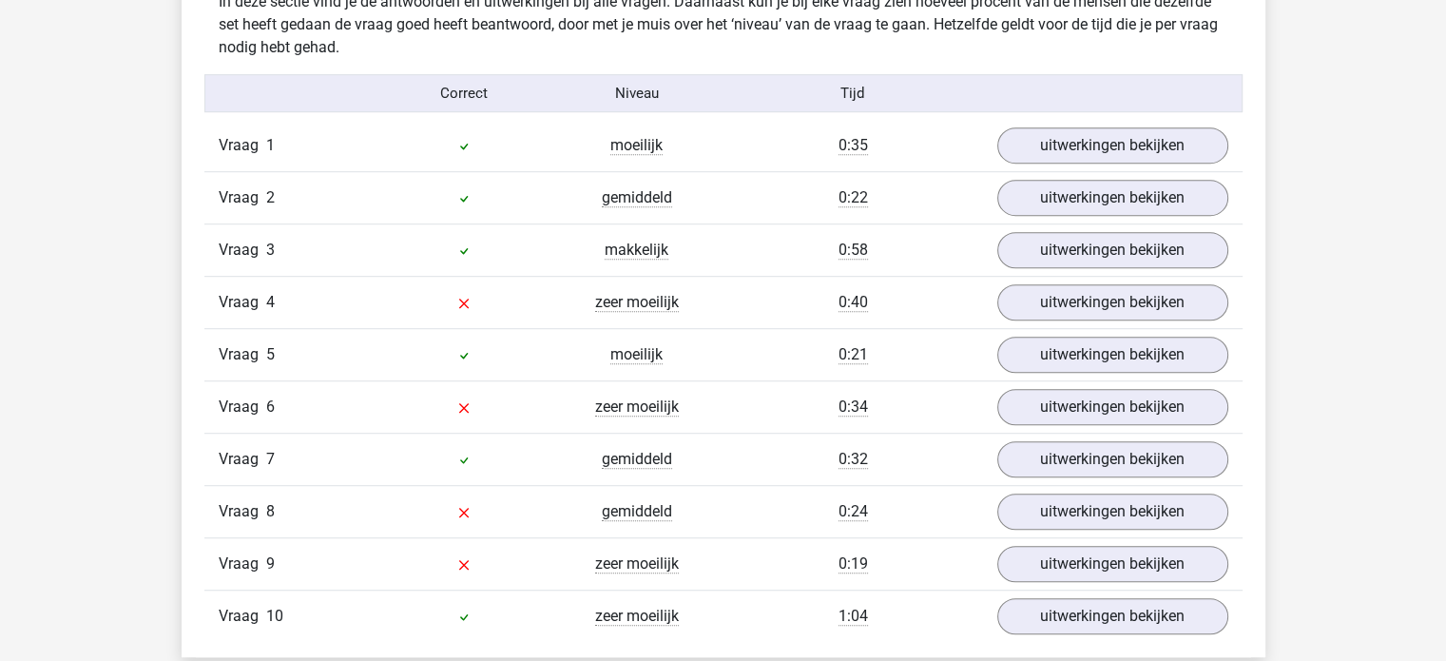
scroll to position [1236, 0]
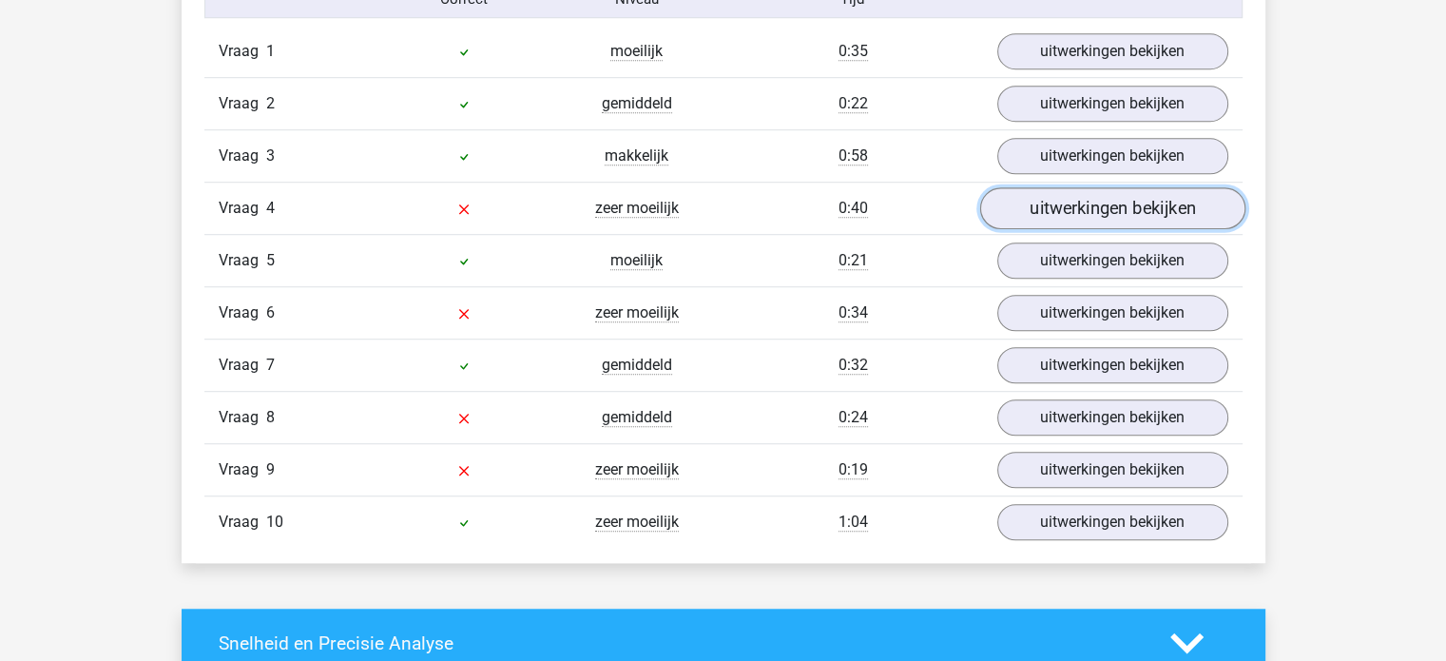
click at [1089, 207] on link "uitwerkingen bekijken" at bounding box center [1111, 209] width 265 height 42
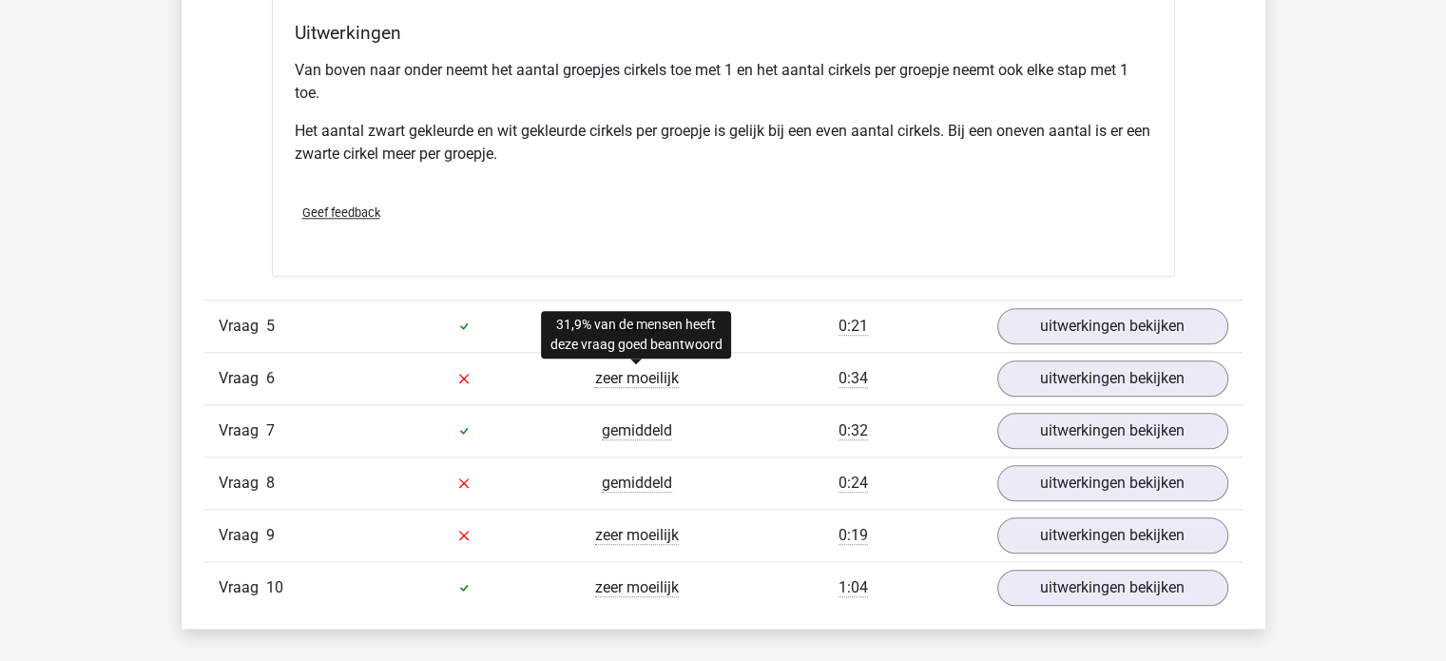
scroll to position [2091, 0]
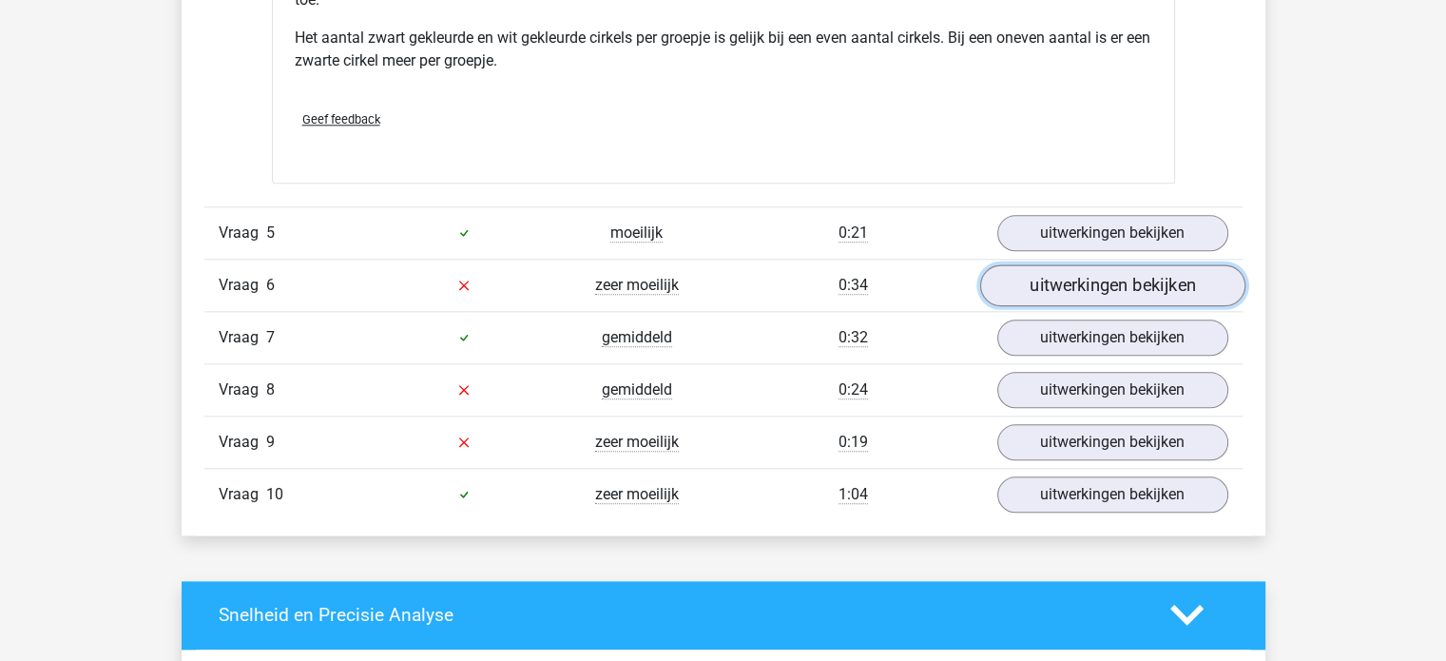
click at [1047, 281] on link "uitwerkingen bekijken" at bounding box center [1111, 285] width 265 height 42
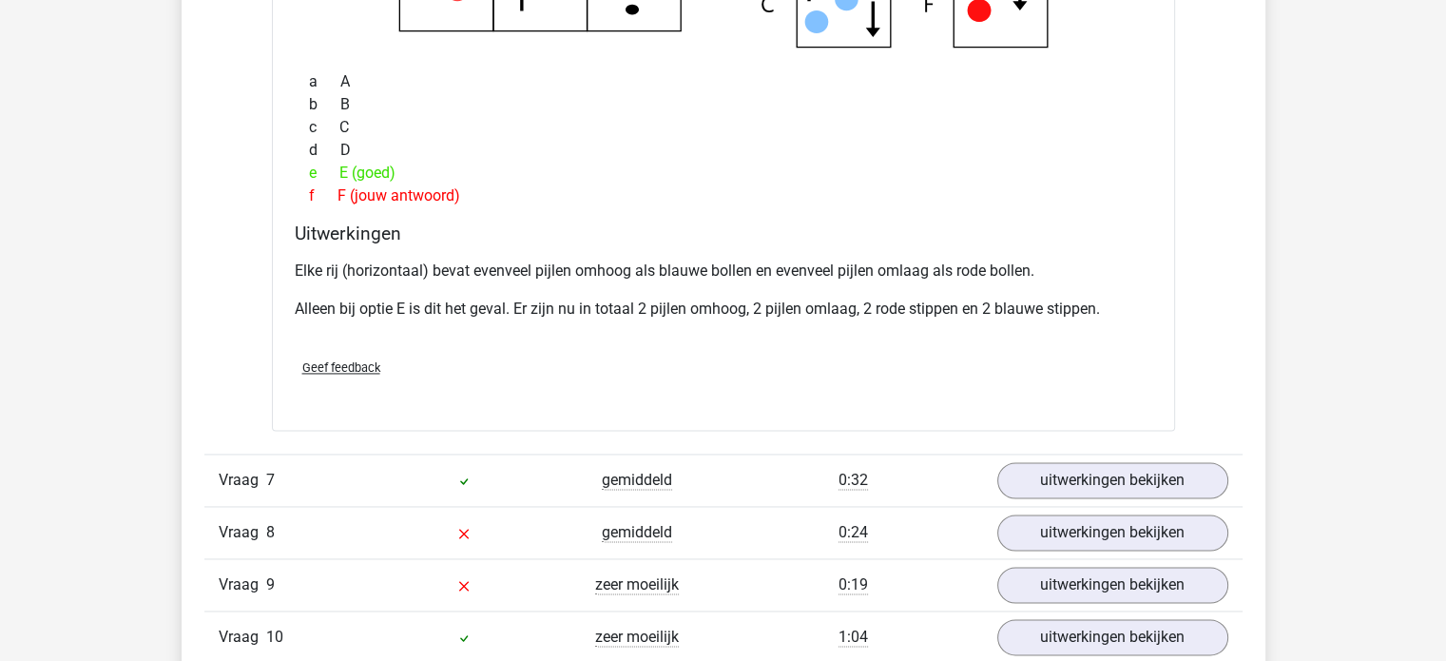
scroll to position [2946, 0]
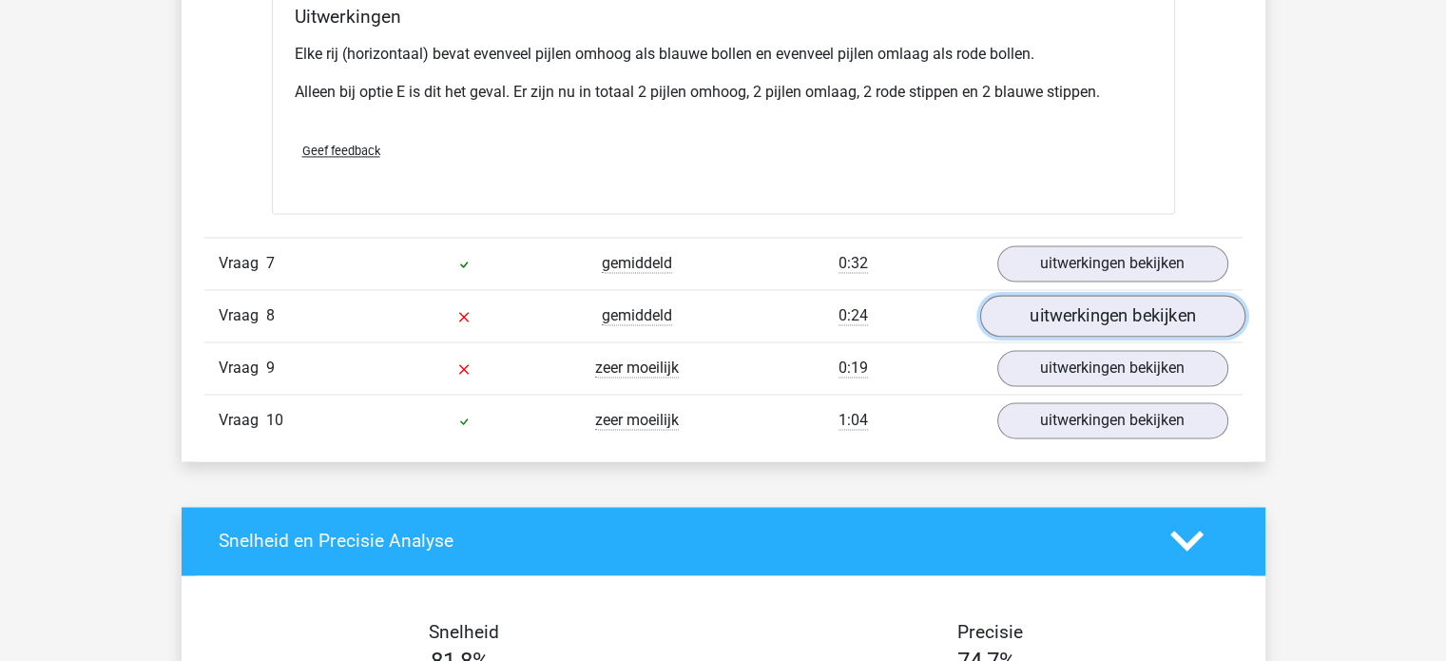
click at [1065, 319] on link "uitwerkingen bekijken" at bounding box center [1111, 316] width 265 height 42
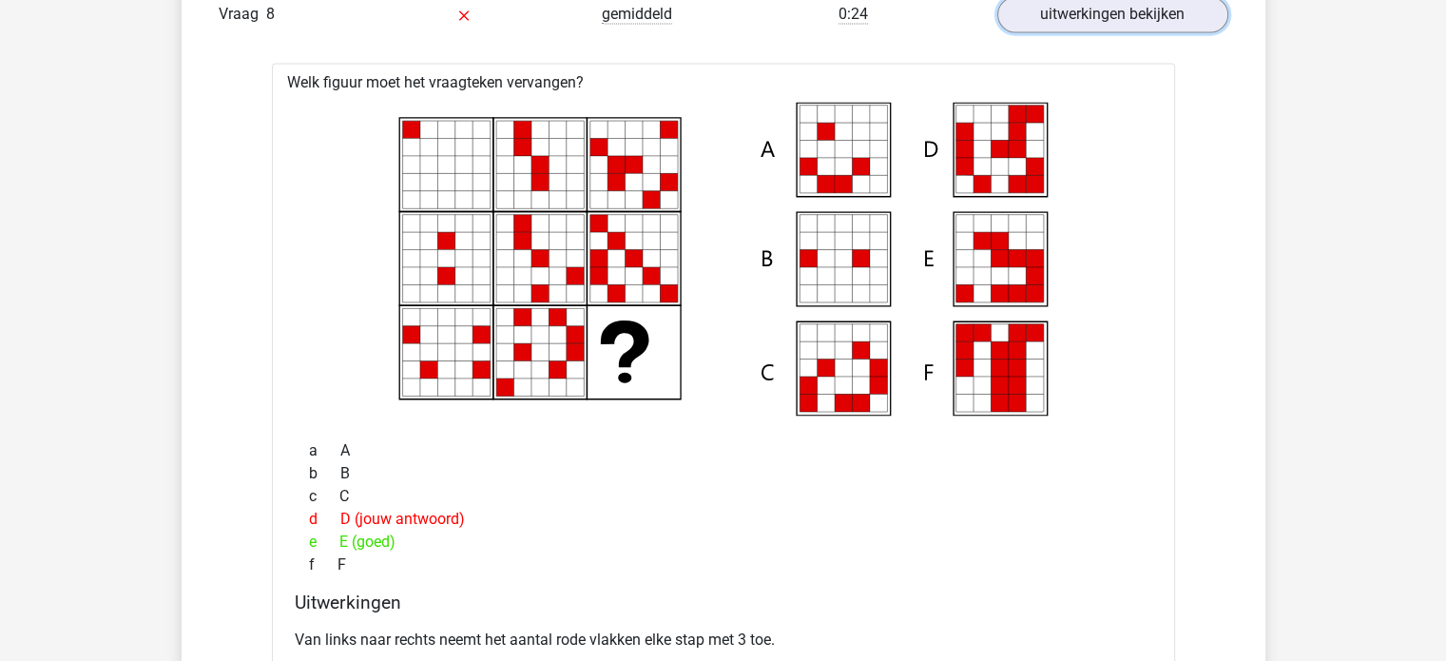
scroll to position [3707, 0]
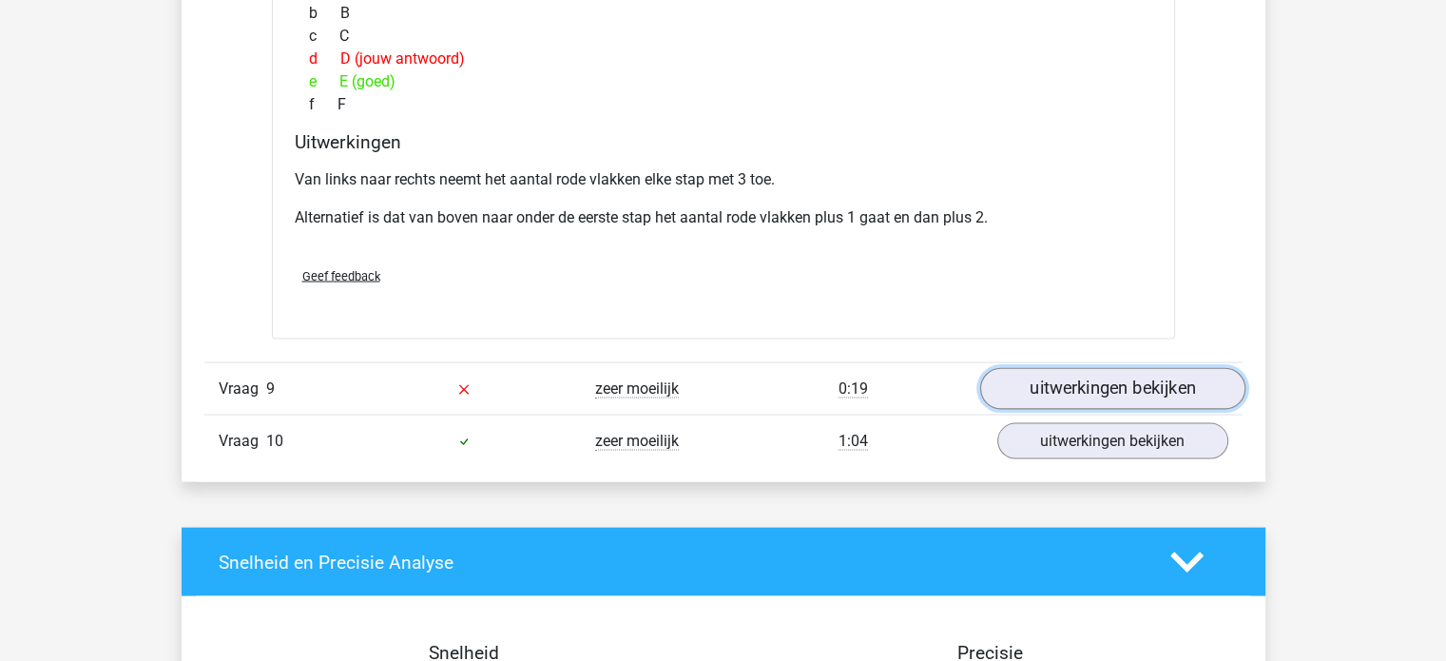
click at [1033, 392] on link "uitwerkingen bekijken" at bounding box center [1111, 389] width 265 height 42
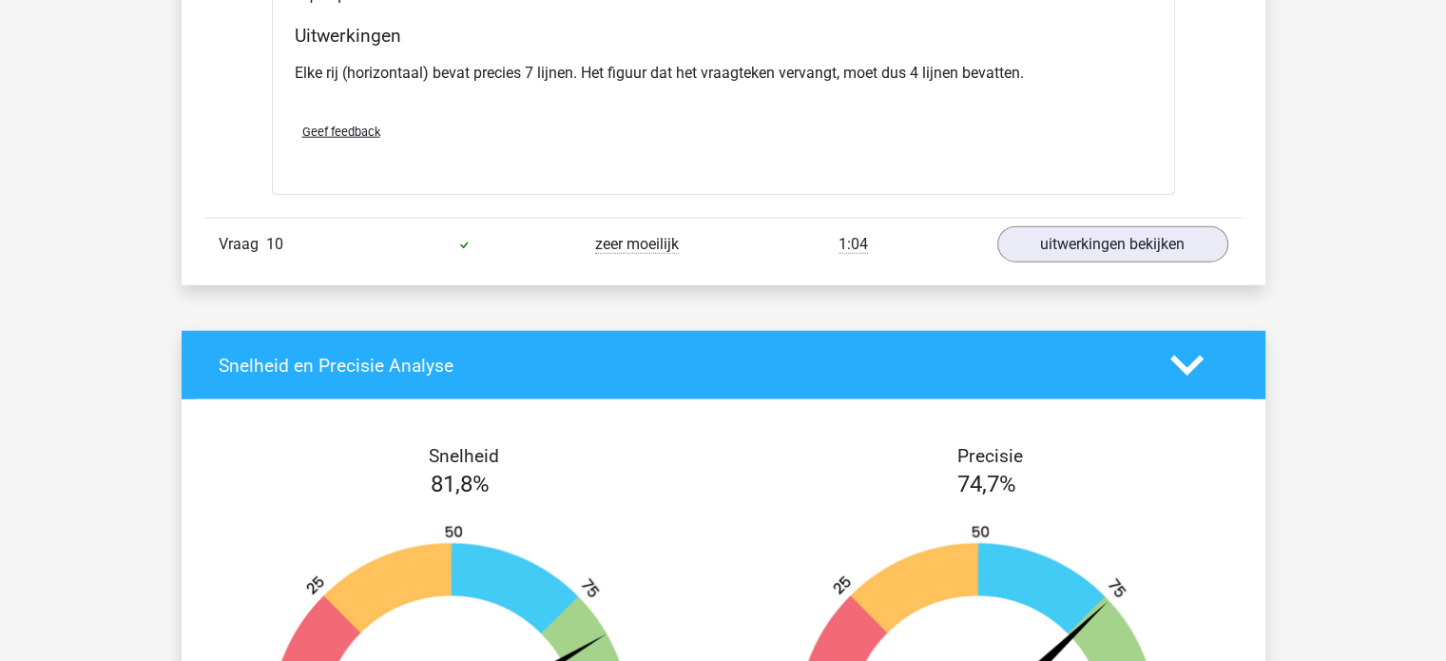
scroll to position [4752, 0]
